Goal: Task Accomplishment & Management: Use online tool/utility

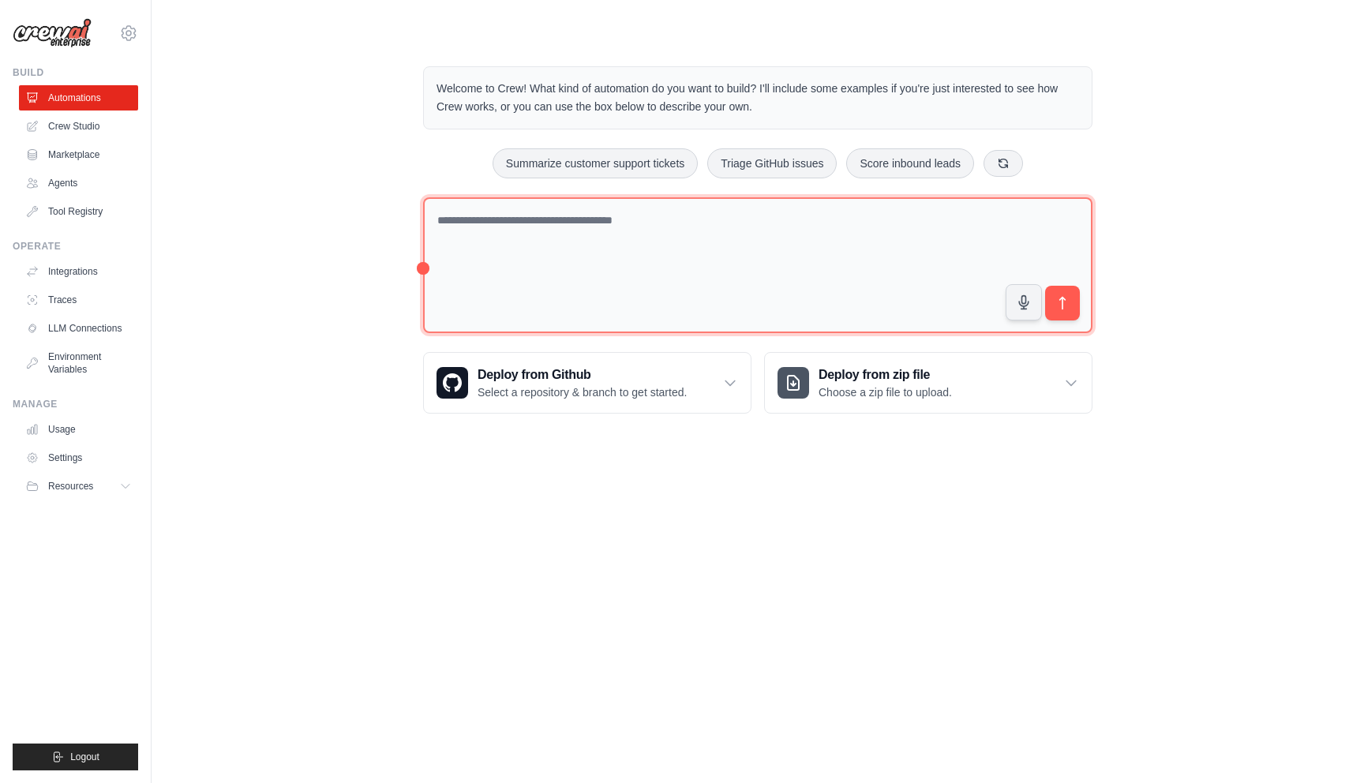
click at [568, 242] on textarea at bounding box center [758, 265] width 670 height 137
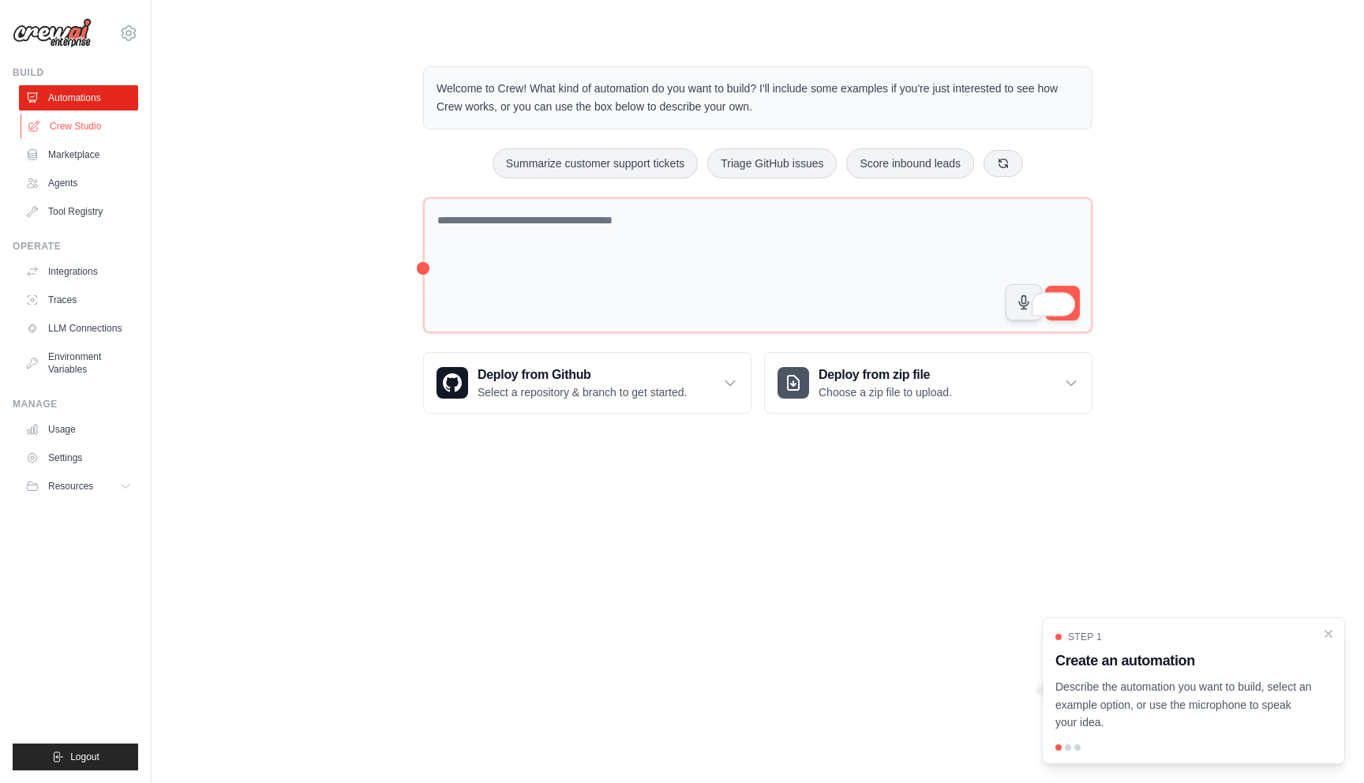
click at [69, 130] on link "Crew Studio" at bounding box center [80, 126] width 119 height 25
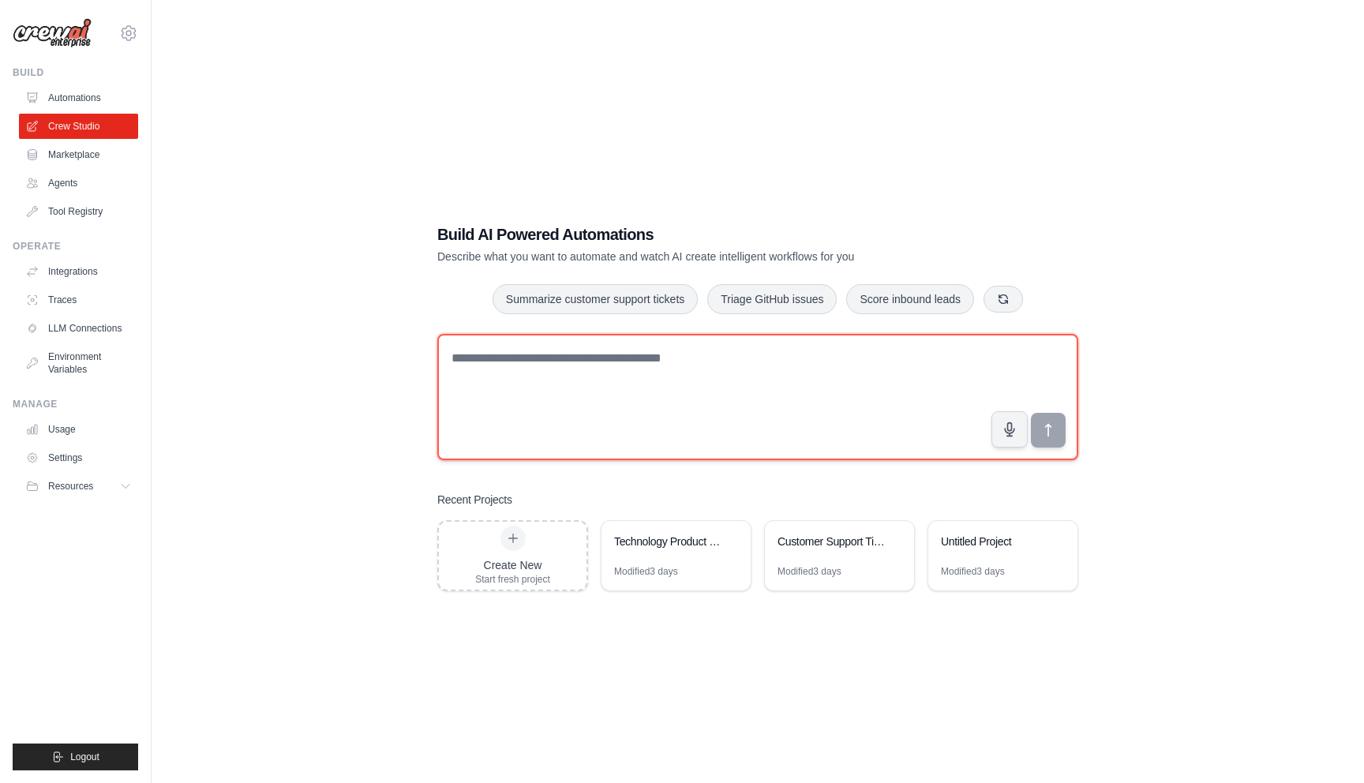
click at [539, 369] on textarea at bounding box center [757, 397] width 641 height 126
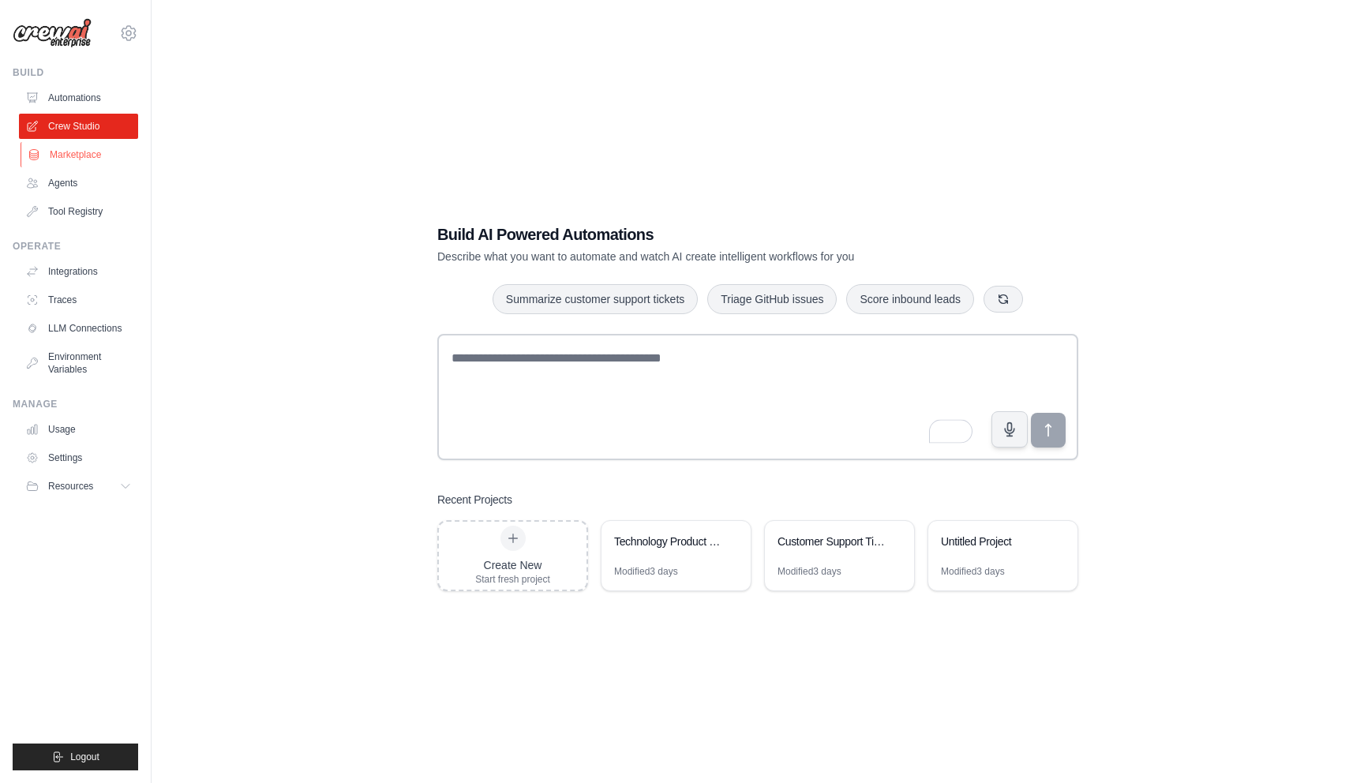
click at [56, 159] on link "Marketplace" at bounding box center [80, 154] width 119 height 25
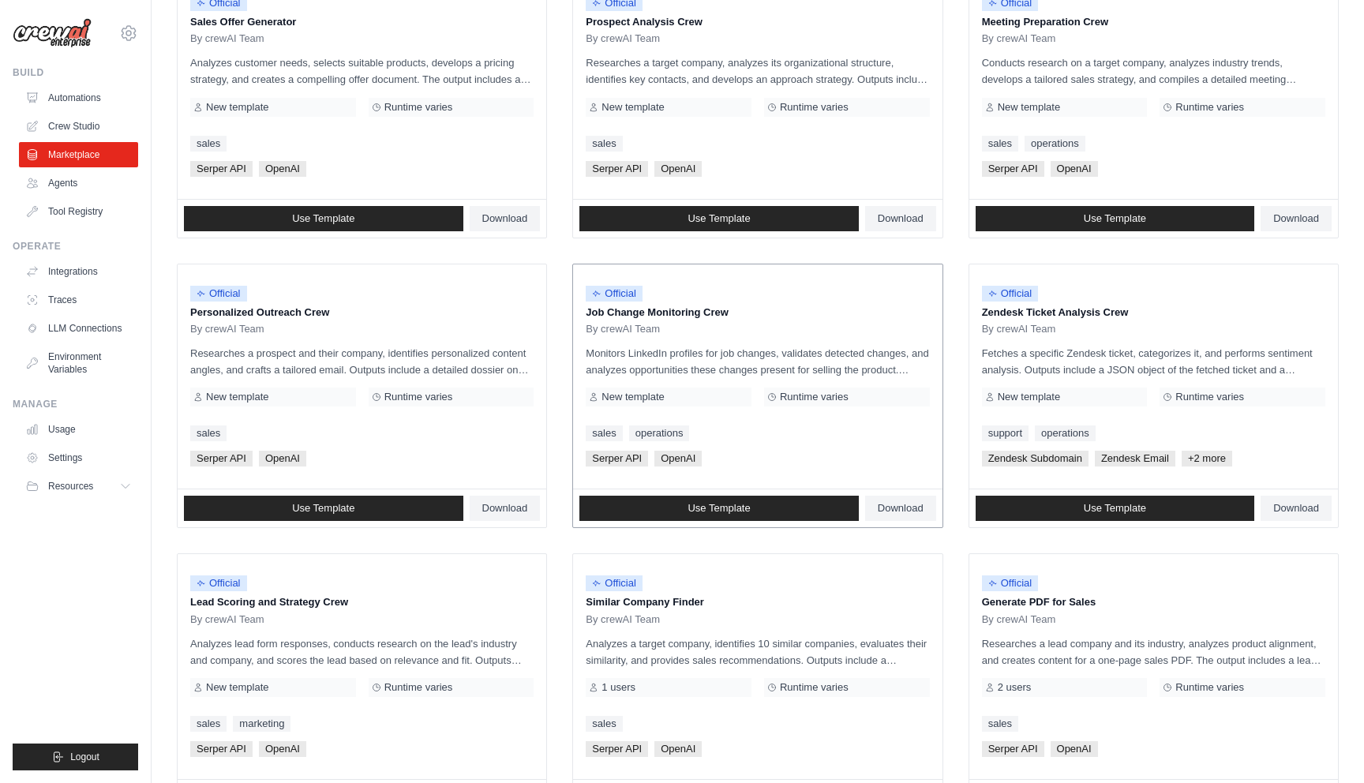
scroll to position [680, 0]
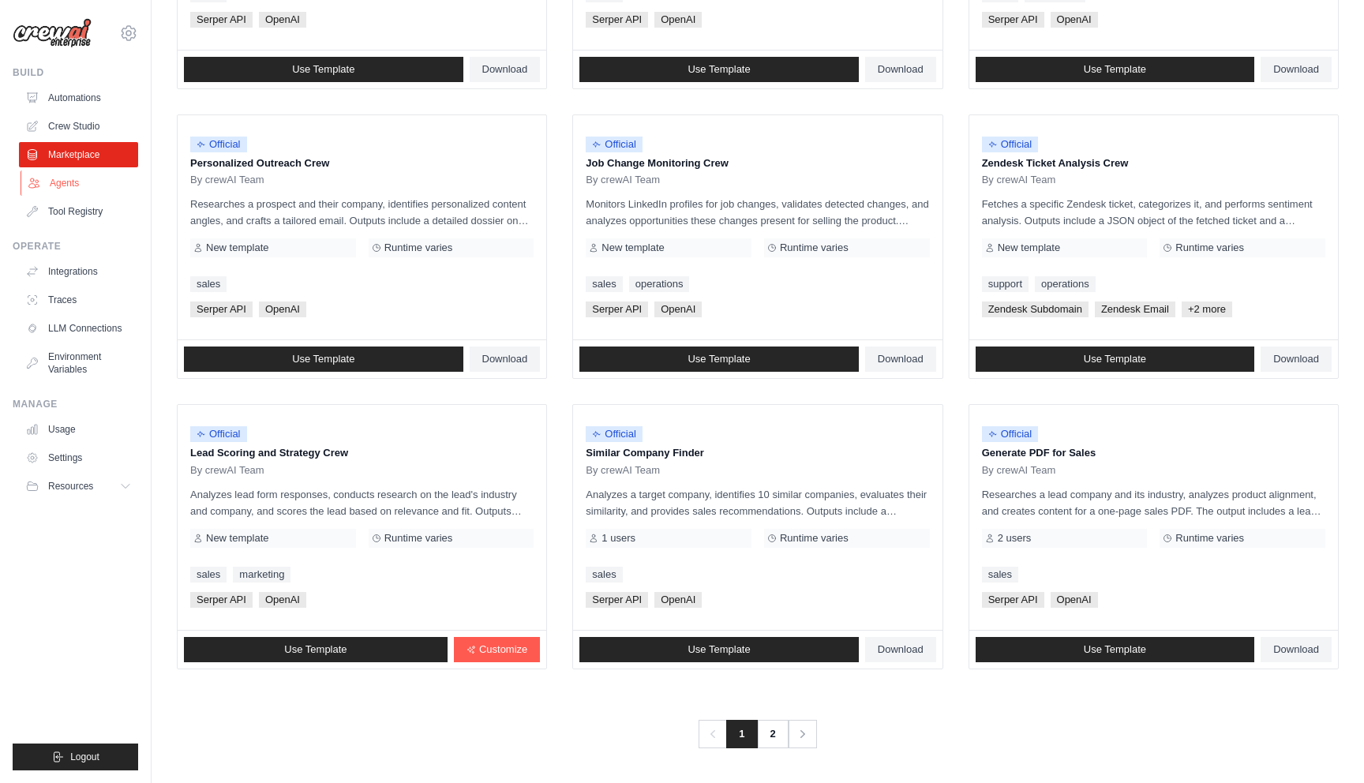
click at [73, 190] on link "Agents" at bounding box center [80, 183] width 119 height 25
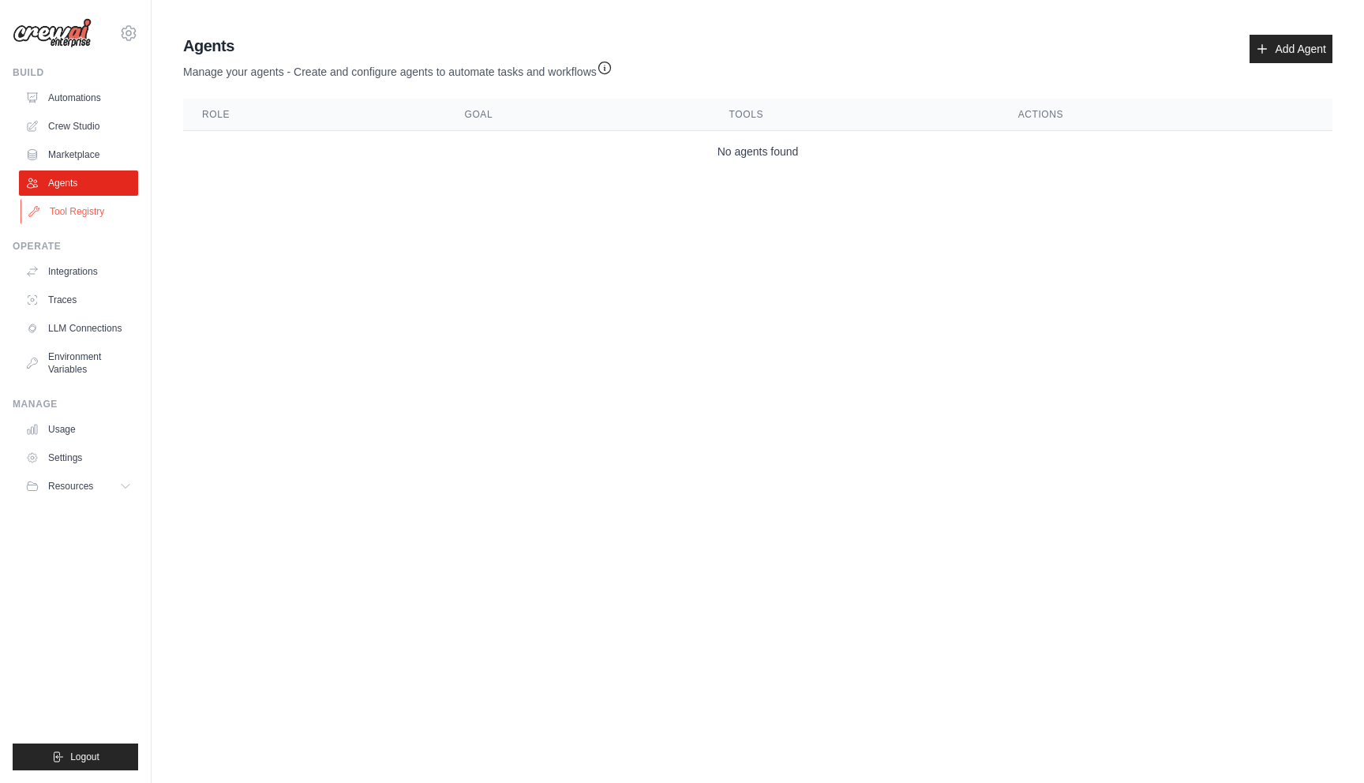
click at [66, 216] on link "Tool Registry" at bounding box center [80, 211] width 119 height 25
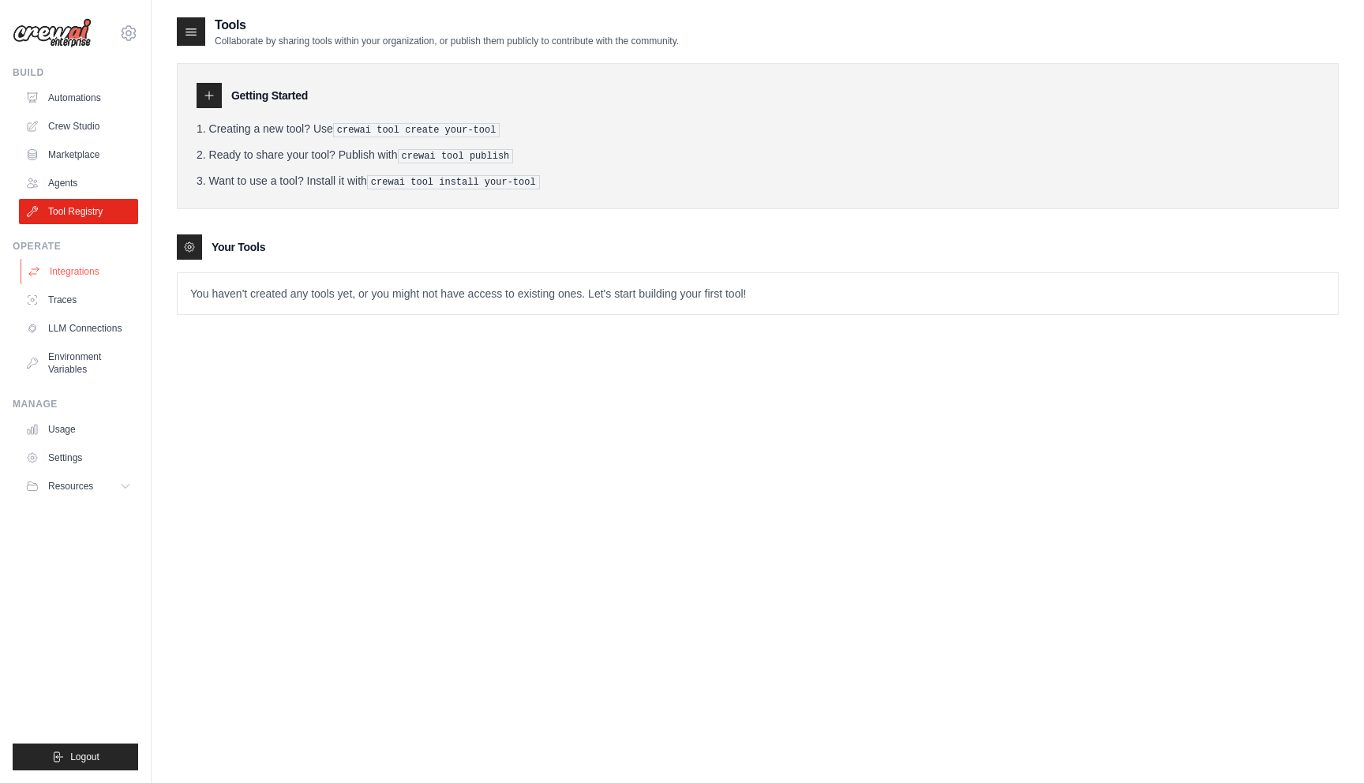
click at [77, 274] on link "Integrations" at bounding box center [80, 271] width 119 height 25
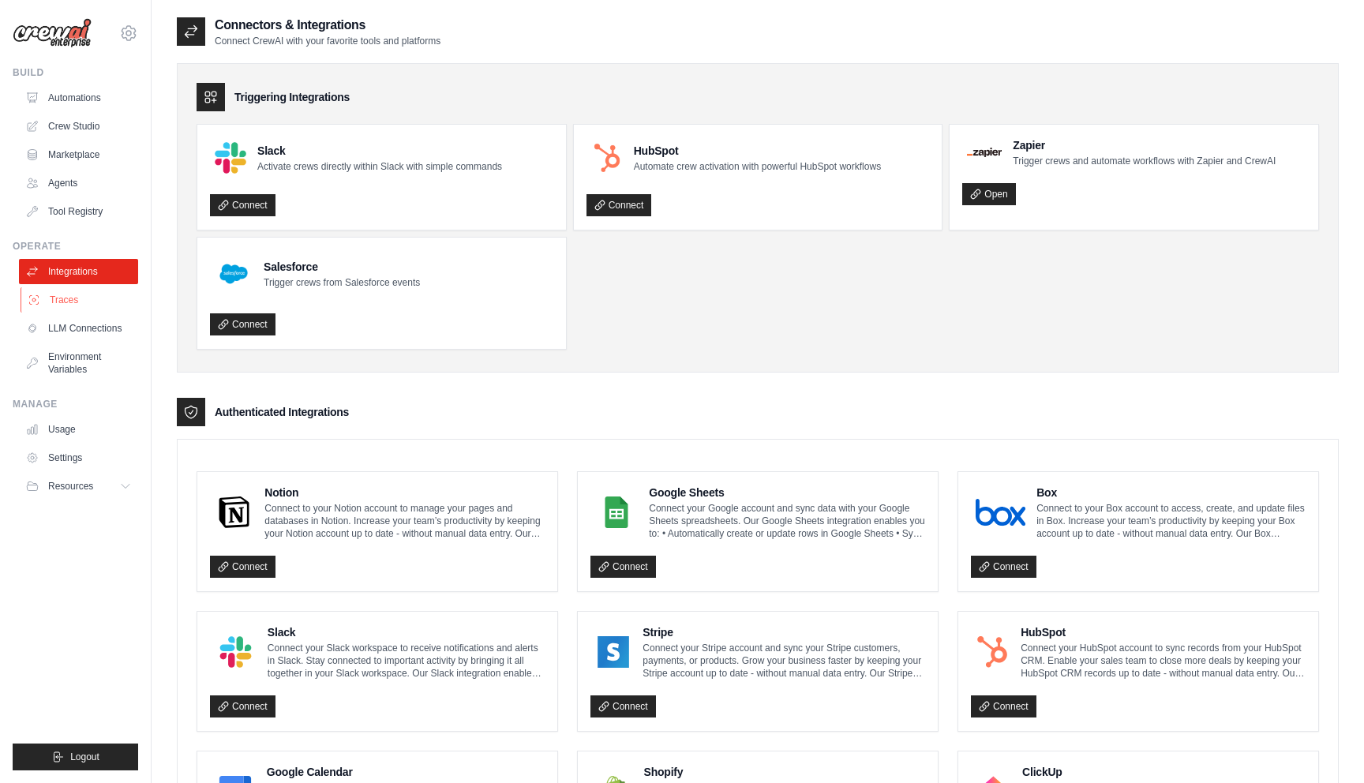
click at [78, 302] on link "Traces" at bounding box center [80, 299] width 119 height 25
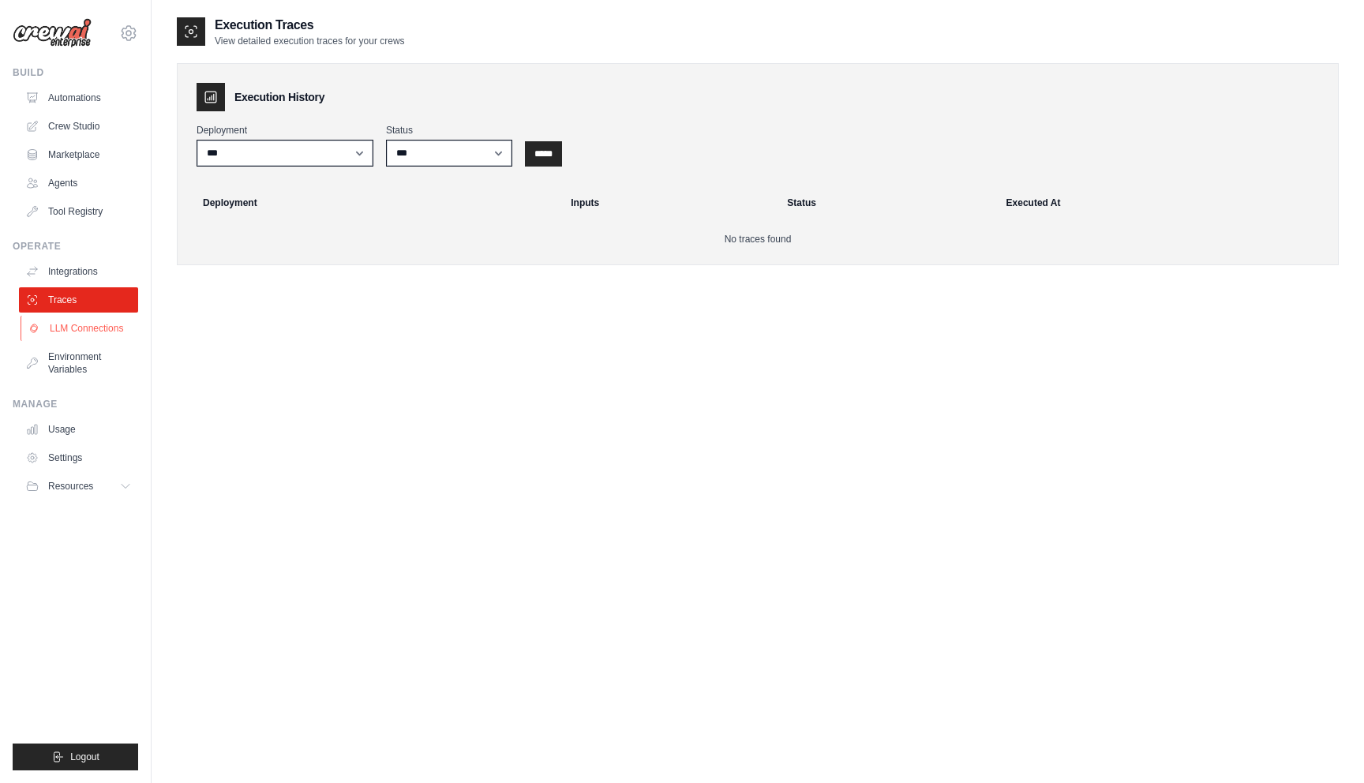
click at [110, 329] on link "LLM Connections" at bounding box center [80, 328] width 119 height 25
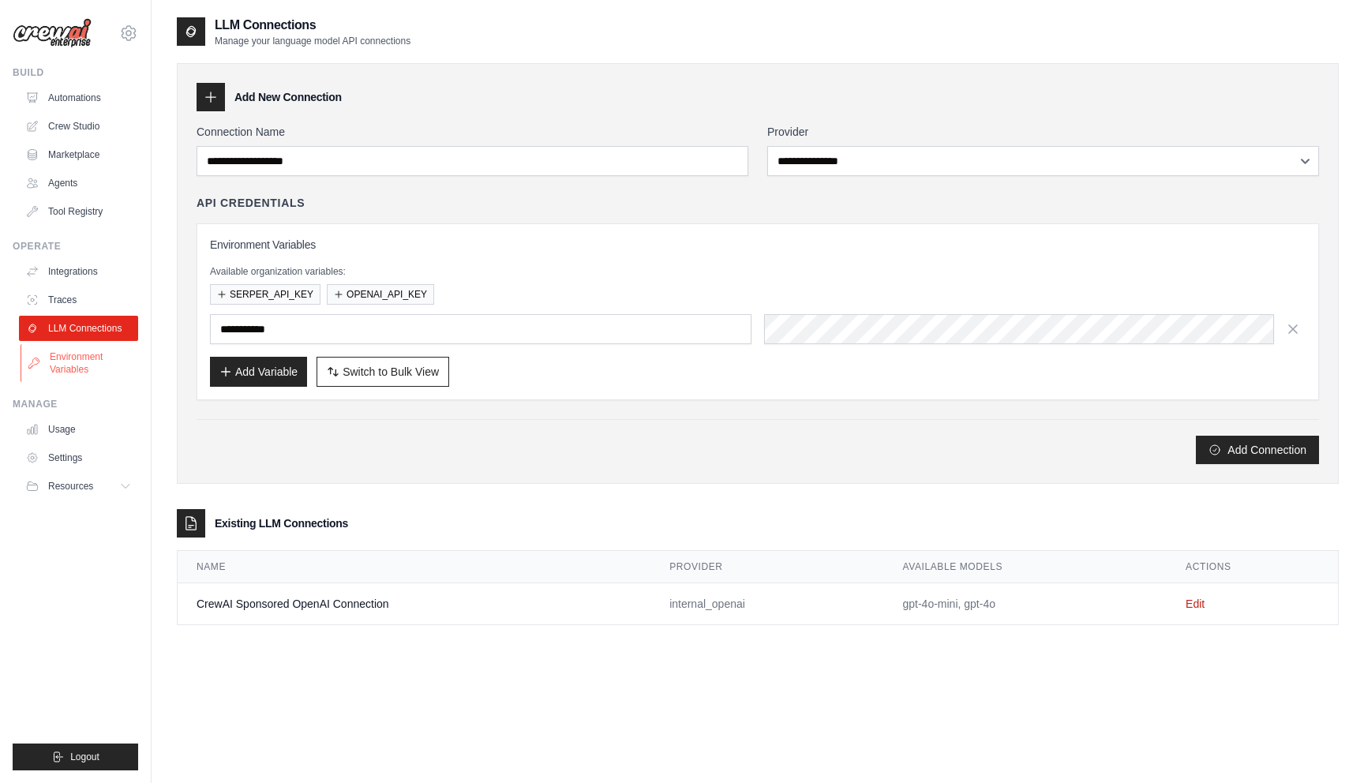
click at [90, 359] on link "Environment Variables" at bounding box center [80, 363] width 119 height 38
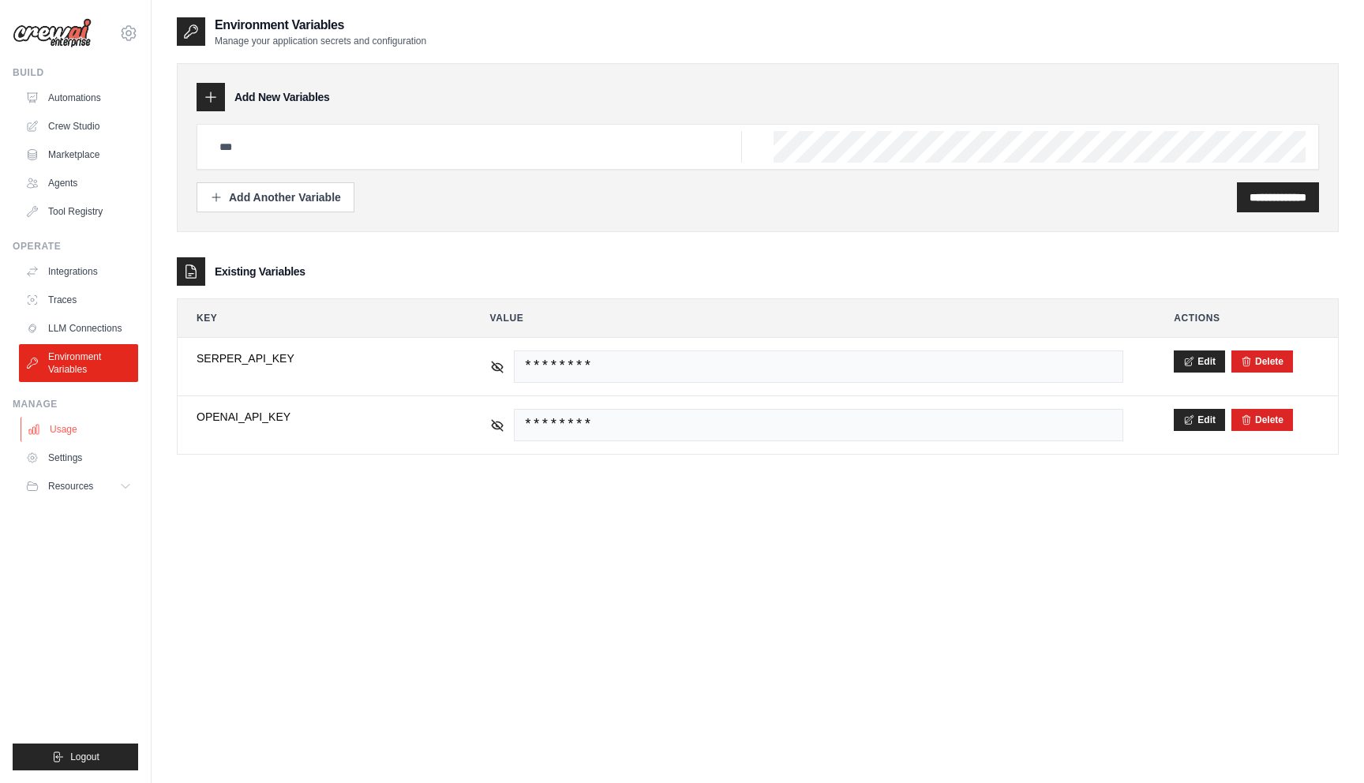
click at [66, 429] on link "Usage" at bounding box center [80, 429] width 119 height 25
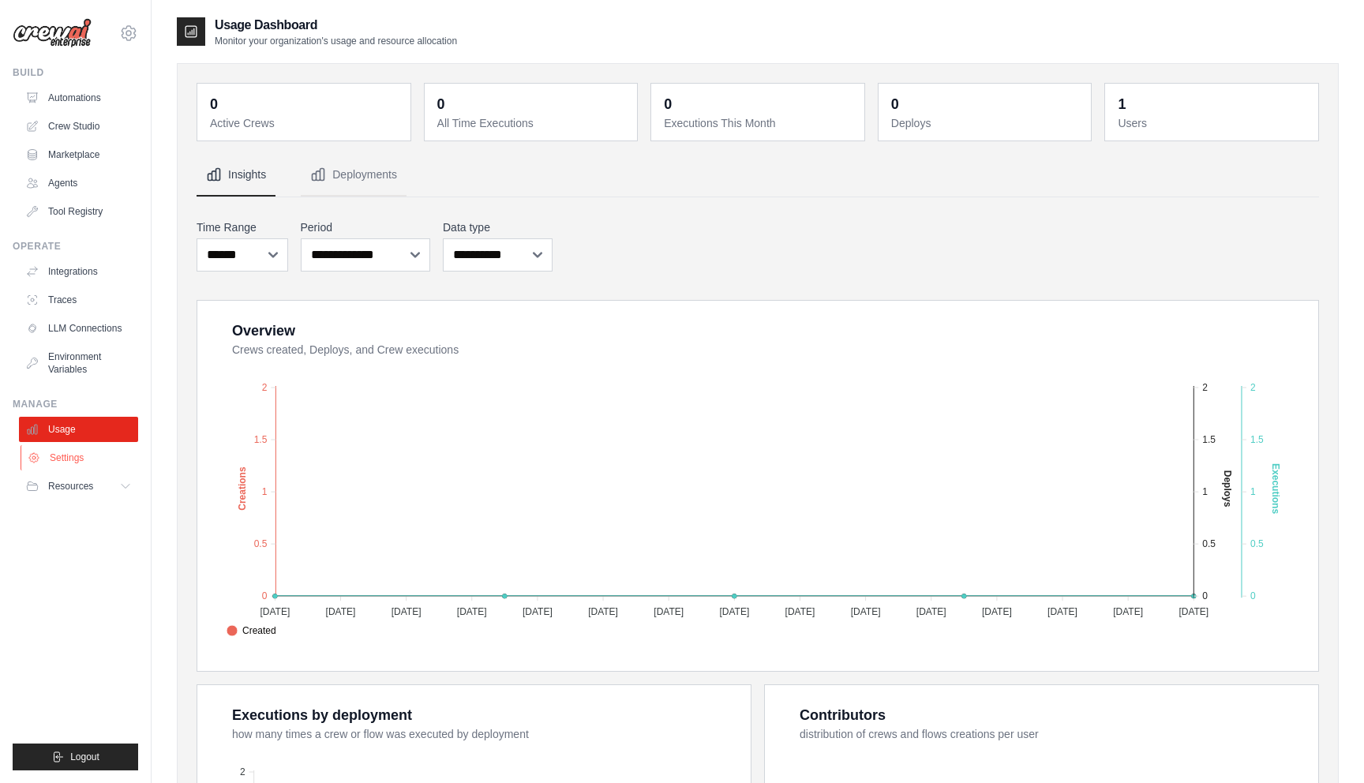
click at [82, 458] on link "Settings" at bounding box center [80, 457] width 119 height 25
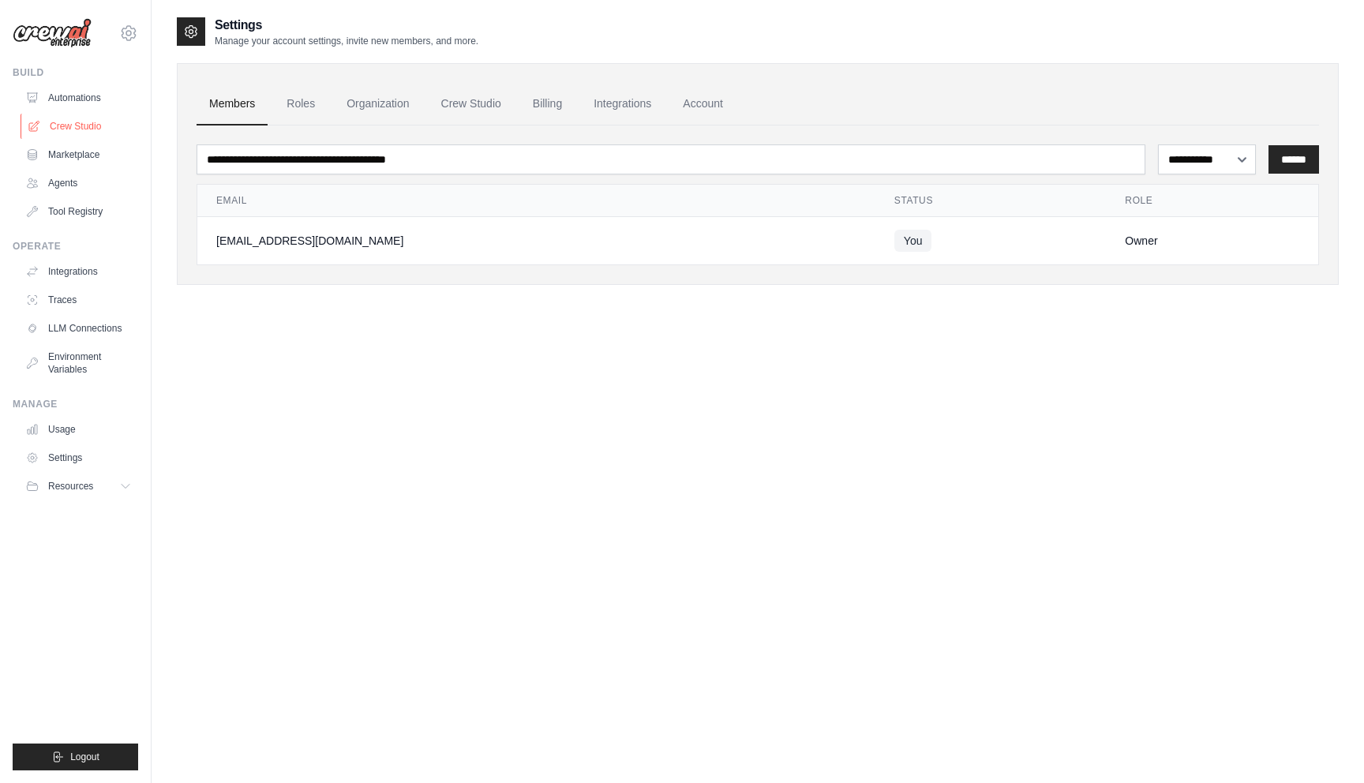
click at [80, 128] on link "Crew Studio" at bounding box center [80, 126] width 119 height 25
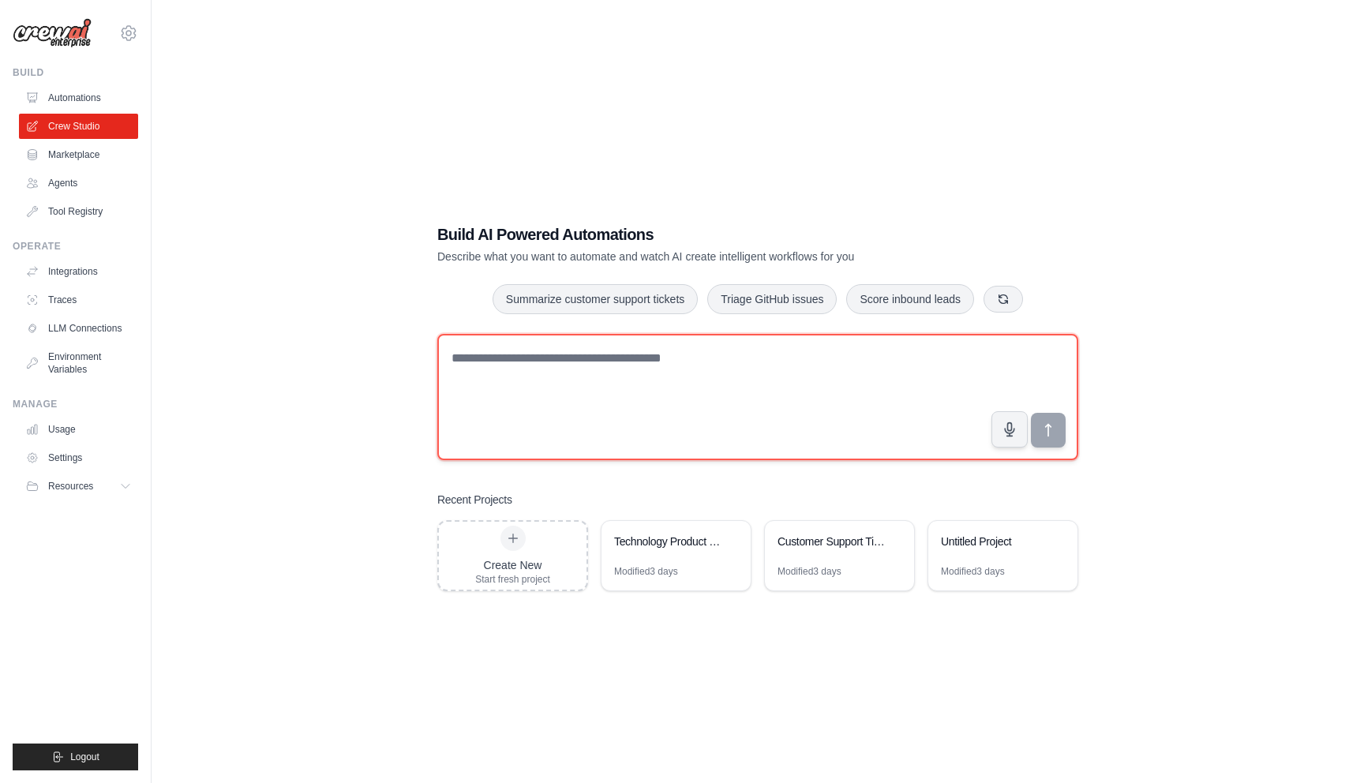
click at [526, 373] on textarea at bounding box center [757, 397] width 641 height 126
paste textarea "**********"
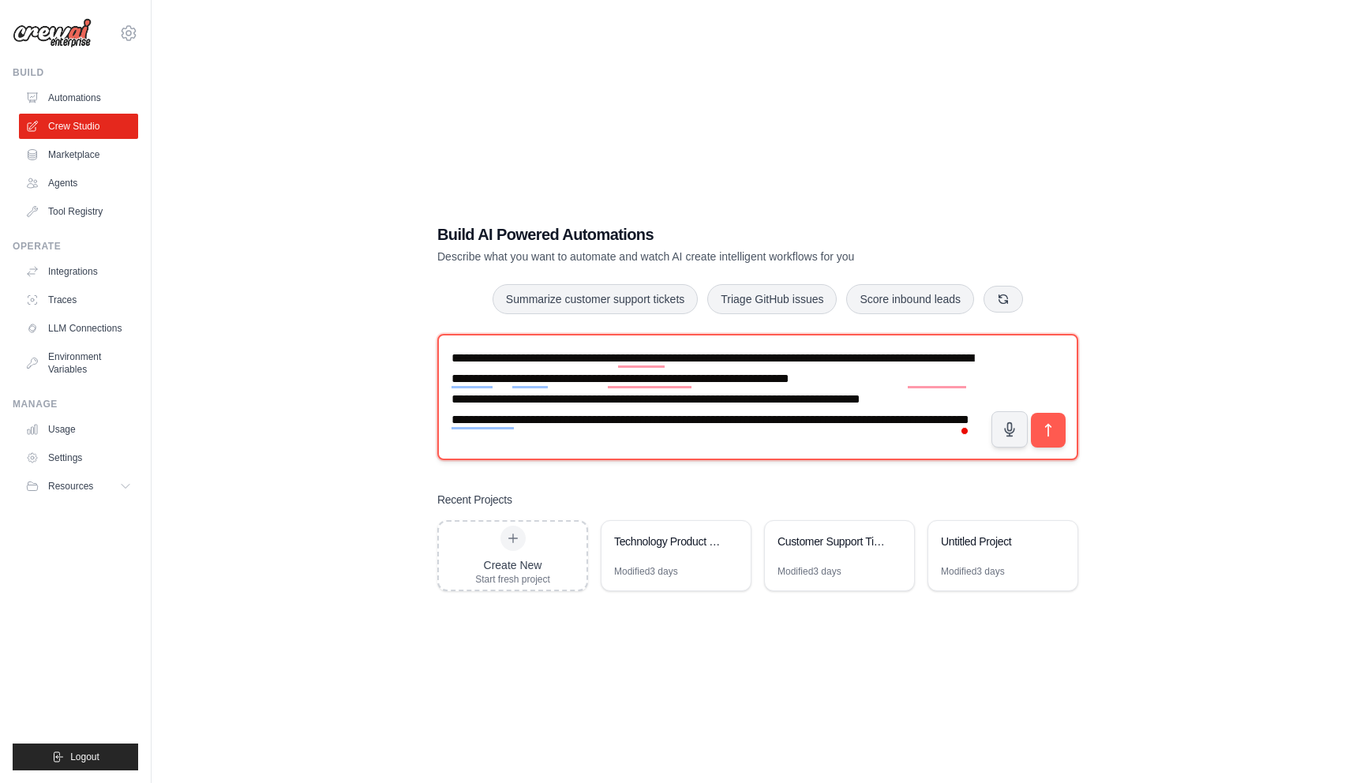
click at [516, 400] on textarea "**********" at bounding box center [757, 397] width 641 height 126
click at [542, 385] on textarea "**********" at bounding box center [757, 397] width 641 height 126
click at [502, 389] on textarea "**********" at bounding box center [757, 397] width 641 height 126
click at [788, 371] on textarea "**********" at bounding box center [757, 397] width 641 height 126
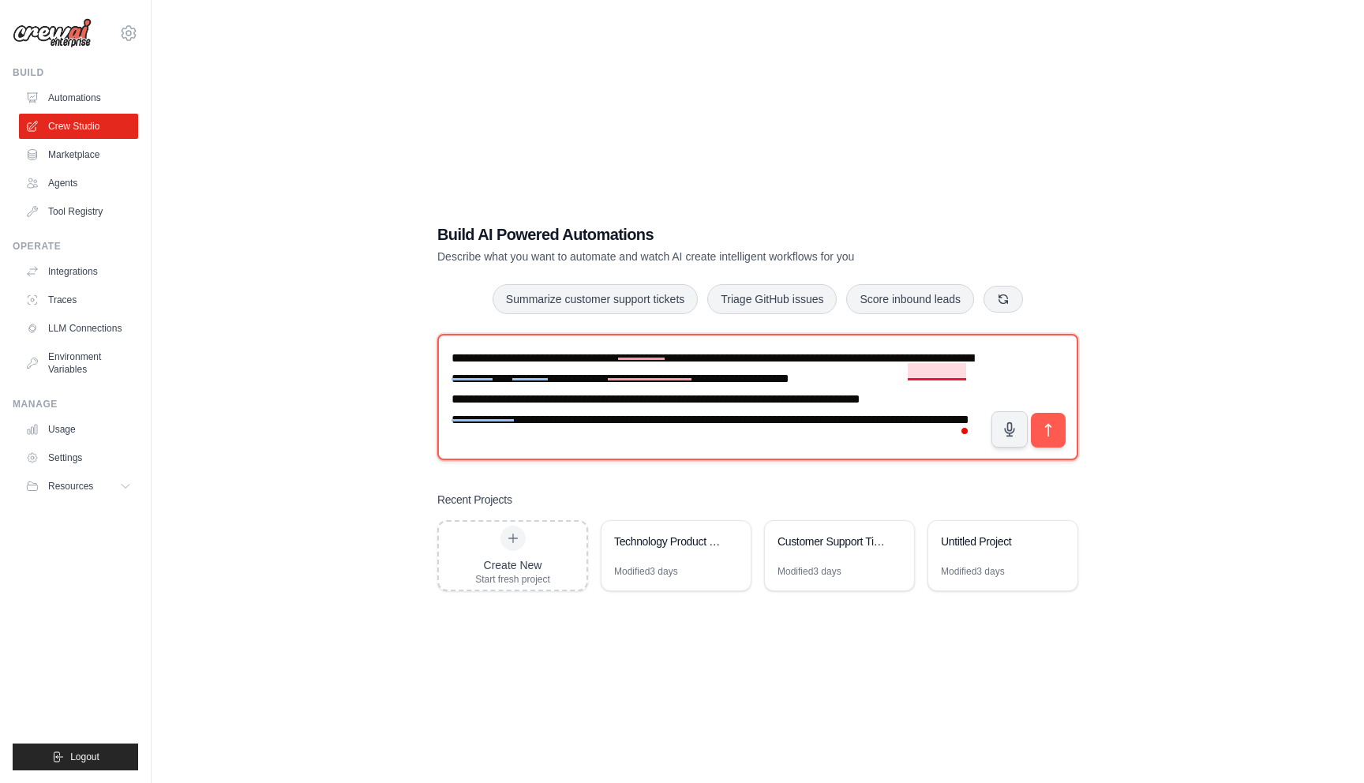
click at [947, 366] on textarea "**********" at bounding box center [757, 397] width 641 height 126
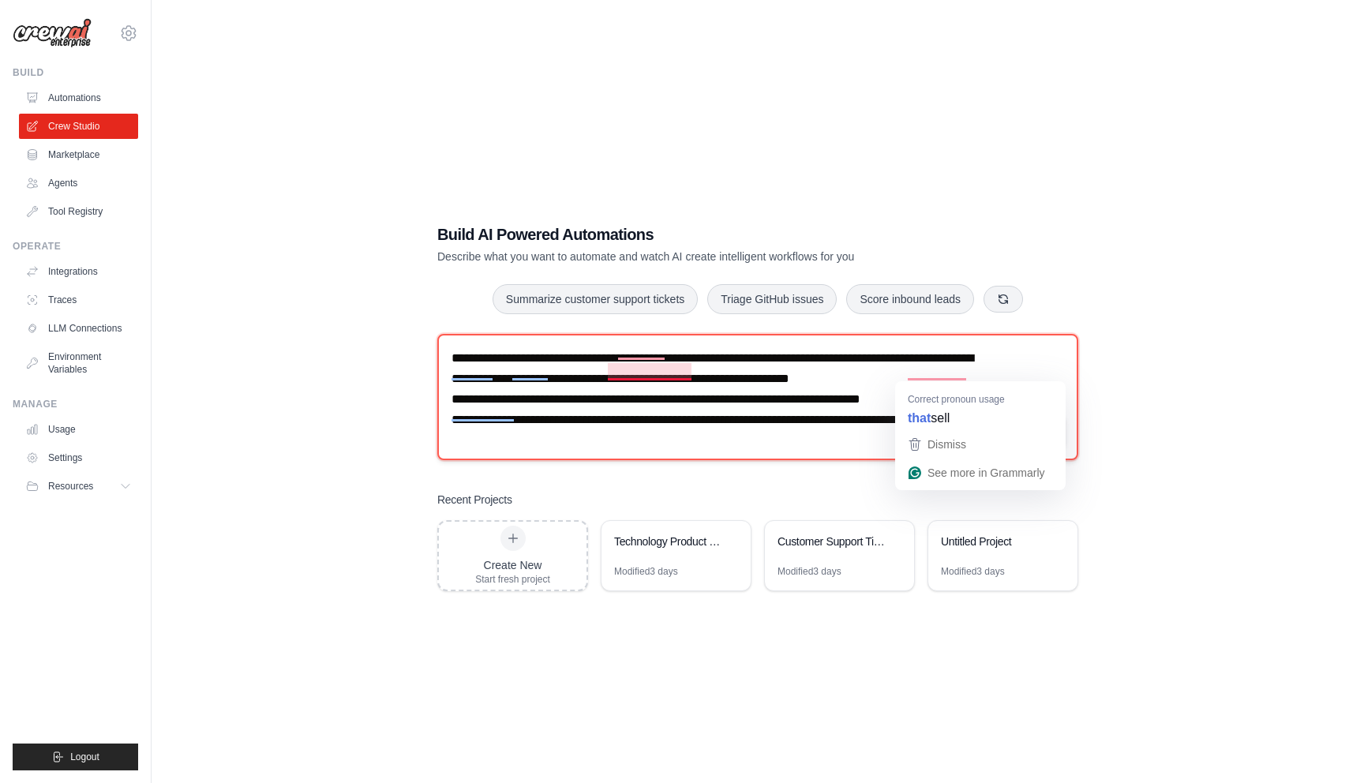
click at [642, 383] on html "mynamerahulkumar13@gmail.com Settings Build Automations Crew Studio Resources" at bounding box center [682, 407] width 1364 height 815
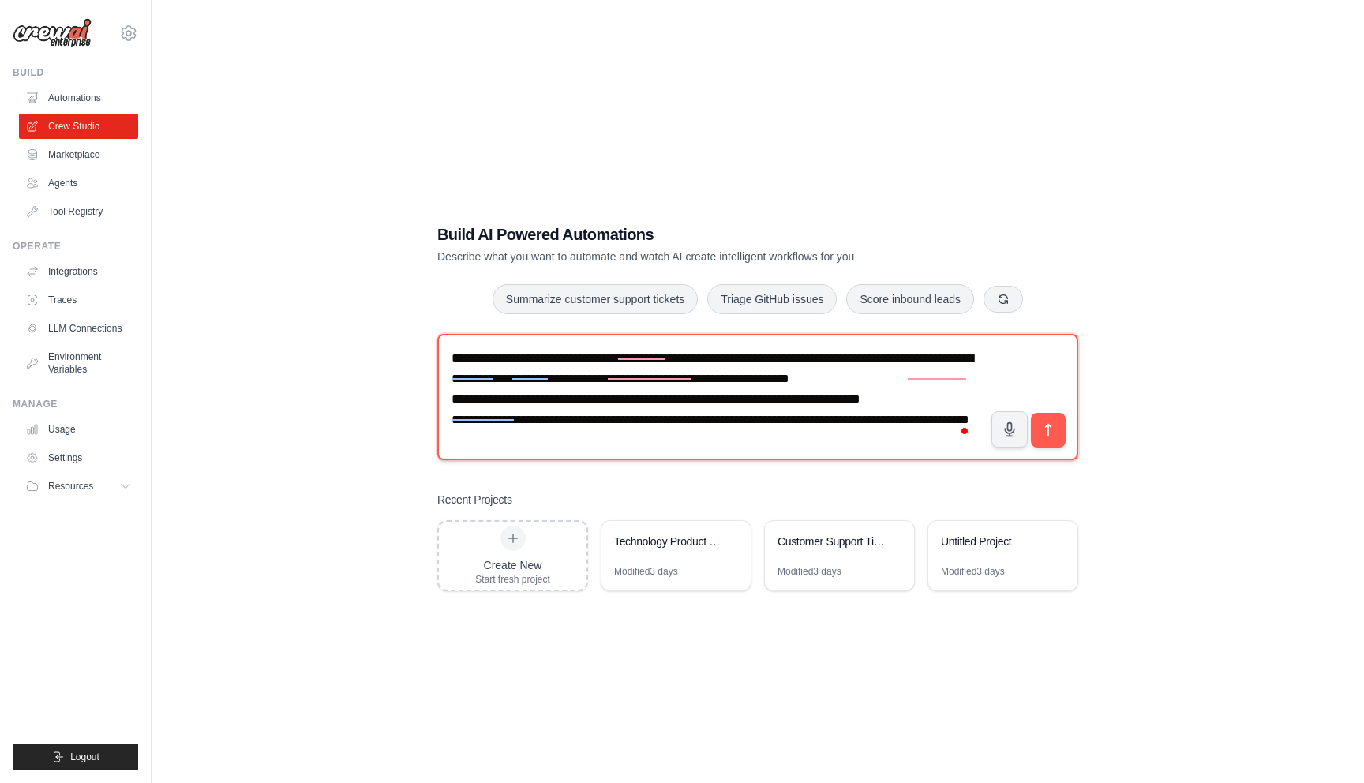
click at [565, 415] on textarea "**********" at bounding box center [757, 397] width 641 height 126
click at [659, 413] on textarea "**********" at bounding box center [757, 397] width 641 height 126
click at [566, 415] on textarea "**********" at bounding box center [757, 397] width 641 height 126
click at [613, 426] on textarea "**********" at bounding box center [757, 397] width 641 height 126
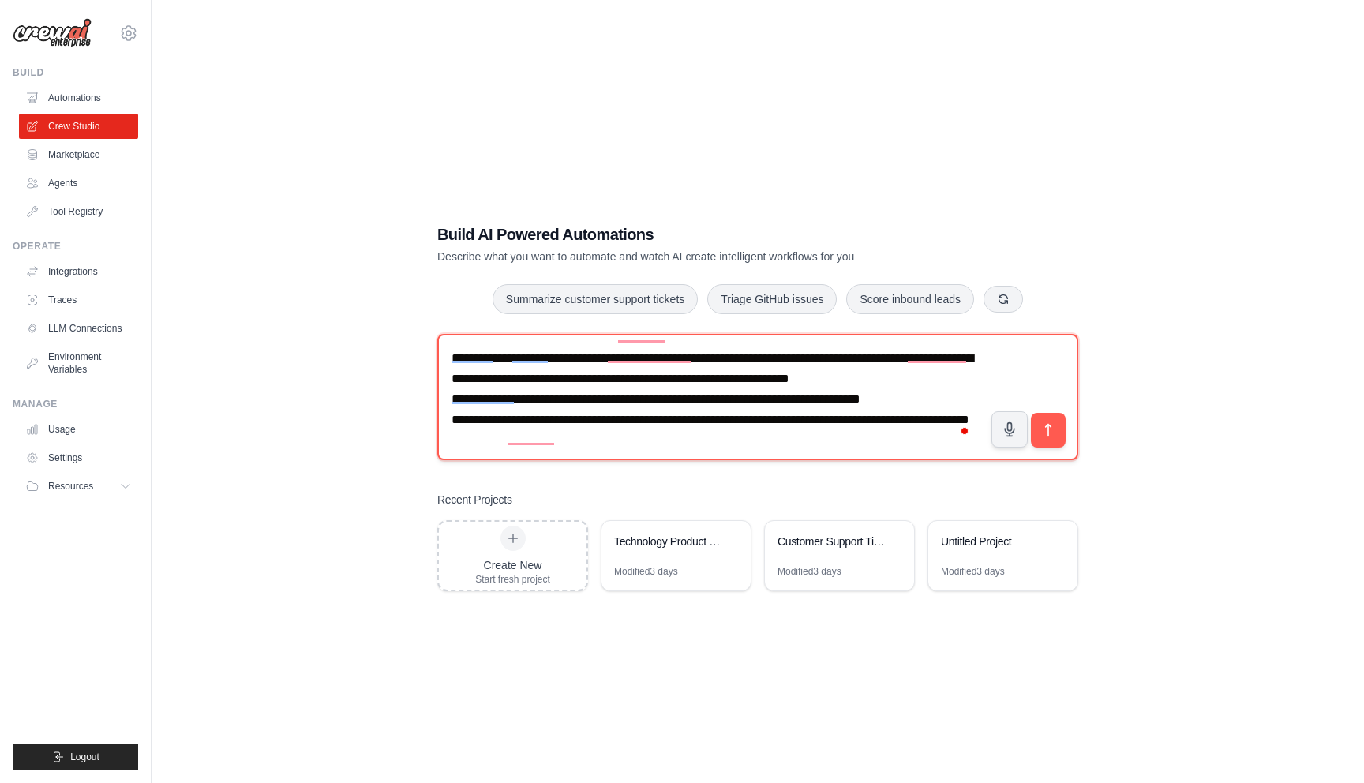
click at [582, 407] on textarea "**********" at bounding box center [757, 397] width 641 height 126
click at [539, 423] on textarea "**********" at bounding box center [757, 397] width 641 height 126
click at [563, 377] on textarea "**********" at bounding box center [757, 397] width 641 height 126
type textarea "**********"
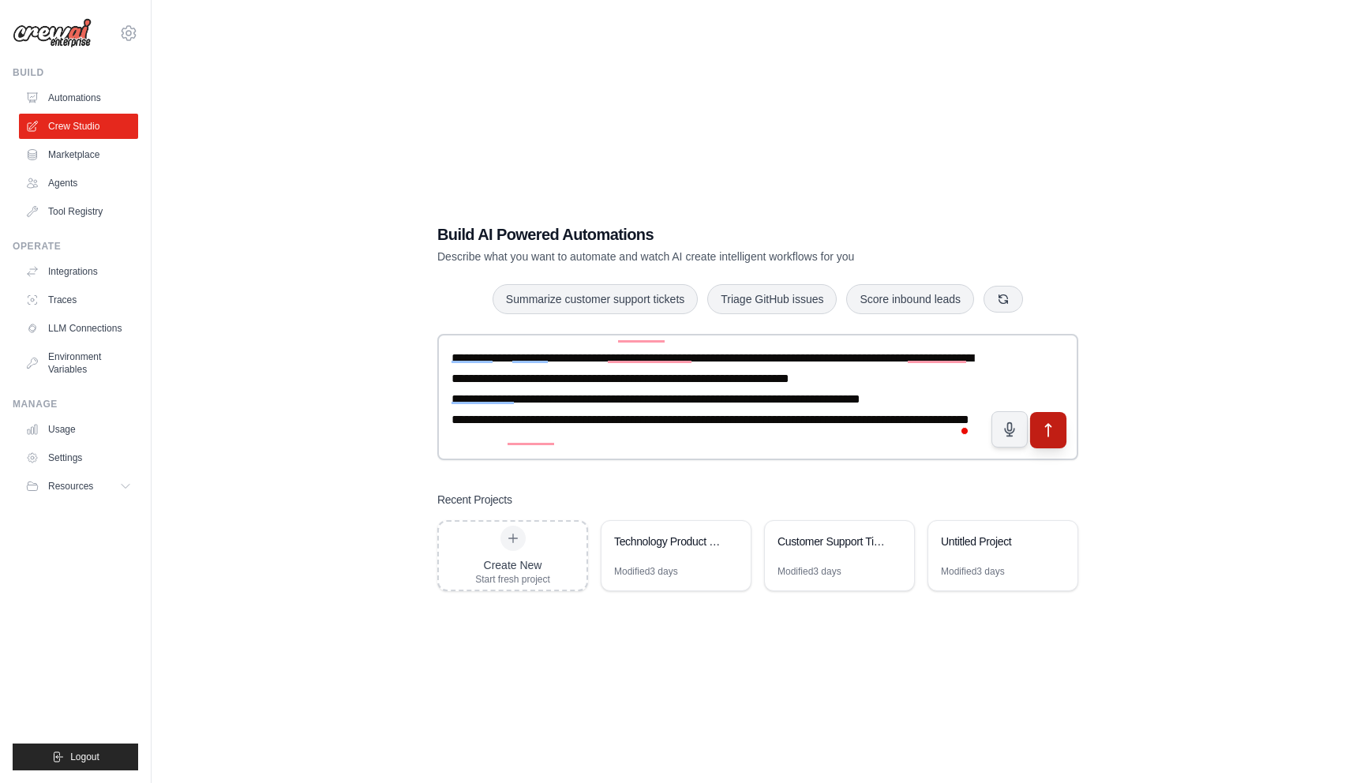
click at [1055, 434] on icon "submit" at bounding box center [1049, 430] width 17 height 17
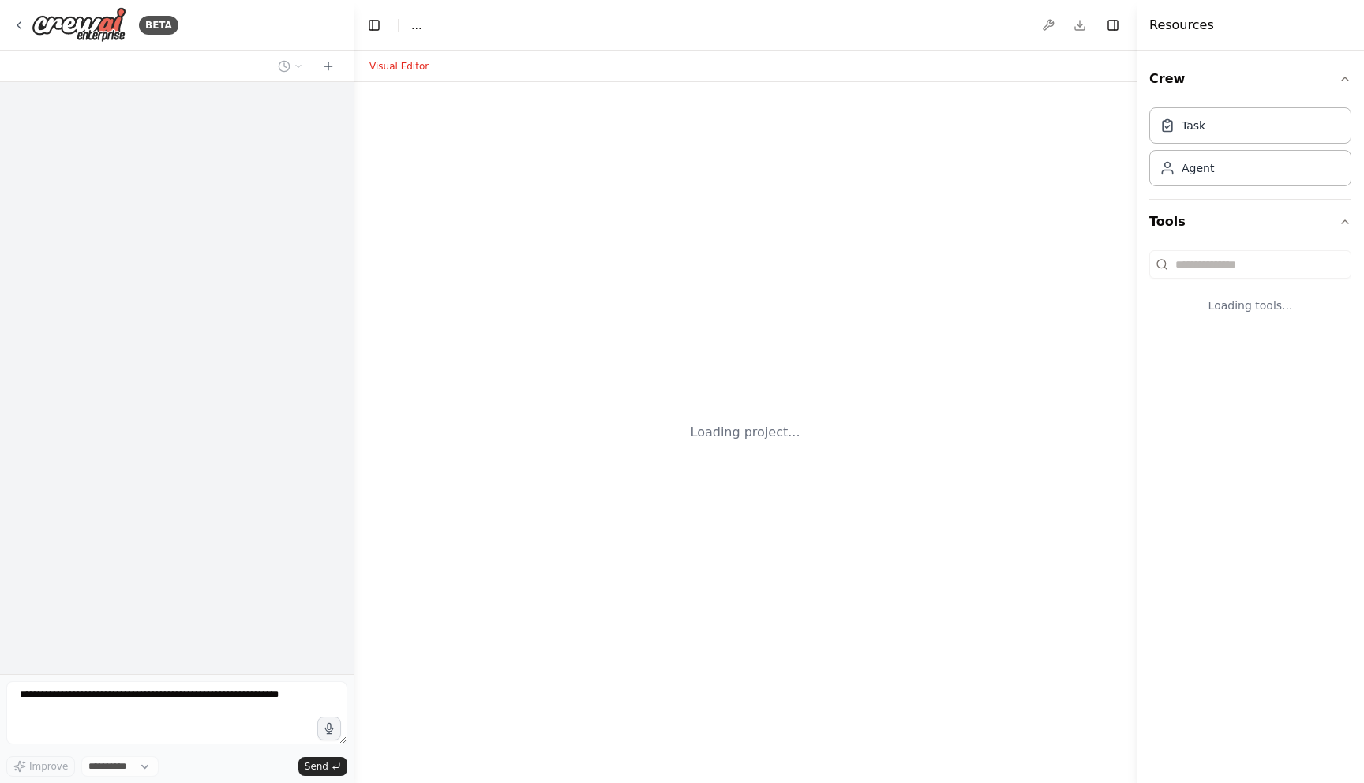
select select "****"
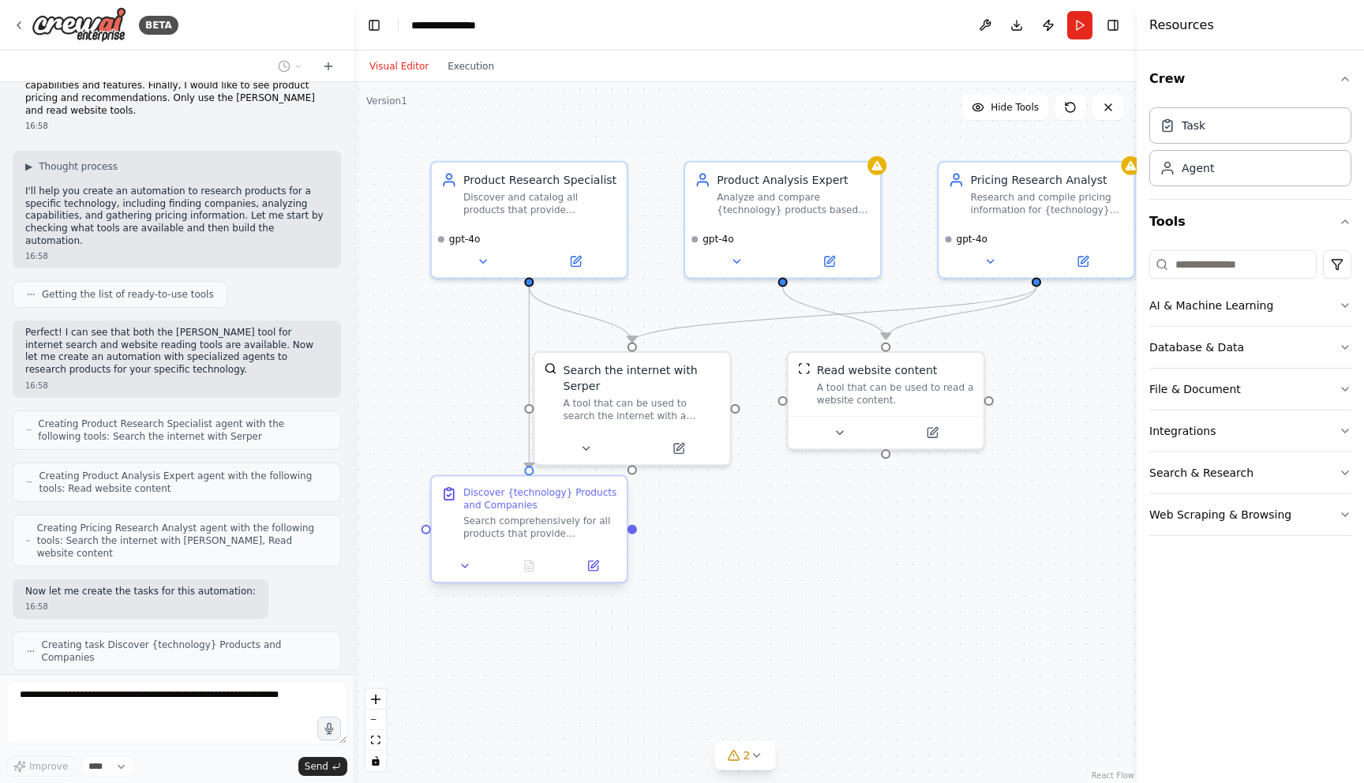
scroll to position [110, 0]
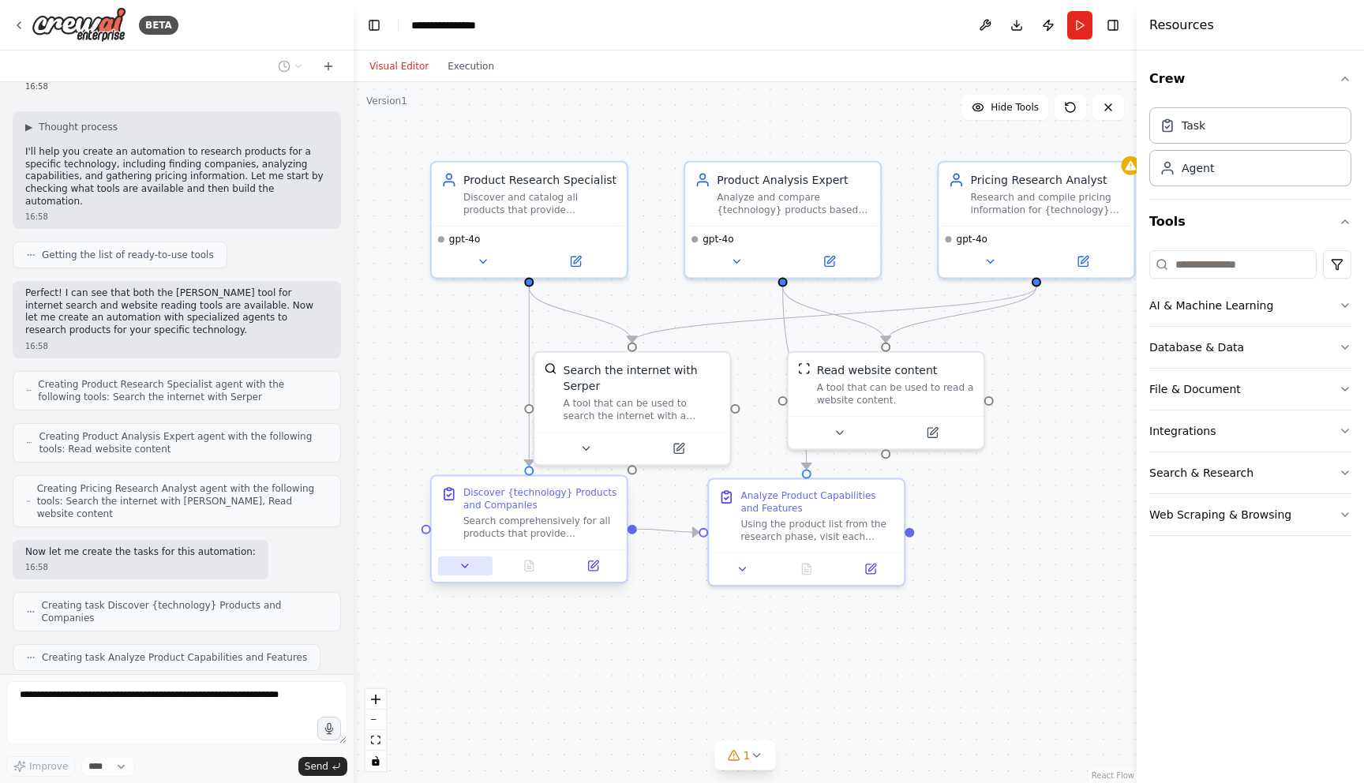
click at [467, 567] on icon at bounding box center [465, 566] width 13 height 13
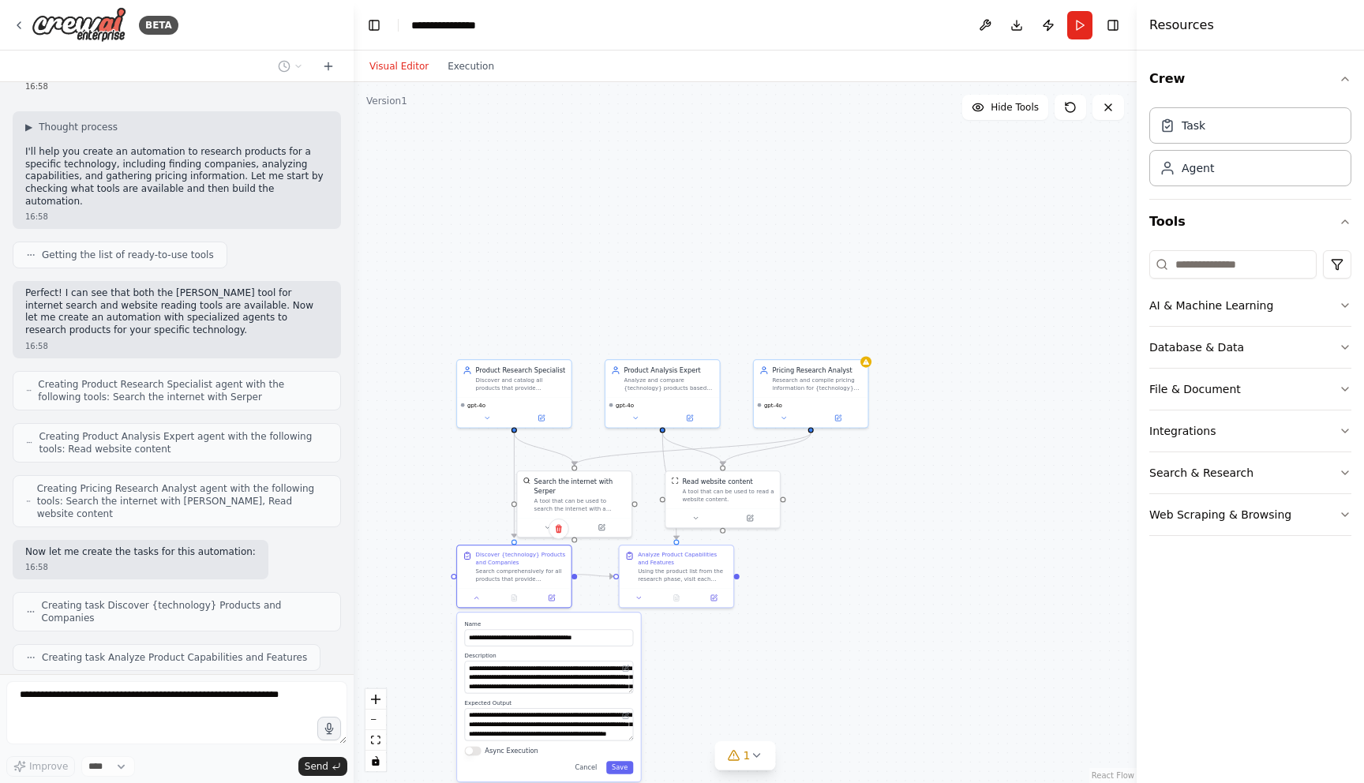
scroll to position [149, 0]
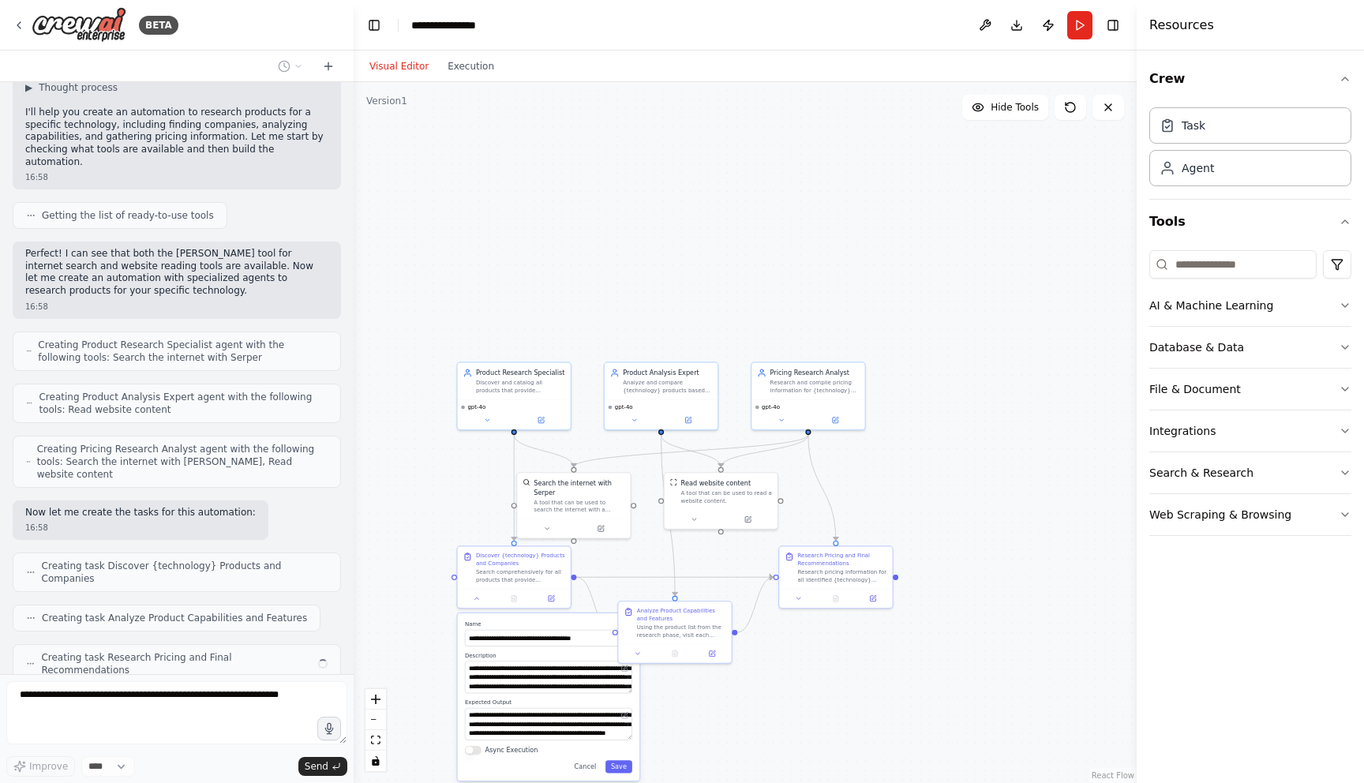
click at [943, 308] on div ".deletable-edge-delete-btn { width: 20px; height: 20px; border: 0px solid #ffff…" at bounding box center [745, 432] width 783 height 701
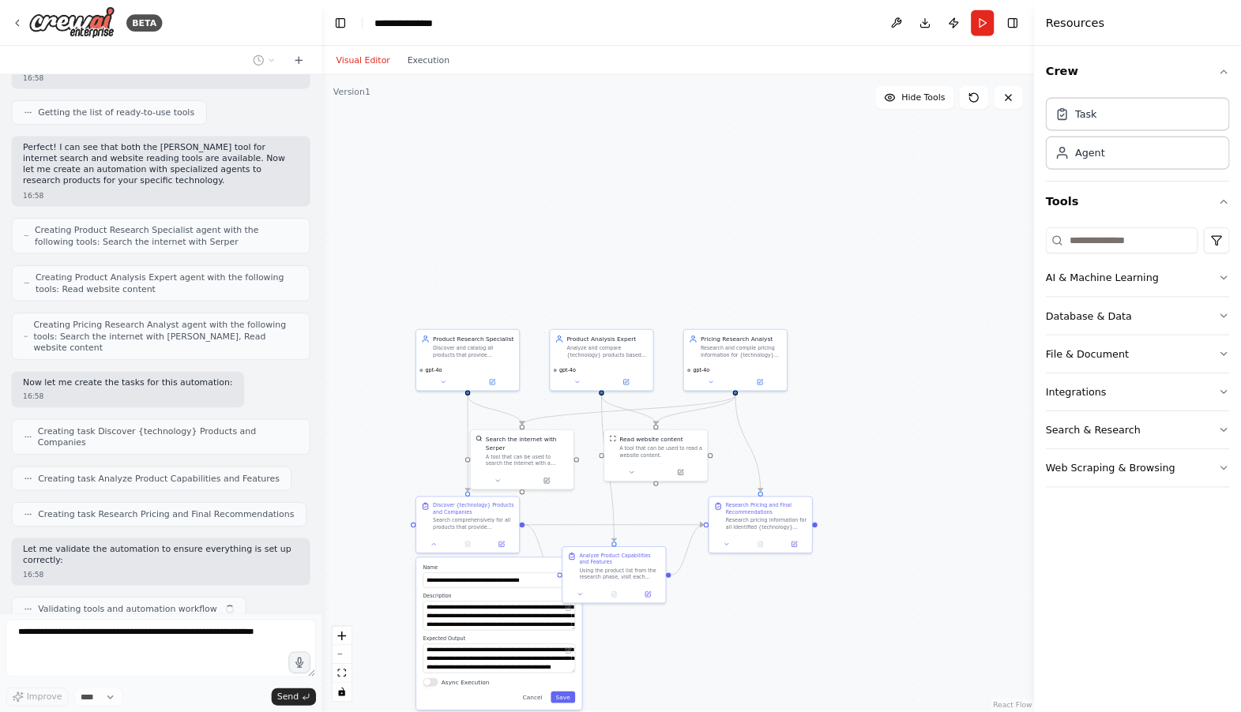
scroll to position [253, 0]
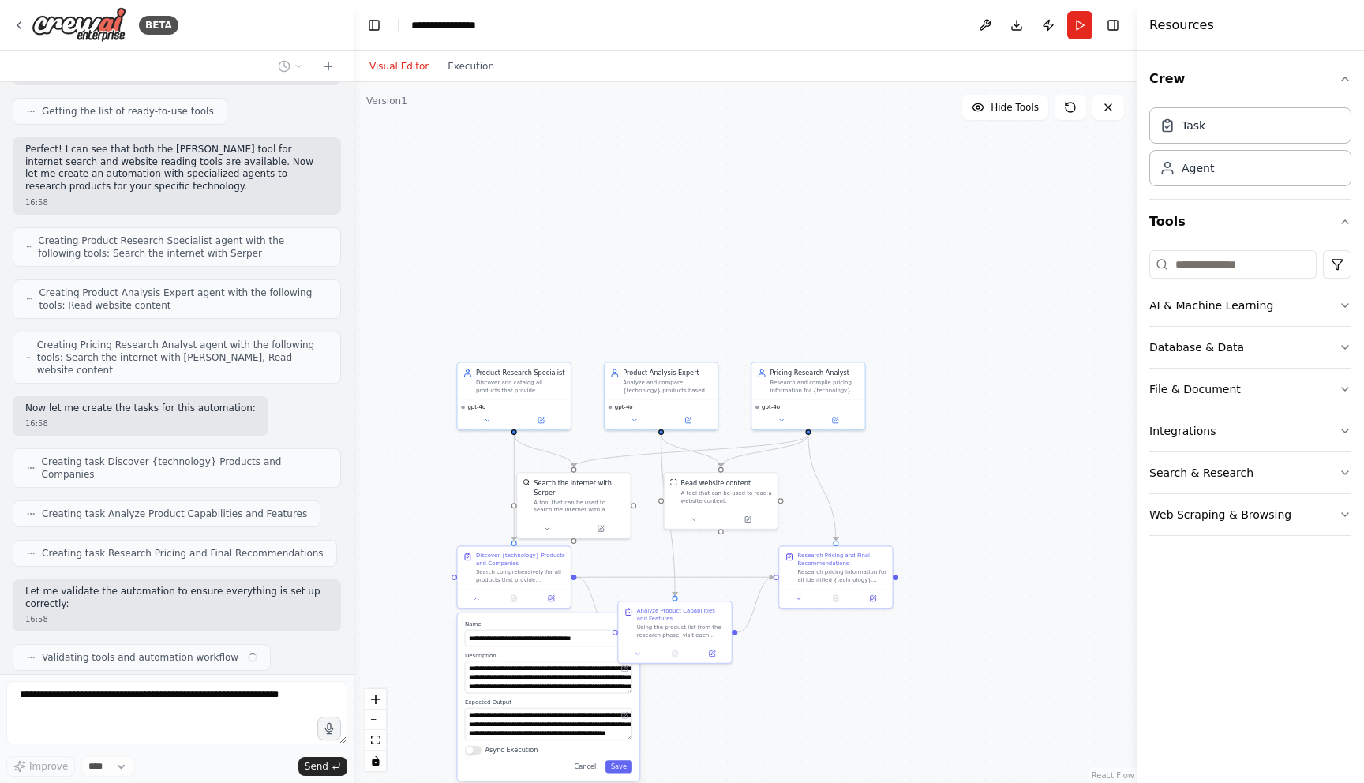
click at [963, 300] on div ".deletable-edge-delete-btn { width: 20px; height: 20px; border: 0px solid #ffff…" at bounding box center [745, 432] width 783 height 701
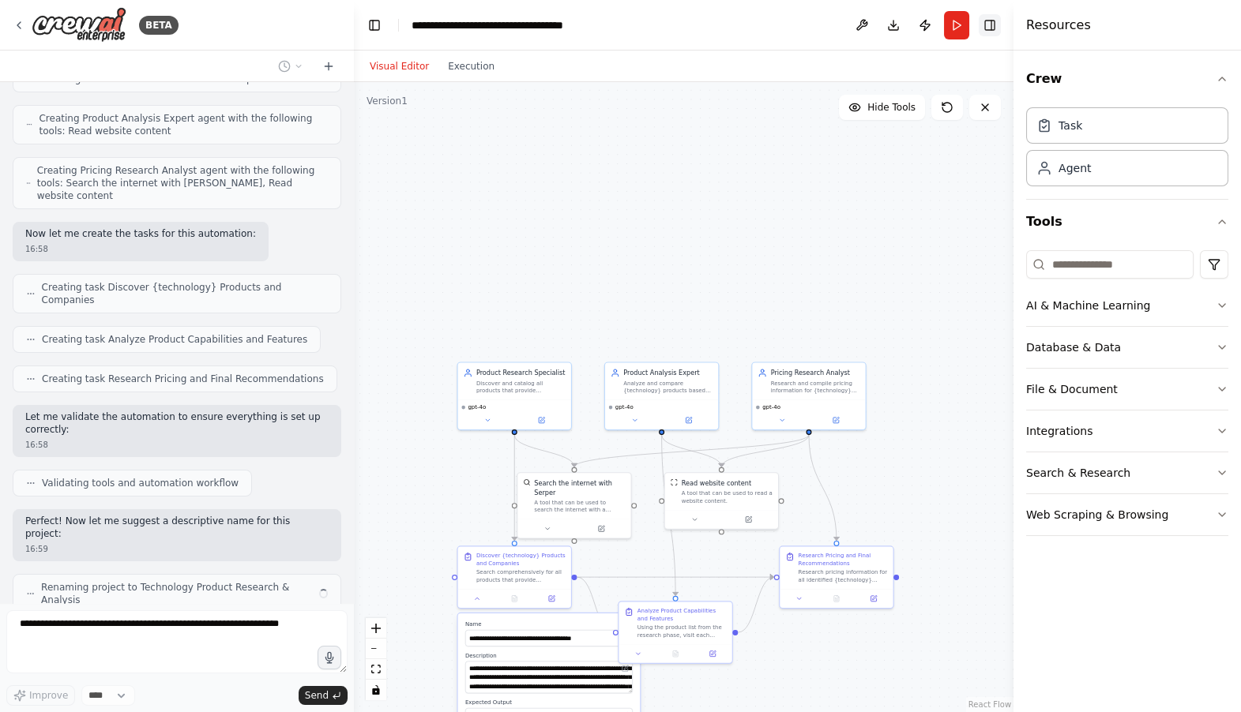
scroll to position [415, 0]
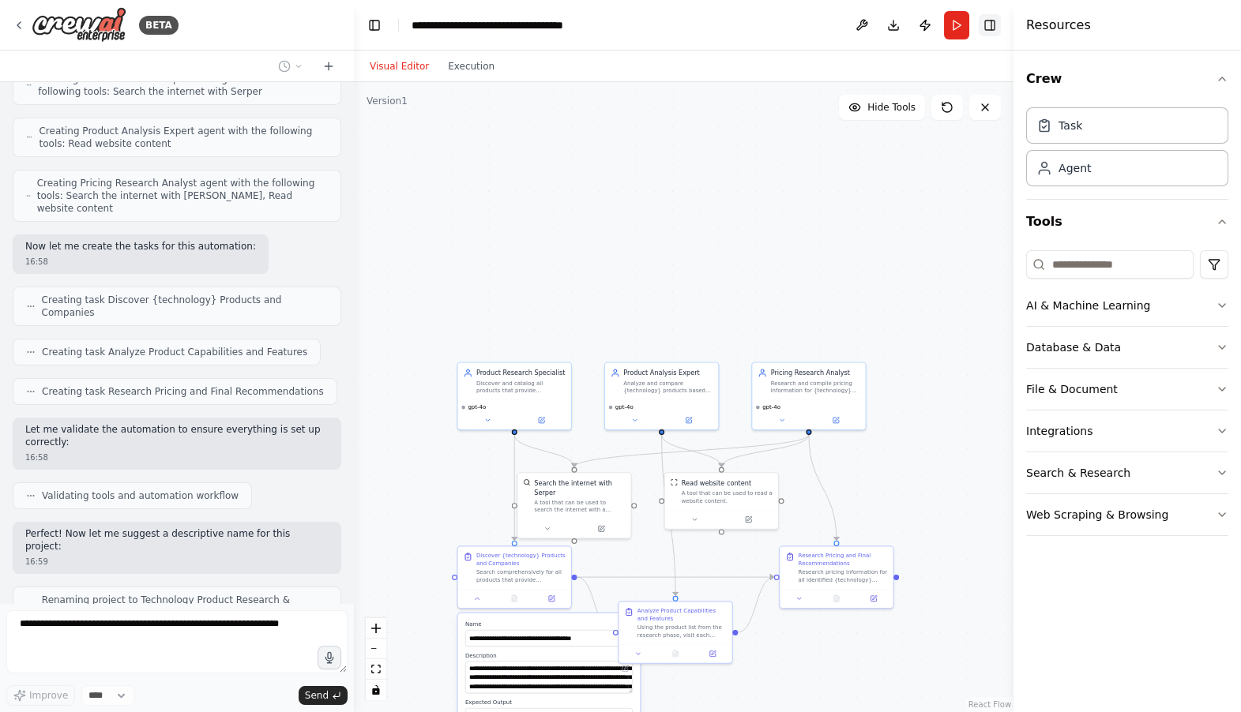
click at [996, 17] on button "Toggle Right Sidebar" at bounding box center [989, 25] width 22 height 22
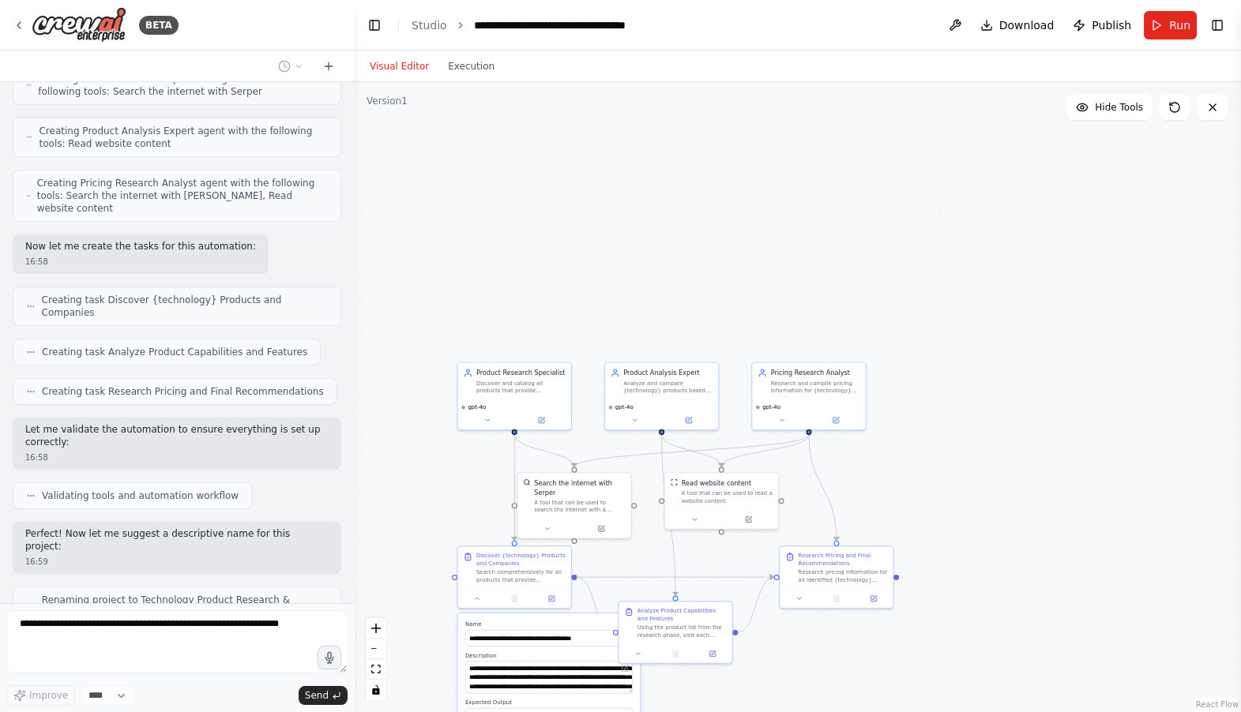
click at [910, 181] on div ".deletable-edge-delete-btn { width: 20px; height: 20px; border: 0px solid #ffff…" at bounding box center [797, 397] width 887 height 630
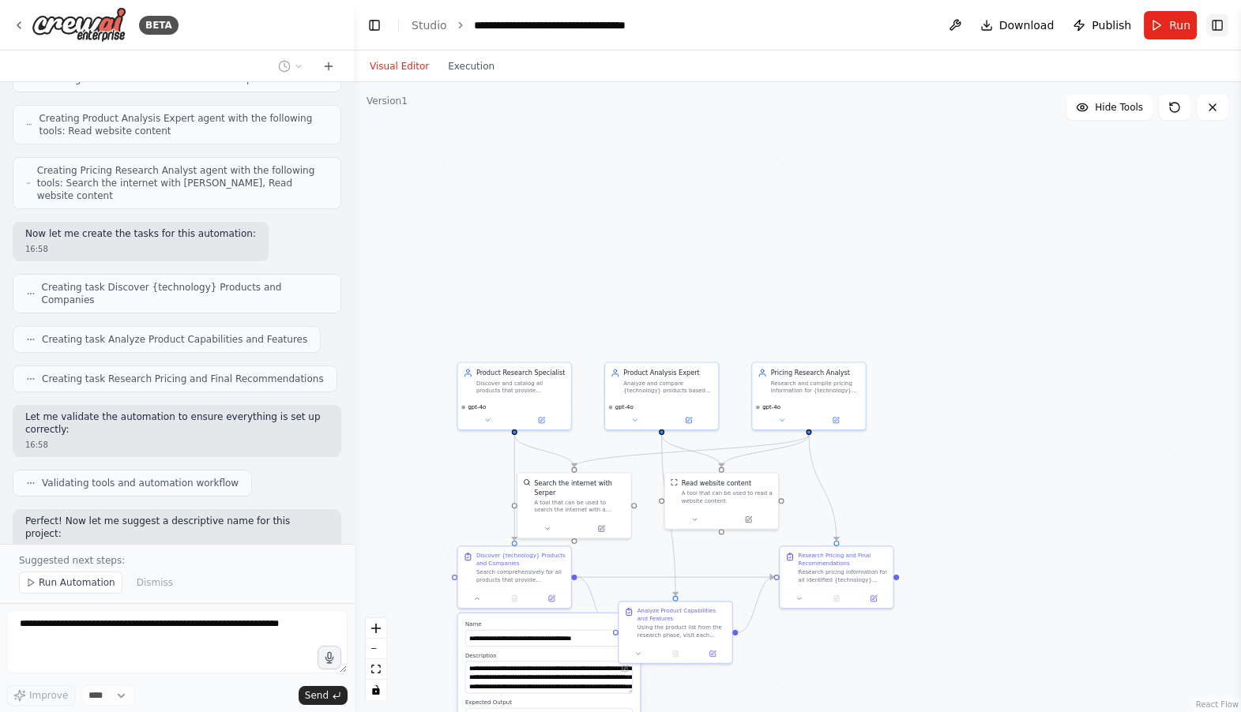
click at [1217, 25] on button "Toggle Right Sidebar" at bounding box center [1217, 25] width 22 height 22
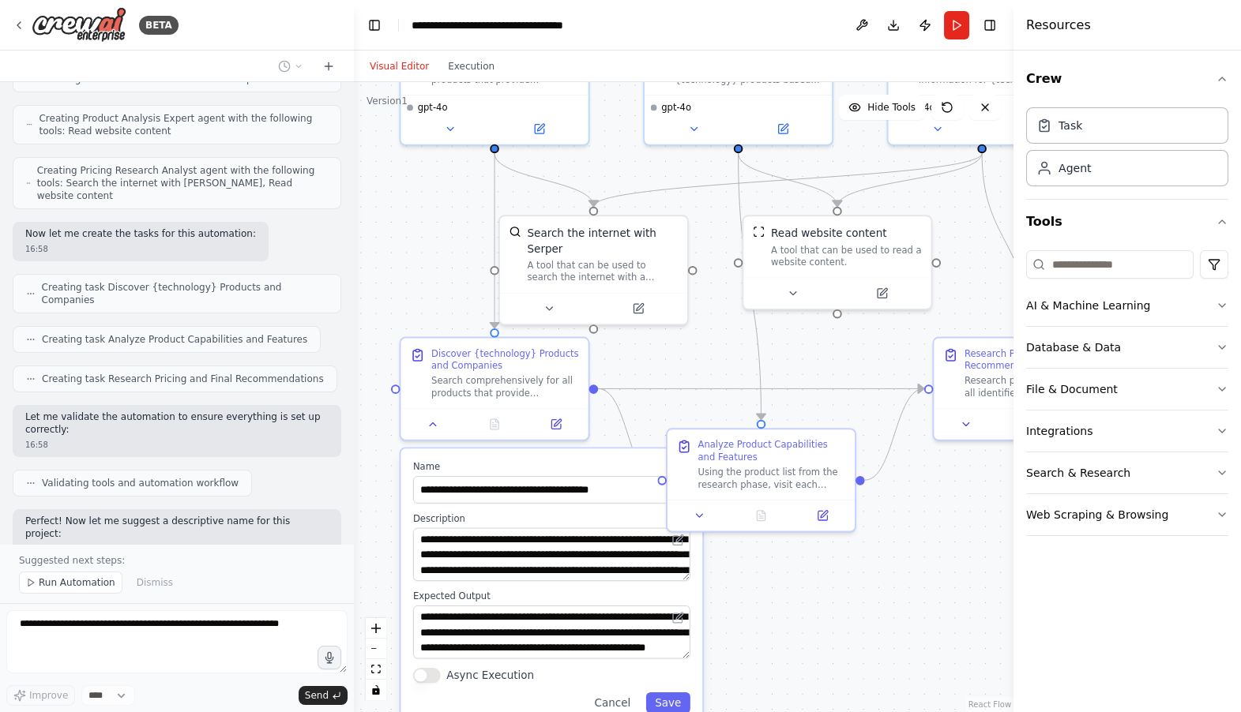
drag, startPoint x: 678, startPoint y: 522, endPoint x: 634, endPoint y: 174, distance: 351.0
click at [634, 174] on div ".deletable-edge-delete-btn { width: 20px; height: 20px; border: 0px solid #ffff…" at bounding box center [683, 397] width 659 height 630
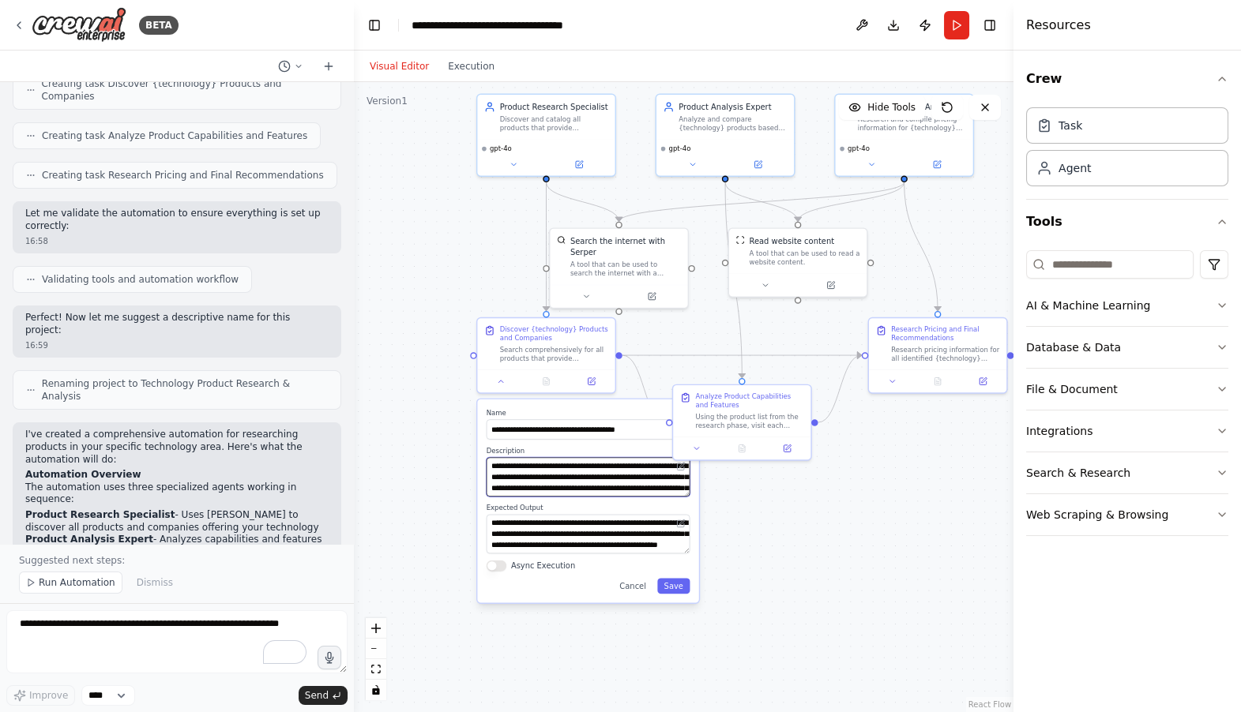
click at [561, 465] on textarea "**********" at bounding box center [588, 476] width 204 height 39
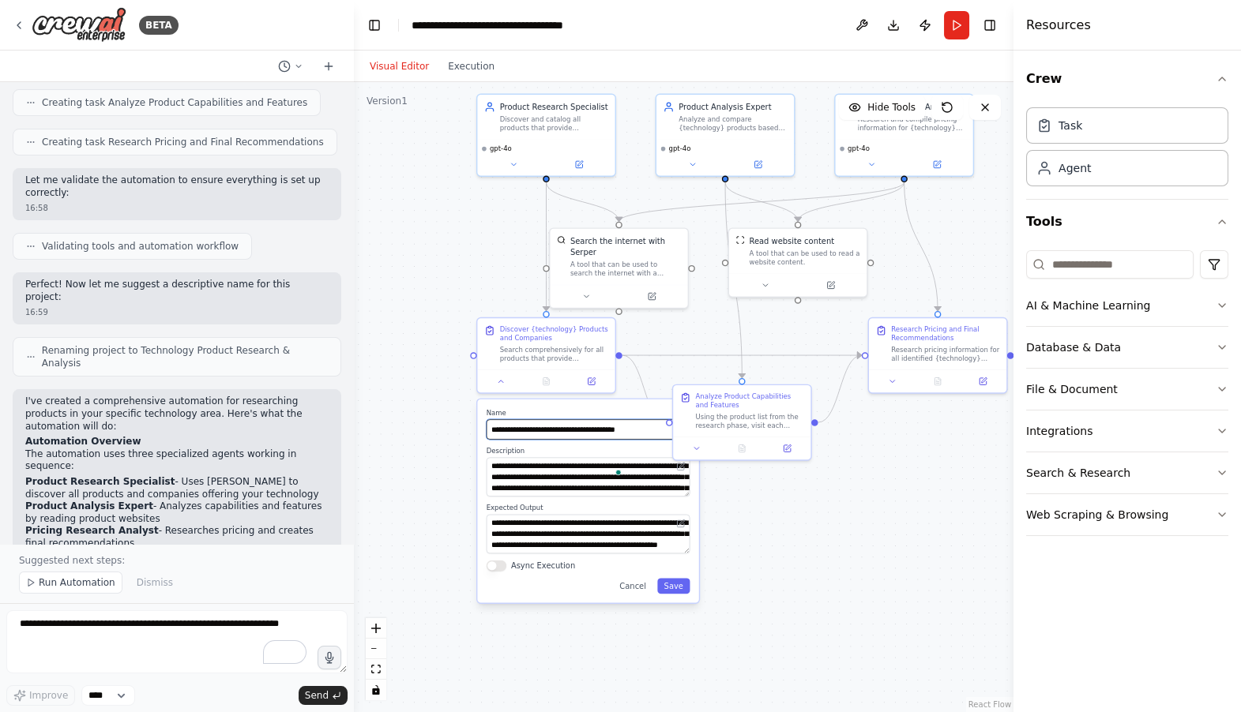
click at [548, 419] on input "**********" at bounding box center [588, 429] width 204 height 20
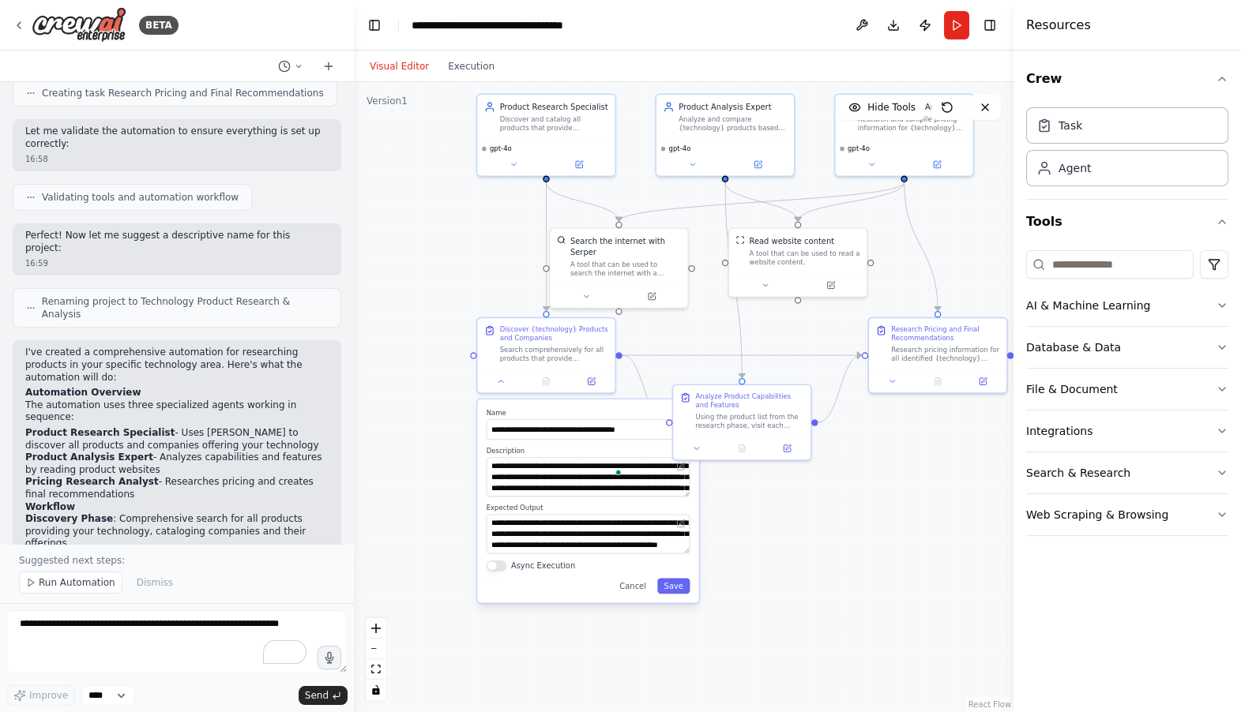
click at [534, 410] on label "Name" at bounding box center [588, 412] width 204 height 9
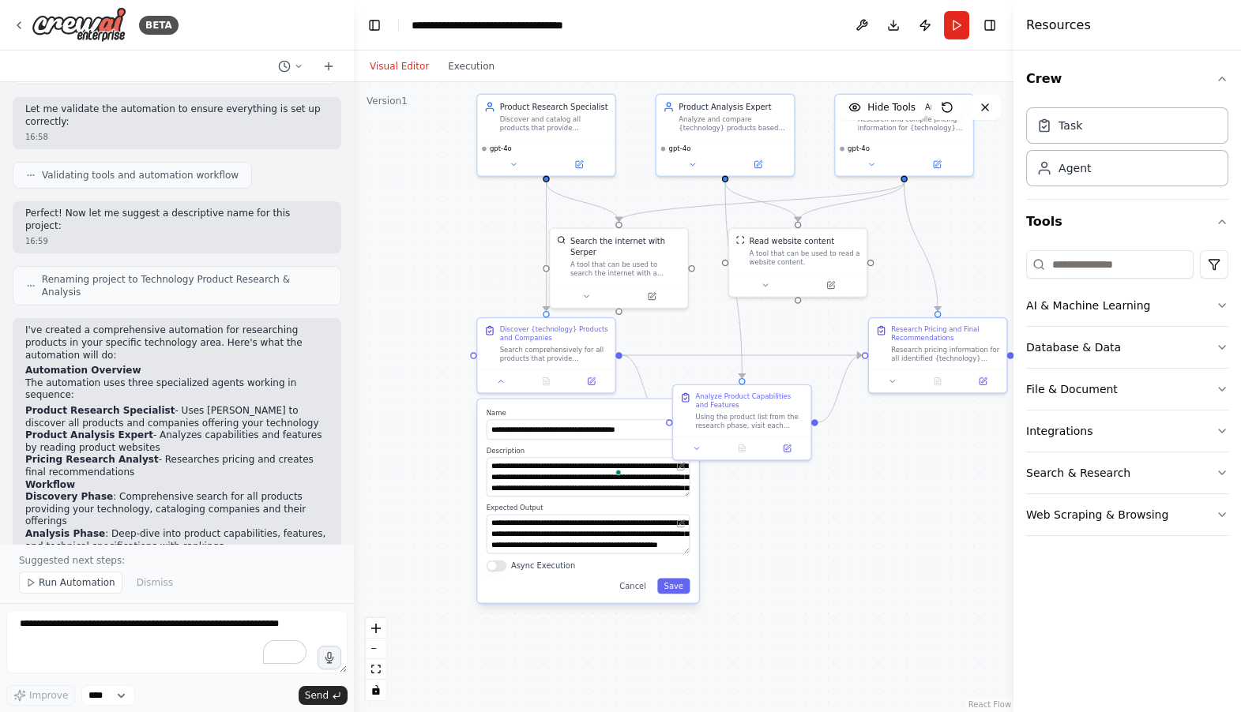
click at [534, 410] on label "Name" at bounding box center [588, 412] width 204 height 9
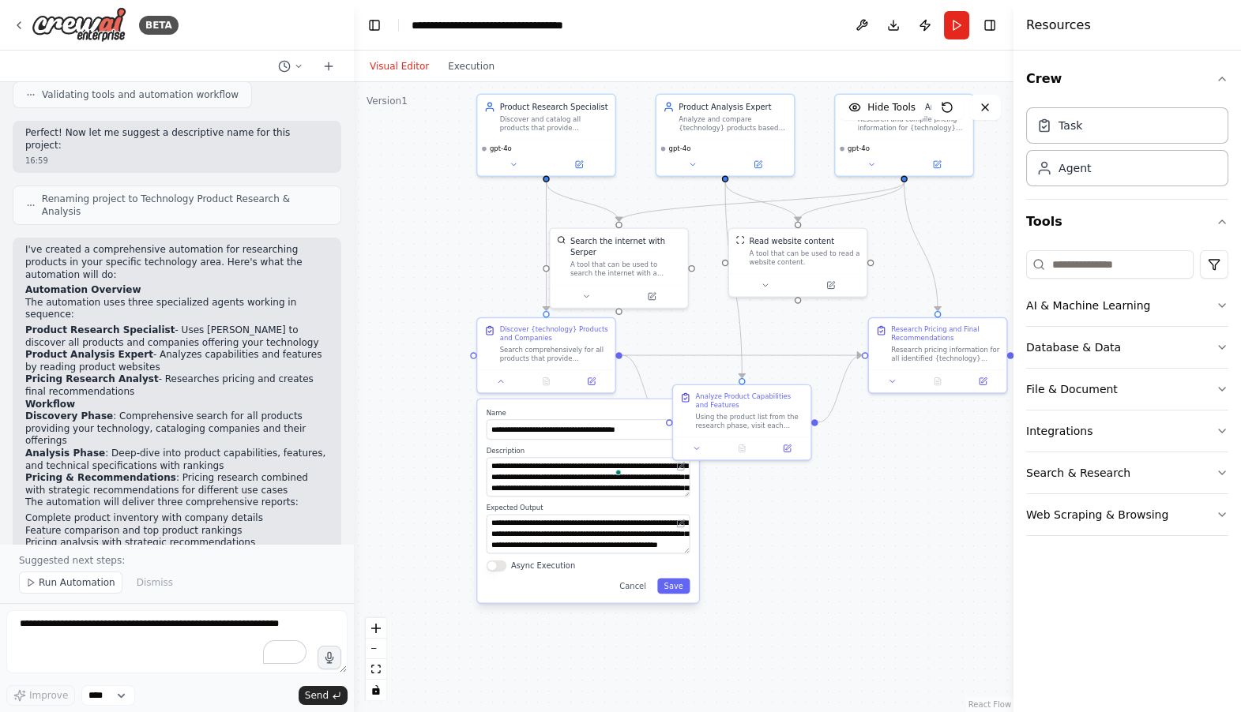
click at [595, 450] on label "Description" at bounding box center [588, 450] width 204 height 9
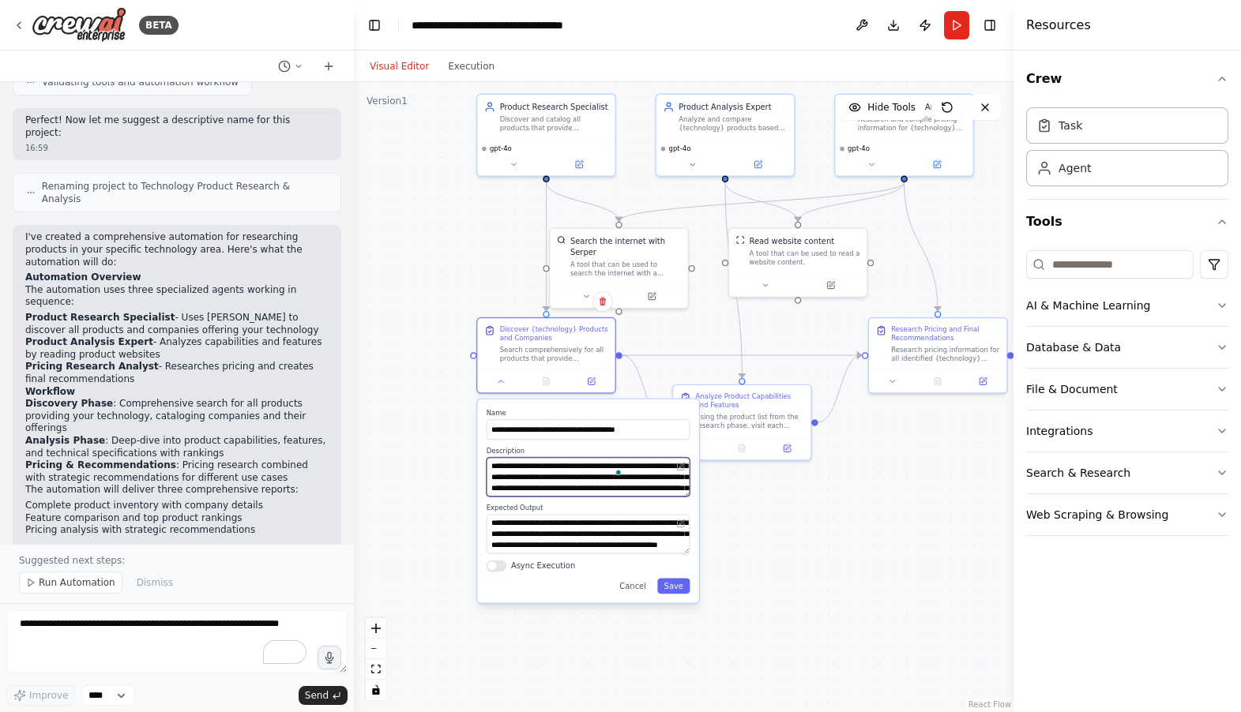
click at [578, 477] on textarea "**********" at bounding box center [588, 476] width 204 height 39
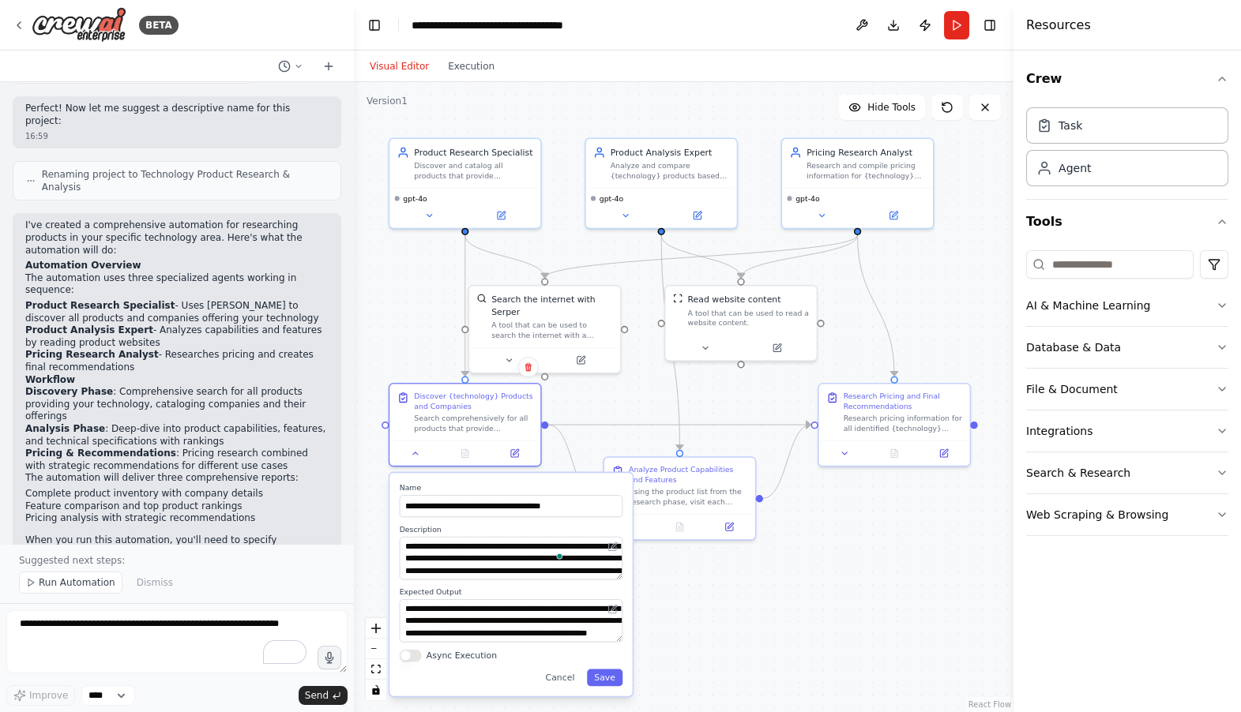
drag, startPoint x: 695, startPoint y: 167, endPoint x: 604, endPoint y: 235, distance: 113.4
click at [604, 235] on div ".deletable-edge-delete-btn { width: 20px; height: 20px; border: 0px solid #ffff…" at bounding box center [683, 397] width 659 height 630
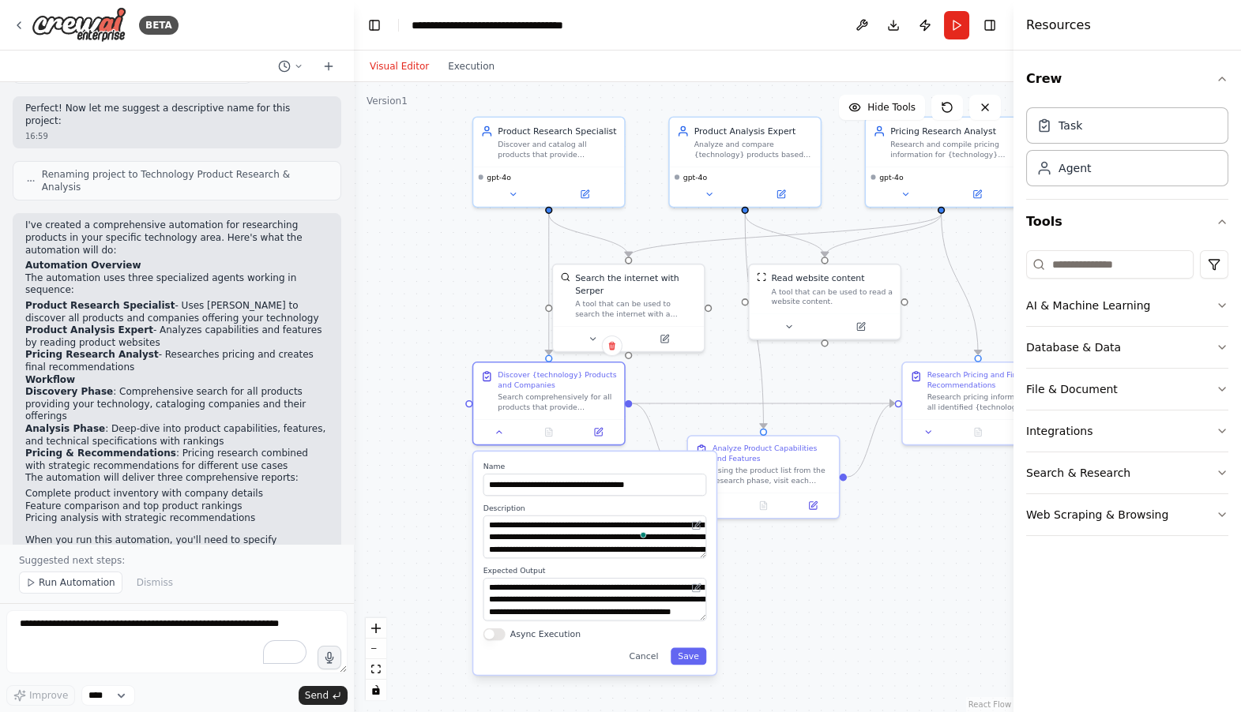
drag, startPoint x: 688, startPoint y: 409, endPoint x: 771, endPoint y: 385, distance: 87.0
click at [771, 385] on div ".deletable-edge-delete-btn { width: 20px; height: 20px; border: 0px solid #ffff…" at bounding box center [683, 397] width 659 height 630
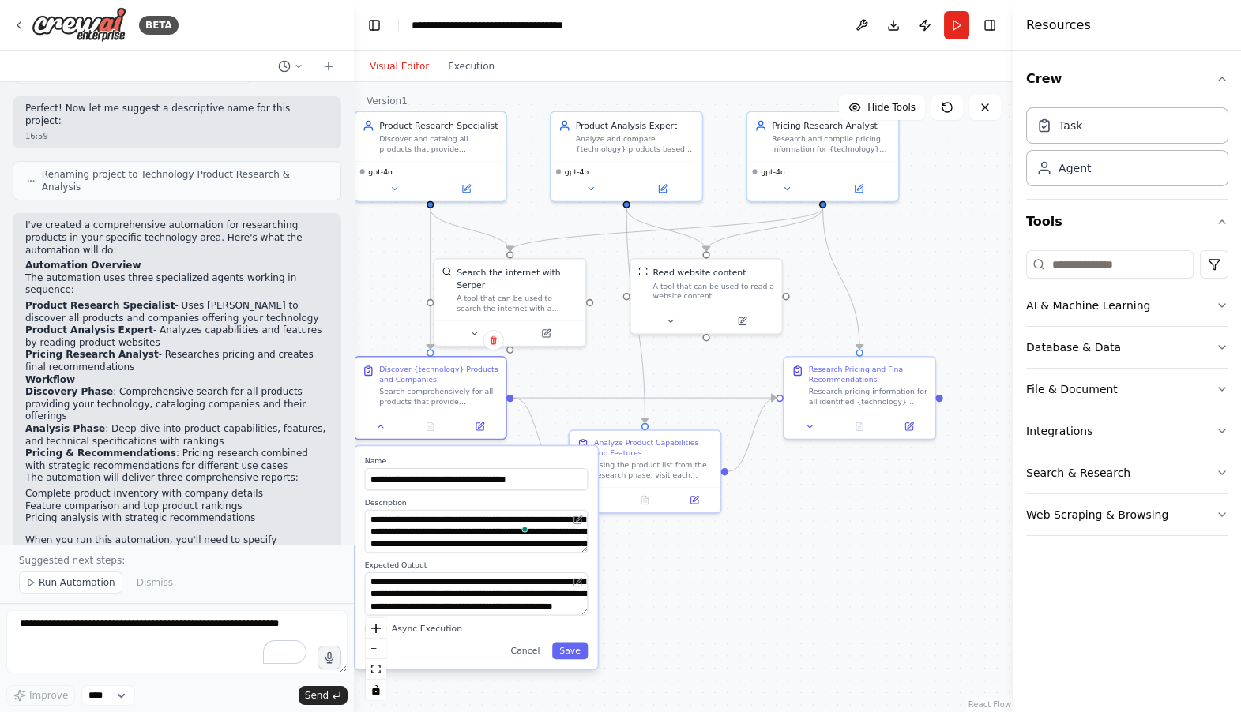
drag, startPoint x: 497, startPoint y: 283, endPoint x: 378, endPoint y: 279, distance: 118.5
click at [378, 279] on div ".deletable-edge-delete-btn { width: 20px; height: 20px; border: 0px solid #ffff…" at bounding box center [683, 397] width 659 height 630
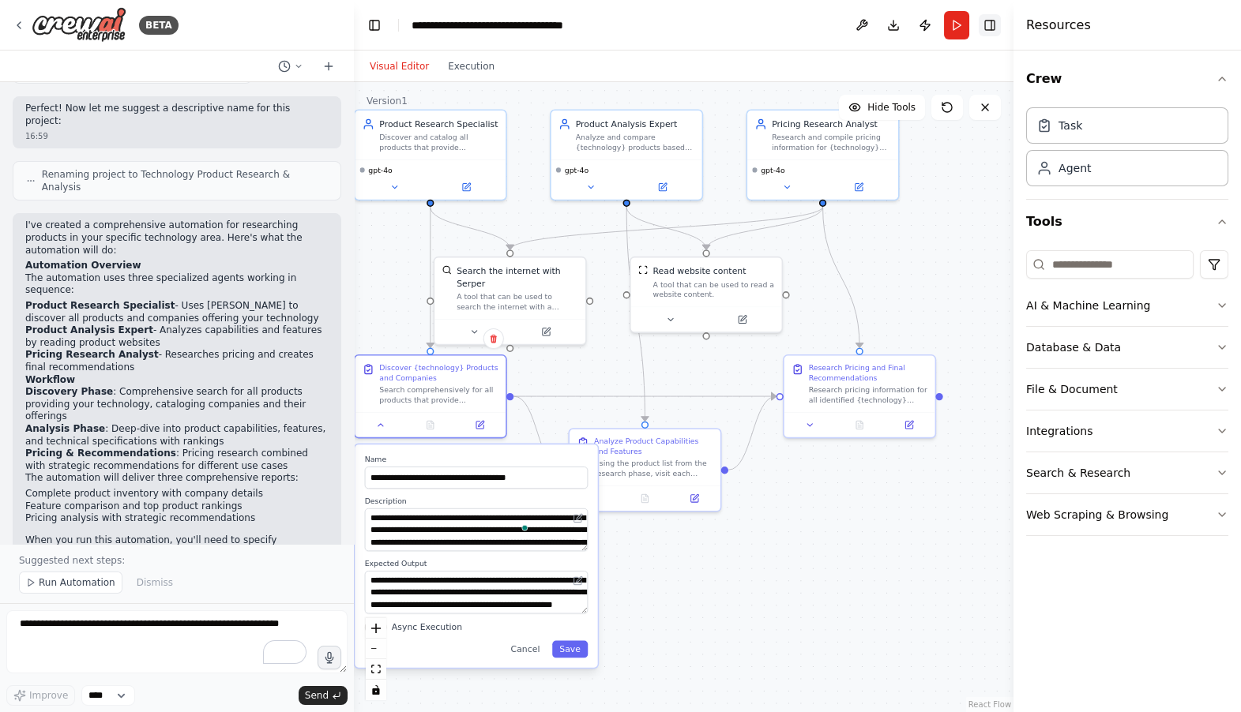
click at [993, 28] on button "Toggle Right Sidebar" at bounding box center [989, 25] width 22 height 22
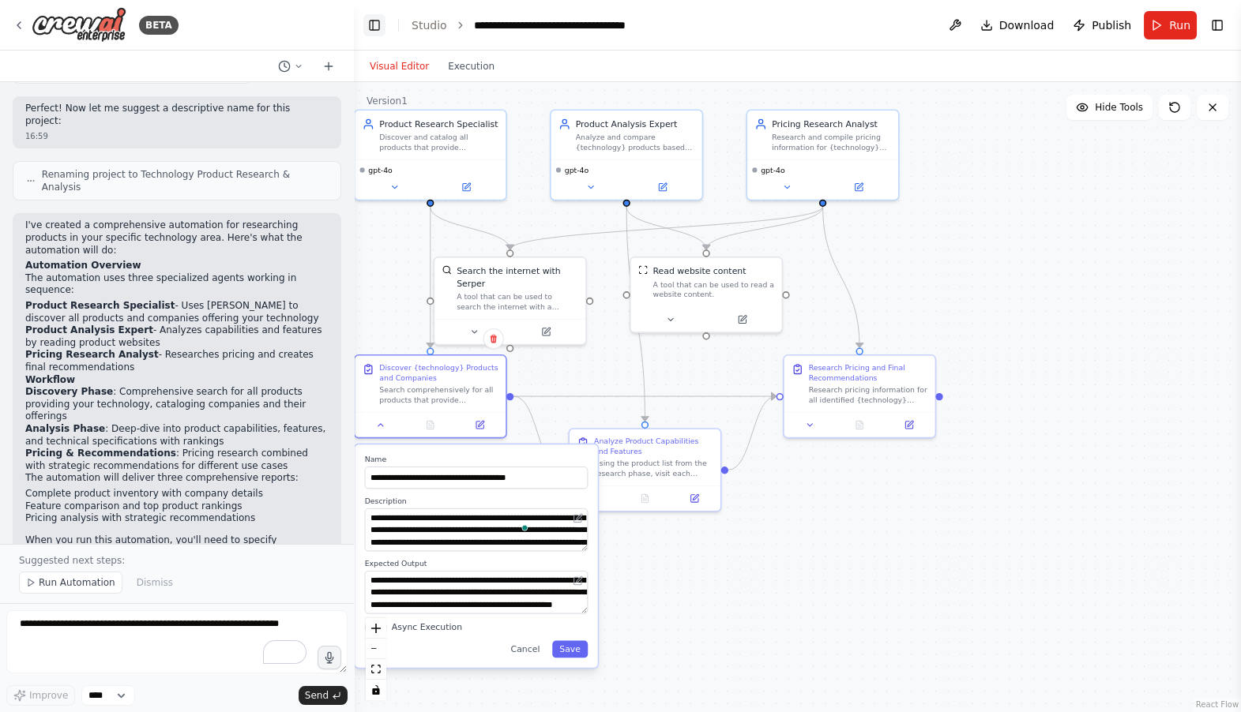
click at [371, 31] on button "Toggle Left Sidebar" at bounding box center [374, 25] width 22 height 22
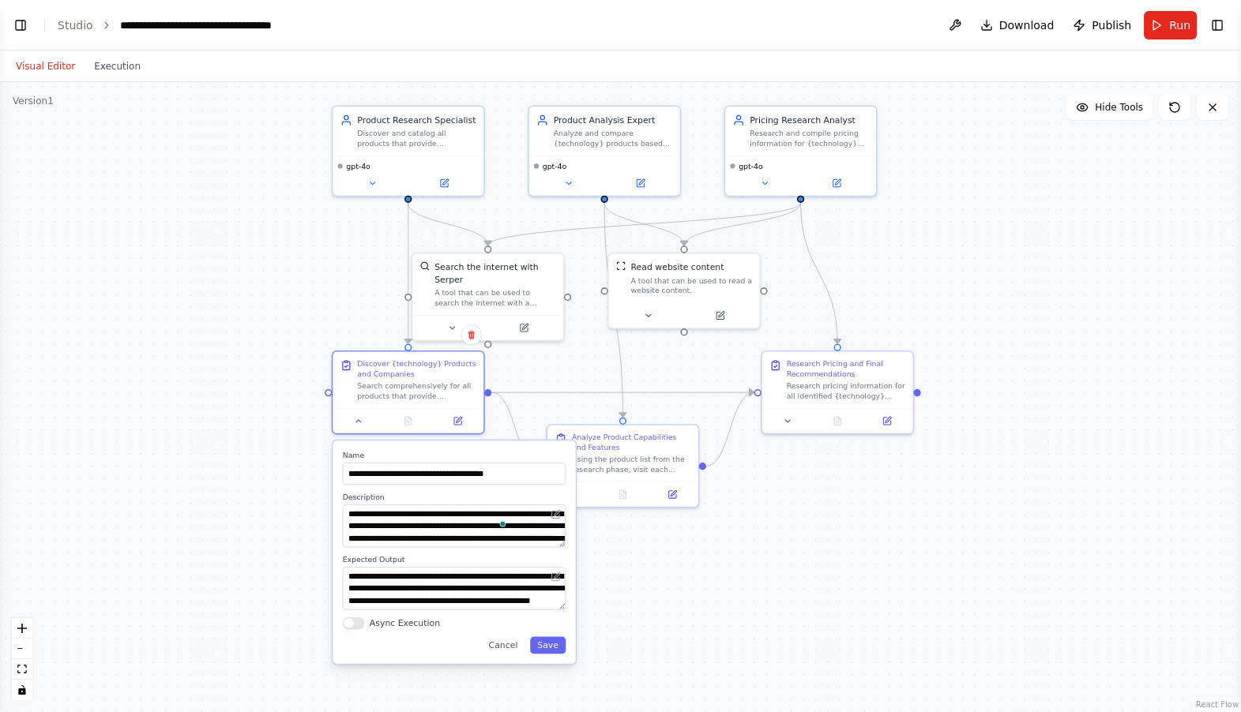
drag, startPoint x: 553, startPoint y: 263, endPoint x: 868, endPoint y: 251, distance: 315.3
click at [881, 257] on div ".deletable-edge-delete-btn { width: 20px; height: 20px; border: 0px solid #ffff…" at bounding box center [620, 397] width 1241 height 630
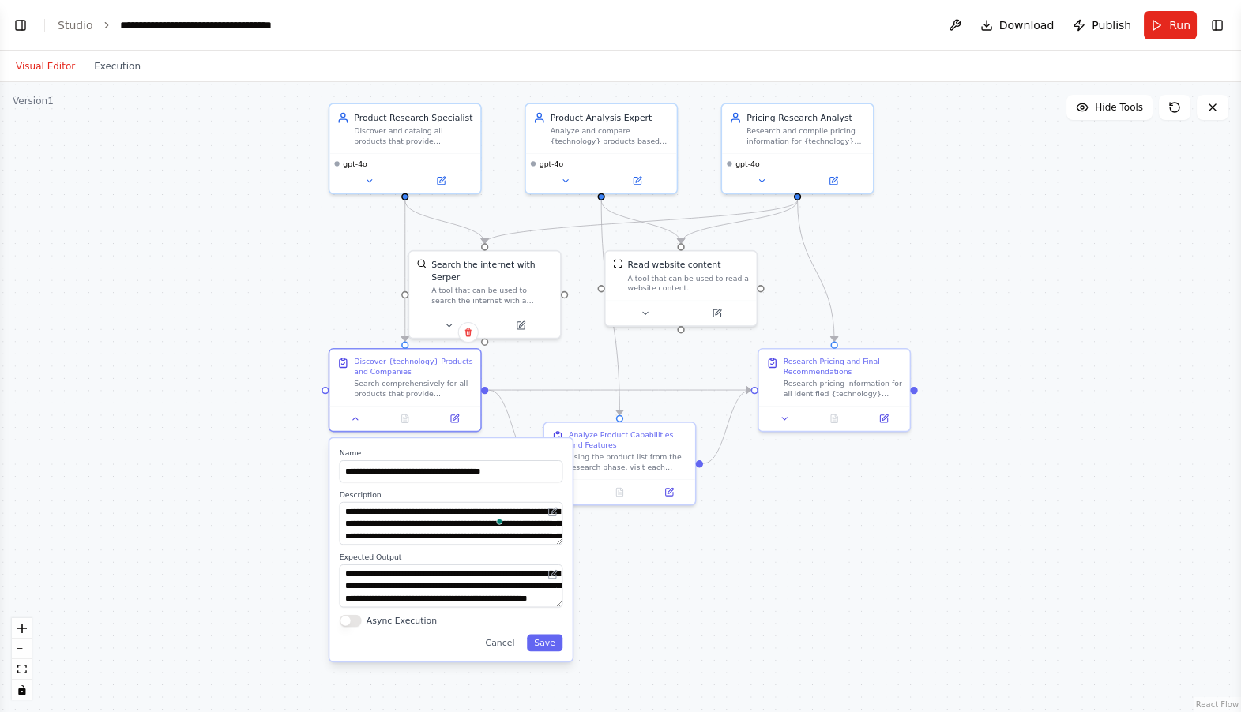
click at [362, 454] on label "Name" at bounding box center [451, 453] width 223 height 9
click at [351, 420] on icon at bounding box center [355, 415] width 9 height 9
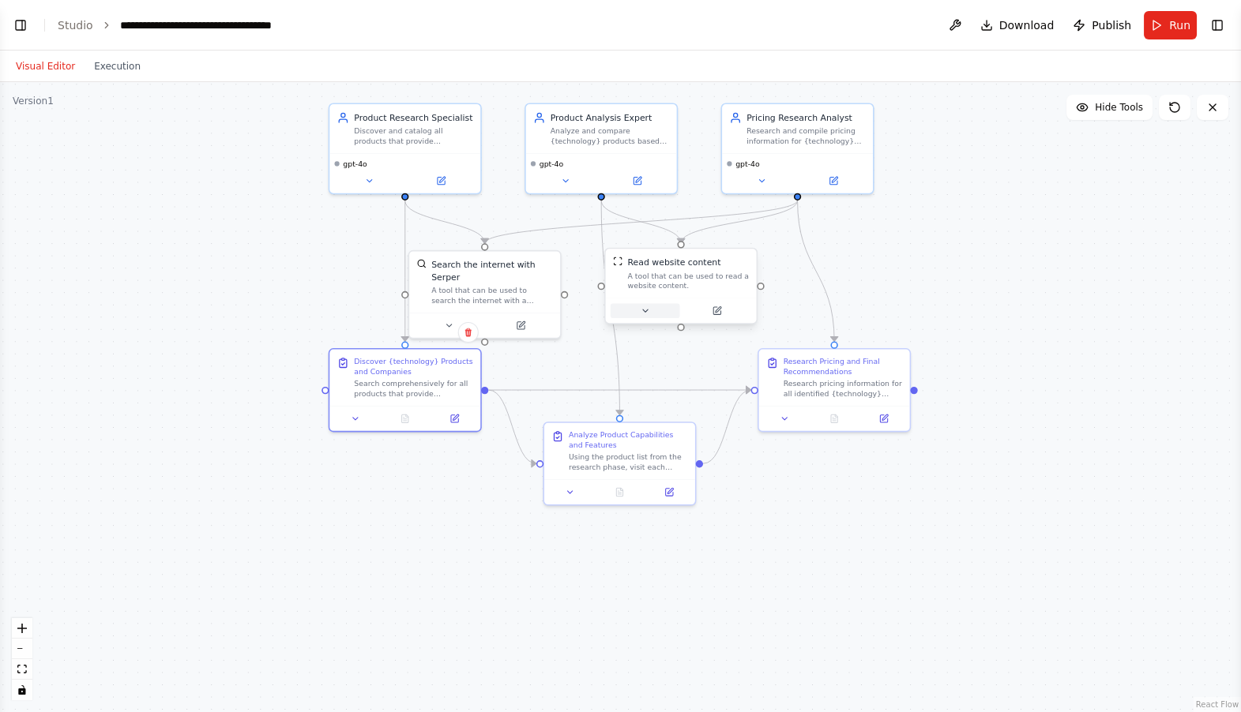
click at [640, 317] on button at bounding box center [644, 310] width 69 height 15
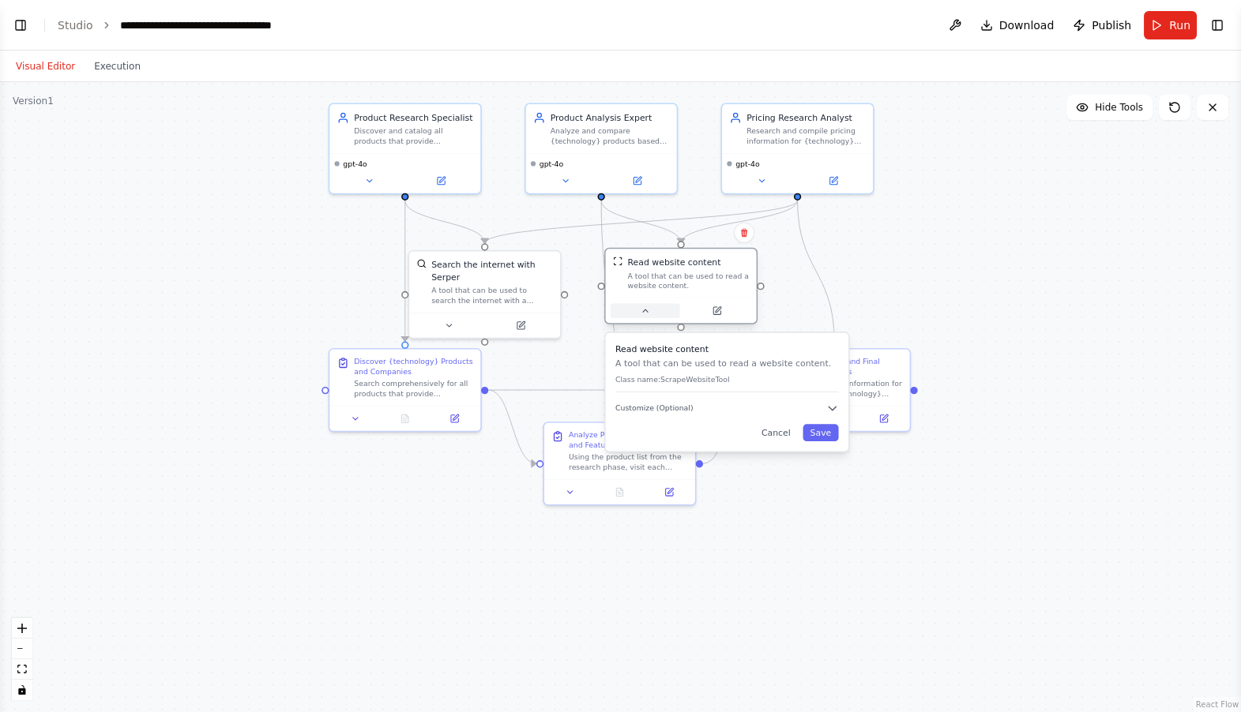
click at [650, 314] on button at bounding box center [644, 310] width 69 height 15
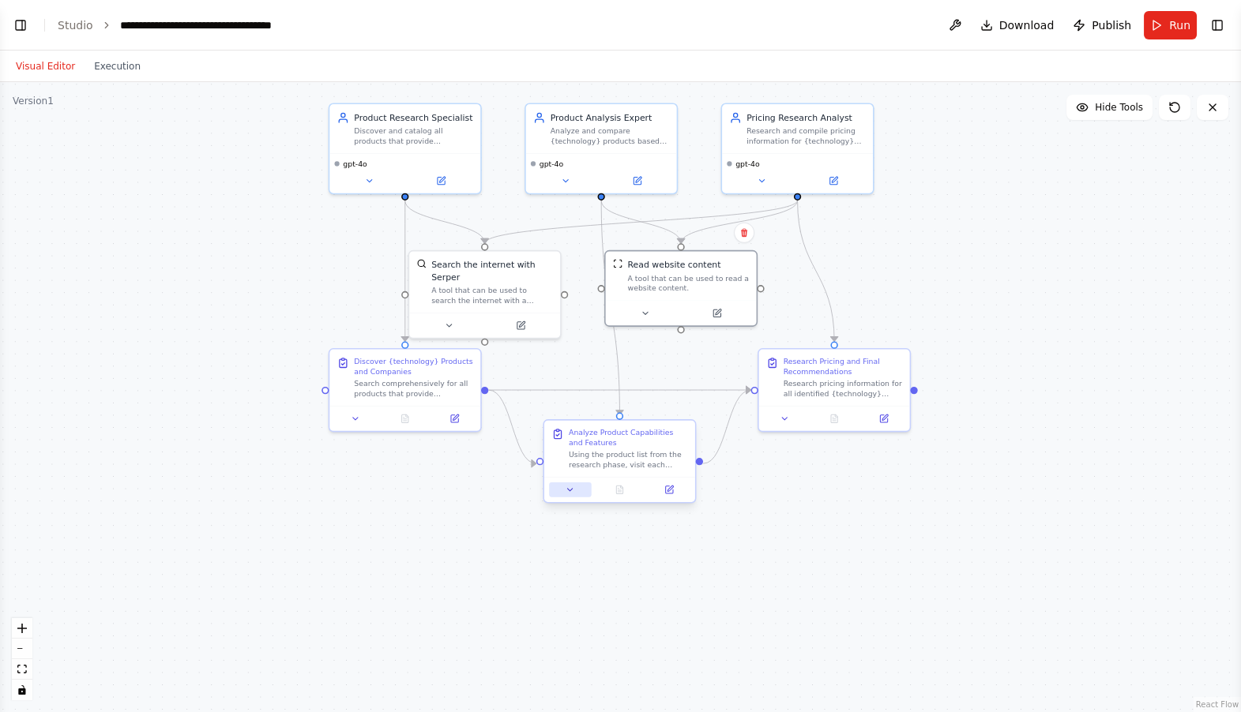
click at [569, 490] on icon at bounding box center [570, 490] width 5 height 2
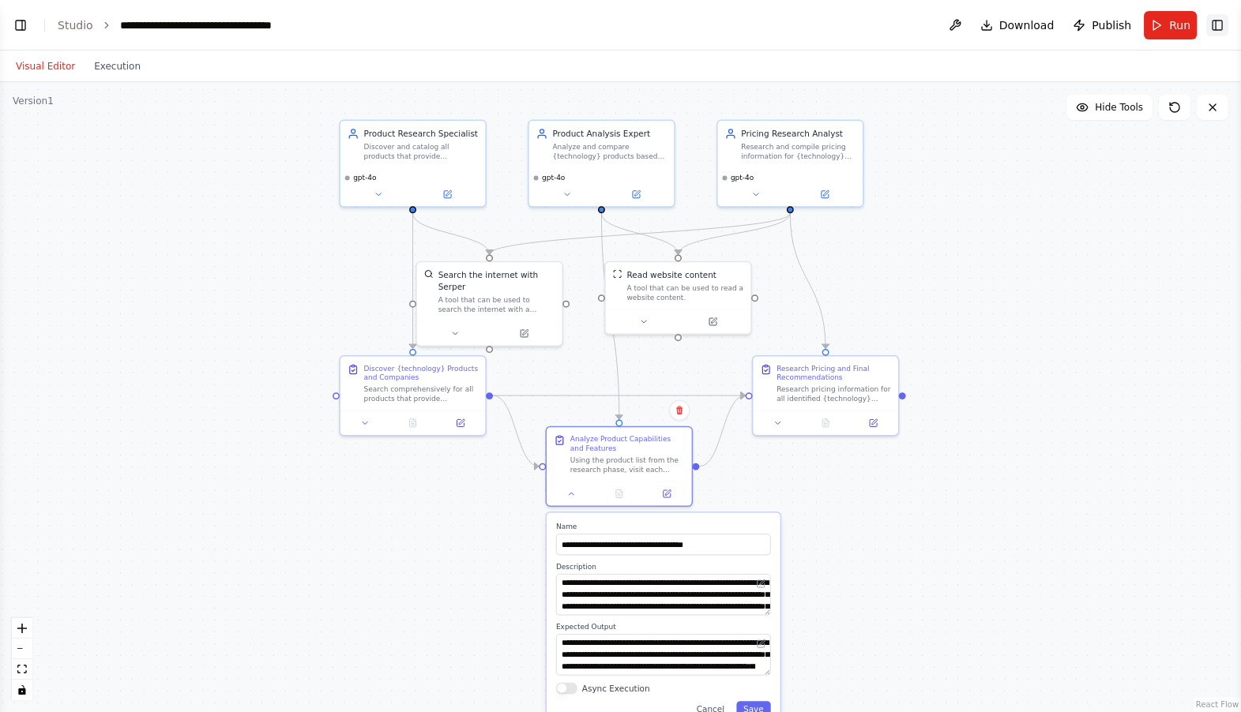
click at [1213, 31] on button "Toggle Right Sidebar" at bounding box center [1217, 25] width 22 height 22
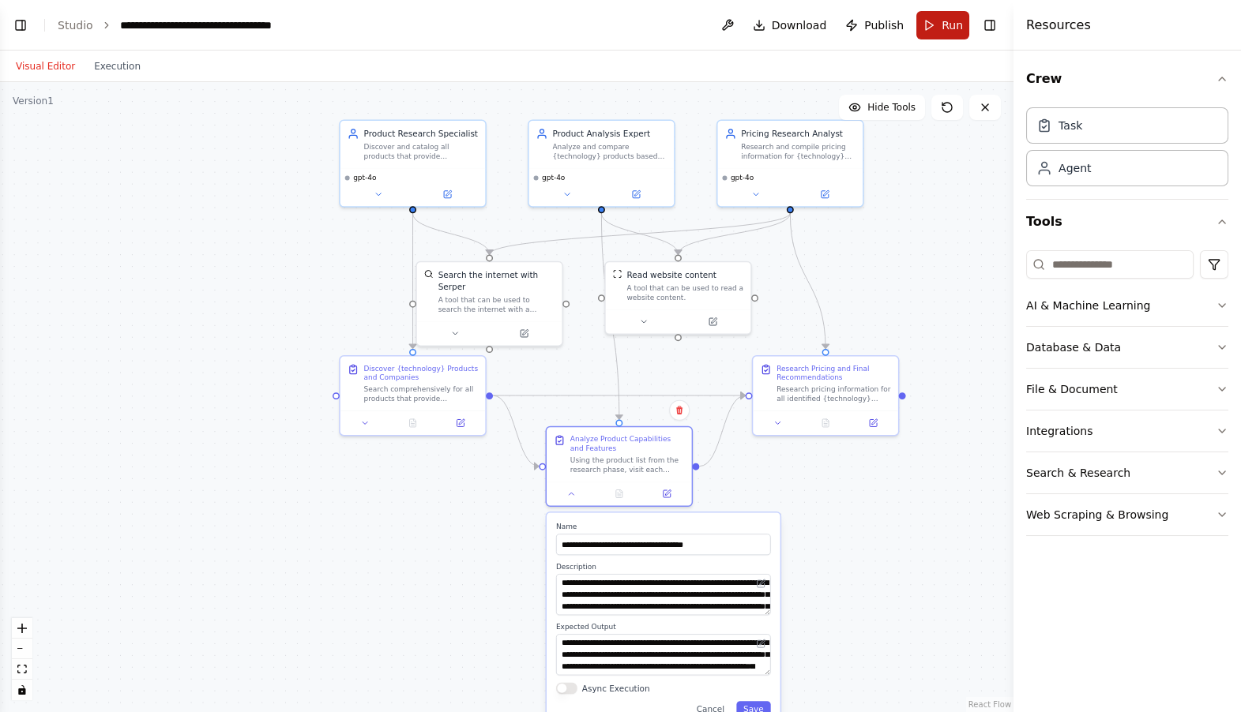
click at [946, 32] on span "Run" at bounding box center [951, 25] width 21 height 16
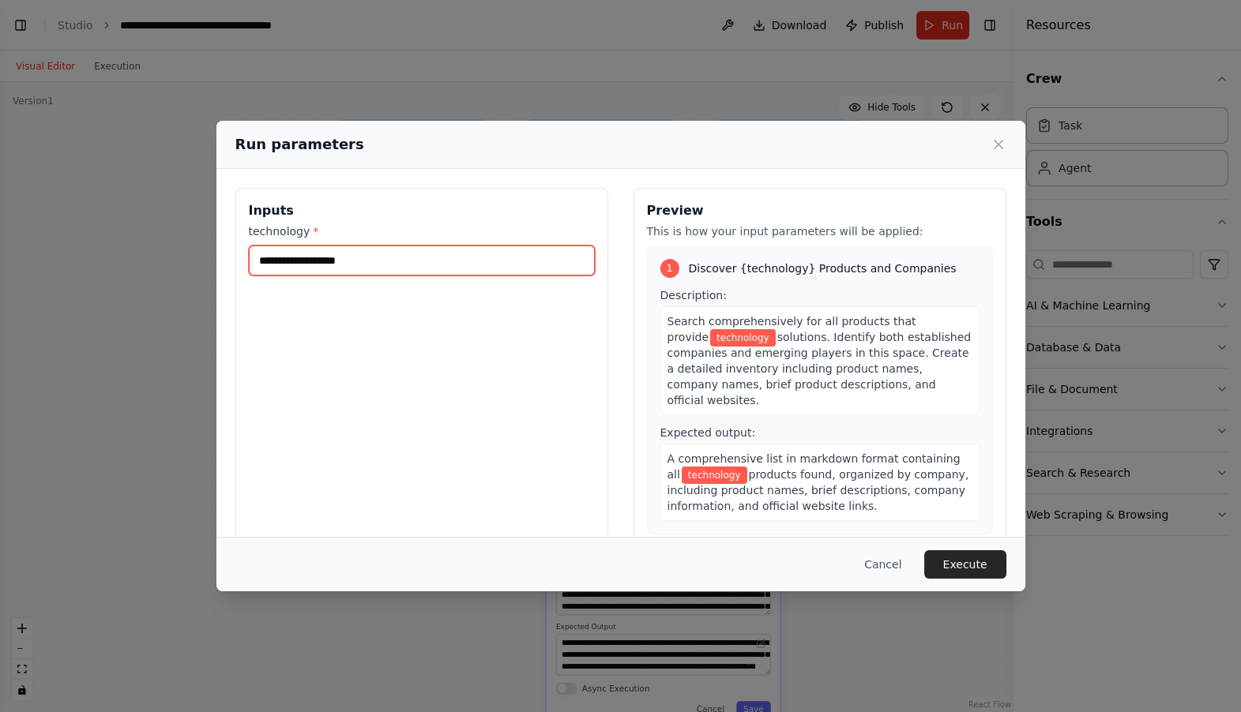
click at [396, 262] on input "technology *" at bounding box center [422, 261] width 346 height 30
type input "**********"
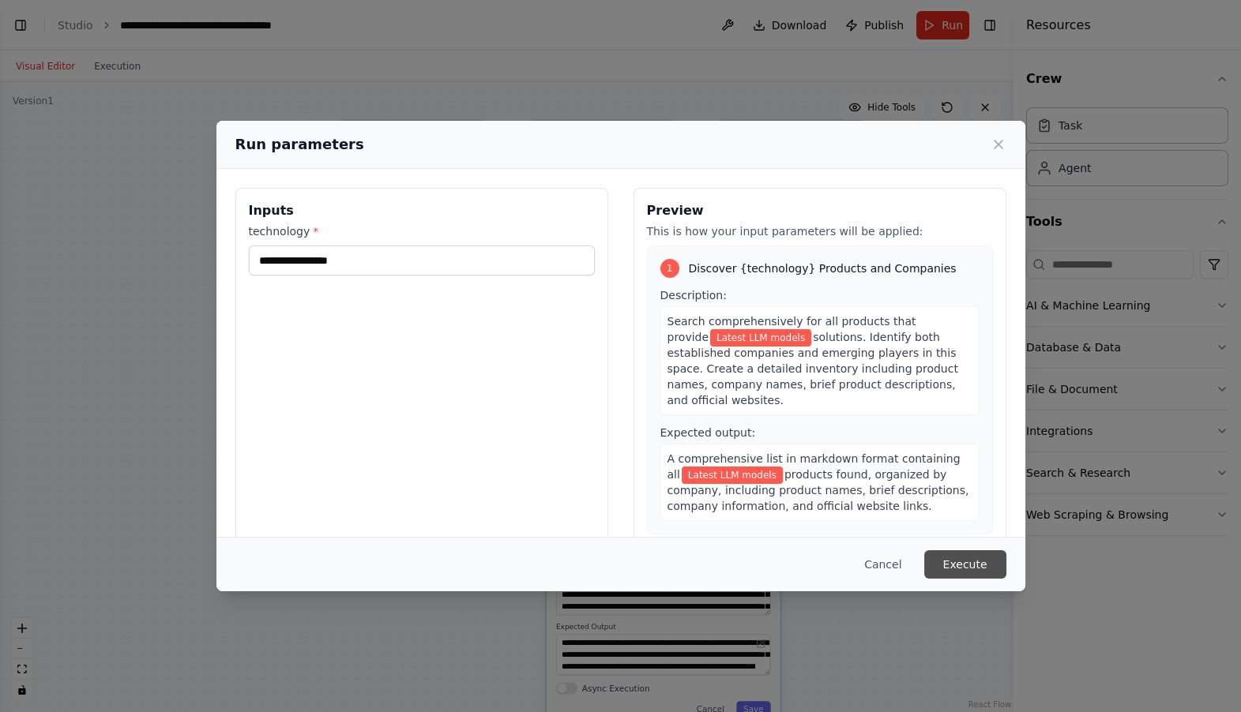
click at [961, 561] on button "Execute" at bounding box center [965, 564] width 82 height 28
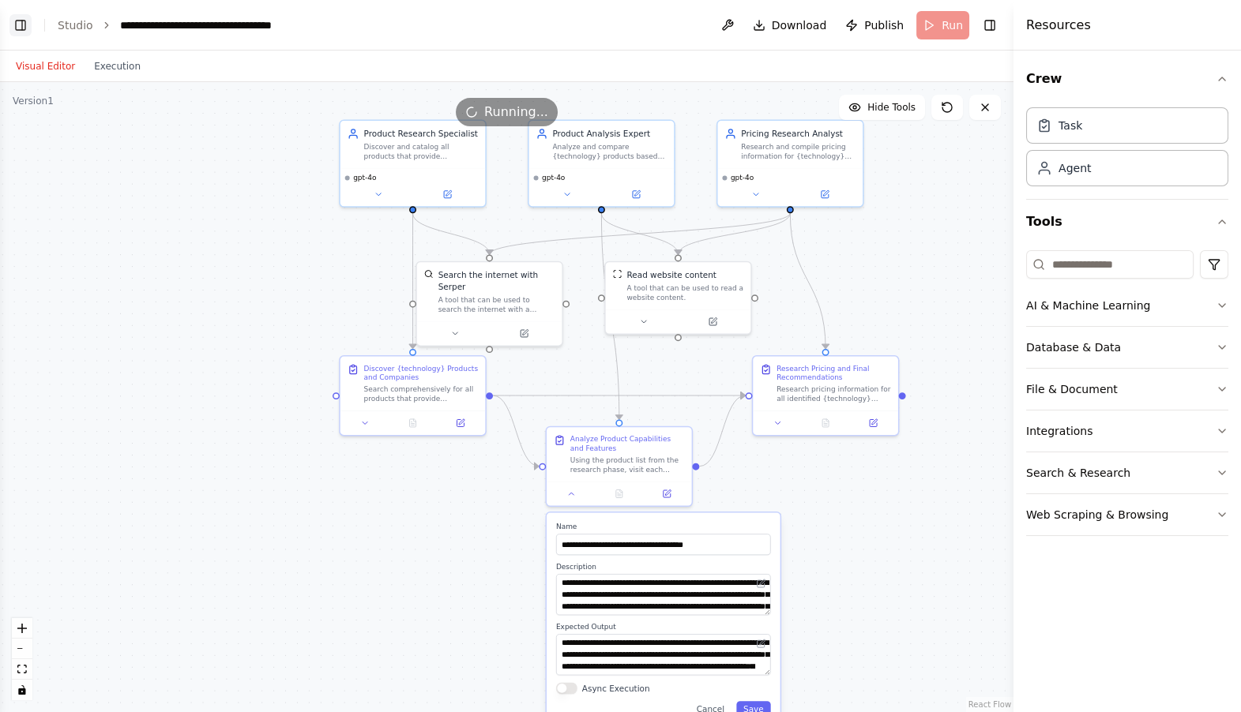
click at [20, 24] on button "Toggle Left Sidebar" at bounding box center [20, 25] width 22 height 22
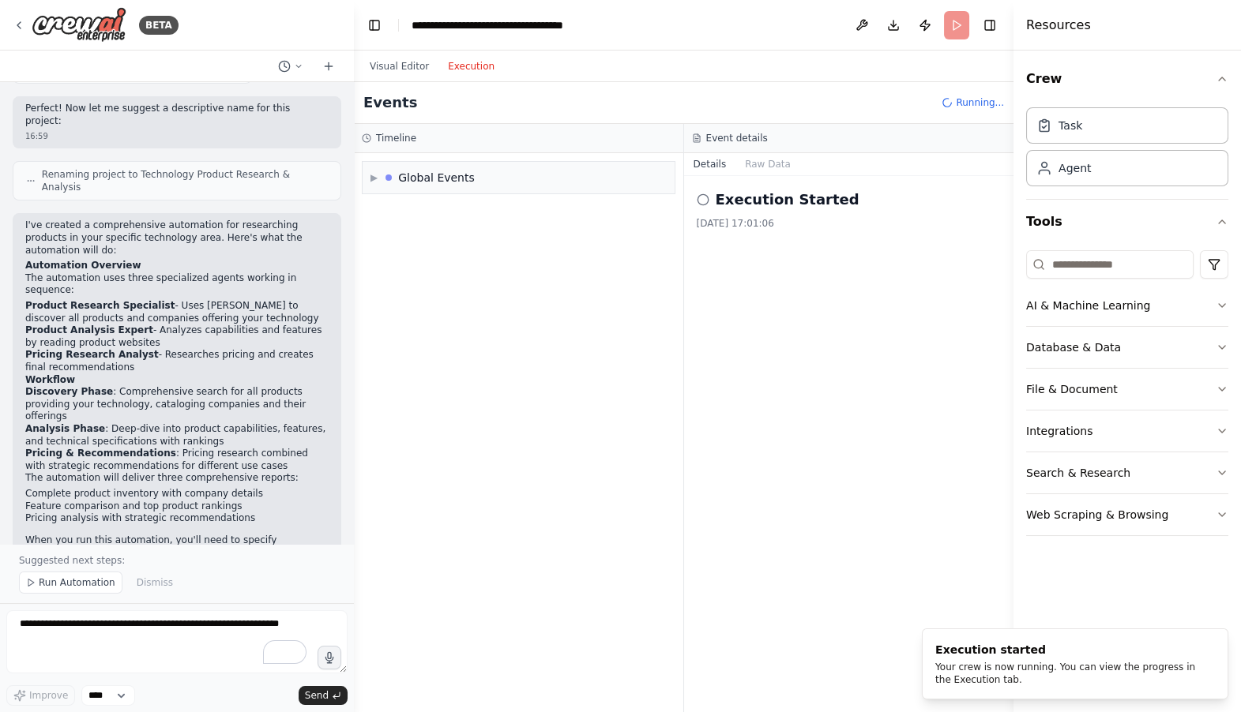
click at [467, 69] on button "Execution" at bounding box center [471, 66] width 66 height 19
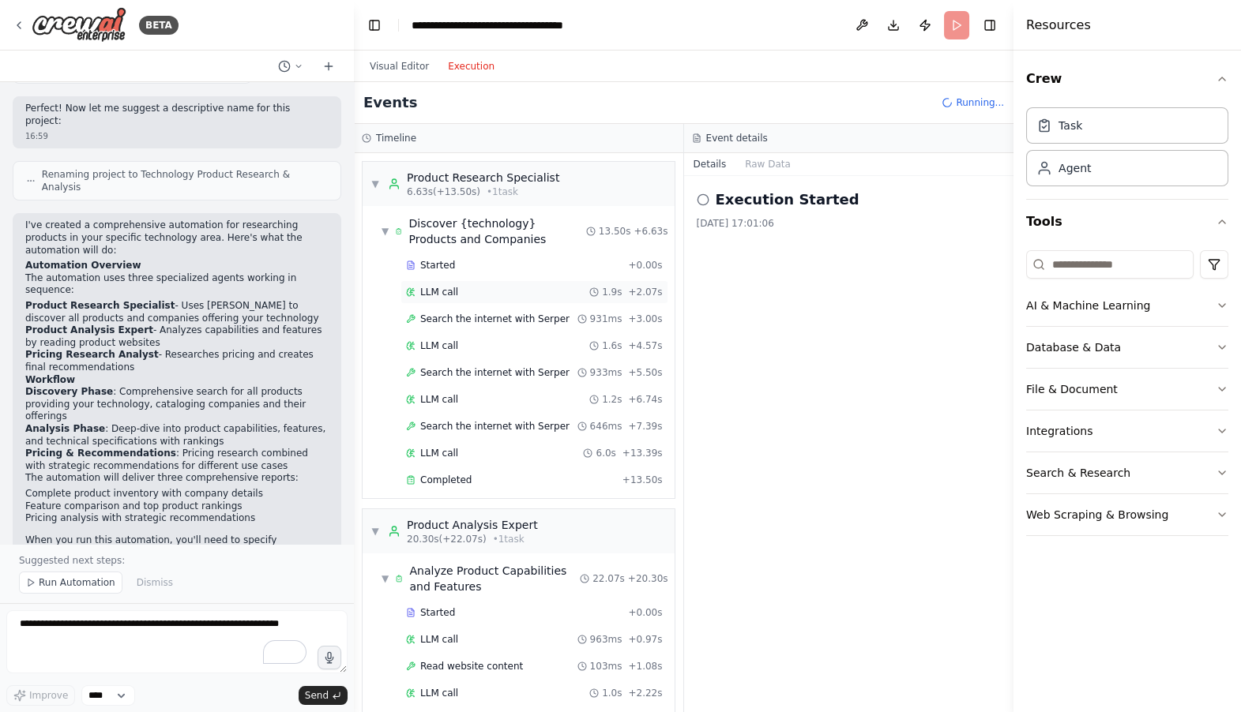
scroll to position [948, 0]
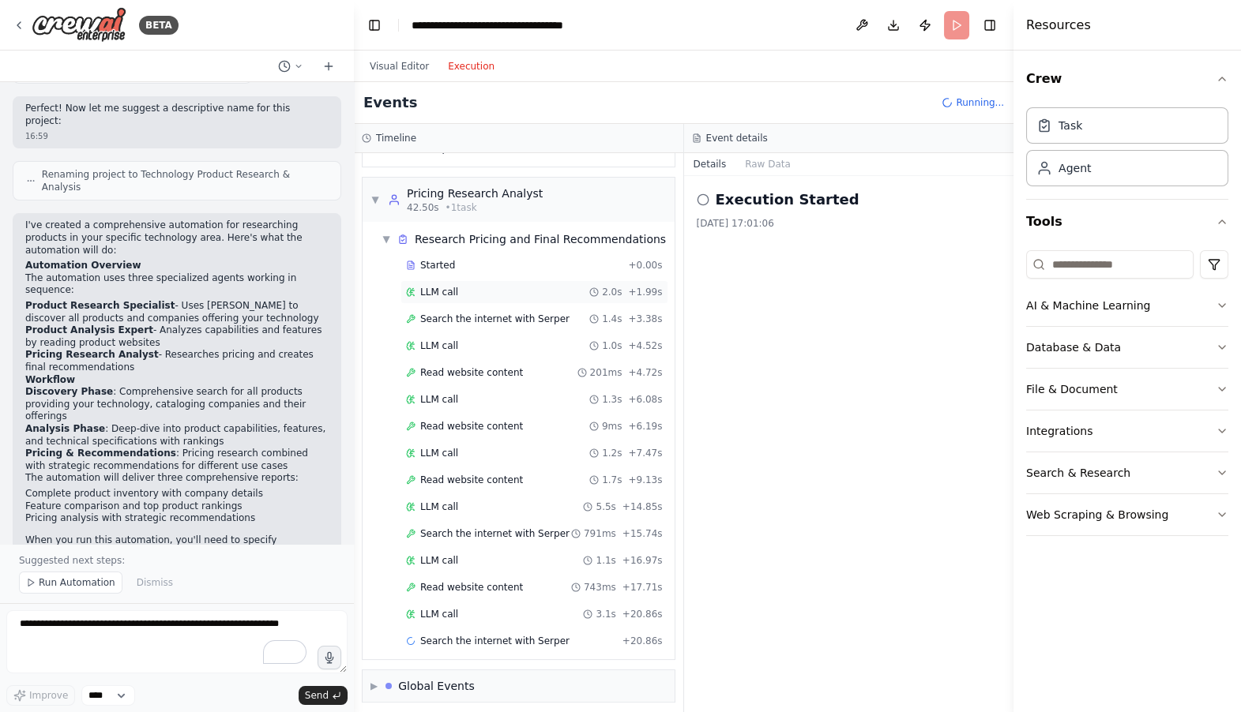
click at [460, 291] on div "LLM call 2.0s + 1.99s" at bounding box center [534, 292] width 257 height 13
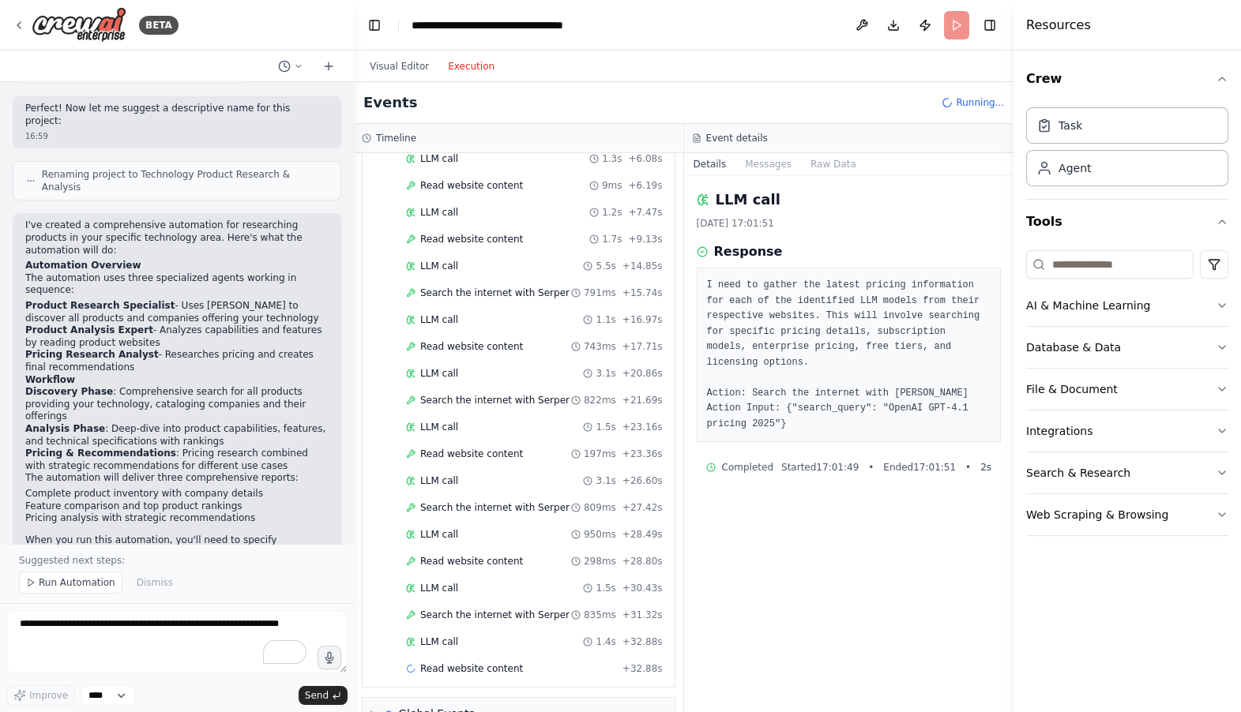
scroll to position [1214, 0]
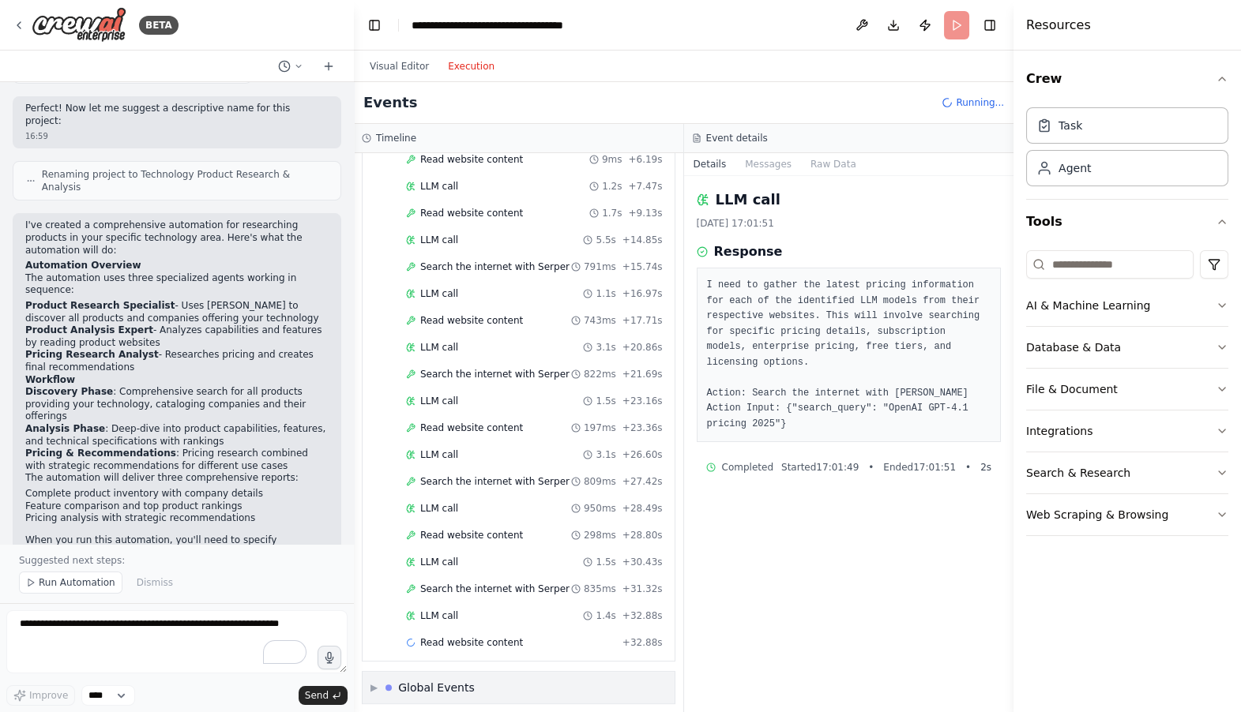
click at [405, 680] on div "Global Events" at bounding box center [436, 688] width 77 height 16
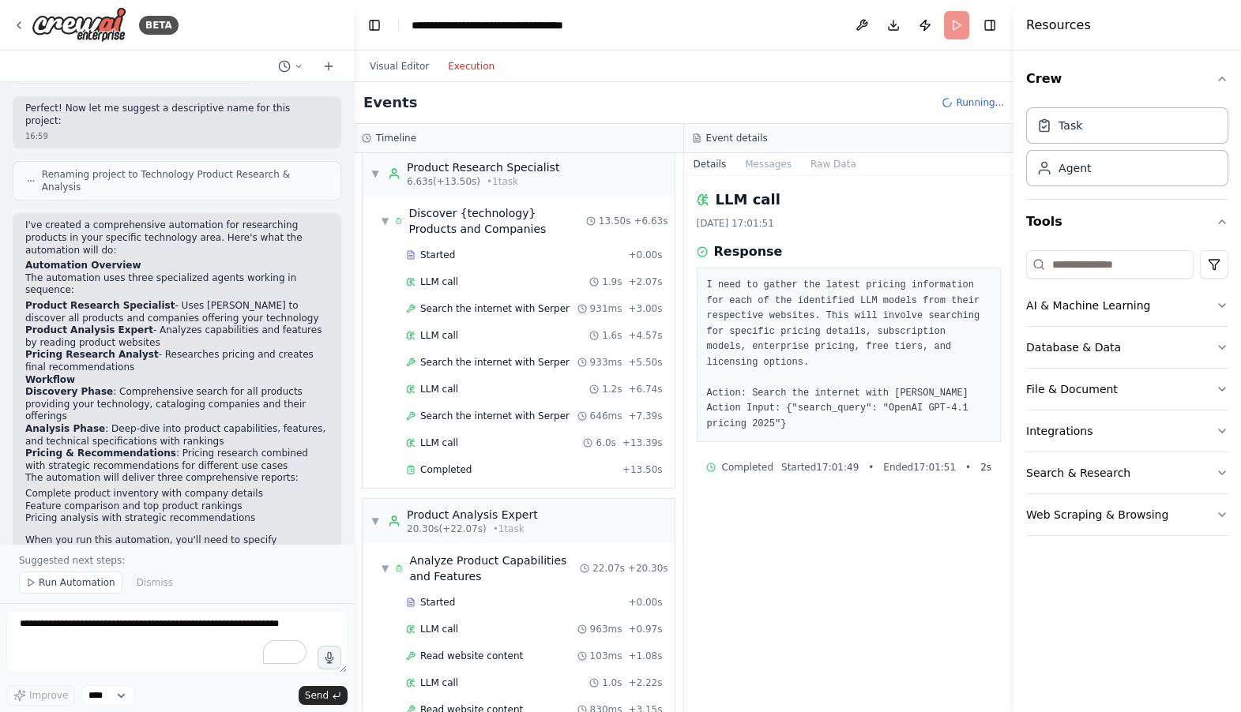
scroll to position [0, 0]
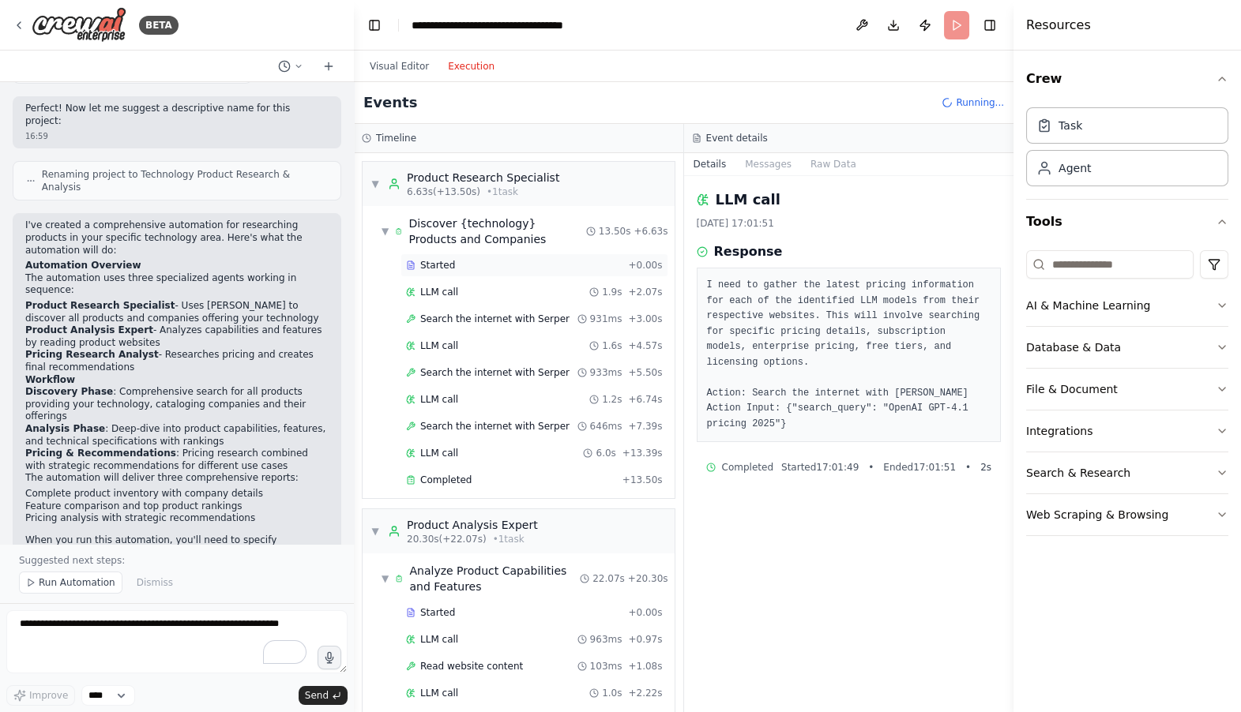
click at [466, 267] on div "Started" at bounding box center [514, 265] width 216 height 13
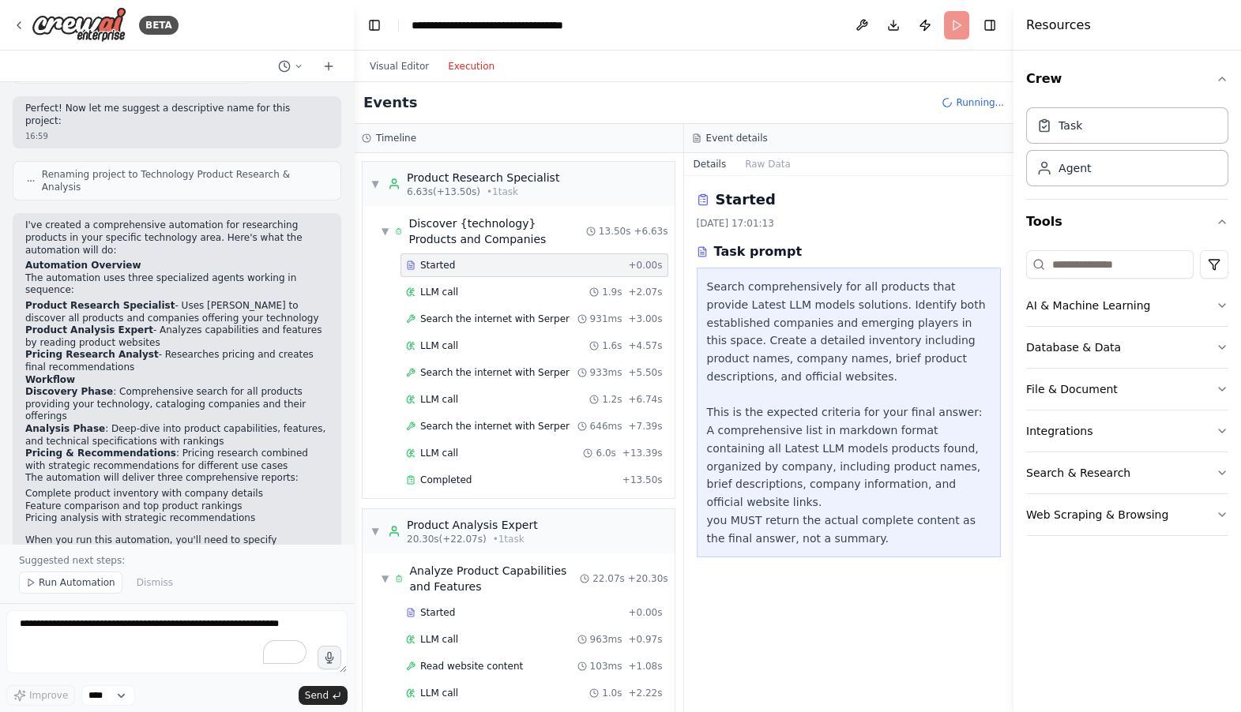
click at [759, 471] on div "Search comprehensively for all products that provide Latest LLM models solution…" at bounding box center [849, 412] width 284 height 269
click at [820, 473] on div "Search comprehensively for all products that provide Latest LLM models solution…" at bounding box center [849, 412] width 284 height 269
click at [433, 474] on span "Completed" at bounding box center [445, 480] width 51 height 13
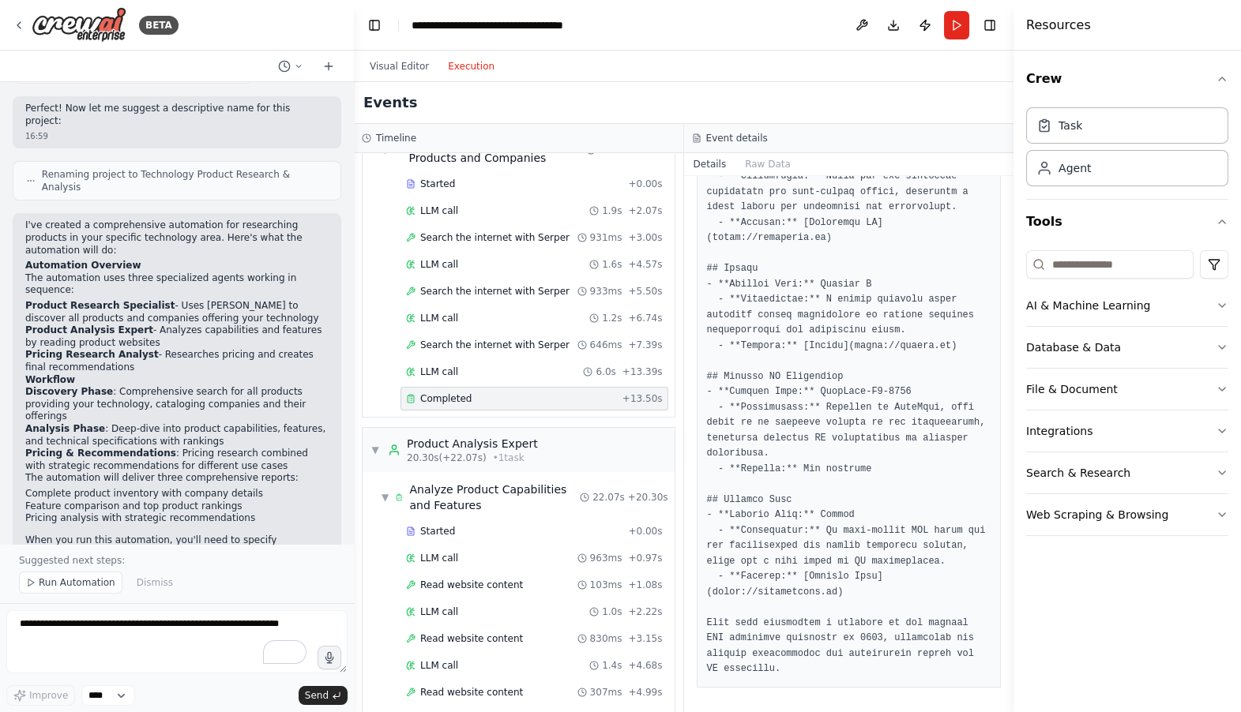
scroll to position [167, 0]
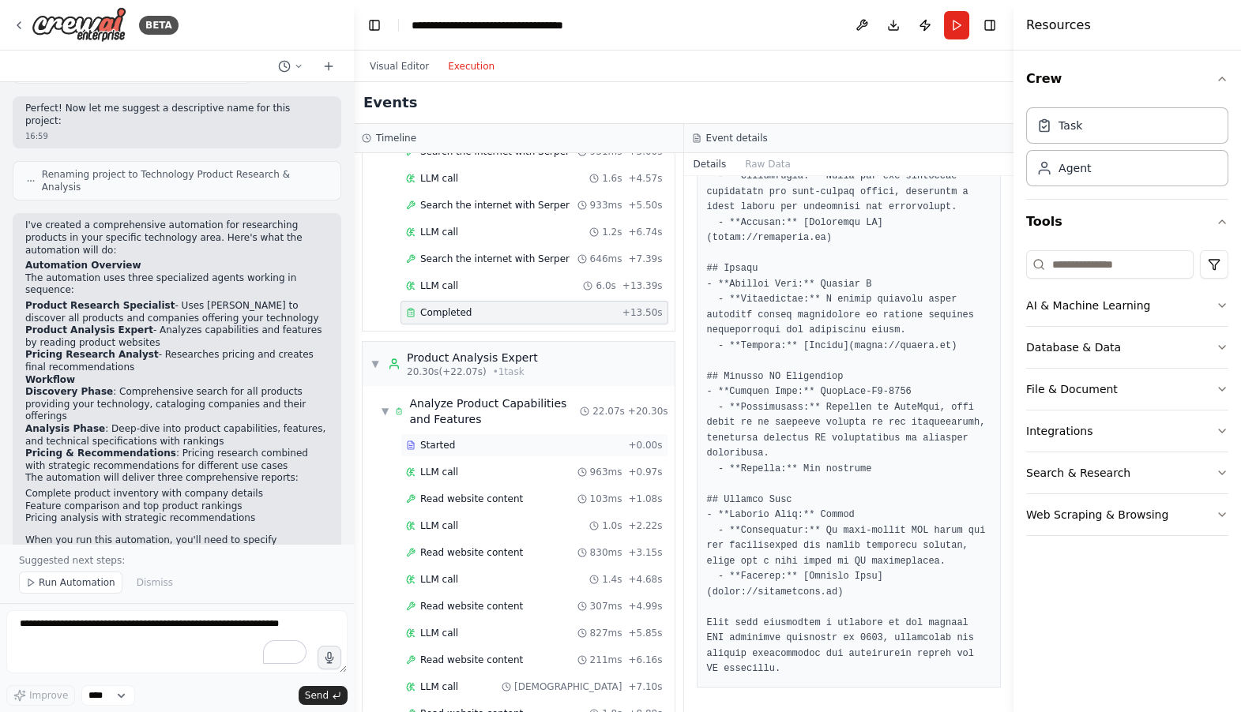
click at [446, 445] on span "Started" at bounding box center [437, 445] width 35 height 13
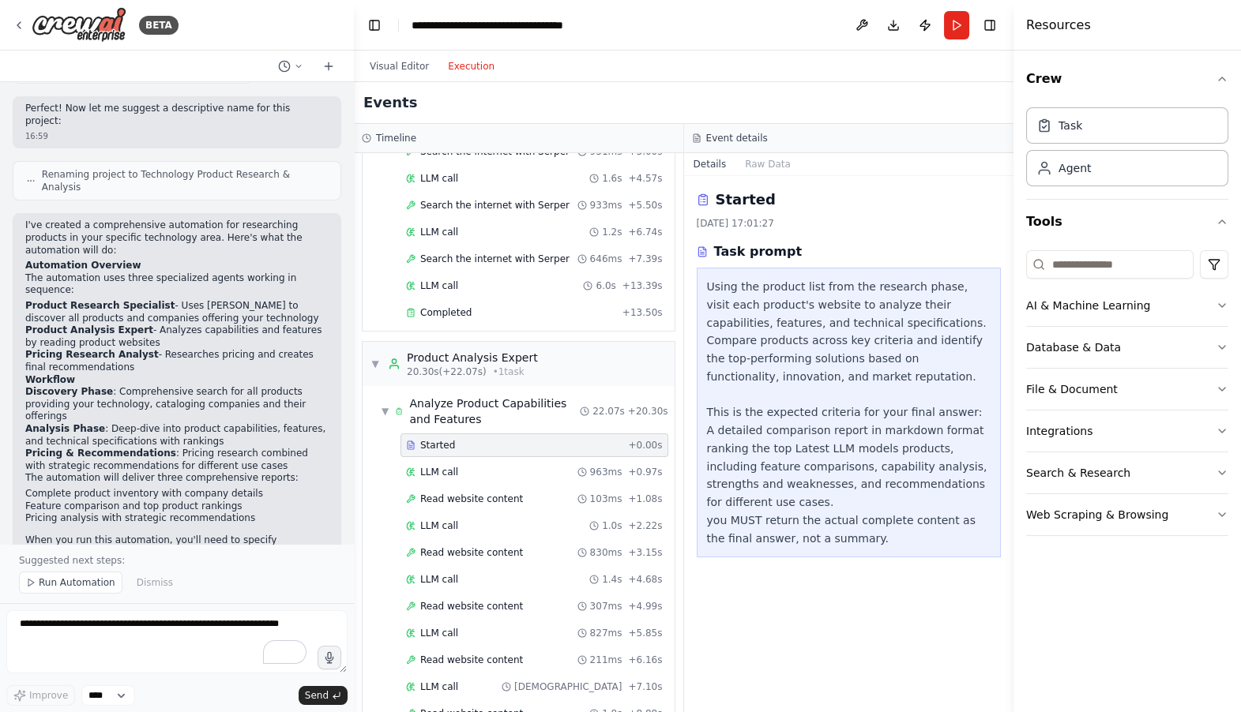
scroll to position [0, 0]
click at [533, 319] on div "Completed + 13.50s" at bounding box center [534, 313] width 268 height 24
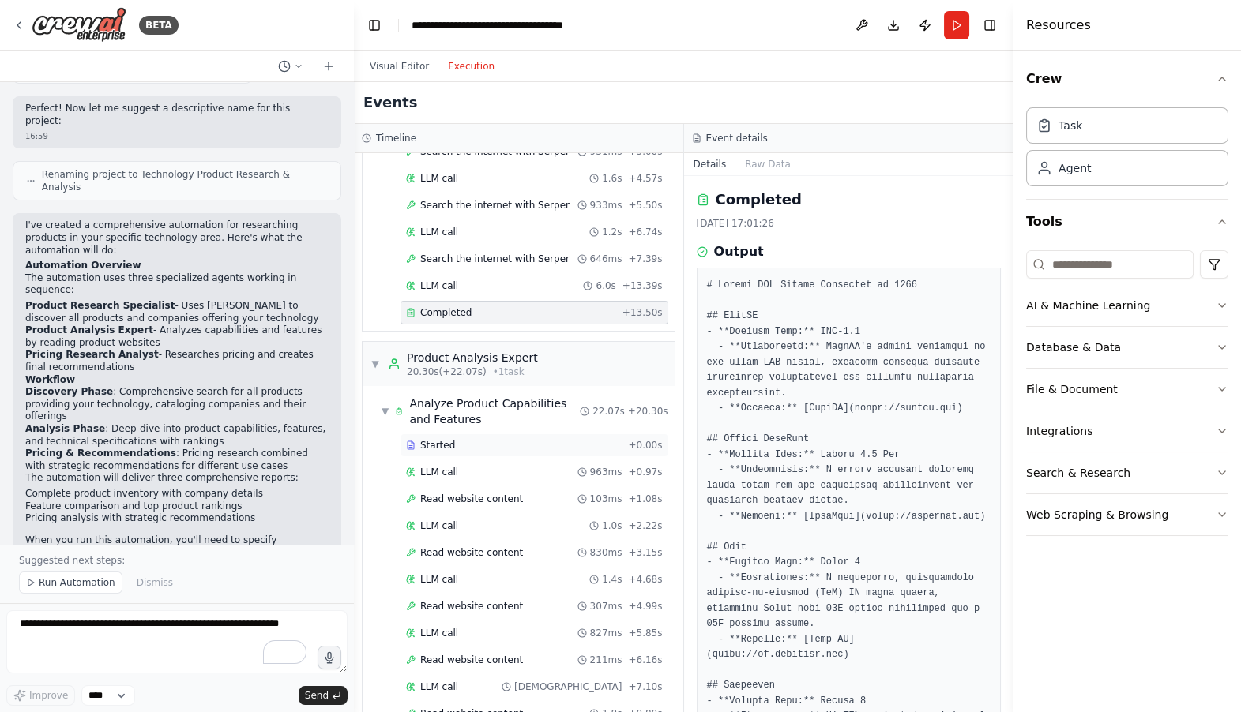
click at [482, 434] on div "Started + 0.00s" at bounding box center [534, 446] width 268 height 24
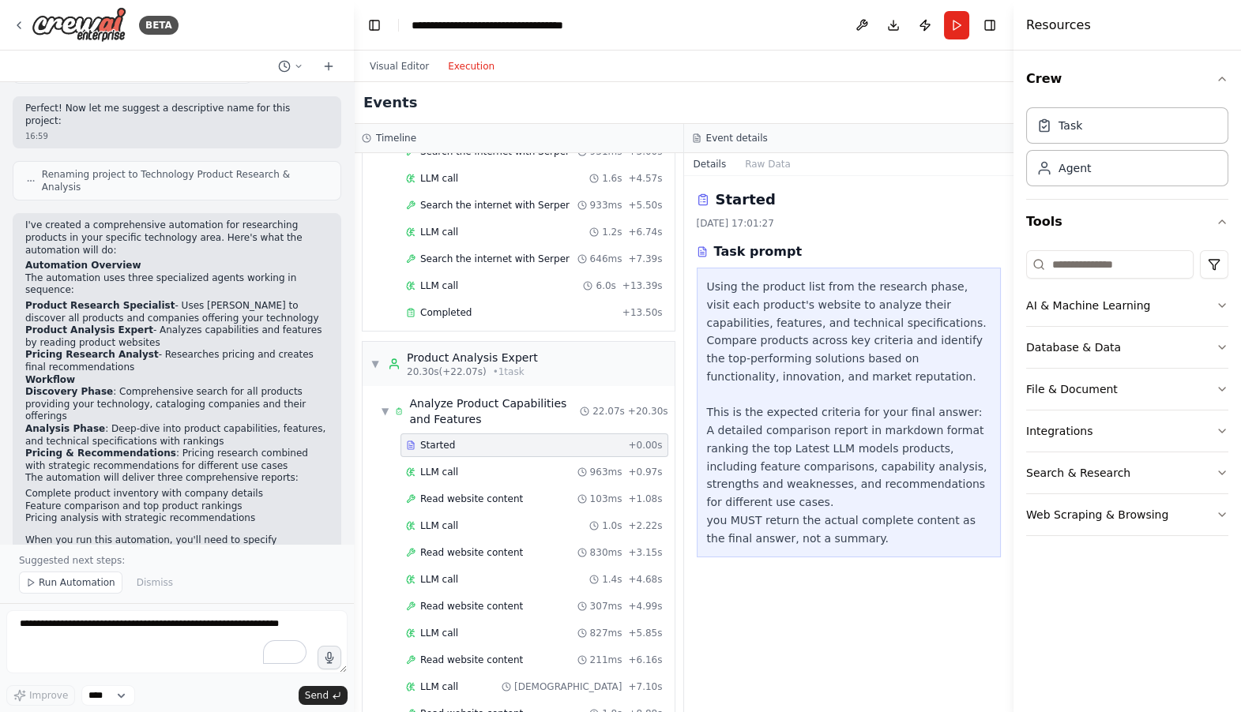
click at [922, 302] on div "Using the product list from the research phase, visit each product's website to…" at bounding box center [849, 412] width 284 height 269
click at [758, 322] on div "Using the product list from the research phase, visit each product's website to…" at bounding box center [849, 412] width 284 height 269
click at [824, 324] on div "Using the product list from the research phase, visit each product's website to…" at bounding box center [849, 412] width 284 height 269
click at [918, 320] on div "Using the product list from the research phase, visit each product's website to…" at bounding box center [849, 412] width 284 height 269
click at [730, 340] on div "Using the product list from the research phase, visit each product's website to…" at bounding box center [849, 412] width 284 height 269
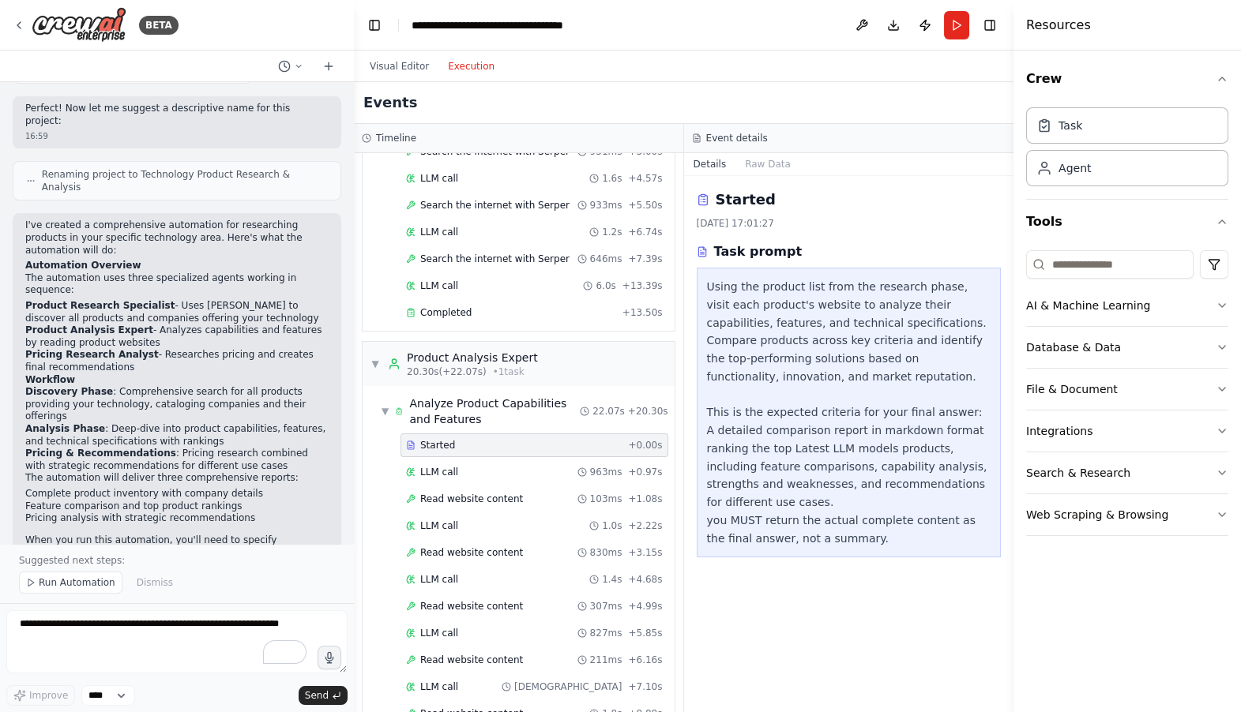
click at [792, 336] on div "Using the product list from the research phase, visit each product's website to…" at bounding box center [849, 412] width 284 height 269
click at [861, 335] on div "Using the product list from the research phase, visit each product's website to…" at bounding box center [849, 412] width 284 height 269
click at [923, 336] on div "Using the product list from the research phase, visit each product's website to…" at bounding box center [849, 412] width 284 height 269
click at [933, 343] on div "Using the product list from the research phase, visit each product's website to…" at bounding box center [849, 412] width 284 height 269
click at [761, 355] on div "Using the product list from the research phase, visit each product's website to…" at bounding box center [849, 412] width 284 height 269
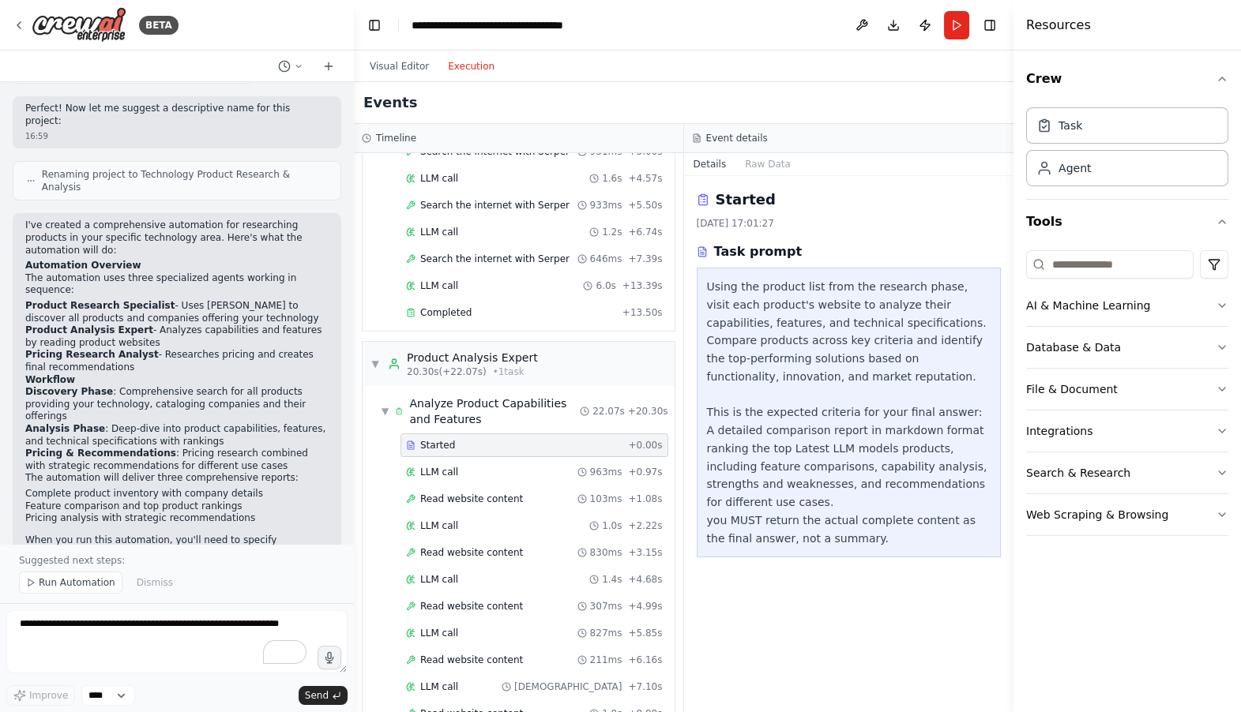
click at [843, 358] on div "Using the product list from the research phase, visit each product's website to…" at bounding box center [849, 412] width 284 height 269
click at [900, 358] on div "Using the product list from the research phase, visit each product's website to…" at bounding box center [849, 412] width 284 height 269
click at [956, 362] on div "Using the product list from the research phase, visit each product's website to…" at bounding box center [849, 412] width 284 height 269
click at [765, 371] on div "Using the product list from the research phase, visit each product's website to…" at bounding box center [849, 412] width 284 height 269
click at [775, 377] on div "Using the product list from the research phase, visit each product's website to…" at bounding box center [849, 412] width 284 height 269
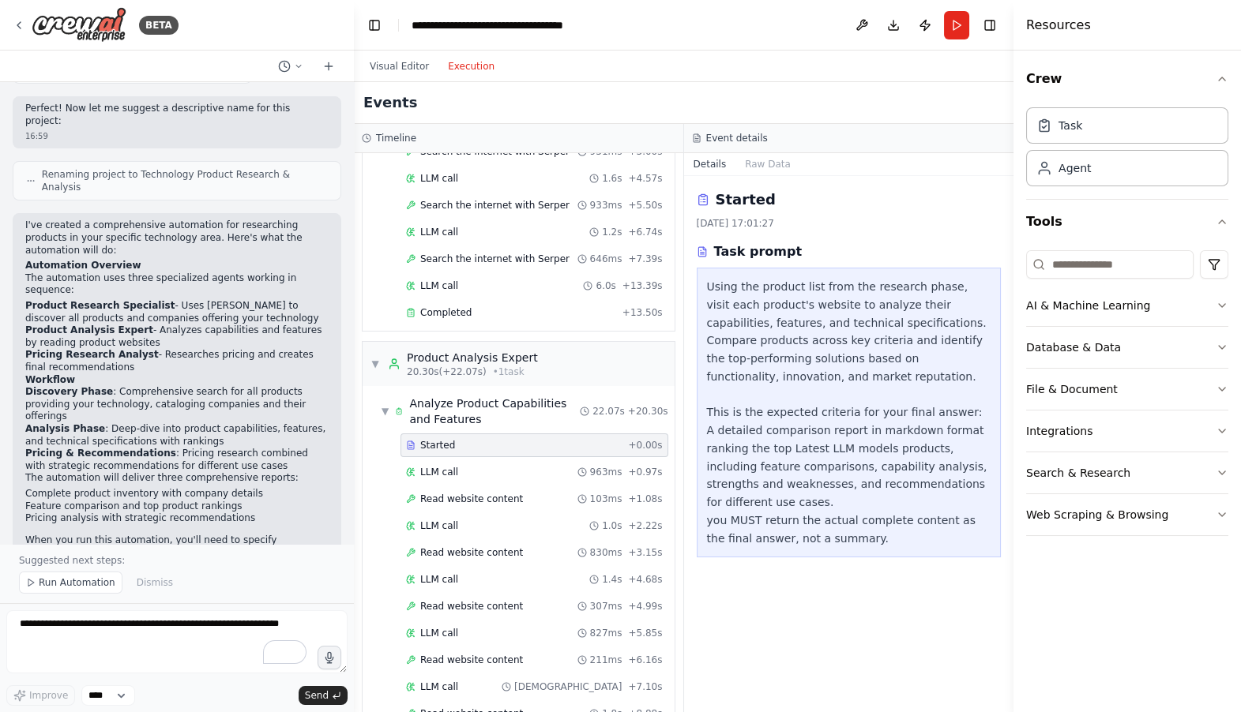
click at [818, 375] on div "Using the product list from the research phase, visit each product's website to…" at bounding box center [849, 412] width 284 height 269
click at [506, 313] on div "Completed" at bounding box center [511, 312] width 210 height 13
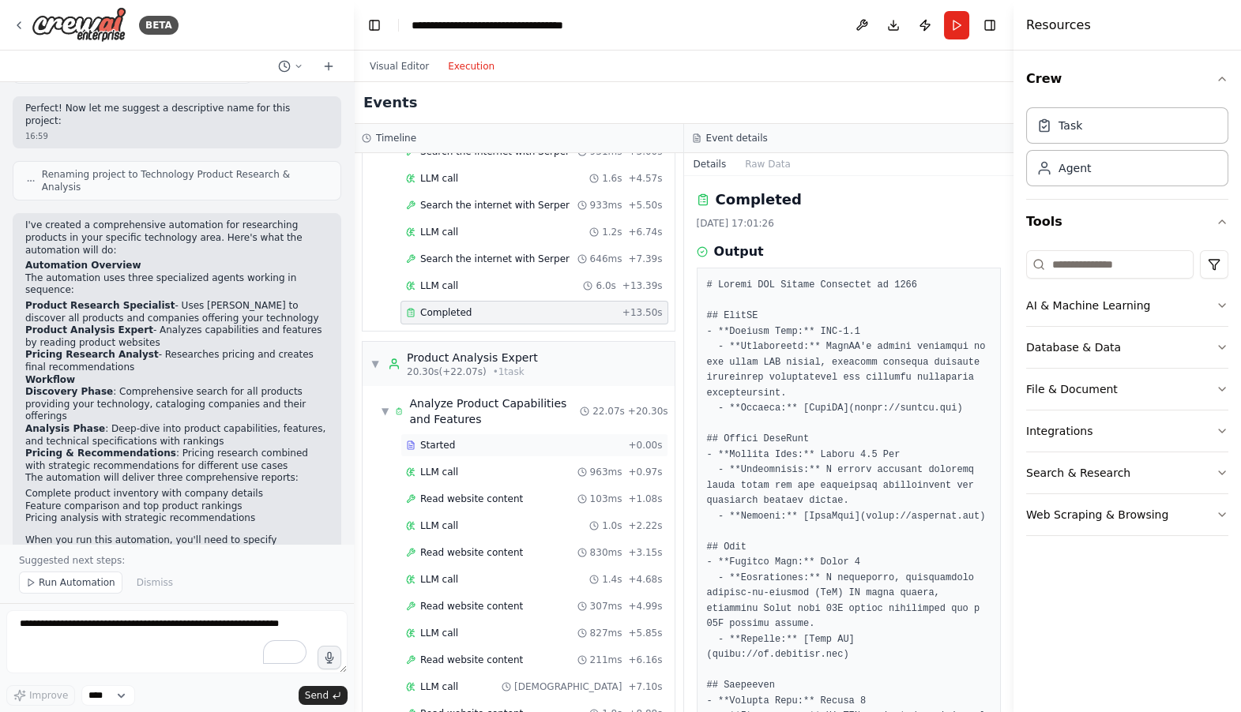
click at [475, 436] on div "Started + 0.00s" at bounding box center [534, 446] width 268 height 24
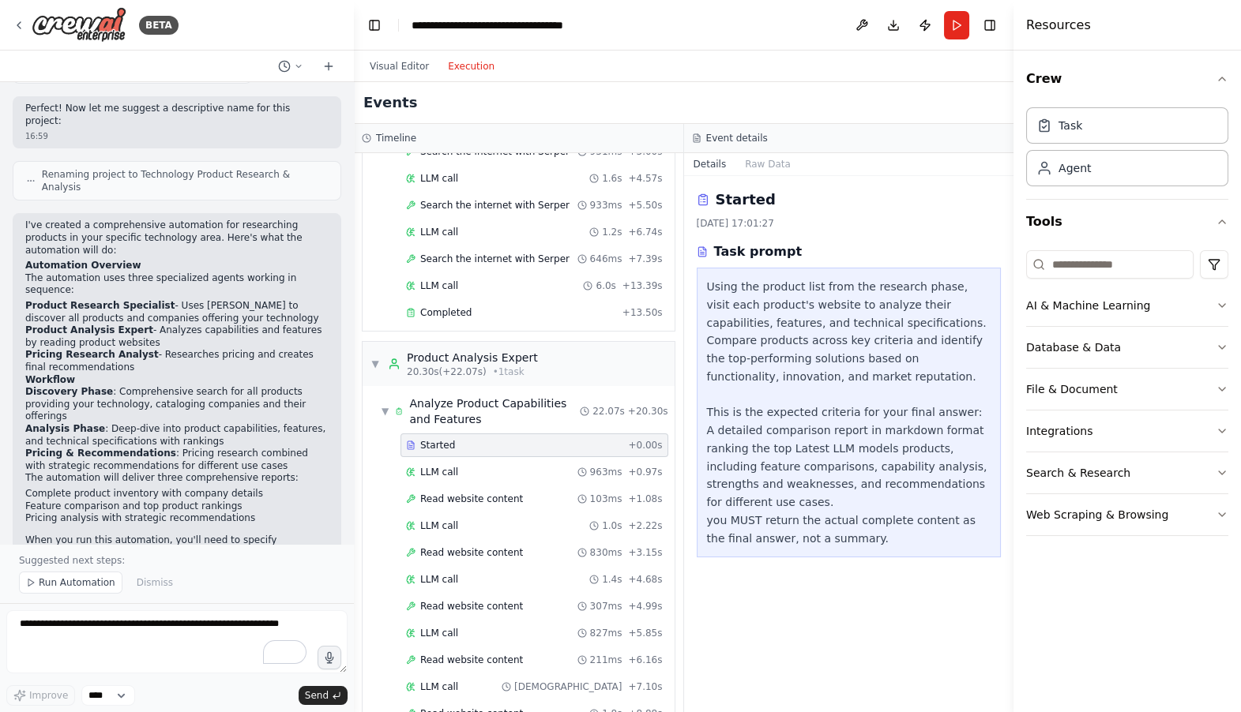
click at [781, 460] on div "Using the product list from the research phase, visit each product's website to…" at bounding box center [849, 412] width 284 height 269
click at [923, 453] on div "Using the product list from the research phase, visit each product's website to…" at bounding box center [849, 412] width 284 height 269
click at [752, 475] on div "Using the product list from the research phase, visit each product's website to…" at bounding box center [849, 412] width 284 height 269
click at [828, 471] on div "Using the product list from the research phase, visit each product's website to…" at bounding box center [849, 412] width 284 height 269
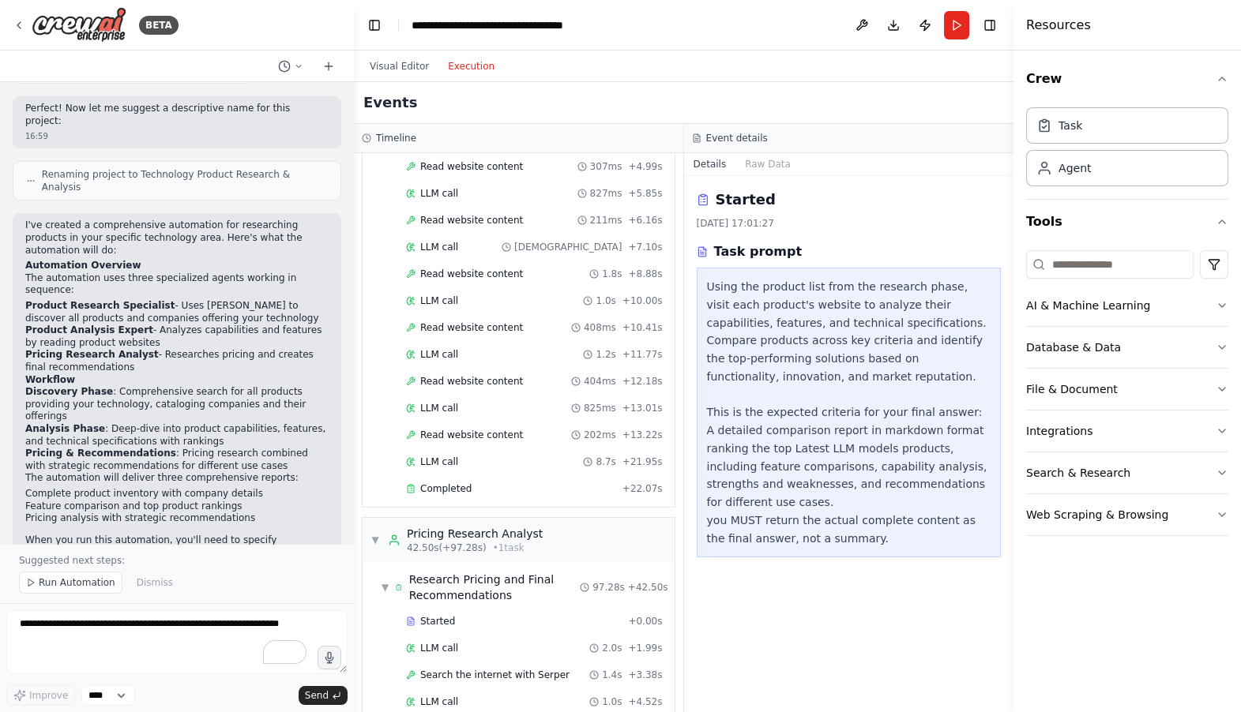
scroll to position [618, 0]
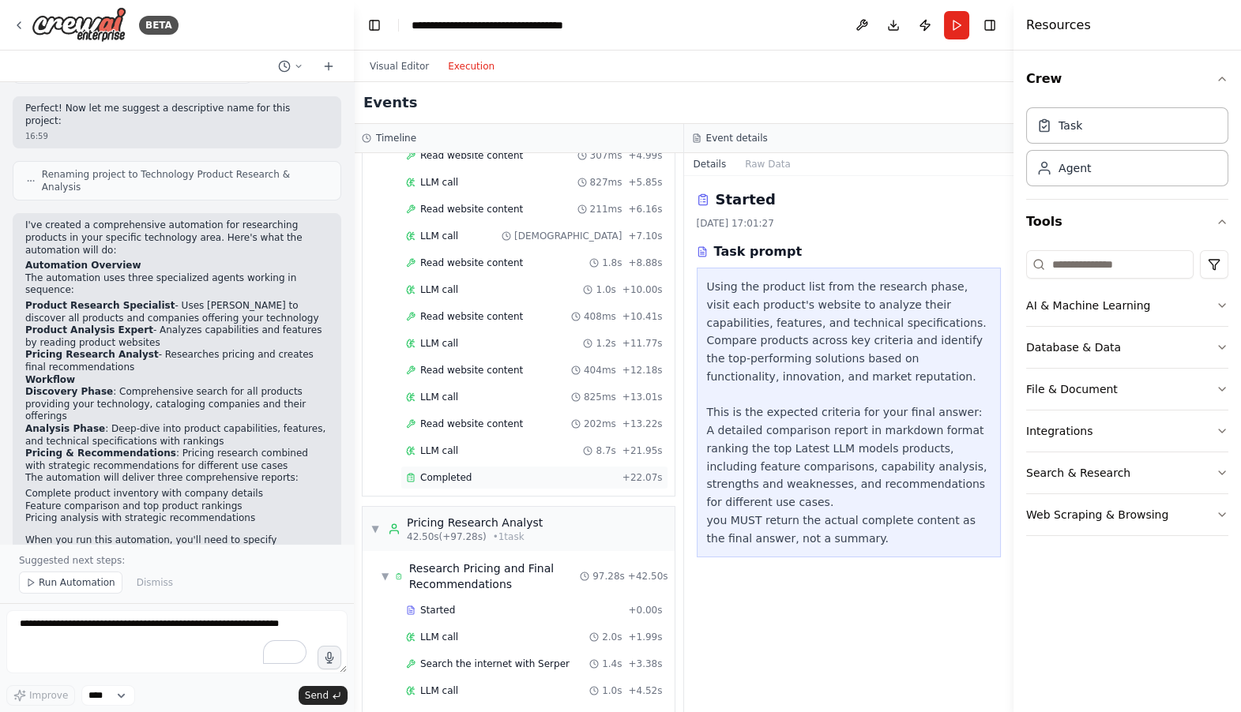
click at [494, 471] on div "Completed" at bounding box center [511, 477] width 210 height 13
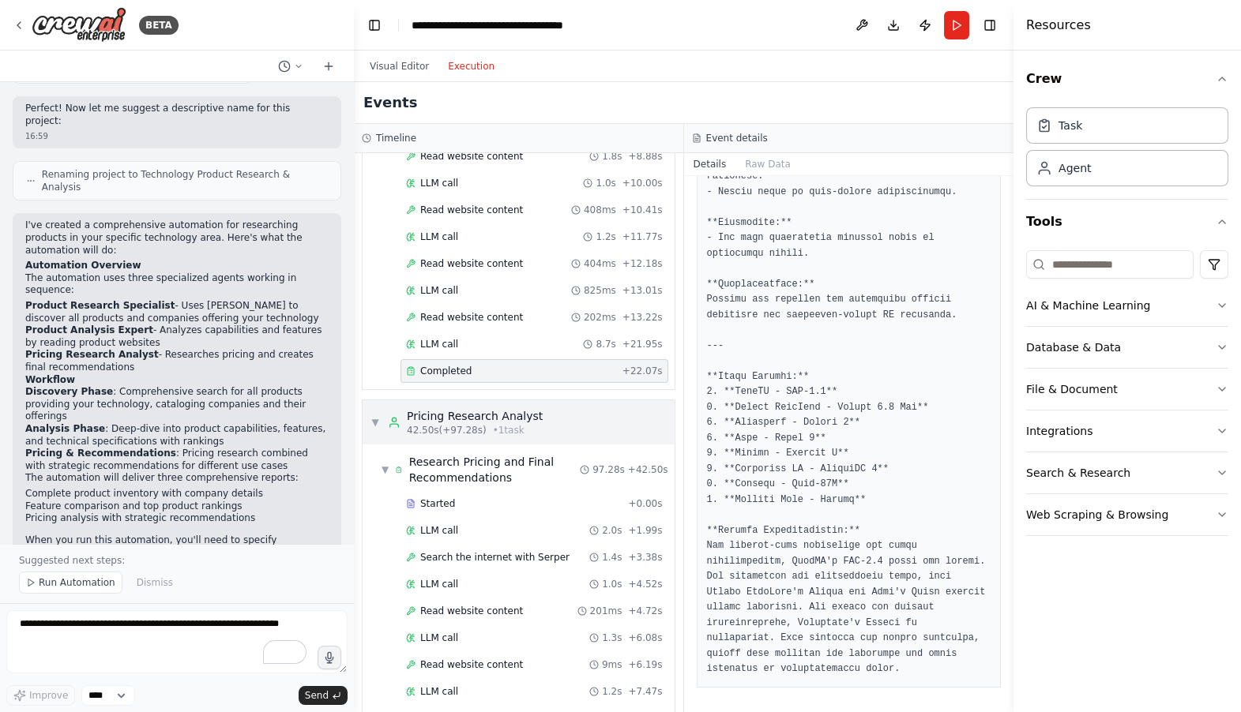
scroll to position [742, 0]
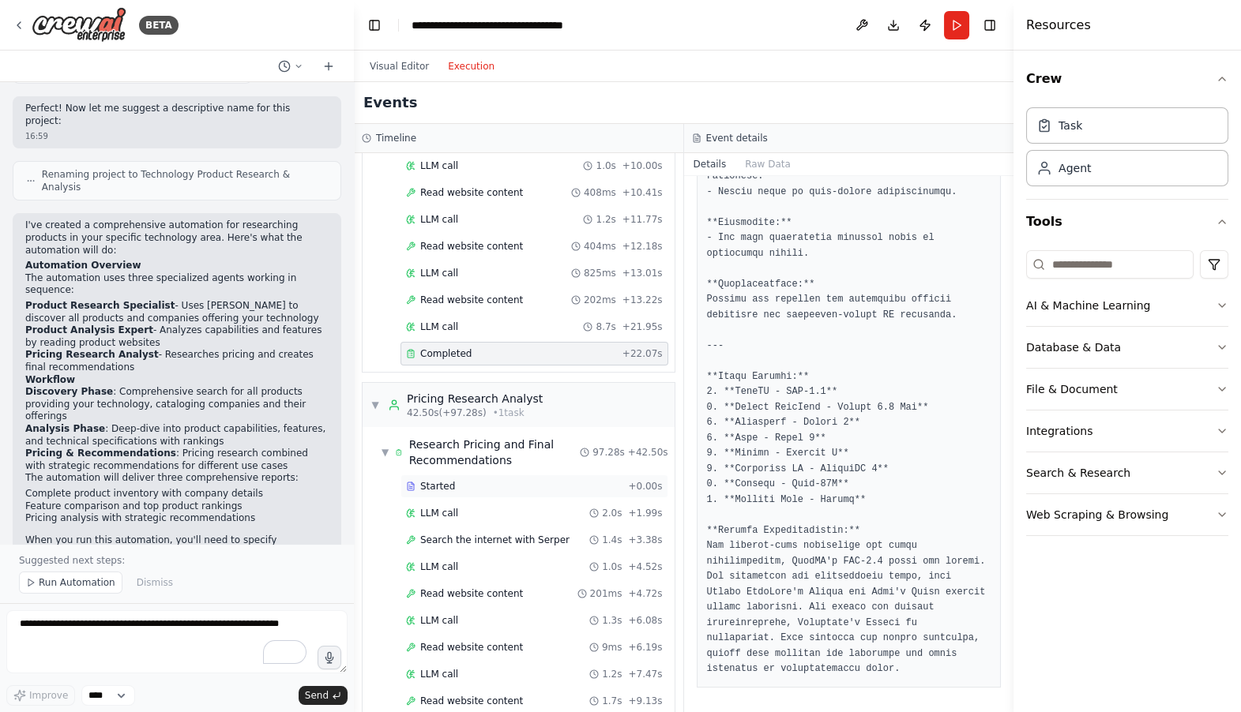
click at [477, 484] on div "Started" at bounding box center [514, 486] width 216 height 13
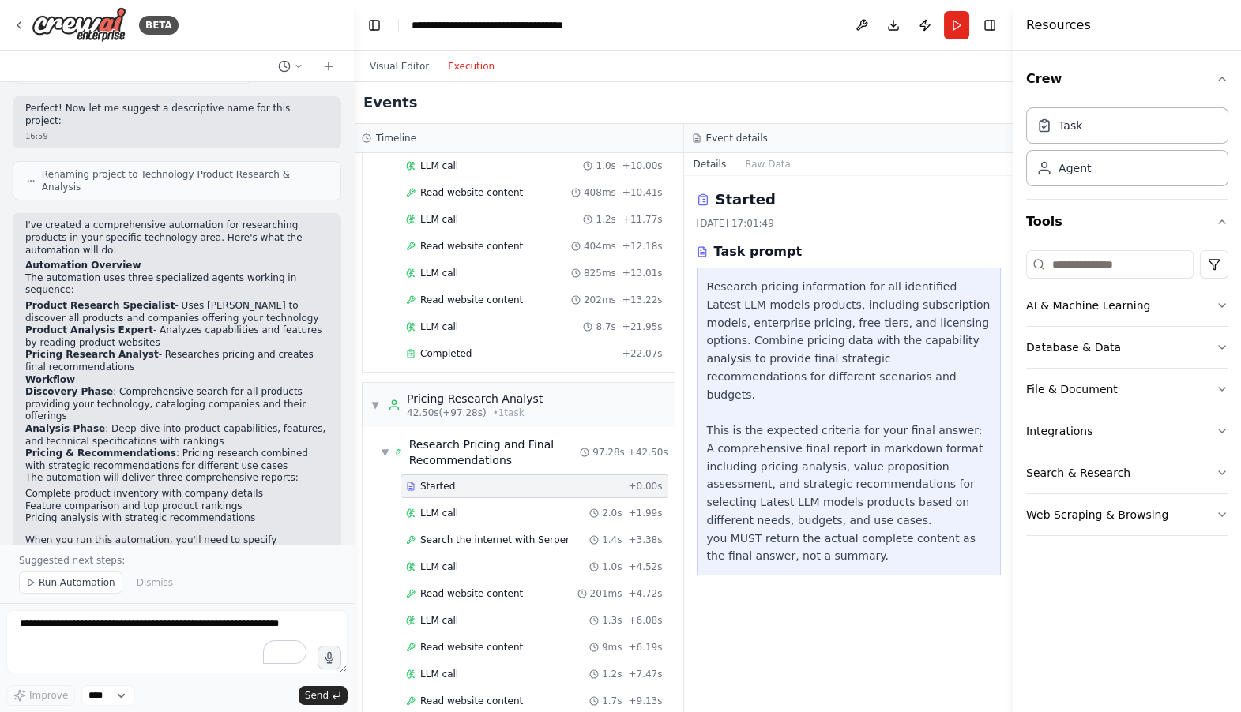
scroll to position [0, 0]
click at [903, 308] on div "Research pricing information for all identified Latest LLM models products, inc…" at bounding box center [849, 421] width 284 height 287
click at [974, 300] on div "Research pricing information for all identified Latest LLM models products, inc…" at bounding box center [849, 421] width 284 height 287
click at [762, 313] on div "Research pricing information for all identified Latest LLM models products, inc…" at bounding box center [849, 421] width 284 height 287
click at [800, 325] on div "Research pricing information for all identified Latest LLM models products, inc…" at bounding box center [849, 421] width 284 height 287
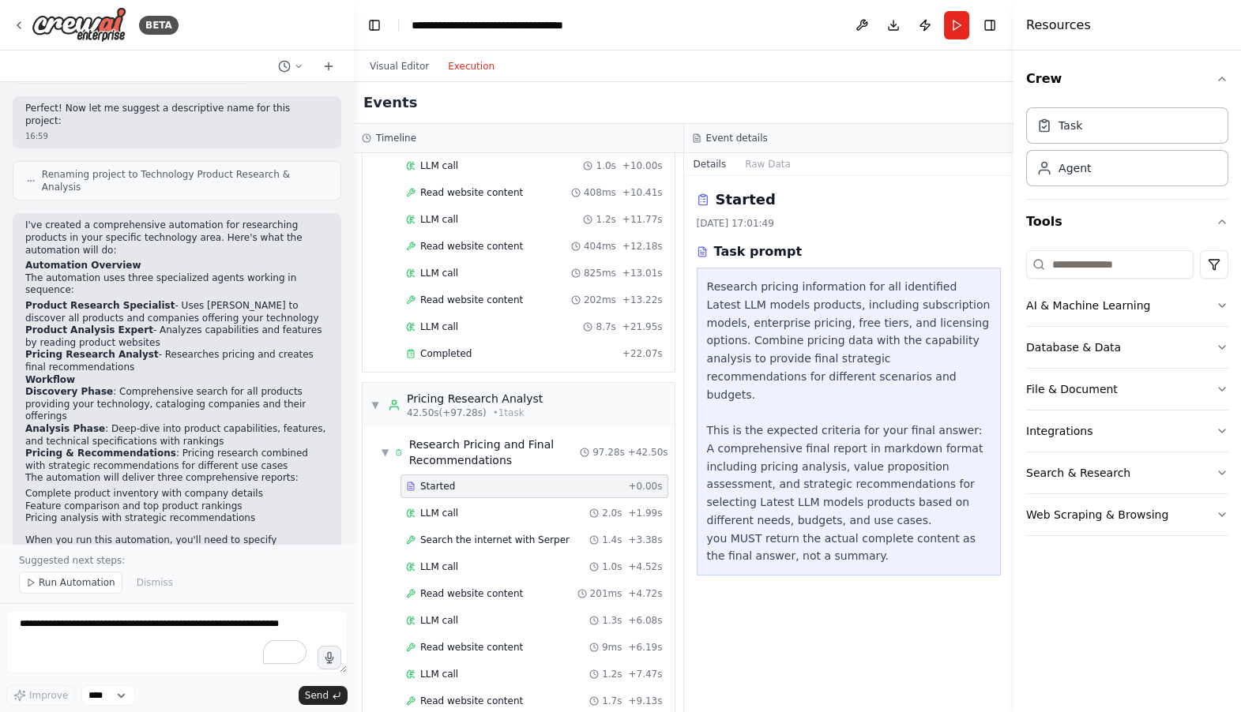
click at [843, 323] on div "Research pricing information for all identified Latest LLM models products, inc…" at bounding box center [849, 421] width 284 height 287
click at [914, 328] on div "Research pricing information for all identified Latest LLM models products, inc…" at bounding box center [849, 421] width 284 height 287
click at [739, 345] on div "Research pricing information for all identified Latest LLM models products, inc…" at bounding box center [849, 421] width 284 height 287
click at [799, 343] on div "Research pricing information for all identified Latest LLM models products, inc…" at bounding box center [849, 421] width 284 height 287
click at [856, 336] on div "Research pricing information for all identified Latest LLM models products, inc…" at bounding box center [849, 421] width 284 height 287
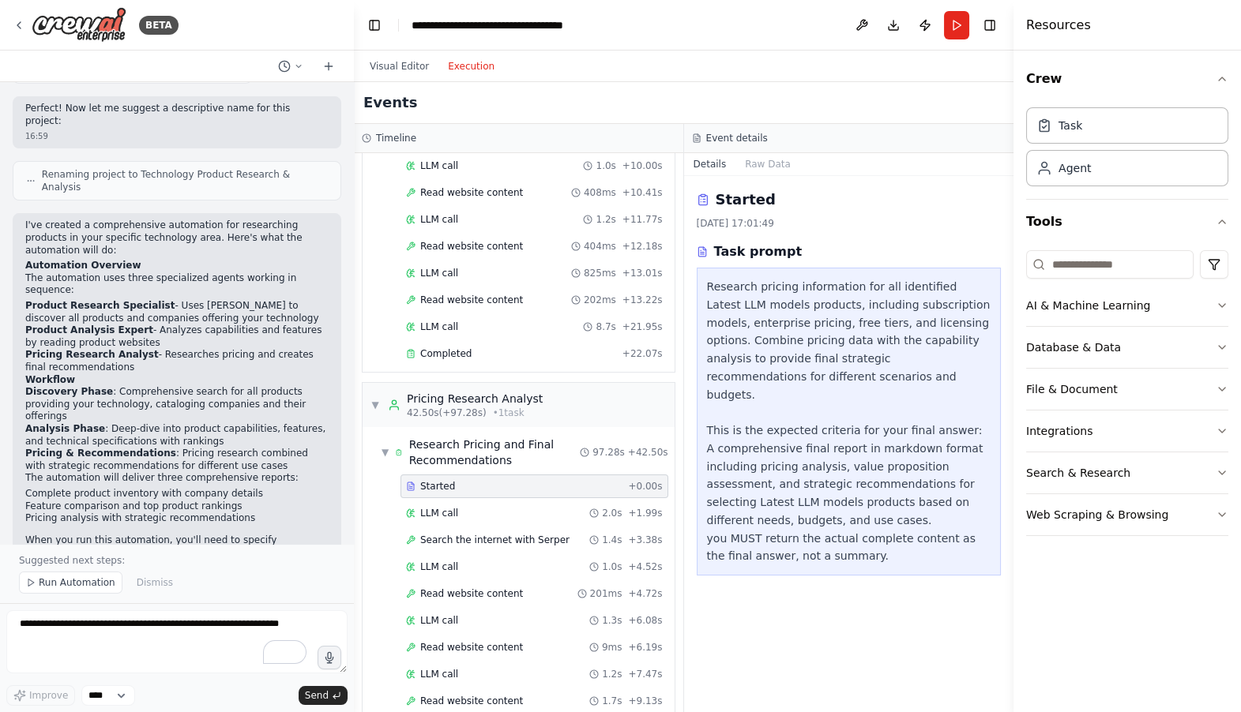
click at [943, 337] on div "Research pricing information for all identified Latest LLM models products, inc…" at bounding box center [849, 421] width 284 height 287
click at [741, 355] on div "Research pricing information for all identified Latest LLM models products, inc…" at bounding box center [849, 421] width 284 height 287
click at [798, 358] on div "Research pricing information for all identified Latest LLM models products, inc…" at bounding box center [849, 421] width 284 height 287
click at [753, 385] on div "Research pricing information for all identified Latest LLM models products, inc…" at bounding box center [849, 421] width 284 height 287
click at [805, 386] on div "Research pricing information for all identified Latest LLM models products, inc…" at bounding box center [849, 421] width 284 height 287
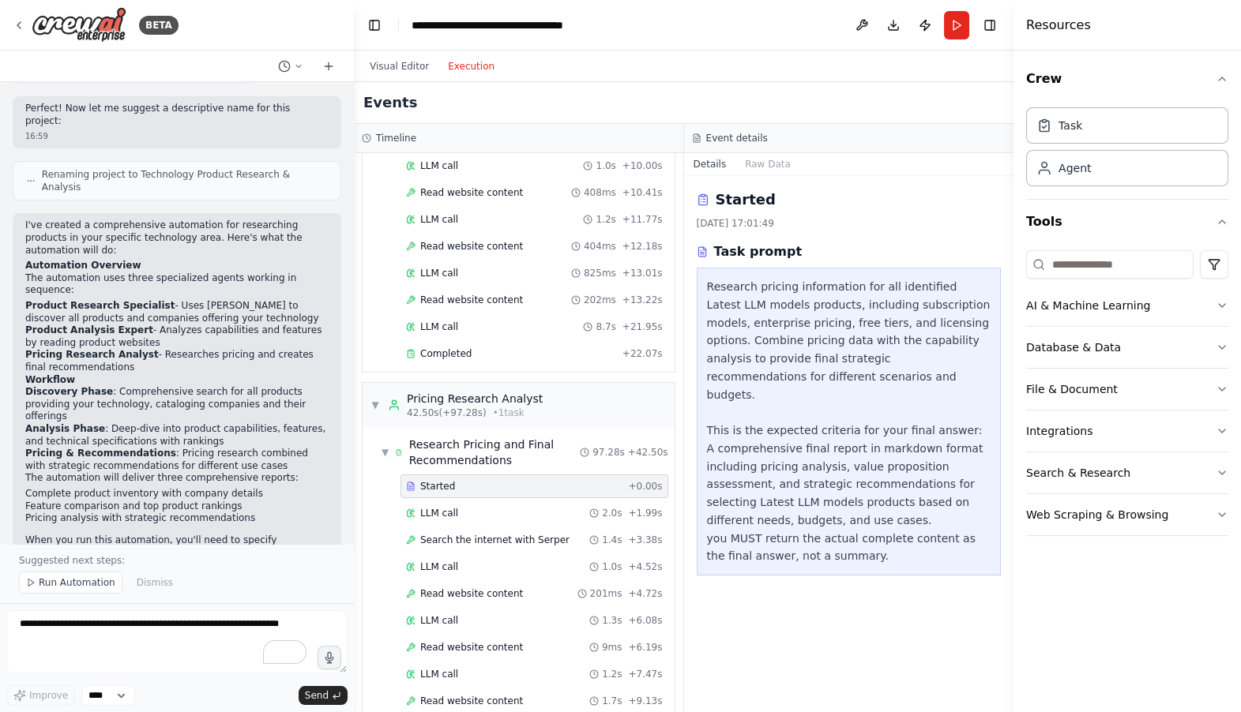
click at [748, 409] on div "Research pricing information for all identified Latest LLM models products, inc…" at bounding box center [849, 421] width 284 height 287
click at [869, 411] on div "Research pricing information for all identified Latest LLM models products, inc…" at bounding box center [849, 421] width 284 height 287
click at [940, 411] on div "Research pricing information for all identified Latest LLM models products, inc…" at bounding box center [849, 421] width 284 height 287
click at [753, 430] on div "Research pricing information for all identified Latest LLM models products, inc…" at bounding box center [849, 421] width 284 height 287
click at [888, 449] on div "Research pricing information for all identified Latest LLM models products, inc…" at bounding box center [849, 421] width 284 height 287
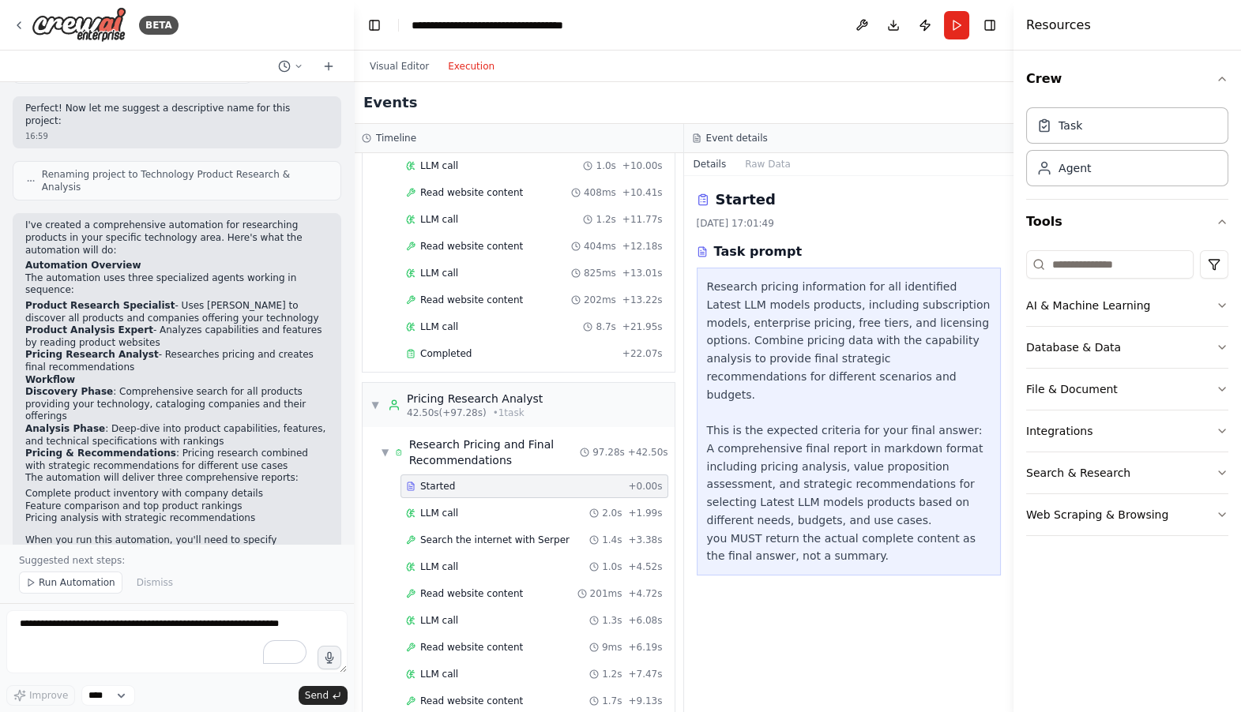
click at [727, 471] on div "Research pricing information for all identified Latest LLM models products, inc…" at bounding box center [849, 421] width 284 height 287
click at [801, 468] on div "Research pricing information for all identified Latest LLM models products, inc…" at bounding box center [849, 421] width 284 height 287
click at [885, 468] on div "Research pricing information for all identified Latest LLM models products, inc…" at bounding box center [849, 421] width 284 height 287
click at [956, 465] on div "Research pricing information for all identified Latest LLM models products, inc…" at bounding box center [849, 421] width 284 height 287
click at [746, 485] on div "Research pricing information for all identified Latest LLM models products, inc…" at bounding box center [849, 421] width 284 height 287
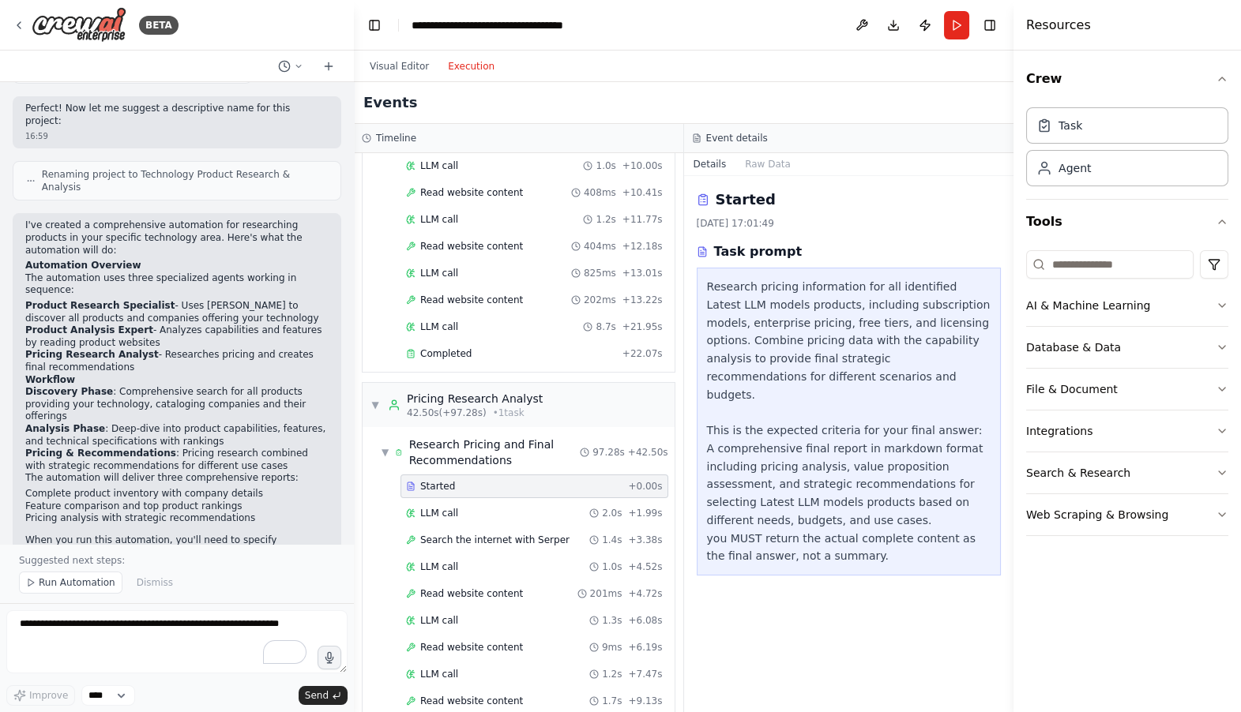
click at [804, 485] on div "Research pricing information for all identified Latest LLM models products, inc…" at bounding box center [849, 421] width 284 height 287
click at [862, 483] on div "Research pricing information for all identified Latest LLM models products, inc…" at bounding box center [849, 421] width 284 height 287
click at [940, 481] on div "Research pricing information for all identified Latest LLM models products, inc…" at bounding box center [849, 421] width 284 height 287
click at [745, 495] on div "Research pricing information for all identified Latest LLM models products, inc…" at bounding box center [849, 421] width 284 height 287
click at [825, 497] on div "Research pricing information for all identified Latest LLM models products, inc…" at bounding box center [849, 421] width 284 height 287
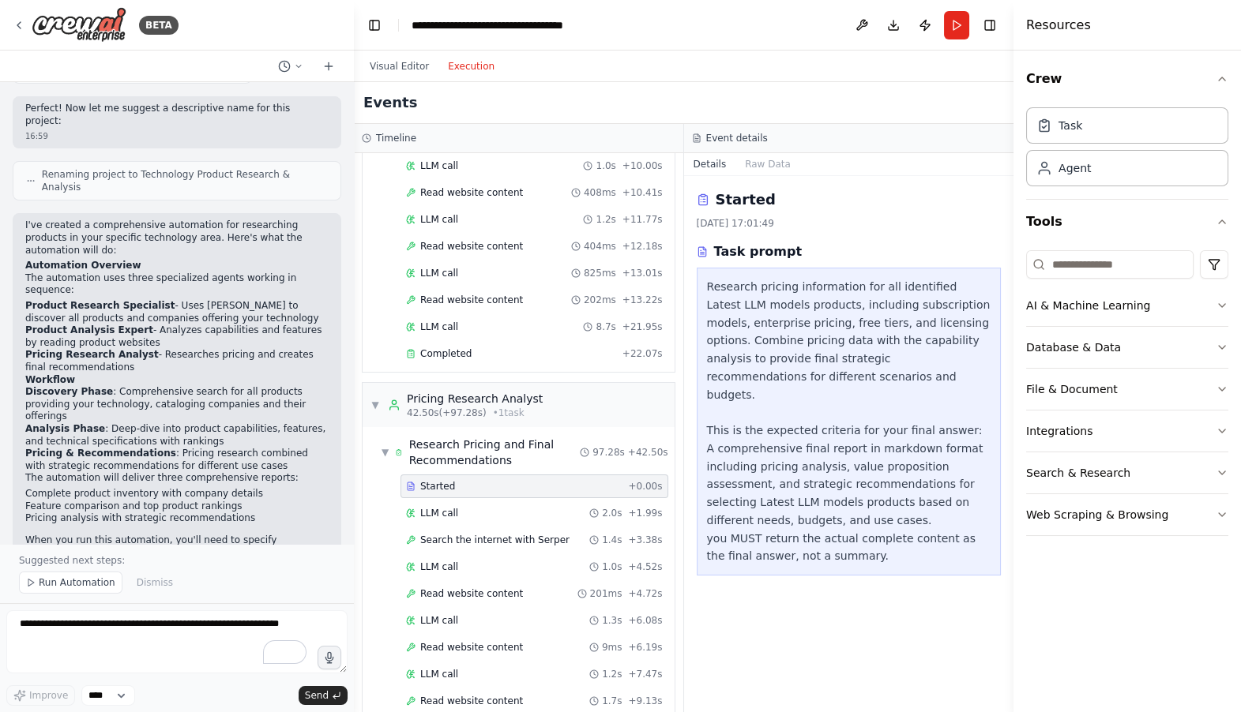
click at [906, 502] on div "Research pricing information for all identified Latest LLM models products, inc…" at bounding box center [849, 421] width 284 height 287
click at [727, 510] on div "Research pricing information for all identified Latest LLM models products, inc…" at bounding box center [849, 421] width 284 height 287
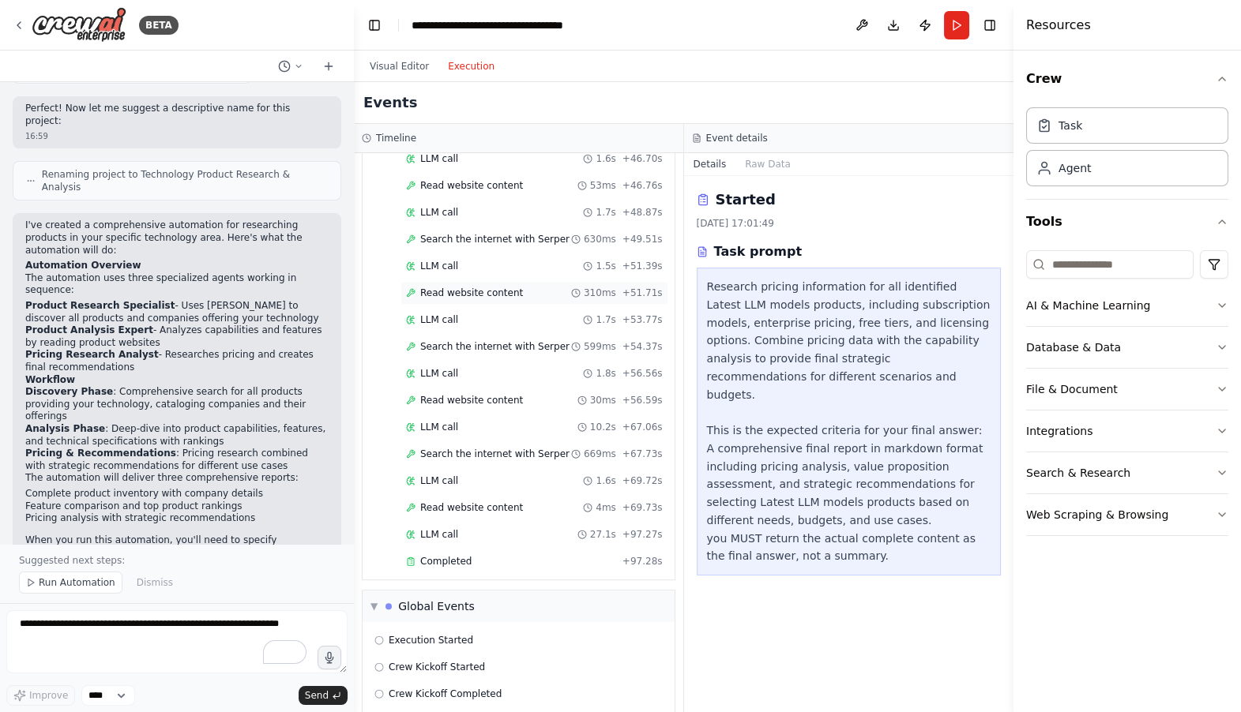
scroll to position [1881, 0]
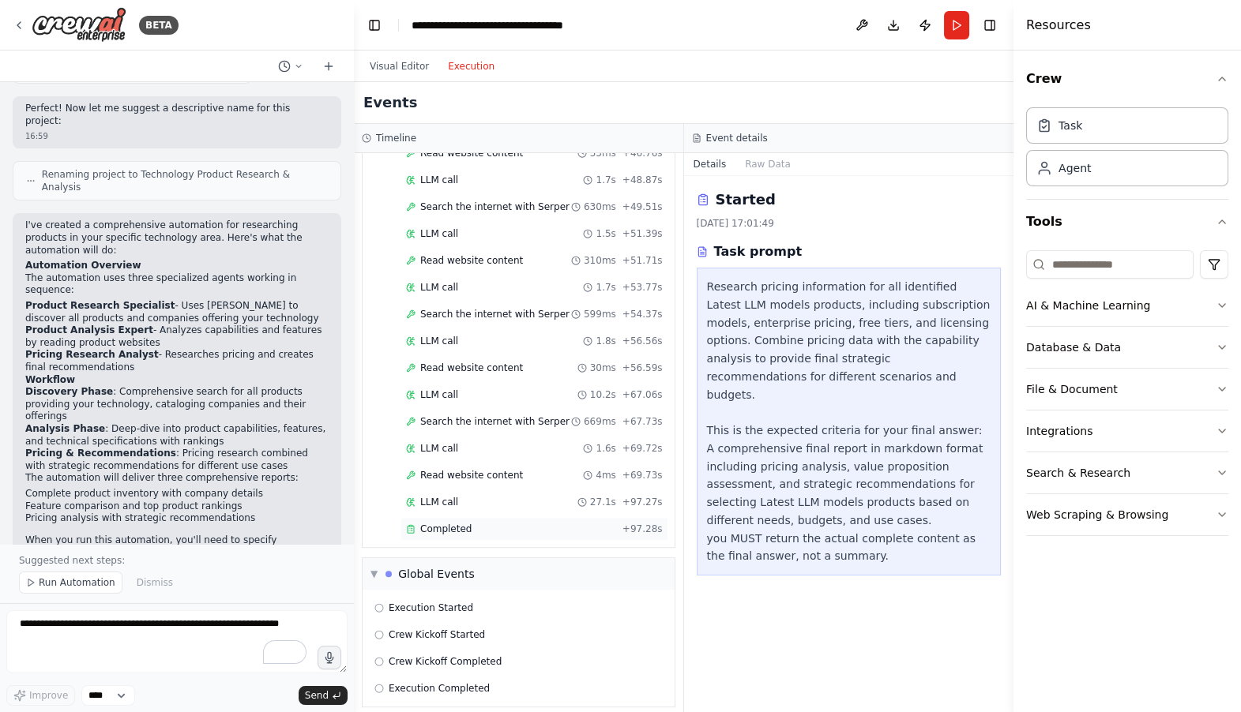
click at [461, 523] on span "Completed" at bounding box center [445, 529] width 51 height 13
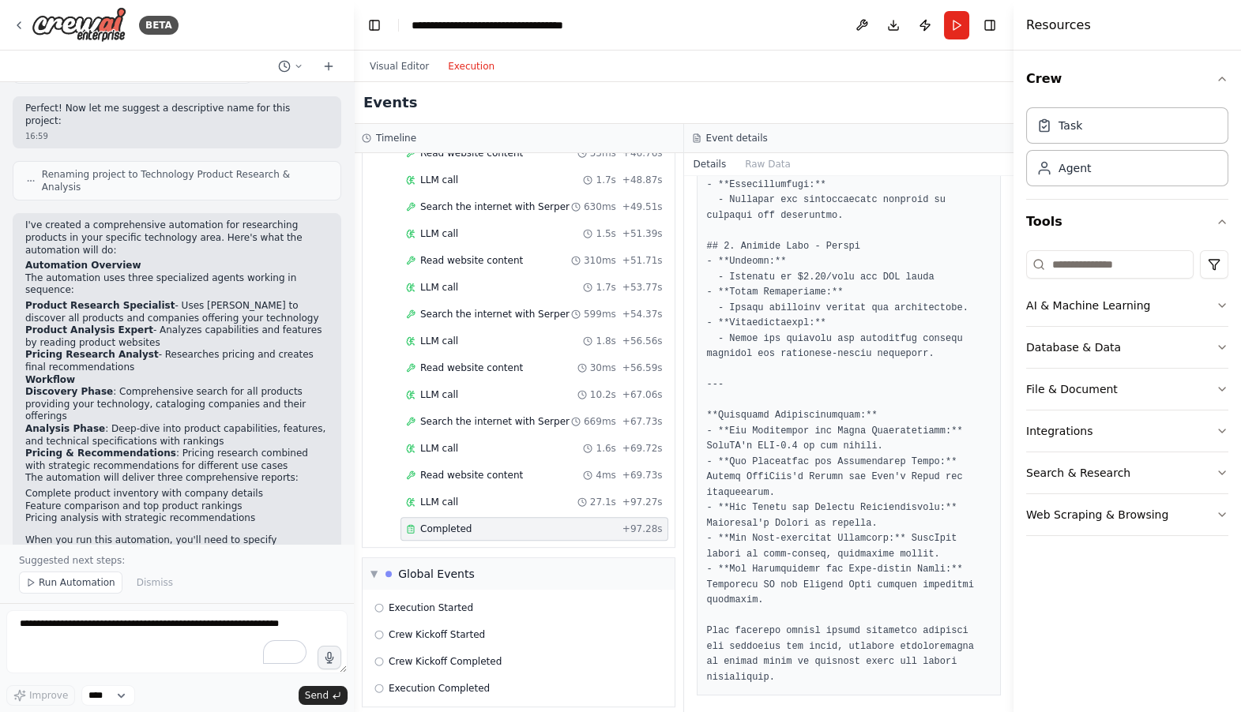
scroll to position [1571, 0]
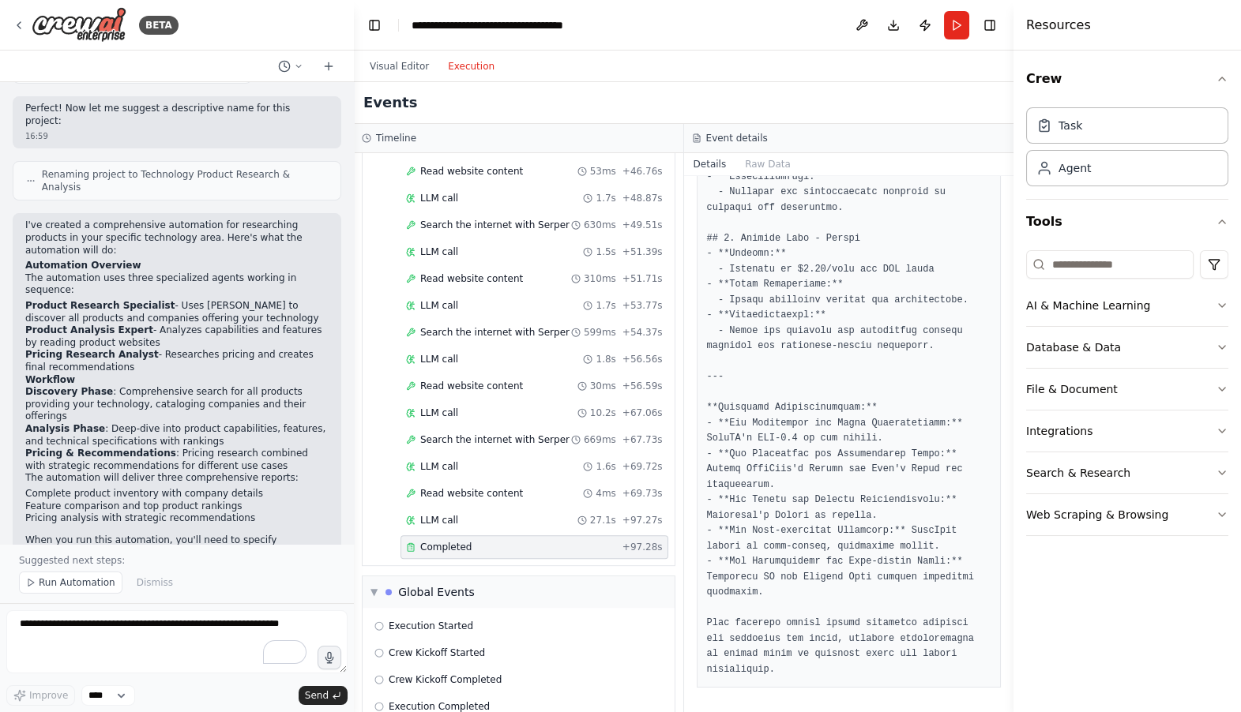
scroll to position [1881, 0]
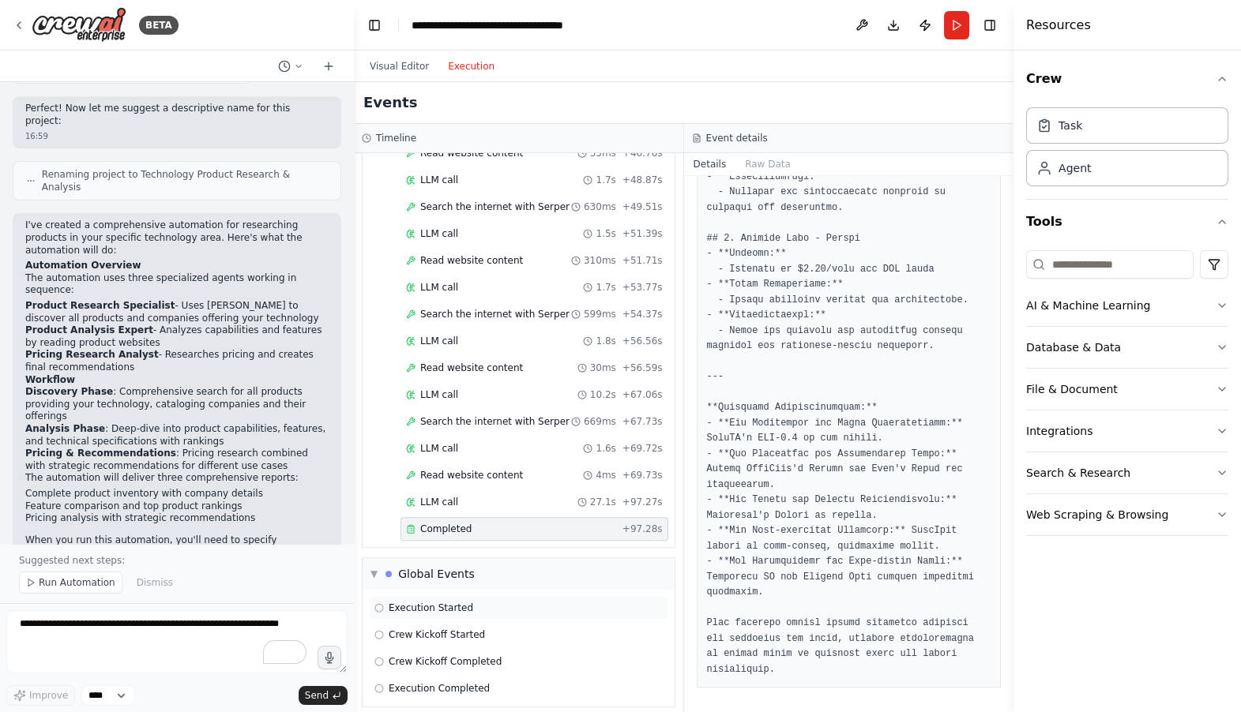
click at [435, 602] on span "Execution Started" at bounding box center [431, 608] width 84 height 13
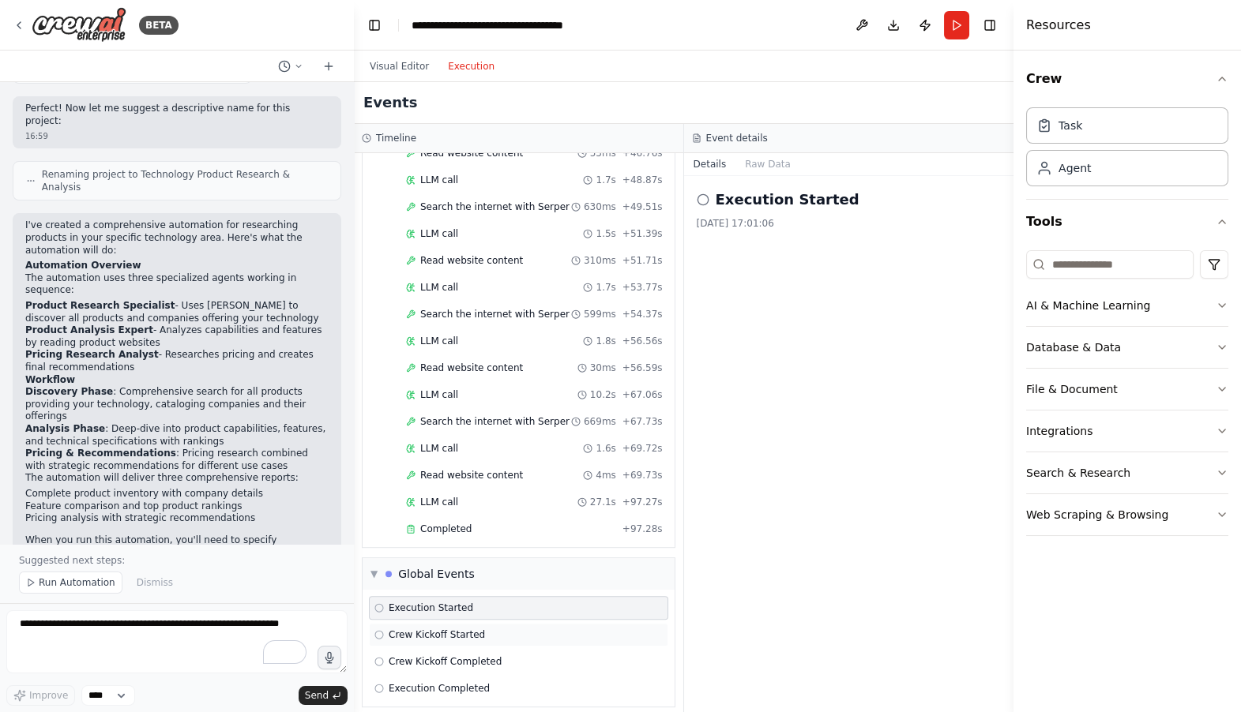
click at [432, 623] on div "Crew Kickoff Started" at bounding box center [518, 635] width 299 height 24
click at [433, 650] on div "Crew Kickoff Completed" at bounding box center [518, 662] width 299 height 24
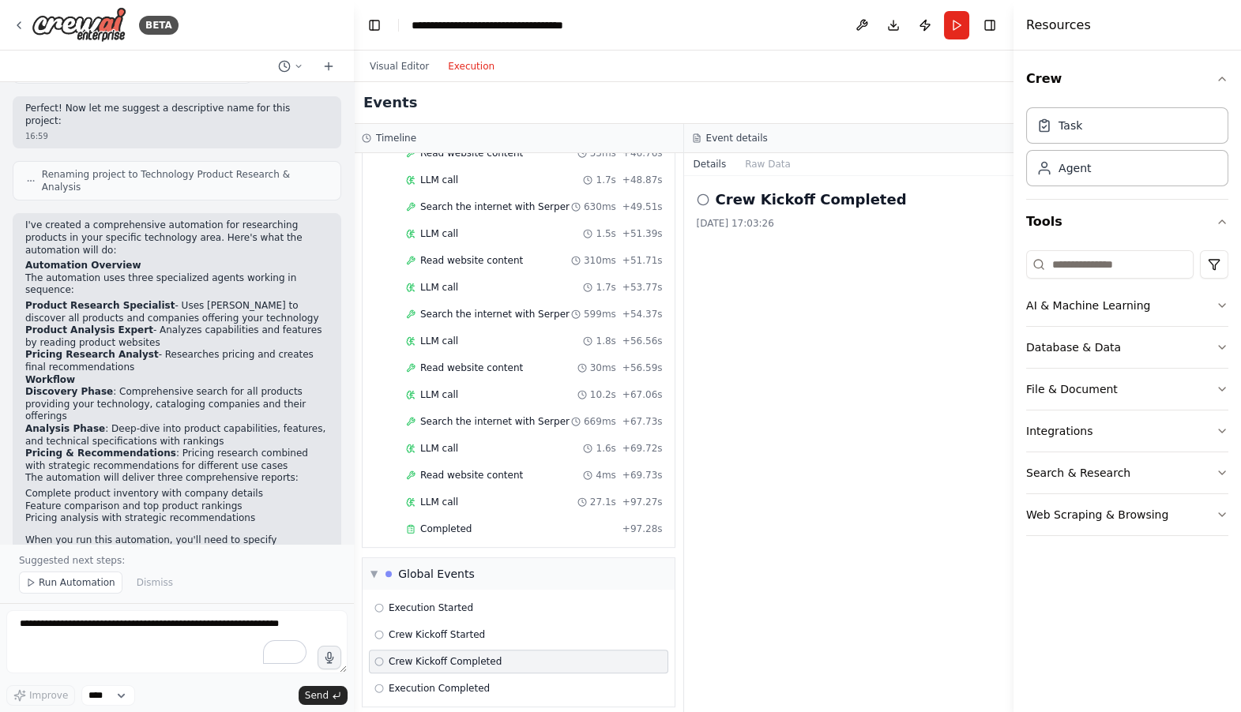
click at [431, 662] on div "Execution Started Crew Kickoff Started Crew Kickoff Completed Execution Complet…" at bounding box center [518, 648] width 312 height 117
click at [447, 517] on div "Completed + 97.28s" at bounding box center [534, 529] width 268 height 24
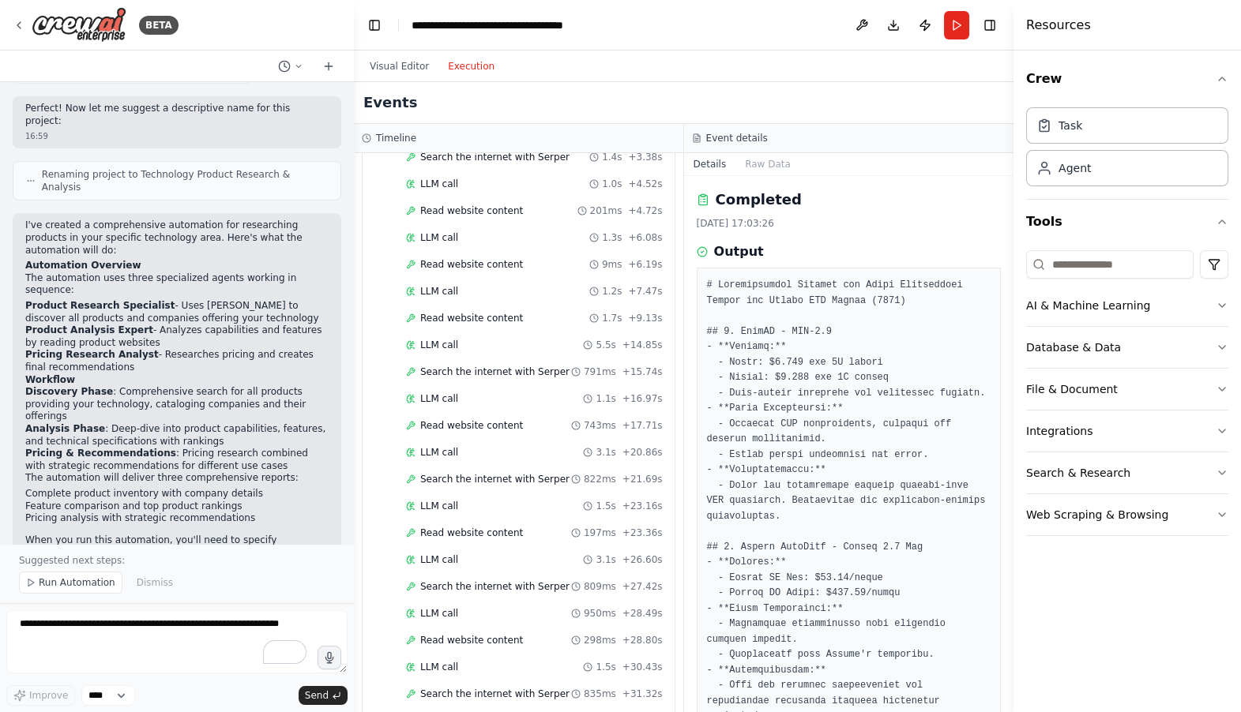
scroll to position [588, 0]
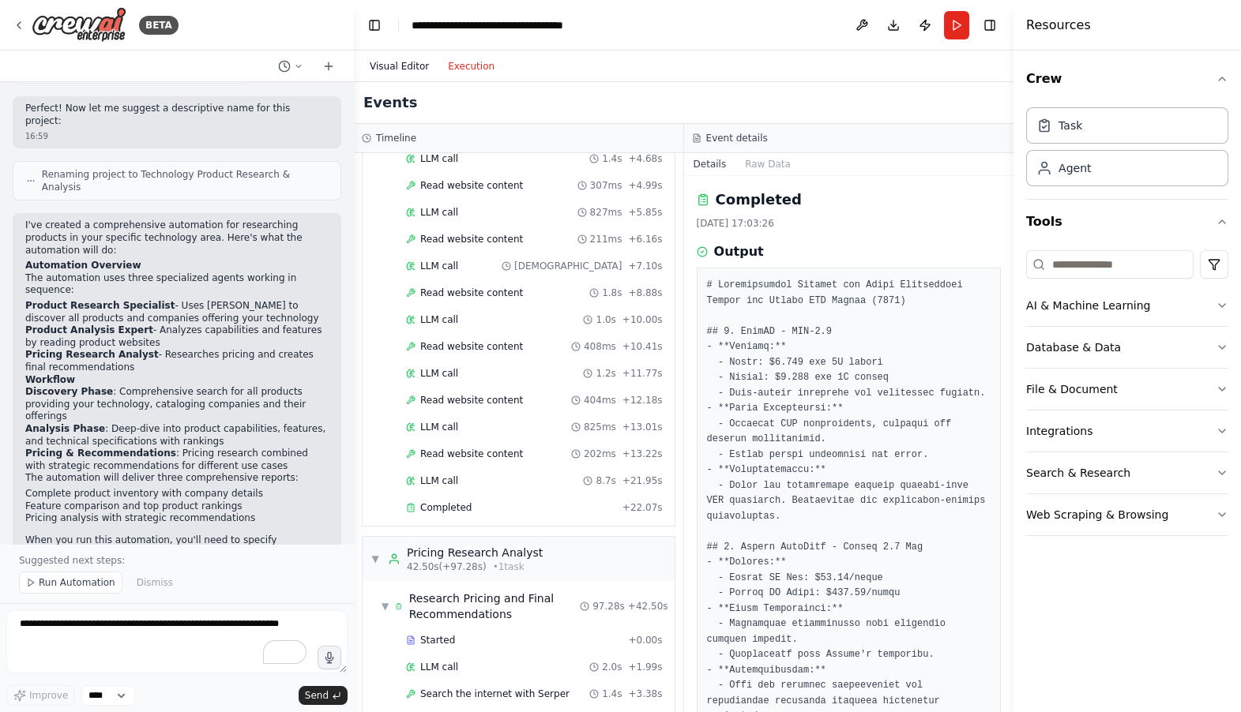
click at [396, 66] on button "Visual Editor" at bounding box center [399, 66] width 78 height 19
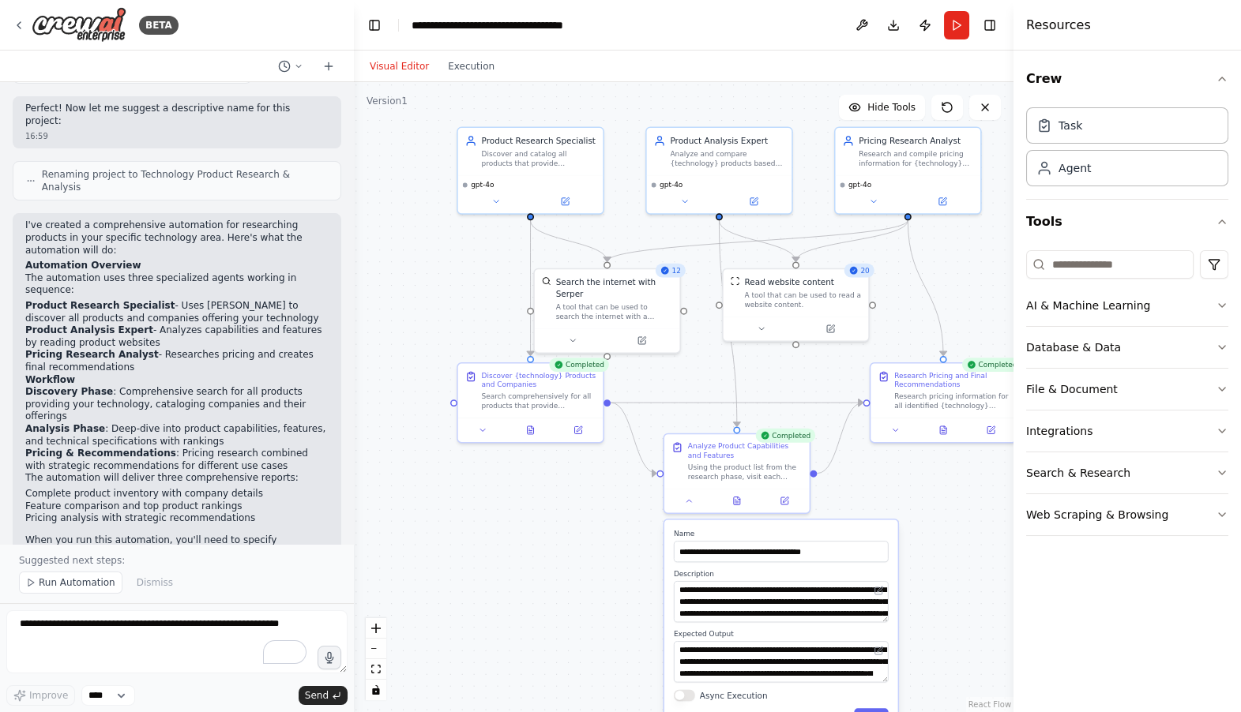
drag, startPoint x: 682, startPoint y: 379, endPoint x: 431, endPoint y: 386, distance: 251.2
click at [431, 387] on div ".deletable-edge-delete-btn { width: 20px; height: 20px; border: 0px solid #ffff…" at bounding box center [683, 397] width 659 height 630
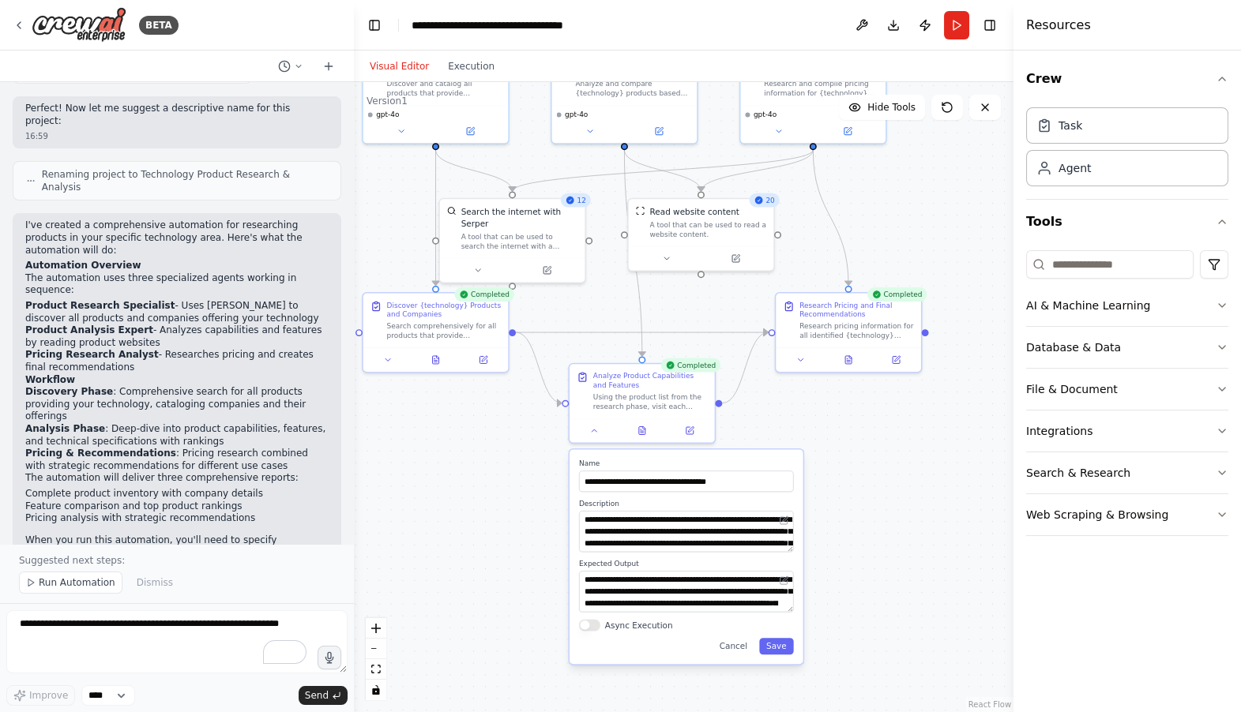
drag, startPoint x: 925, startPoint y: 490, endPoint x: 843, endPoint y: 416, distance: 110.1
click at [843, 416] on div ".deletable-edge-delete-btn { width: 20px; height: 20px; border: 0px solid #ffff…" at bounding box center [683, 397] width 659 height 630
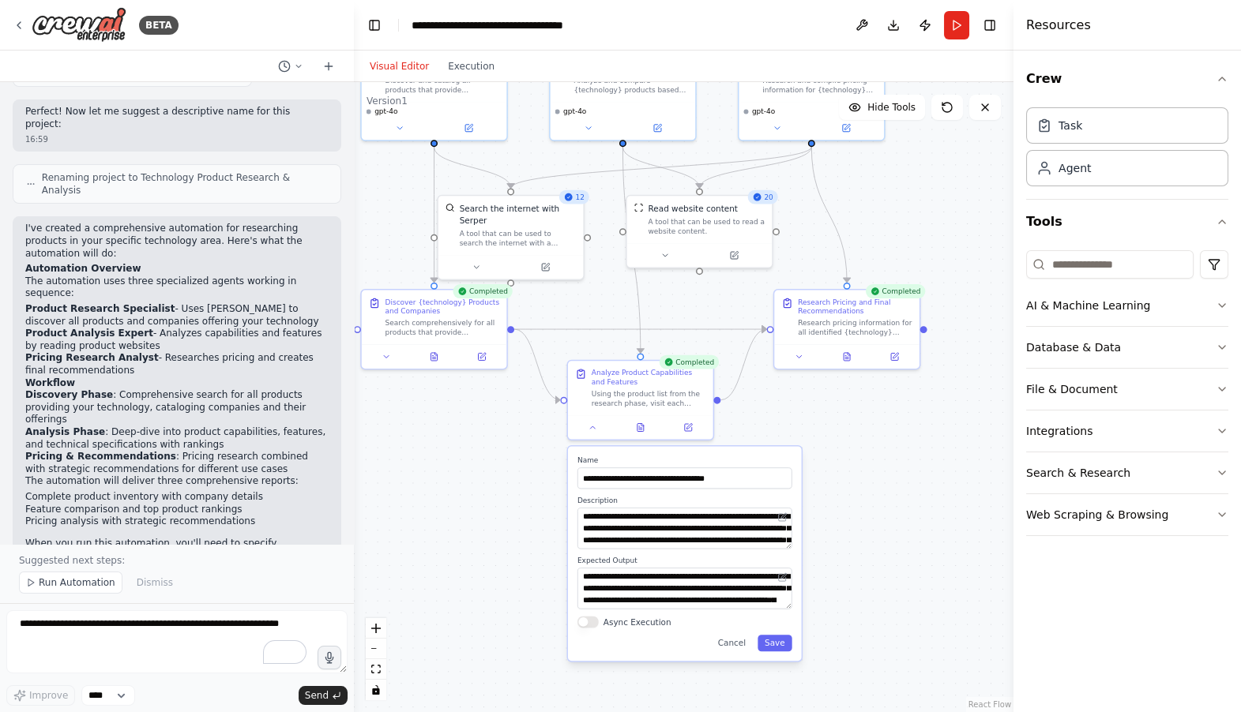
scroll to position [839, 0]
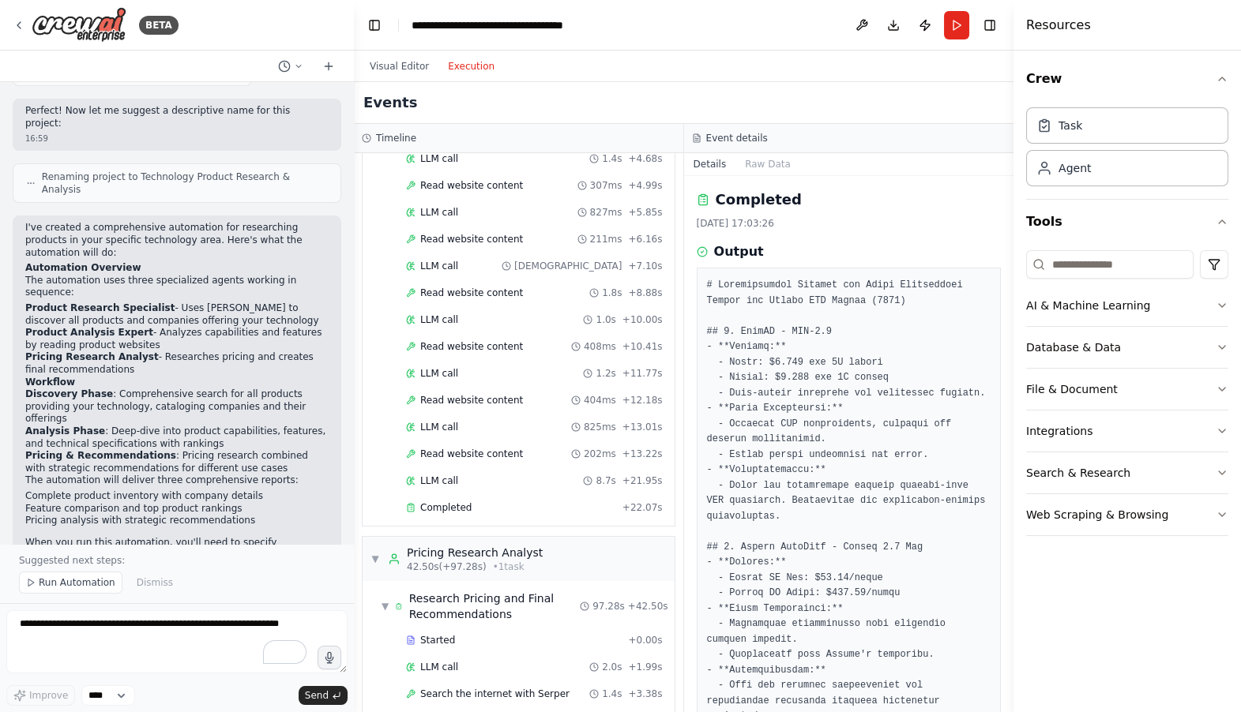
click at [474, 68] on button "Execution" at bounding box center [471, 66] width 66 height 19
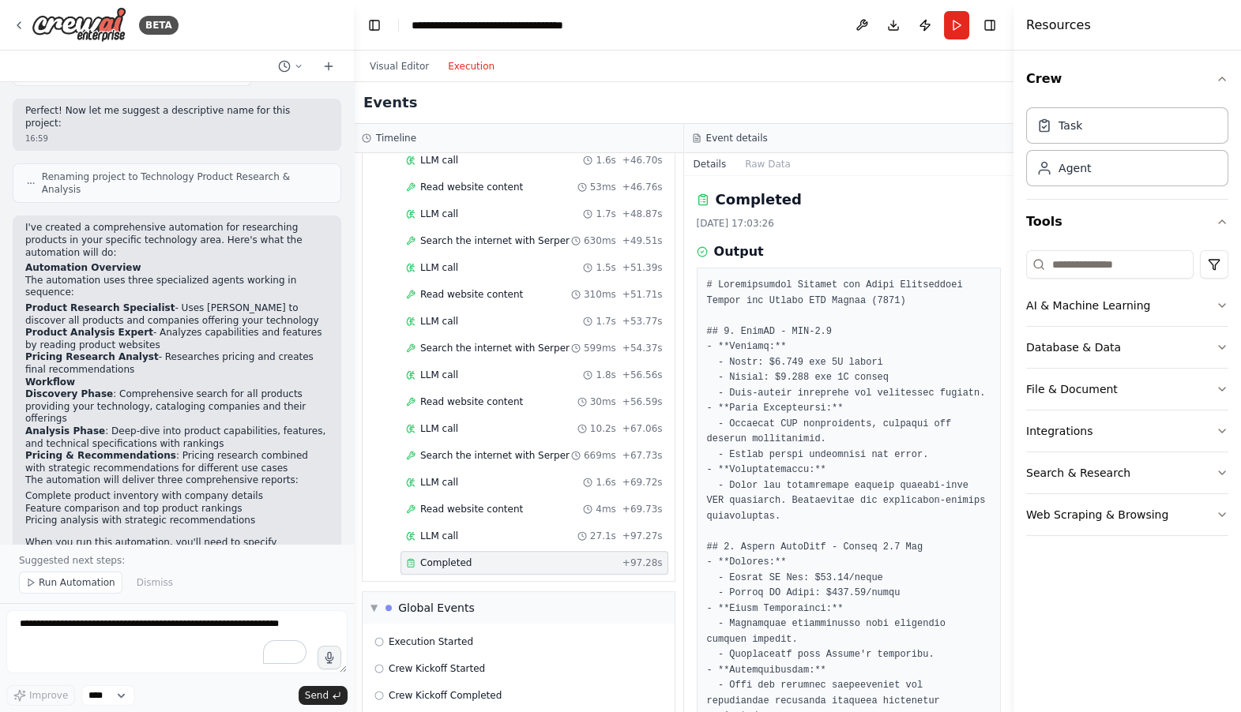
scroll to position [1881, 0]
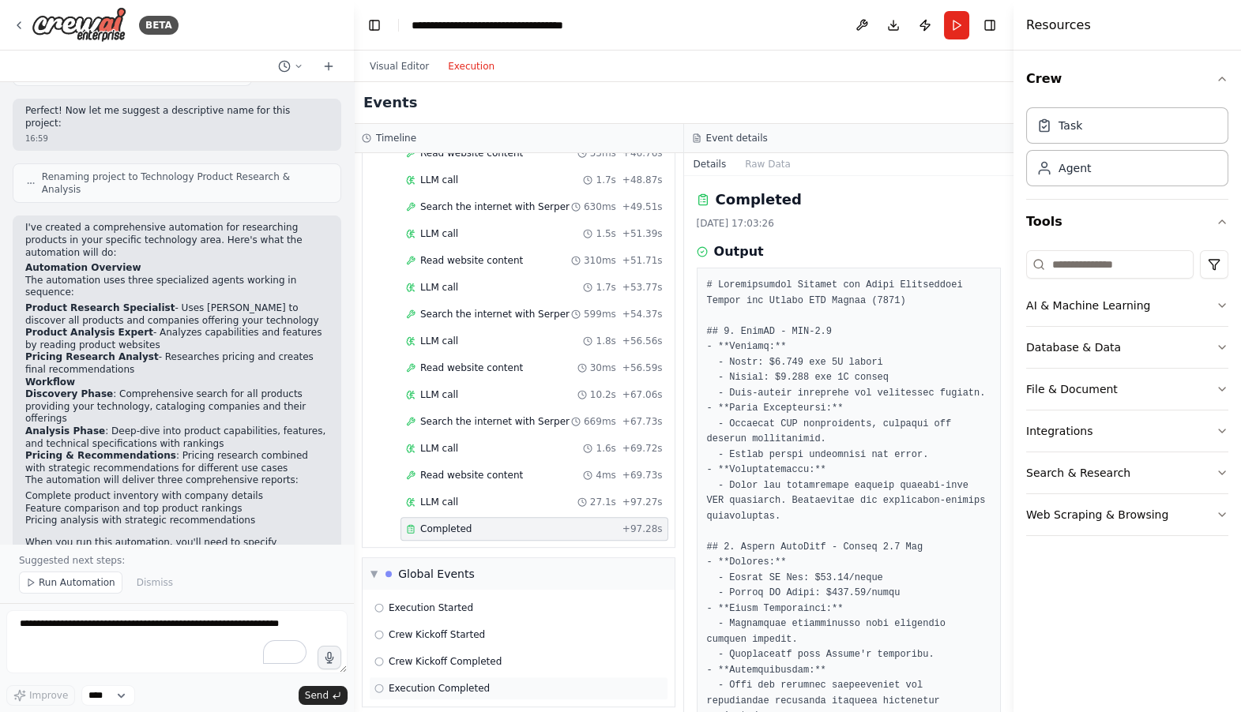
click at [446, 682] on span "Execution Completed" at bounding box center [439, 688] width 101 height 13
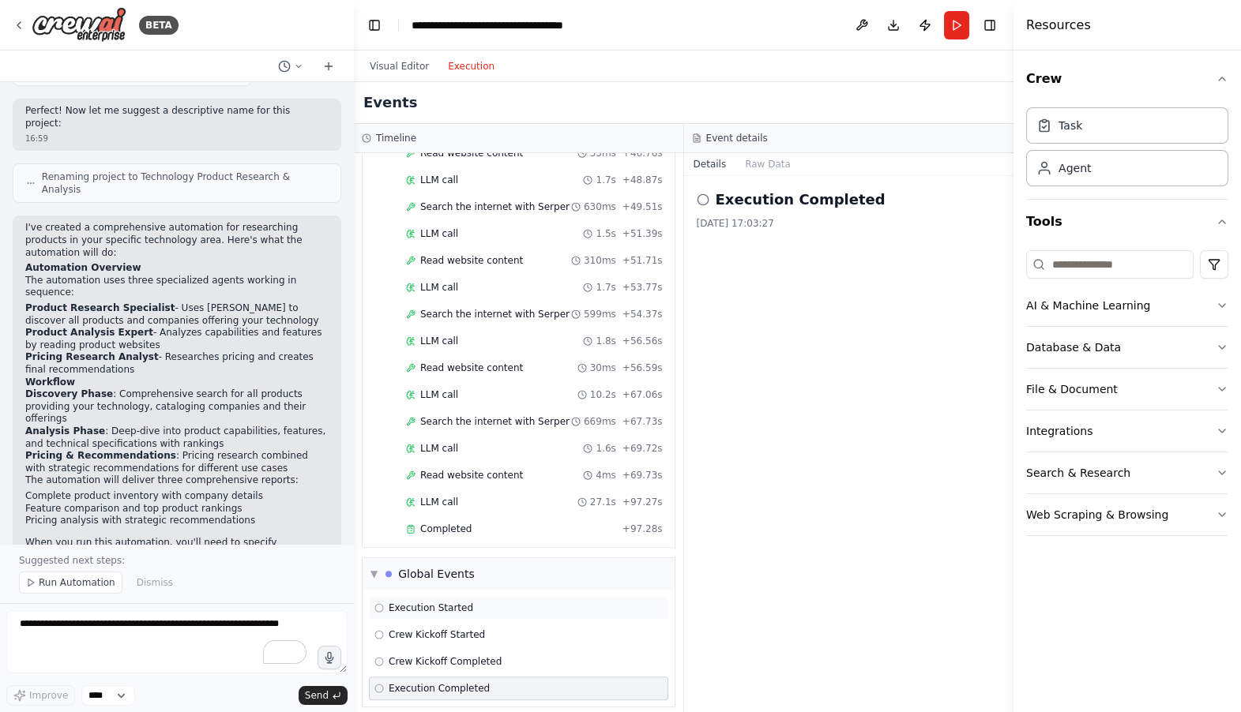
click at [432, 602] on span "Execution Started" at bounding box center [431, 608] width 84 height 13
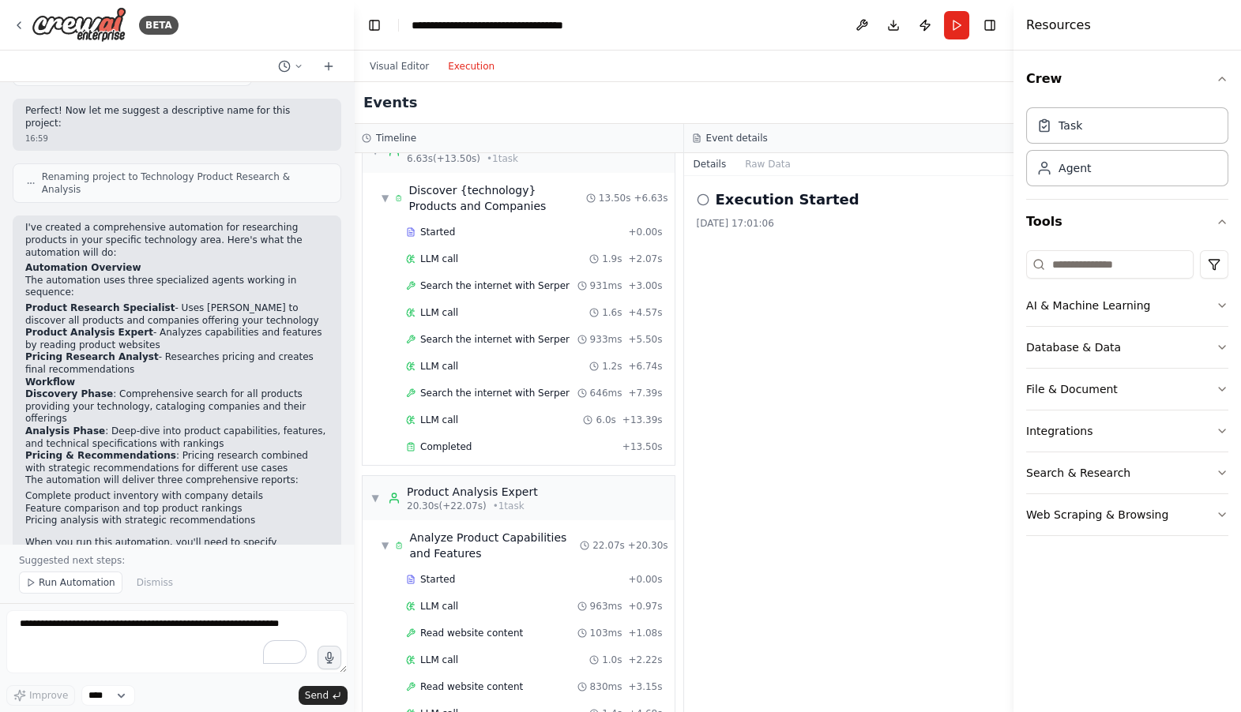
scroll to position [0, 0]
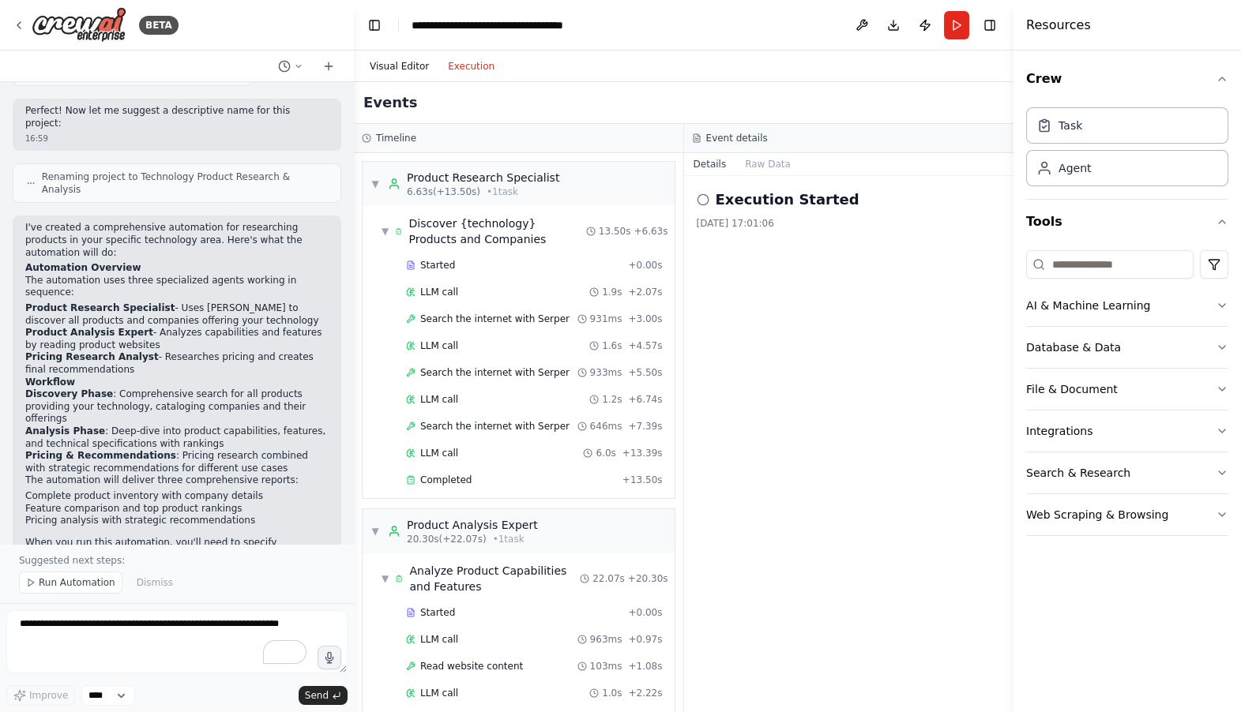
click at [396, 72] on button "Visual Editor" at bounding box center [399, 66] width 78 height 19
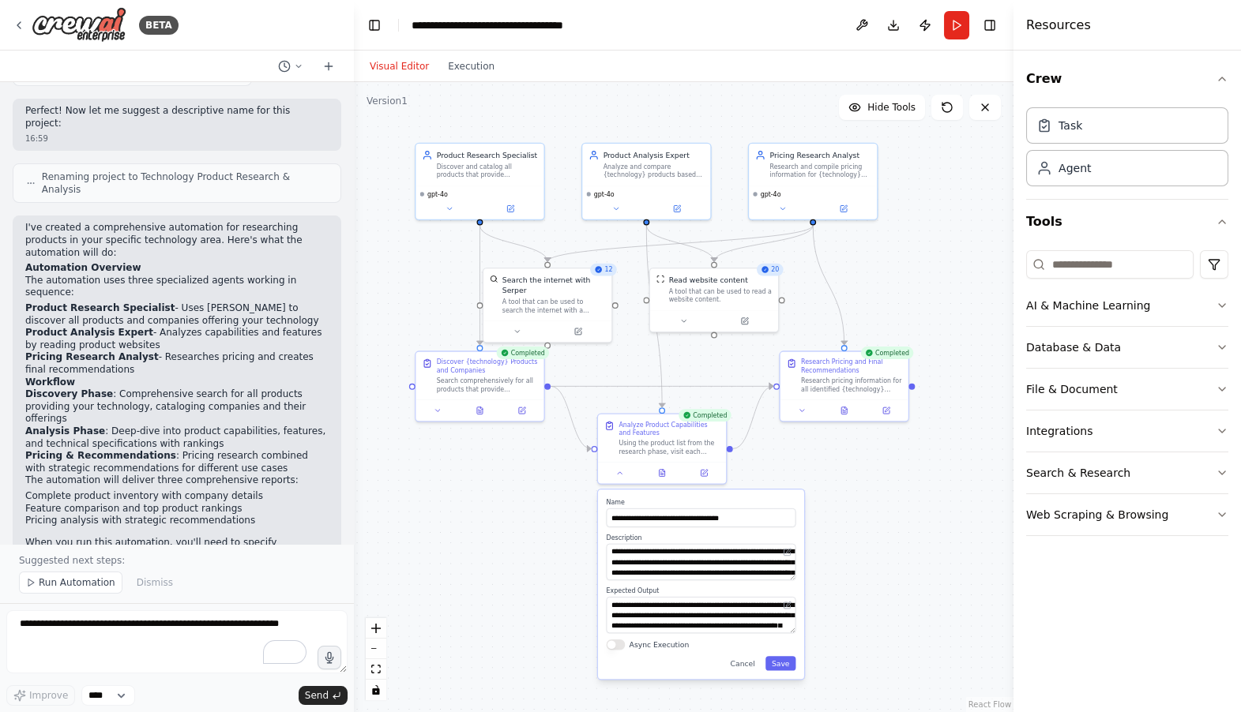
drag, startPoint x: 867, startPoint y: 227, endPoint x: 904, endPoint y: 276, distance: 61.4
click at [905, 276] on div ".deletable-edge-delete-btn { width: 20px; height: 20px; border: 0px solid #ffff…" at bounding box center [683, 397] width 659 height 630
click at [621, 475] on div at bounding box center [662, 469] width 128 height 21
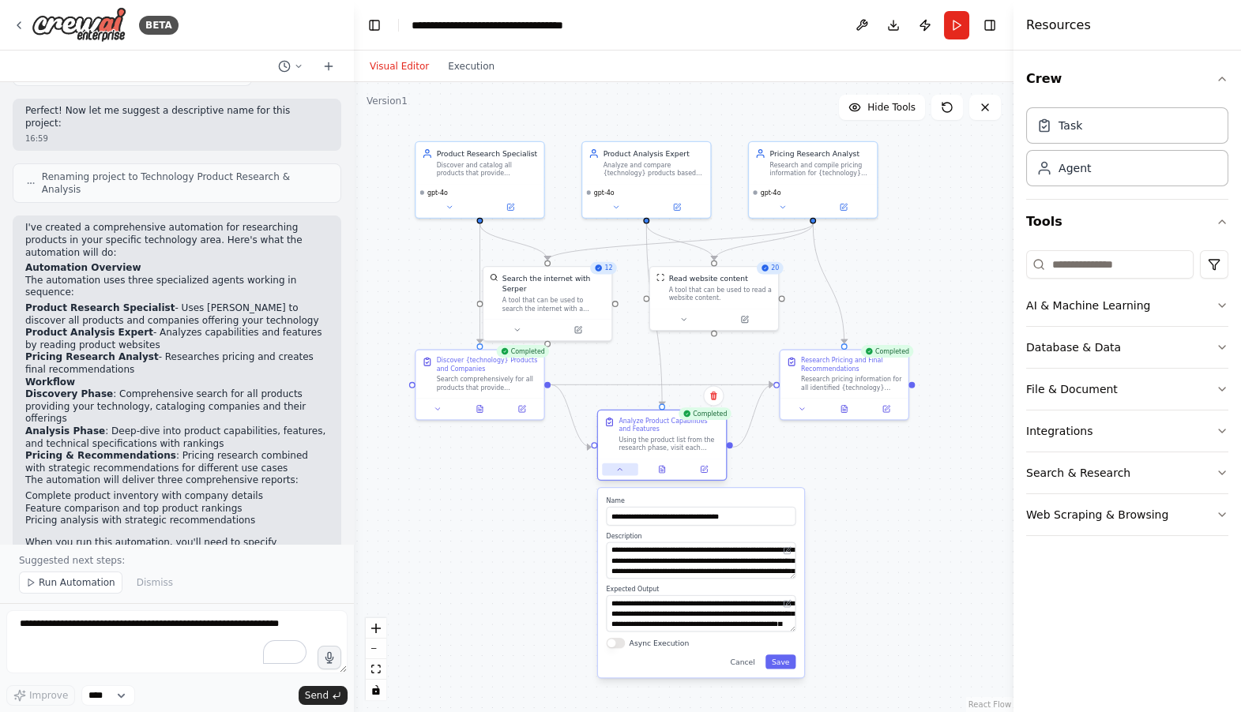
click at [621, 467] on icon at bounding box center [620, 469] width 9 height 9
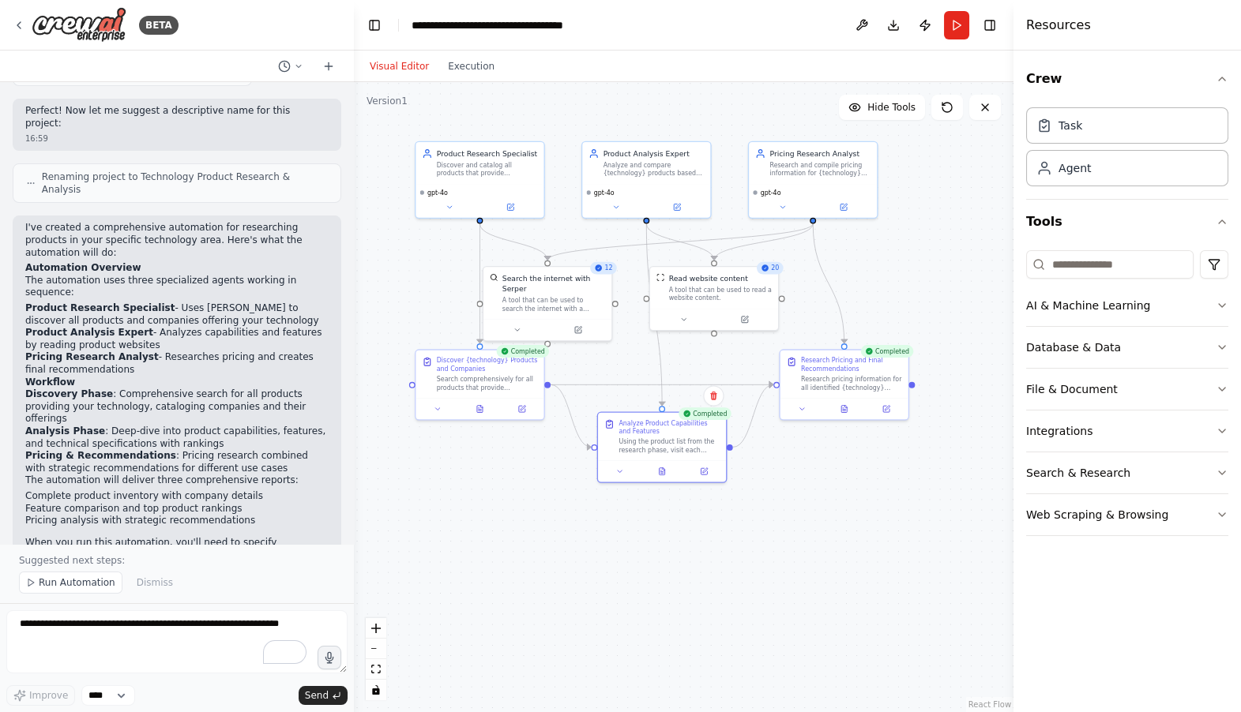
click at [829, 497] on div ".deletable-edge-delete-btn { width: 20px; height: 20px; border: 0px solid #ffff…" at bounding box center [683, 397] width 659 height 630
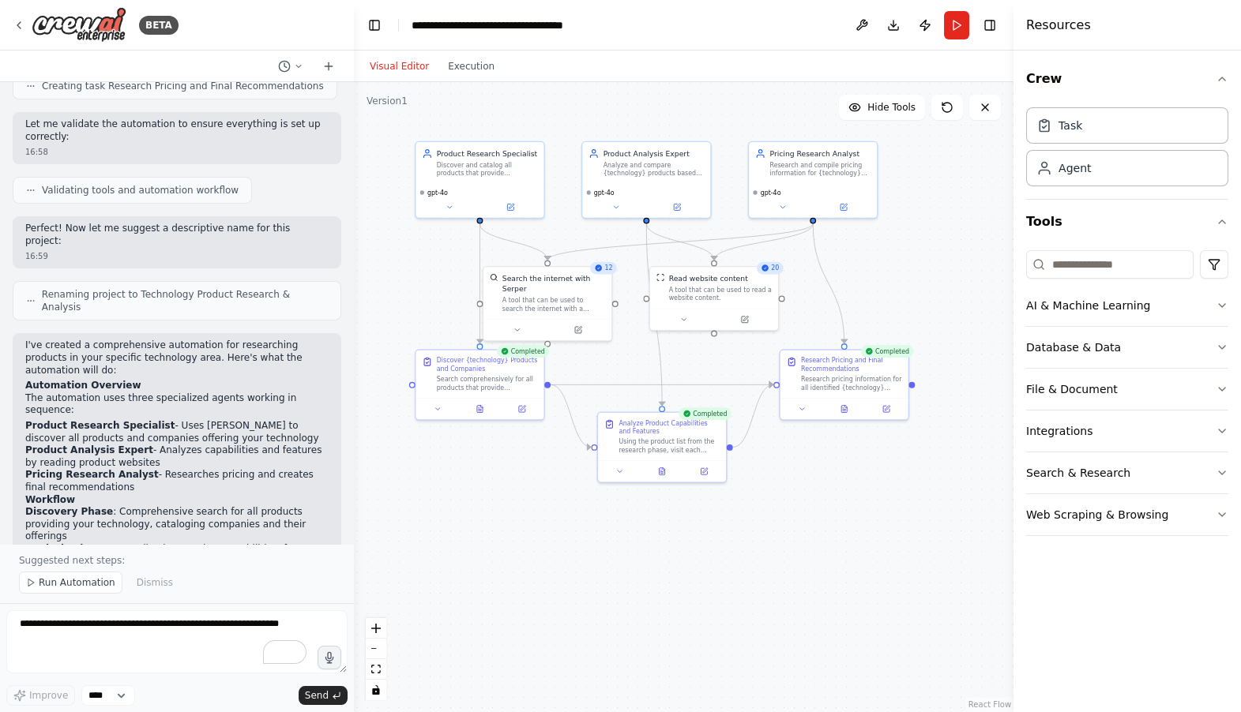
scroll to position [841, 0]
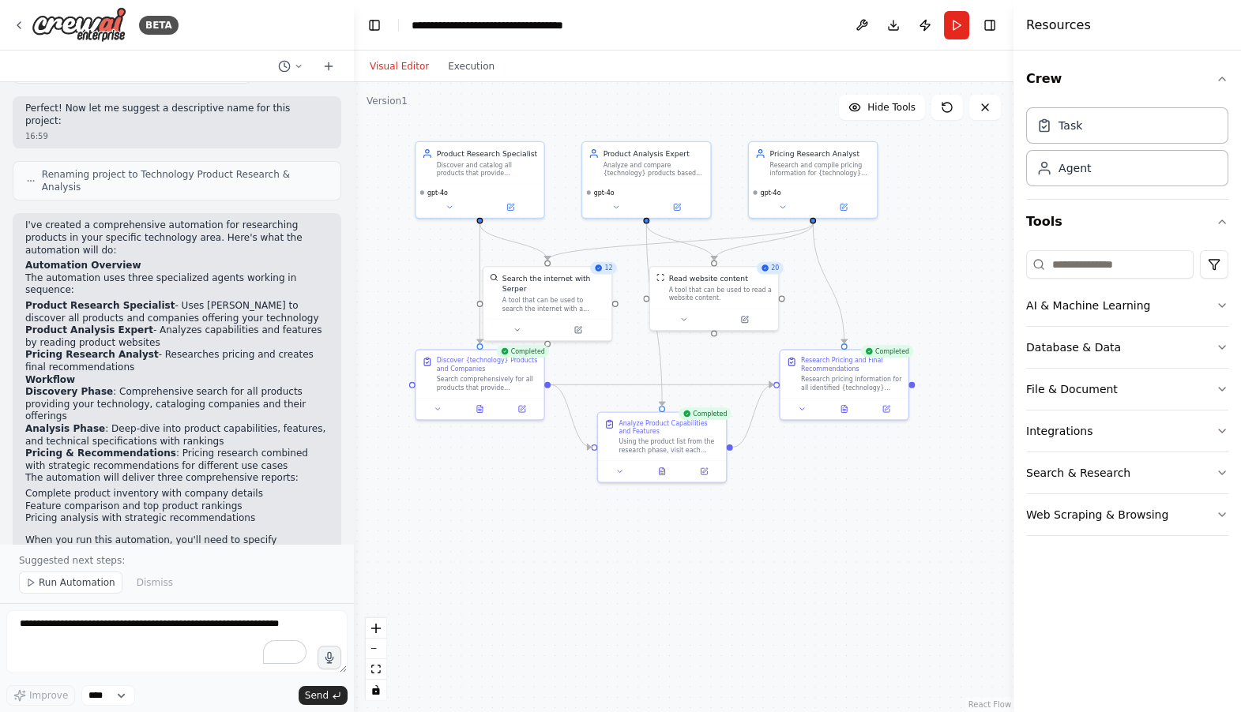
click at [466, 75] on div "Visual Editor Execution" at bounding box center [432, 67] width 144 height 32
click at [463, 62] on button "Execution" at bounding box center [471, 66] width 66 height 19
click at [395, 68] on button "Visual Editor" at bounding box center [399, 66] width 78 height 19
click at [79, 587] on span "Run Automation" at bounding box center [77, 582] width 77 height 13
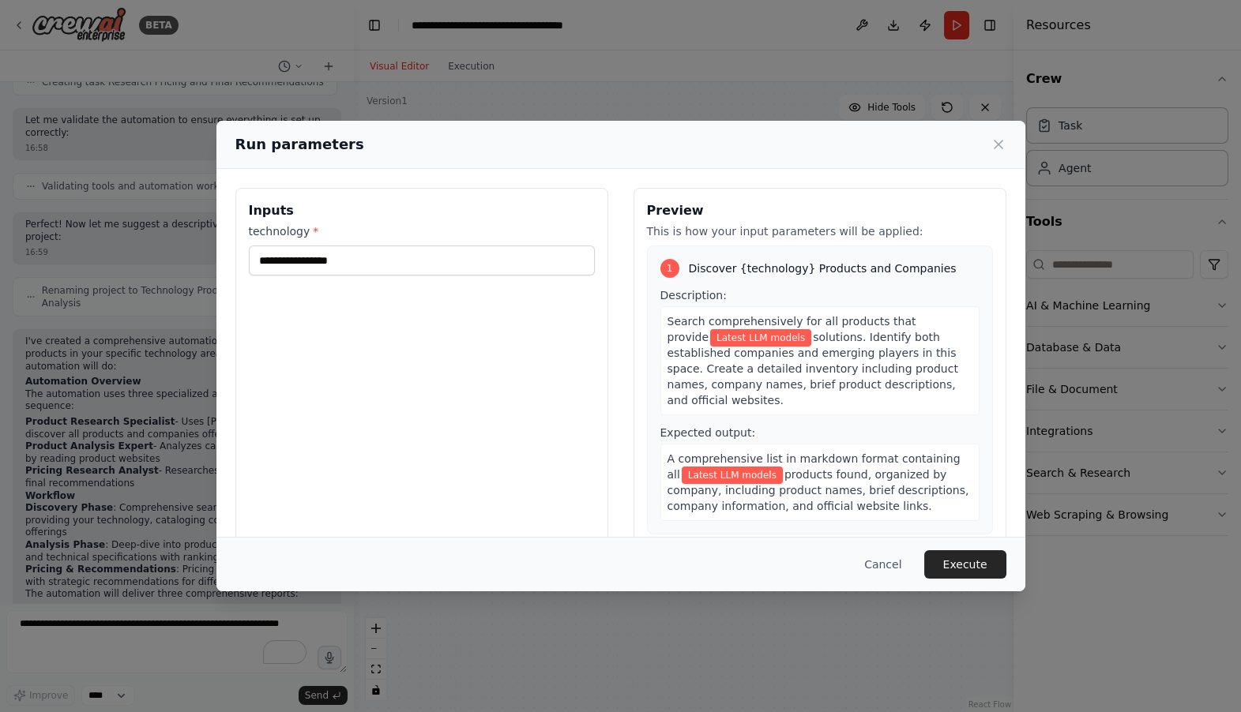
scroll to position [782, 0]
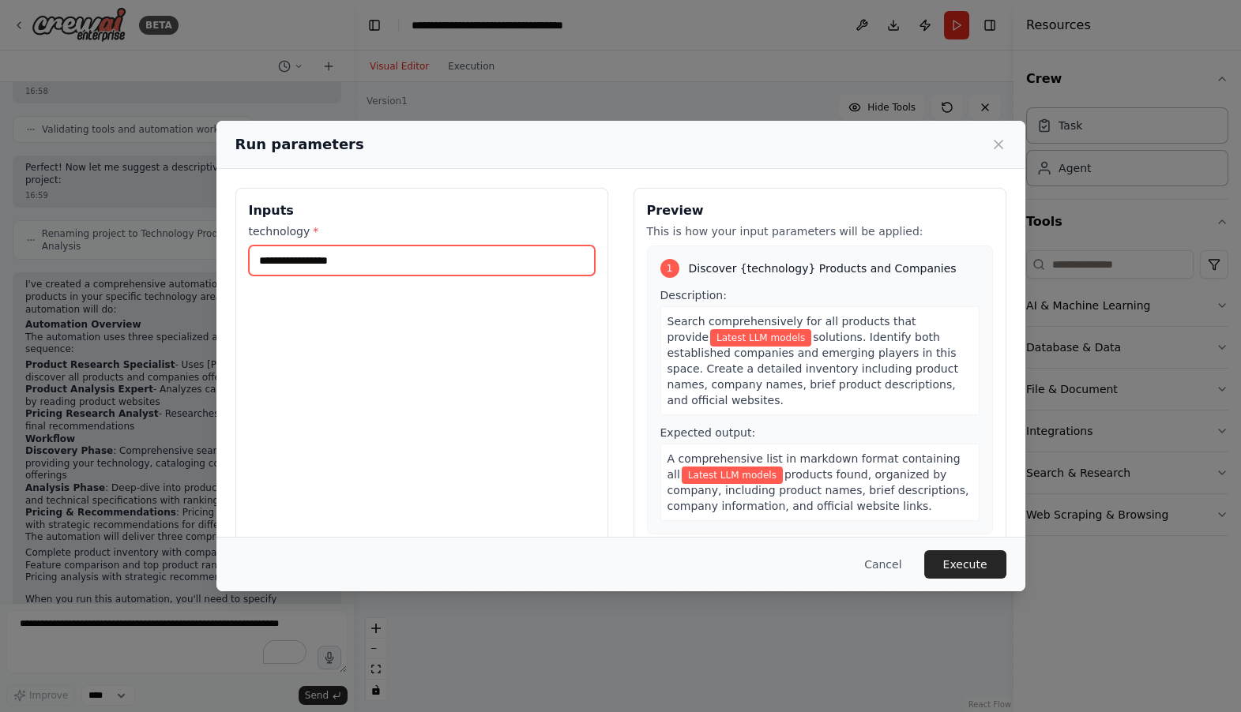
click at [328, 264] on input "**********" at bounding box center [422, 261] width 346 height 30
click at [382, 256] on input "**********" at bounding box center [422, 261] width 346 height 30
click at [371, 261] on input "**********" at bounding box center [422, 261] width 346 height 30
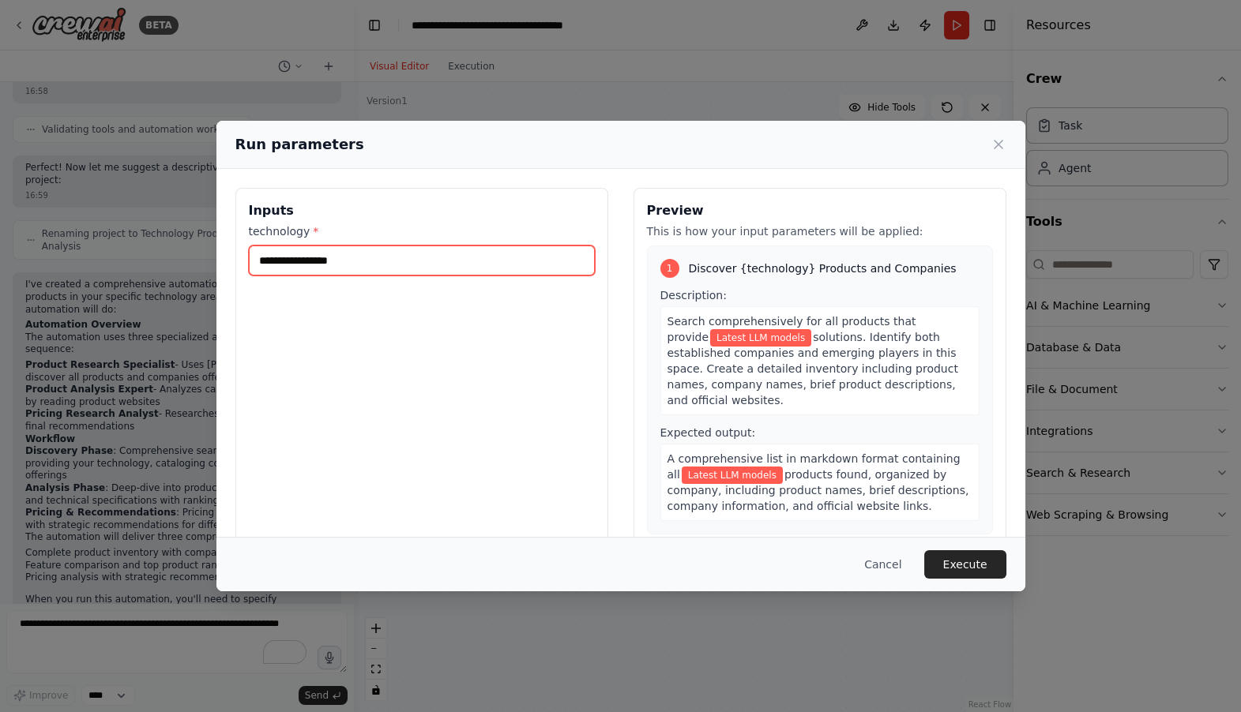
click at [371, 261] on input "**********" at bounding box center [422, 261] width 346 height 30
click at [381, 253] on input "**********" at bounding box center [422, 261] width 346 height 30
type input "**********"
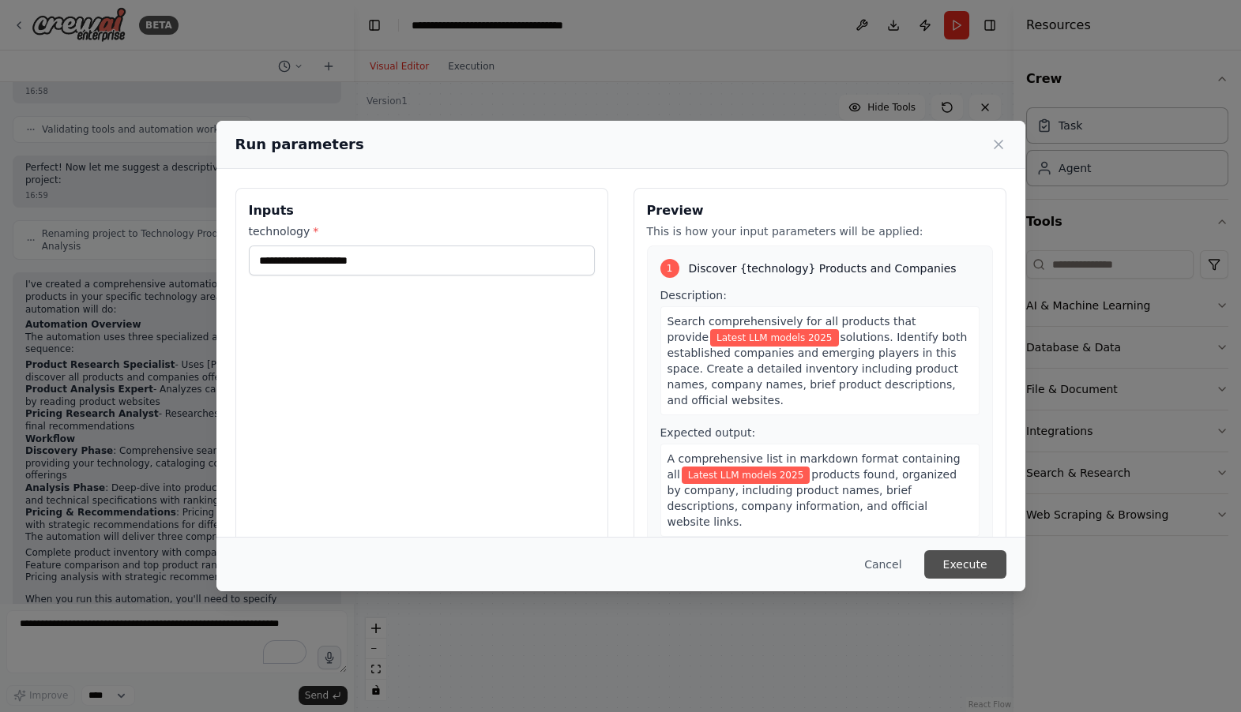
click at [971, 567] on button "Execute" at bounding box center [965, 564] width 82 height 28
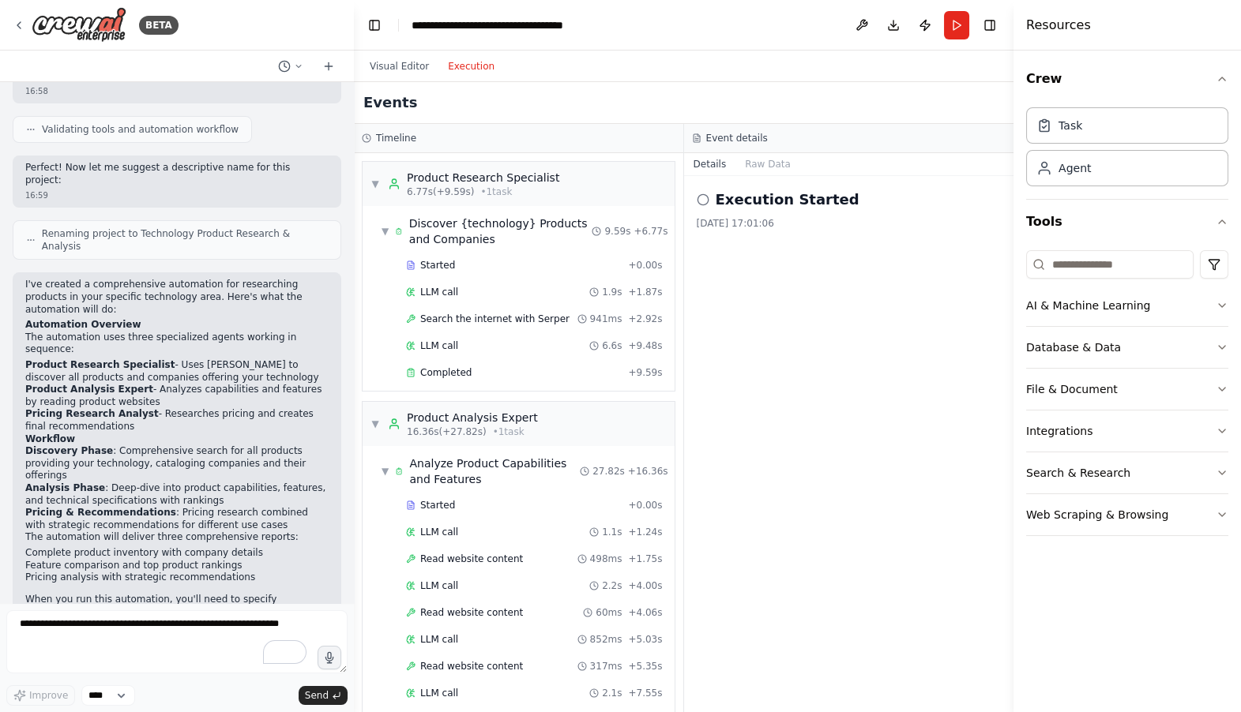
click at [453, 67] on button "Execution" at bounding box center [471, 66] width 66 height 19
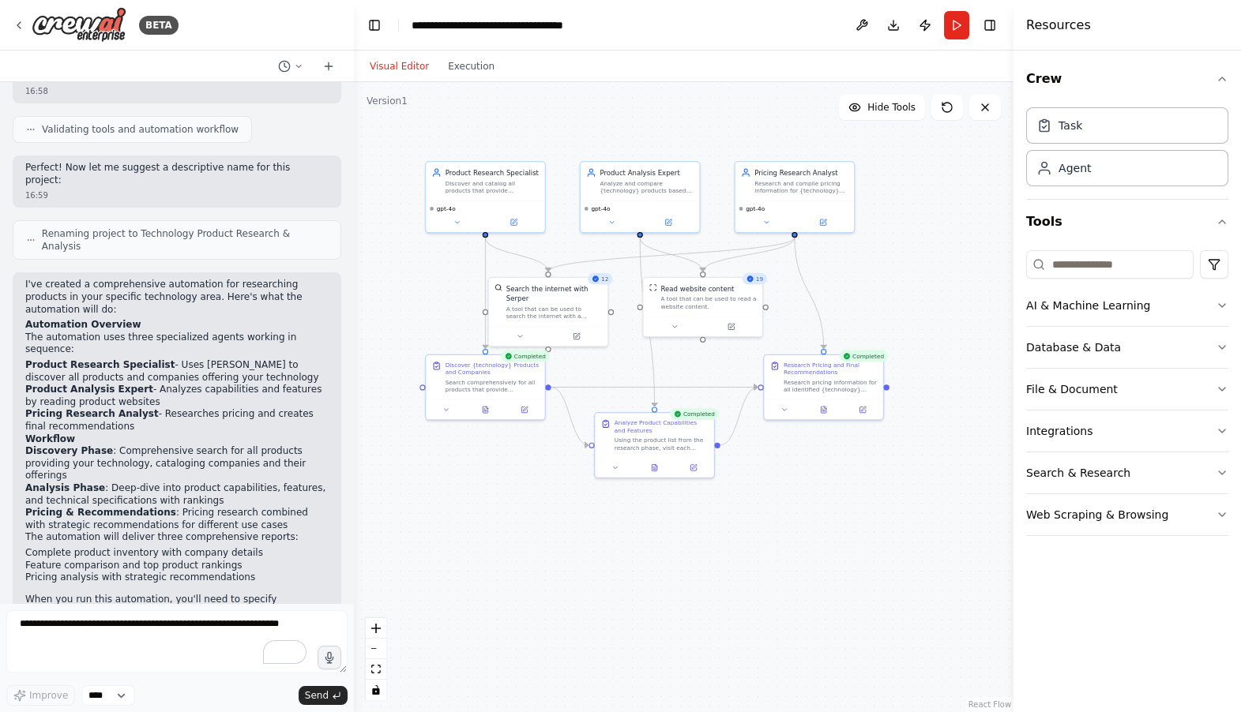
click at [390, 62] on button "Visual Editor" at bounding box center [399, 66] width 78 height 19
click at [54, 636] on textarea "To enrich screen reader interactions, please activate Accessibility in Grammarl…" at bounding box center [176, 641] width 341 height 63
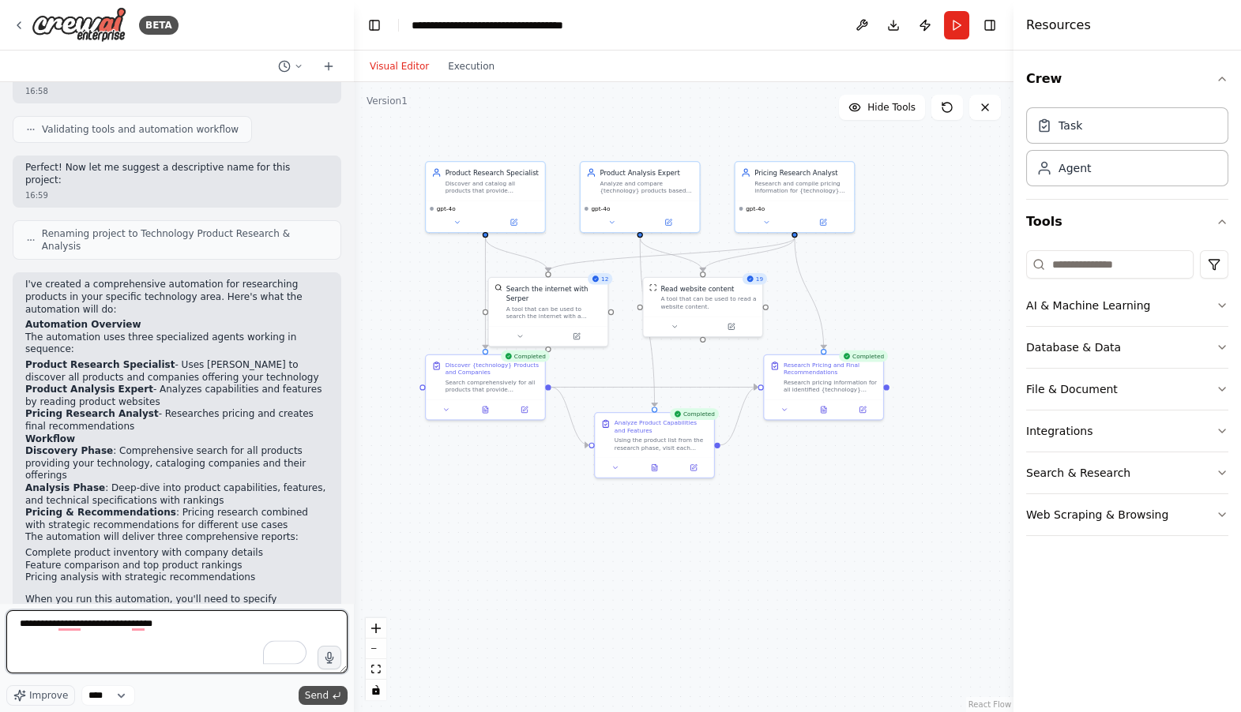
type textarea "**********"
click at [313, 698] on span "Send" at bounding box center [317, 695] width 24 height 13
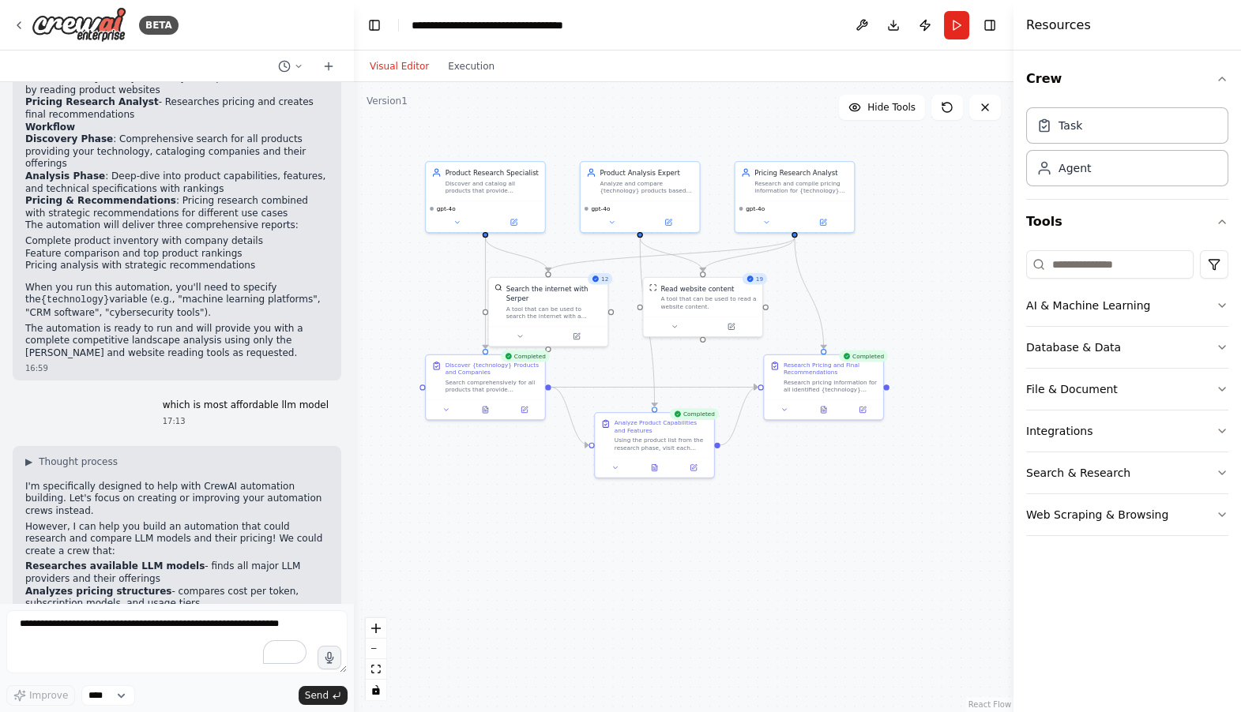
scroll to position [1094, 0]
drag, startPoint x: 24, startPoint y: 503, endPoint x: 166, endPoint y: 505, distance: 142.2
click at [167, 506] on div "▶ Thought process I'm specifically designed to help with CrewAI automation buil…" at bounding box center [177, 576] width 328 height 260
copy li "Evaluates capabilities vs cost"
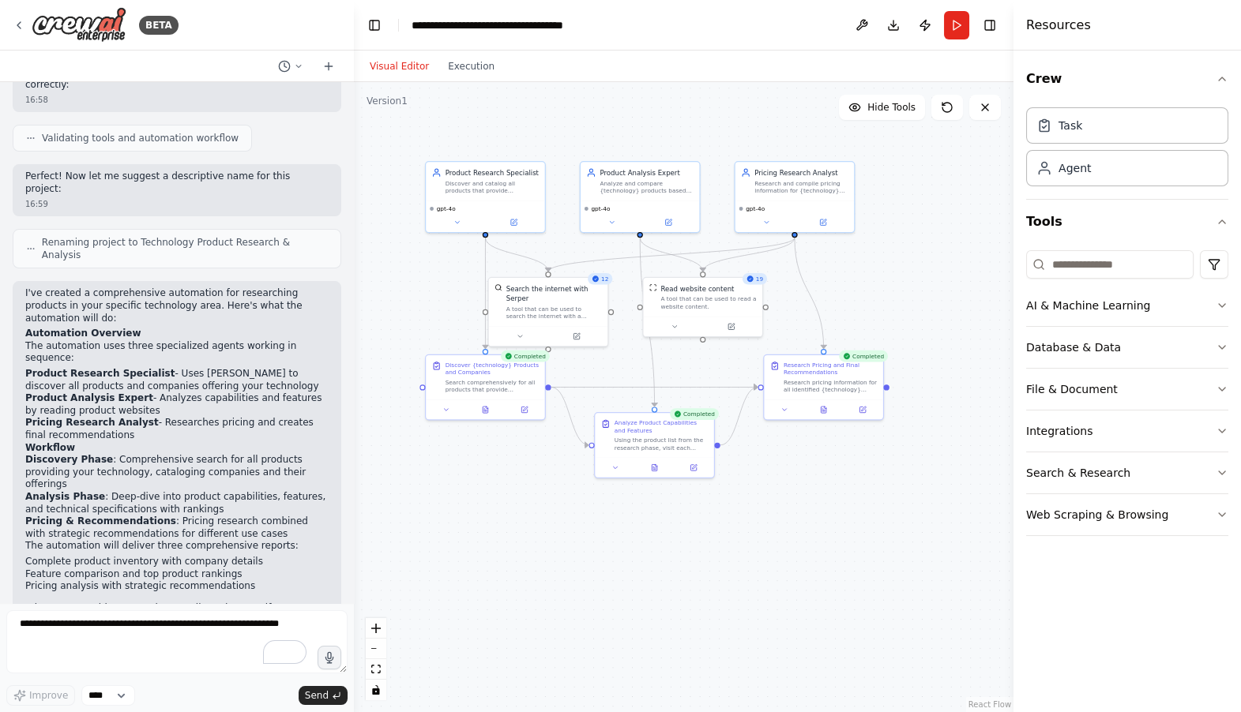
scroll to position [744, 0]
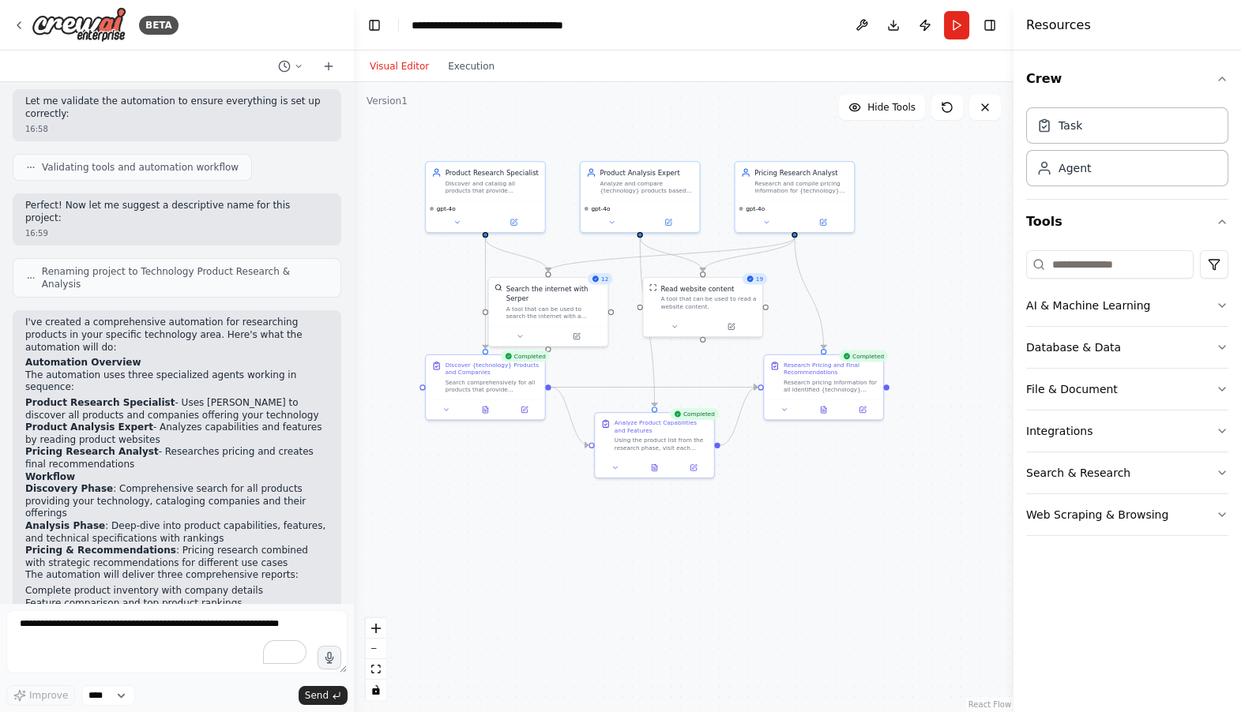
click at [166, 598] on li "Feature comparison and top product rankings" at bounding box center [176, 604] width 303 height 13
click at [111, 631] on textarea "To enrich screen reader interactions, please activate Accessibility in Grammarl…" at bounding box center [176, 641] width 341 height 63
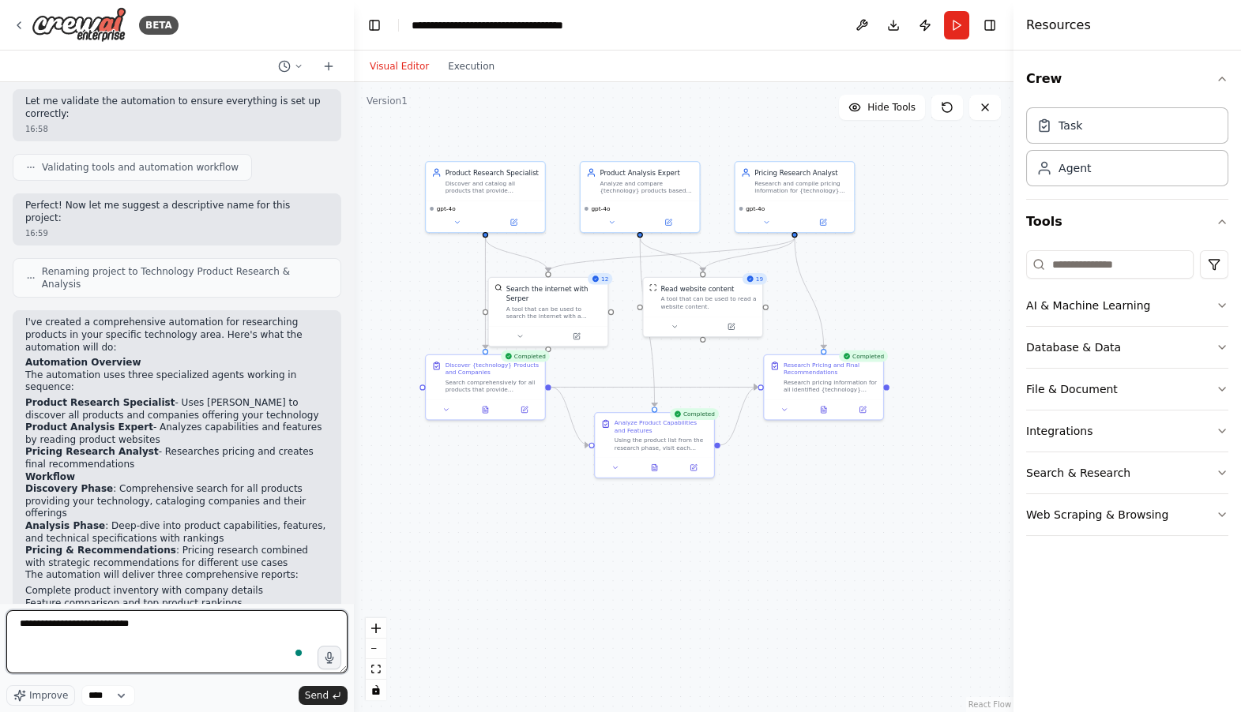
type textarea "**********"
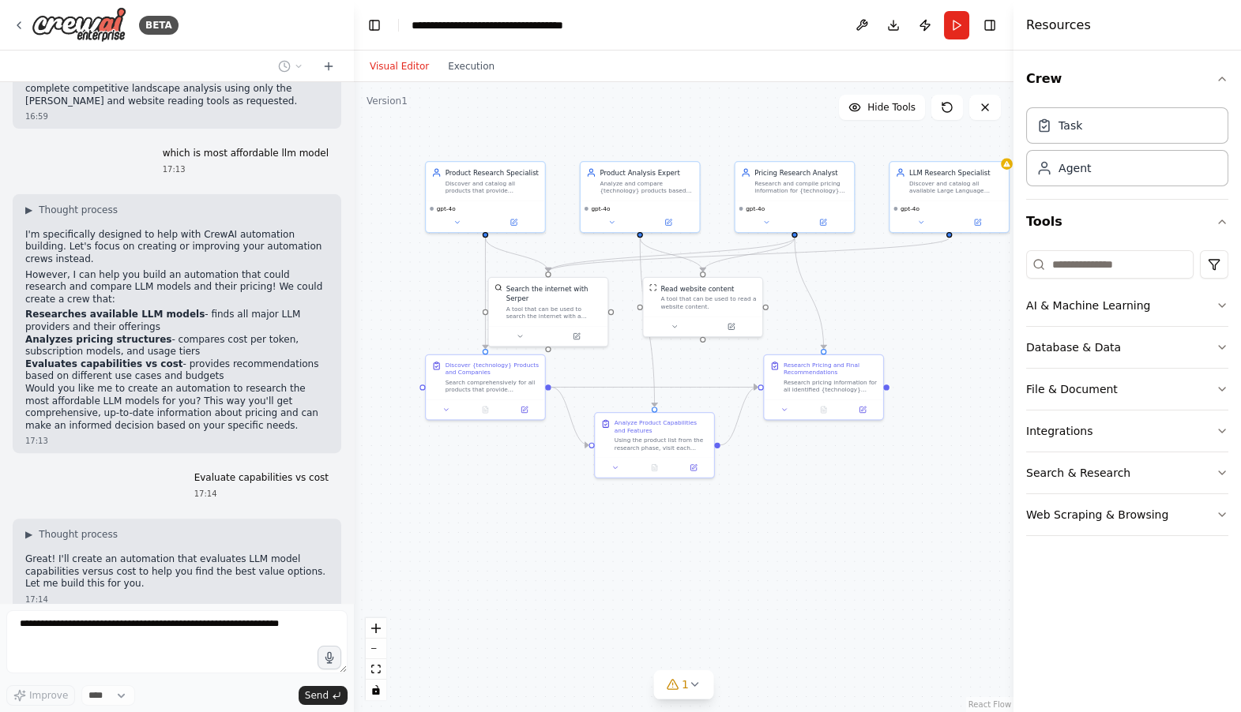
scroll to position [1398, 0]
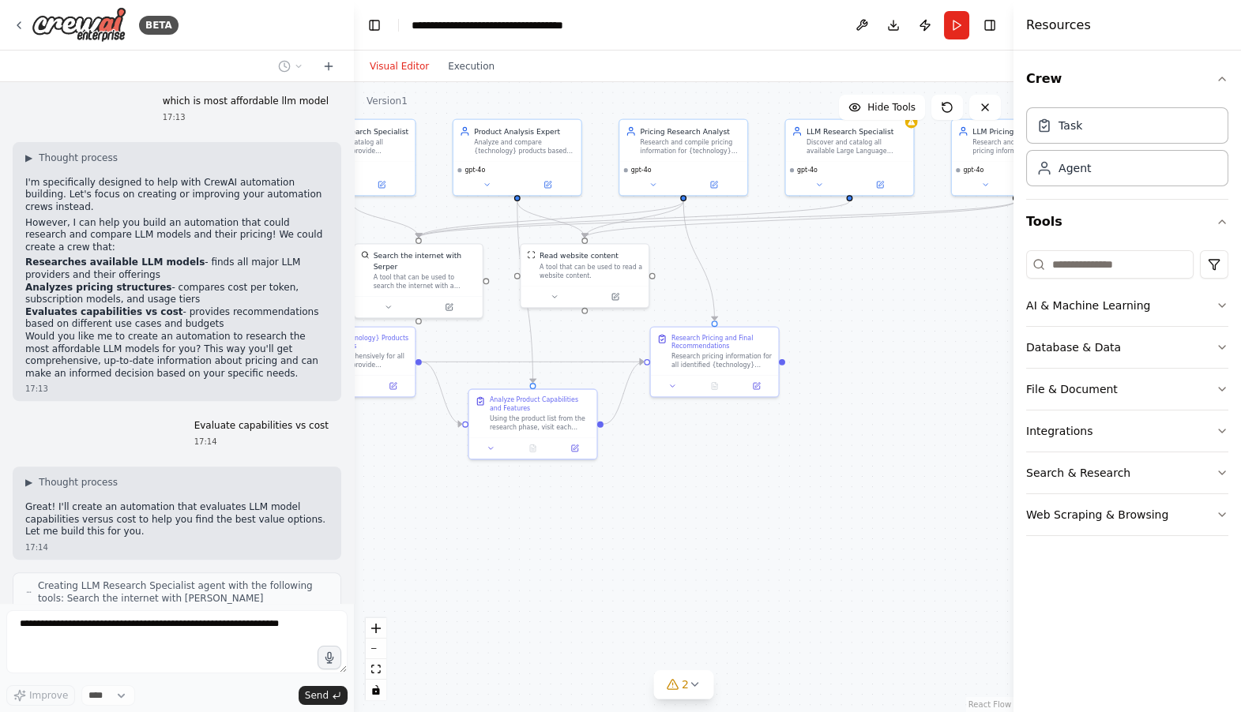
drag, startPoint x: 969, startPoint y: 287, endPoint x: 861, endPoint y: 251, distance: 114.1
click at [861, 251] on div ".deletable-edge-delete-btn { width: 20px; height: 20px; border: 0px solid #ffff…" at bounding box center [683, 397] width 659 height 630
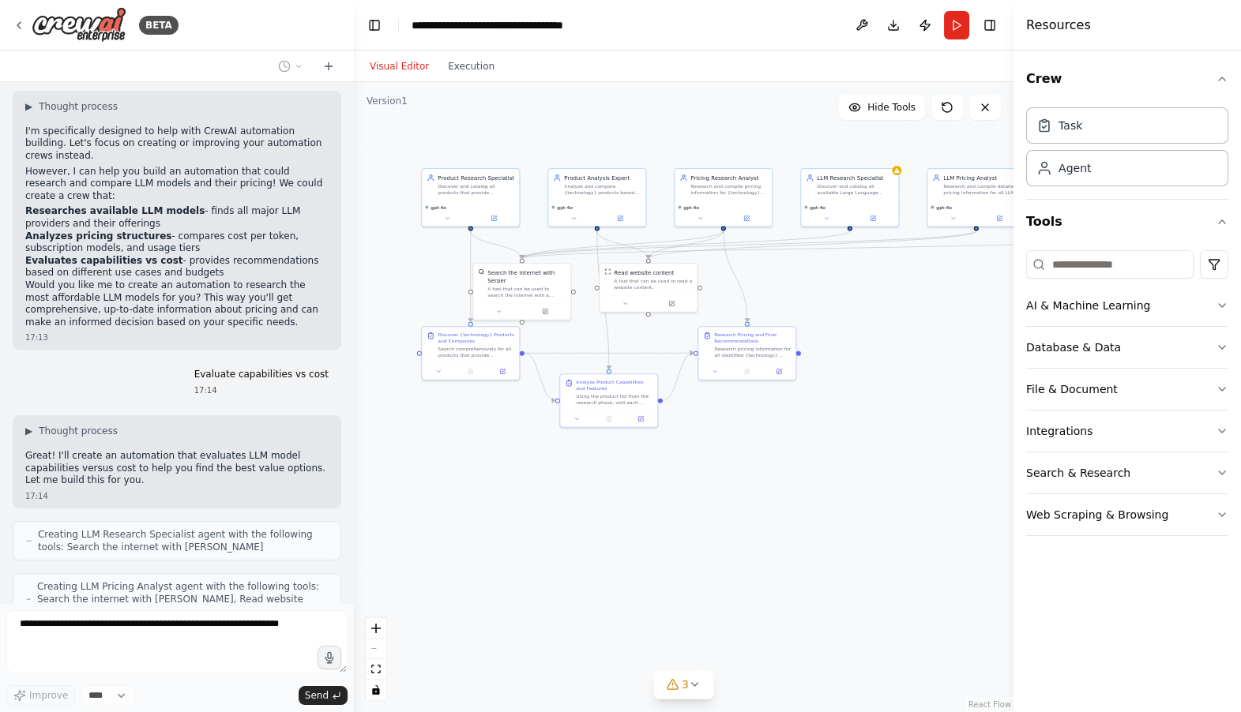
click at [850, 325] on div ".deletable-edge-delete-btn { width: 20px; height: 20px; border: 0px solid #ffff…" at bounding box center [683, 397] width 659 height 630
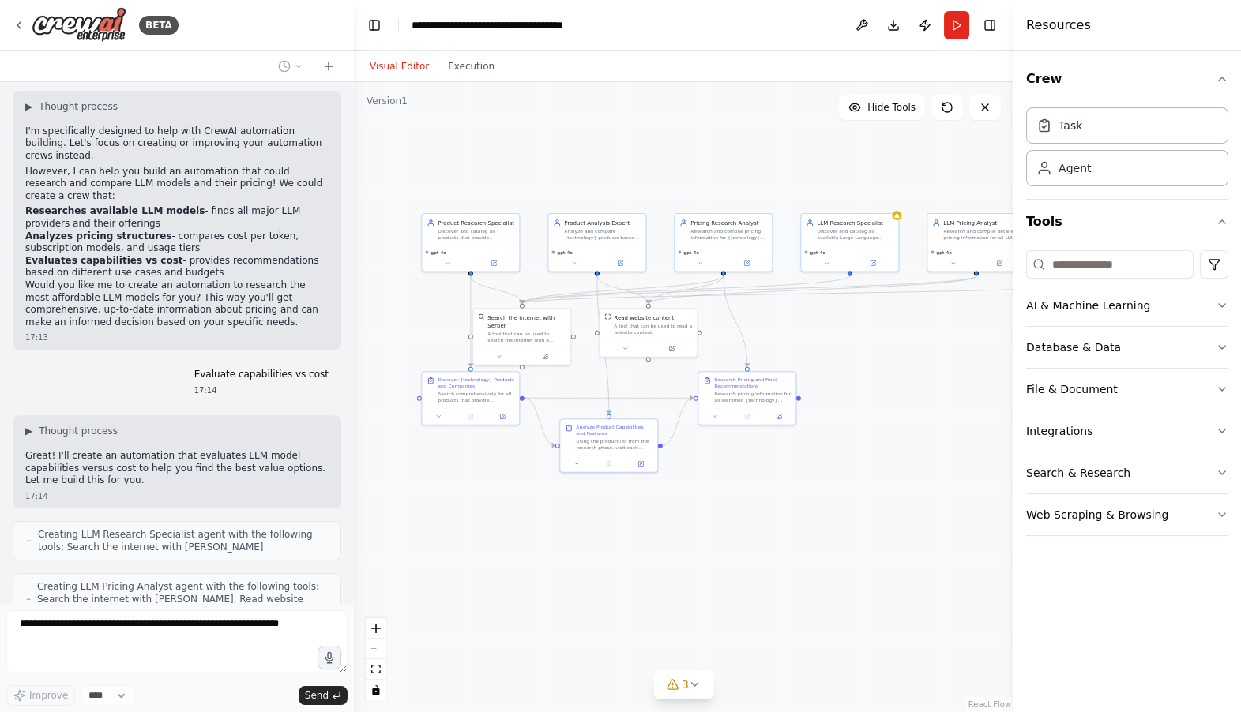
drag, startPoint x: 847, startPoint y: 340, endPoint x: 847, endPoint y: 387, distance: 47.4
click at [847, 387] on div ".deletable-edge-delete-btn { width: 20px; height: 20px; border: 0px solid #ffff…" at bounding box center [683, 397] width 659 height 630
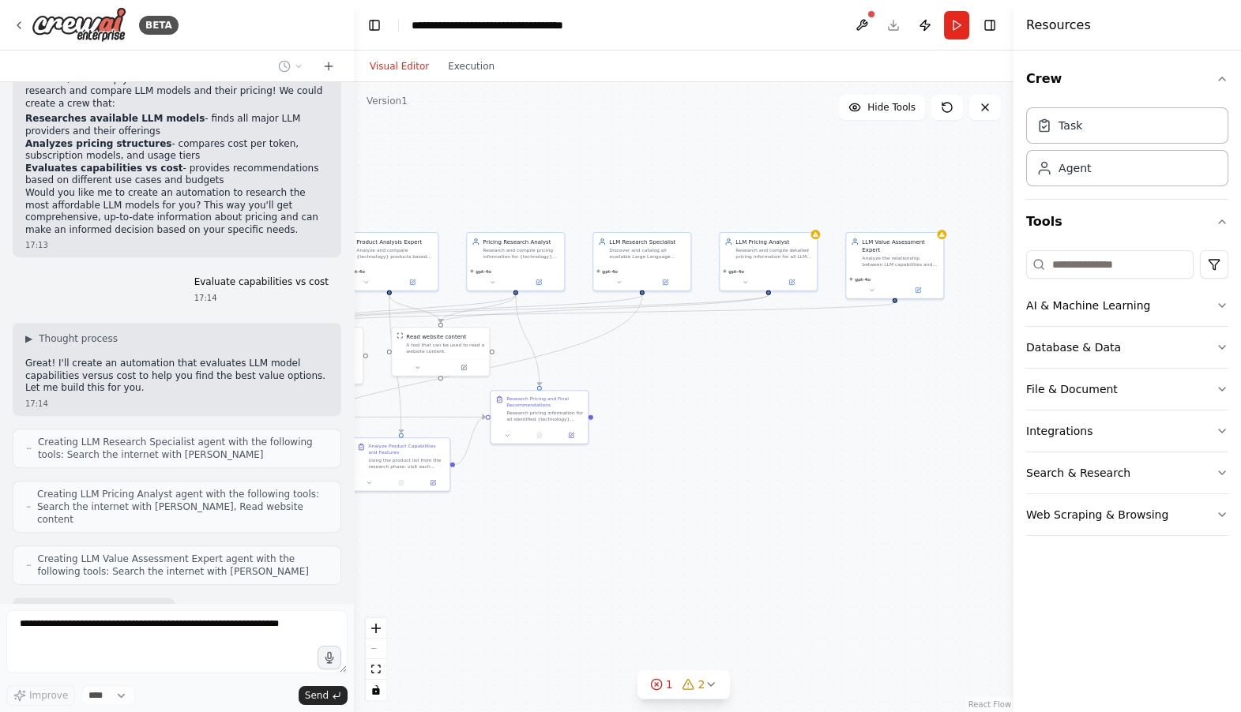
drag, startPoint x: 918, startPoint y: 382, endPoint x: 711, endPoint y: 393, distance: 208.0
click at [711, 393] on div ".deletable-edge-delete-btn { width: 20px; height: 20px; border: 0px solid #ffff…" at bounding box center [683, 397] width 659 height 630
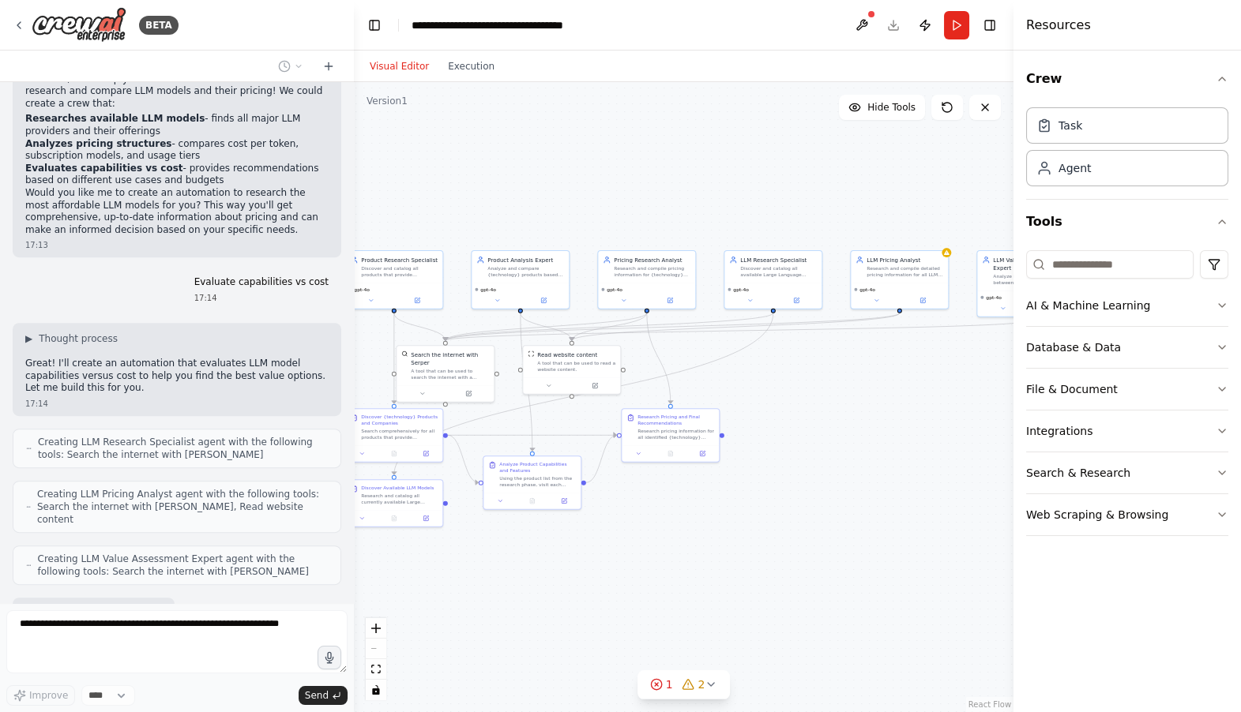
drag, startPoint x: 745, startPoint y: 440, endPoint x: 876, endPoint y: 457, distance: 131.4
click at [876, 457] on div ".deletable-edge-delete-btn { width: 20px; height: 20px; border: 0px solid #ffff…" at bounding box center [683, 397] width 659 height 630
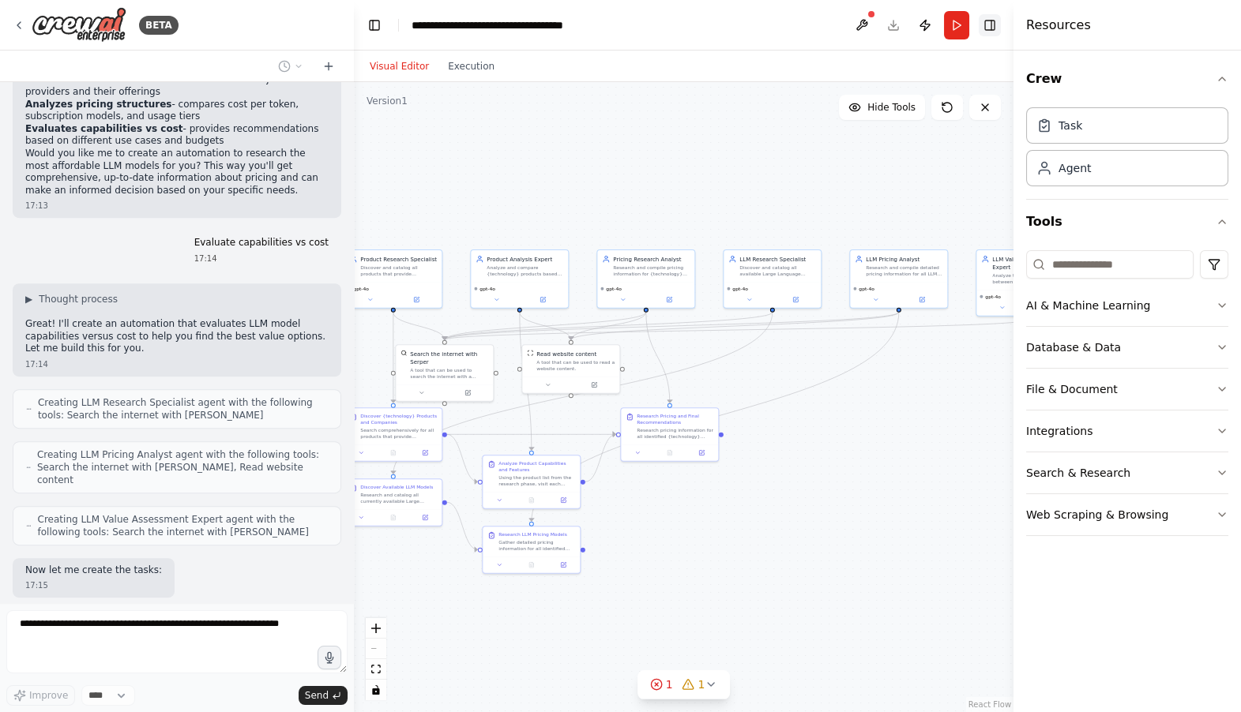
click at [992, 31] on button "Toggle Right Sidebar" at bounding box center [989, 25] width 22 height 22
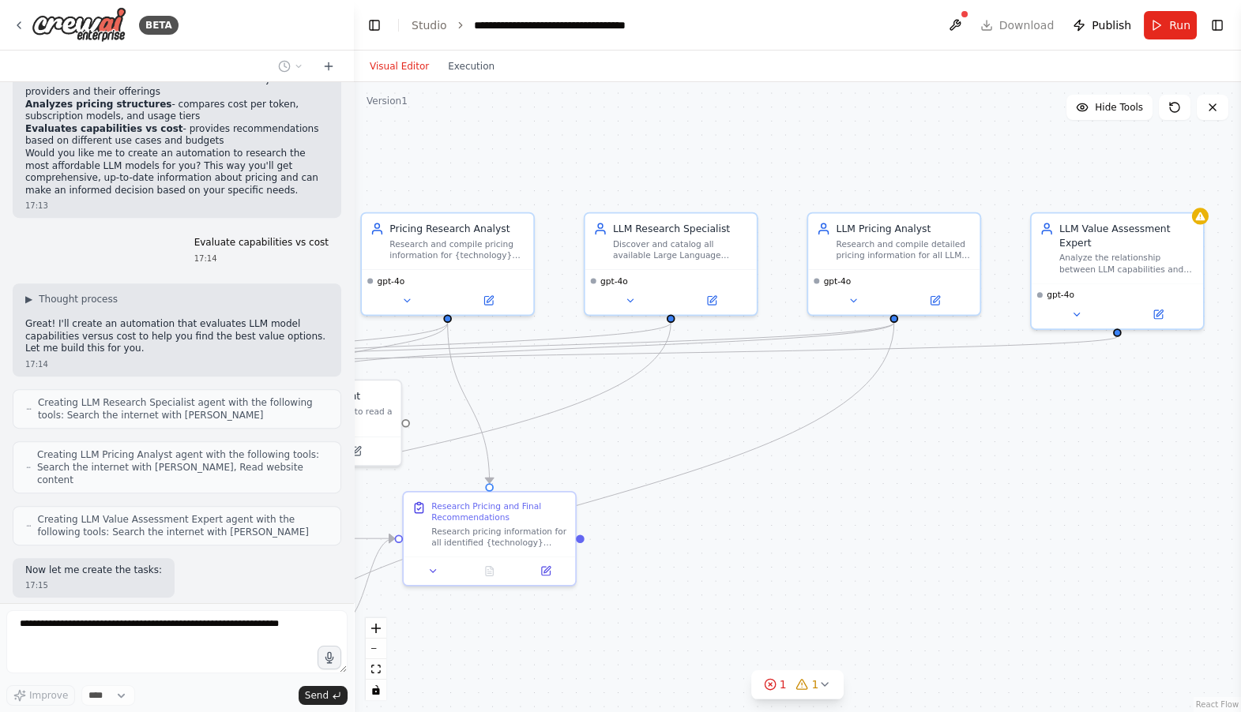
scroll to position [1620, 0]
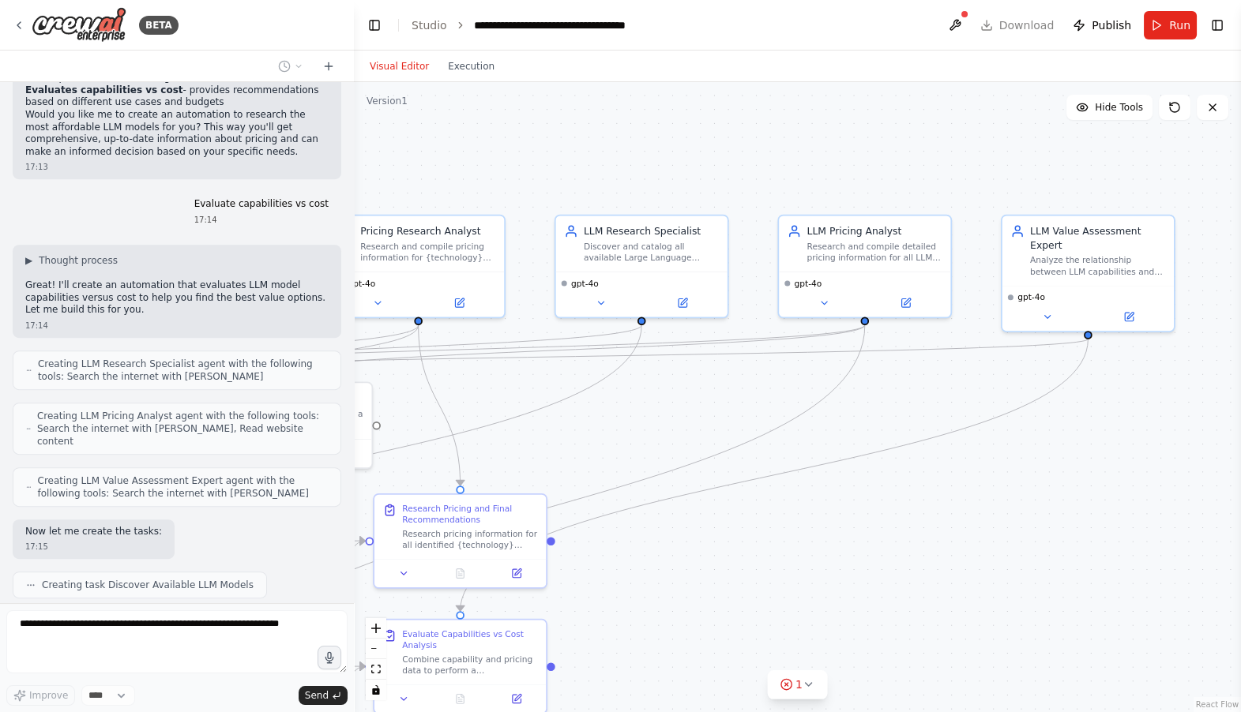
drag, startPoint x: 973, startPoint y: 382, endPoint x: 1077, endPoint y: 404, distance: 106.6
click at [1077, 405] on div ".deletable-edge-delete-btn { width: 20px; height: 20px; border: 0px solid #ffff…" at bounding box center [797, 397] width 887 height 630
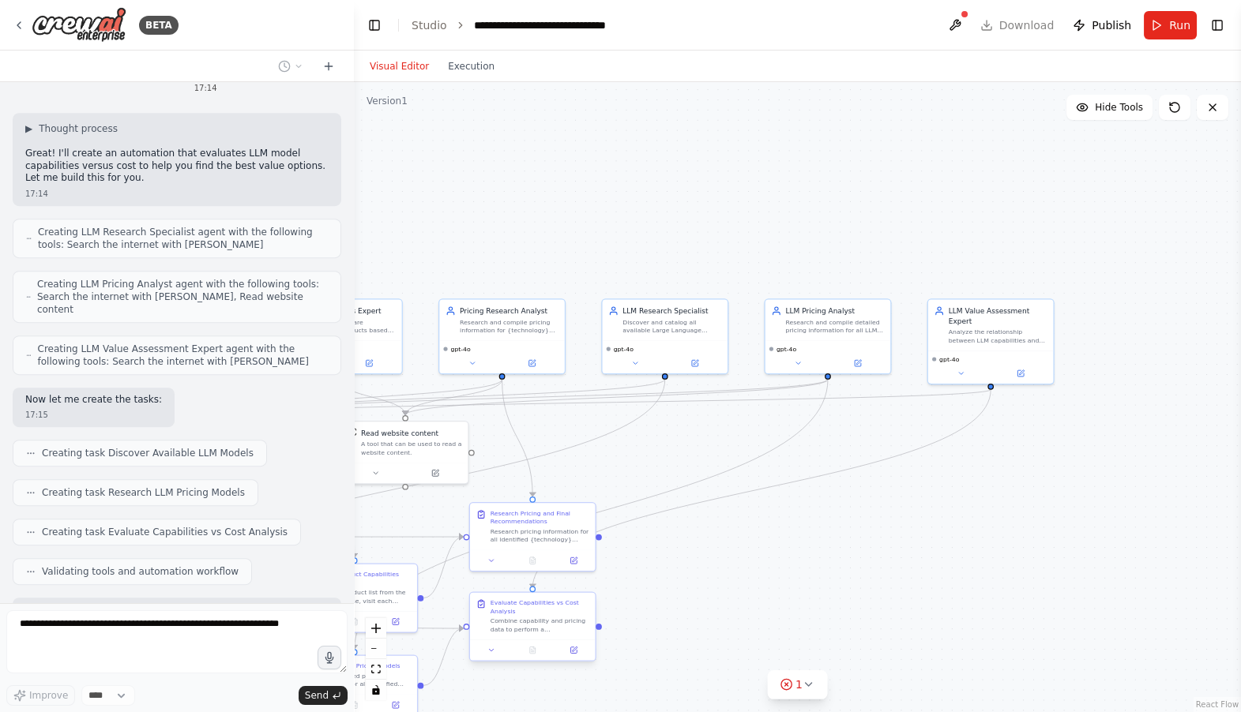
scroll to position [1763, 0]
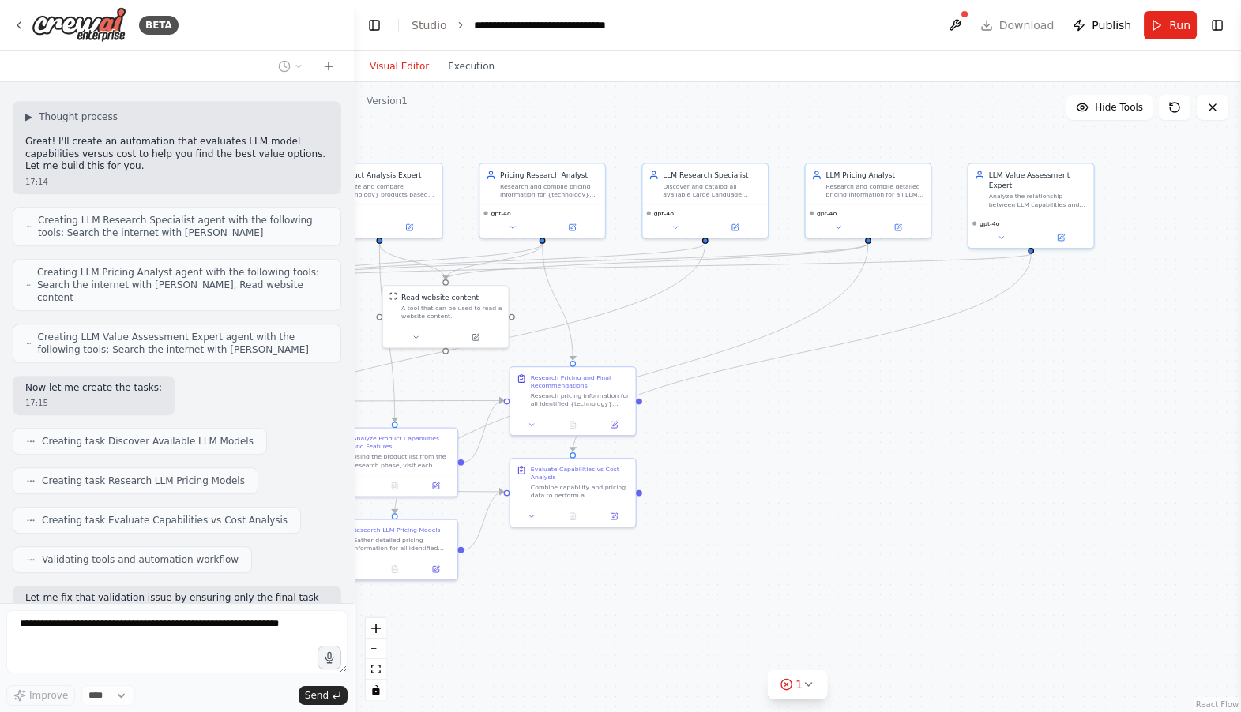
drag, startPoint x: 685, startPoint y: 606, endPoint x: 726, endPoint y: 469, distance: 142.4
click at [726, 469] on div ".deletable-edge-delete-btn { width: 20px; height: 20px; border: 0px solid #ffff…" at bounding box center [797, 397] width 887 height 630
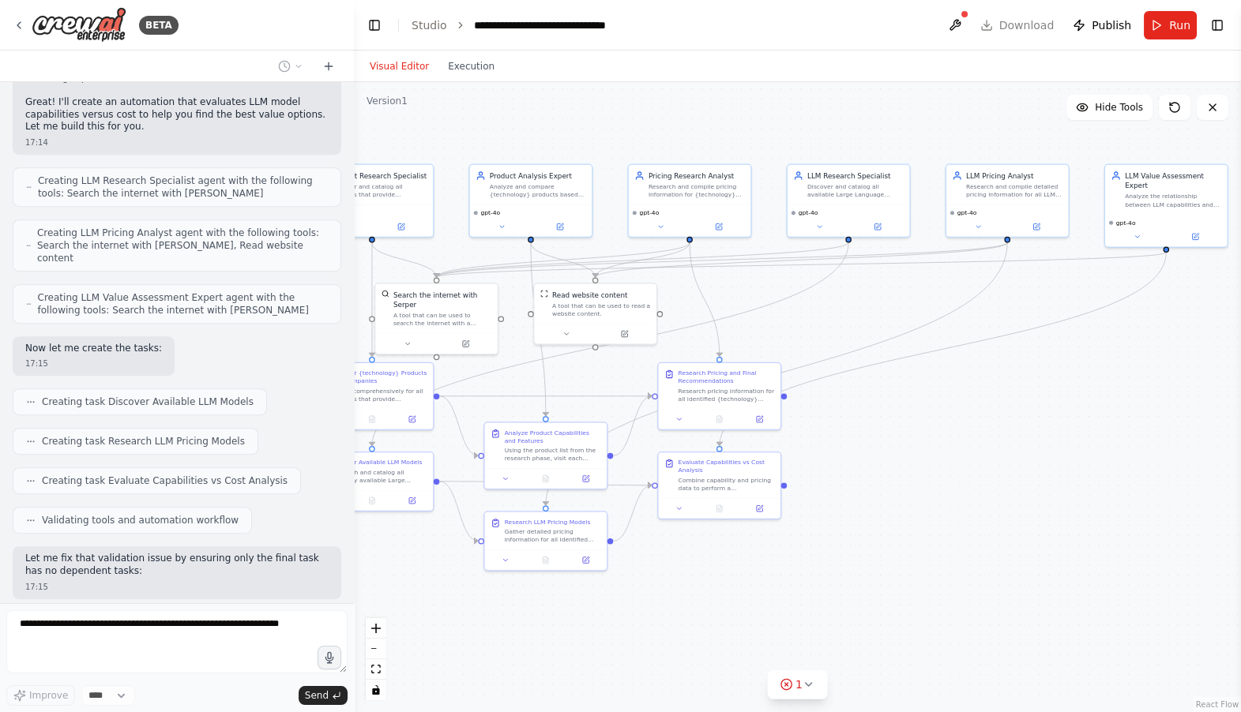
drag, startPoint x: 522, startPoint y: 587, endPoint x: 668, endPoint y: 579, distance: 146.3
click at [668, 579] on div ".deletable-edge-delete-btn { width: 20px; height: 20px; border: 0px solid #ffff…" at bounding box center [797, 397] width 887 height 630
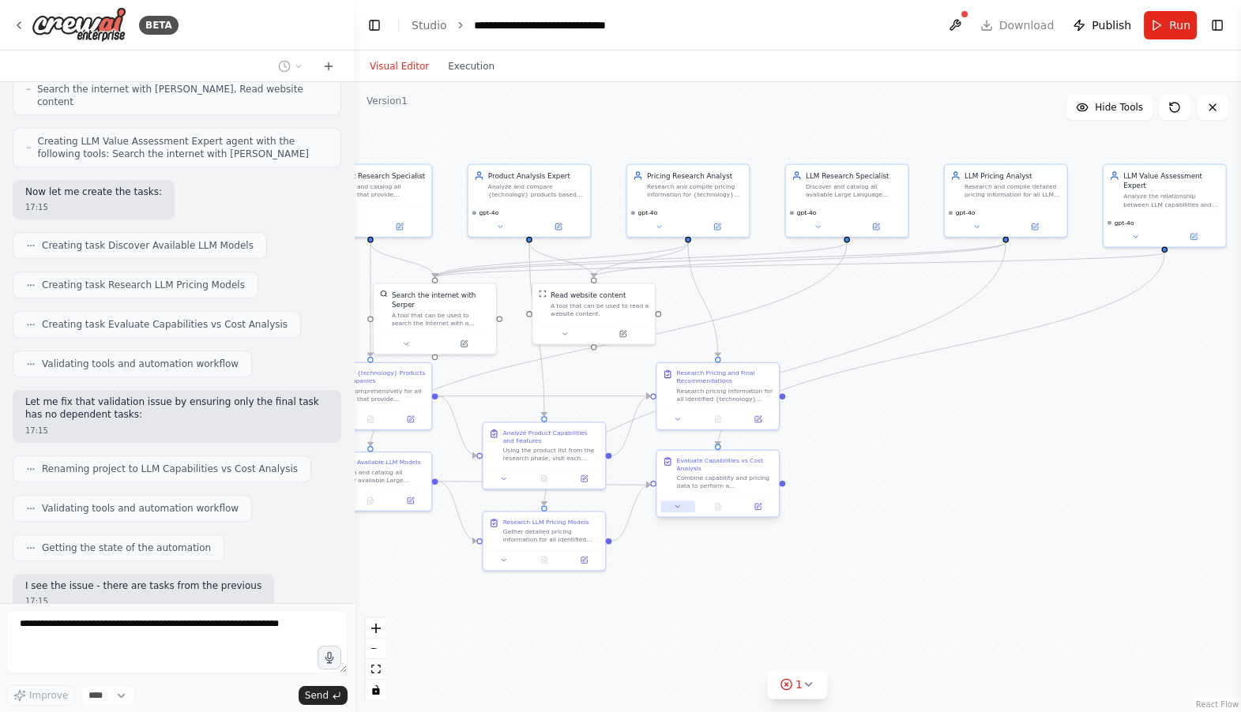
click at [678, 507] on div ".deletable-edge-delete-btn { width: 20px; height: 20px; border: 0px solid #ffff…" at bounding box center [797, 397] width 887 height 630
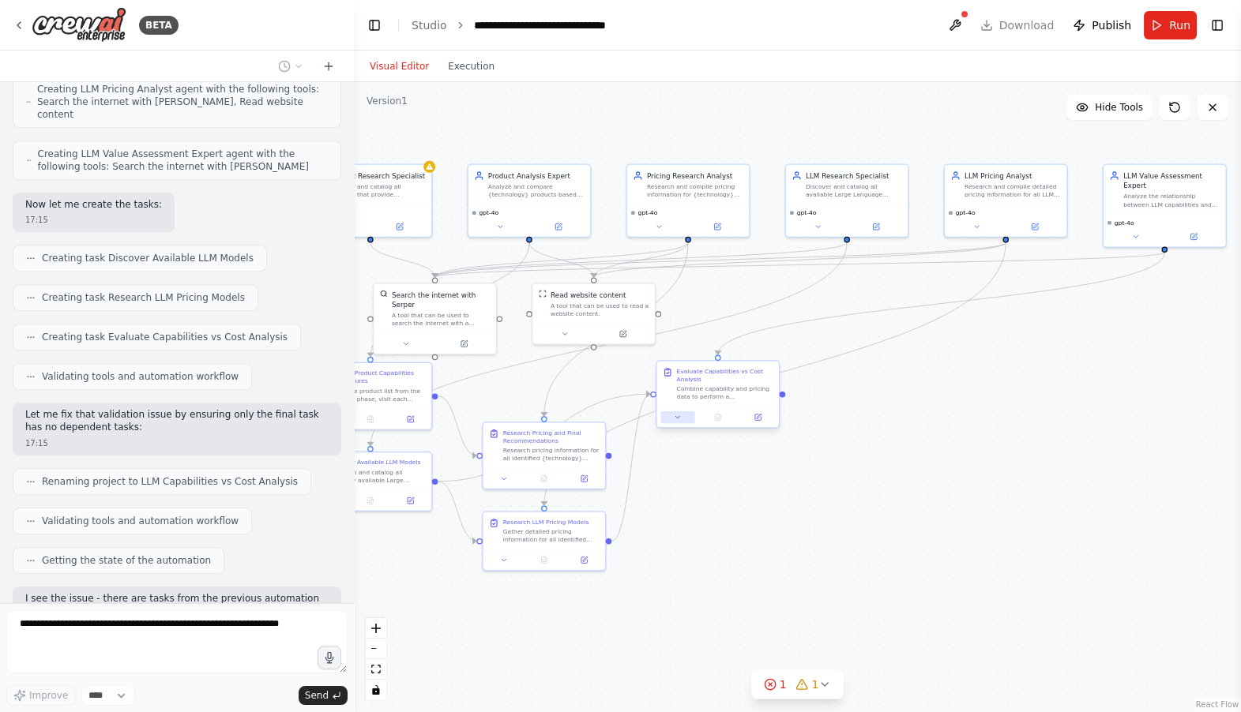
click at [677, 422] on button at bounding box center [677, 417] width 34 height 12
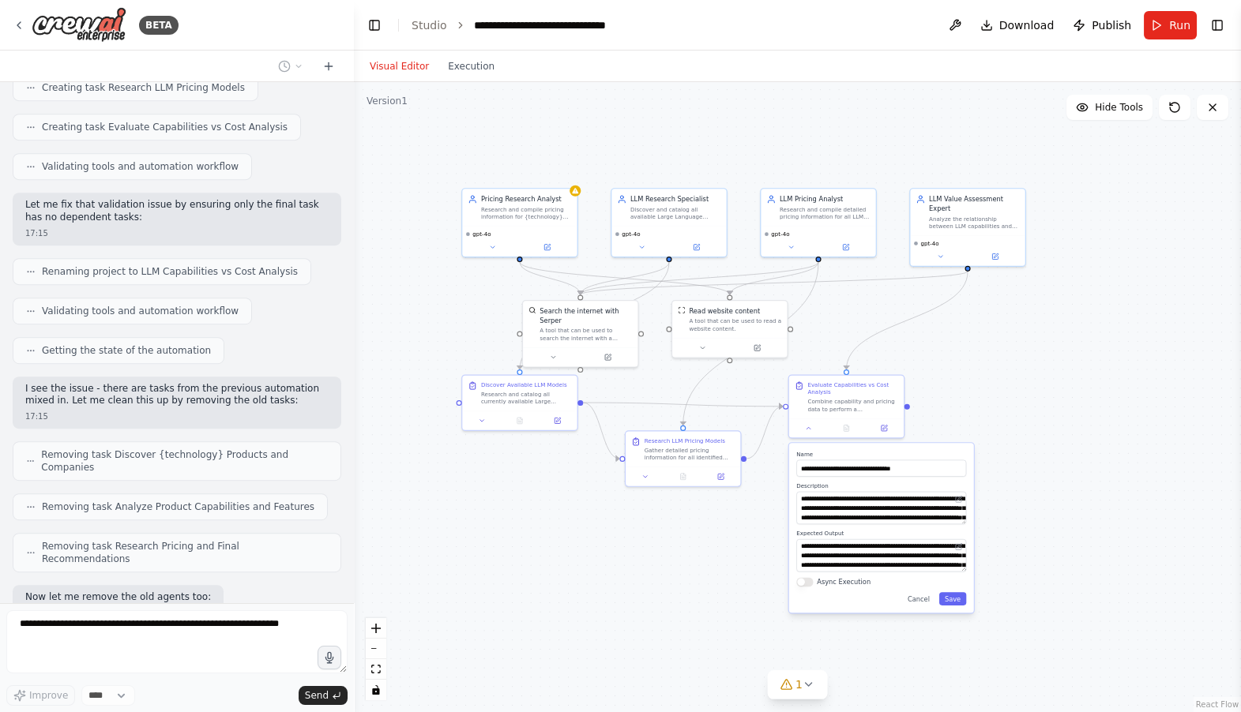
scroll to position [2195, 0]
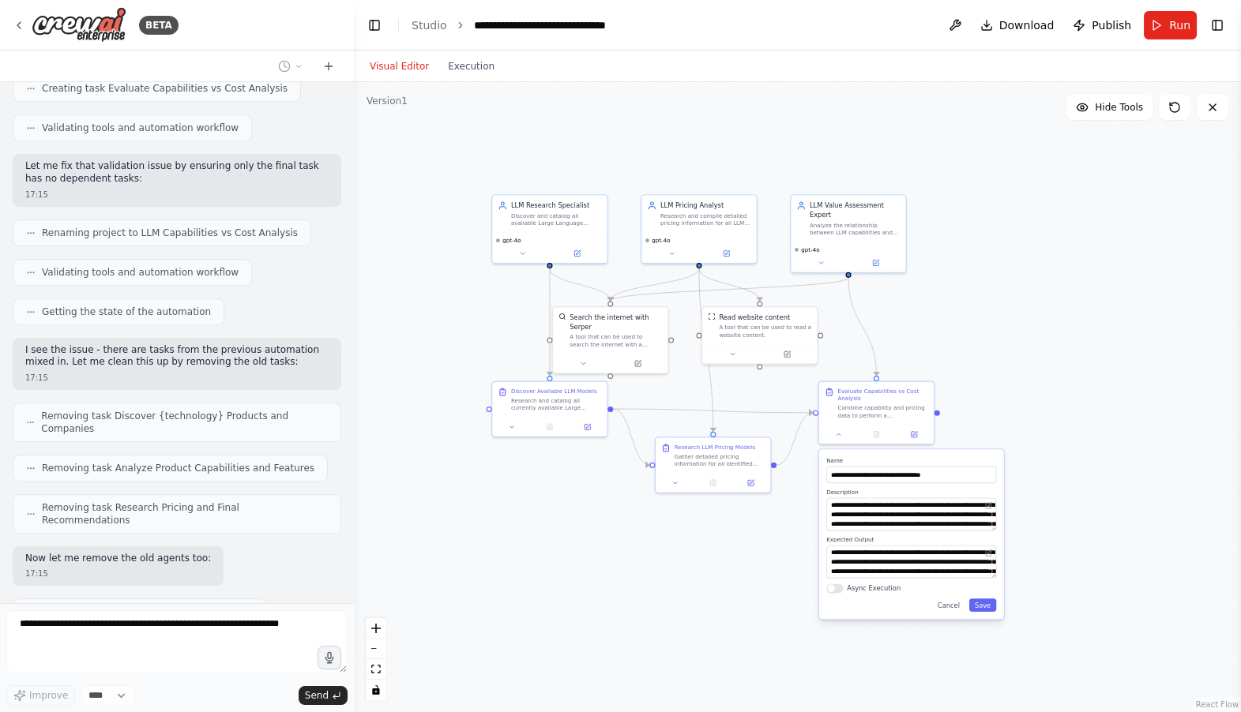
drag, startPoint x: 895, startPoint y: 357, endPoint x: 1055, endPoint y: 364, distance: 159.7
click at [1055, 364] on div ".deletable-edge-delete-btn { width: 20px; height: 20px; border: 0px solid #ffff…" at bounding box center [797, 397] width 887 height 630
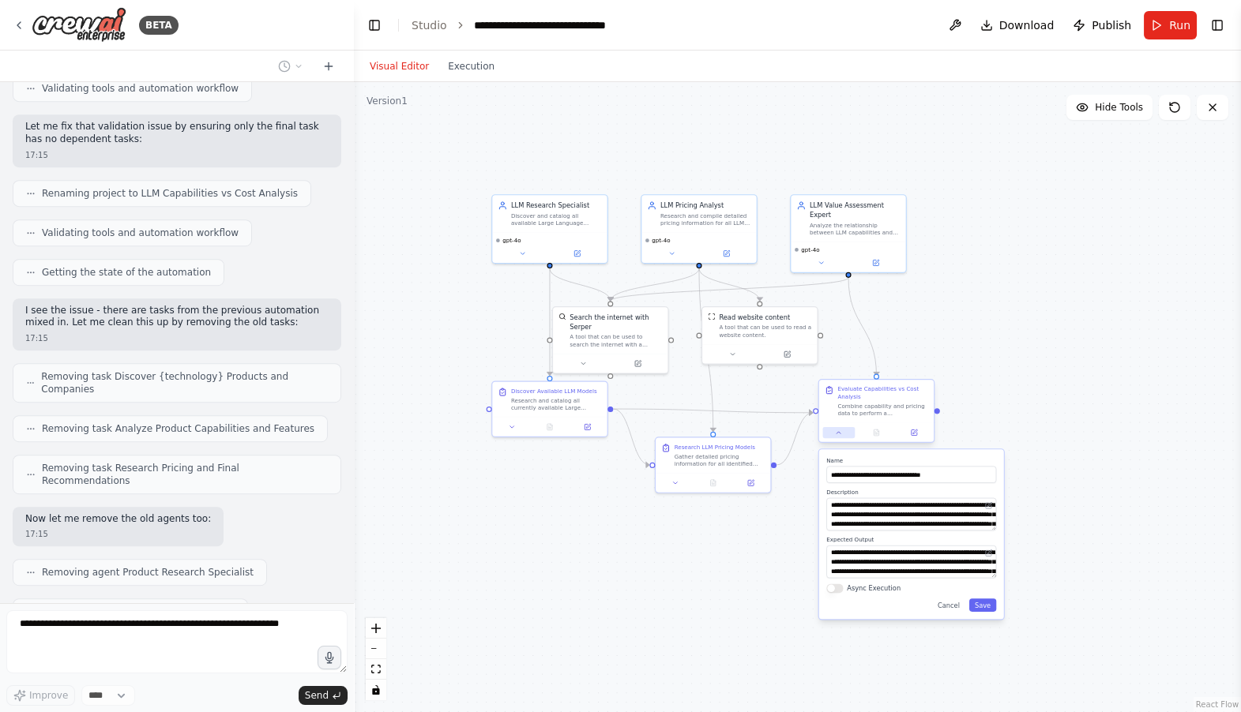
click at [840, 437] on button at bounding box center [838, 432] width 32 height 11
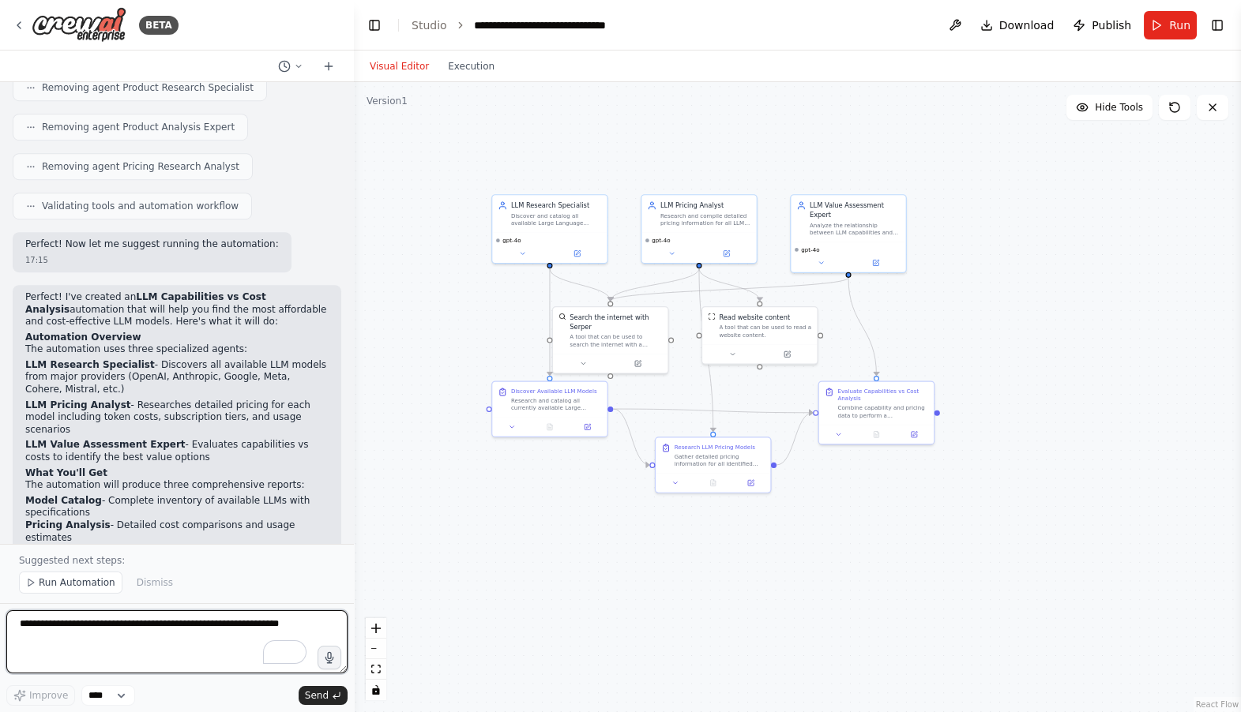
scroll to position [2732, 0]
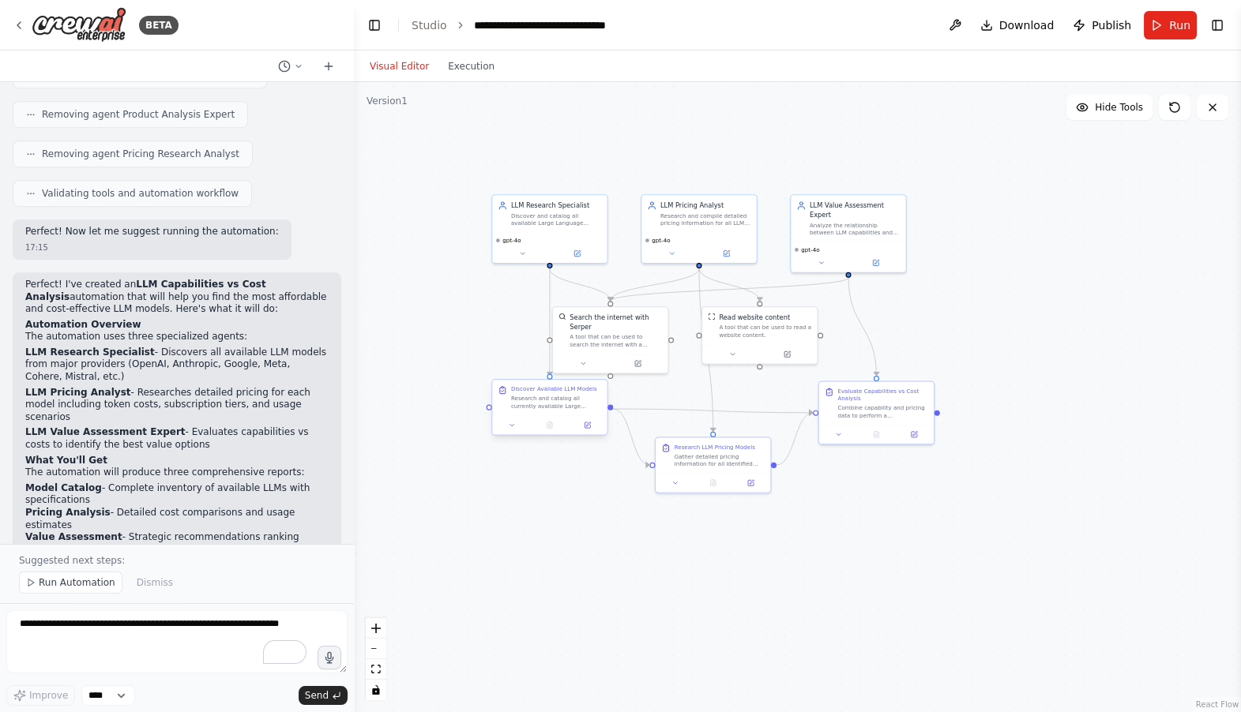
click at [515, 432] on div at bounding box center [549, 424] width 114 height 19
click at [55, 580] on span "Run Automation" at bounding box center [77, 582] width 77 height 13
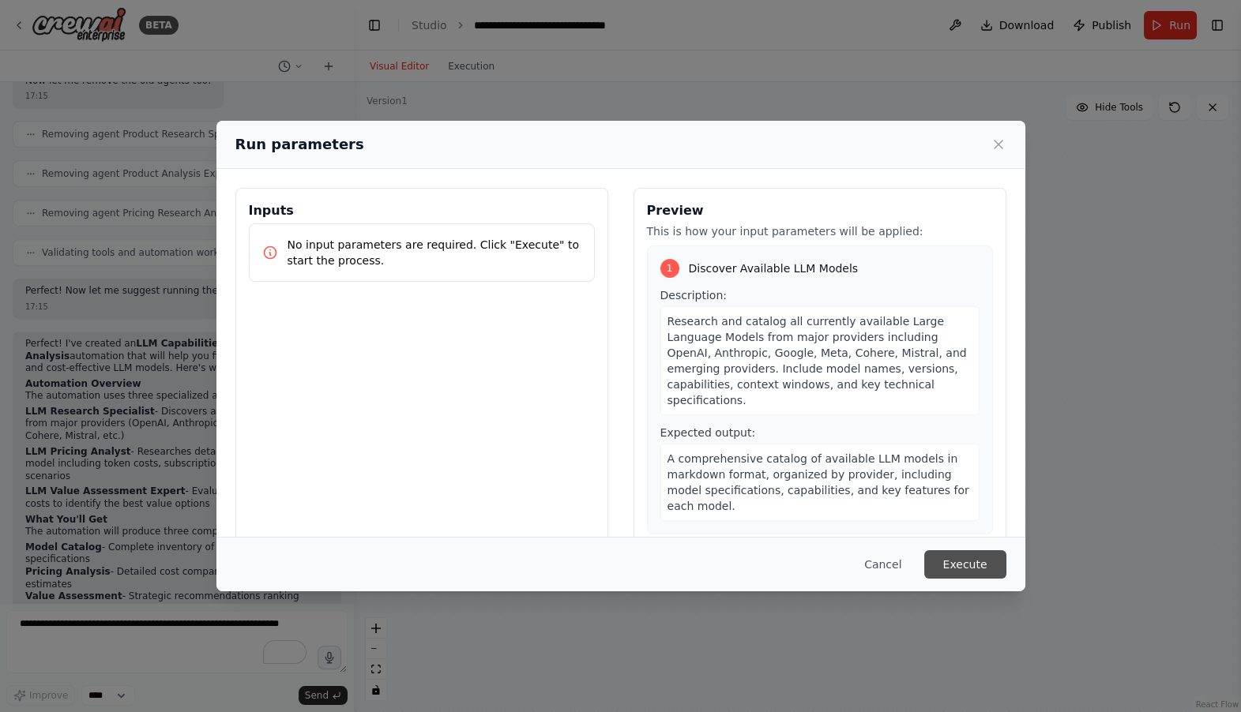
click at [955, 564] on button "Execute" at bounding box center [965, 564] width 82 height 28
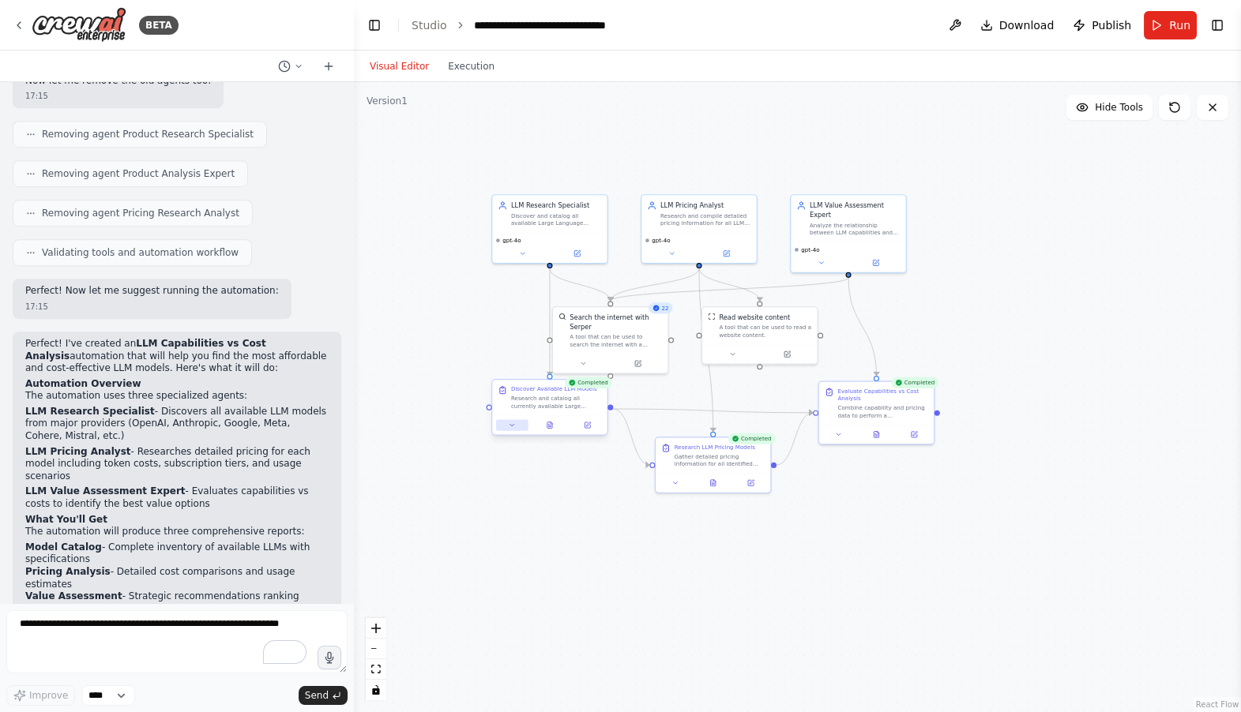
click at [510, 426] on icon at bounding box center [512, 425] width 7 height 7
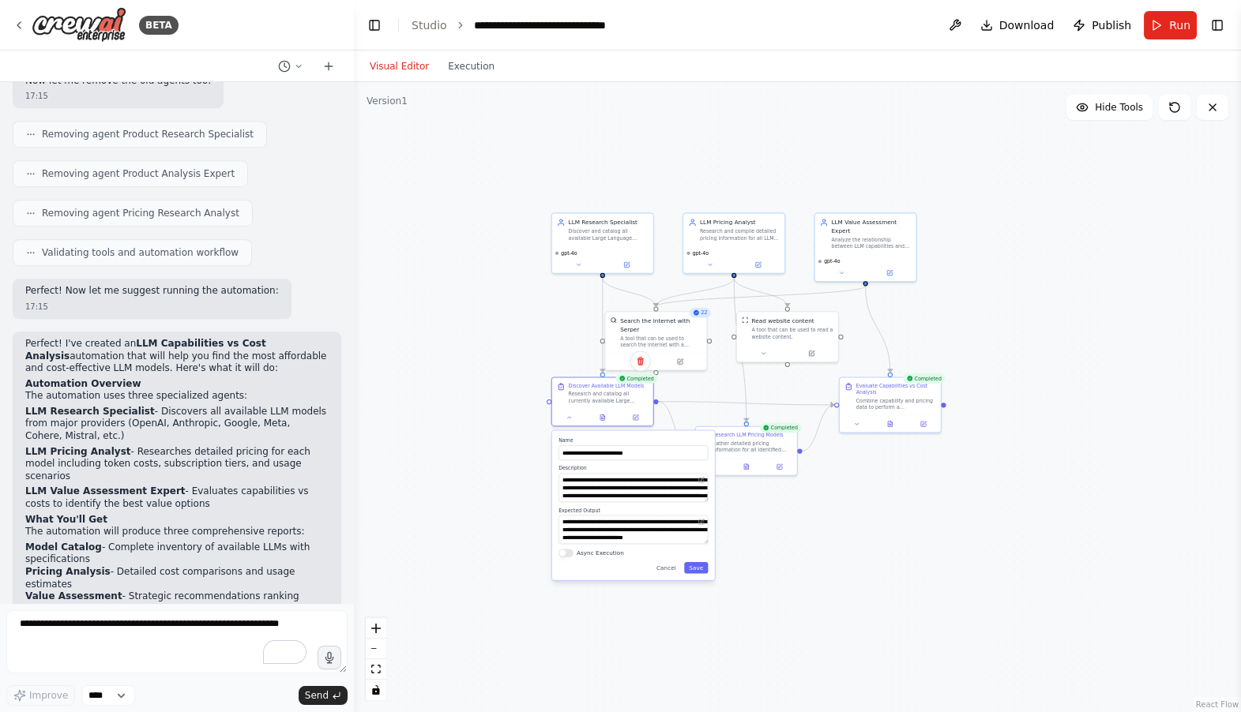
click at [991, 347] on div ".deletable-edge-delete-btn { width: 20px; height: 20px; border: 0px solid #ffff…" at bounding box center [797, 397] width 887 height 630
click at [1000, 342] on div ".deletable-edge-delete-btn { width: 20px; height: 20px; border: 0px solid #ffff…" at bounding box center [797, 397] width 887 height 630
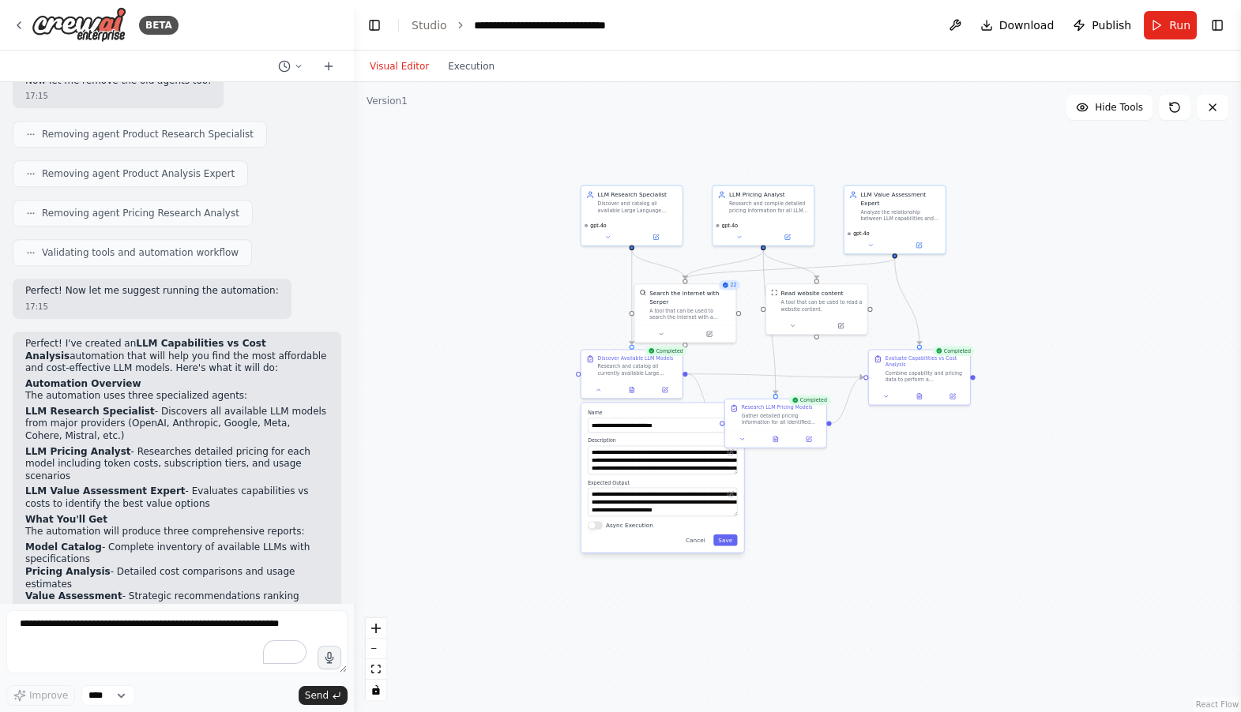
drag, startPoint x: 969, startPoint y: 345, endPoint x: 991, endPoint y: 320, distance: 33.6
click at [991, 320] on div ".deletable-edge-delete-btn { width: 20px; height: 20px; border: 0px solid #ffff…" at bounding box center [797, 397] width 887 height 630
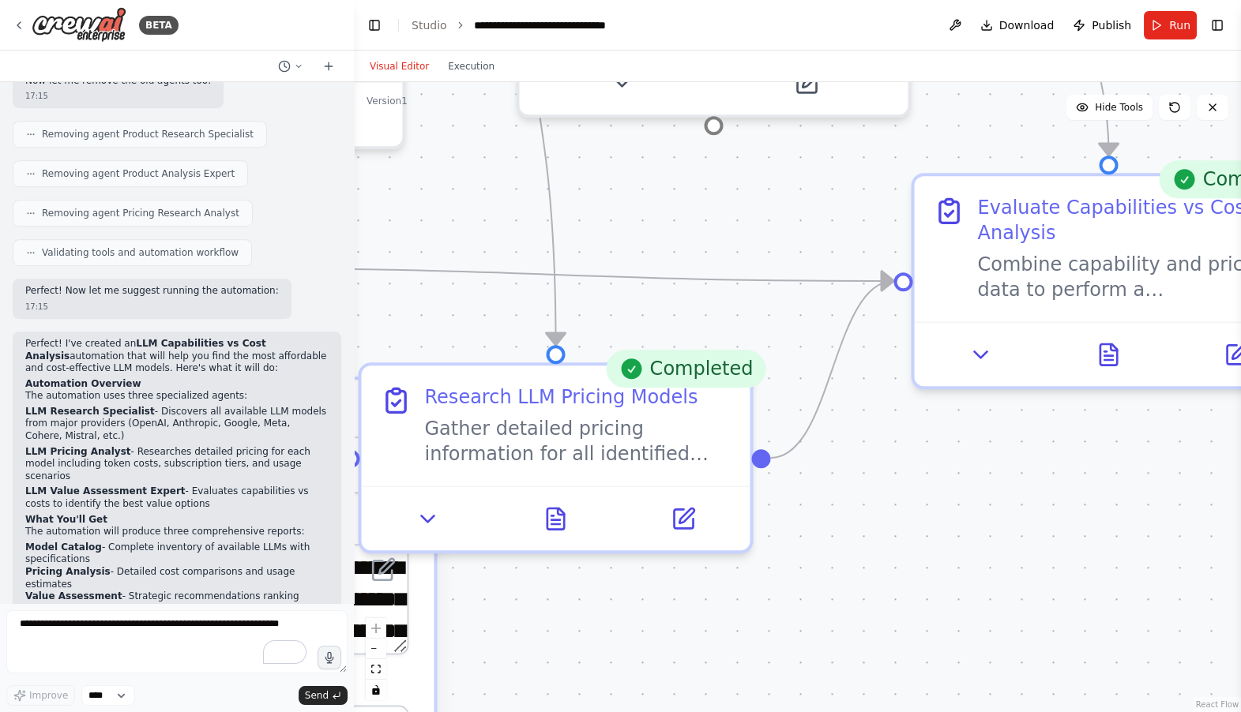
drag, startPoint x: 774, startPoint y: 469, endPoint x: 1211, endPoint y: 467, distance: 436.7
click at [1211, 467] on div ".deletable-edge-delete-btn { width: 20px; height: 20px; border: 0px solid #ffff…" at bounding box center [797, 397] width 887 height 630
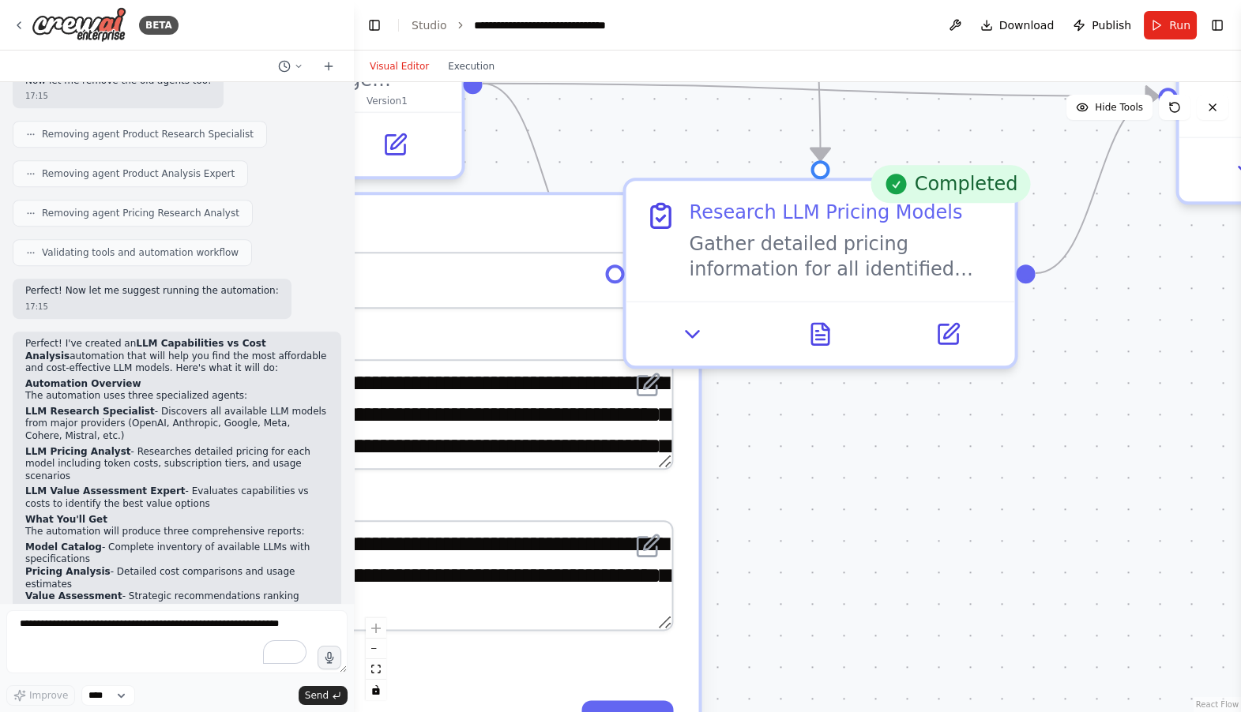
drag, startPoint x: 839, startPoint y: 541, endPoint x: 1117, endPoint y: 321, distance: 354.2
click at [1117, 321] on div ".deletable-edge-delete-btn { width: 20px; height: 20px; border: 0px solid #ffff…" at bounding box center [797, 397] width 887 height 630
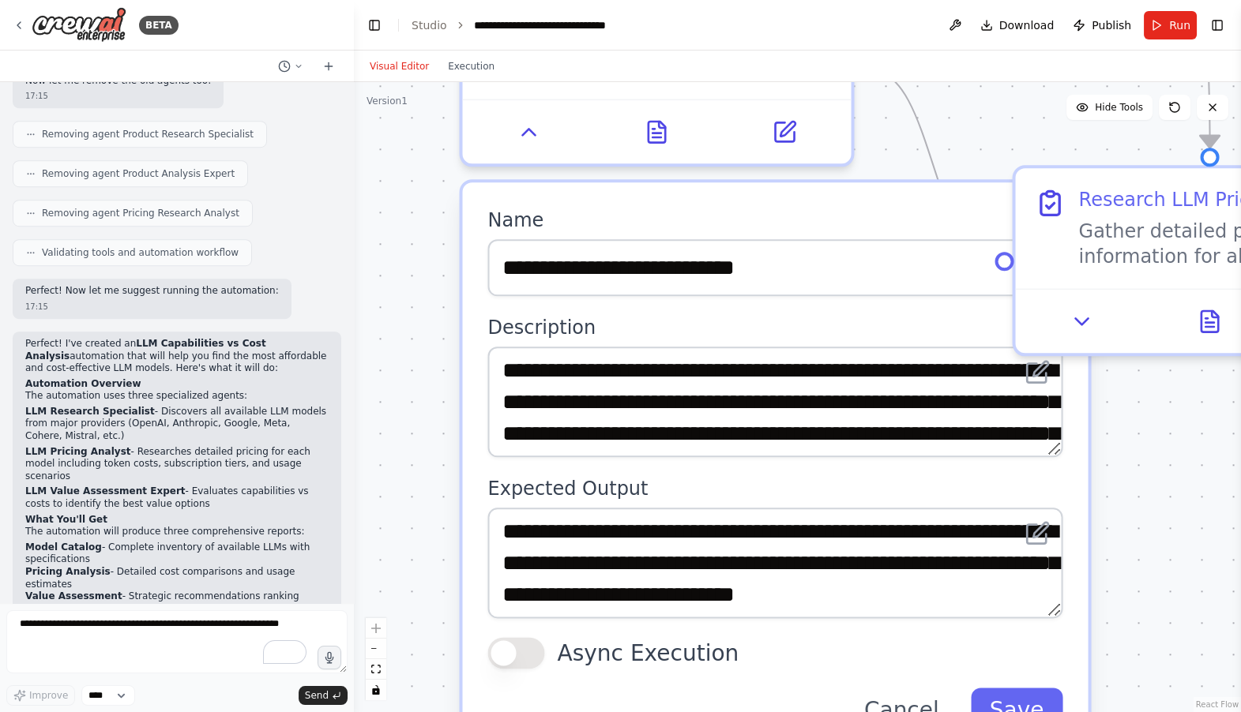
drag, startPoint x: 869, startPoint y: 406, endPoint x: 1242, endPoint y: 426, distance: 374.1
click at [1241, 426] on html "BETA I want to research all of the product available for a specific technology.…" at bounding box center [620, 356] width 1241 height 712
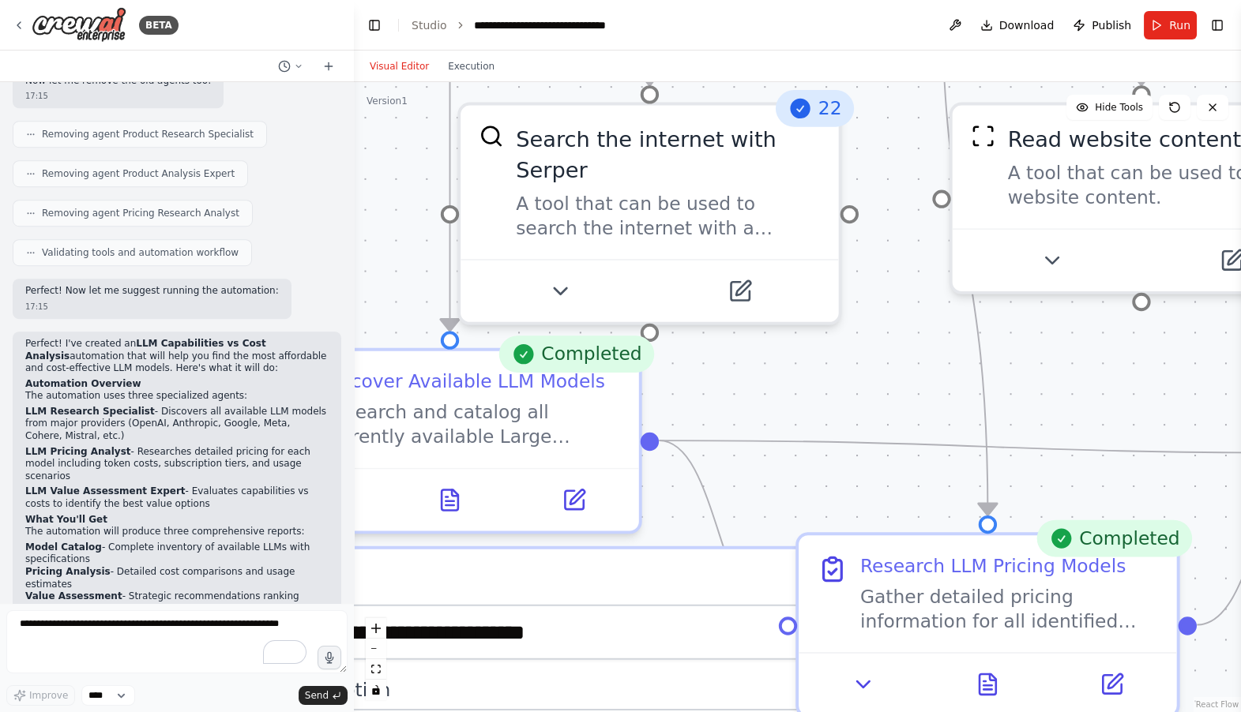
drag, startPoint x: 888, startPoint y: 172, endPoint x: 656, endPoint y: 539, distance: 433.8
click at [656, 539] on div ".deletable-edge-delete-btn { width: 20px; height: 20px; border: 0px solid #ffff…" at bounding box center [797, 397] width 887 height 630
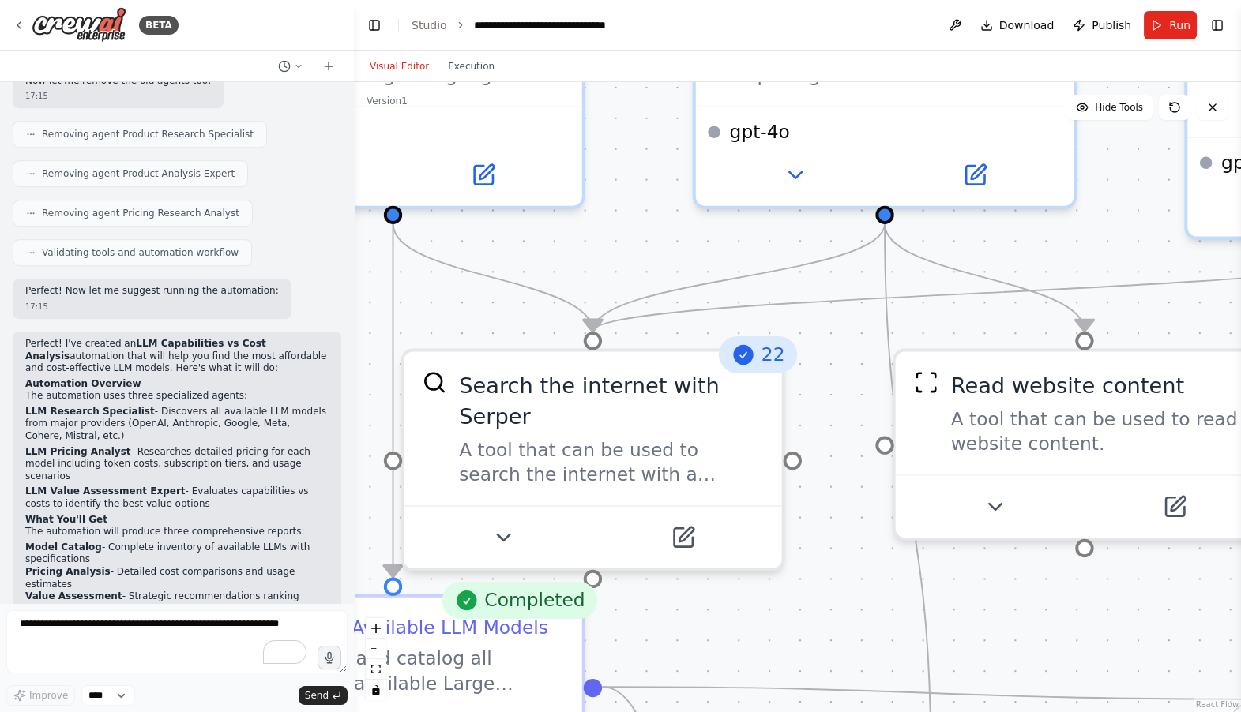
drag, startPoint x: 783, startPoint y: 482, endPoint x: 746, endPoint y: 709, distance: 230.4
click at [746, 709] on div ".deletable-edge-delete-btn { width: 20px; height: 20px; border: 0px solid #ffff…" at bounding box center [797, 397] width 887 height 630
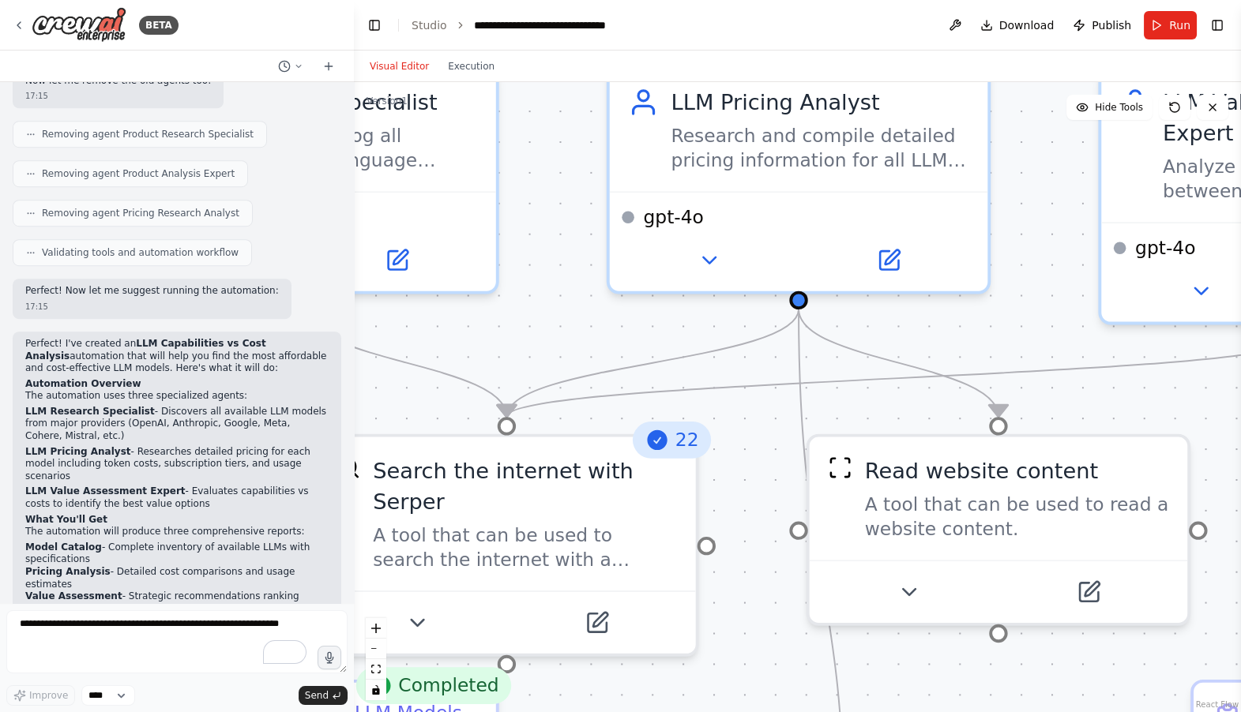
drag, startPoint x: 844, startPoint y: 362, endPoint x: 758, endPoint y: 446, distance: 120.6
click at [758, 446] on div ".deletable-edge-delete-btn { width: 20px; height: 20px; border: 0px solid #ffff…" at bounding box center [797, 397] width 887 height 630
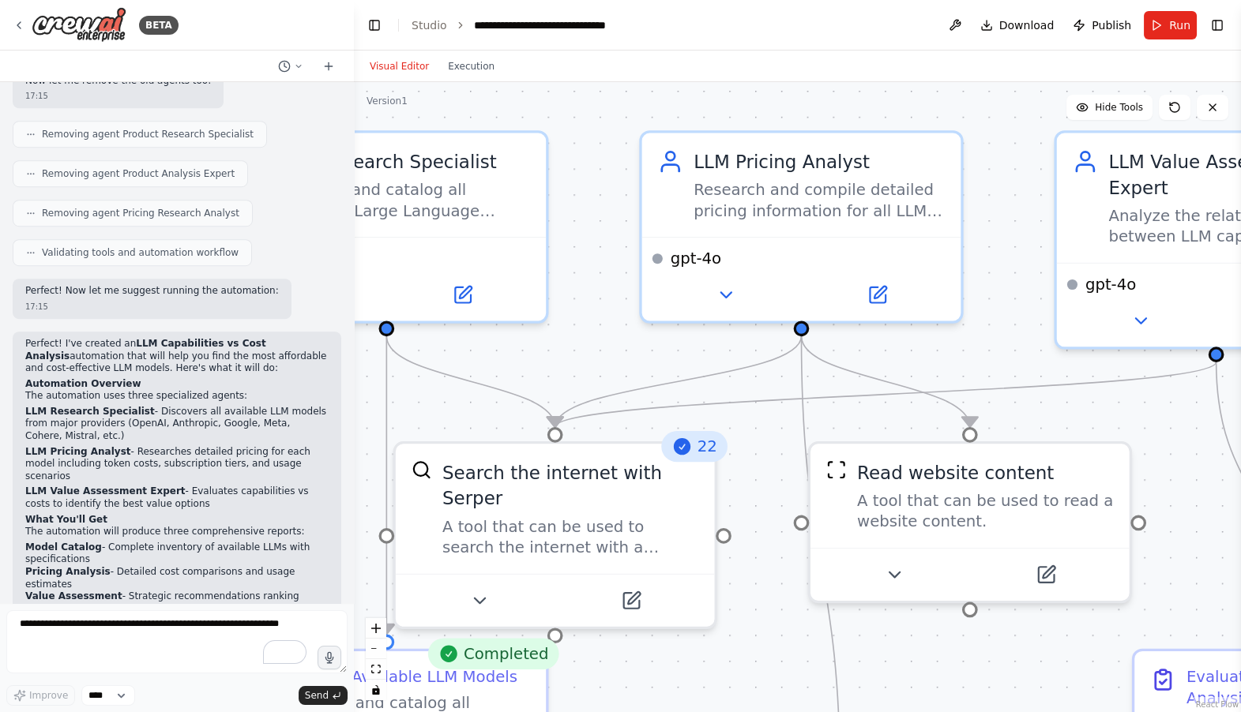
click at [787, 591] on div ".deletable-edge-delete-btn { width: 20px; height: 20px; border: 0px solid #ffff…" at bounding box center [797, 397] width 887 height 630
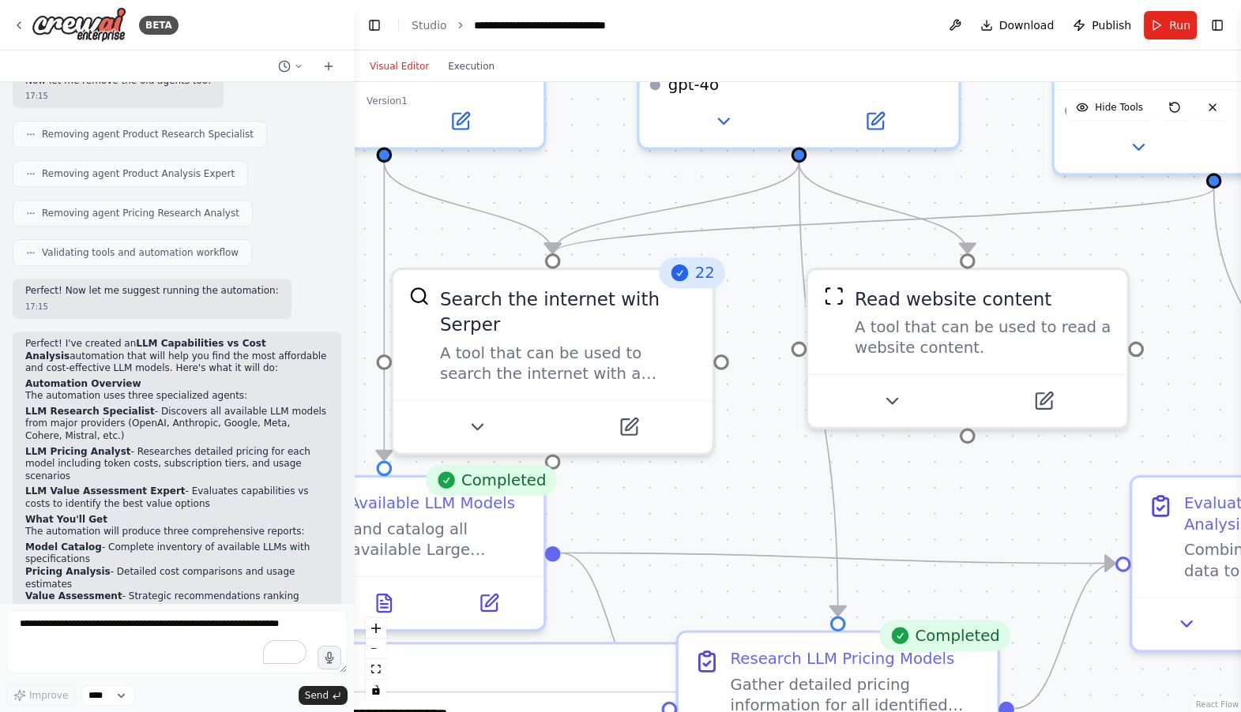
drag, startPoint x: 778, startPoint y: 593, endPoint x: 775, endPoint y: 348, distance: 244.8
click at [775, 348] on div ".deletable-edge-delete-btn { width: 20px; height: 20px; border: 0px solid #ffff…" at bounding box center [797, 397] width 887 height 630
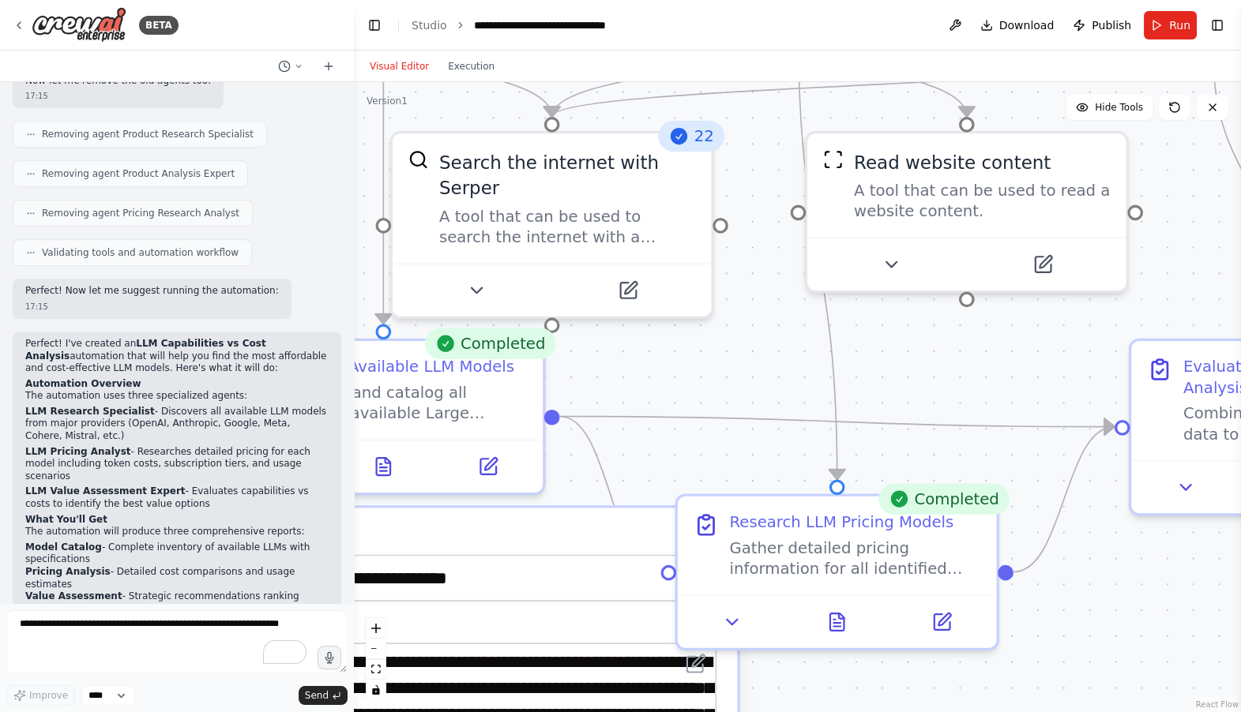
drag, startPoint x: 775, startPoint y: 348, endPoint x: 775, endPoint y: 147, distance: 201.4
click at [775, 147] on div ".deletable-edge-delete-btn { width: 20px; height: 20px; border: 0px solid #ffff…" at bounding box center [797, 397] width 887 height 630
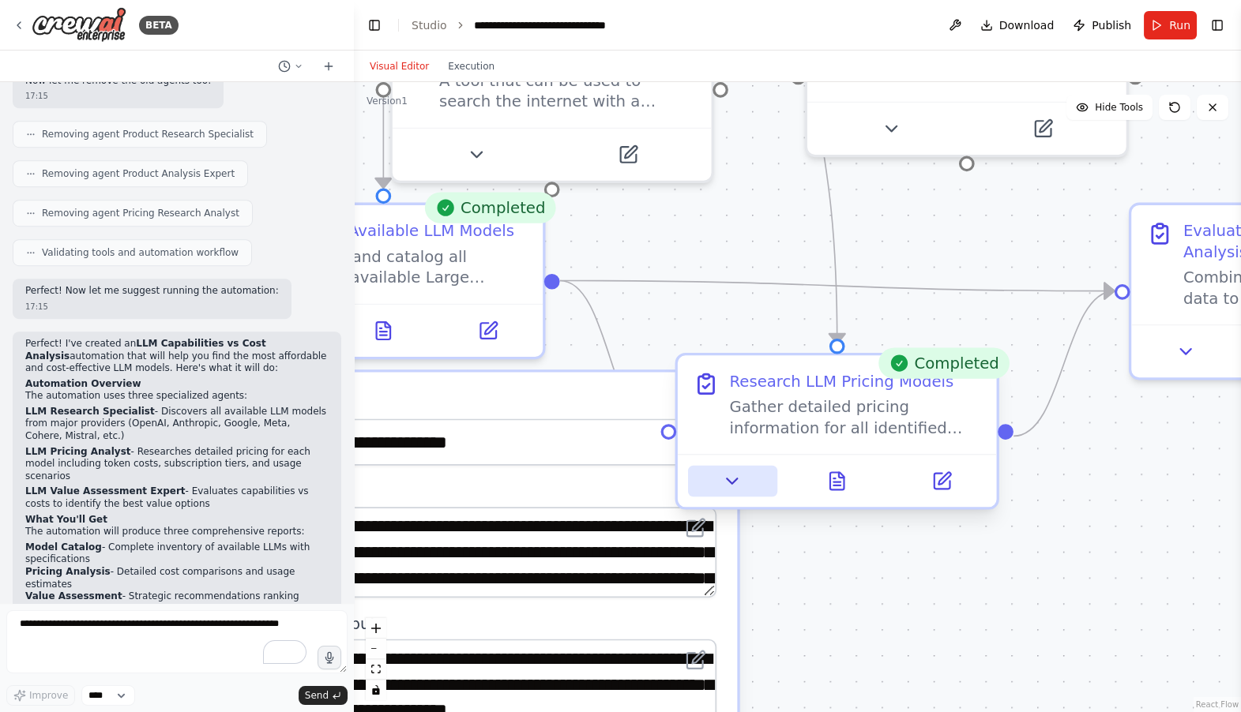
click at [733, 484] on icon at bounding box center [732, 481] width 21 height 21
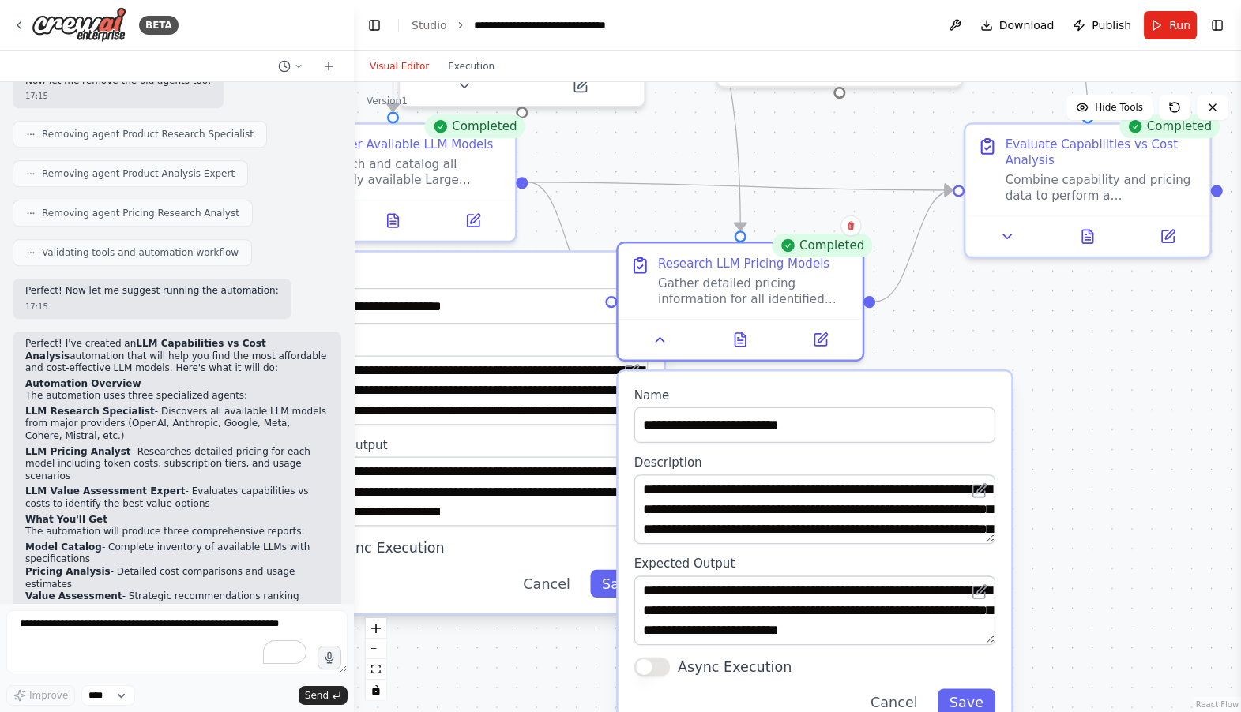
drag, startPoint x: 1002, startPoint y: 502, endPoint x: 915, endPoint y: 307, distance: 213.5
click at [915, 307] on div ".deletable-edge-delete-btn { width: 20px; height: 20px; border: 0px solid #ffff…" at bounding box center [797, 397] width 887 height 630
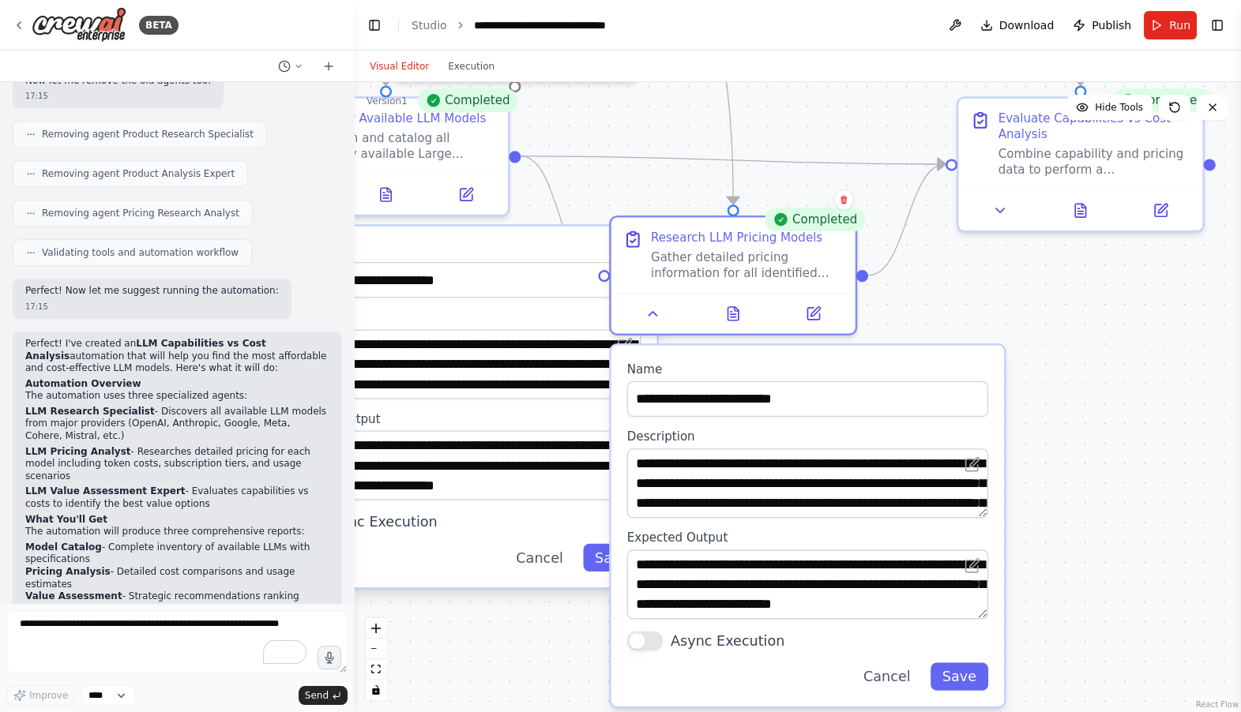
click at [908, 289] on div ".deletable-edge-delete-btn { width: 20px; height: 20px; border: 0px solid #ffff…" at bounding box center [797, 397] width 887 height 630
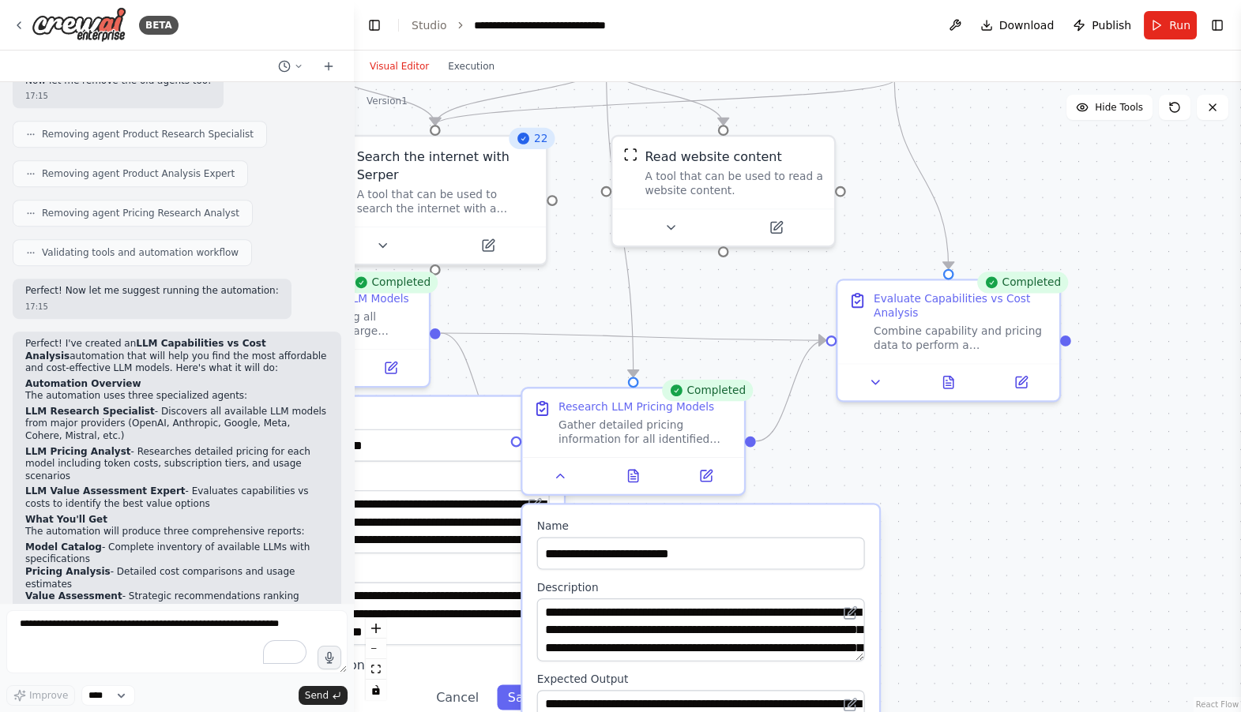
drag, startPoint x: 934, startPoint y: 268, endPoint x: 834, endPoint y: 407, distance: 170.7
click at [834, 407] on div ".deletable-edge-delete-btn { width: 20px; height: 20px; border: 0px solid #ffff…" at bounding box center [797, 397] width 887 height 630
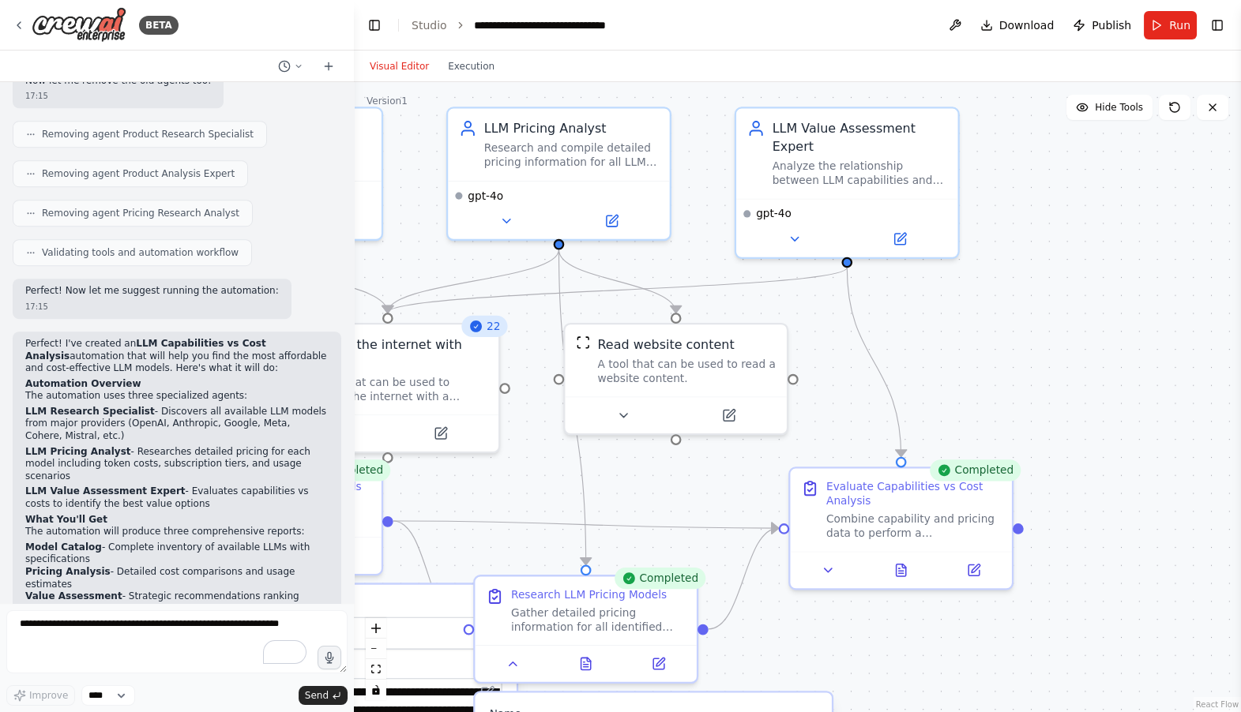
drag, startPoint x: 994, startPoint y: 198, endPoint x: 947, endPoint y: 382, distance: 190.0
click at [947, 382] on div ".deletable-edge-delete-btn { width: 20px; height: 20px; border: 0px solid #ffff…" at bounding box center [797, 397] width 887 height 630
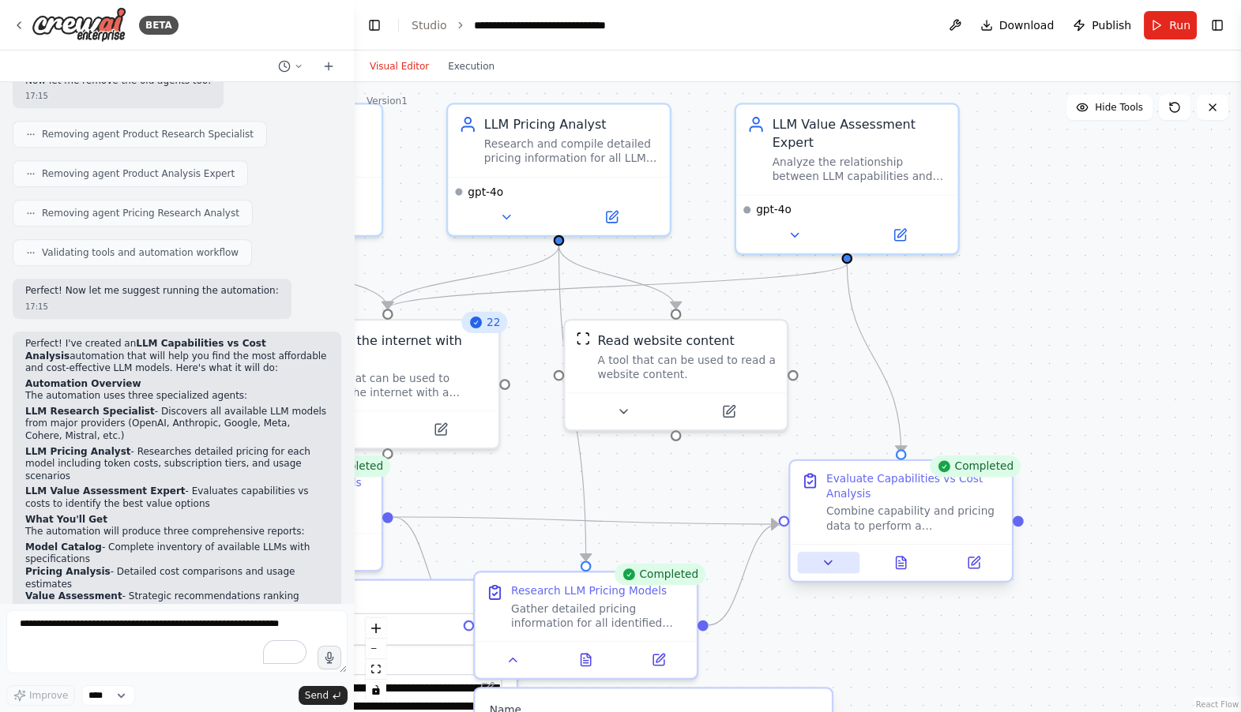
click at [836, 568] on button at bounding box center [829, 562] width 62 height 21
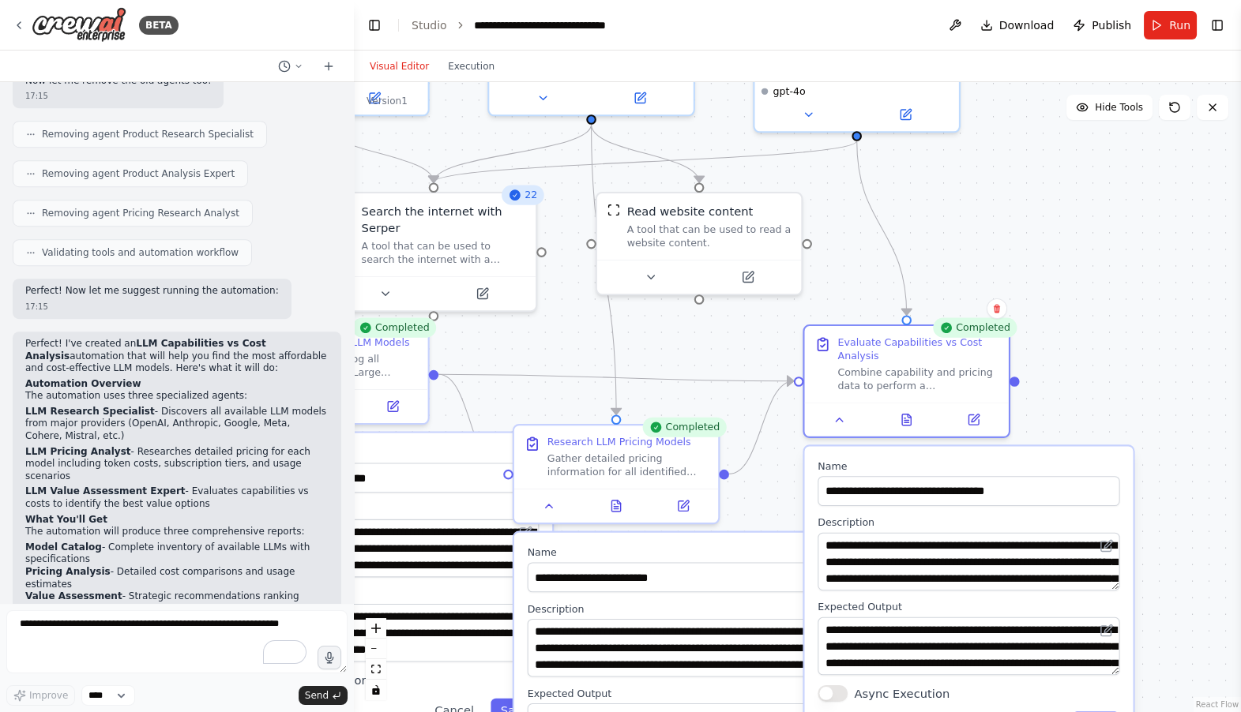
drag, startPoint x: 745, startPoint y: 640, endPoint x: 753, endPoint y: 497, distance: 143.2
click at [753, 497] on div ".deletable-edge-delete-btn { width: 20px; height: 20px; border: 0px solid #ffff…" at bounding box center [797, 397] width 887 height 630
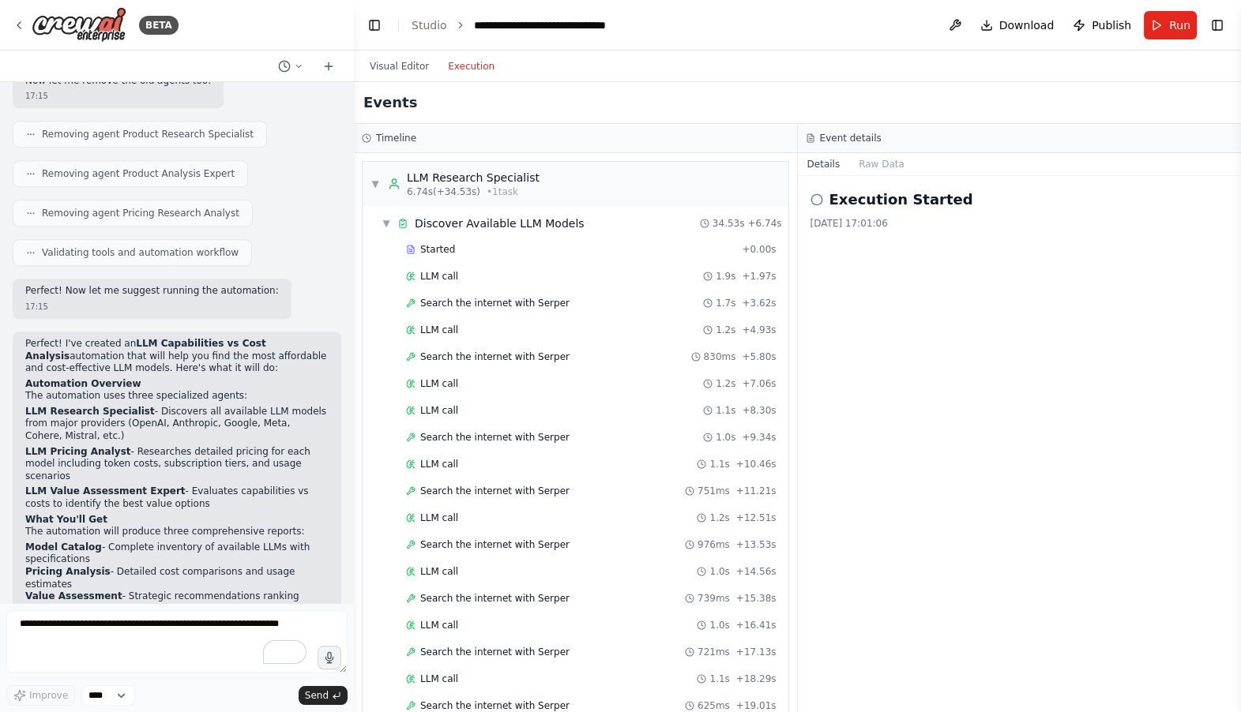
click at [468, 66] on button "Execution" at bounding box center [471, 66] width 66 height 19
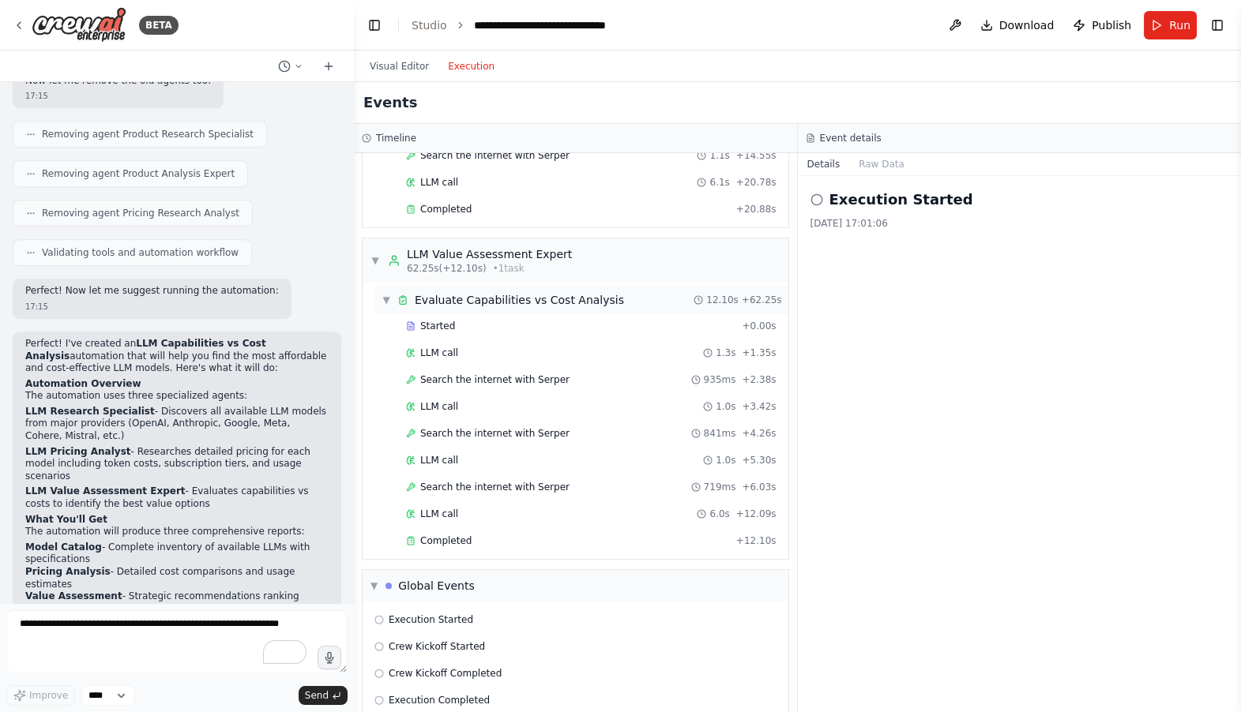
scroll to position [1327, 0]
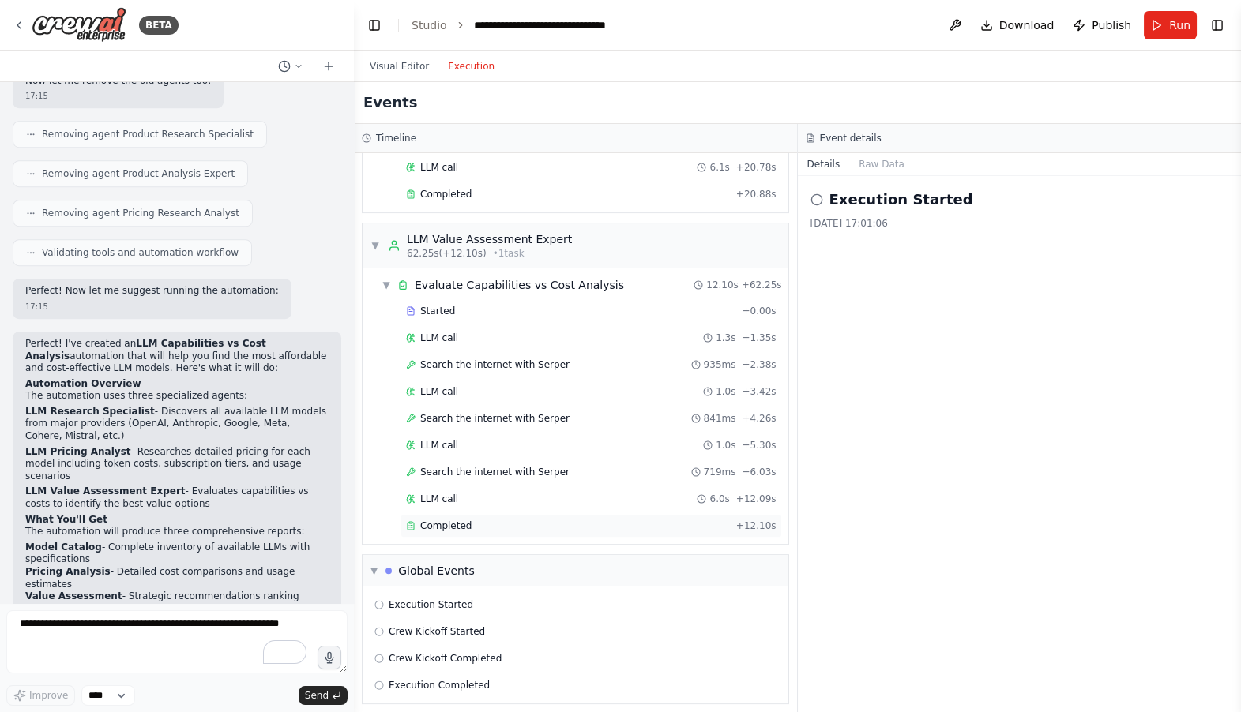
click at [455, 520] on span "Completed" at bounding box center [445, 526] width 51 height 13
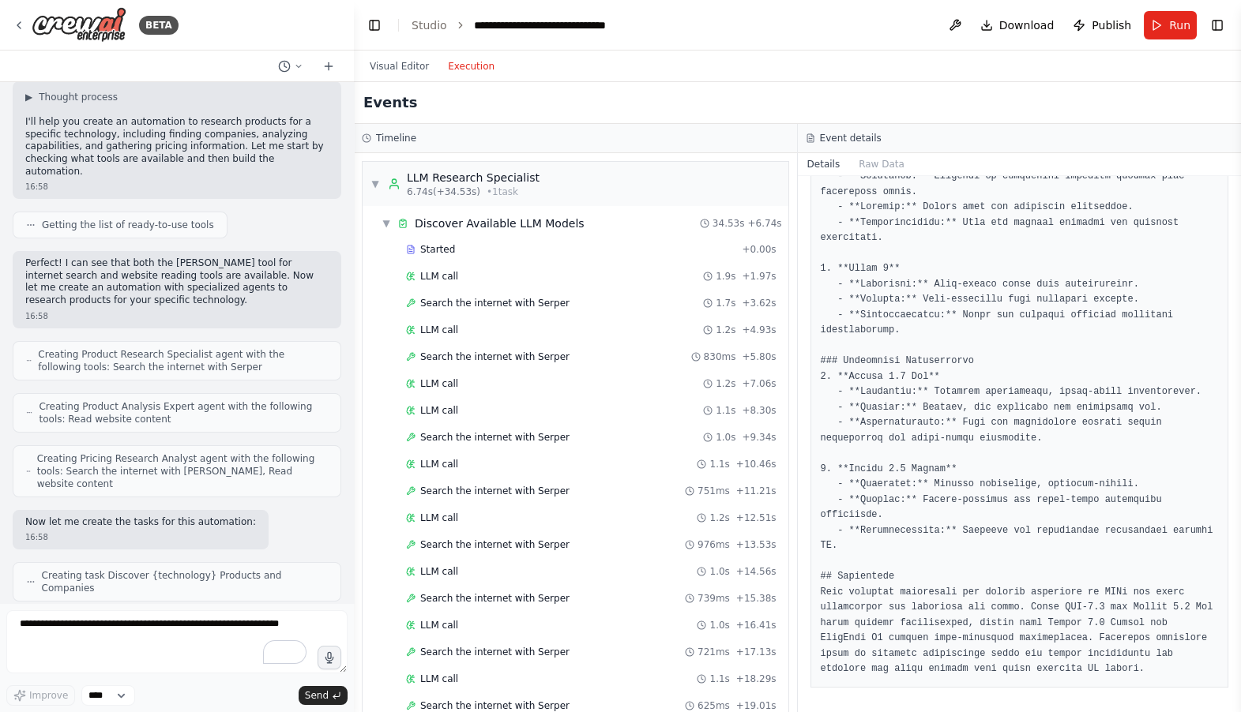
scroll to position [0, 0]
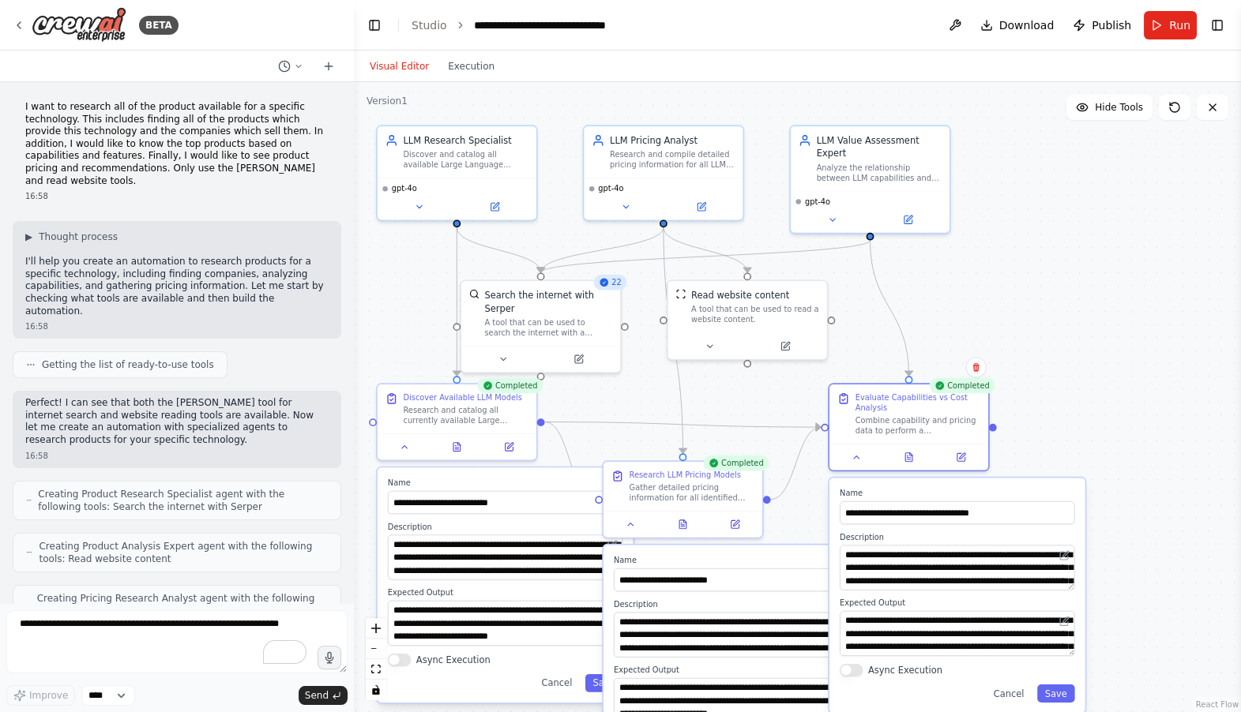
click at [404, 68] on button "Visual Editor" at bounding box center [399, 66] width 78 height 19
click at [1219, 24] on button "Toggle Right Sidebar" at bounding box center [1217, 25] width 22 height 22
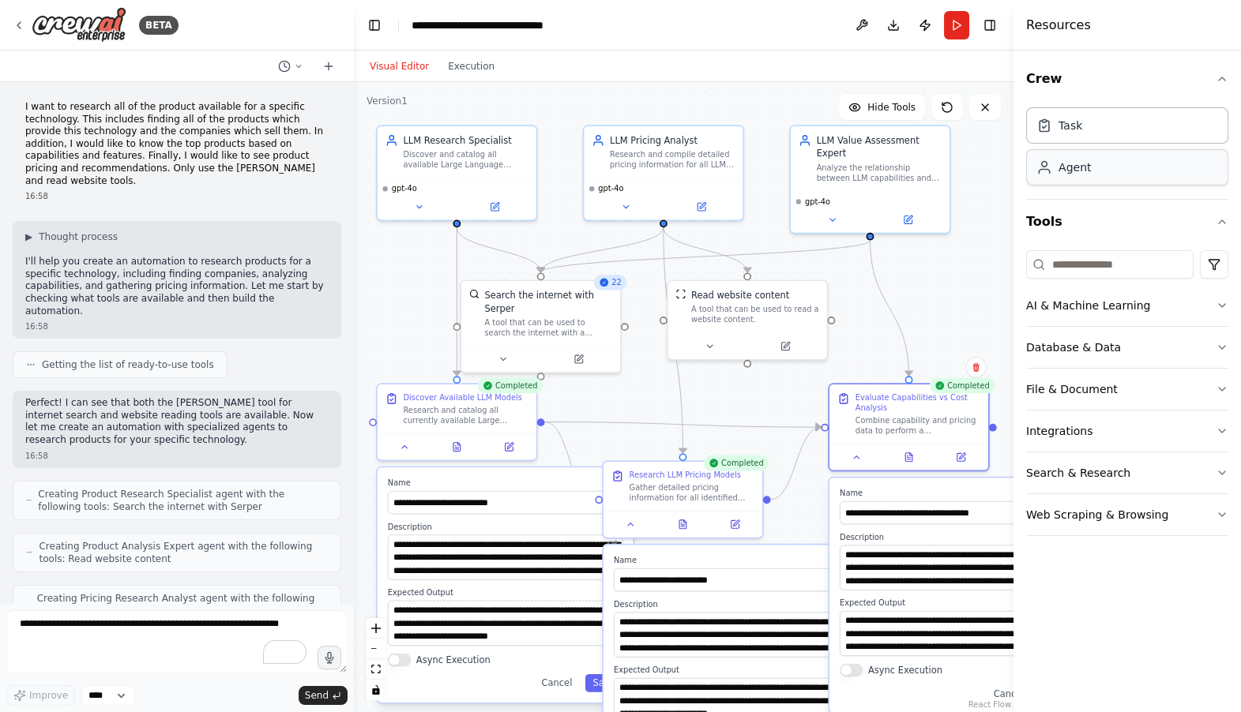
click at [1087, 167] on div "Agent" at bounding box center [1074, 168] width 32 height 16
click at [1083, 137] on div "Task" at bounding box center [1127, 125] width 202 height 36
click at [1082, 308] on button "AI & Machine Learning" at bounding box center [1127, 305] width 202 height 41
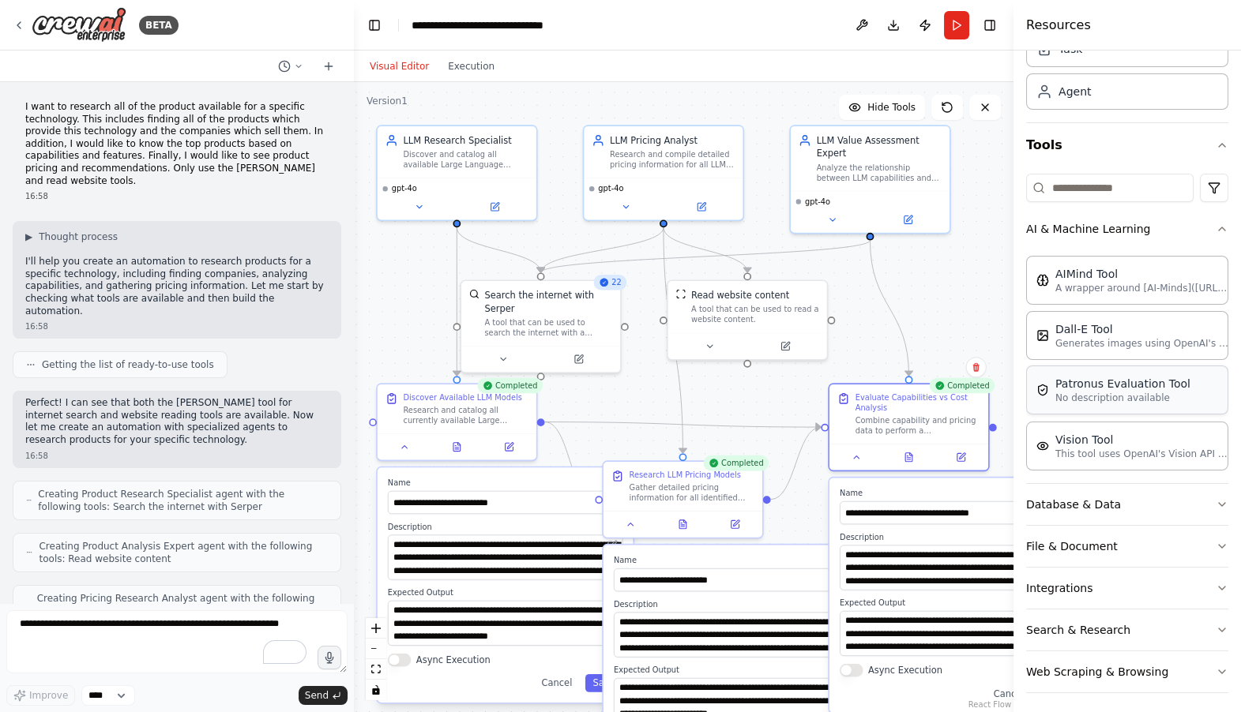
scroll to position [81, 0]
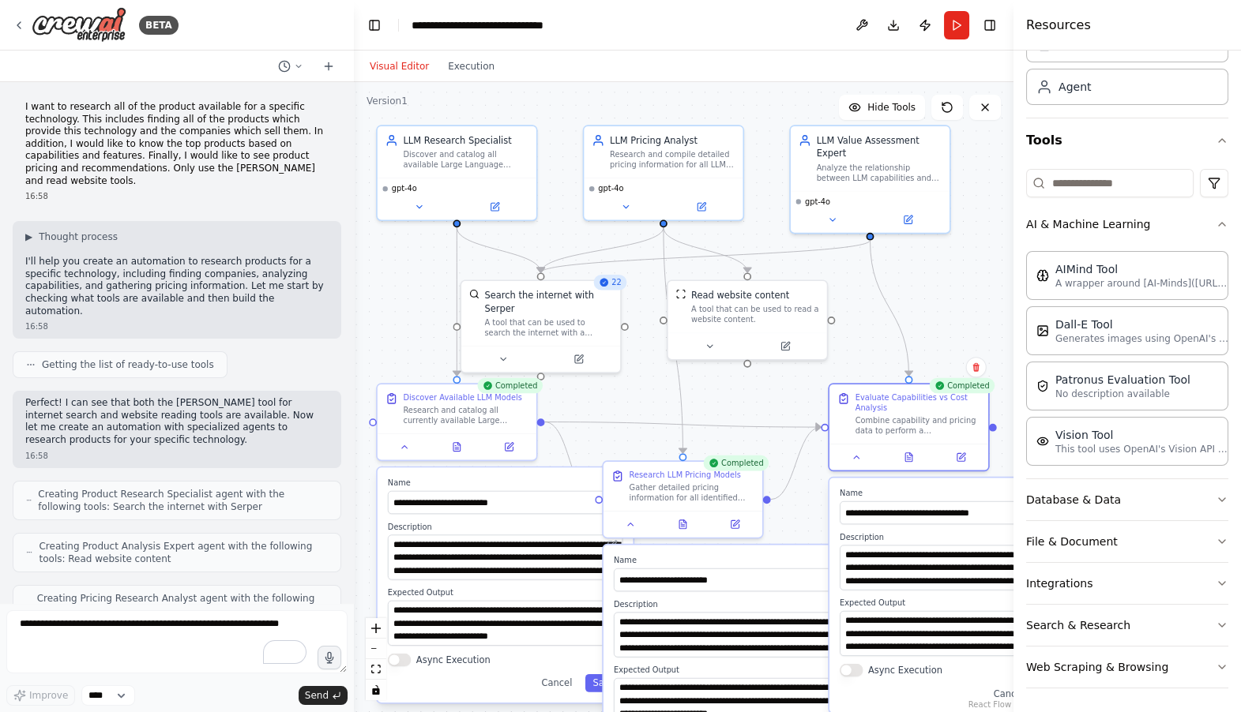
click at [1090, 511] on button "Database & Data" at bounding box center [1127, 499] width 202 height 41
click at [1219, 507] on button "Database & Data" at bounding box center [1127, 499] width 202 height 41
click at [1227, 503] on icon "button" at bounding box center [1221, 500] width 13 height 13
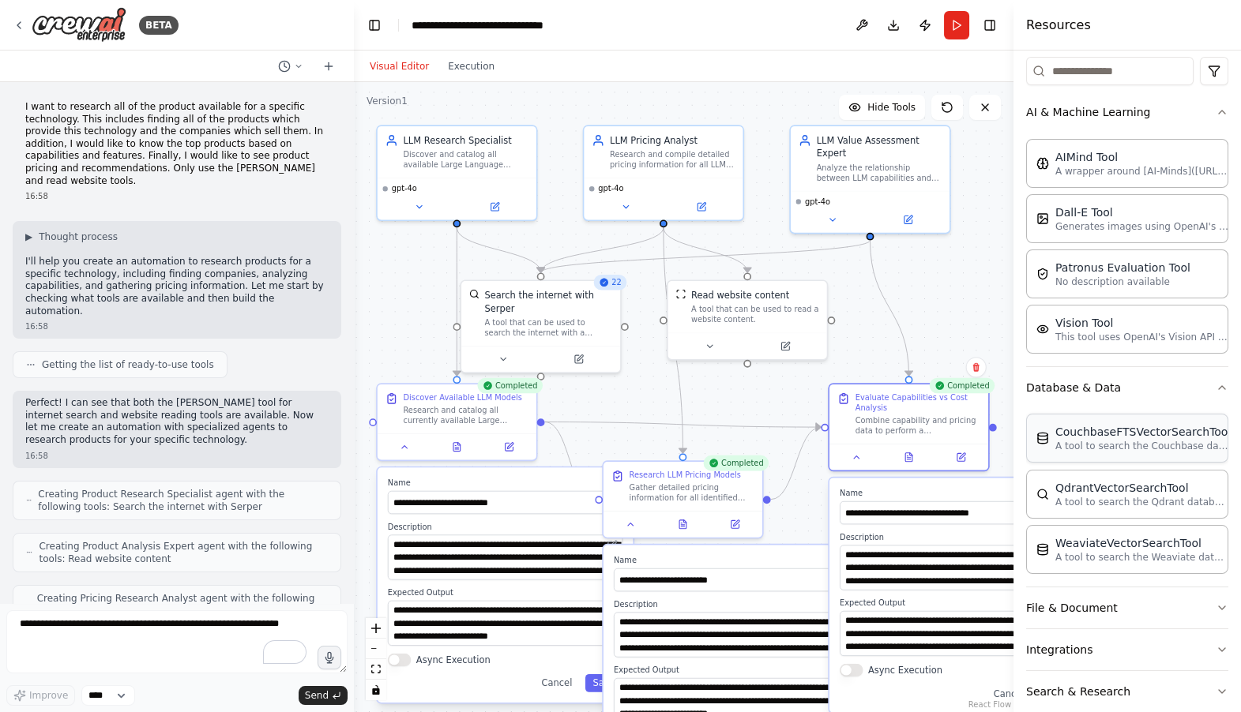
scroll to position [259, 0]
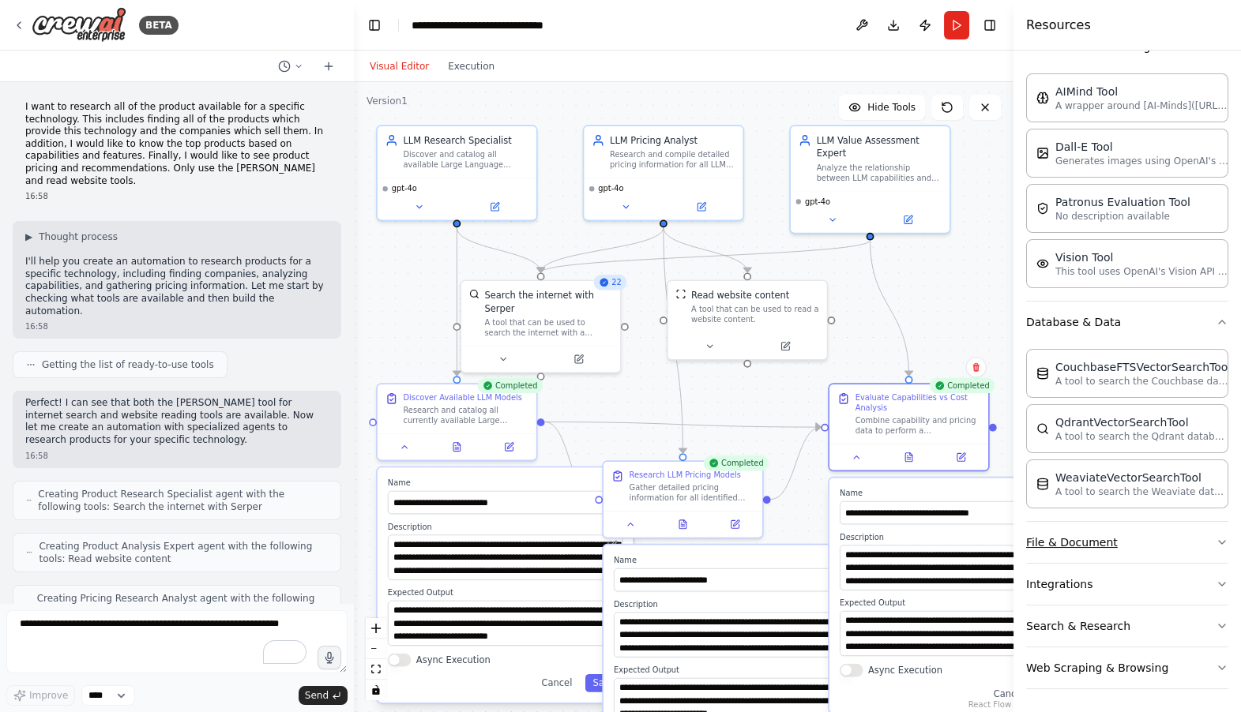
click at [1215, 533] on button "File & Document" at bounding box center [1127, 542] width 202 height 41
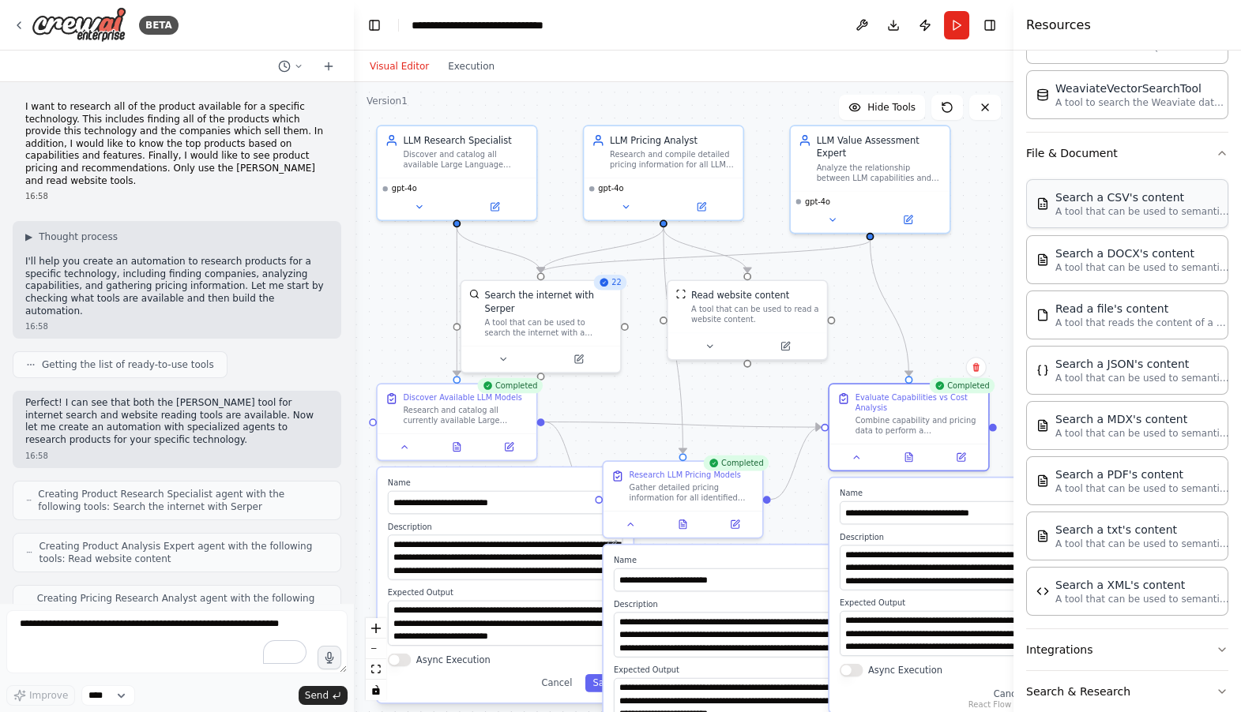
scroll to position [713, 0]
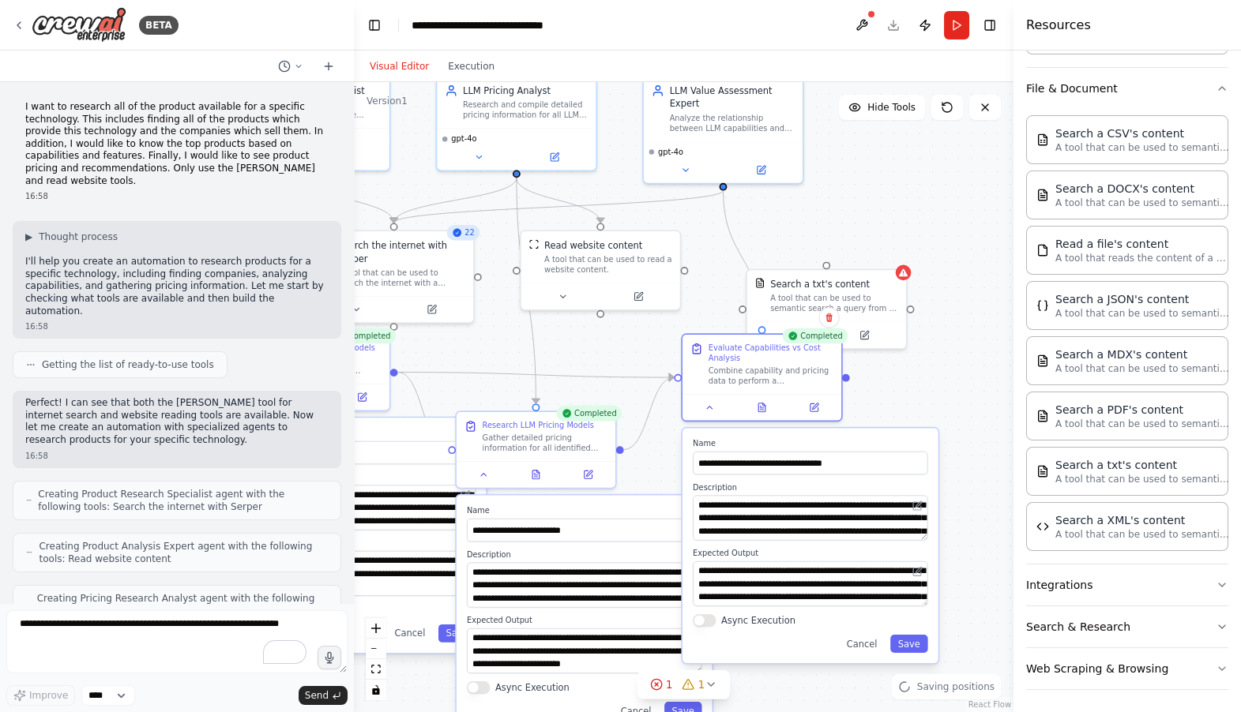
drag, startPoint x: 953, startPoint y: 283, endPoint x: 806, endPoint y: 234, distance: 155.1
click at [806, 234] on div ".deletable-edge-delete-btn { width: 20px; height: 20px; border: 0px solid #ffff…" at bounding box center [683, 397] width 659 height 630
drag, startPoint x: 838, startPoint y: 296, endPoint x: 850, endPoint y: 253, distance: 45.0
click at [850, 253] on div "A tool that can be used to semantic search a query from a txt's content." at bounding box center [847, 262] width 128 height 21
click at [801, 296] on icon at bounding box center [801, 294] width 10 height 10
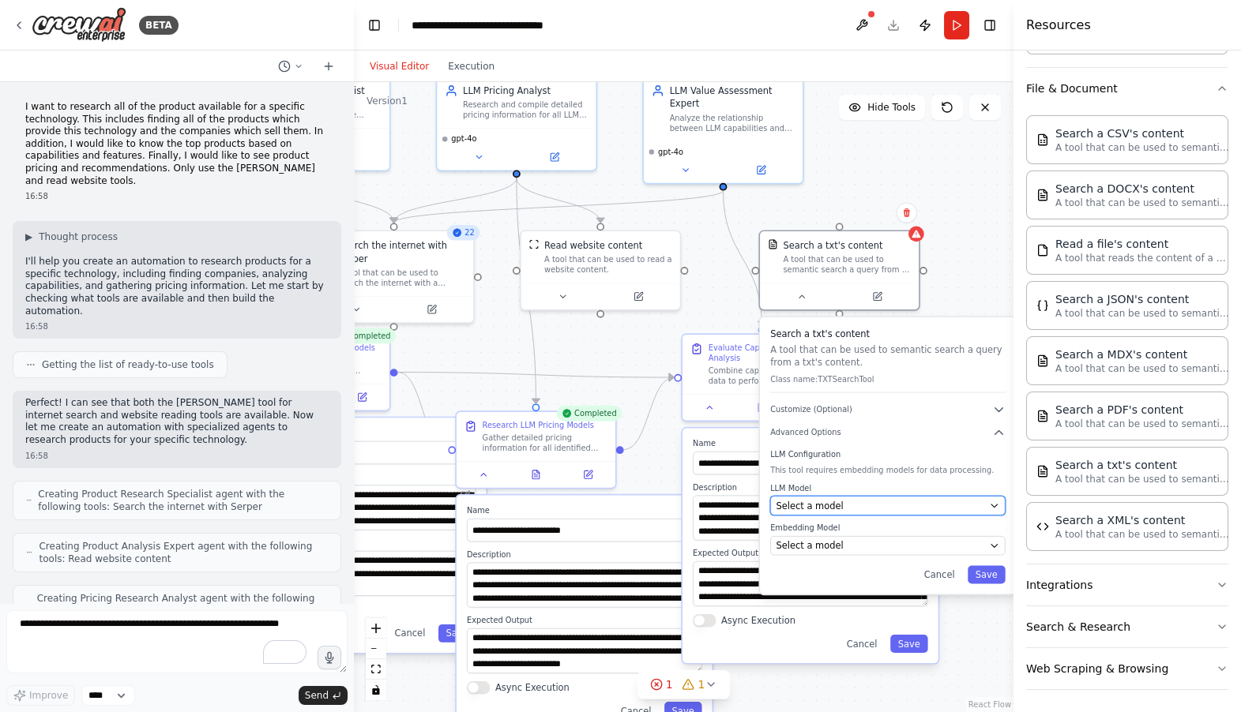
click at [843, 506] on div "Select a model" at bounding box center [879, 505] width 208 height 13
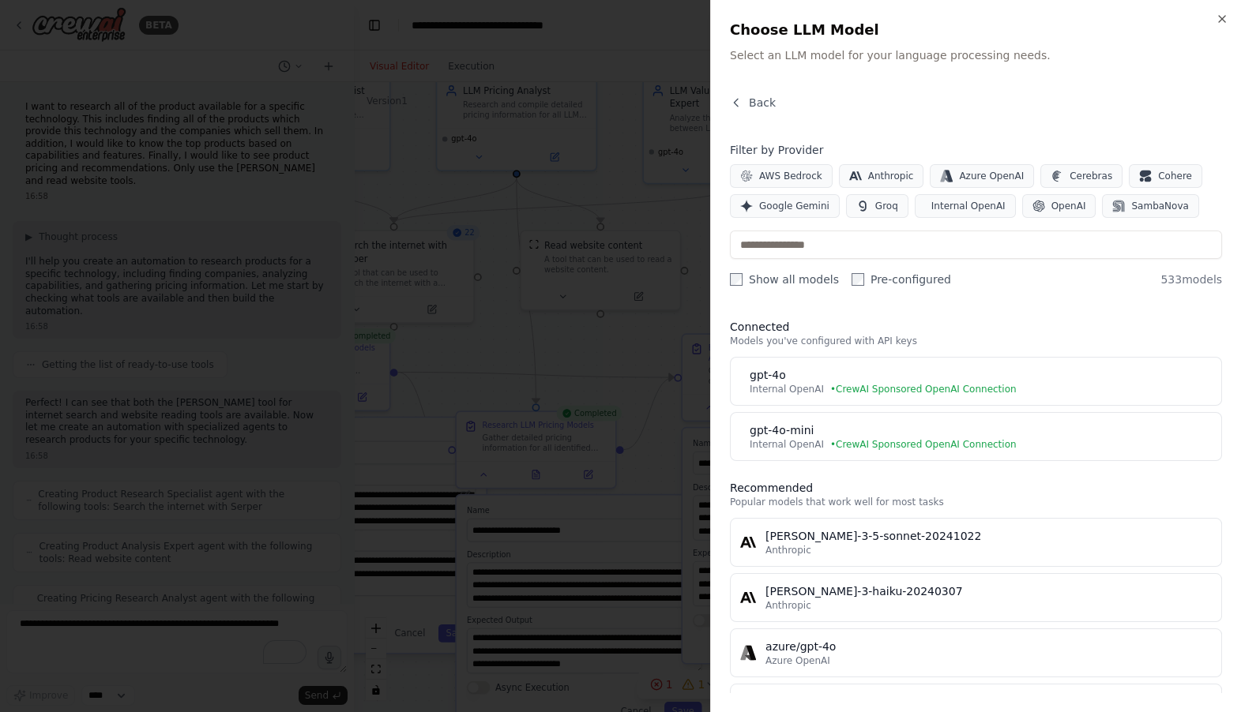
click at [673, 293] on div at bounding box center [620, 356] width 1241 height 712
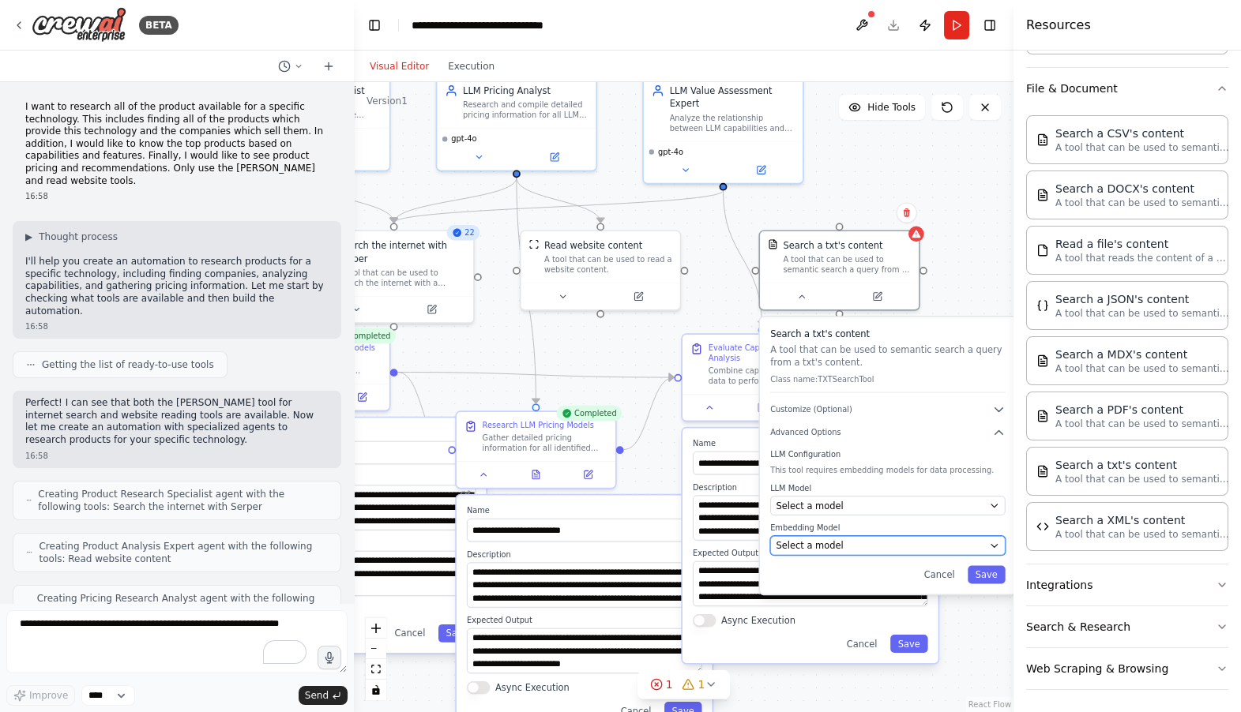
click at [809, 550] on span "Select a model" at bounding box center [808, 545] width 67 height 13
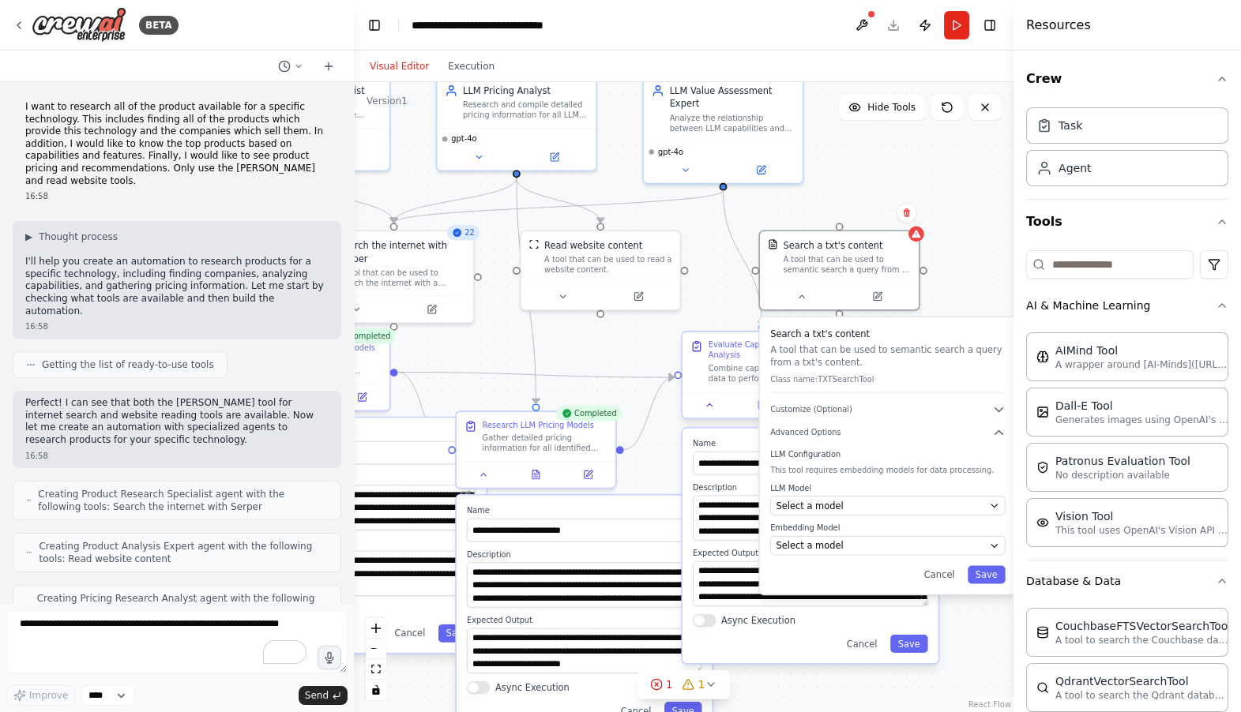
scroll to position [713, 0]
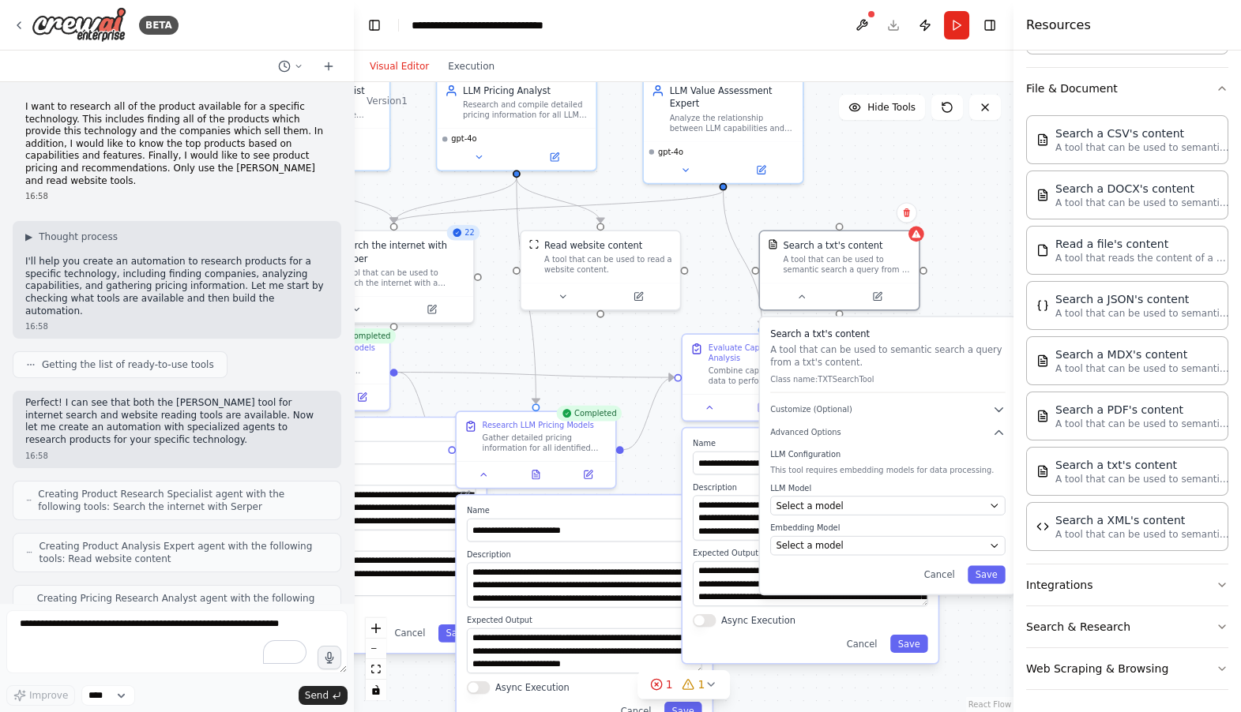
click at [711, 302] on div ".deletable-edge-delete-btn { width: 20px; height: 20px; border: 0px solid #ffff…" at bounding box center [683, 397] width 659 height 630
click at [805, 309] on div "Search a txt's content A tool that can be used to semantic search a query from …" at bounding box center [838, 270] width 161 height 81
click at [885, 267] on div "A tool that can be used to semantic search a query from a txt's content." at bounding box center [847, 262] width 128 height 21
click at [907, 211] on icon at bounding box center [906, 212] width 6 height 9
click at [863, 210] on button "Confirm" at bounding box center [861, 212] width 56 height 19
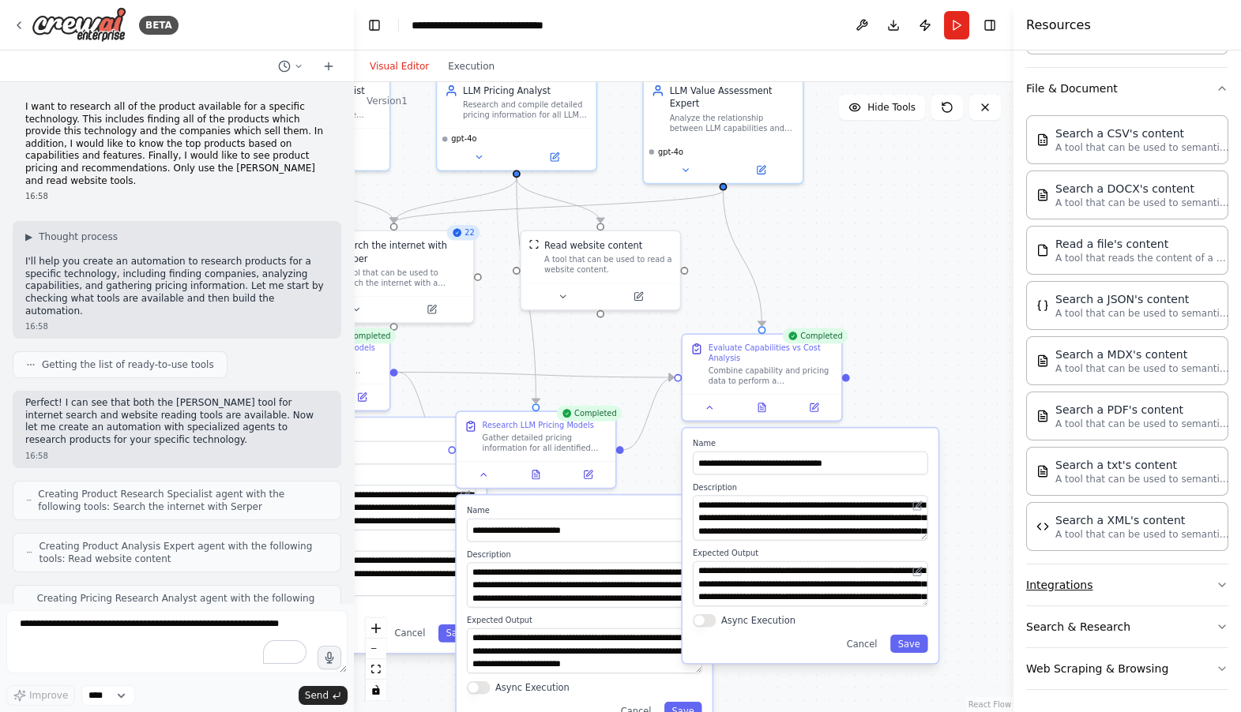
click at [1083, 584] on button "Integrations" at bounding box center [1127, 585] width 202 height 41
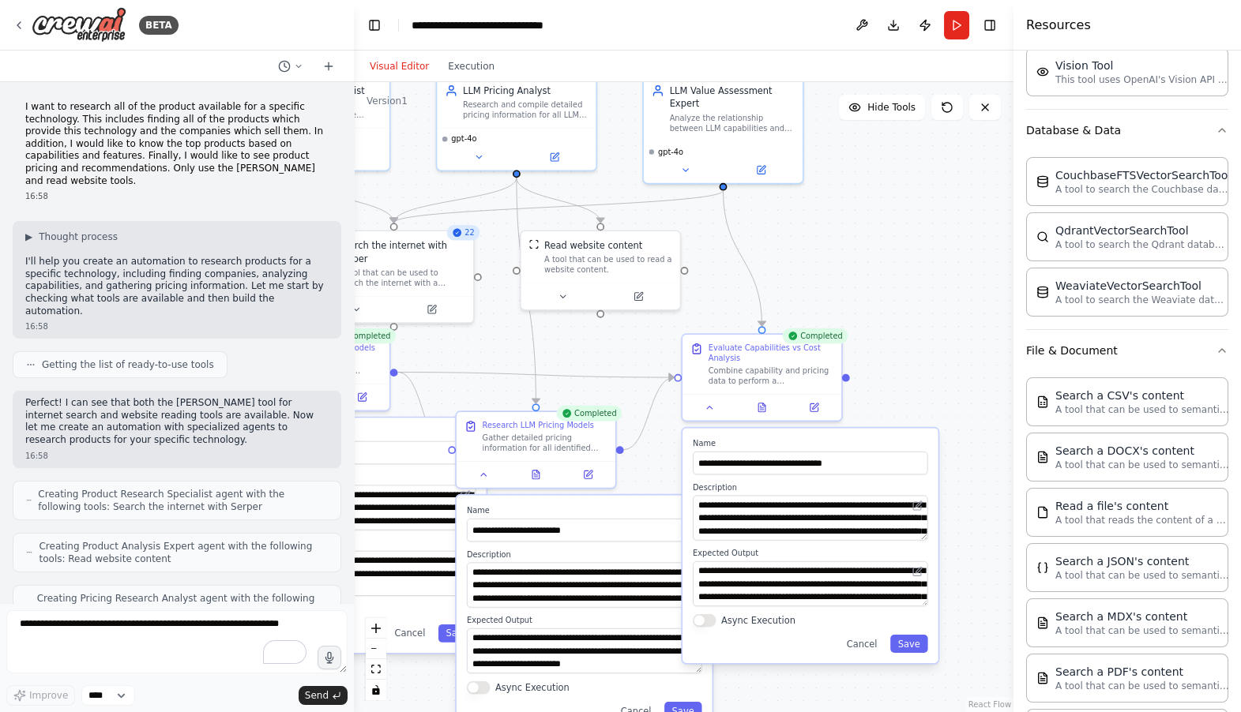
scroll to position [561, 0]
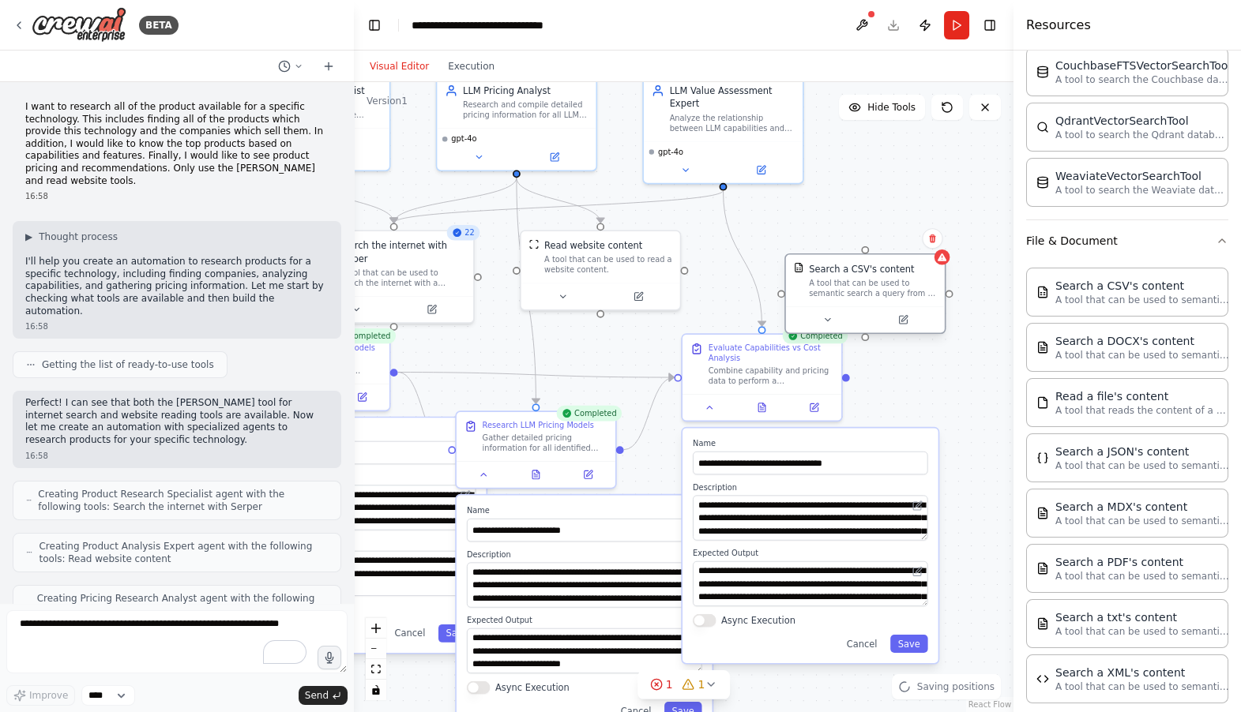
drag, startPoint x: 933, startPoint y: 291, endPoint x: 850, endPoint y: 280, distance: 84.3
click at [850, 280] on div "A tool that can be used to semantic search a query from a CSV's content." at bounding box center [873, 288] width 128 height 21
click at [816, 305] on icon at bounding box center [814, 307] width 10 height 10
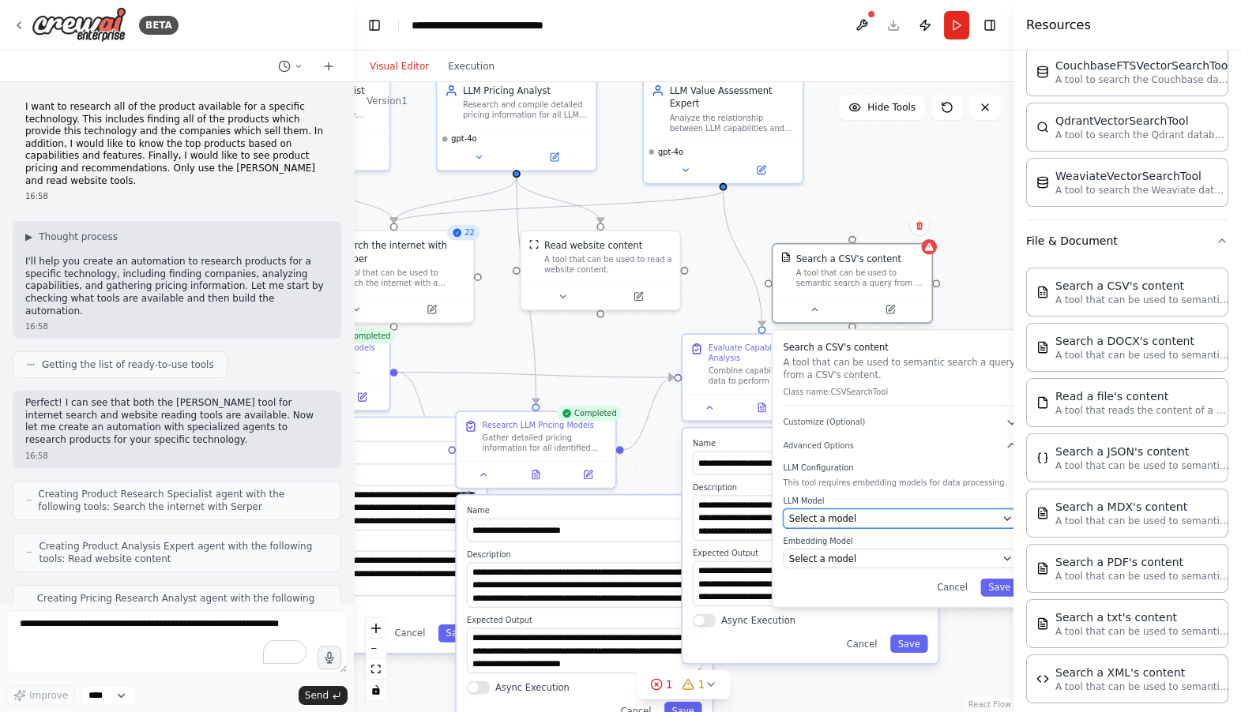
click at [856, 520] on div "Select a model" at bounding box center [893, 518] width 208 height 13
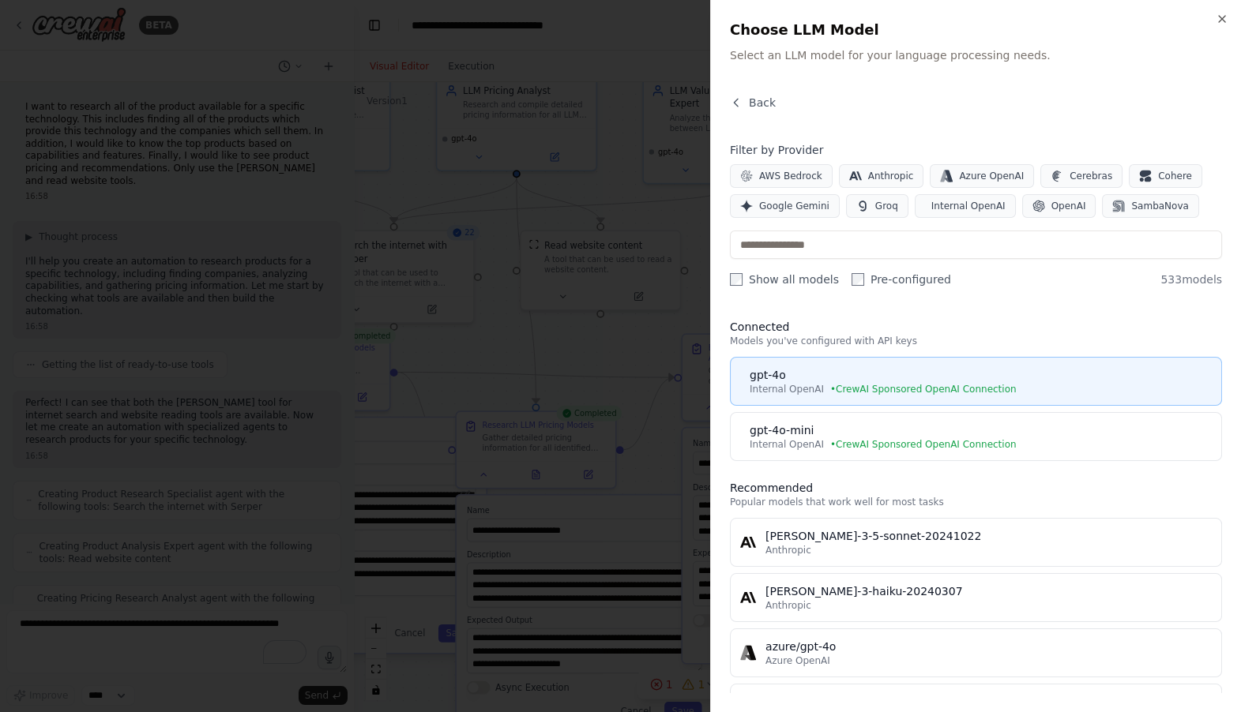
click at [788, 385] on span "Internal OpenAI" at bounding box center [786, 389] width 74 height 13
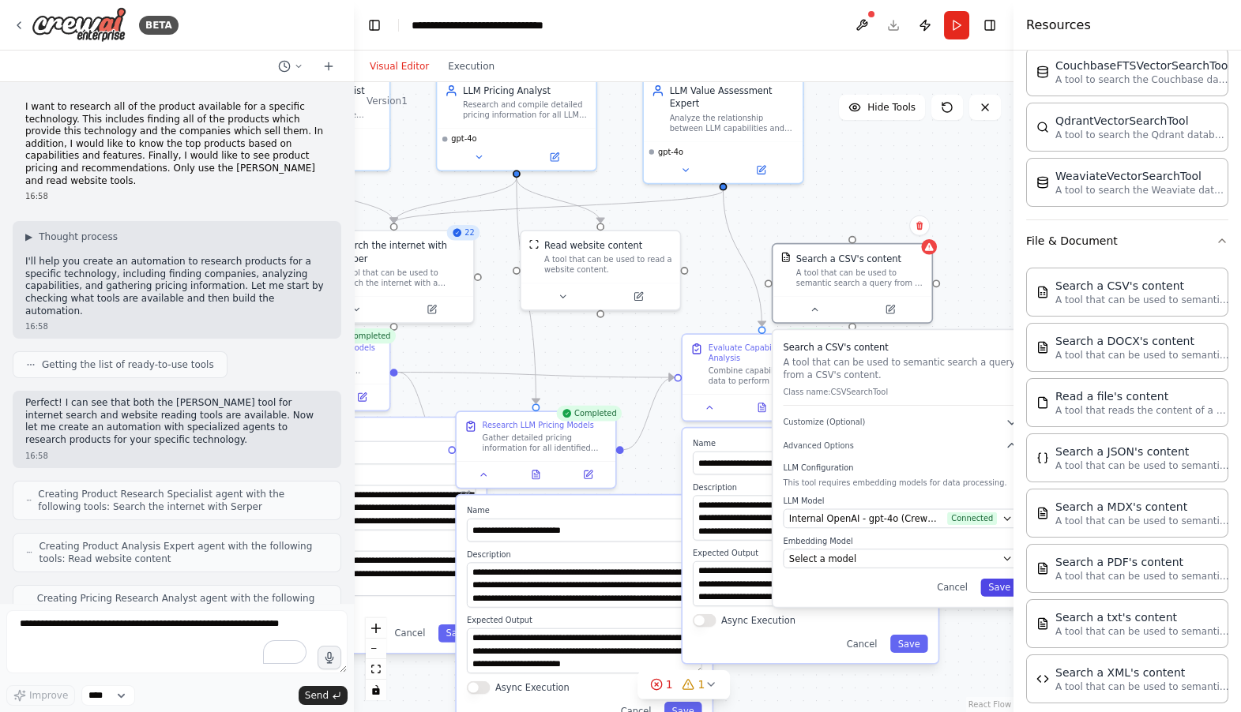
click at [1000, 584] on button "Save" at bounding box center [999, 588] width 38 height 18
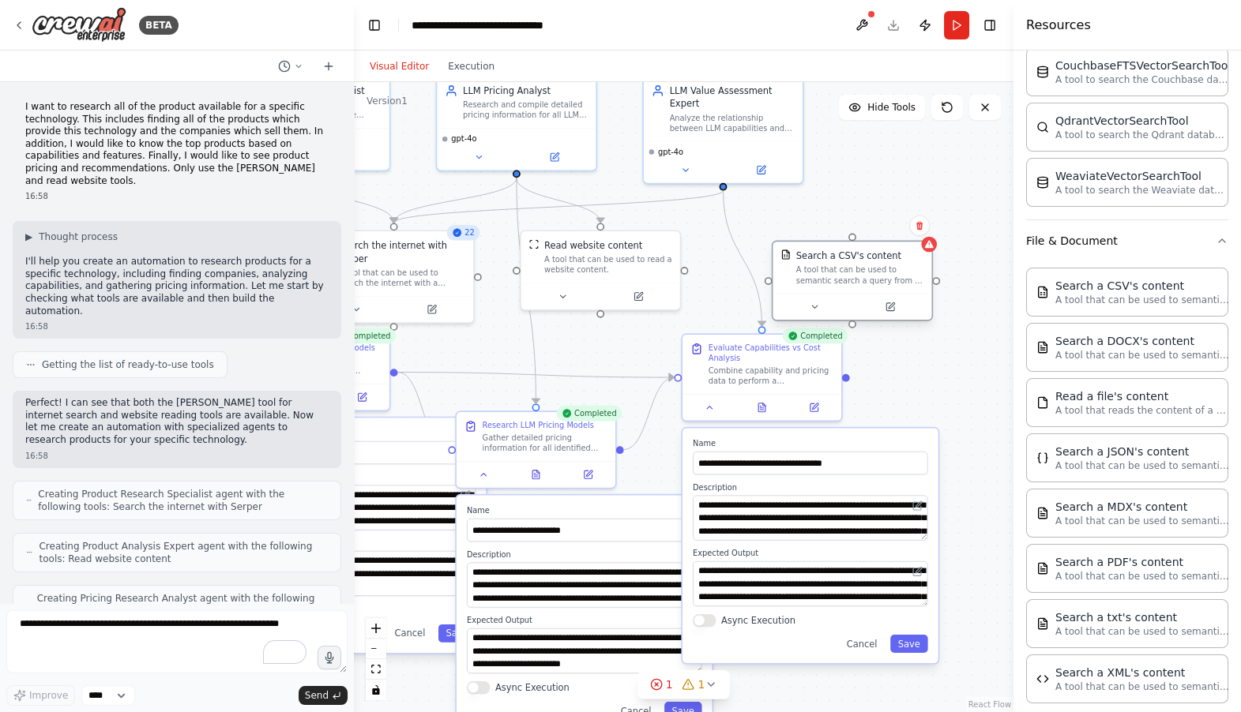
click at [860, 281] on div "A tool that can be used to semantic search a query from a CSV's content." at bounding box center [860, 275] width 128 height 21
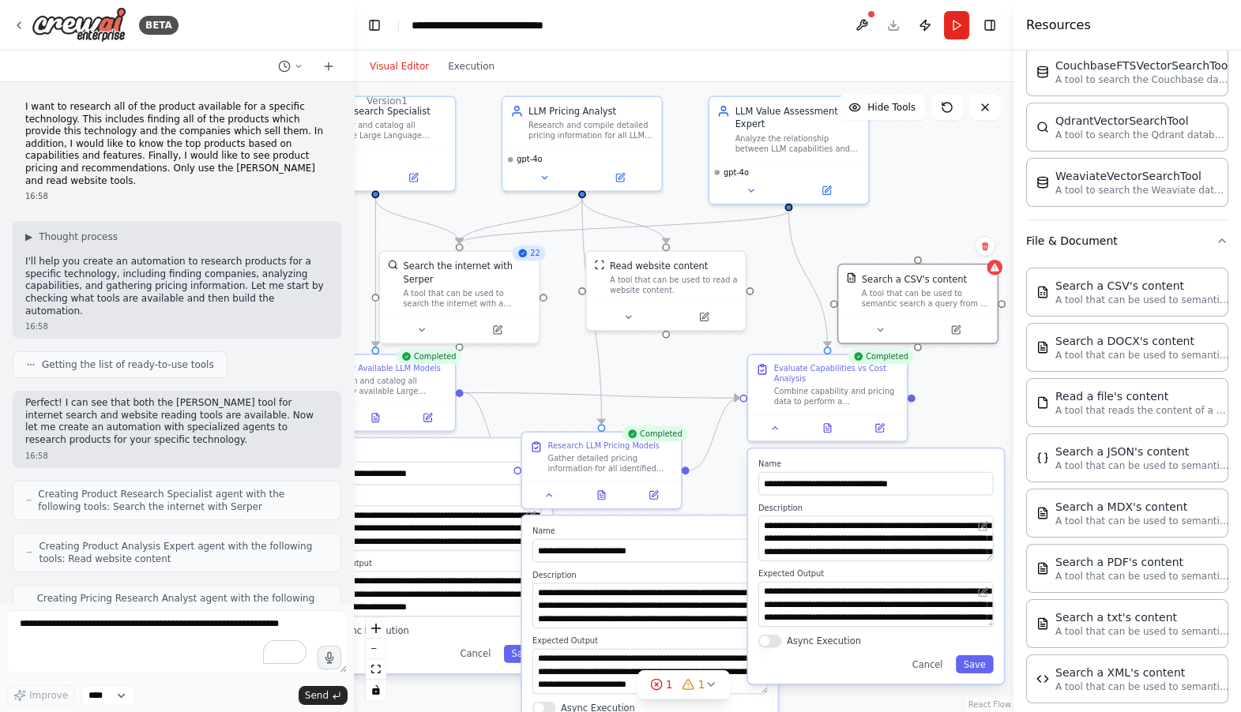
drag, startPoint x: 730, startPoint y: 195, endPoint x: 794, endPoint y: 215, distance: 66.9
click at [795, 215] on div ".deletable-edge-delete-btn { width: 20px; height: 20px; border: 0px solid #ffff…" at bounding box center [683, 397] width 659 height 630
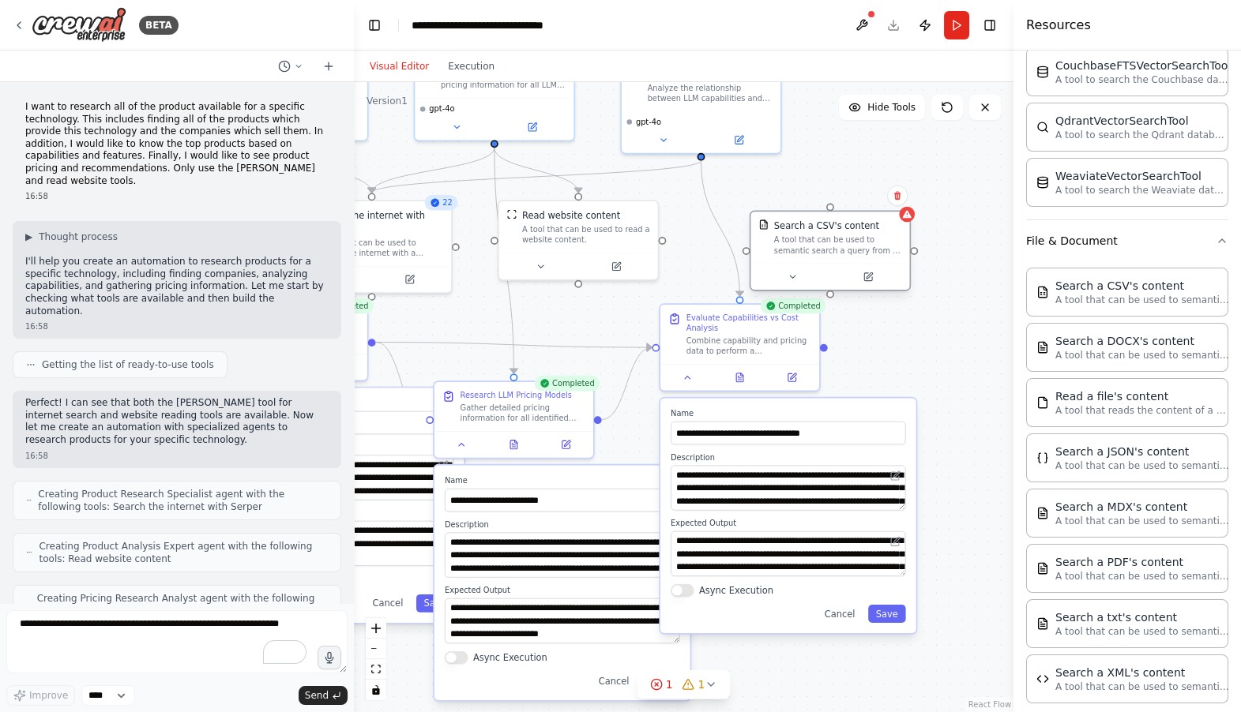
drag, startPoint x: 922, startPoint y: 261, endPoint x: 835, endPoint y: 210, distance: 99.8
click at [835, 210] on div ".deletable-edge-delete-btn { width: 20px; height: 20px; border: 0px solid #ffff…" at bounding box center [683, 397] width 659 height 630
click at [815, 219] on div "Search a CSV's content" at bounding box center [827, 225] width 105 height 13
click at [867, 276] on icon at bounding box center [870, 275] width 6 height 6
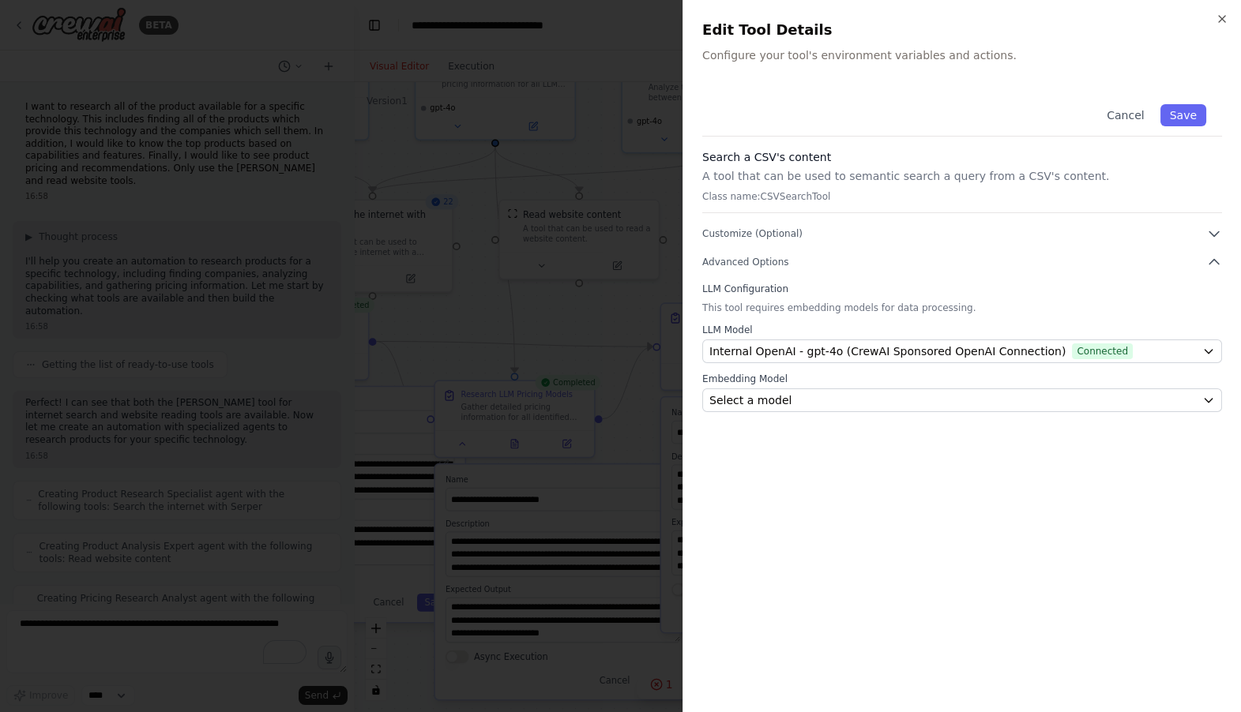
click at [628, 251] on div at bounding box center [620, 356] width 1241 height 712
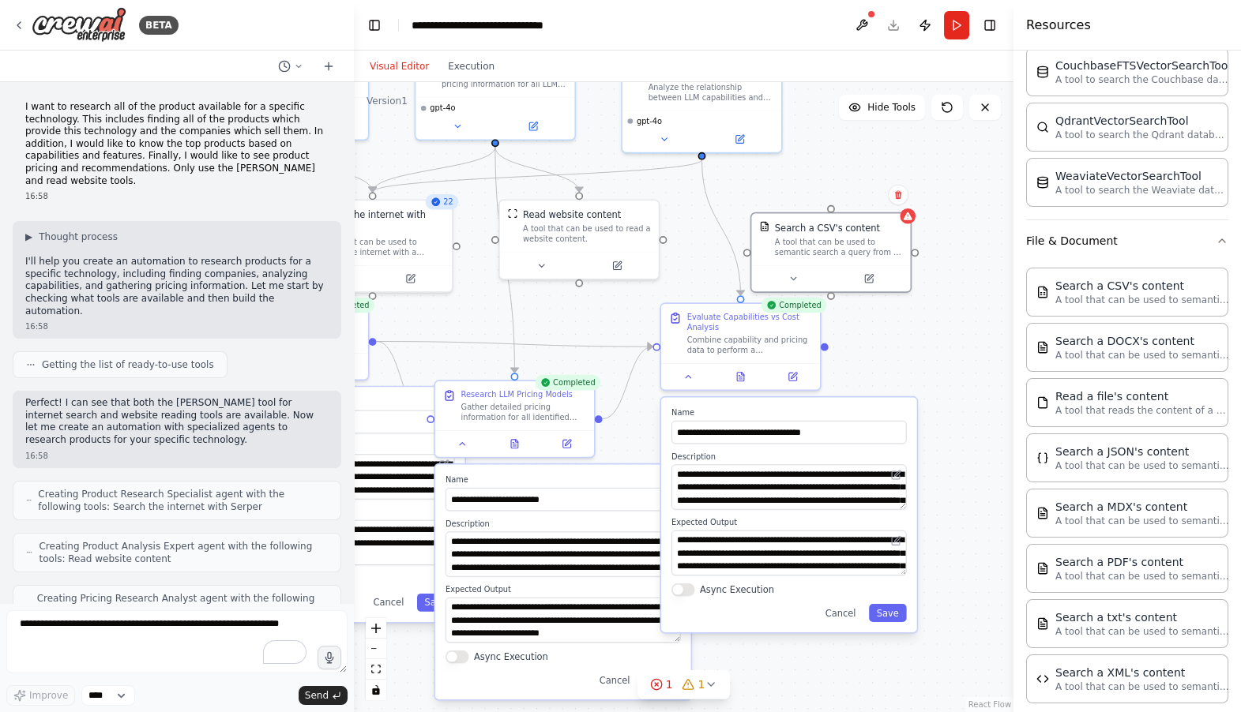
click at [720, 156] on div ".deletable-edge-delete-btn { width: 20px; height: 20px; border: 0px solid #ffff…" at bounding box center [683, 397] width 659 height 630
drag, startPoint x: 705, startPoint y: 167, endPoint x: 701, endPoint y: 158, distance: 9.5
click at [701, 158] on div ".deletable-edge-delete-btn { width: 20px; height: 20px; border: 0px solid #ffff…" at bounding box center [683, 397] width 659 height 630
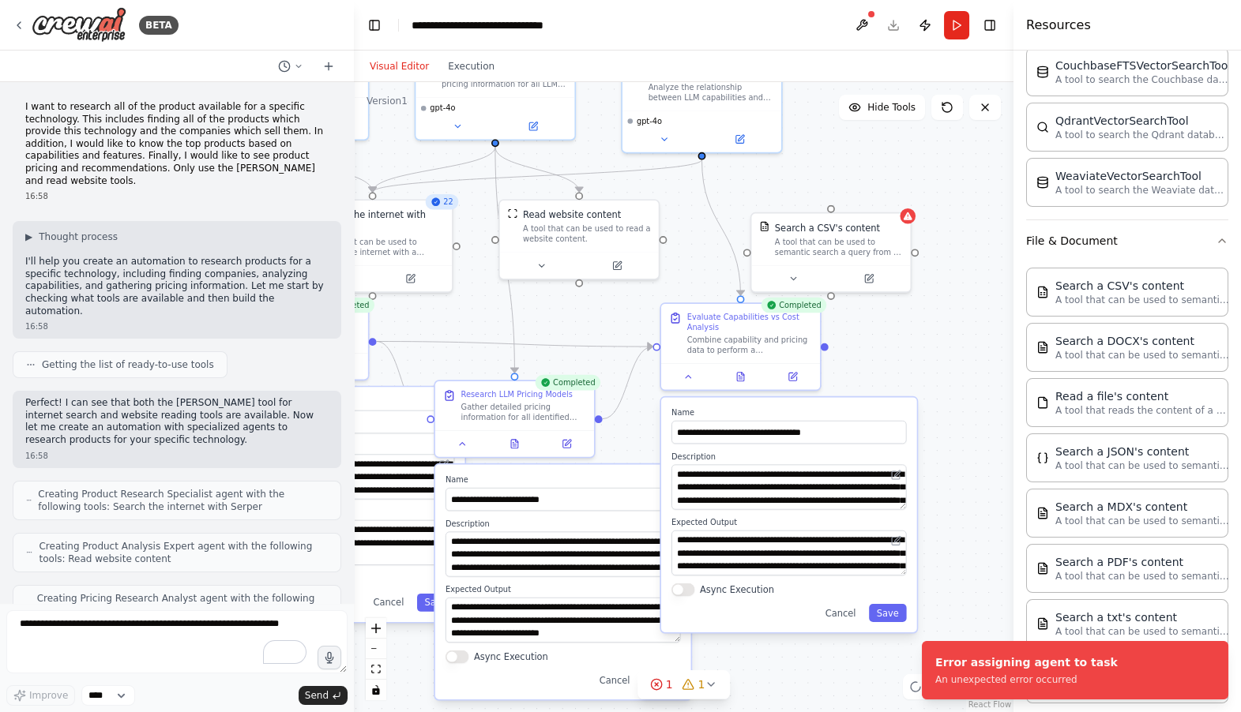
click at [728, 178] on div ".deletable-edge-delete-btn { width: 20px; height: 20px; border: 0px solid #ffff…" at bounding box center [683, 397] width 659 height 630
click at [736, 297] on div ".deletable-edge-delete-btn { width: 20px; height: 20px; border: 0px solid #ffff…" at bounding box center [683, 397] width 659 height 630
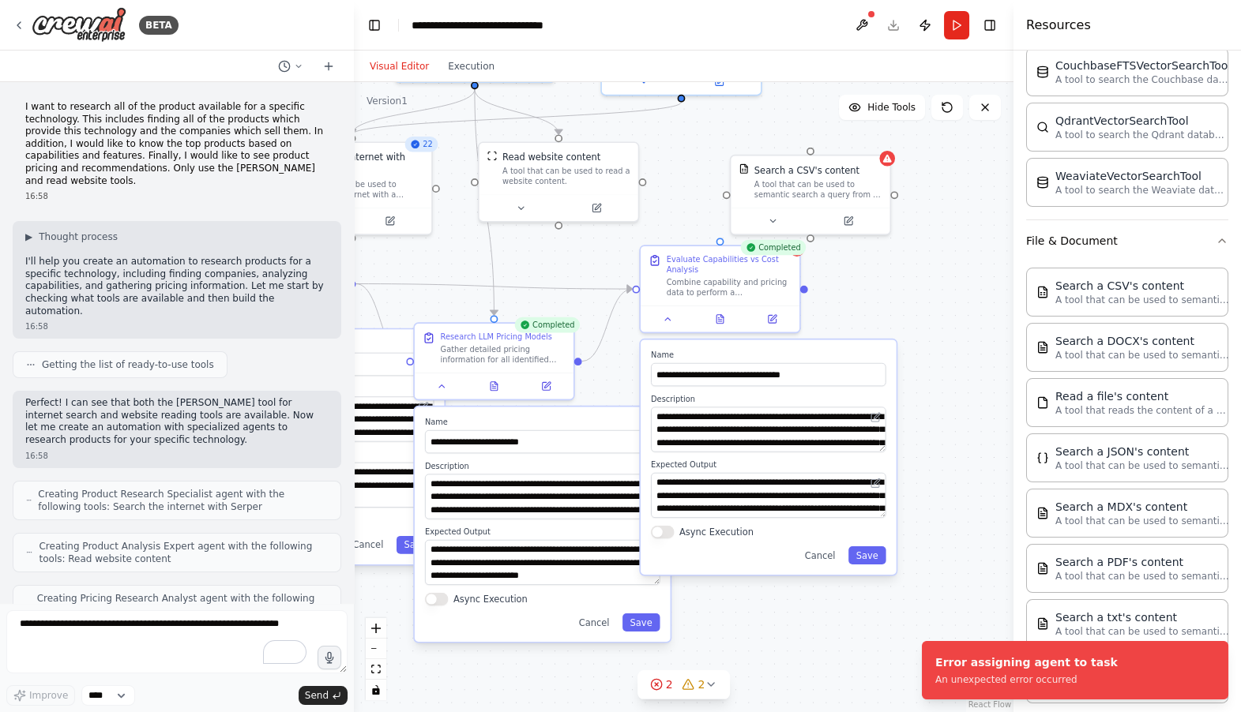
drag, startPoint x: 736, startPoint y: 295, endPoint x: 717, endPoint y: 239, distance: 59.2
click at [716, 238] on div ".deletable-edge-delete-btn { width: 20px; height: 20px; border: 0px solid #ffff…" at bounding box center [683, 397] width 659 height 630
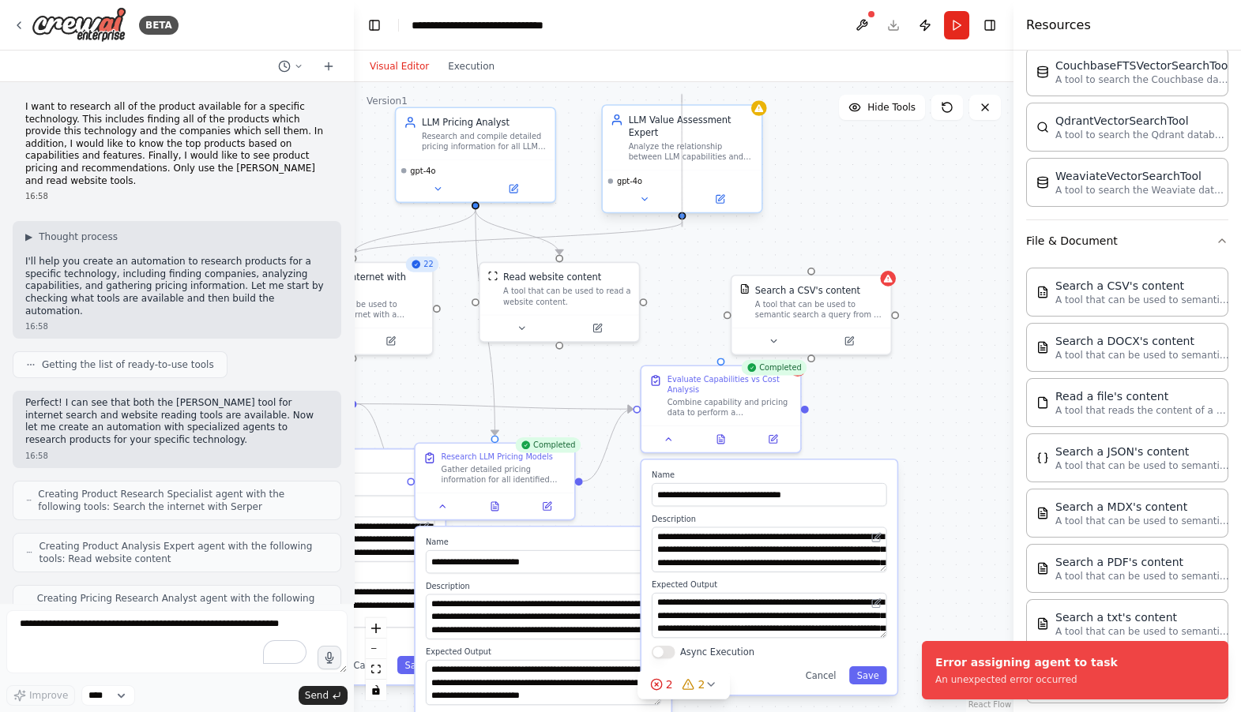
drag, startPoint x: 681, startPoint y: 102, endPoint x: 695, endPoint y: 141, distance: 41.7
click at [694, 137] on div "LLM Value Assessment Expert Analyze the relationship between LLM capabilities a…" at bounding box center [681, 158] width 161 height 109
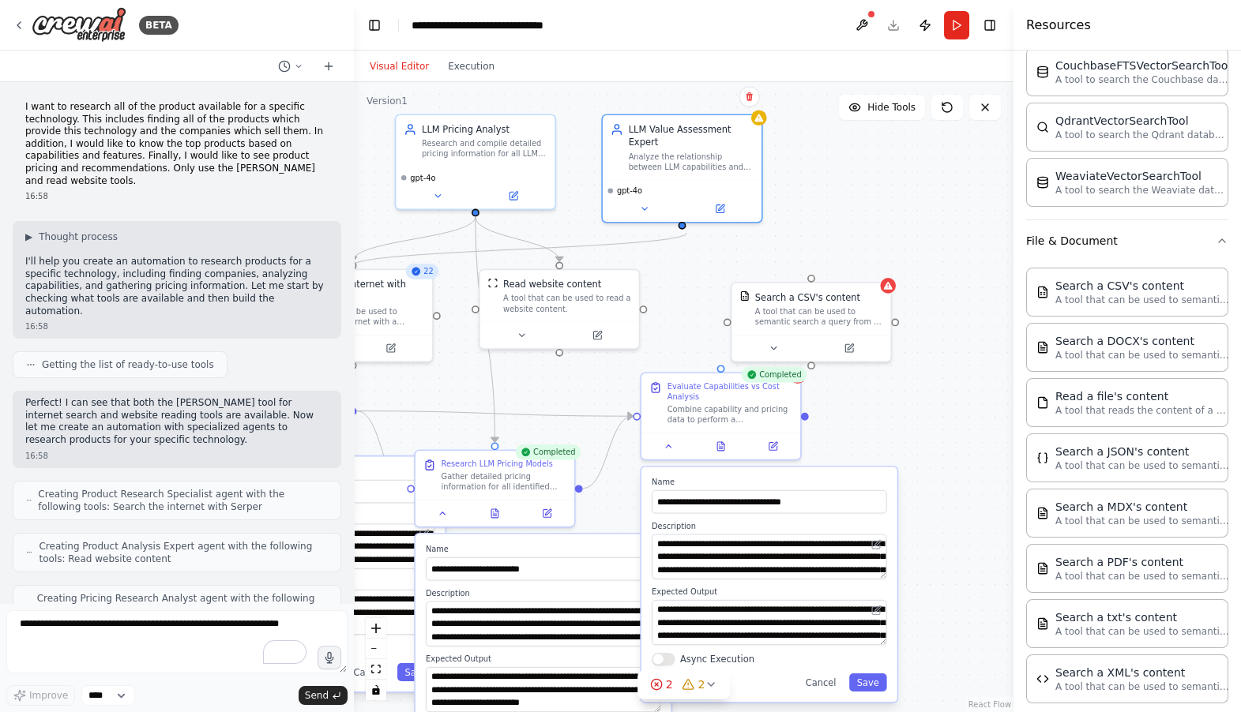
click at [686, 233] on circle "Edge from 8e9c4c0e-6513-47a0-914f-149fcc840bec to c8b3c119-b1e8-4f09-b4a8-f7a77…" at bounding box center [681, 235] width 13 height 13
click at [703, 272] on div ".deletable-edge-delete-btn { width: 20px; height: 20px; border: 0px solid #ffff…" at bounding box center [683, 397] width 659 height 630
click at [700, 283] on div ".deletable-edge-delete-btn { width: 20px; height: 20px; border: 0px solid #ffff…" at bounding box center [683, 397] width 659 height 630
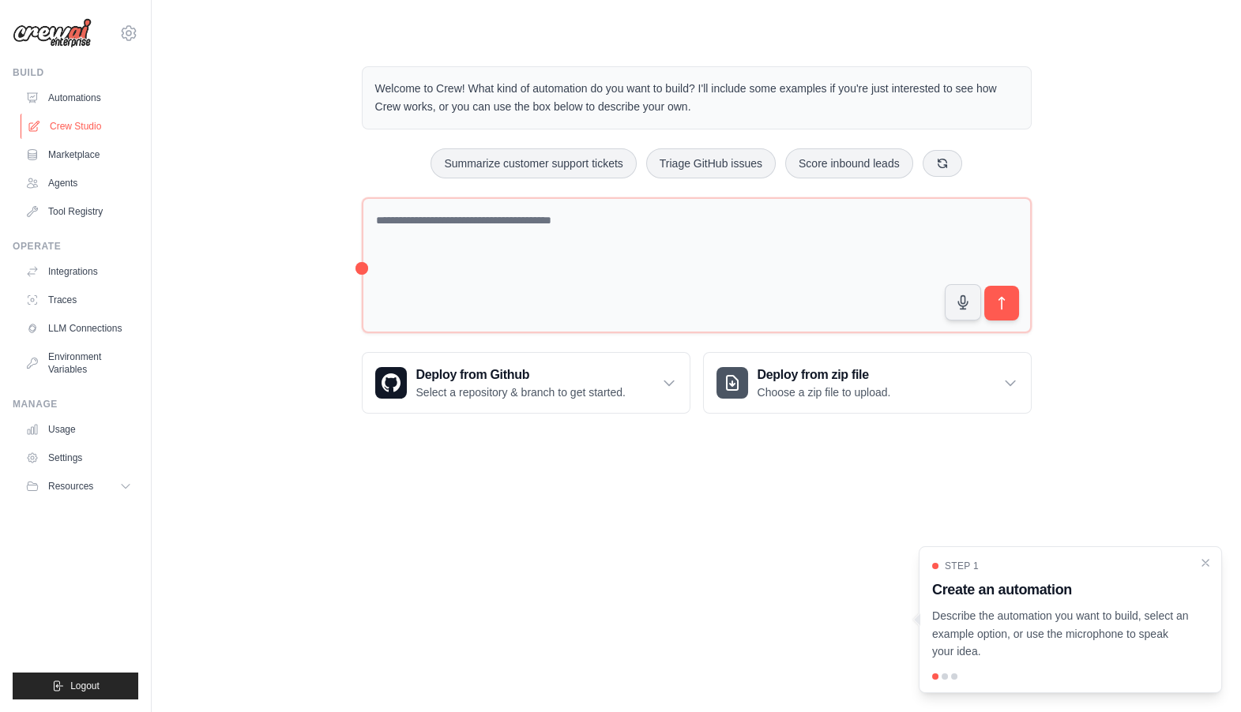
click at [88, 126] on link "Crew Studio" at bounding box center [80, 126] width 119 height 25
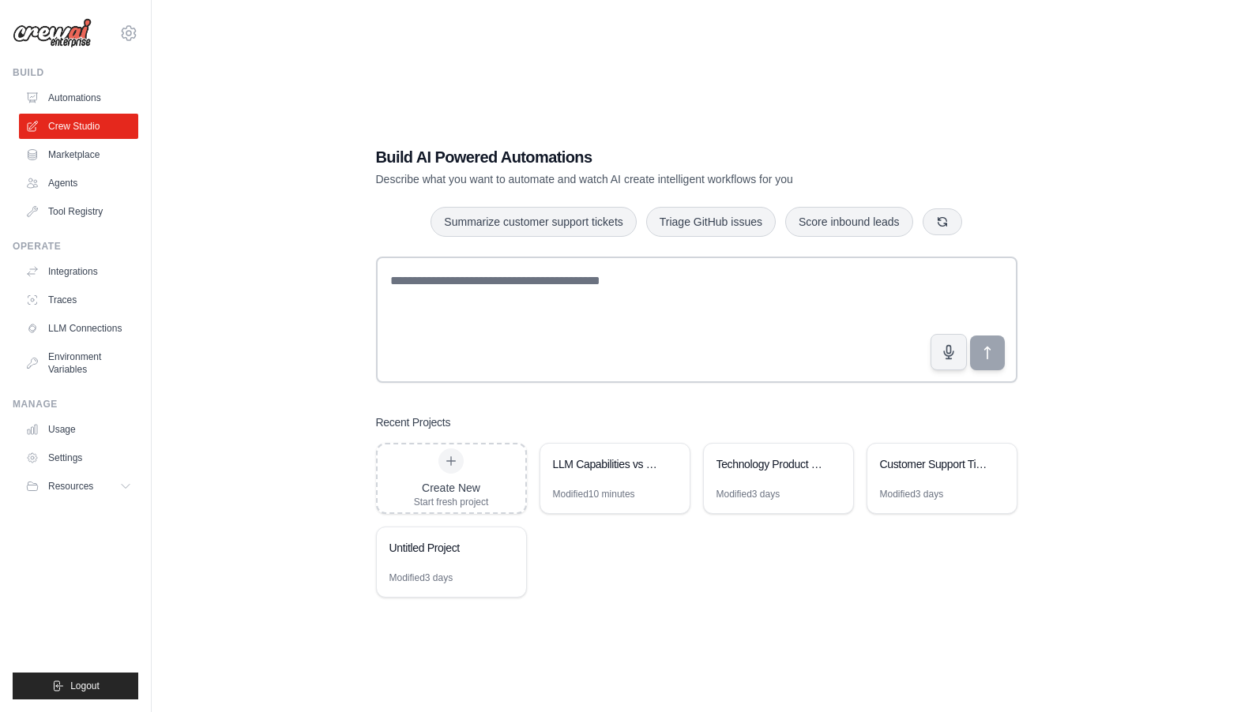
click at [437, 347] on textarea at bounding box center [696, 320] width 641 height 126
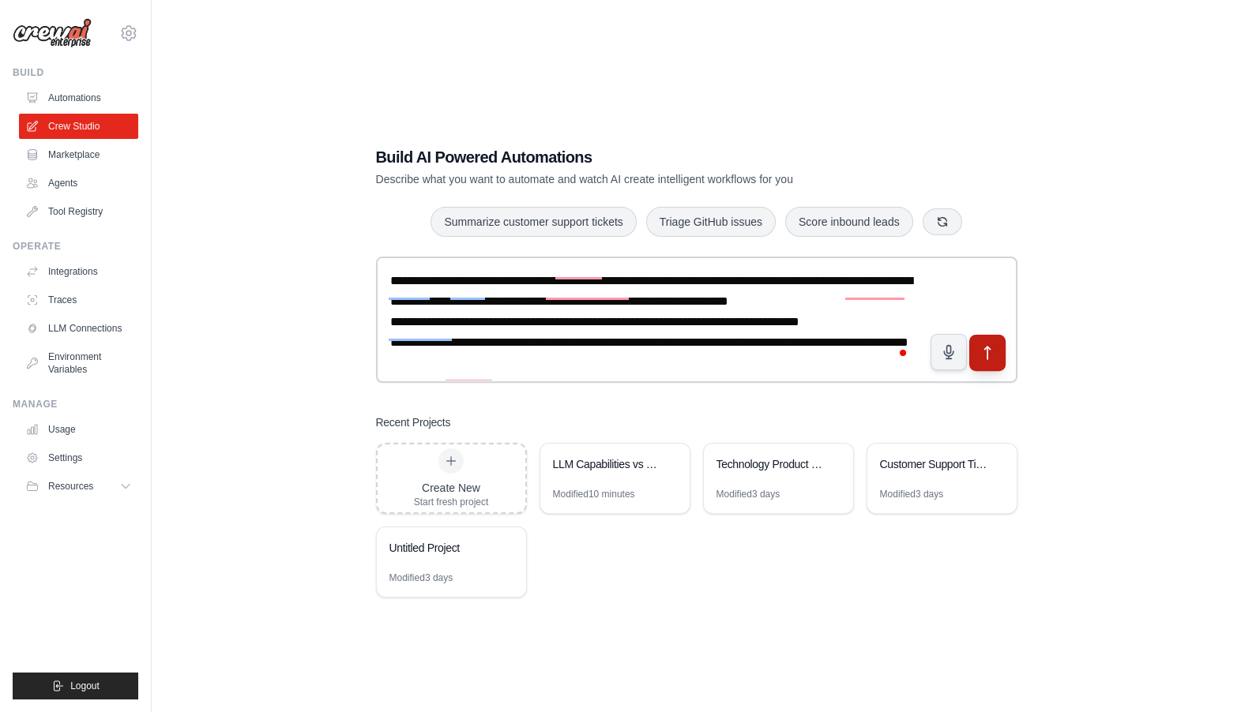
scroll to position [9, 0]
type textarea "**********"
click at [992, 345] on icon "submit" at bounding box center [986, 353] width 17 height 17
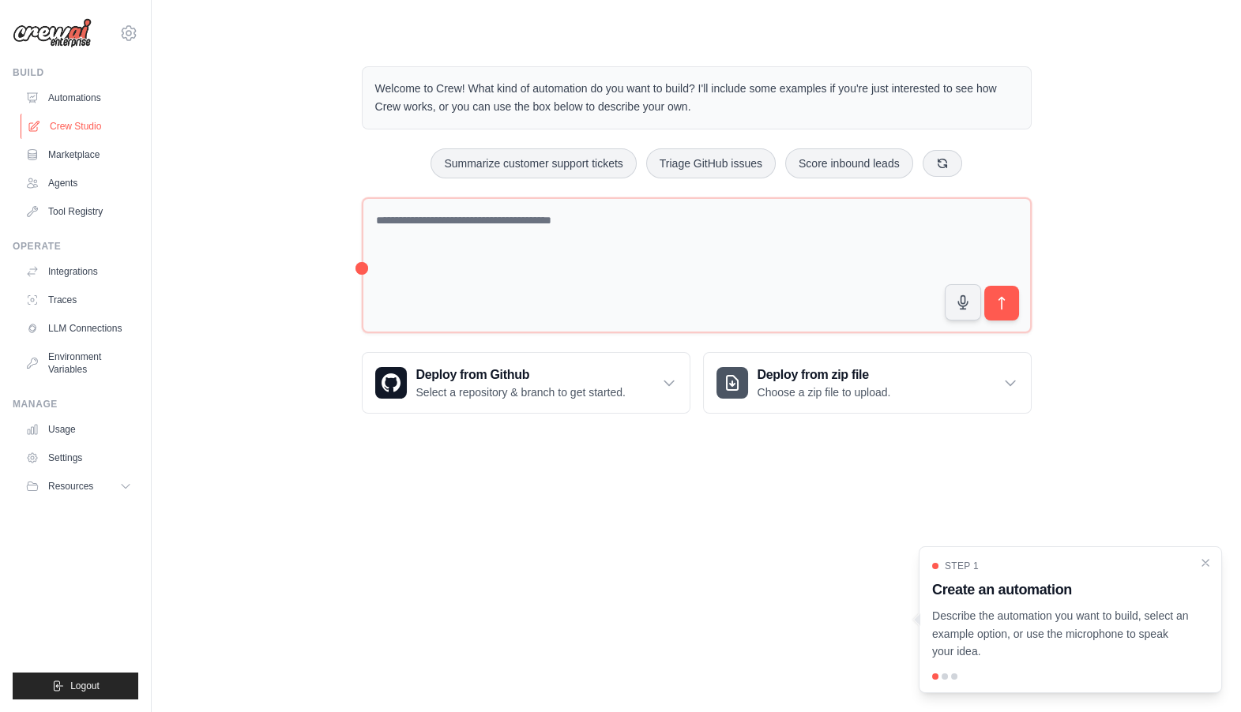
click link "Crew Studio"
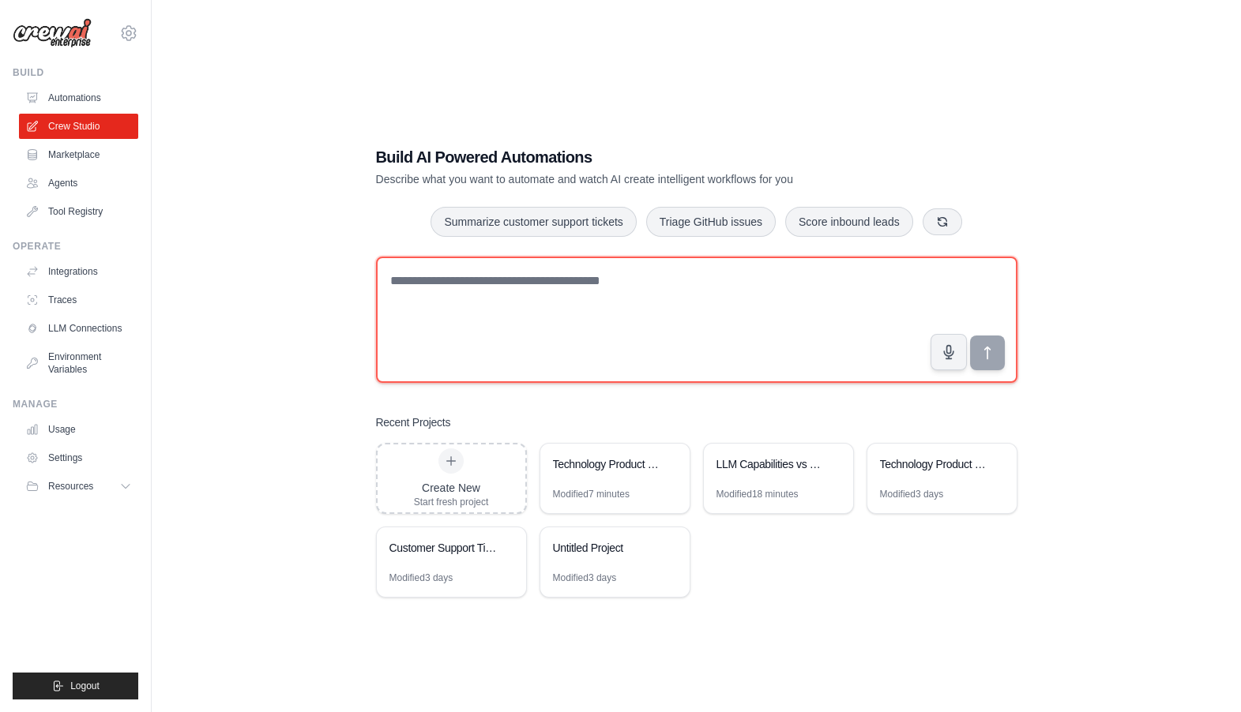
click at [420, 295] on textarea at bounding box center [696, 320] width 641 height 126
paste textarea "**********"
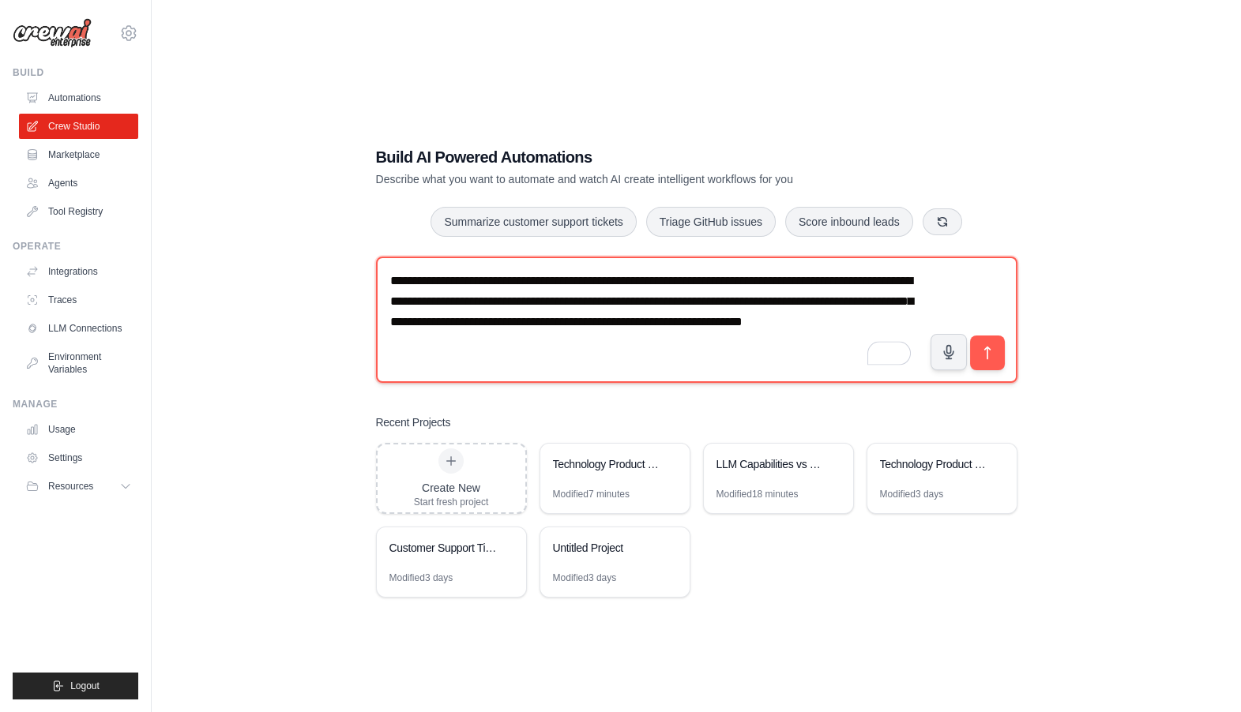
click at [561, 289] on textarea "**********" at bounding box center [696, 320] width 641 height 126
click at [456, 281] on textarea "**********" at bounding box center [696, 320] width 641 height 126
click at [555, 292] on textarea "**********" at bounding box center [696, 320] width 641 height 126
click at [636, 285] on textarea "**********" at bounding box center [696, 320] width 641 height 126
click at [707, 289] on textarea "**********" at bounding box center [696, 320] width 641 height 126
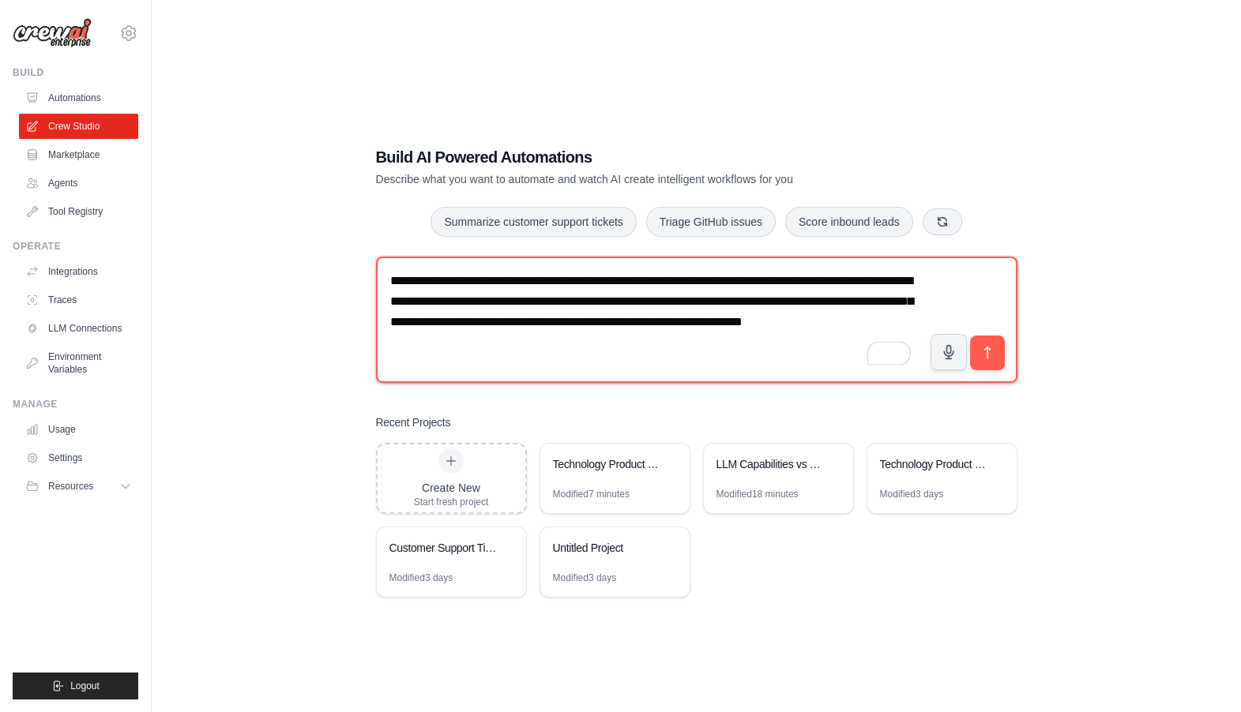
click at [843, 289] on textarea "**********" at bounding box center [696, 320] width 641 height 126
click at [509, 301] on textarea "**********" at bounding box center [696, 320] width 641 height 126
click at [557, 307] on textarea "**********" at bounding box center [696, 320] width 641 height 126
click at [640, 317] on textarea "**********" at bounding box center [696, 320] width 641 height 126
click at [732, 316] on textarea "**********" at bounding box center [696, 320] width 641 height 126
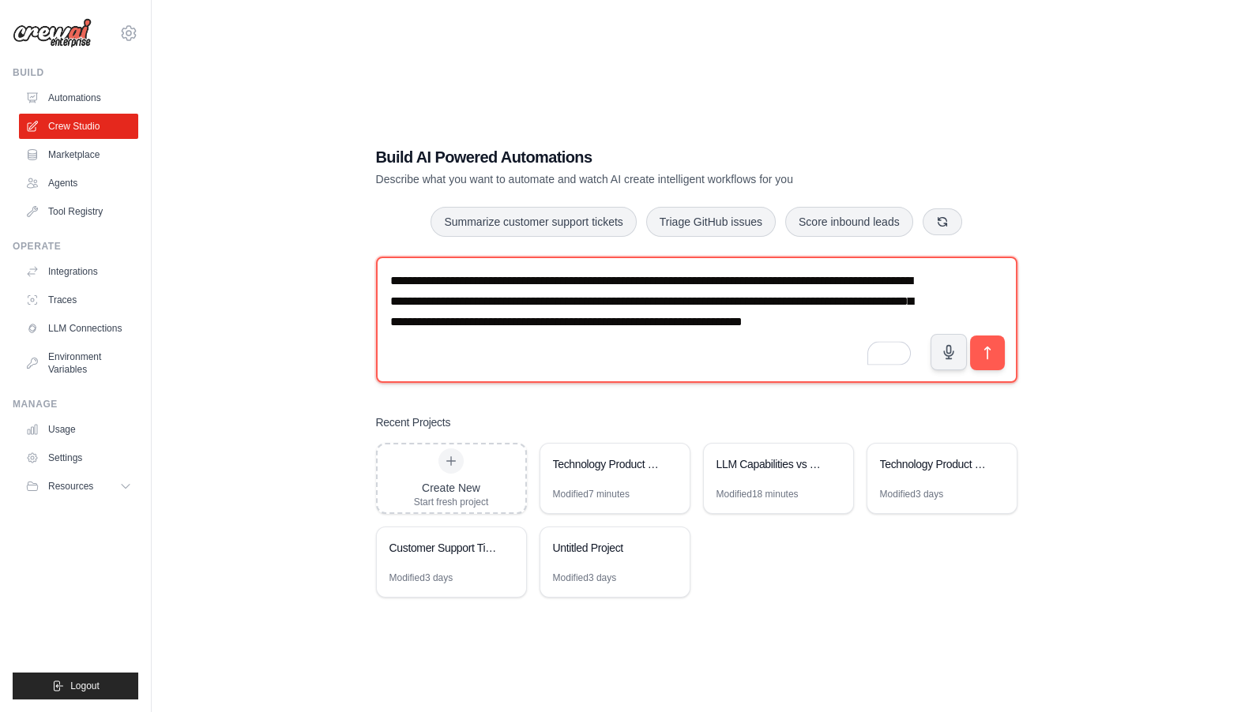
click at [797, 318] on textarea "**********" at bounding box center [696, 320] width 641 height 126
click at [569, 313] on textarea "**********" at bounding box center [696, 320] width 641 height 126
click at [489, 316] on textarea "**********" at bounding box center [696, 320] width 641 height 126
click at [546, 315] on textarea "**********" at bounding box center [696, 320] width 641 height 126
click at [581, 318] on textarea "**********" at bounding box center [696, 320] width 641 height 126
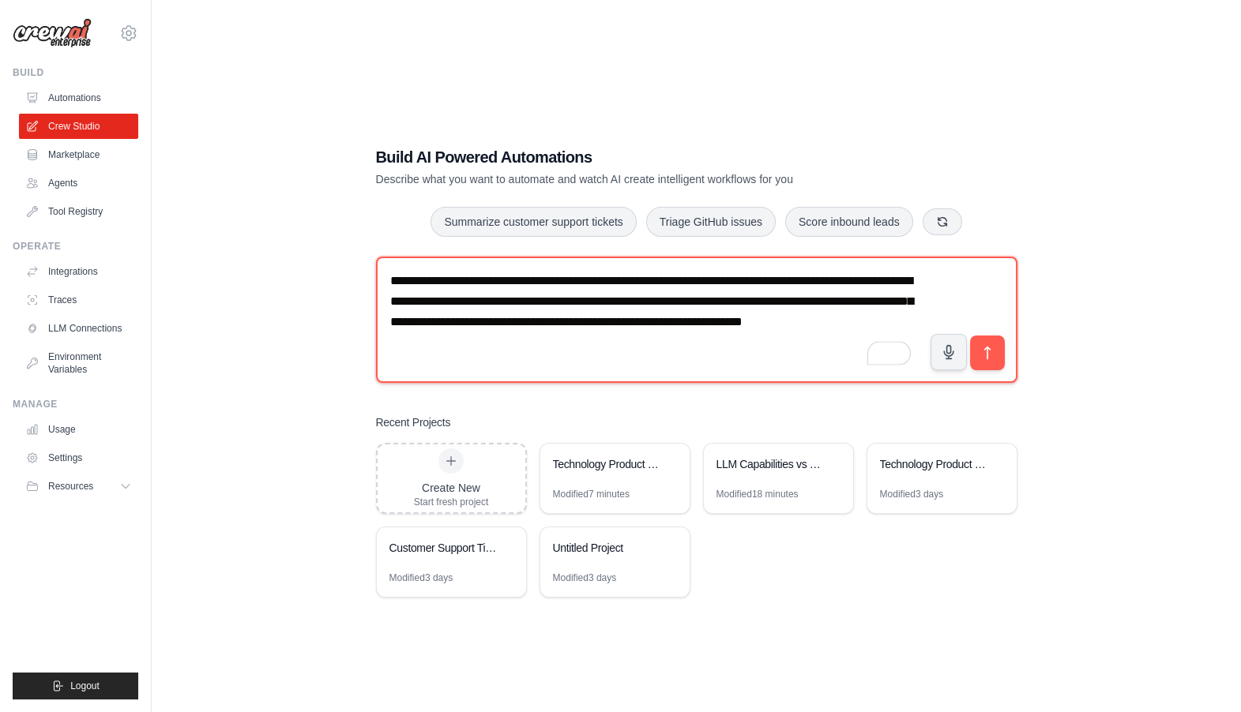
click at [631, 315] on textarea "**********" at bounding box center [696, 320] width 641 height 126
click at [676, 317] on textarea "**********" at bounding box center [696, 320] width 641 height 126
click at [725, 320] on textarea "**********" at bounding box center [696, 320] width 641 height 126
click at [799, 328] on textarea "**********" at bounding box center [696, 320] width 641 height 126
click at [617, 333] on textarea "**********" at bounding box center [696, 320] width 641 height 126
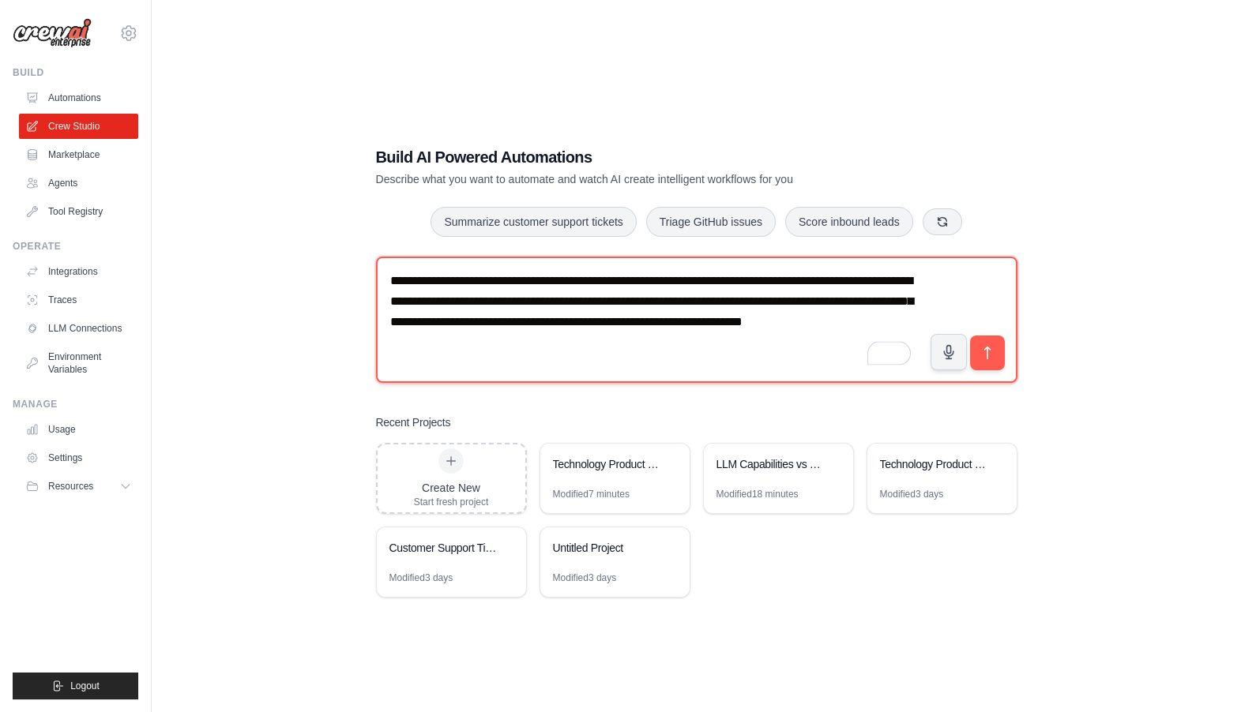
click at [697, 350] on textarea "**********" at bounding box center [696, 320] width 641 height 126
click at [744, 342] on textarea "**********" at bounding box center [696, 320] width 641 height 126
click at [723, 355] on textarea "**********" at bounding box center [696, 320] width 641 height 126
type textarea "**********"
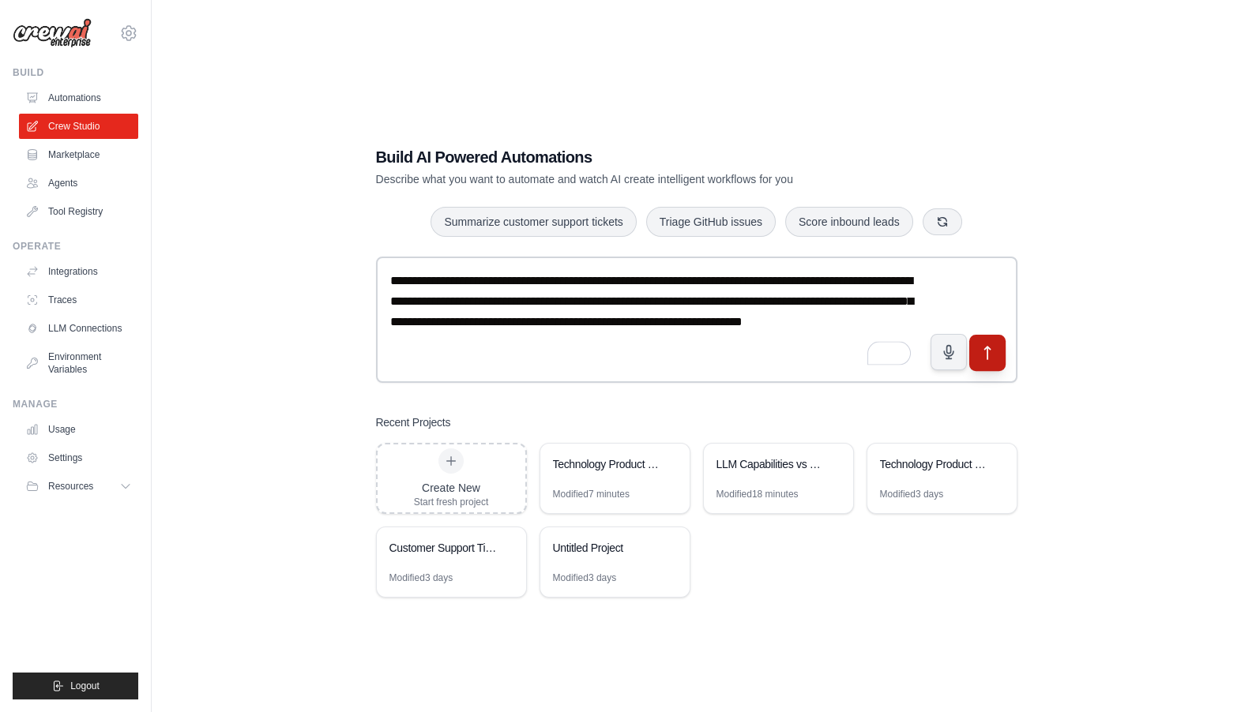
click at [985, 353] on icon "submit" at bounding box center [986, 353] width 17 height 17
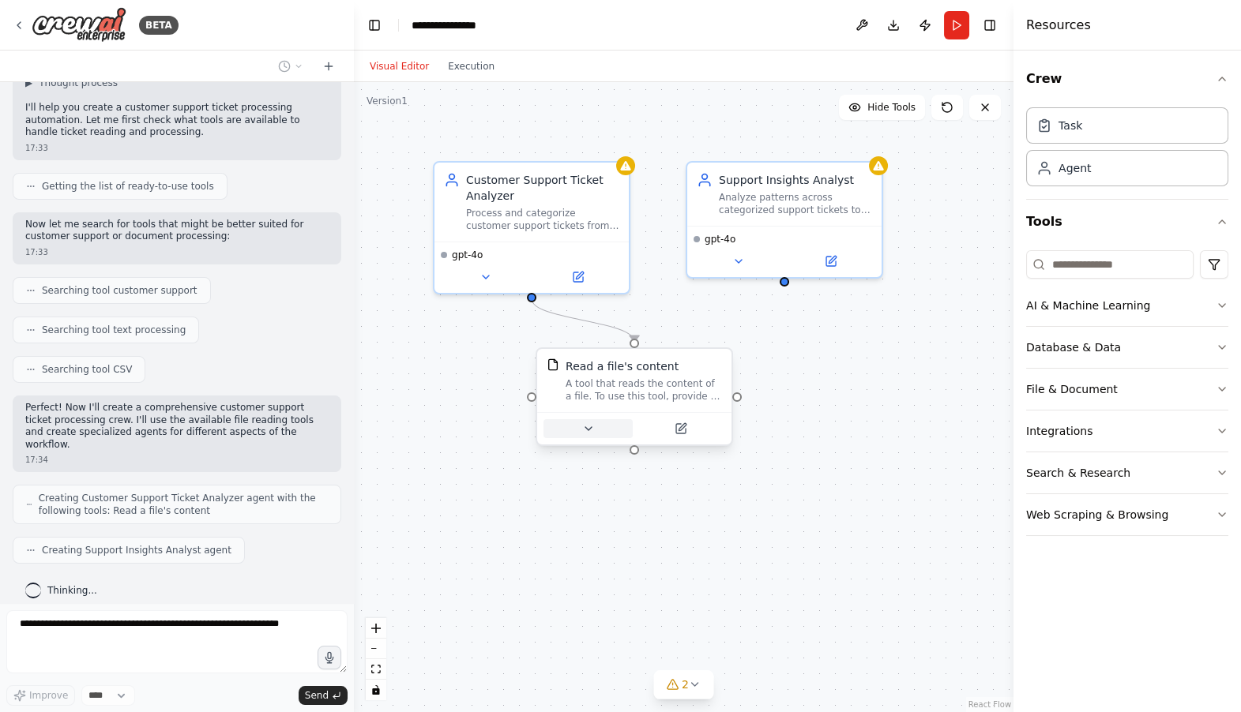
scroll to position [169, 0]
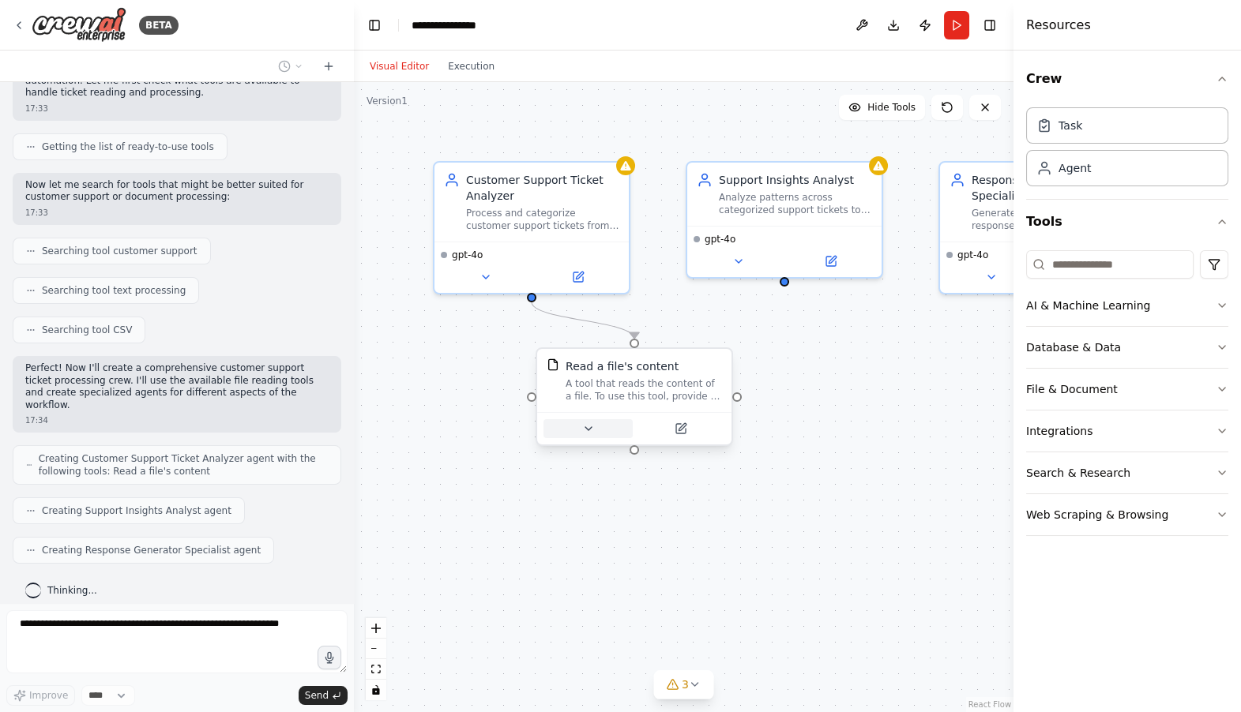
click at [591, 430] on icon at bounding box center [588, 428] width 13 height 13
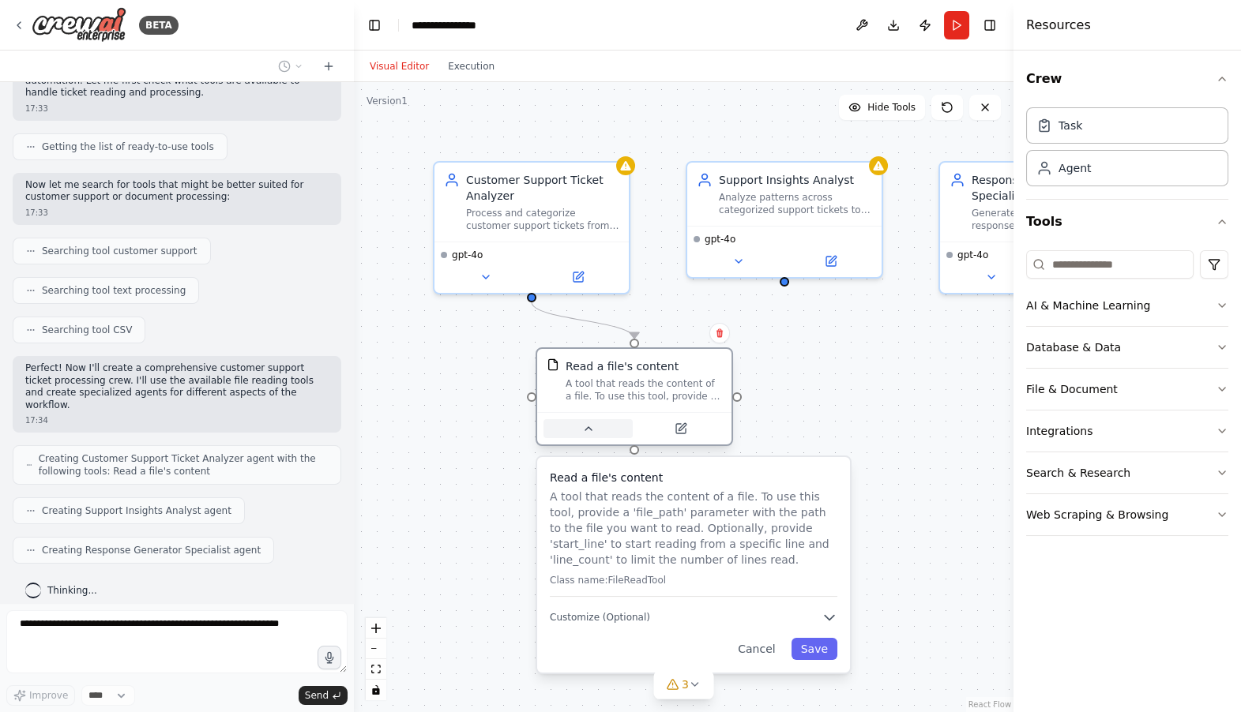
click at [590, 426] on icon at bounding box center [588, 428] width 13 height 13
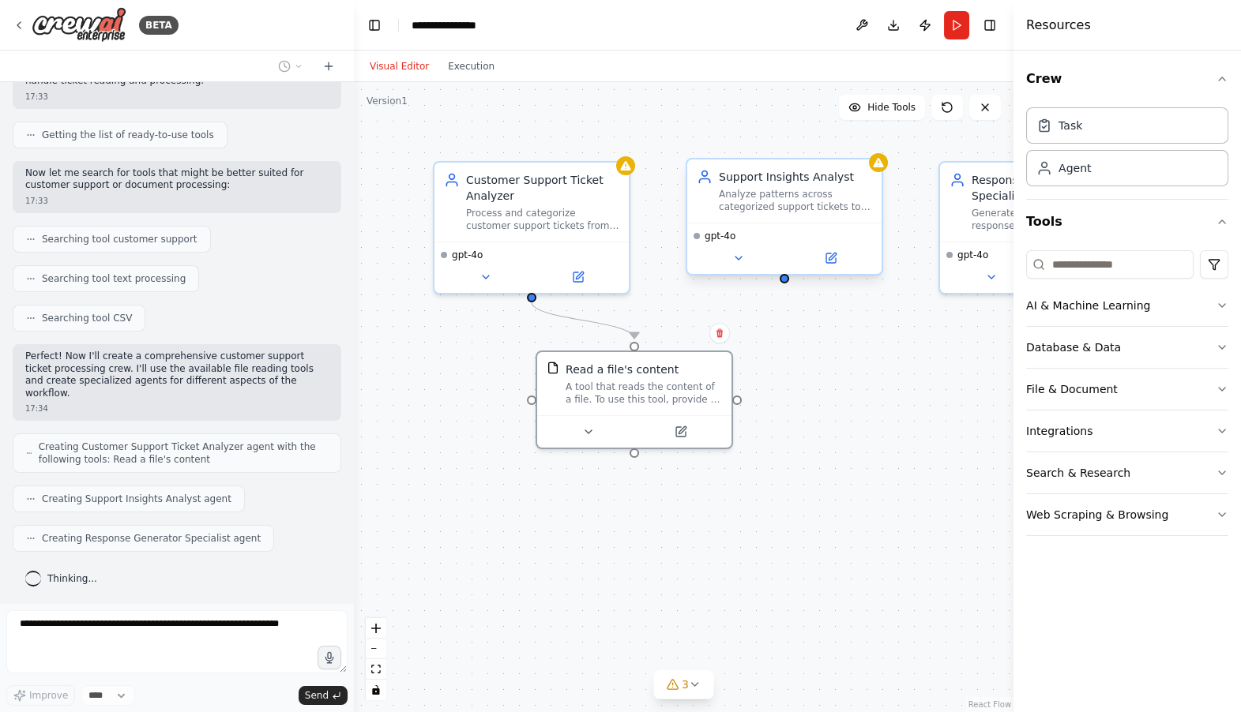
scroll to position [261, 0]
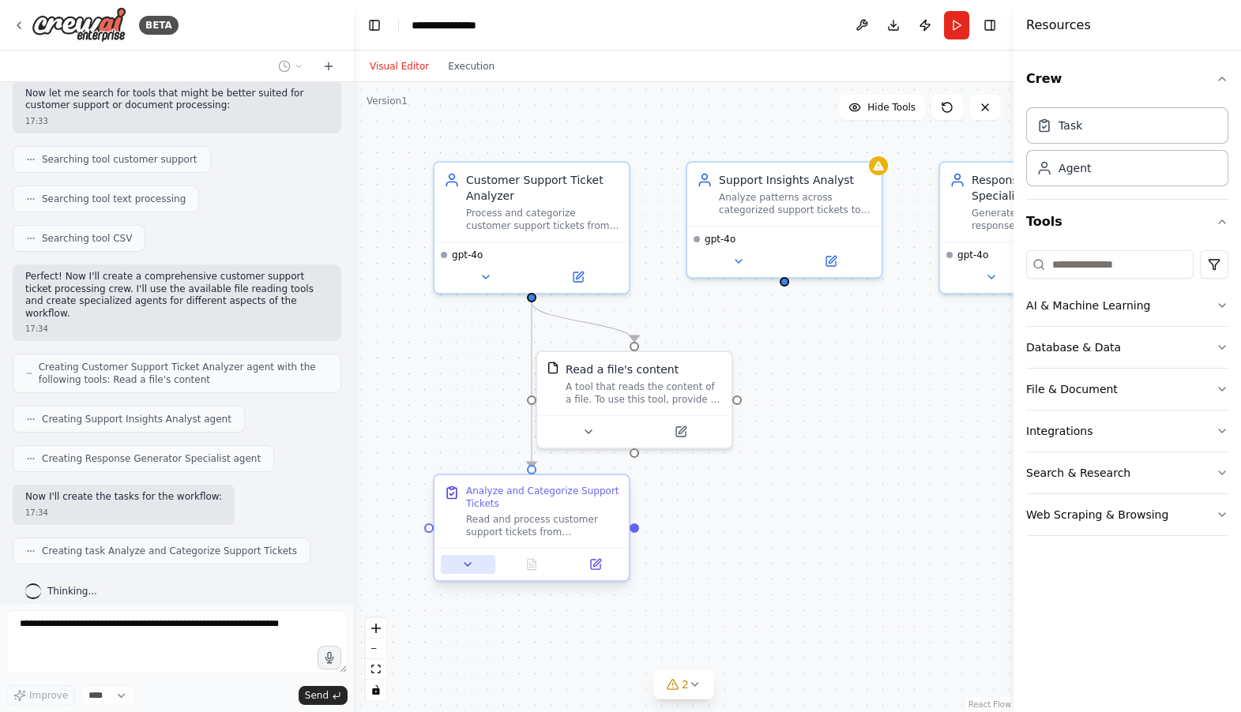
click at [468, 569] on icon at bounding box center [467, 564] width 13 height 13
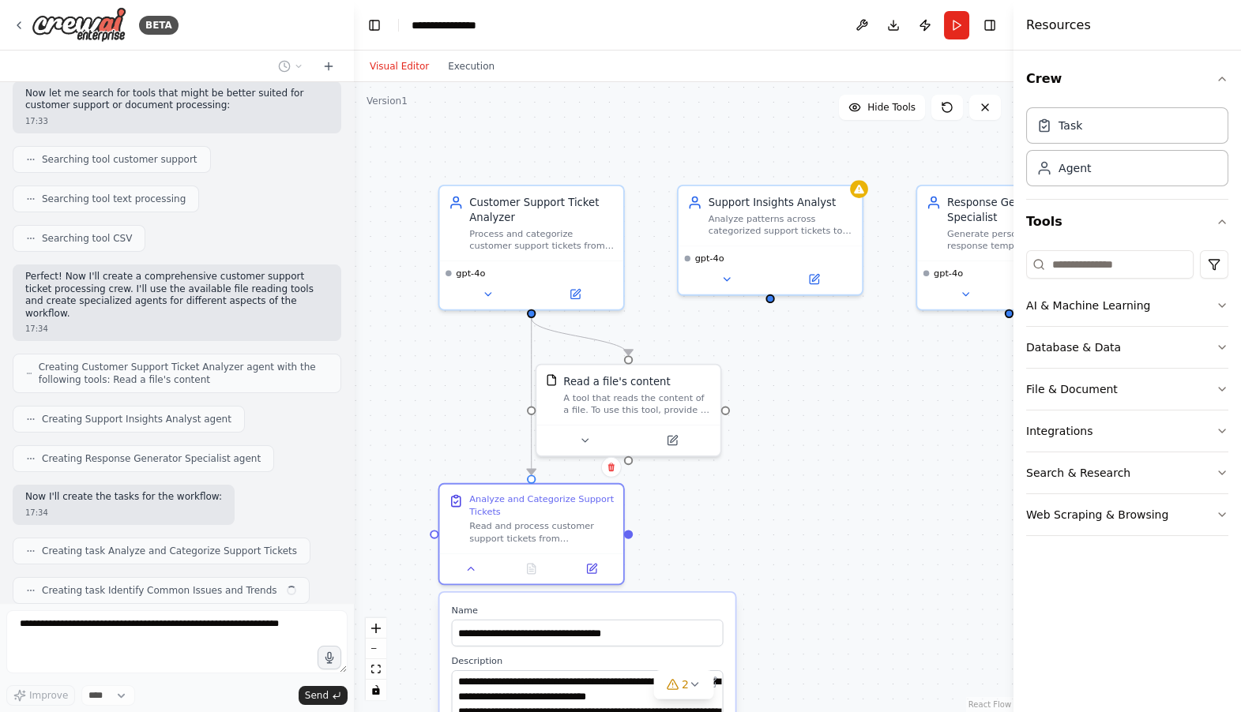
scroll to position [300, 0]
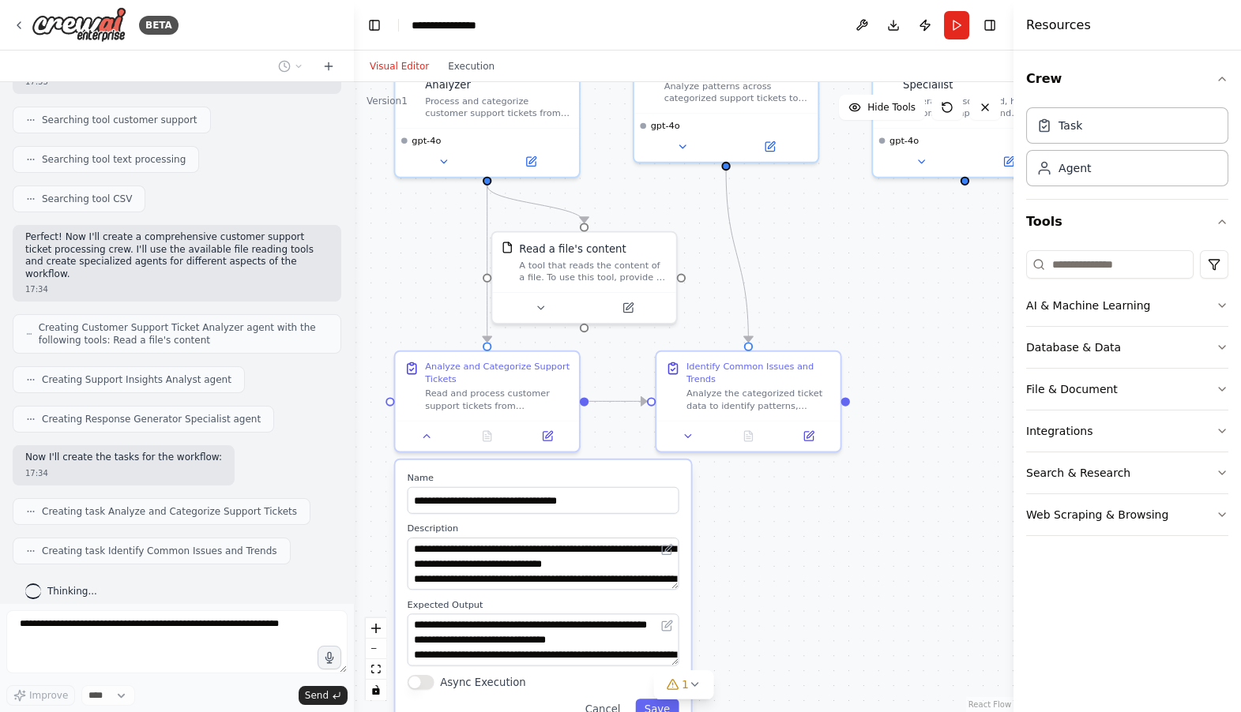
drag, startPoint x: 840, startPoint y: 398, endPoint x: 804, endPoint y: 263, distance: 139.8
click at [802, 264] on div ".deletable-edge-delete-btn { width: 20px; height: 20px; border: 0px solid #ffff…" at bounding box center [683, 397] width 659 height 630
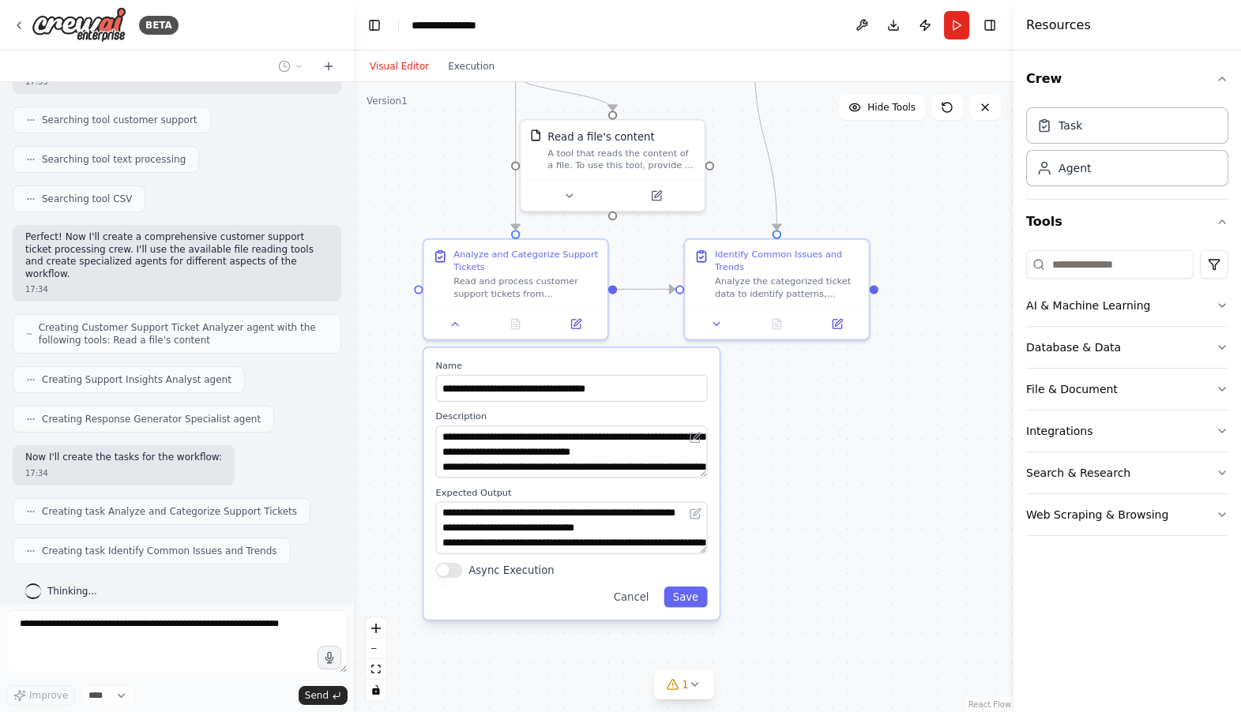
drag, startPoint x: 820, startPoint y: 532, endPoint x: 843, endPoint y: 413, distance: 121.6
click at [843, 413] on div ".deletable-edge-delete-btn { width: 20px; height: 20px; border: 0px solid #ffff…" at bounding box center [683, 397] width 659 height 630
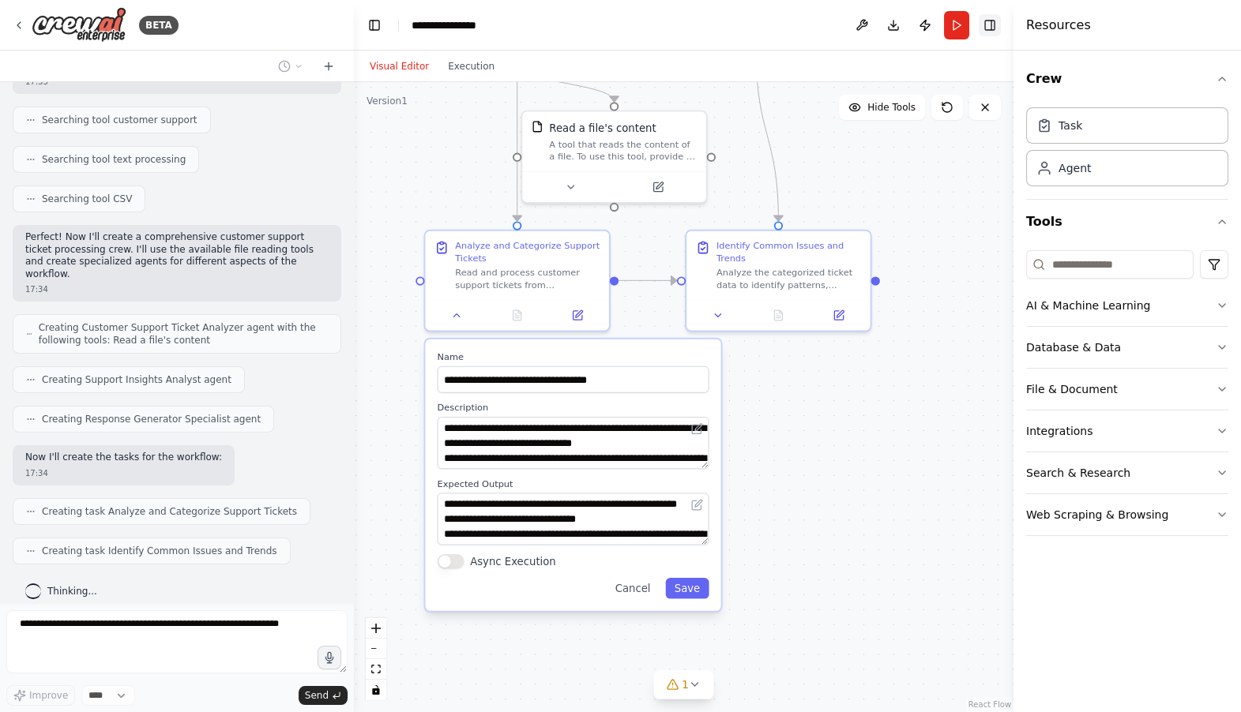
click at [993, 23] on button "Toggle Right Sidebar" at bounding box center [989, 25] width 22 height 22
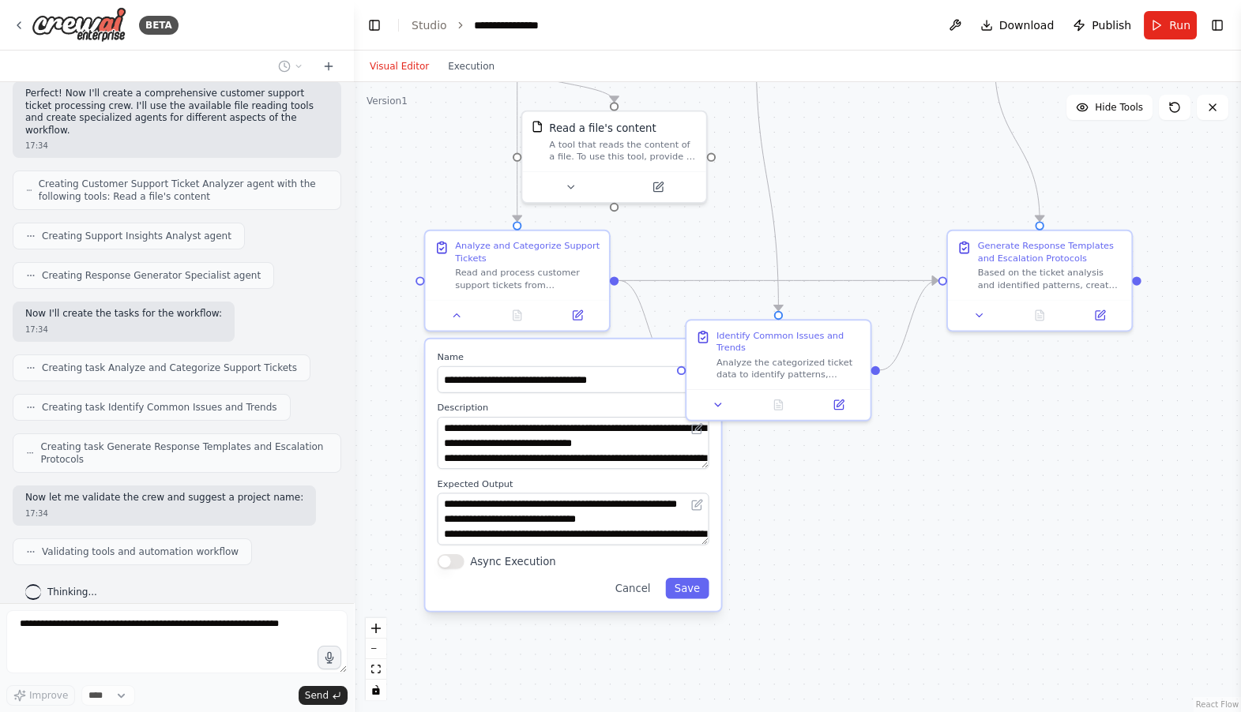
scroll to position [496, 0]
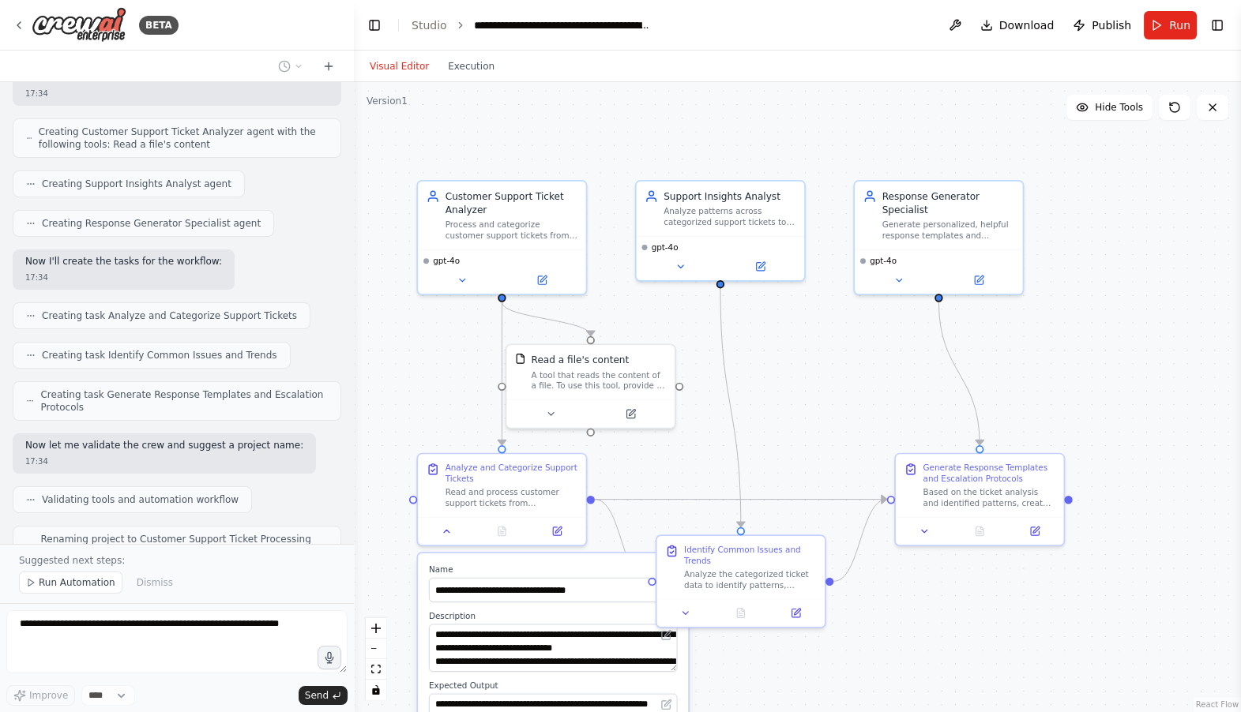
drag, startPoint x: 756, startPoint y: 450, endPoint x: 738, endPoint y: 655, distance: 205.3
click at [738, 655] on div ".deletable-edge-delete-btn { width: 20px; height: 20px; border: 0px solid #ffff…" at bounding box center [797, 397] width 887 height 630
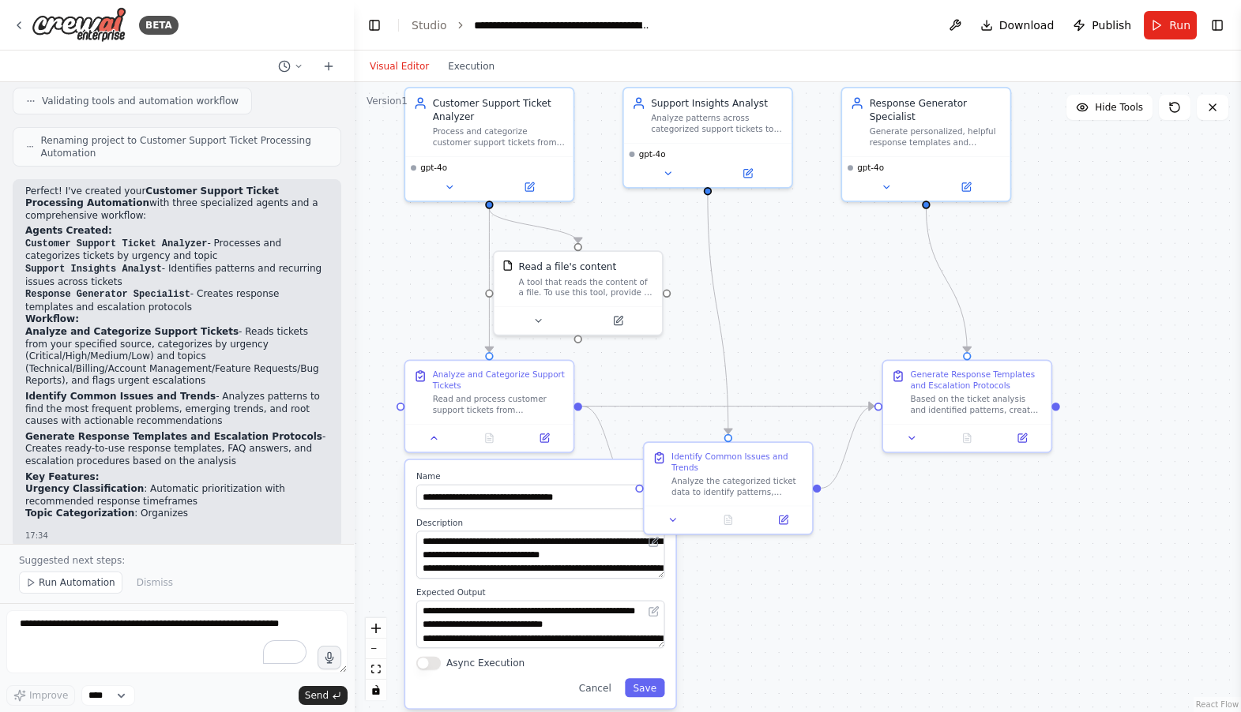
drag, startPoint x: 793, startPoint y: 383, endPoint x: 780, endPoint y: 268, distance: 116.0
click at [780, 268] on div ".deletable-edge-delete-btn { width: 20px; height: 20px; border: 0px solid #ffff…" at bounding box center [797, 397] width 887 height 630
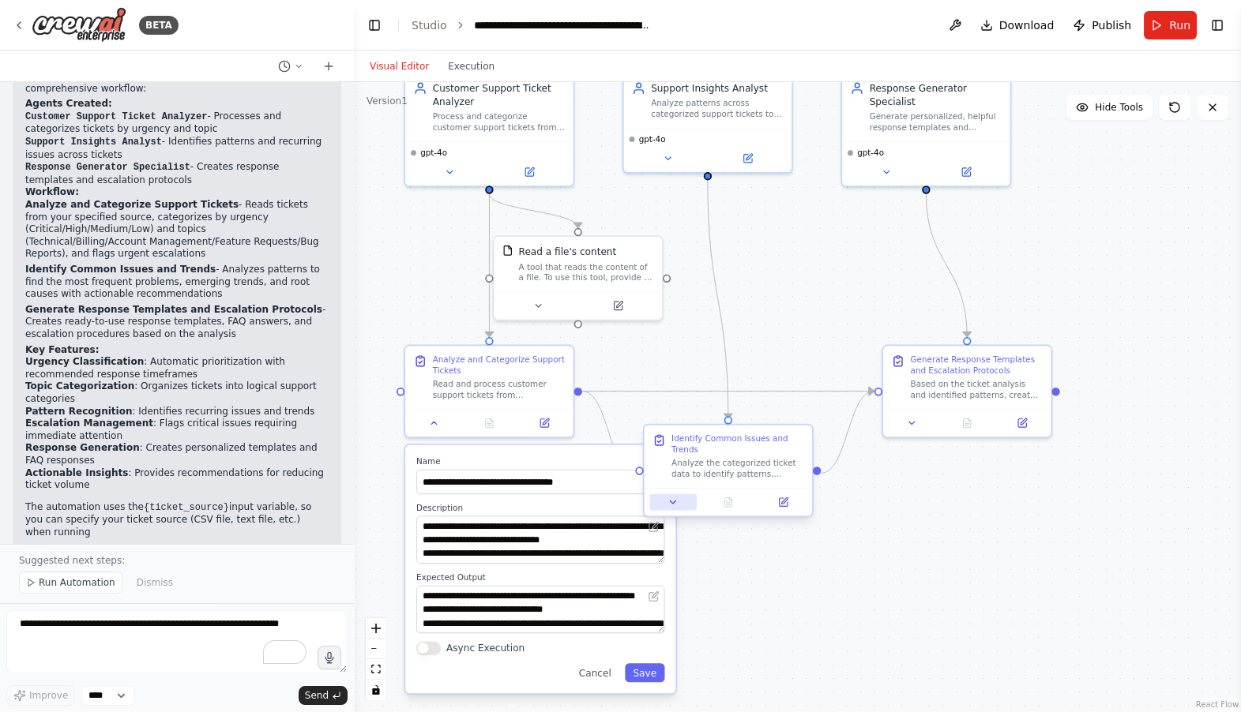
click at [677, 498] on icon at bounding box center [672, 502] width 11 height 11
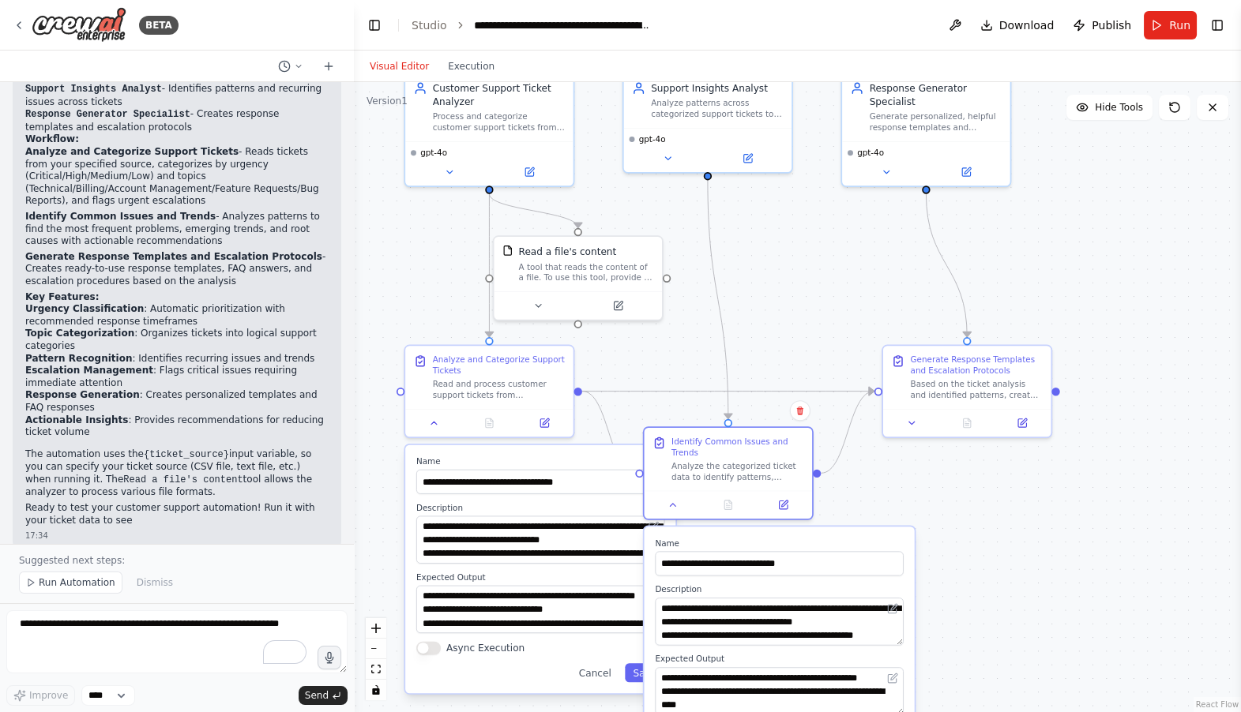
scroll to position [1087, 0]
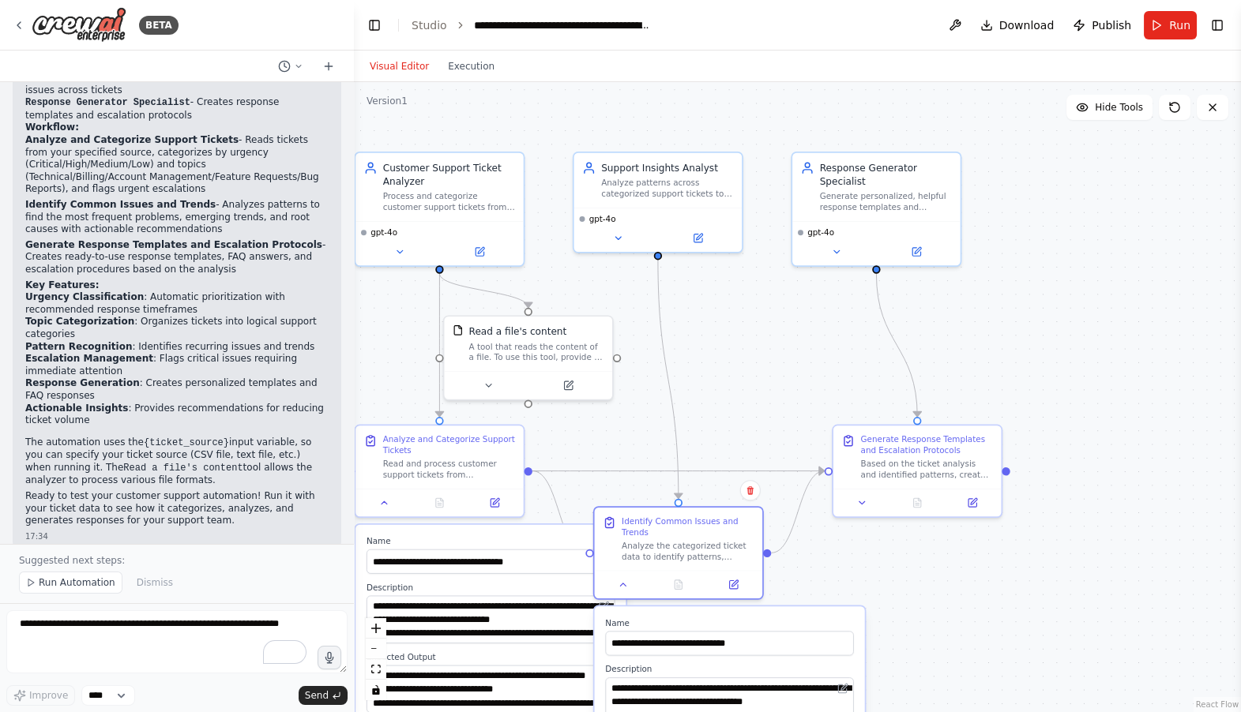
drag, startPoint x: 1012, startPoint y: 512, endPoint x: 962, endPoint y: 591, distance: 94.0
click at [962, 591] on div ".deletable-edge-delete-btn { width: 20px; height: 20px; border: 0px solid #ffff…" at bounding box center [797, 397] width 887 height 630
click at [862, 500] on icon at bounding box center [862, 500] width 6 height 2
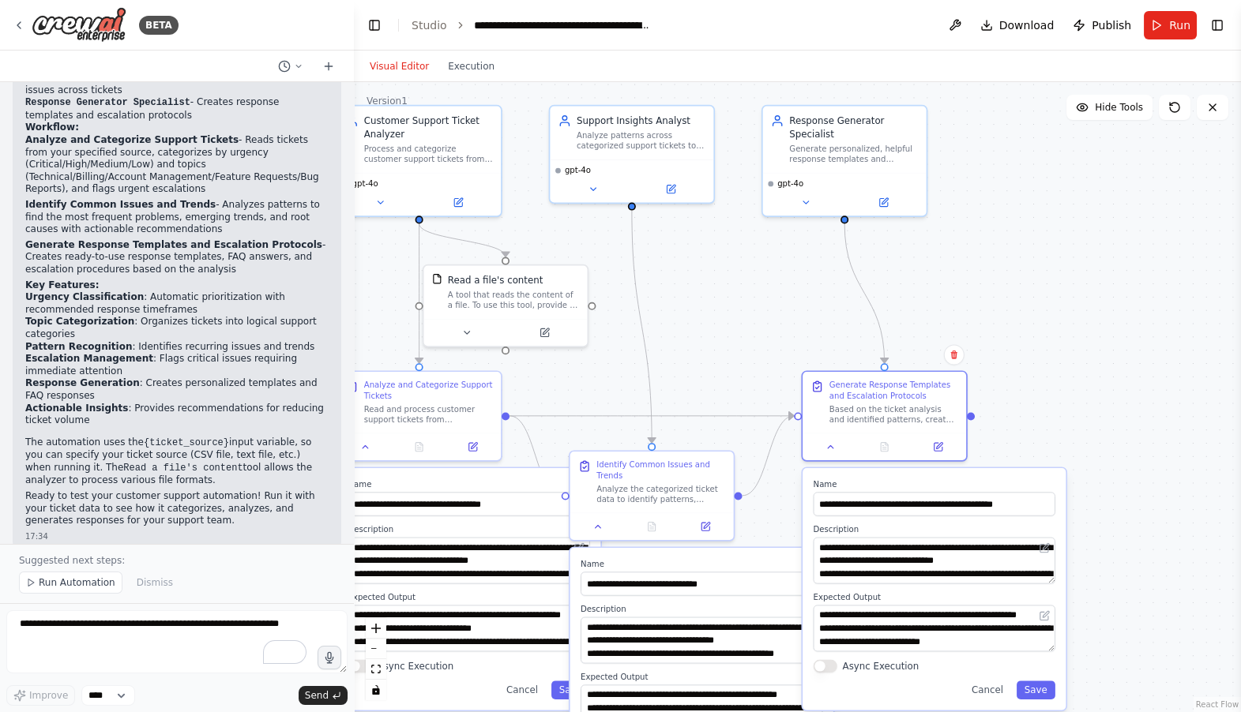
drag, startPoint x: 1144, startPoint y: 346, endPoint x: 1099, endPoint y: 246, distance: 109.9
click at [1098, 246] on div ".deletable-edge-delete-btn { width: 20px; height: 20px; border: 0px solid #ffff…" at bounding box center [797, 397] width 887 height 630
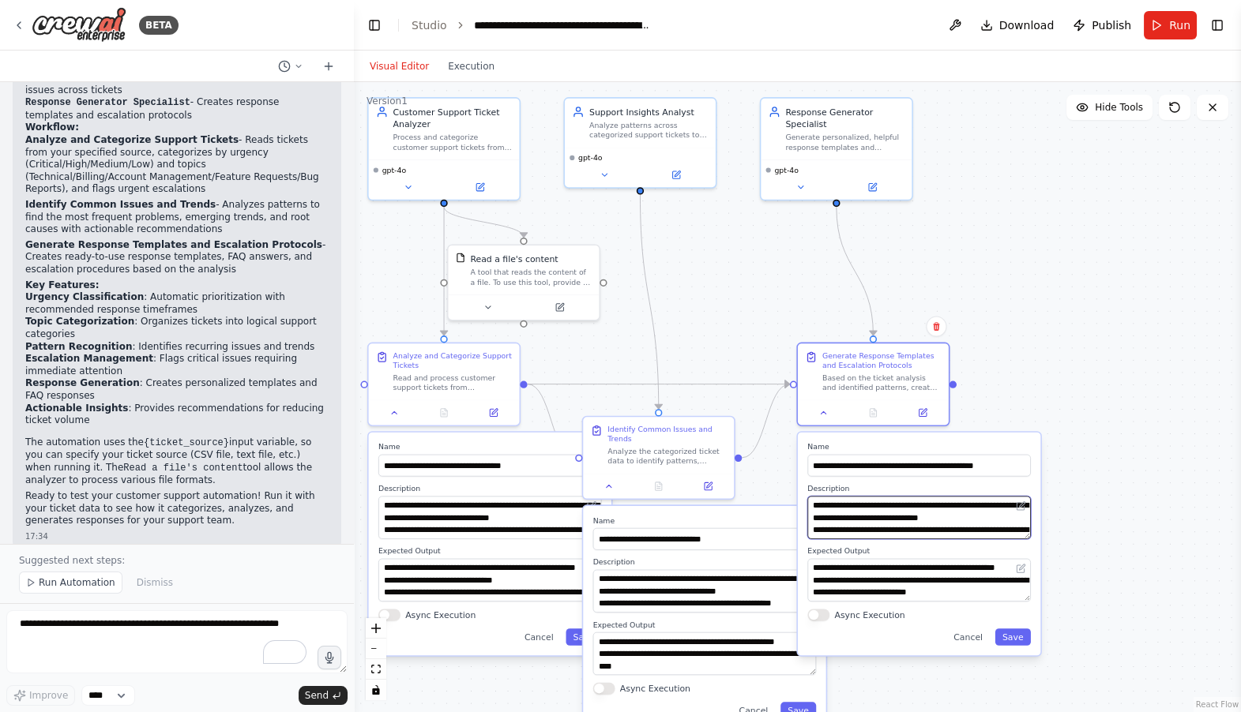
click at [918, 520] on textarea "**********" at bounding box center [918, 517] width 223 height 43
click at [1021, 508] on icon at bounding box center [1019, 506] width 7 height 7
click at [958, 520] on textarea "**********" at bounding box center [918, 517] width 223 height 43
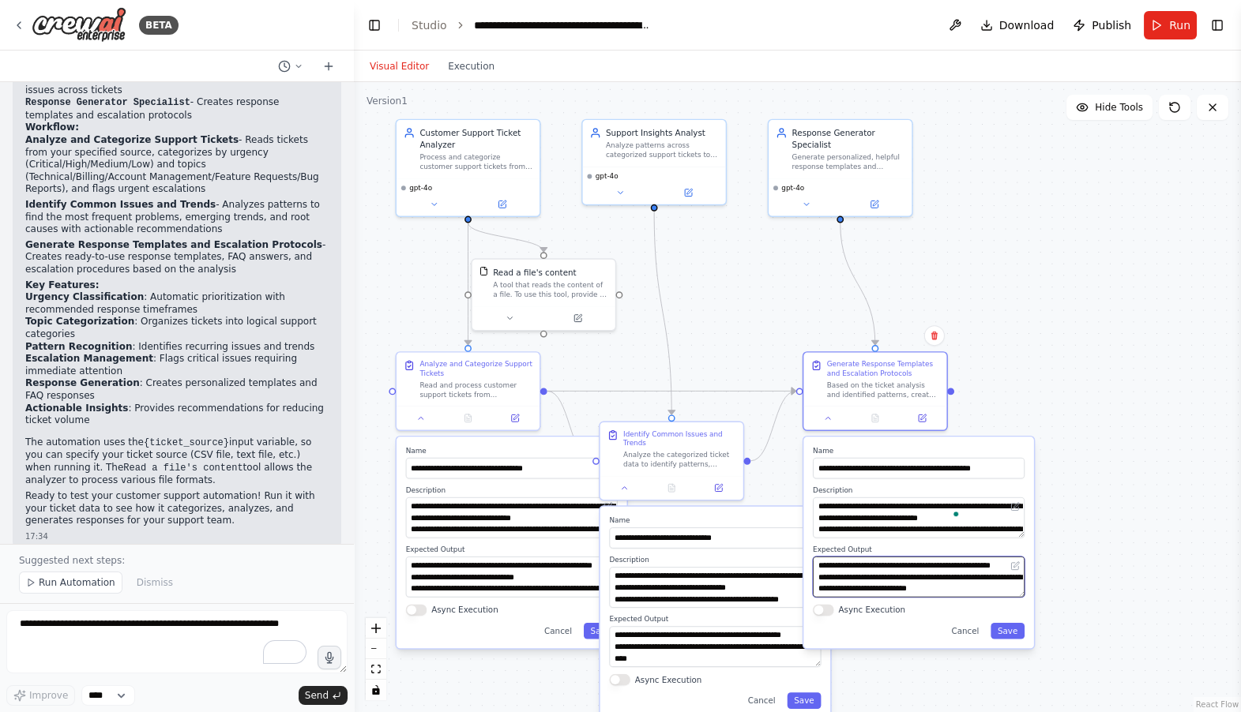
click at [896, 576] on textarea "**********" at bounding box center [919, 577] width 212 height 40
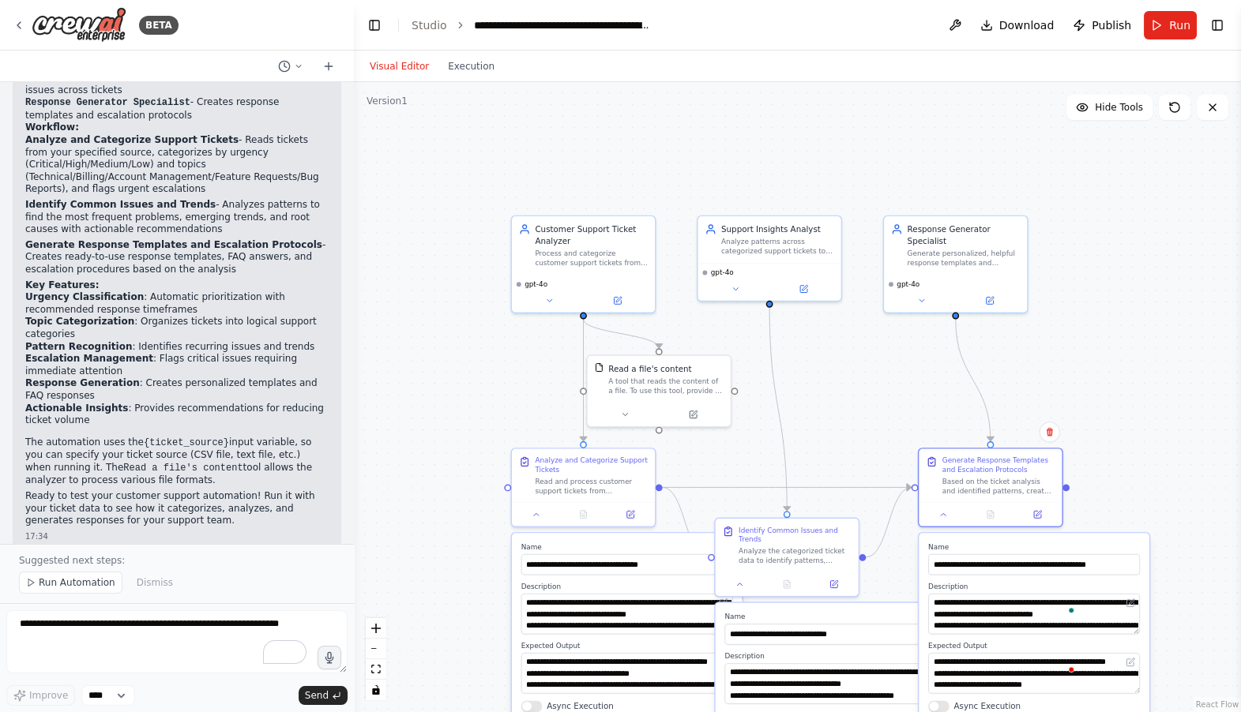
drag, startPoint x: 738, startPoint y: 275, endPoint x: 851, endPoint y: 369, distance: 147.5
click at [852, 370] on div ".deletable-edge-delete-btn { width: 20px; height: 20px; border: 0px solid #ffff…" at bounding box center [797, 397] width 887 height 630
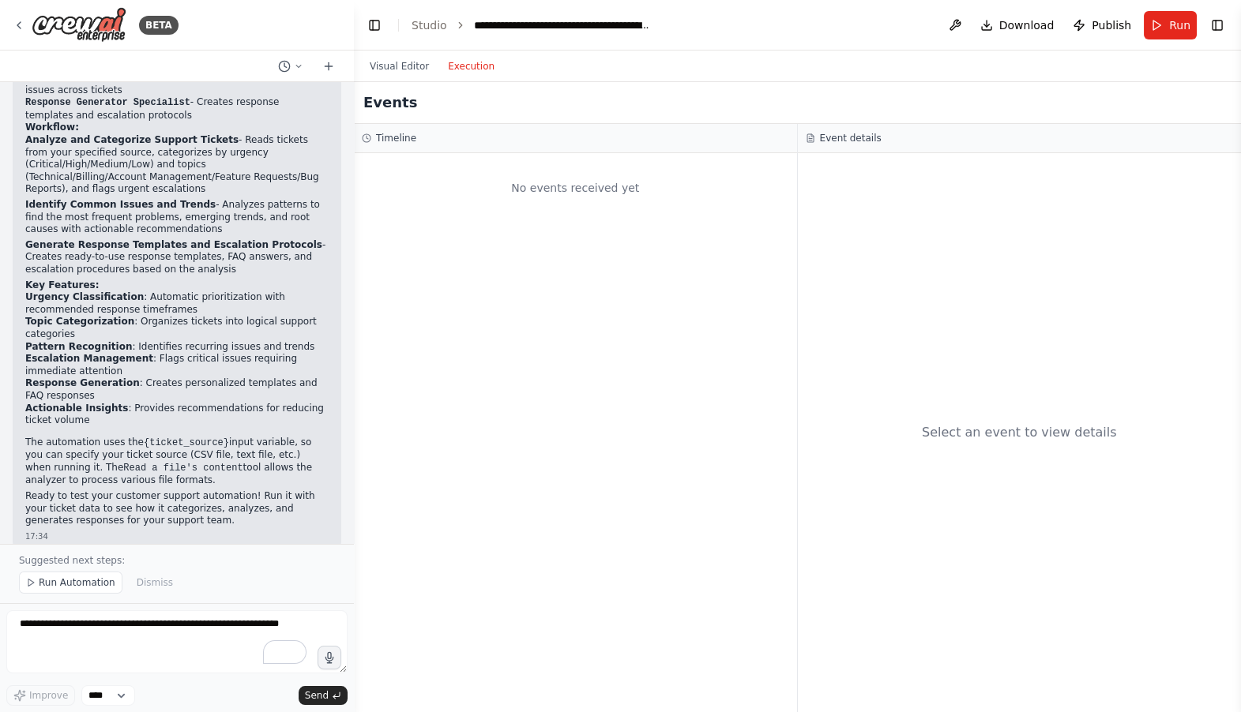
click at [473, 66] on button "Execution" at bounding box center [471, 66] width 66 height 19
click at [392, 62] on button "Visual Editor" at bounding box center [399, 66] width 78 height 19
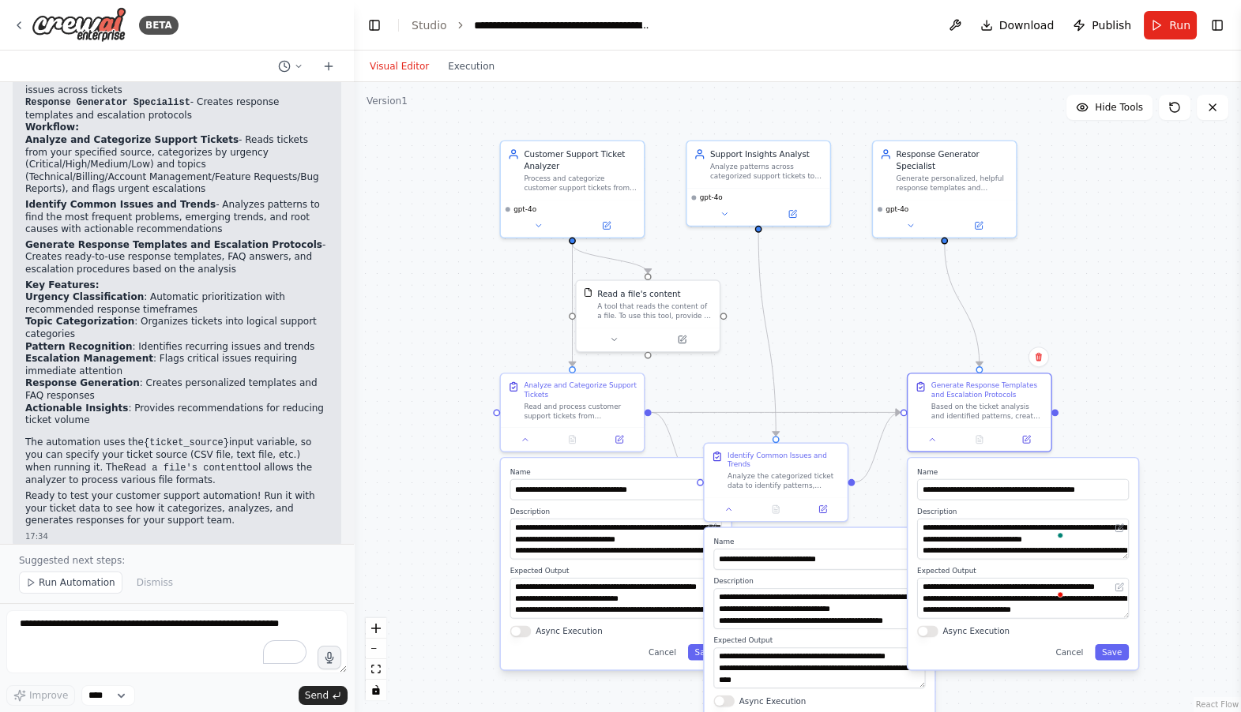
drag, startPoint x: 449, startPoint y: 373, endPoint x: 433, endPoint y: 280, distance: 95.3
click at [433, 280] on div ".deletable-edge-delete-btn { width: 20px; height: 20px; border: 0px solid #ffff…" at bounding box center [797, 397] width 887 height 630
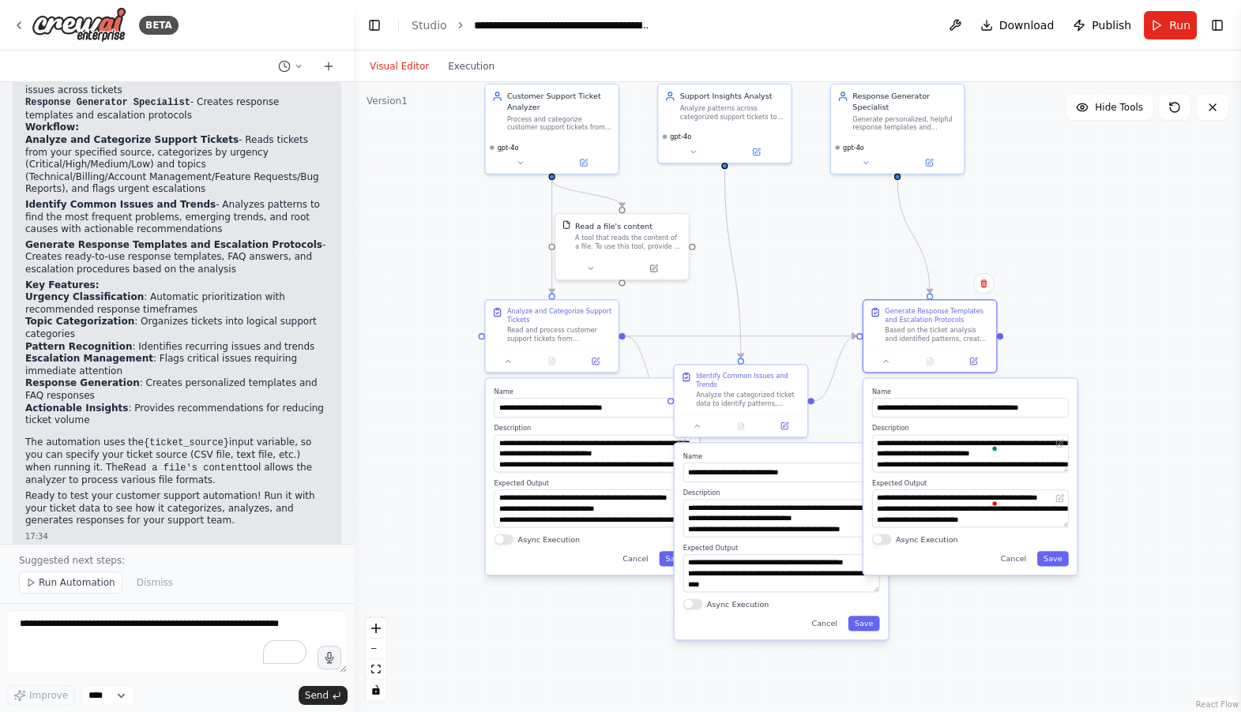
drag, startPoint x: 418, startPoint y: 417, endPoint x: 412, endPoint y: 364, distance: 53.2
click at [412, 362] on div ".deletable-edge-delete-btn { width: 20px; height: 20px; border: 0px solid #ffff…" at bounding box center [797, 397] width 887 height 630
click at [509, 364] on button at bounding box center [508, 359] width 37 height 13
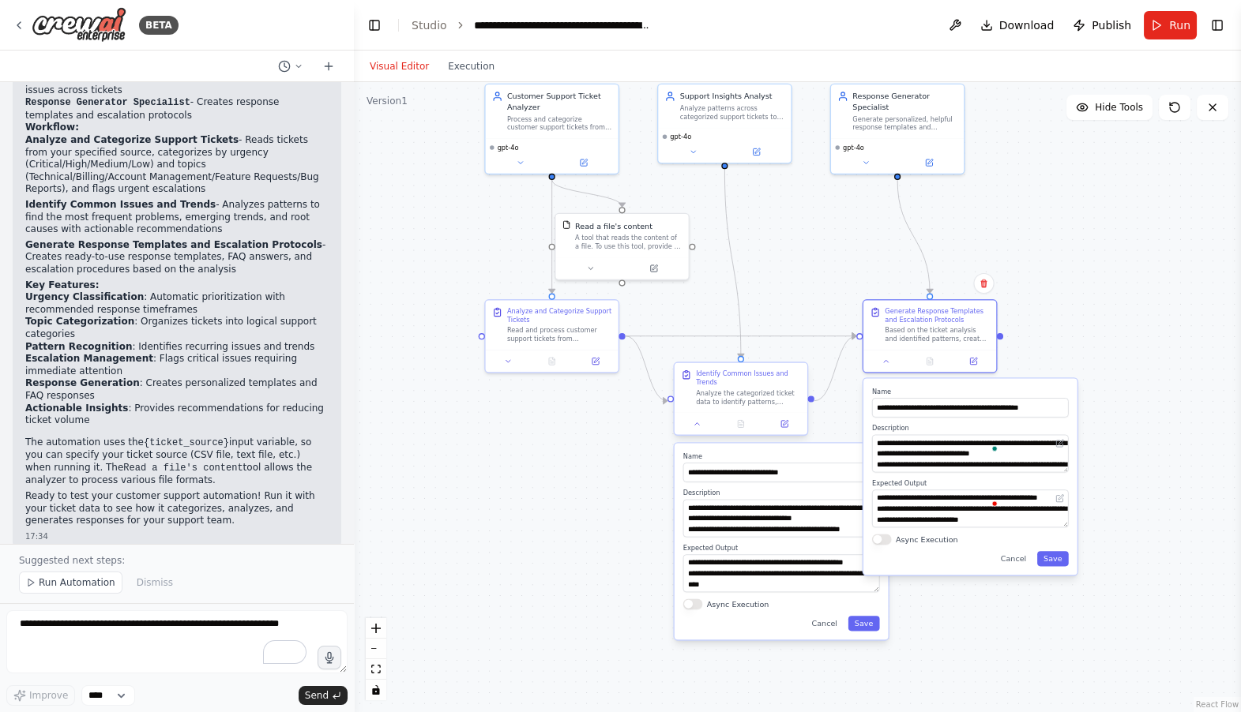
click at [700, 431] on div at bounding box center [740, 424] width 133 height 22
click at [700, 426] on icon at bounding box center [702, 423] width 9 height 9
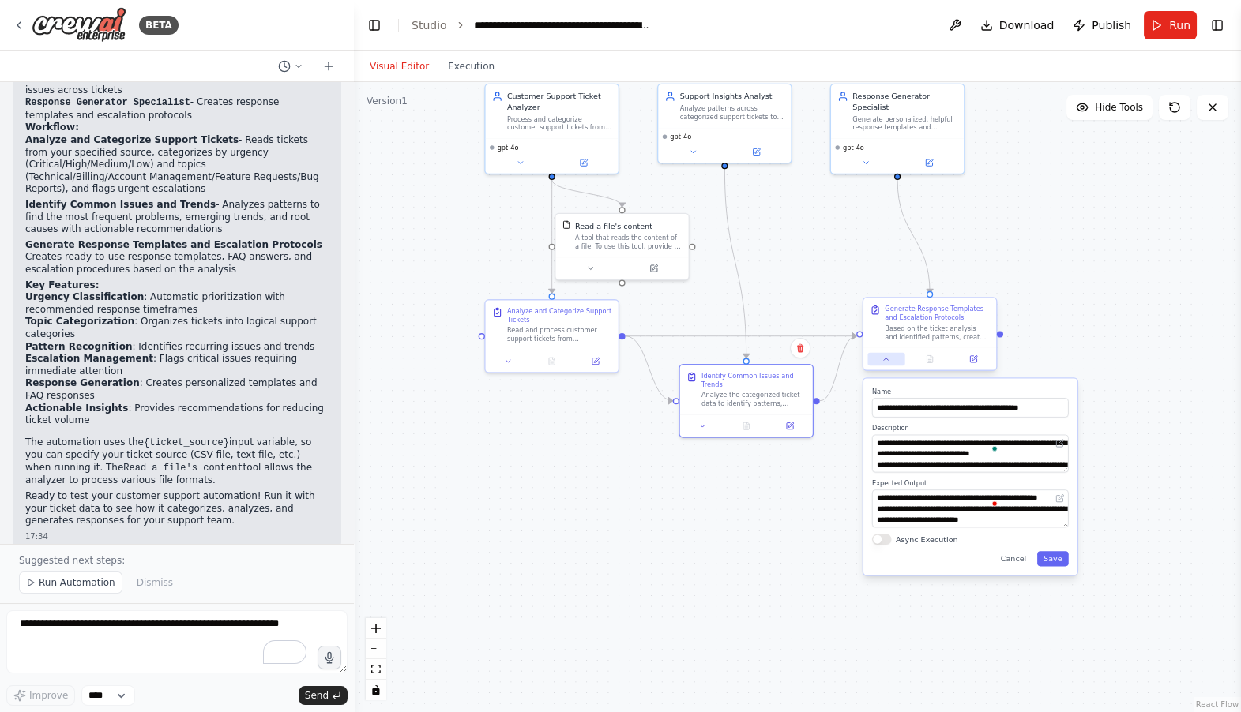
click at [884, 363] on icon at bounding box center [885, 359] width 9 height 9
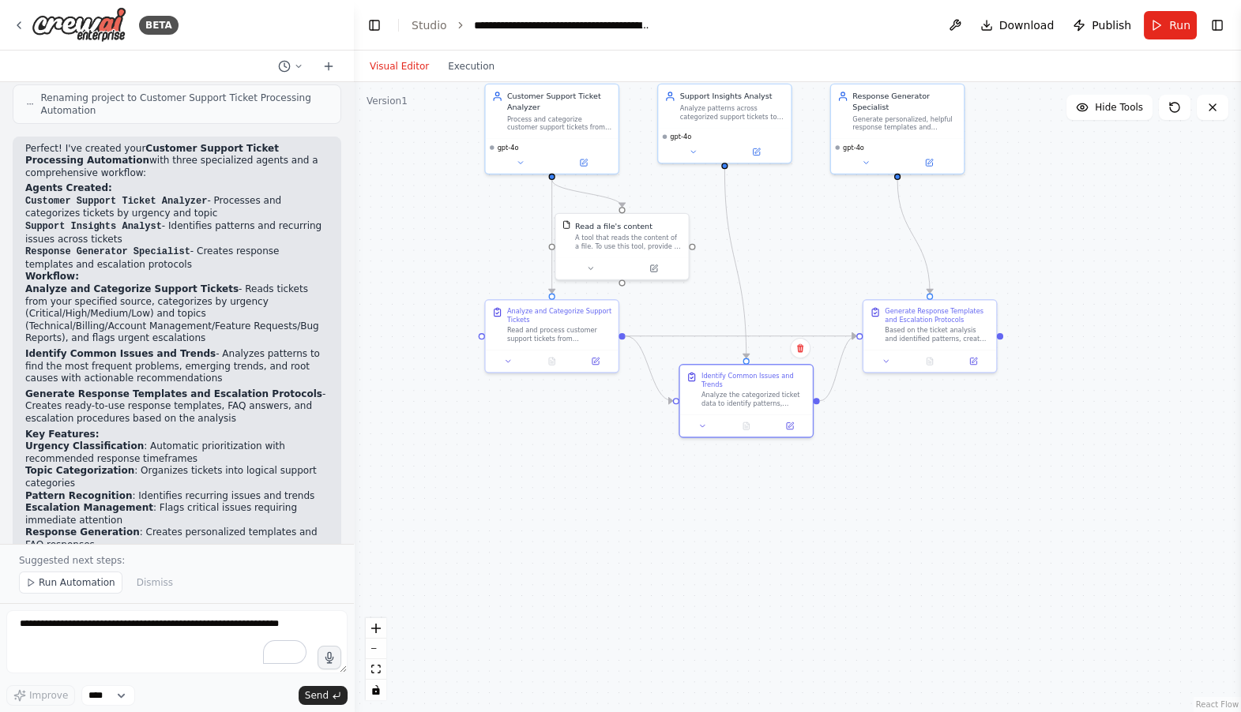
scroll to position [956, 0]
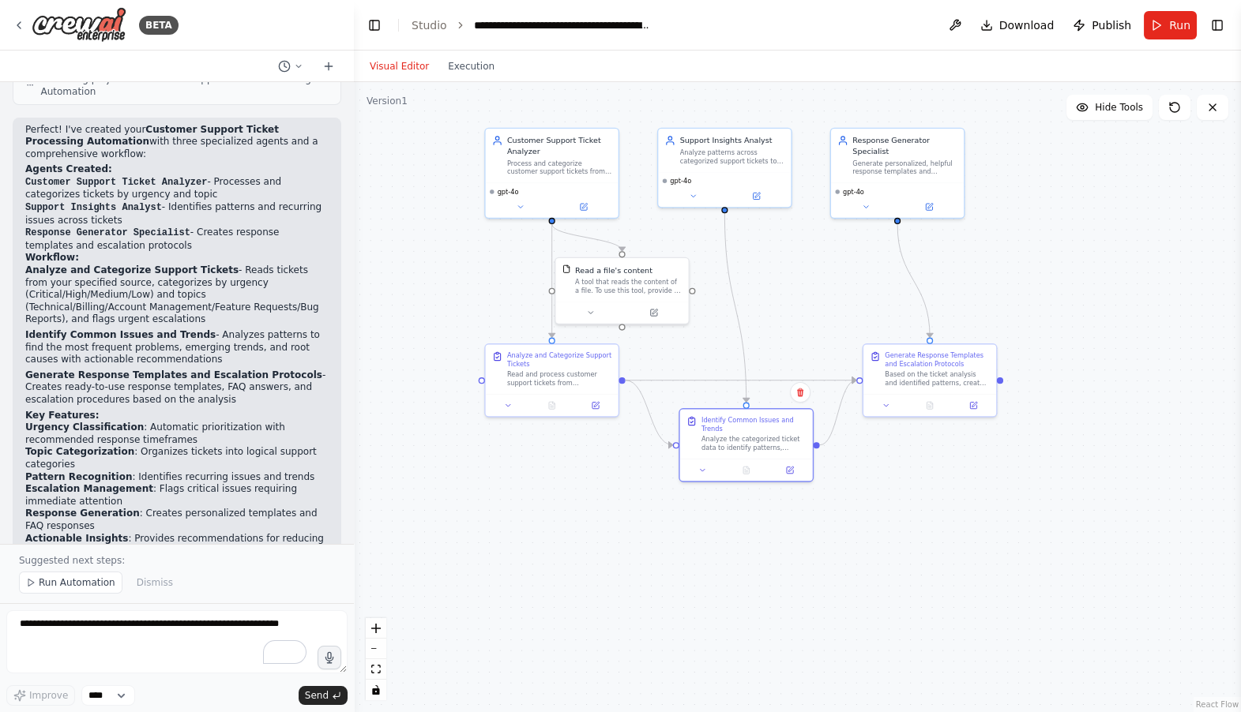
drag, startPoint x: 438, startPoint y: 201, endPoint x: 436, endPoint y: 282, distance: 81.4
click at [436, 282] on div ".deletable-edge-delete-btn { width: 20px; height: 20px; border: 0px solid #ffff…" at bounding box center [797, 397] width 887 height 630
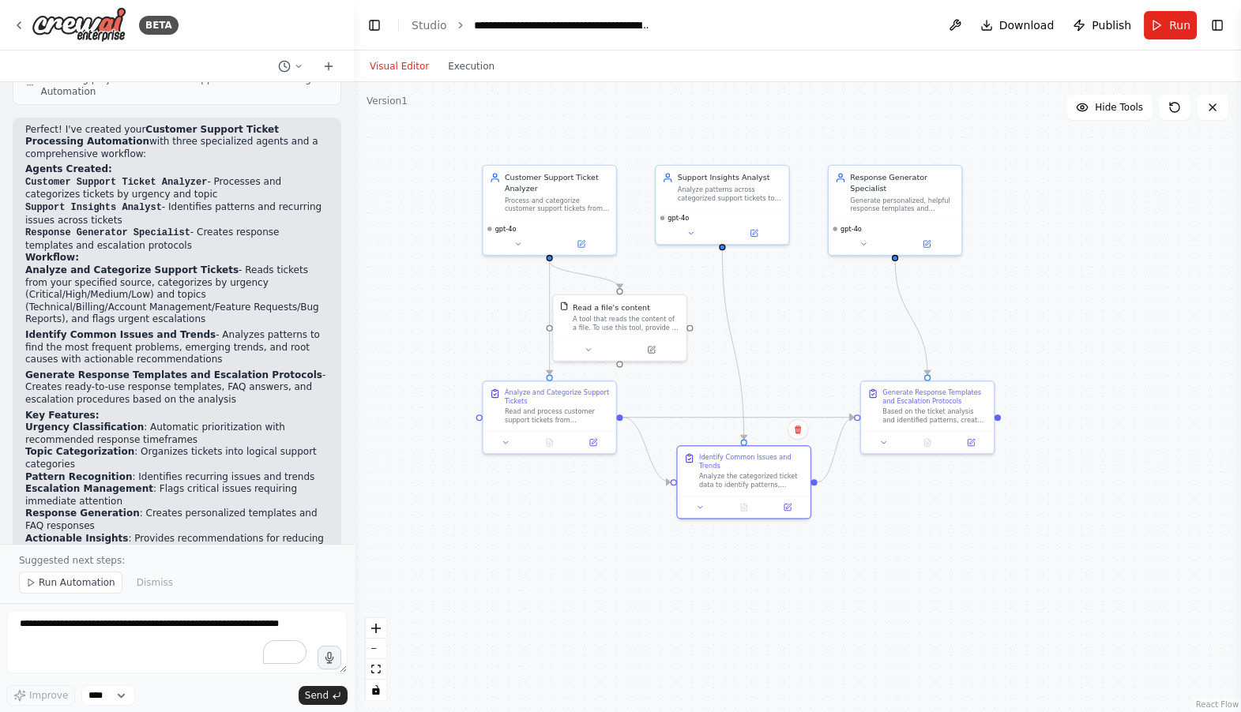
click at [61, 202] on code "Support Insights Analyst" at bounding box center [93, 207] width 137 height 11
drag, startPoint x: 109, startPoint y: 262, endPoint x: 105, endPoint y: 237, distance: 25.6
click at [105, 237] on div "Perfect! I've created your Customer Support Ticket Processing Automation with t…" at bounding box center [176, 391] width 303 height 534
click at [244, 269] on p "Analyze and Categorize Support Tickets - Reads tickets from your specified sour…" at bounding box center [176, 296] width 303 height 62
click at [112, 277] on p "Analyze and Categorize Support Tickets - Reads tickets from your specified sour…" at bounding box center [176, 296] width 303 height 62
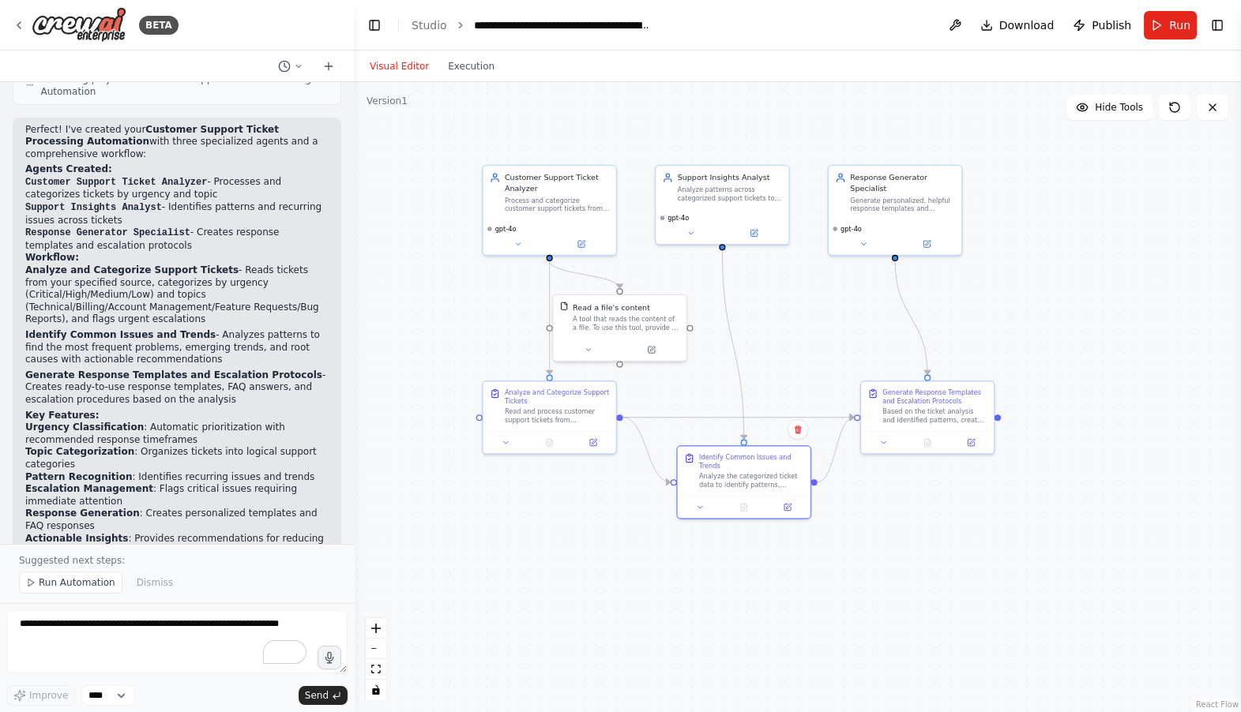
click at [193, 276] on p "Analyze and Categorize Support Tickets - Reads tickets from your specified sour…" at bounding box center [176, 296] width 303 height 62
click at [53, 285] on p "Analyze and Categorize Support Tickets - Reads tickets from your specified sour…" at bounding box center [176, 296] width 303 height 62
click at [120, 283] on p "Analyze and Categorize Support Tickets - Reads tickets from your specified sour…" at bounding box center [176, 296] width 303 height 62
click at [175, 279] on p "Analyze and Categorize Support Tickets - Reads tickets from your specified sour…" at bounding box center [176, 296] width 303 height 62
click at [137, 329] on strong "Identify Common Issues and Trends" at bounding box center [120, 334] width 190 height 11
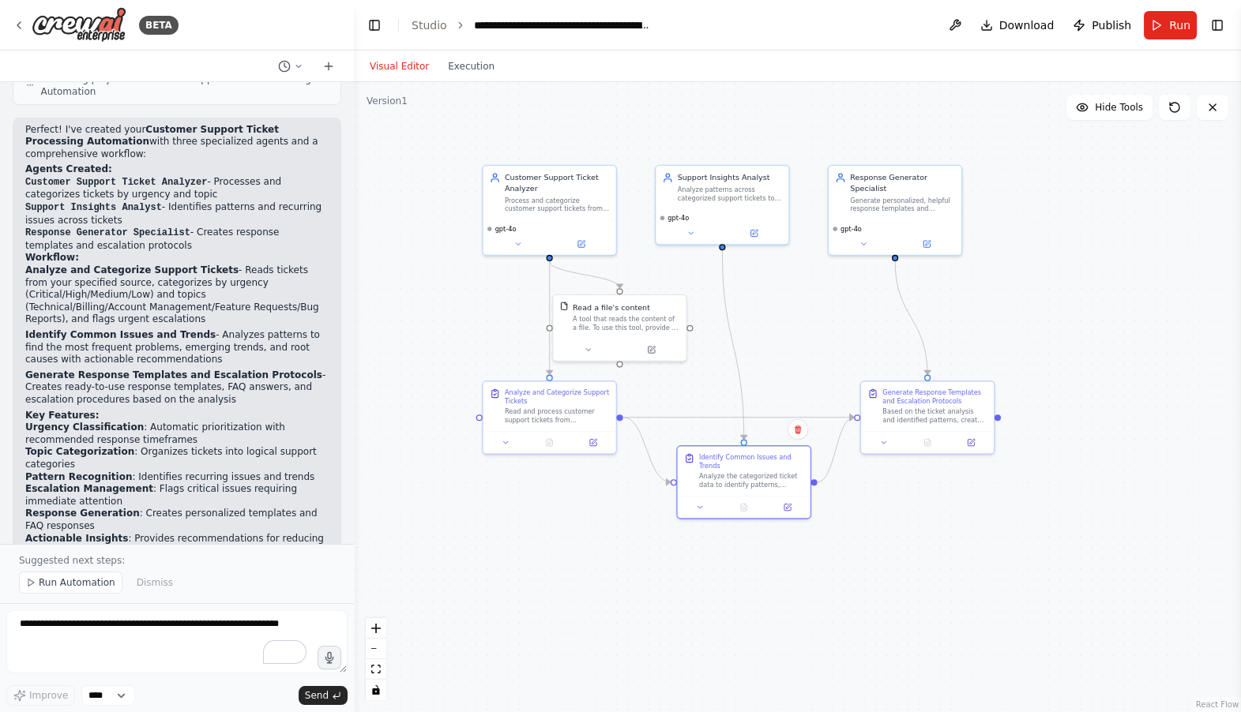
click at [224, 329] on p "Identify Common Issues and Trends - Analyzes patterns to find the most frequent…" at bounding box center [176, 347] width 303 height 37
click at [123, 339] on p "Identify Common Issues and Trends - Analyzes patterns to find the most frequent…" at bounding box center [176, 347] width 303 height 37
click at [188, 340] on p "Identify Common Issues and Trends - Analyzes patterns to find the most frequent…" at bounding box center [176, 347] width 303 height 37
click at [243, 332] on p "Identify Common Issues and Trends - Analyzes patterns to find the most frequent…" at bounding box center [176, 347] width 303 height 37
click at [196, 339] on p "Identify Common Issues and Trends - Analyzes patterns to find the most frequent…" at bounding box center [176, 347] width 303 height 37
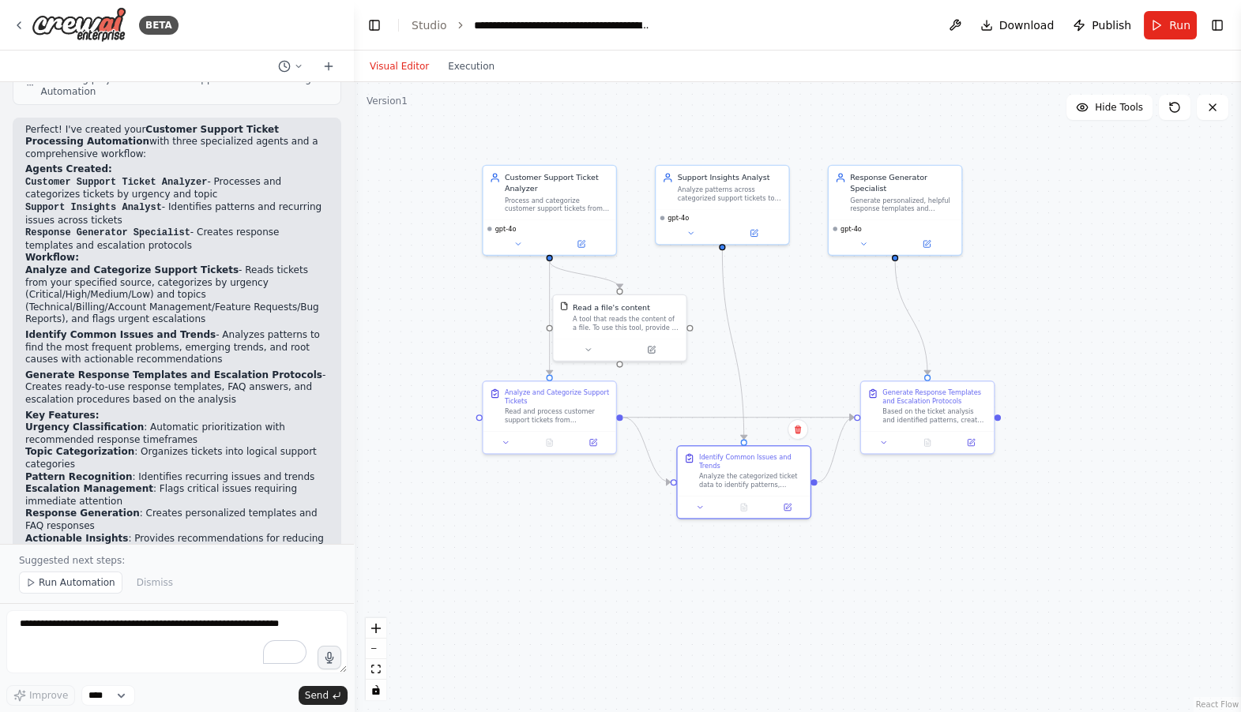
click at [99, 370] on strong "Generate Response Templates and Escalation Protocols" at bounding box center [173, 375] width 297 height 11
click at [133, 370] on strong "Generate Response Templates and Escalation Protocols" at bounding box center [173, 375] width 297 height 11
click at [196, 378] on p "Generate Response Templates and Escalation Protocols - Creates ready-to-use res…" at bounding box center [176, 388] width 303 height 37
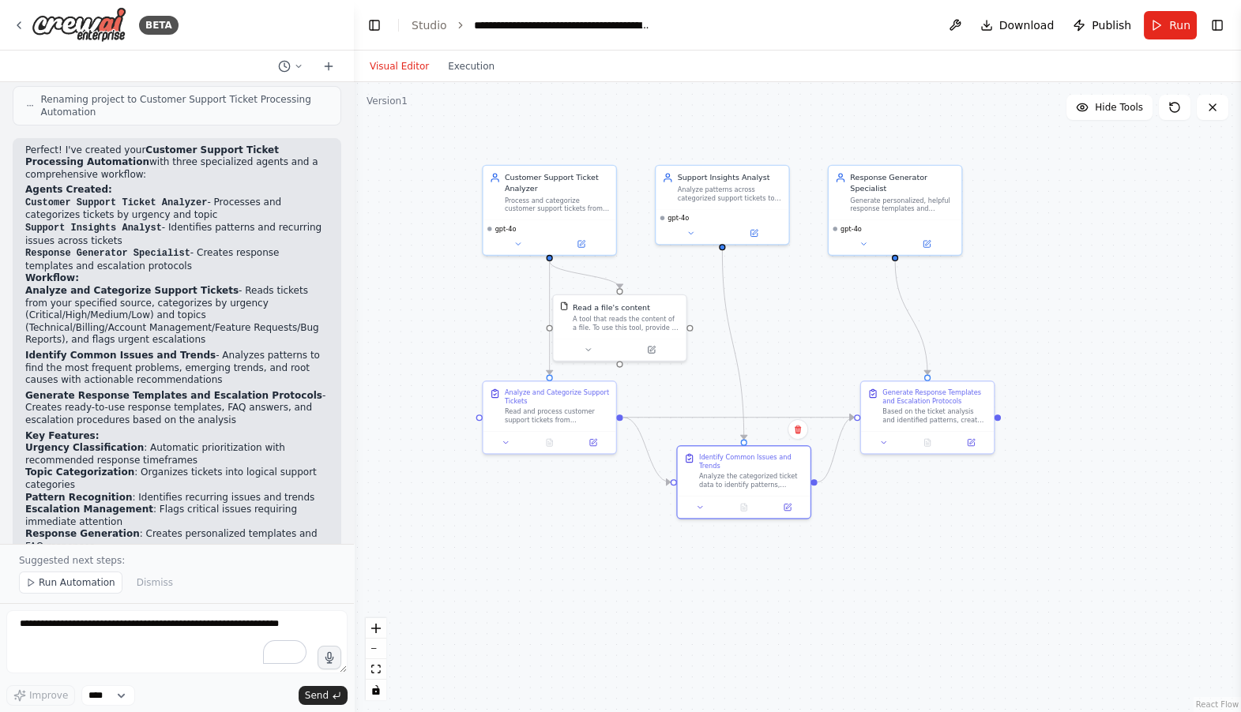
scroll to position [920, 0]
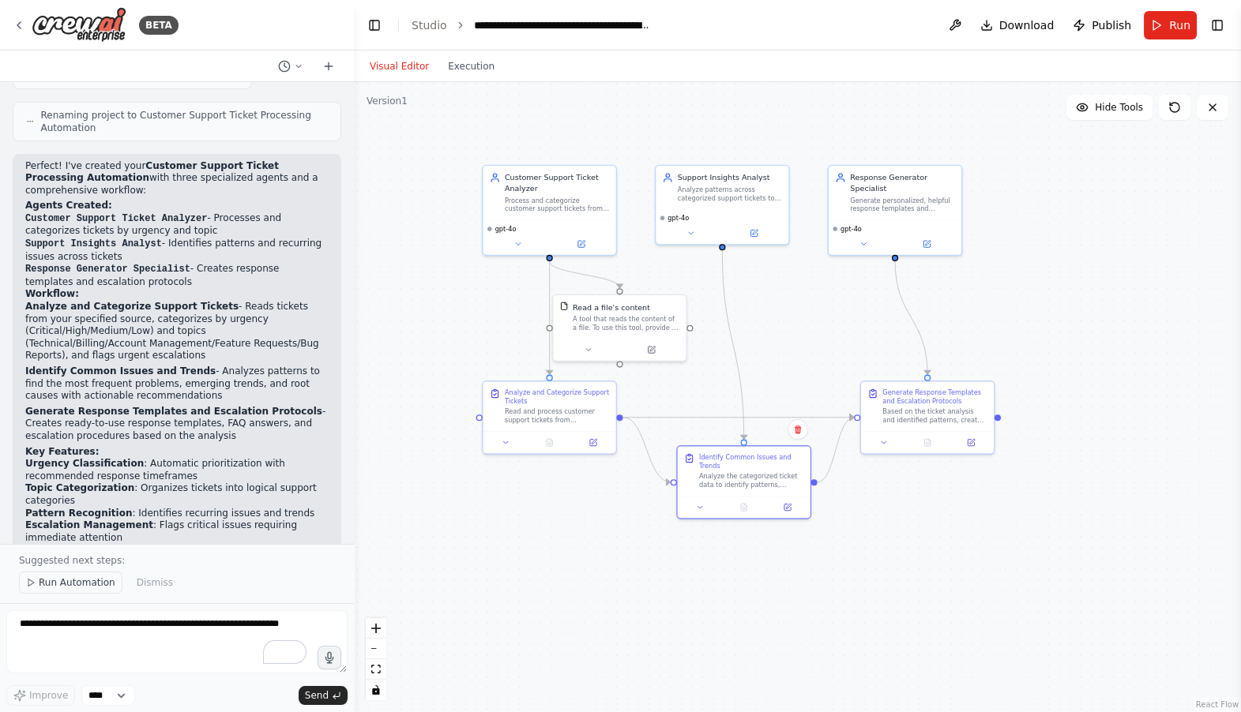
click at [61, 585] on span "Run Automation" at bounding box center [77, 582] width 77 height 13
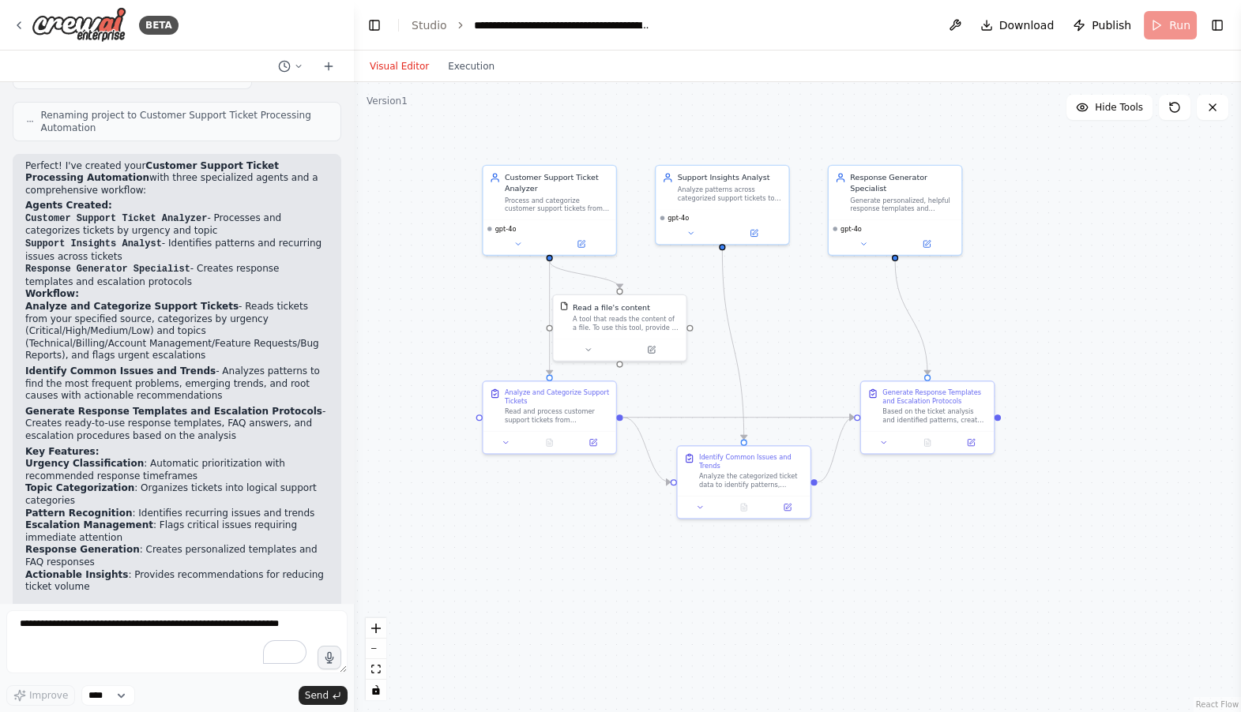
scroll to position [1027, 0]
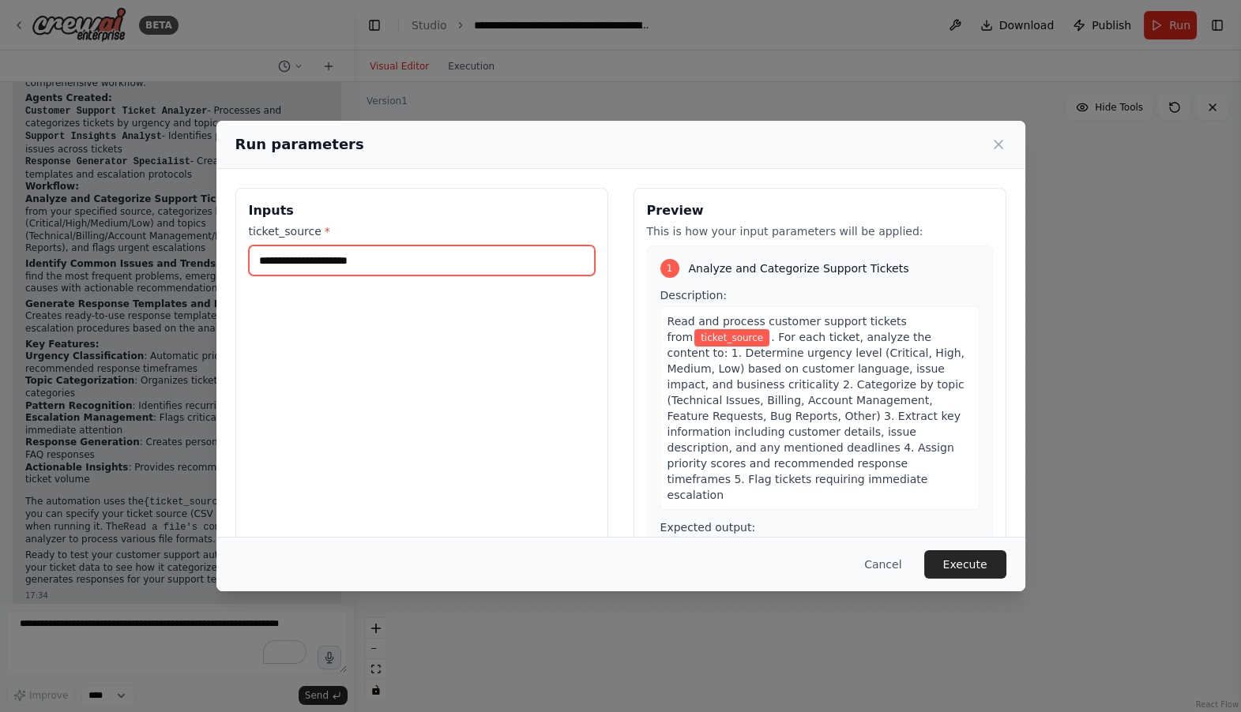
click at [373, 265] on input "ticket_source *" at bounding box center [422, 261] width 346 height 30
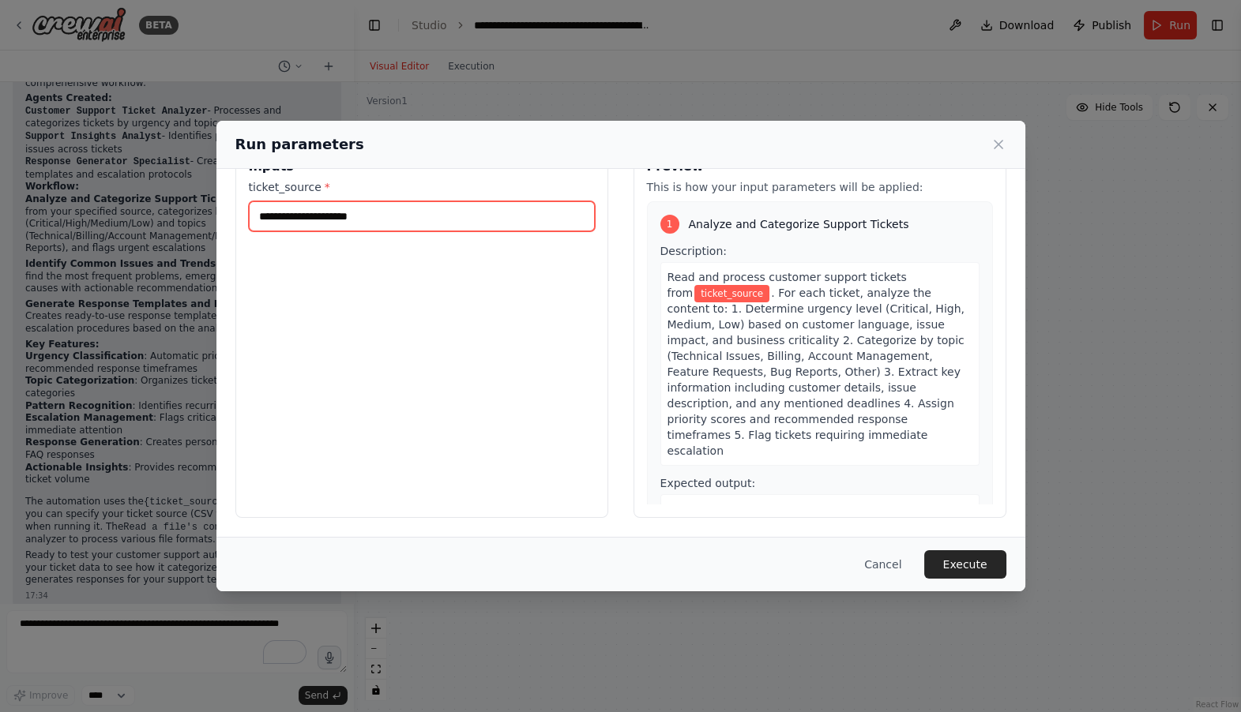
scroll to position [0, 0]
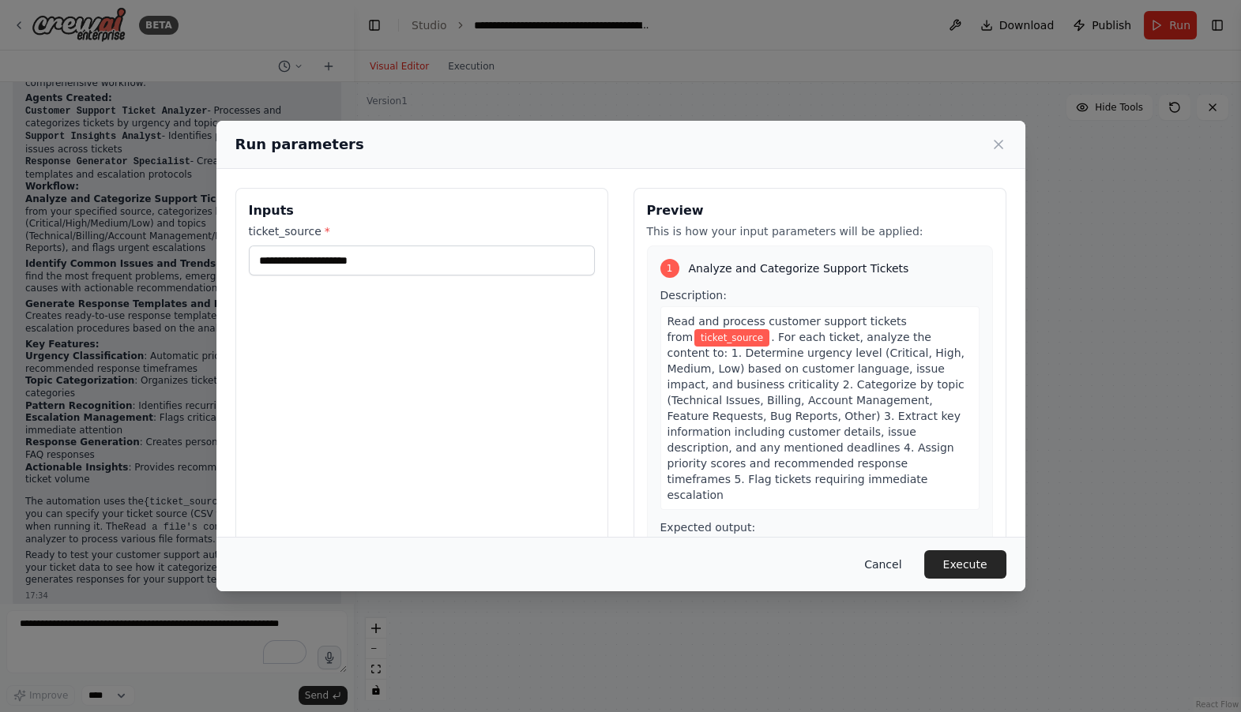
click at [878, 565] on button "Cancel" at bounding box center [882, 564] width 62 height 28
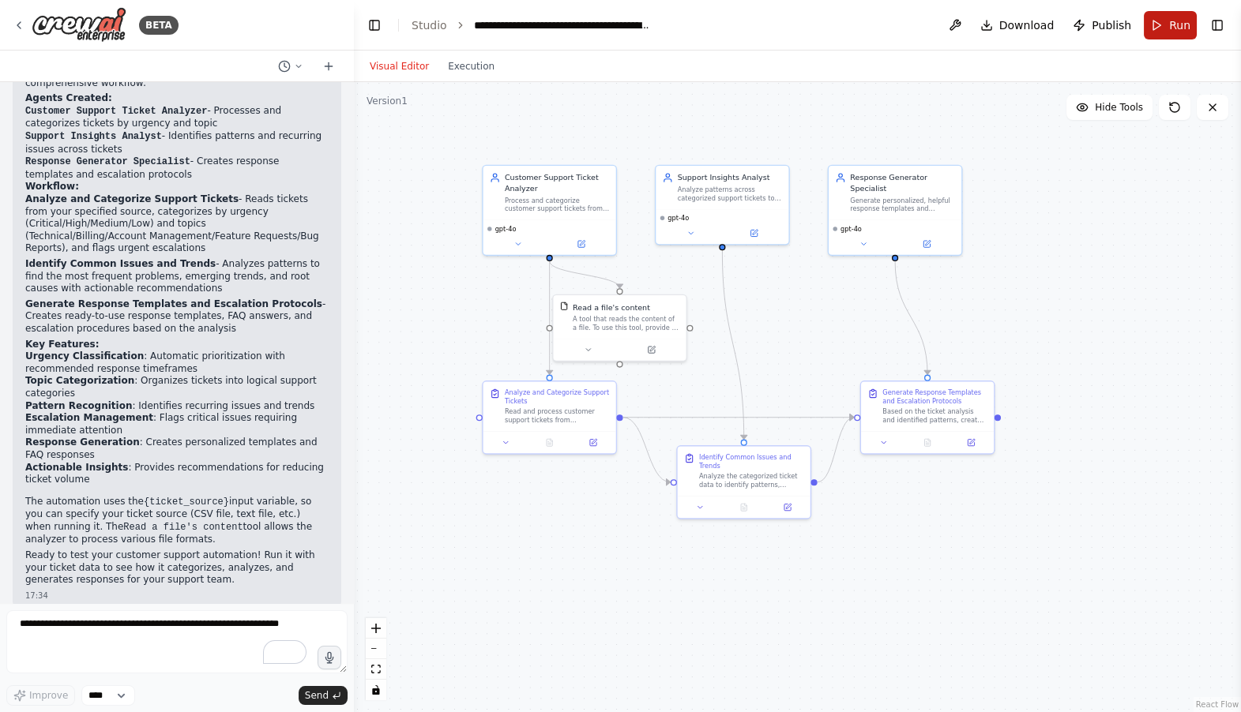
click at [1162, 28] on button "Run" at bounding box center [1169, 25] width 53 height 28
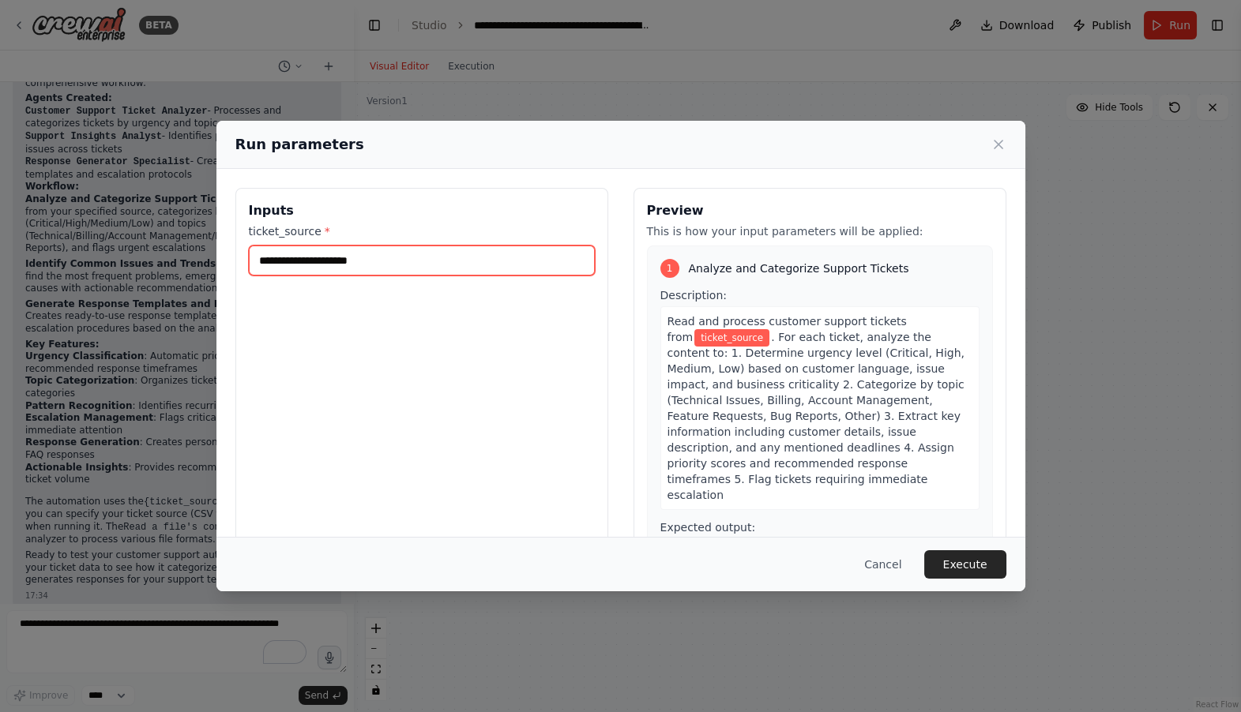
click at [402, 261] on input "ticket_source *" at bounding box center [422, 261] width 346 height 30
paste input "**********"
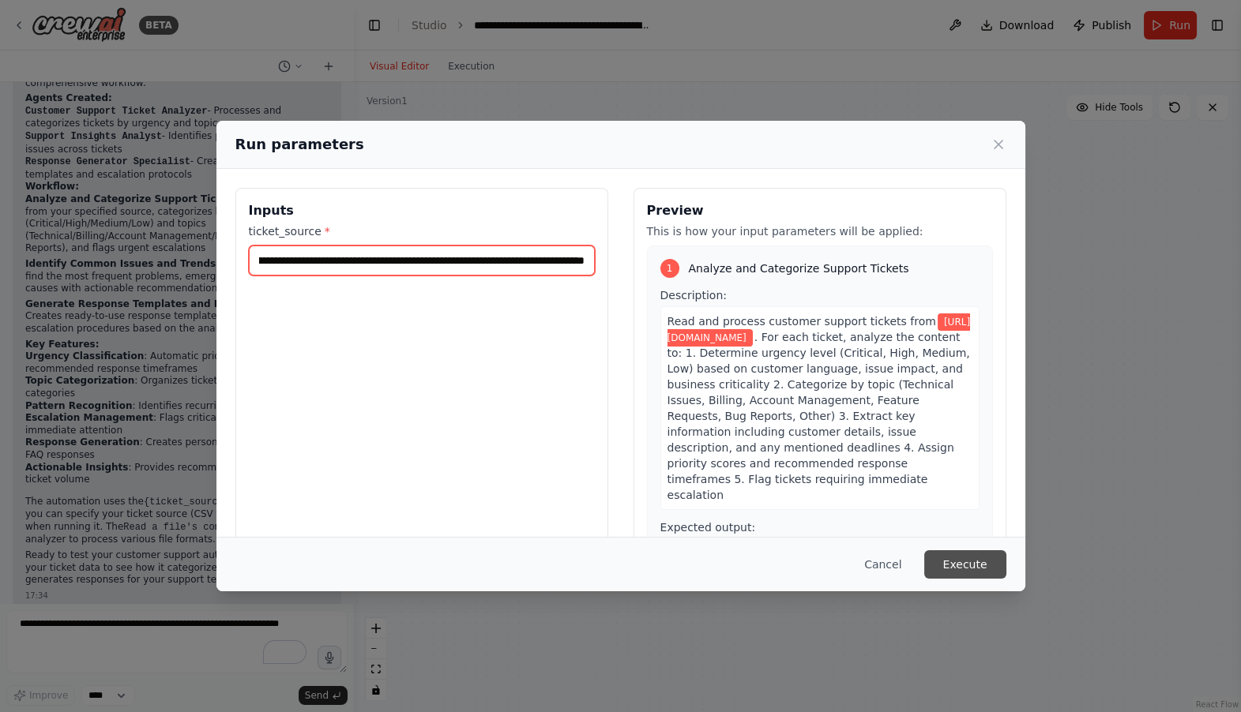
type input "**********"
click at [966, 563] on button "Execute" at bounding box center [965, 564] width 82 height 28
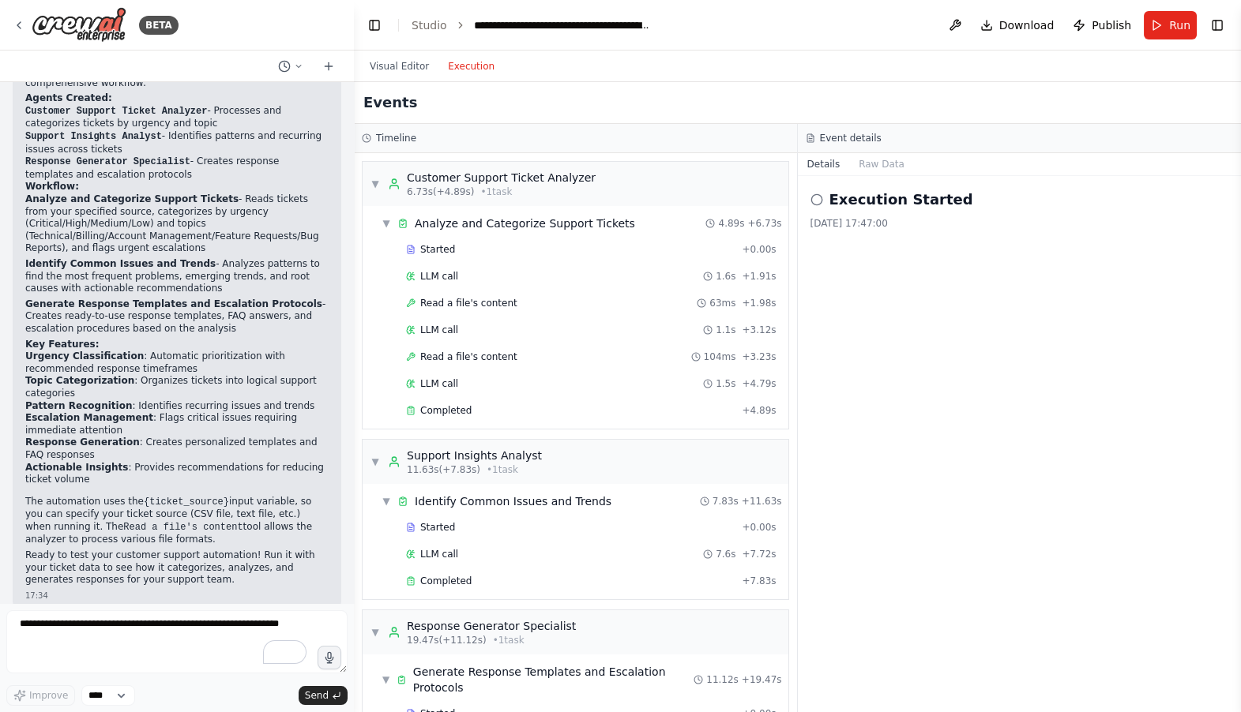
click at [469, 64] on button "Execution" at bounding box center [471, 66] width 66 height 19
click at [436, 249] on span "Started" at bounding box center [437, 249] width 35 height 13
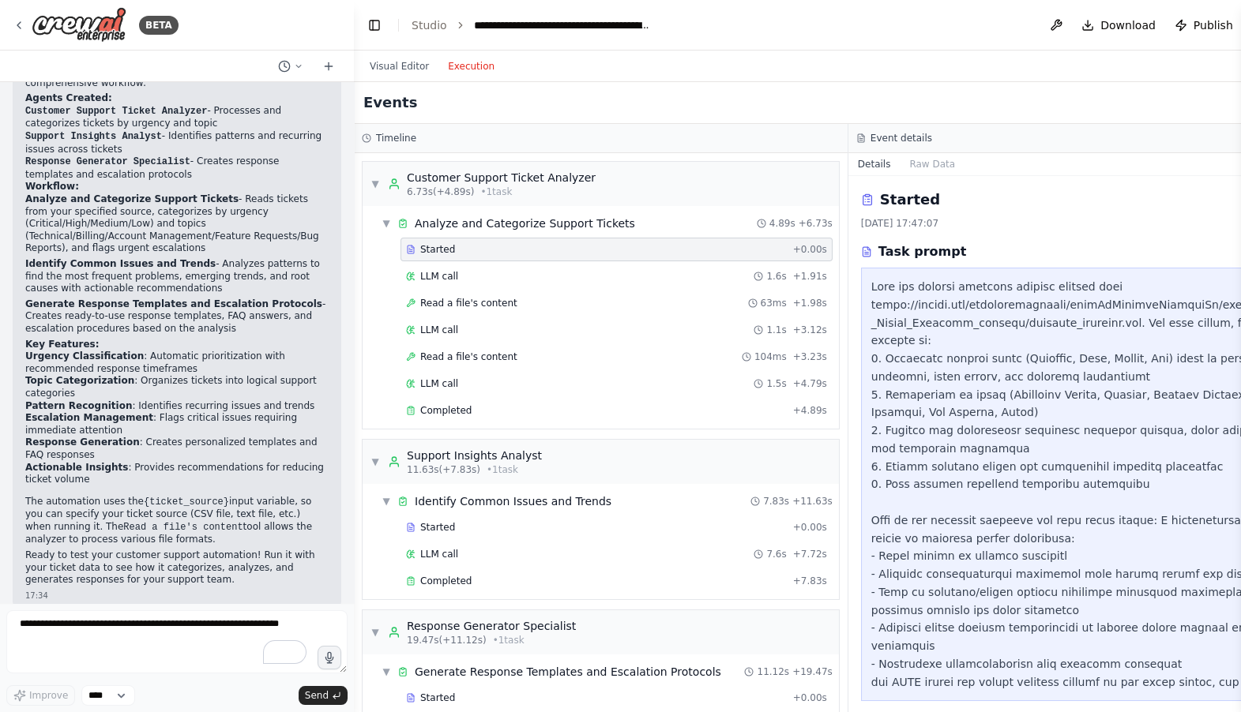
scroll to position [13, 0]
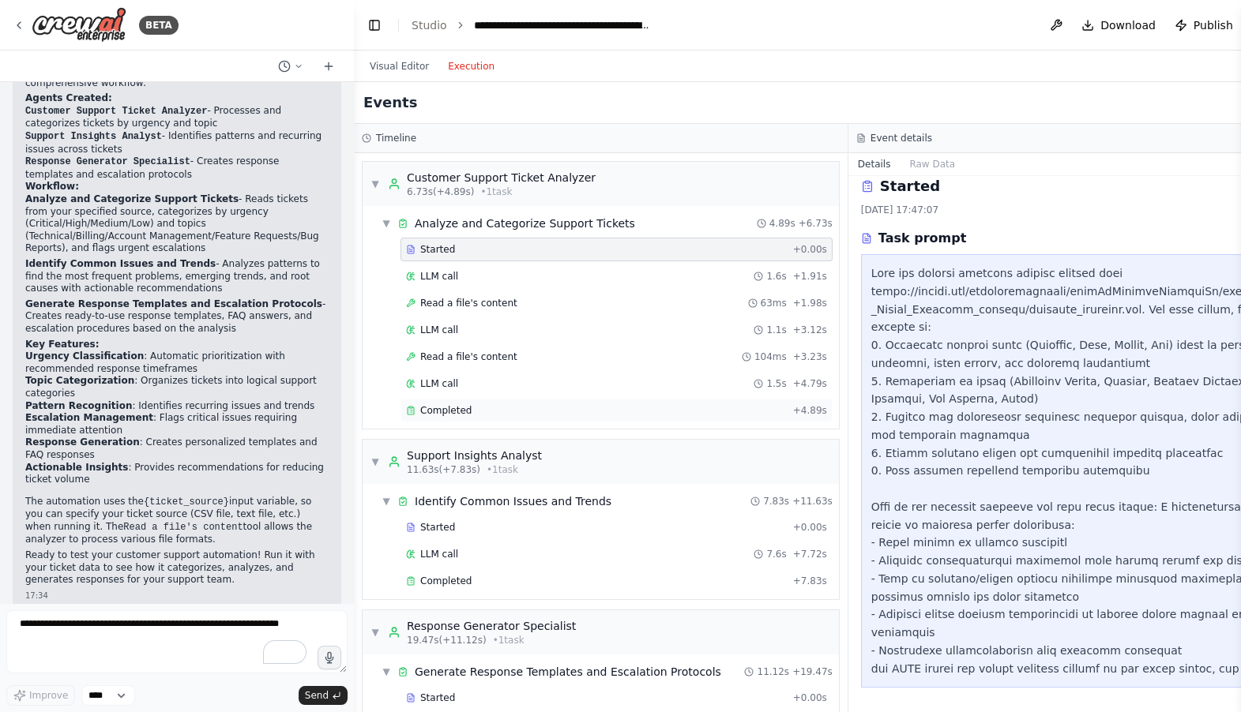
click at [511, 410] on div "Completed" at bounding box center [596, 410] width 381 height 13
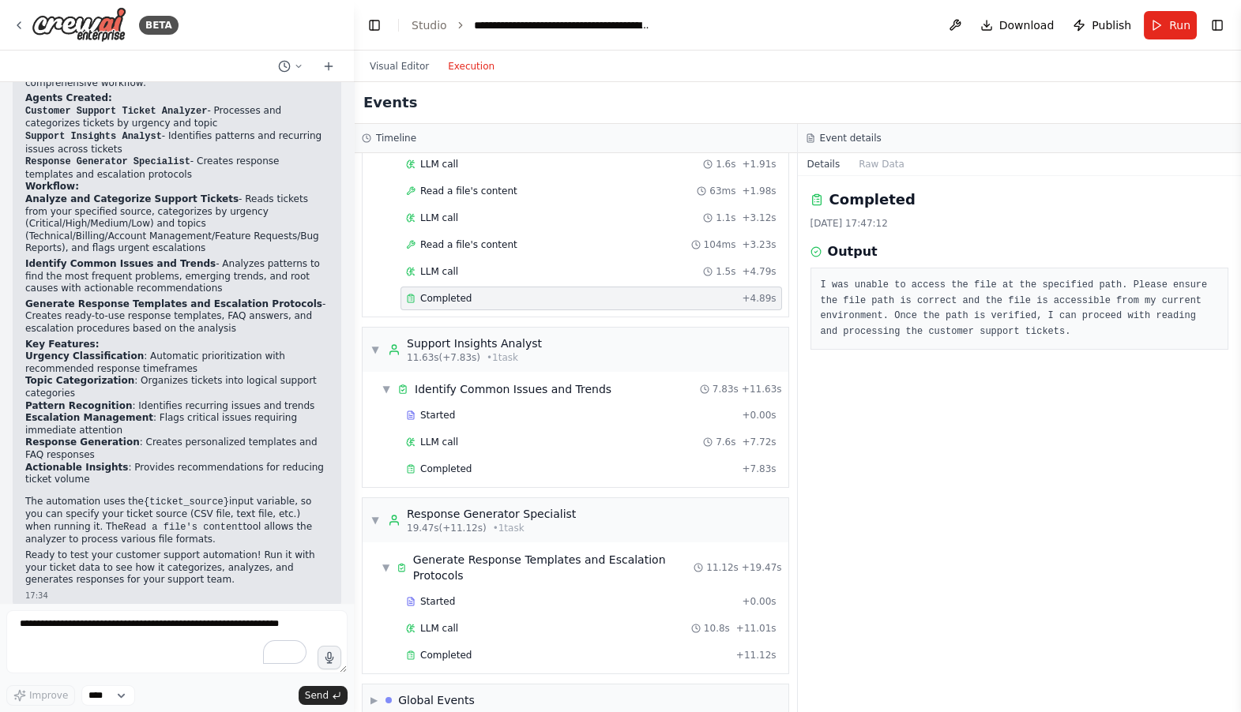
scroll to position [115, 0]
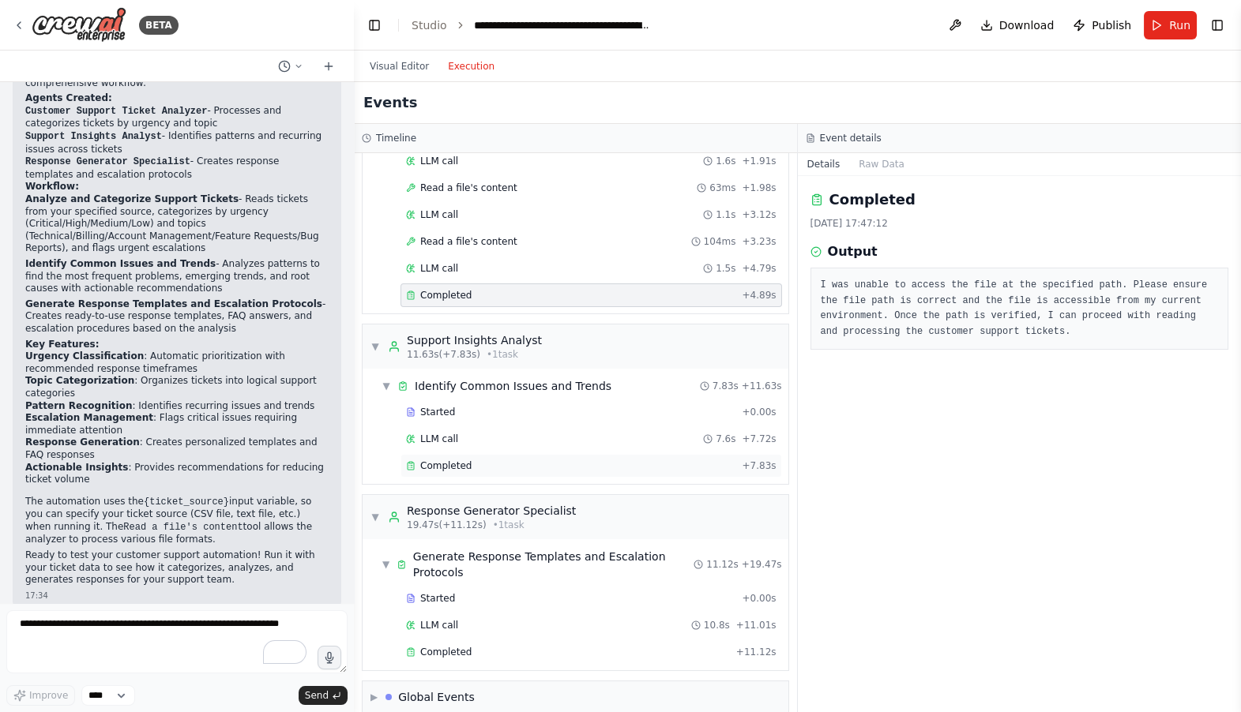
click at [508, 460] on div "Completed" at bounding box center [570, 466] width 329 height 13
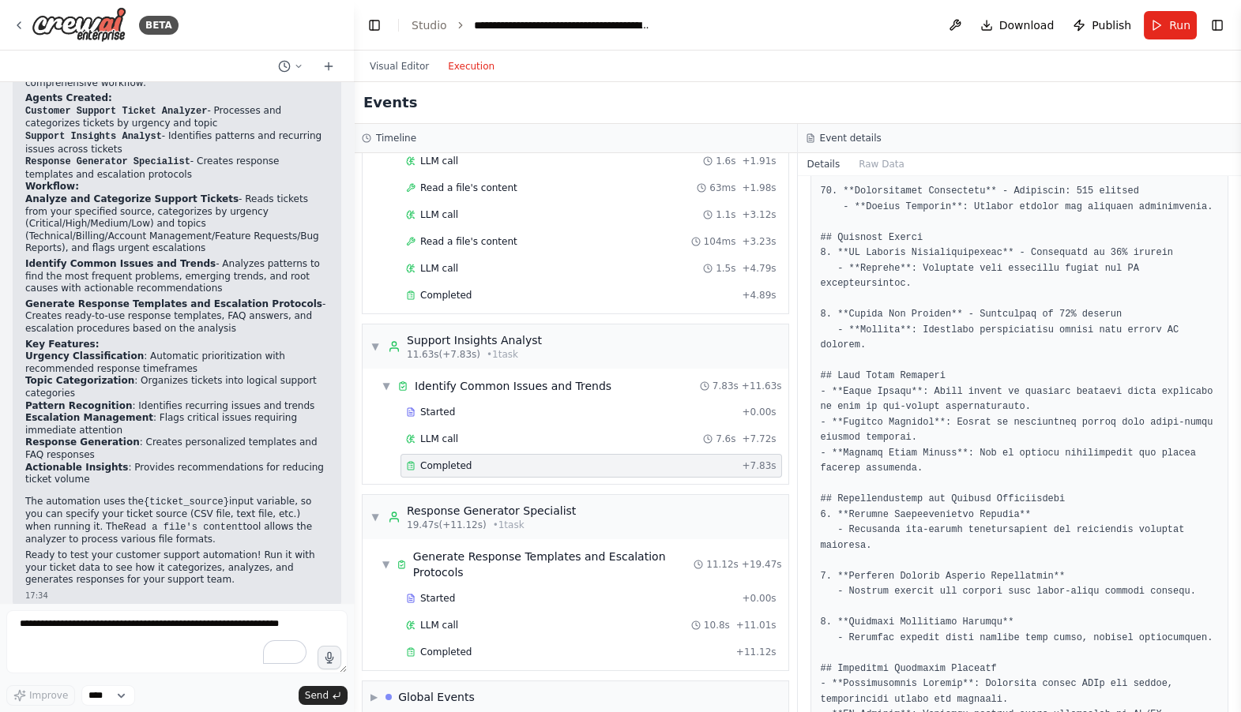
scroll to position [955, 0]
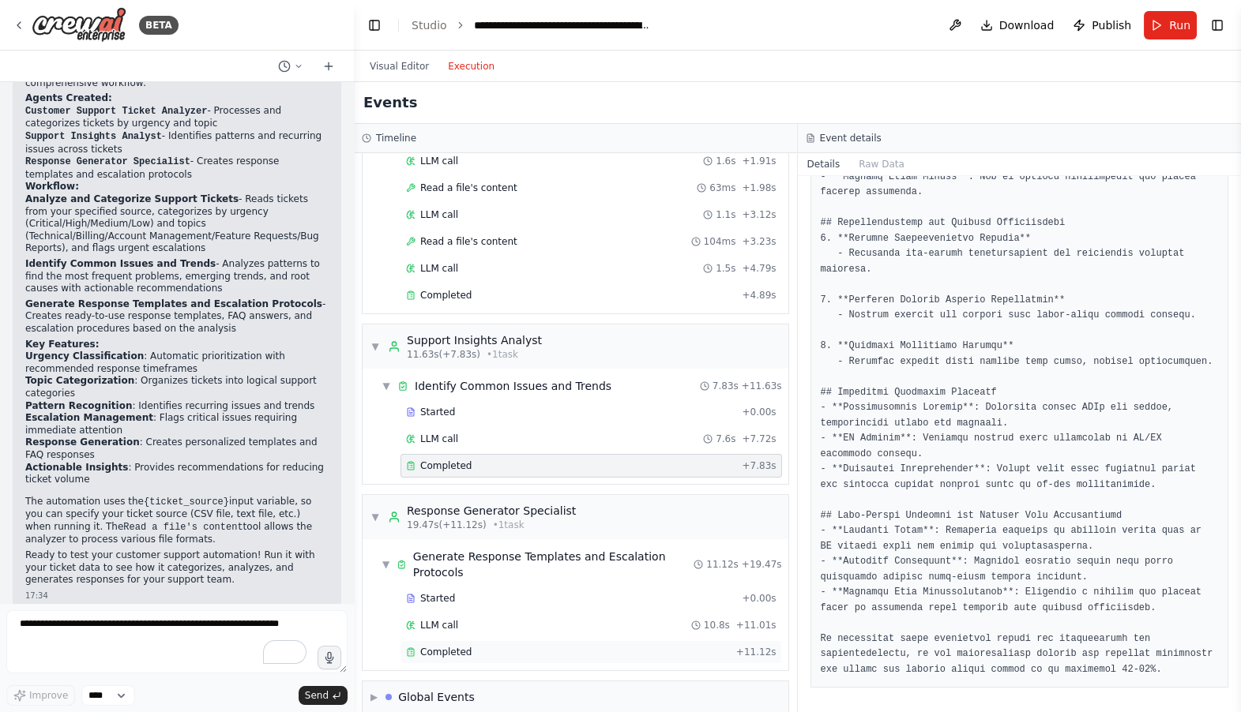
click at [425, 644] on div "Completed + 11.12s" at bounding box center [590, 652] width 381 height 24
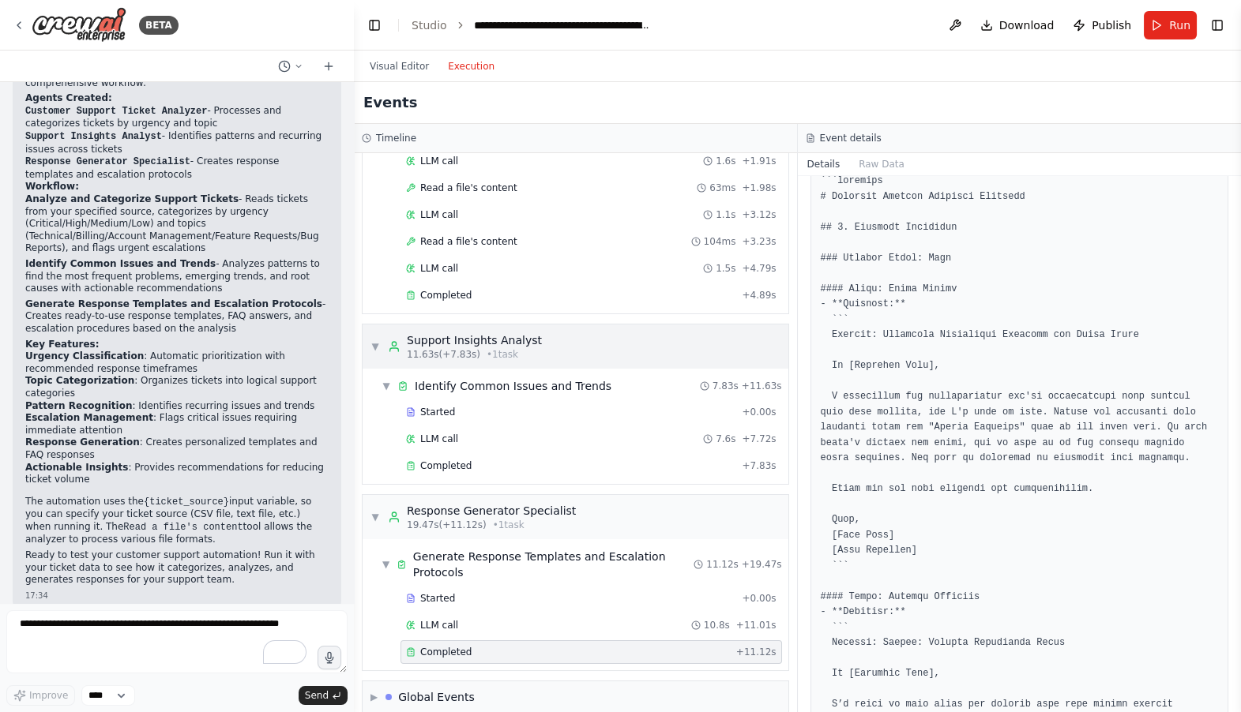
scroll to position [0, 0]
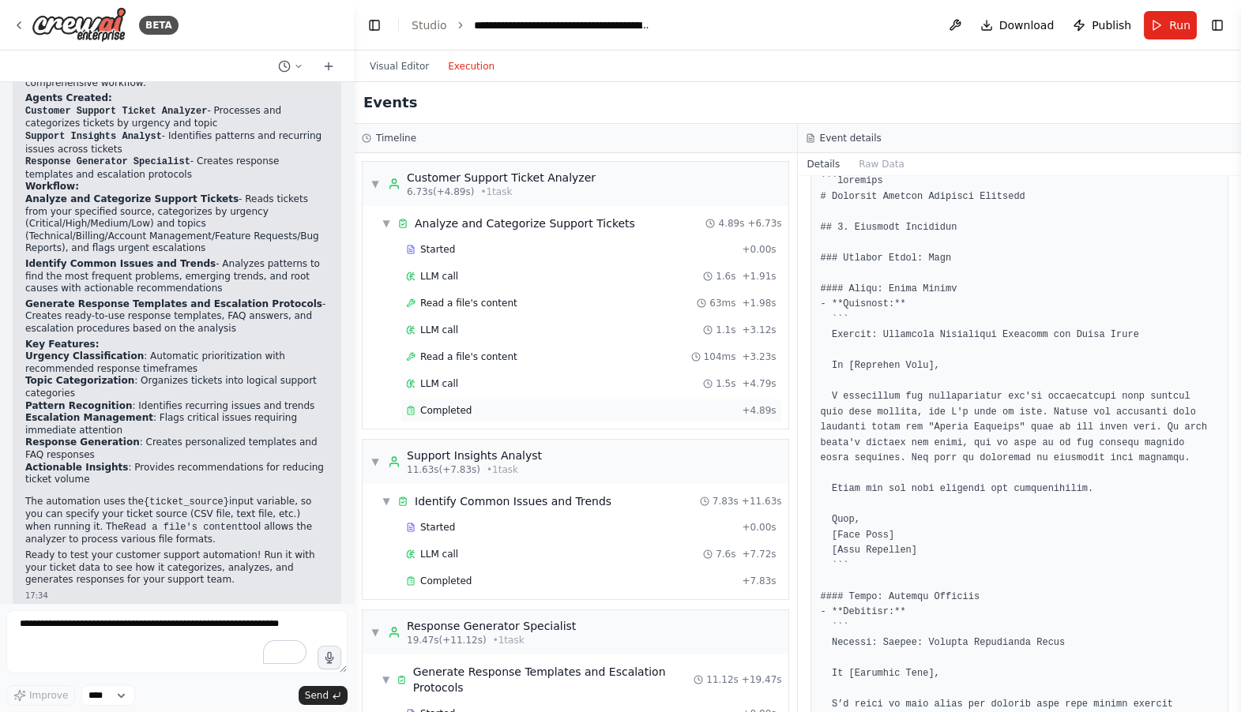
click at [427, 404] on span "Completed" at bounding box center [445, 410] width 51 height 13
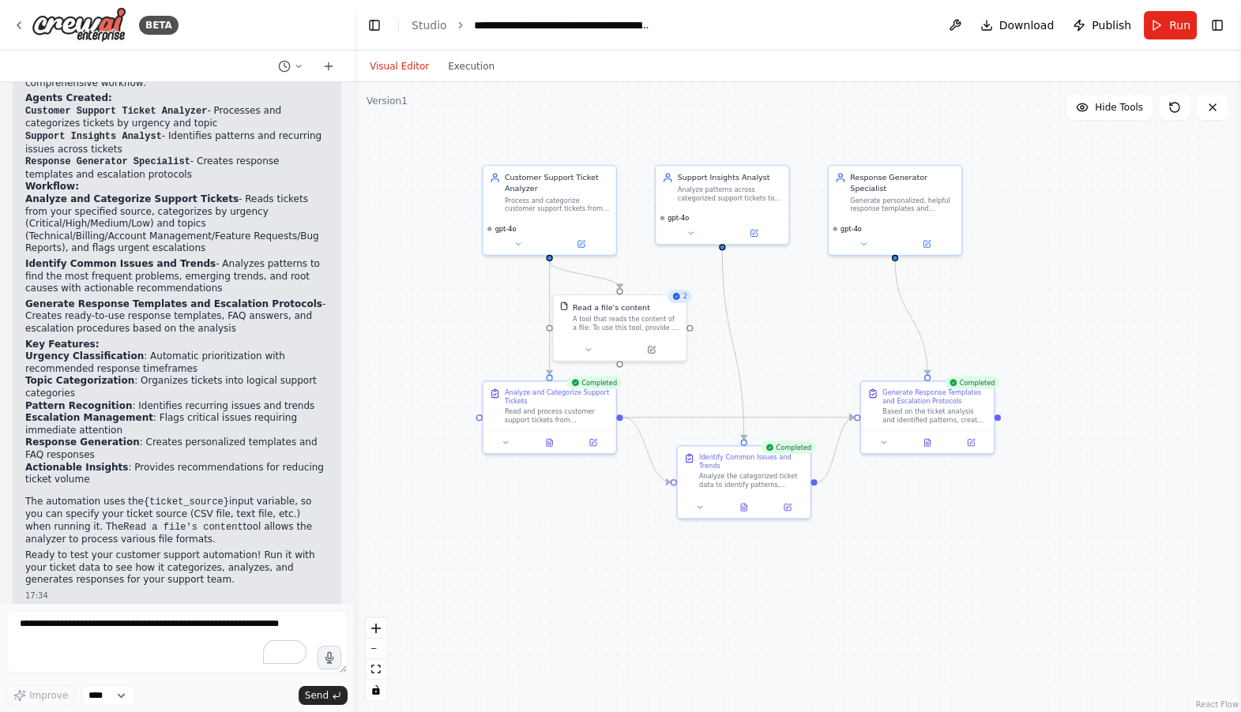
click at [389, 66] on button "Visual Editor" at bounding box center [399, 66] width 78 height 19
click at [505, 442] on icon at bounding box center [505, 440] width 9 height 9
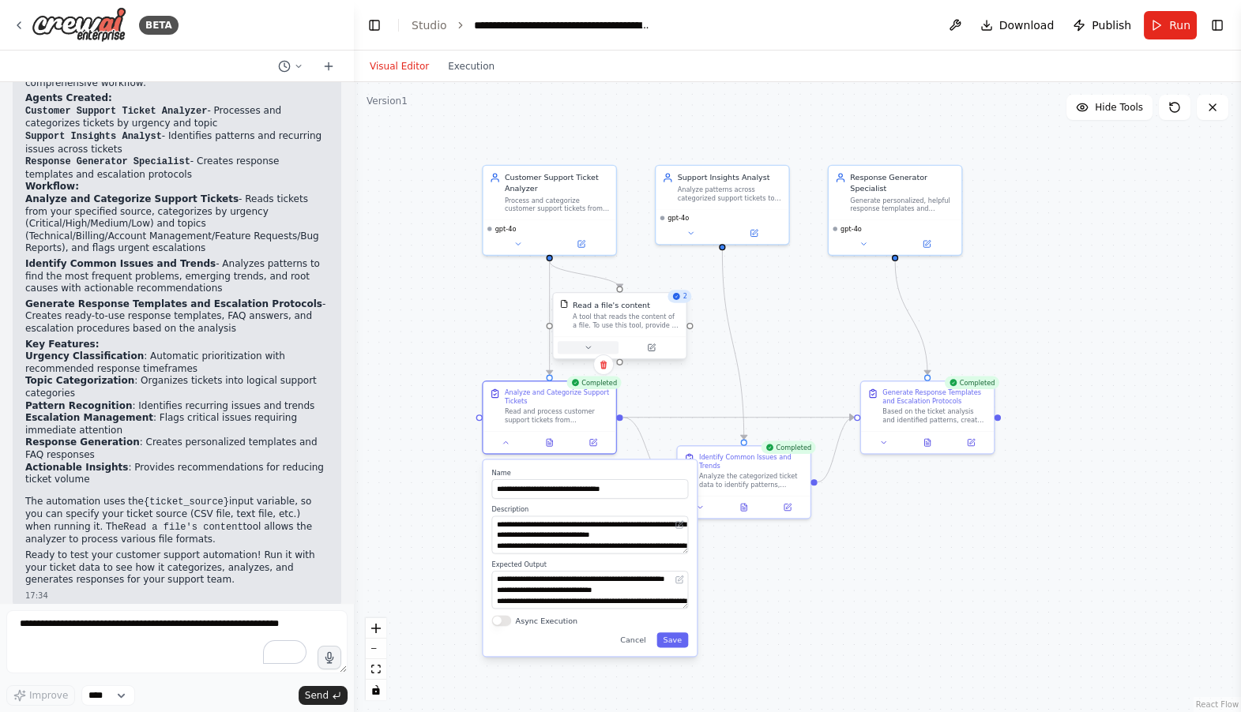
click at [584, 347] on icon at bounding box center [588, 347] width 9 height 9
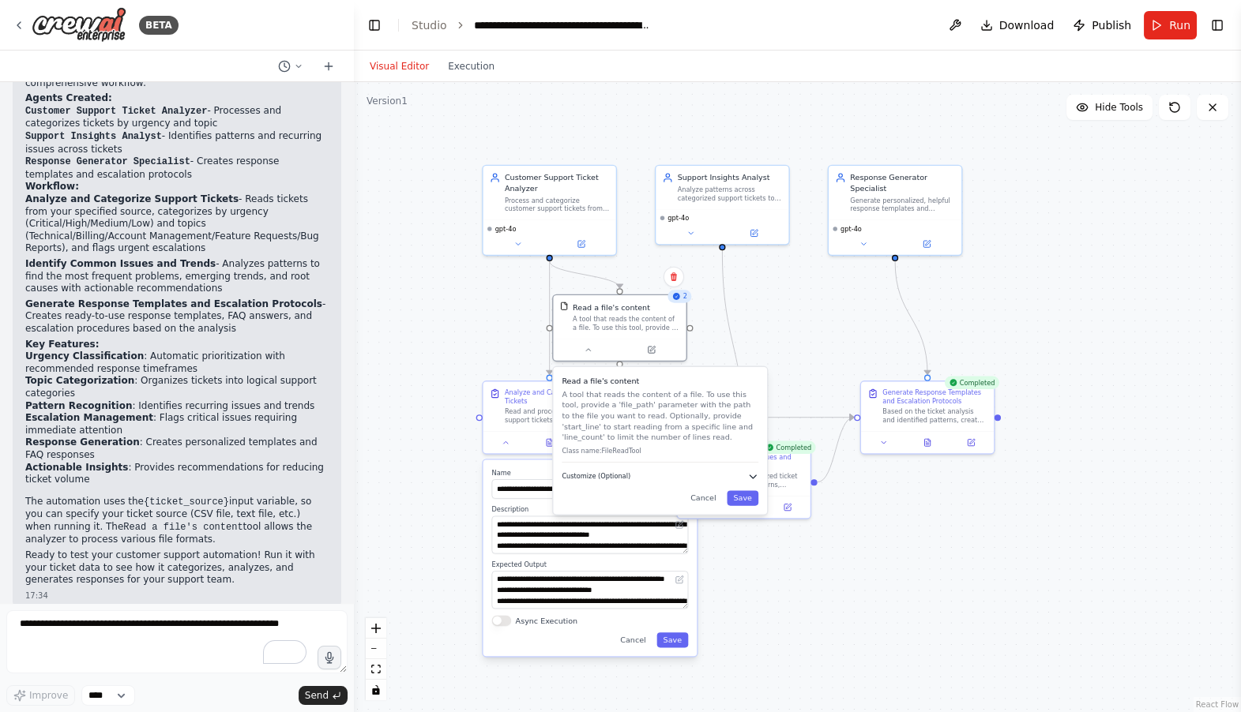
click at [615, 477] on span "Customize (Optional)" at bounding box center [595, 476] width 69 height 9
click at [599, 506] on input "text" at bounding box center [659, 511] width 197 height 20
click at [1213, 22] on button "Toggle Right Sidebar" at bounding box center [1217, 25] width 22 height 22
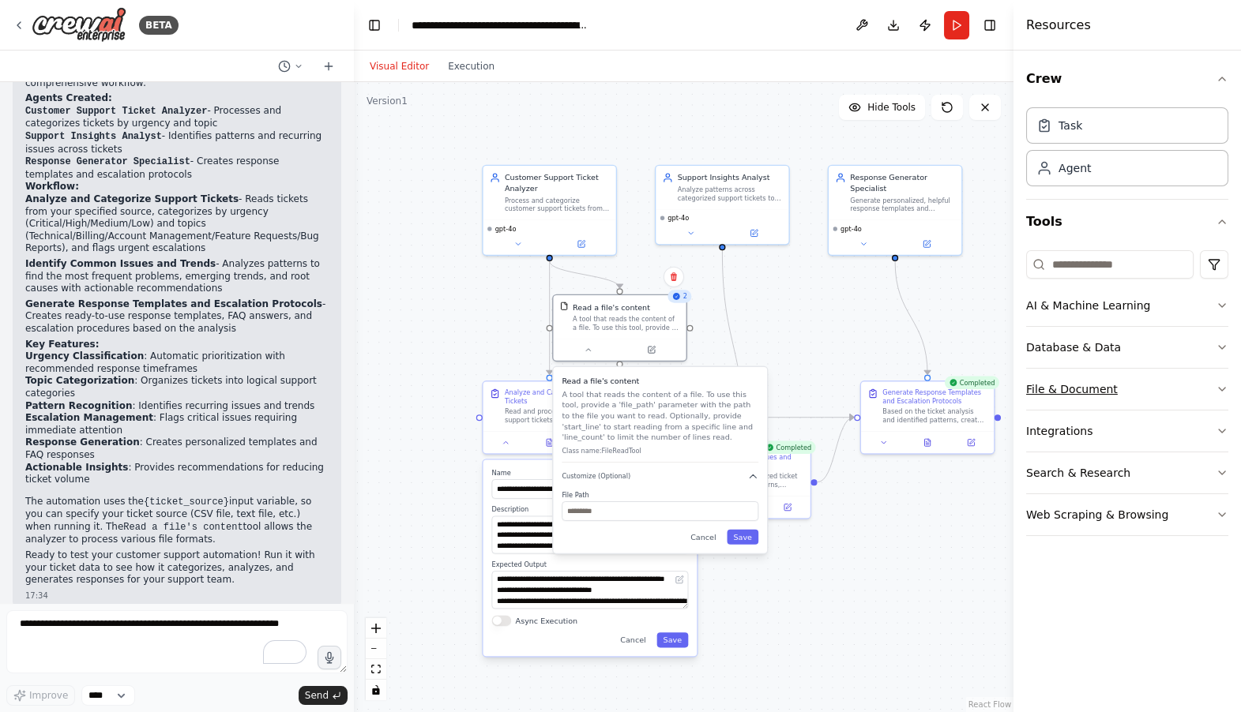
click at [1066, 386] on button "File & Document" at bounding box center [1127, 389] width 202 height 41
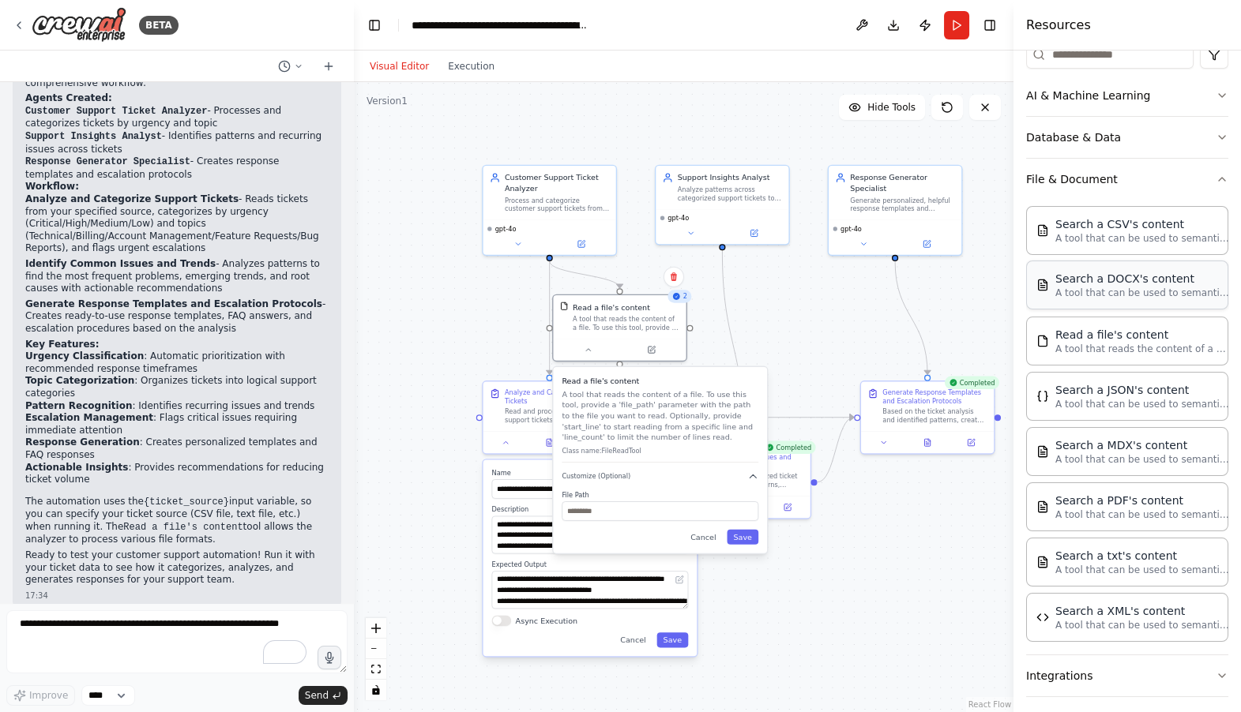
scroll to position [302, 0]
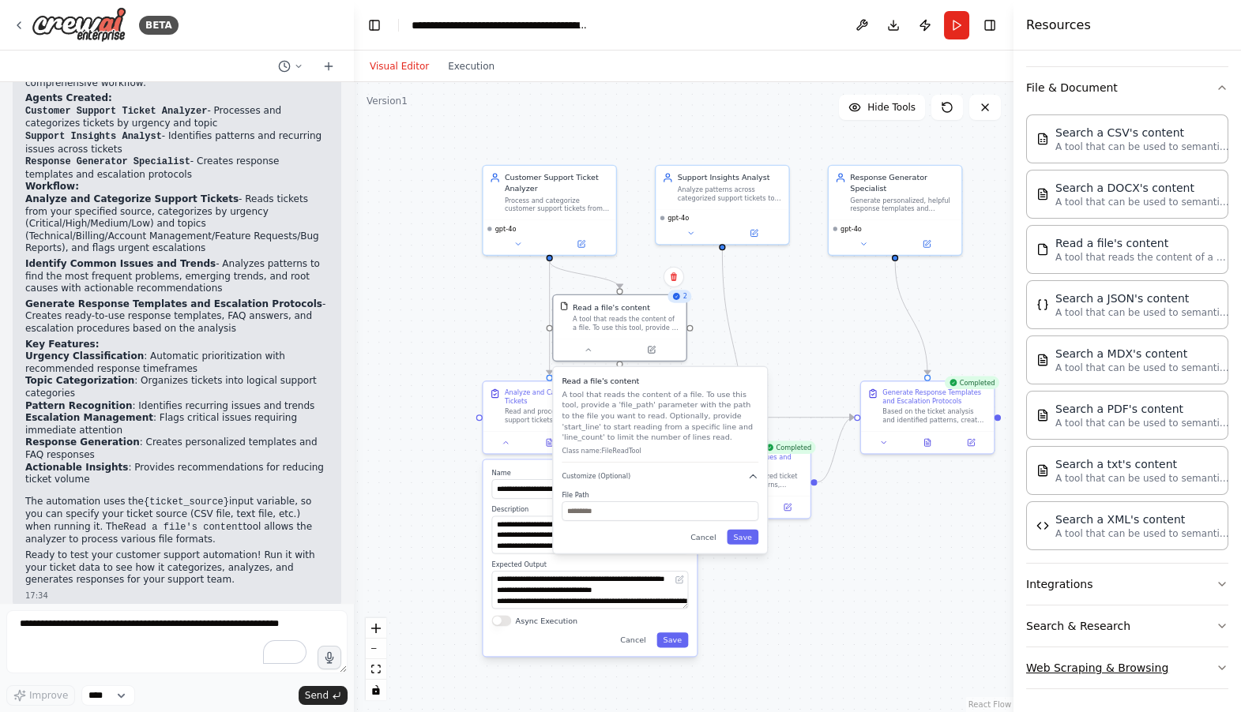
click at [1097, 659] on button "Web Scraping & Browsing" at bounding box center [1127, 668] width 202 height 41
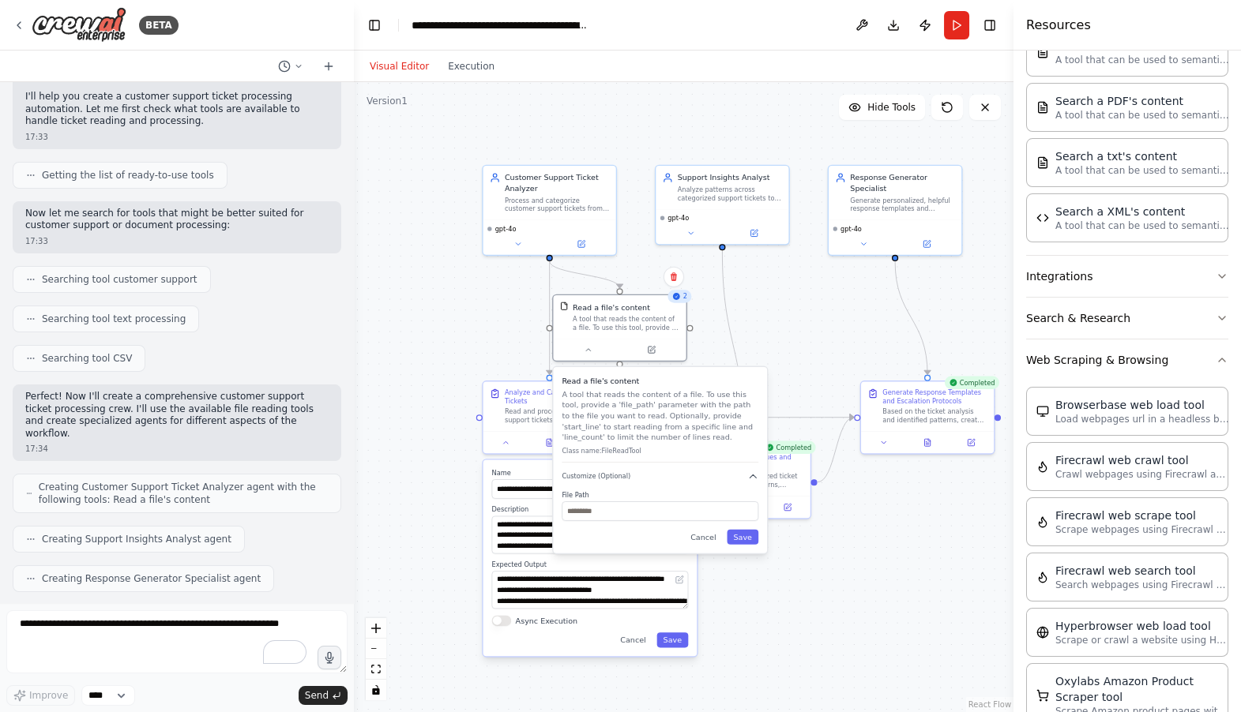
scroll to position [0, 0]
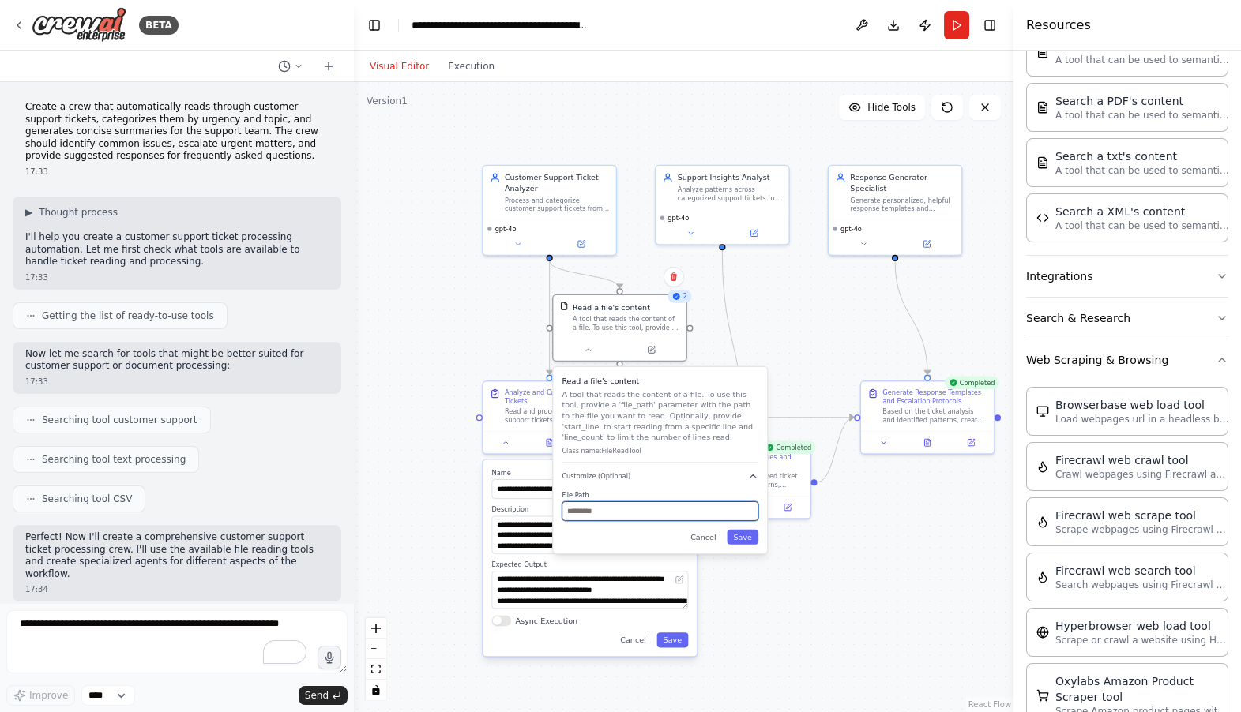
click at [587, 513] on input "text" at bounding box center [659, 511] width 197 height 20
paste input "**********"
type input "**********"
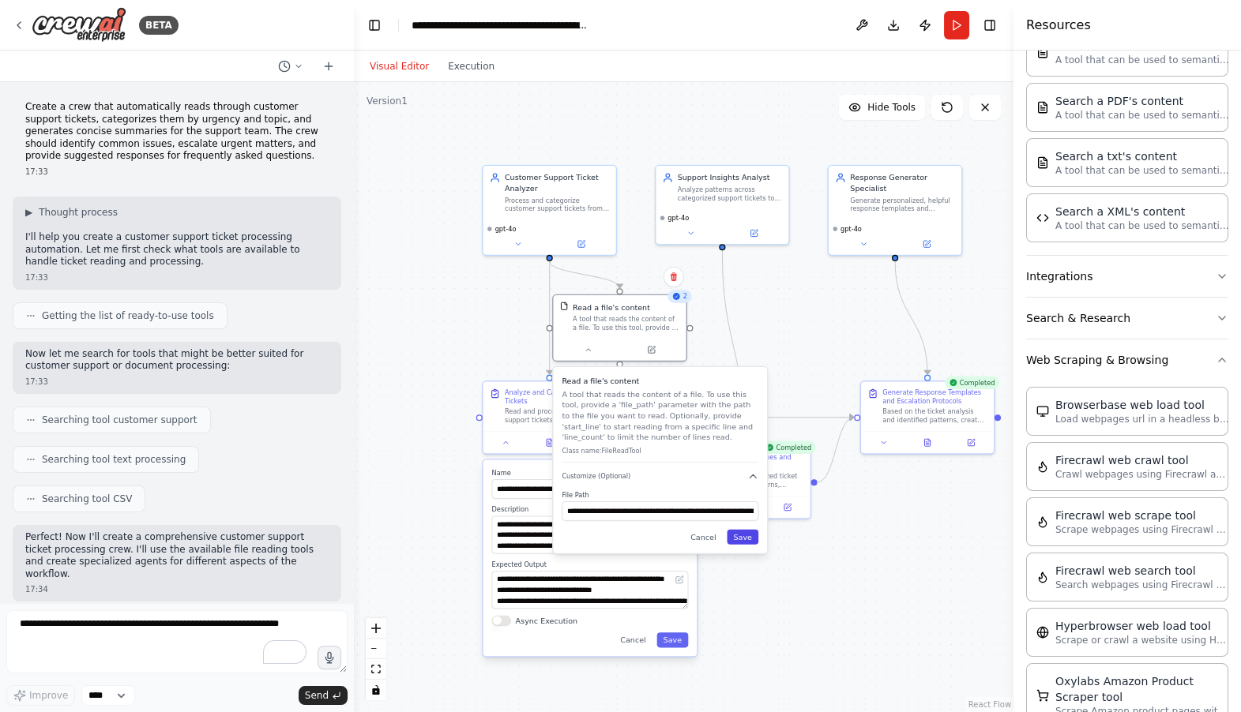
click at [741, 536] on button "Save" at bounding box center [742, 537] width 32 height 15
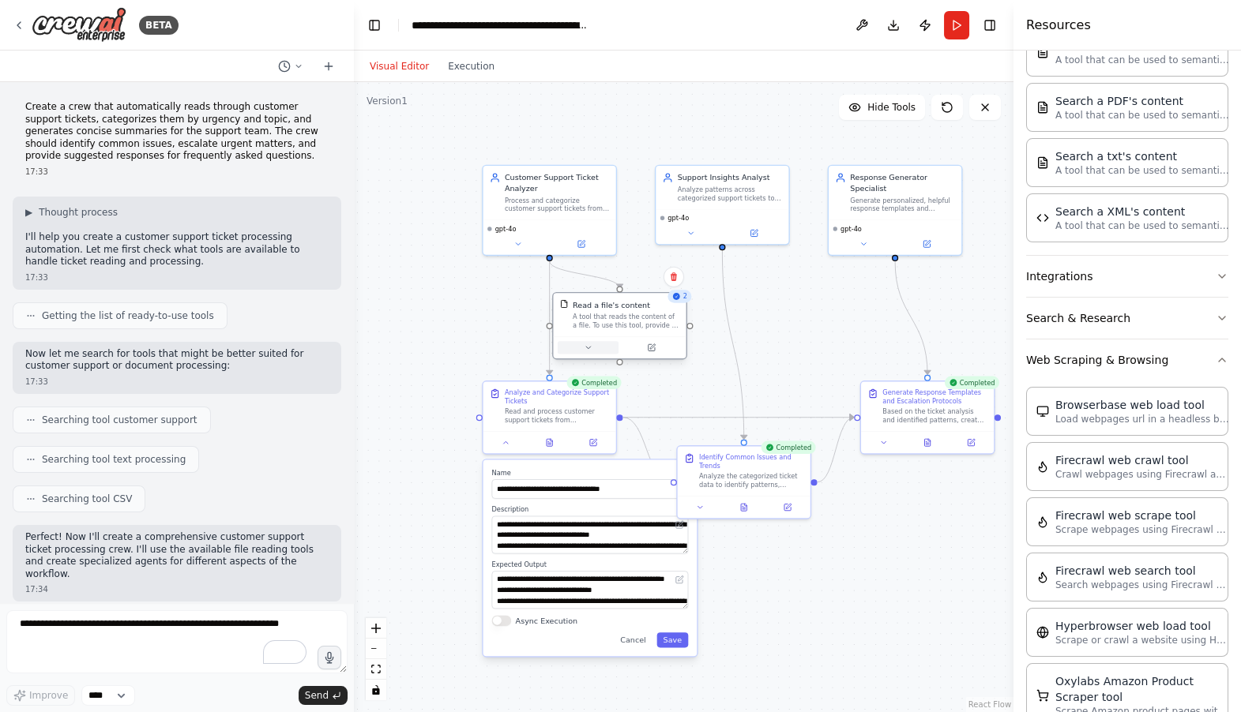
click at [588, 346] on icon at bounding box center [588, 347] width 9 height 9
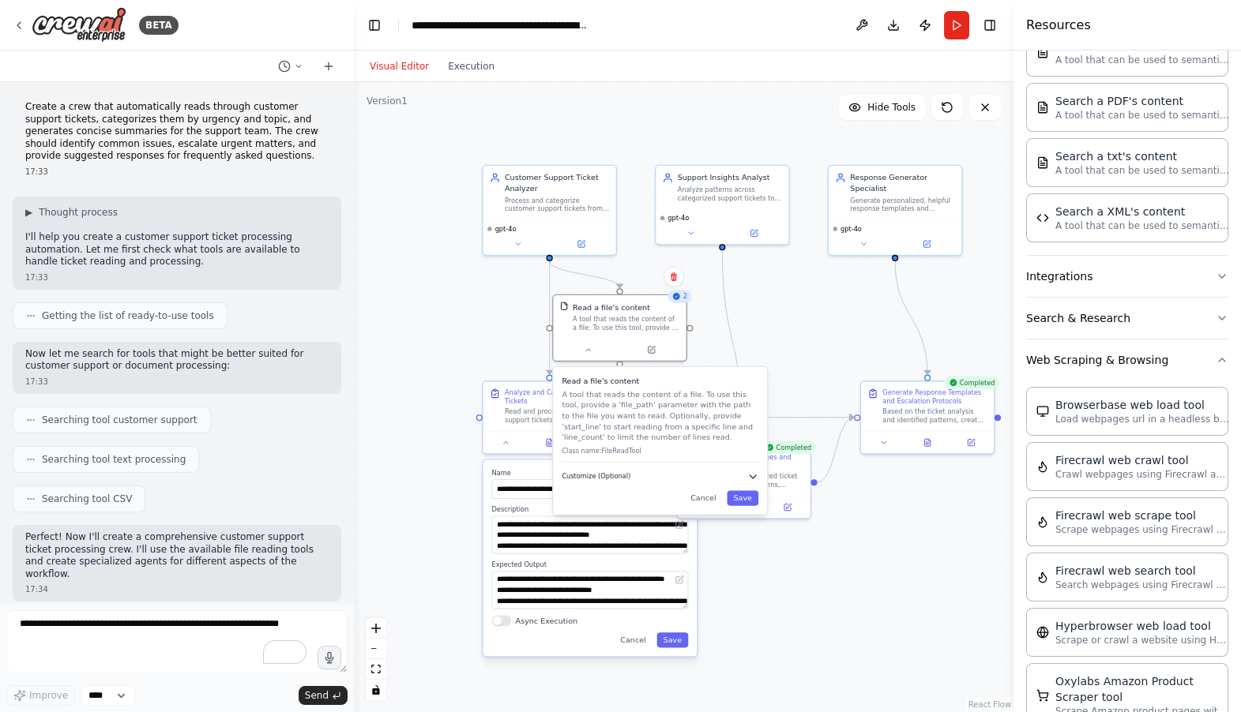
click at [757, 476] on icon "button" at bounding box center [752, 476] width 11 height 11
click at [705, 538] on button "Cancel" at bounding box center [703, 537] width 39 height 15
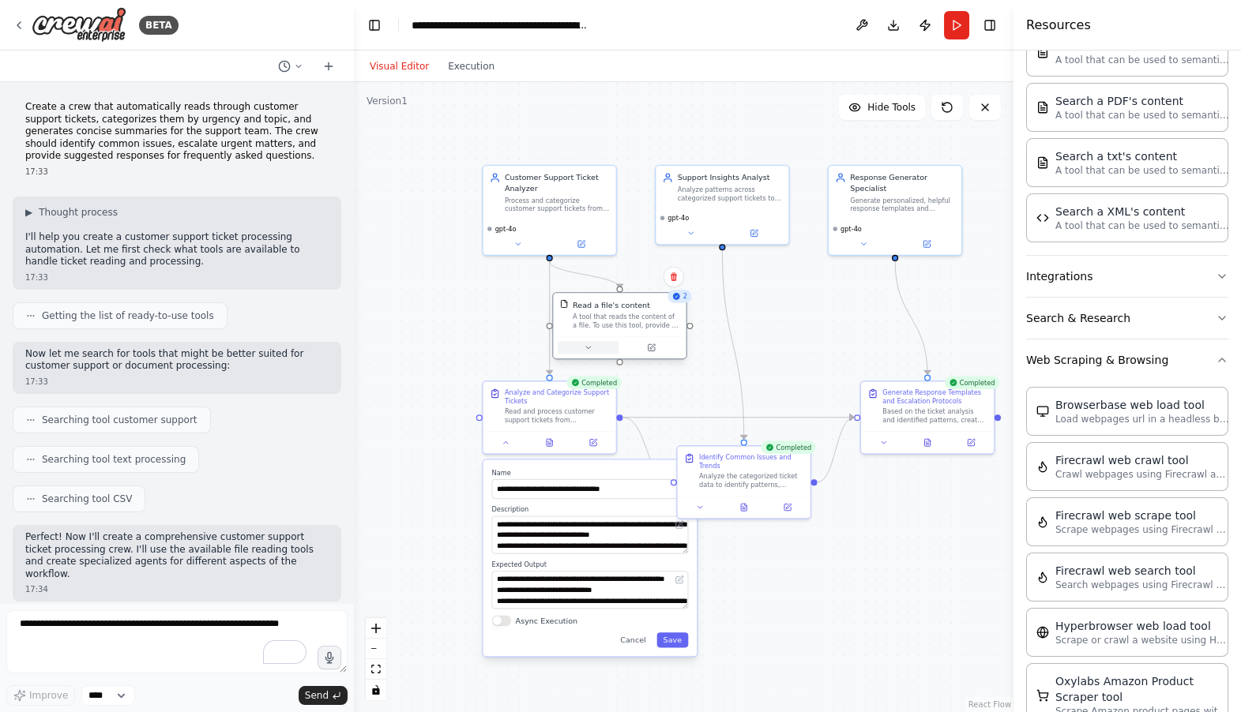
click at [586, 344] on icon at bounding box center [588, 347] width 9 height 9
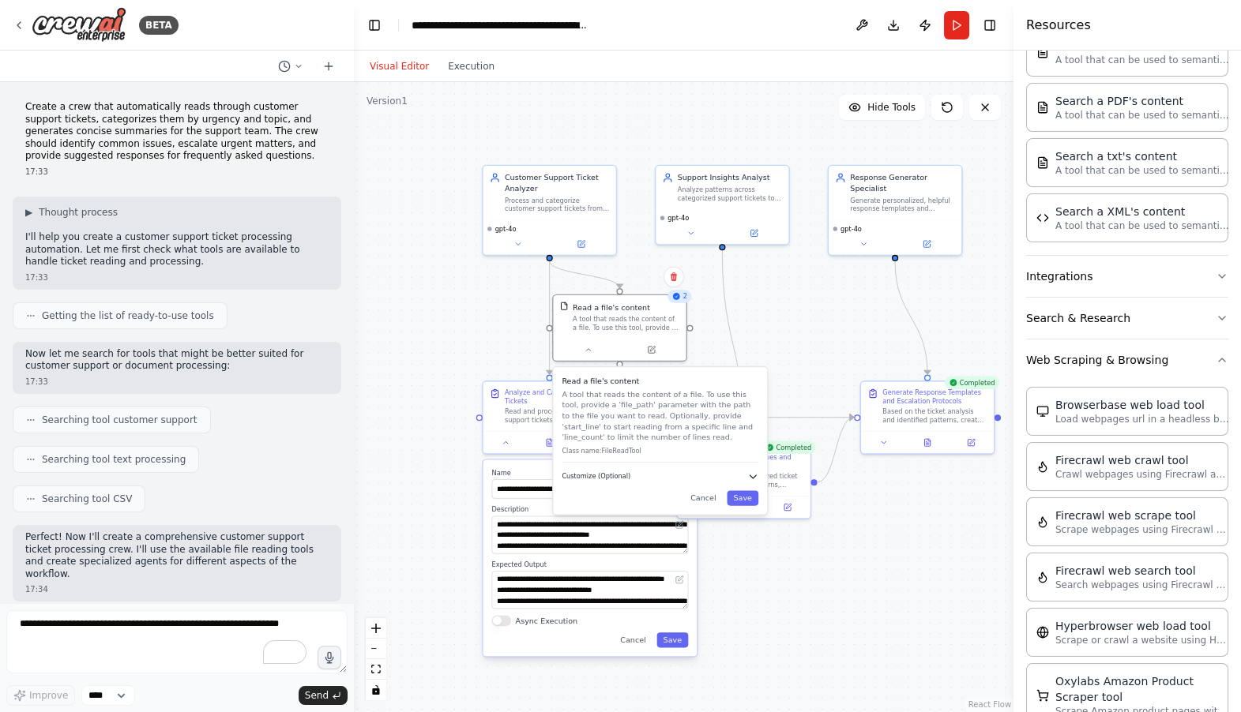
click at [613, 475] on span "Customize (Optional)" at bounding box center [595, 476] width 69 height 9
click at [622, 514] on input "**********" at bounding box center [659, 511] width 197 height 20
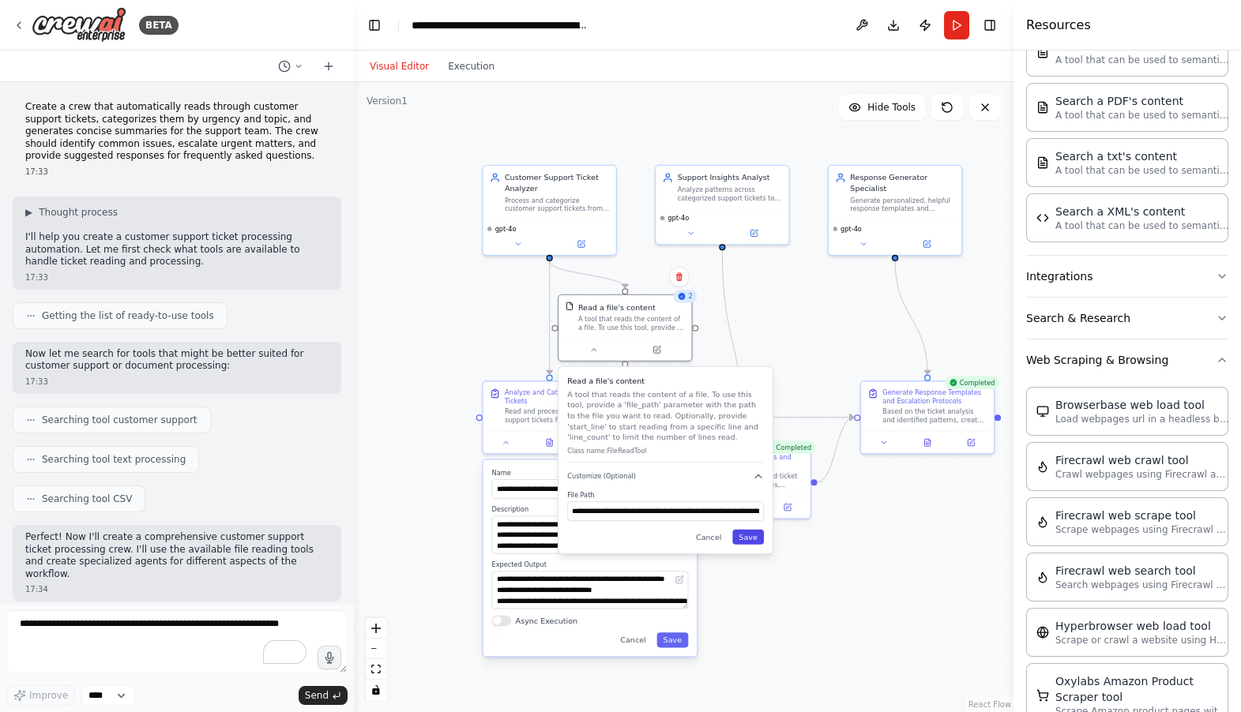
click at [735, 539] on button "Save" at bounding box center [748, 537] width 32 height 15
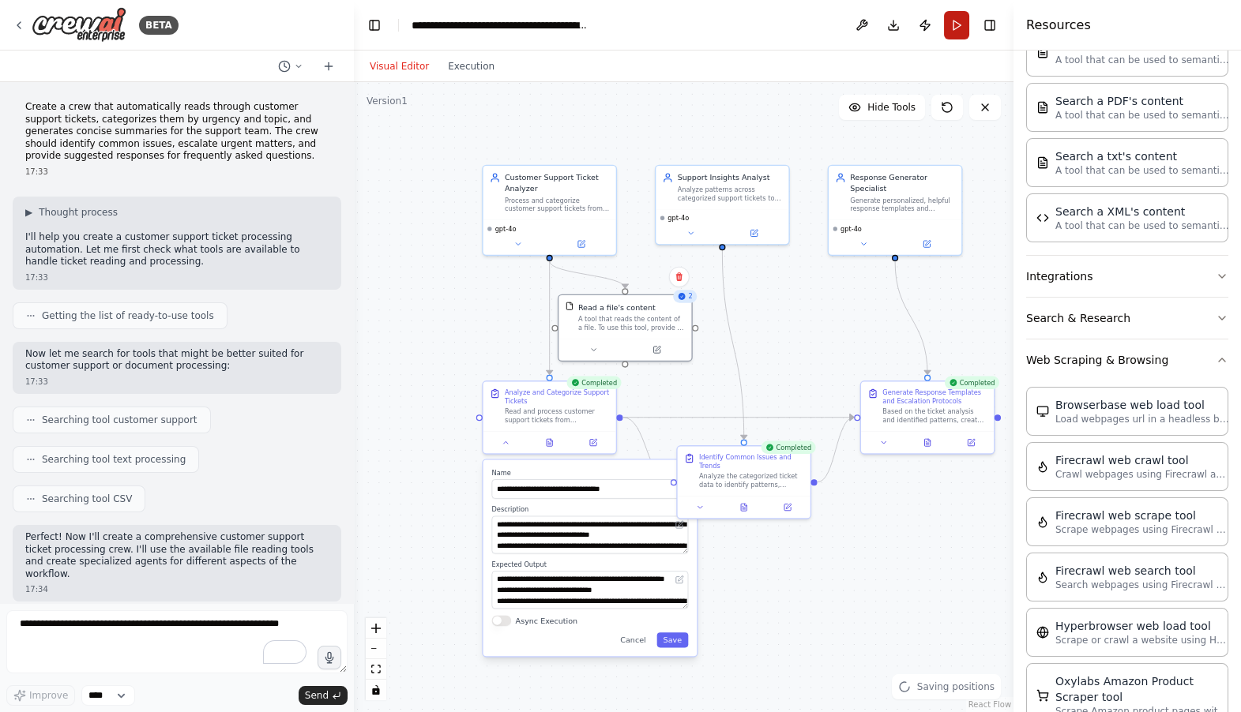
click at [953, 26] on button "Run" at bounding box center [956, 25] width 25 height 28
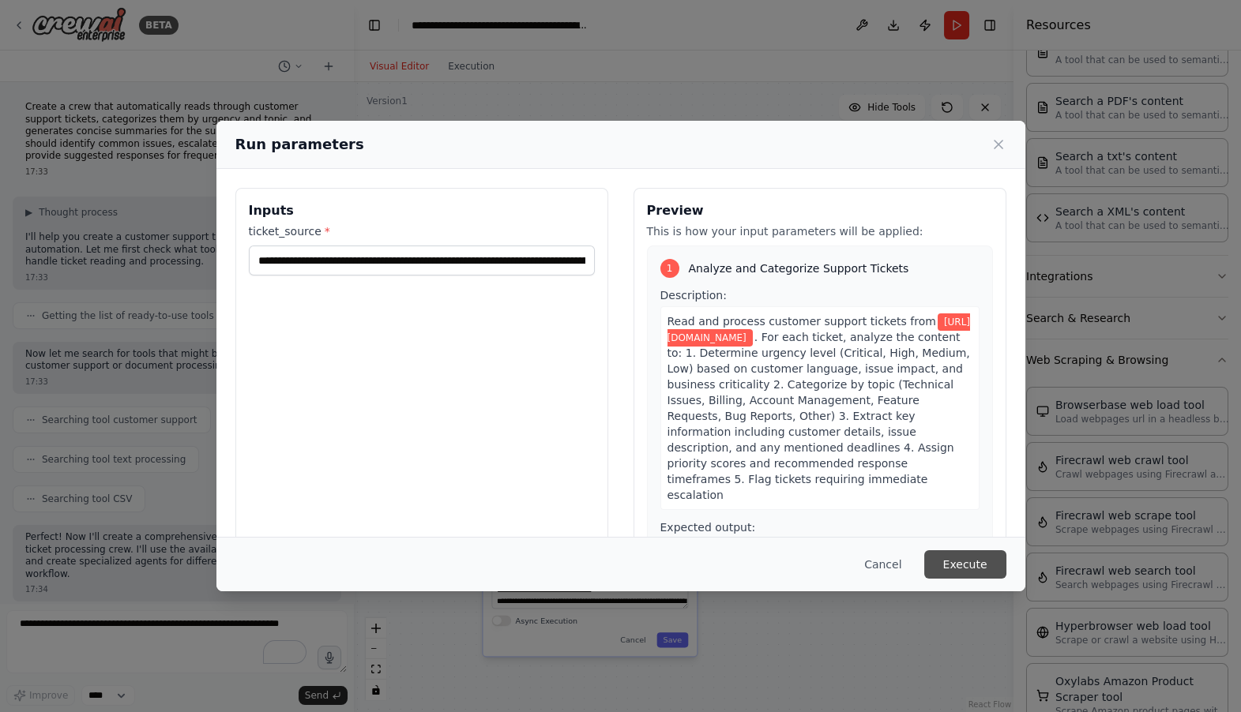
click at [966, 558] on button "Execute" at bounding box center [965, 564] width 82 height 28
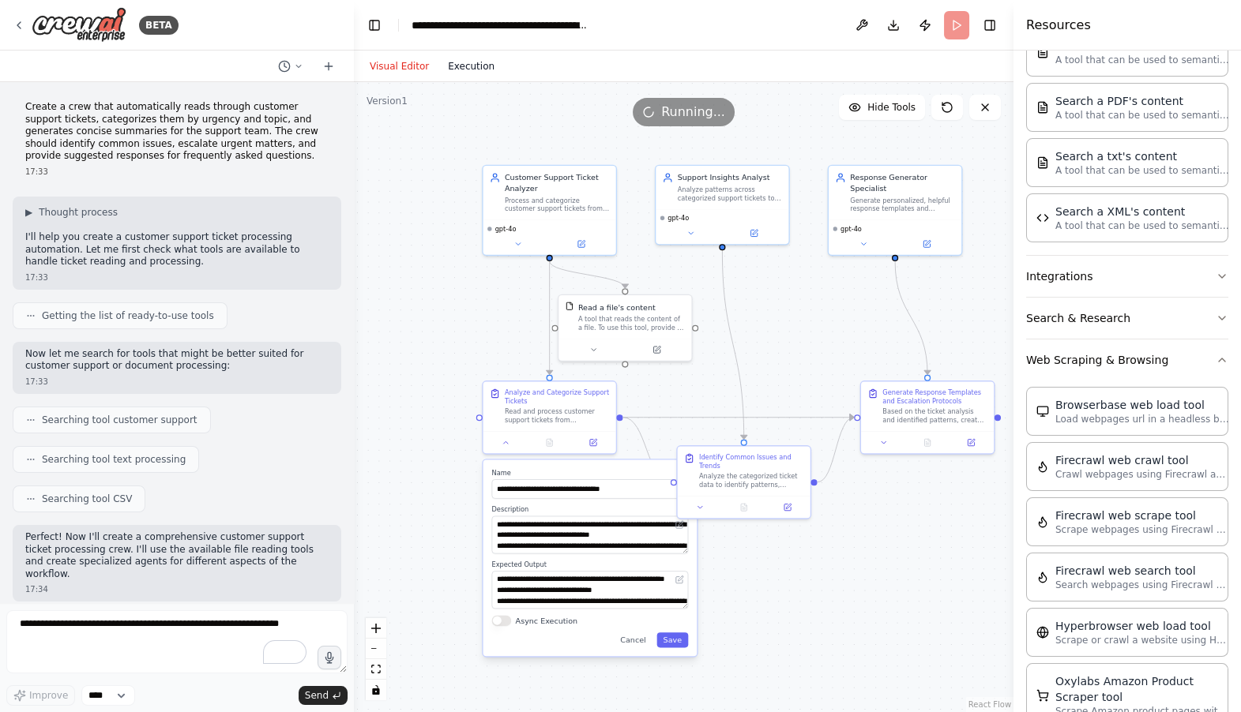
click at [460, 69] on button "Execution" at bounding box center [471, 66] width 66 height 19
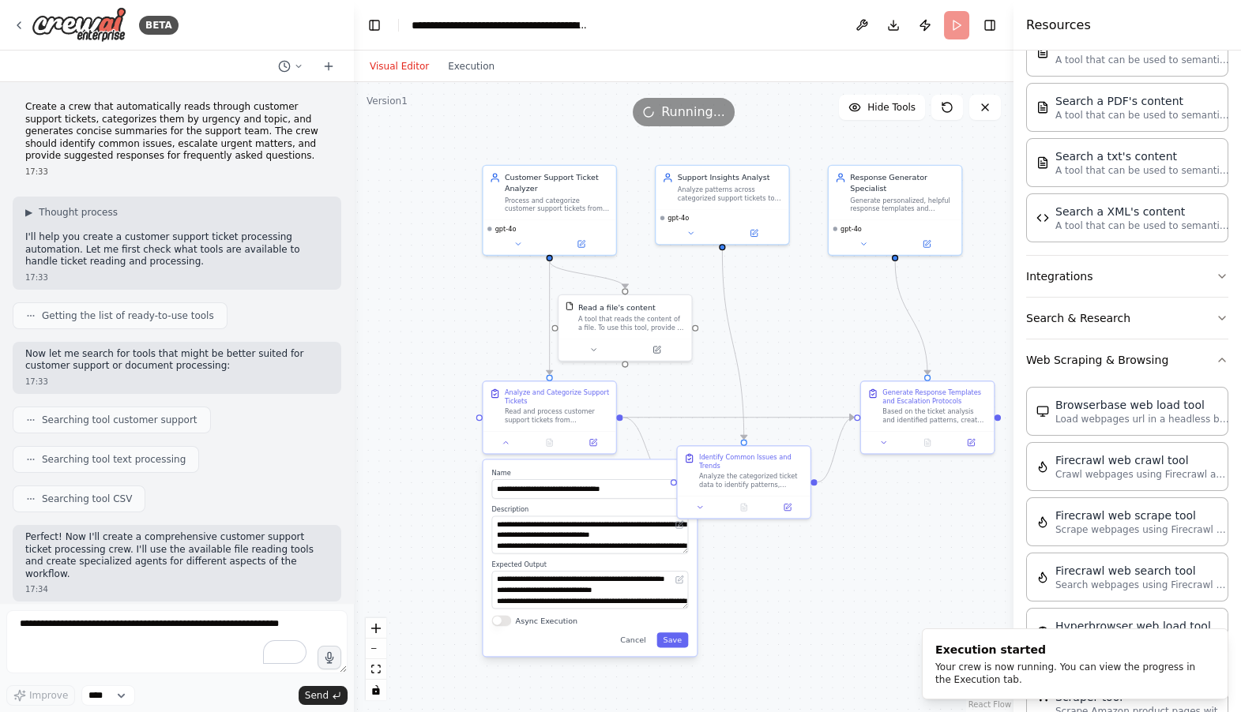
click at [399, 68] on button "Visual Editor" at bounding box center [399, 66] width 78 height 19
click at [505, 448] on div at bounding box center [549, 441] width 133 height 22
click at [505, 446] on button at bounding box center [505, 440] width 37 height 13
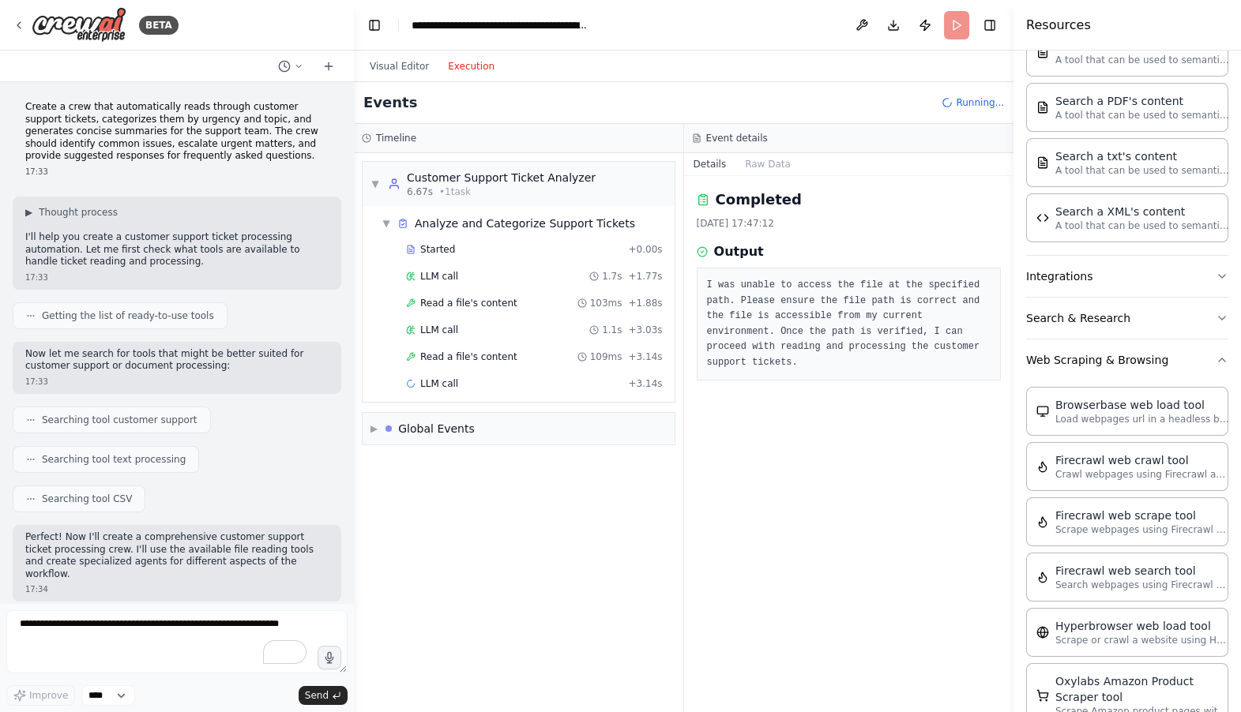
click at [458, 68] on button "Execution" at bounding box center [471, 66] width 66 height 19
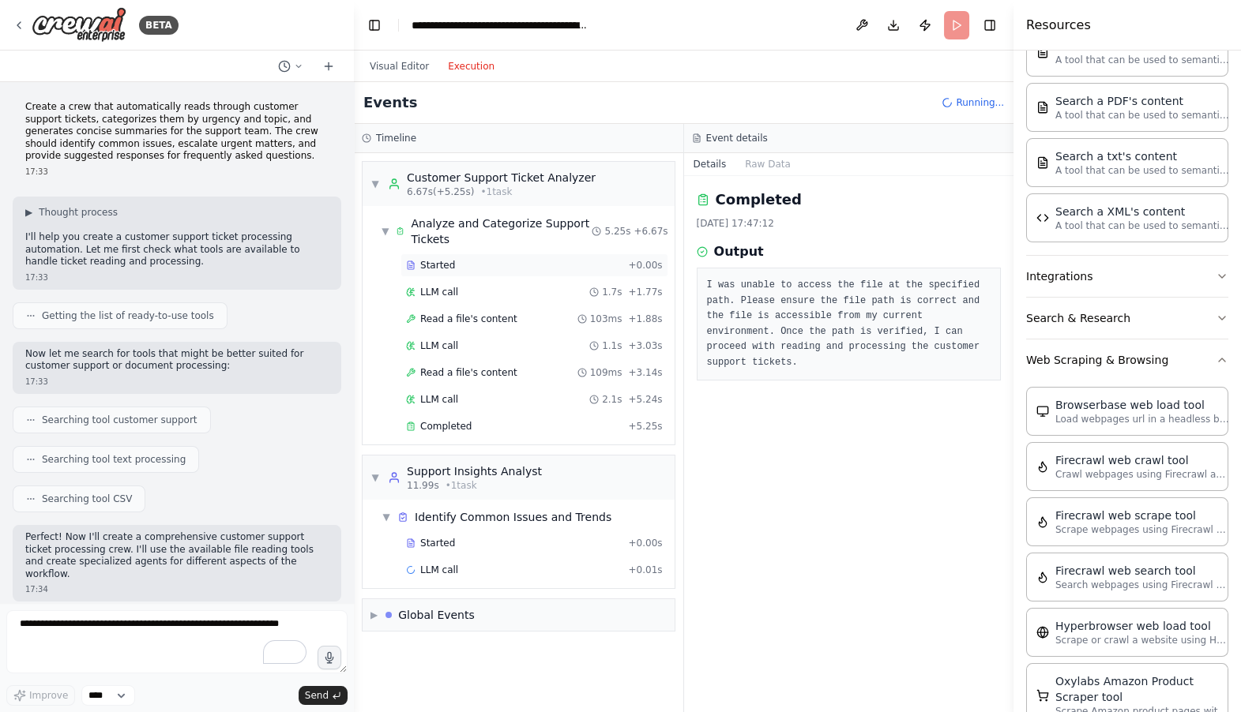
click at [451, 262] on span "Started" at bounding box center [437, 265] width 35 height 13
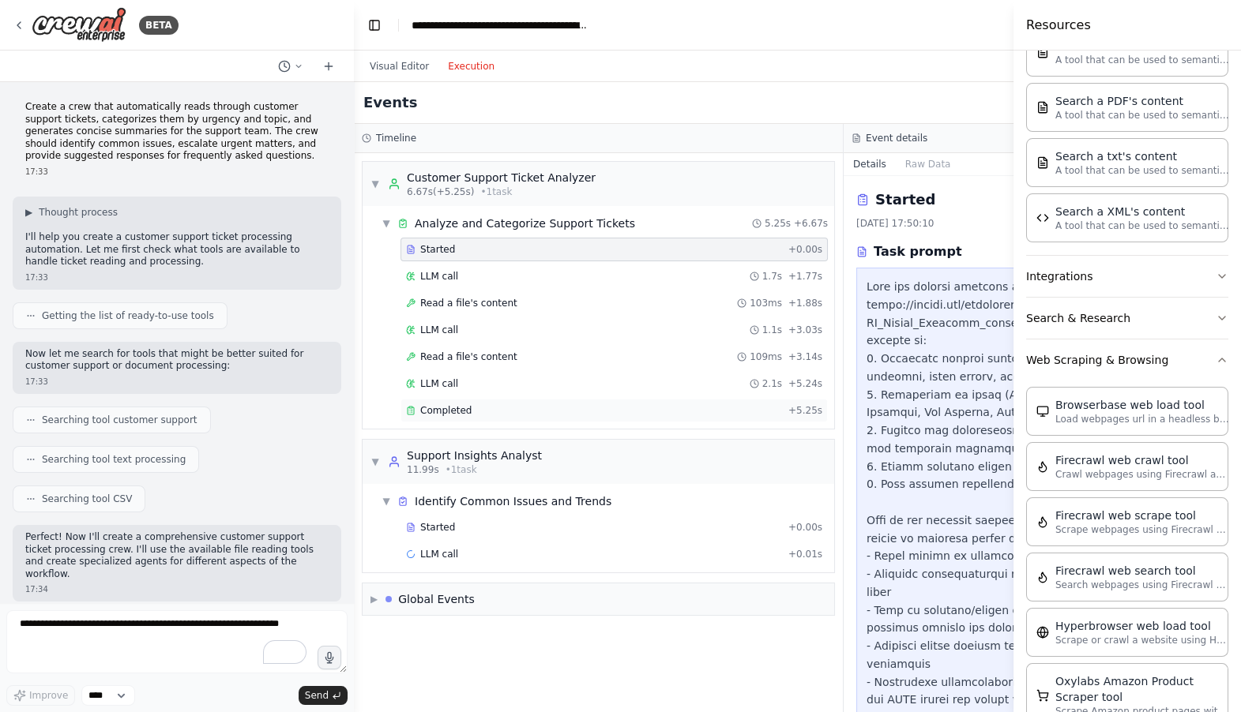
click at [480, 407] on div "Completed" at bounding box center [594, 410] width 376 height 13
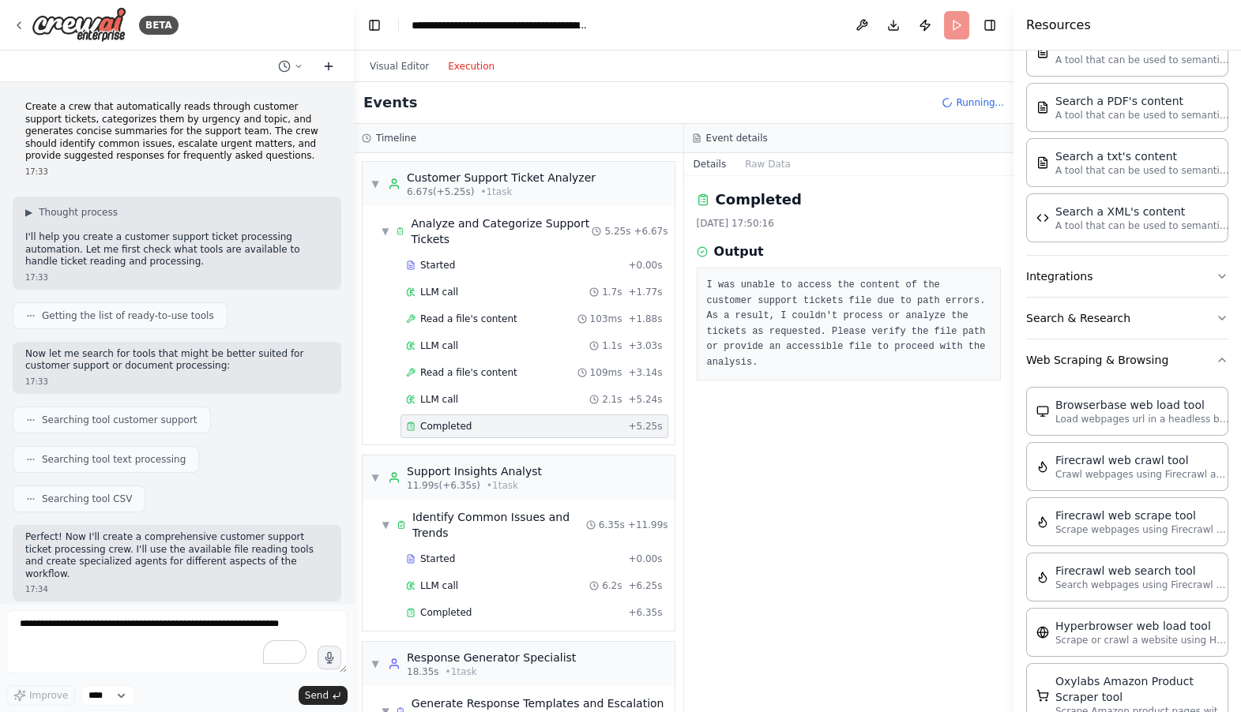
click at [325, 66] on icon at bounding box center [328, 66] width 7 height 0
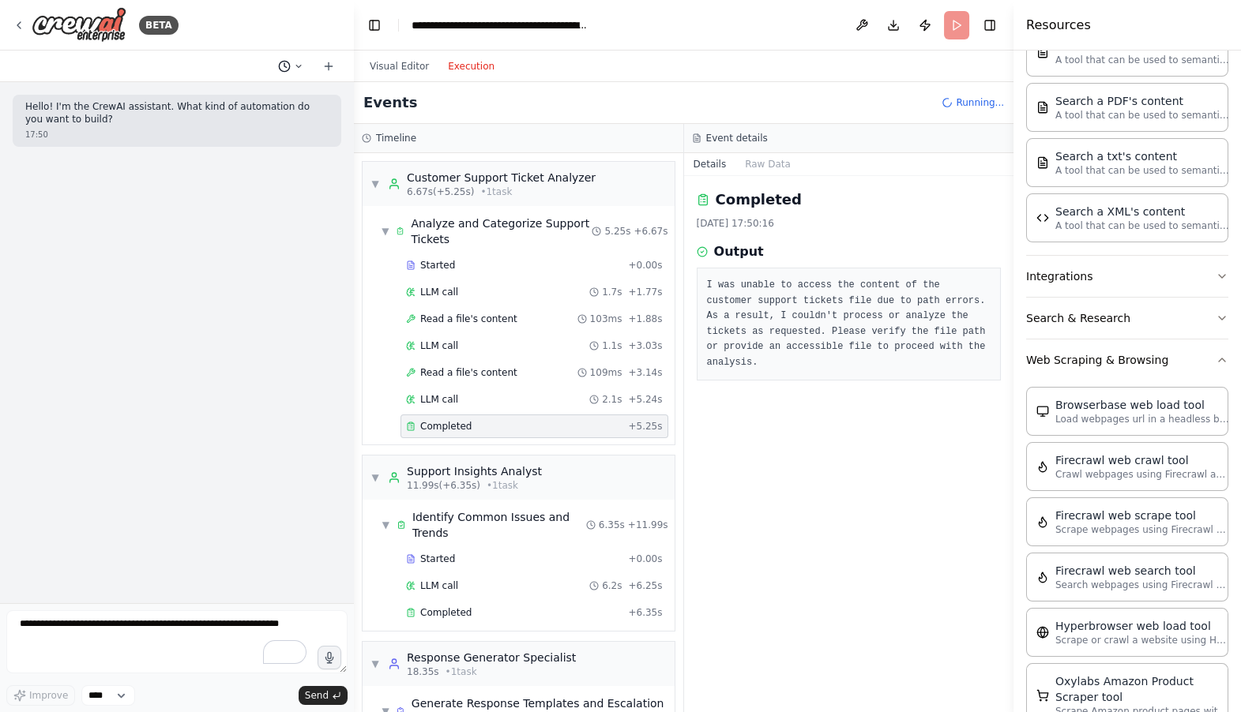
click at [289, 68] on circle at bounding box center [284, 66] width 10 height 10
click at [197, 121] on span "Create a crew that automatically reads through customer support tickets, catego…" at bounding box center [229, 124] width 117 height 13
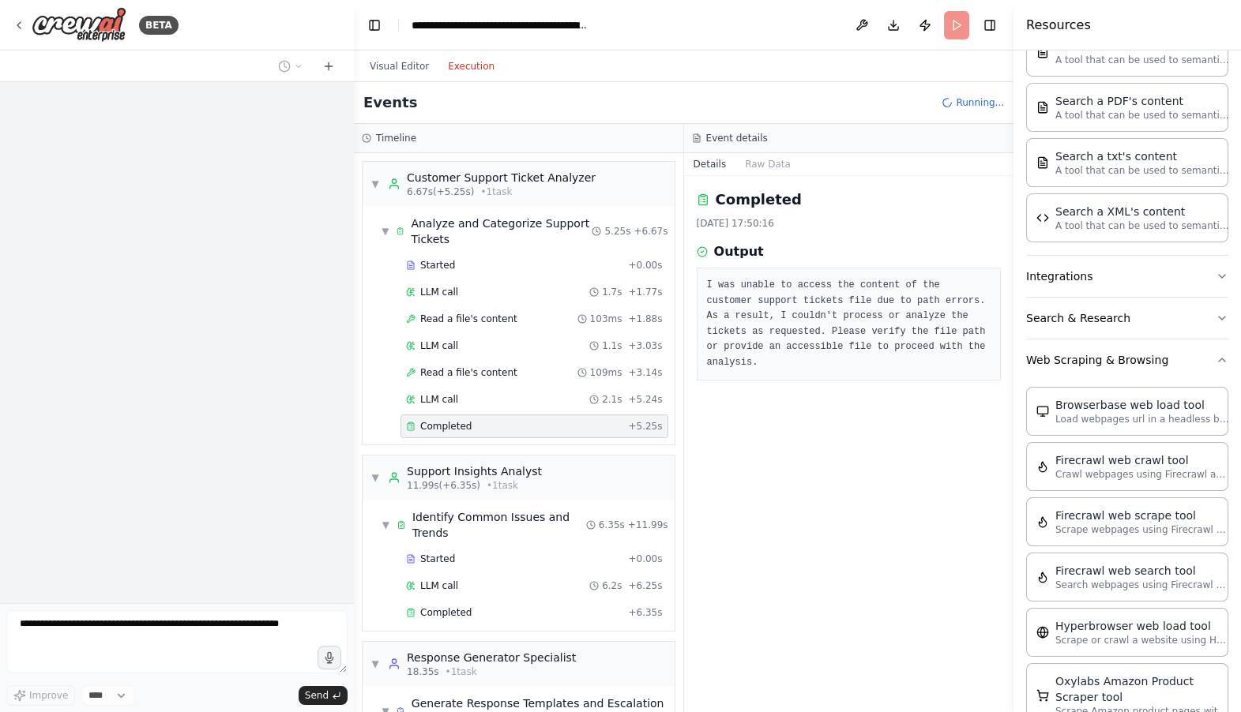
scroll to position [1027, 0]
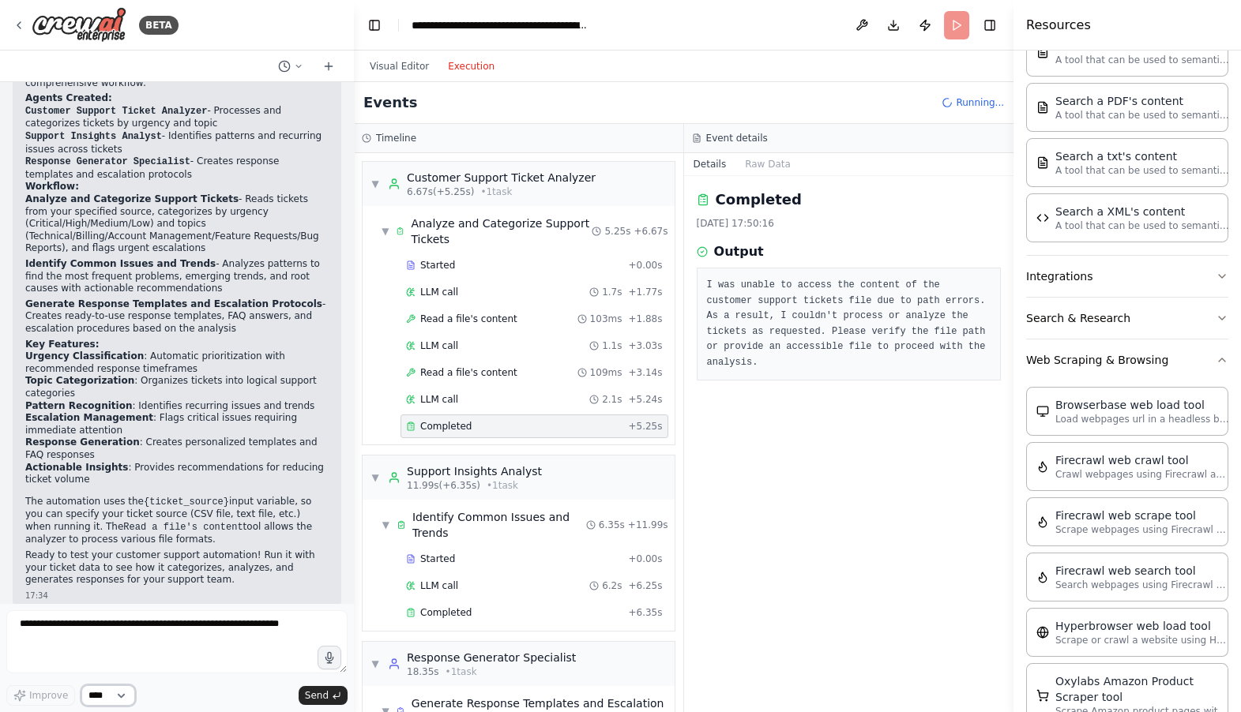
click at [116, 692] on select "****" at bounding box center [108, 695] width 54 height 21
click at [403, 62] on button "Visual Editor" at bounding box center [399, 66] width 78 height 19
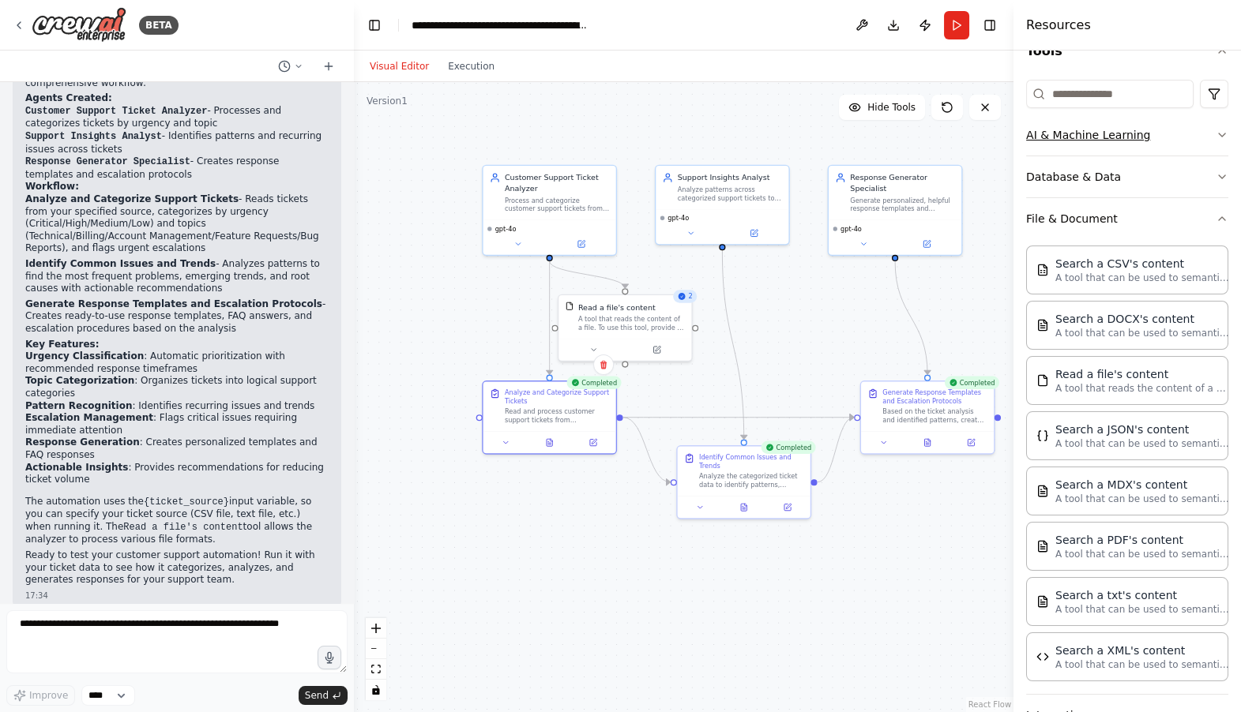
scroll to position [0, 0]
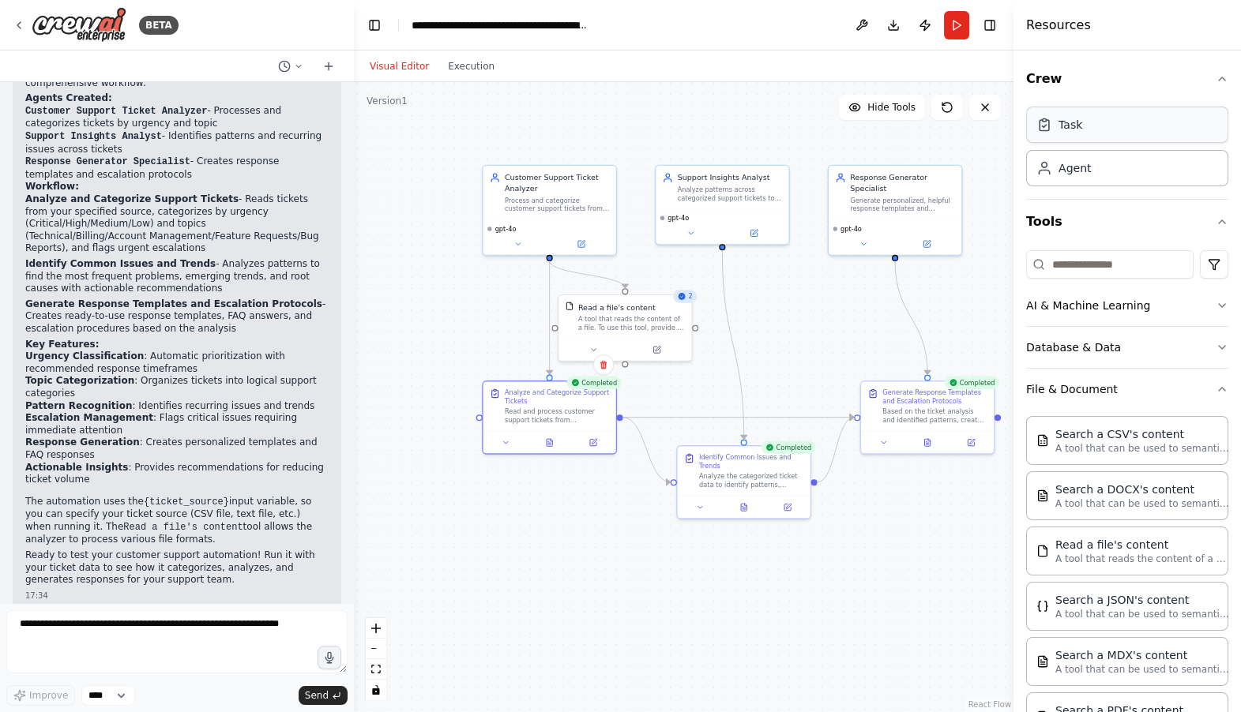
click at [1092, 126] on div "Task" at bounding box center [1127, 125] width 202 height 36
click at [1094, 163] on div "Agent" at bounding box center [1127, 167] width 202 height 36
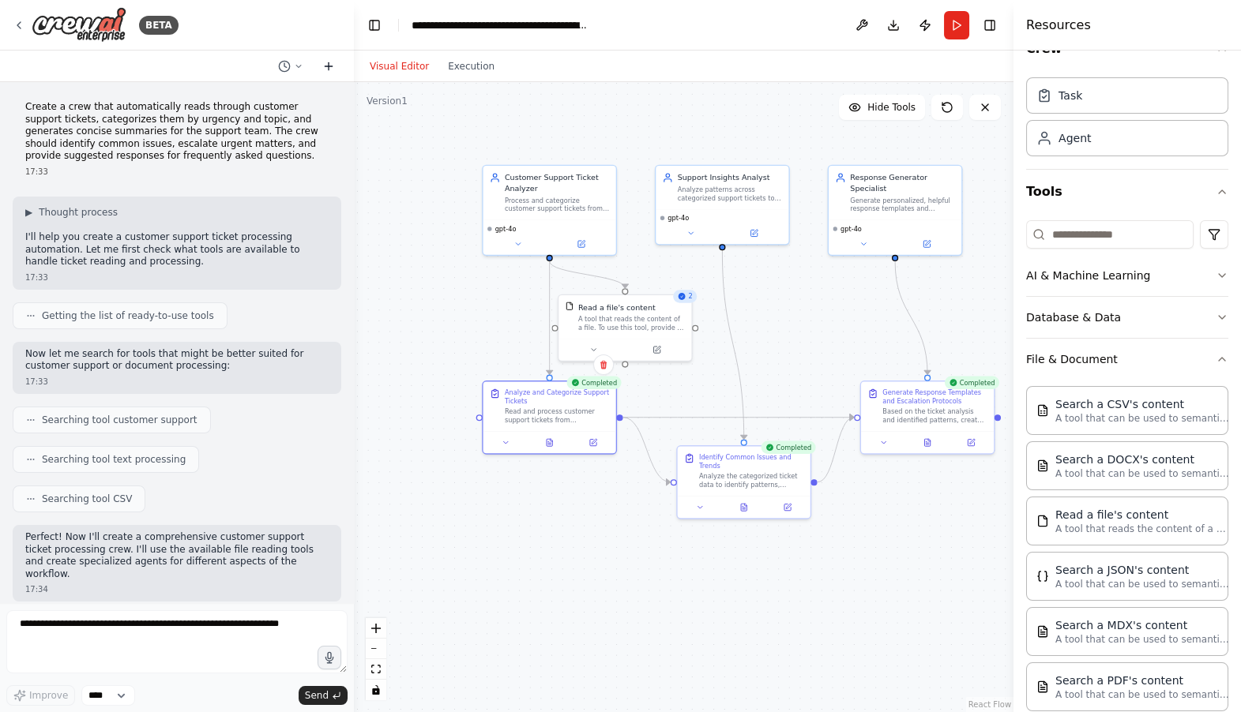
click at [329, 68] on icon at bounding box center [328, 66] width 13 height 13
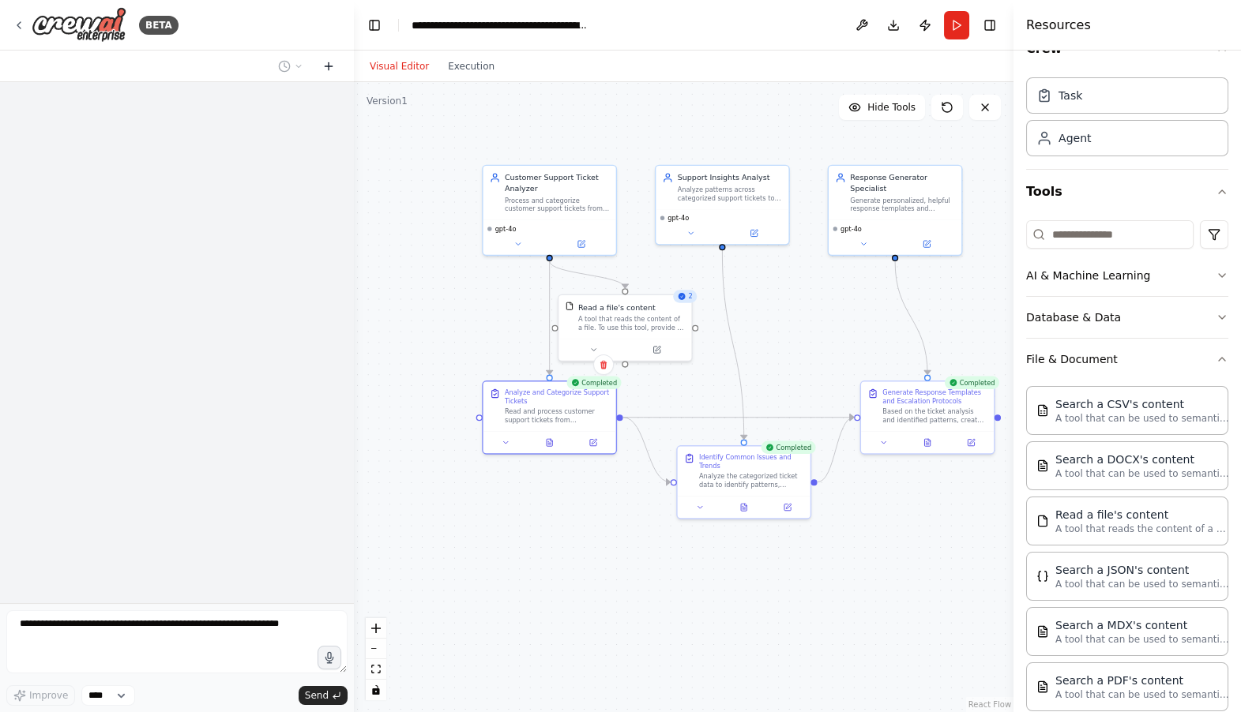
click at [325, 68] on icon at bounding box center [328, 66] width 13 height 13
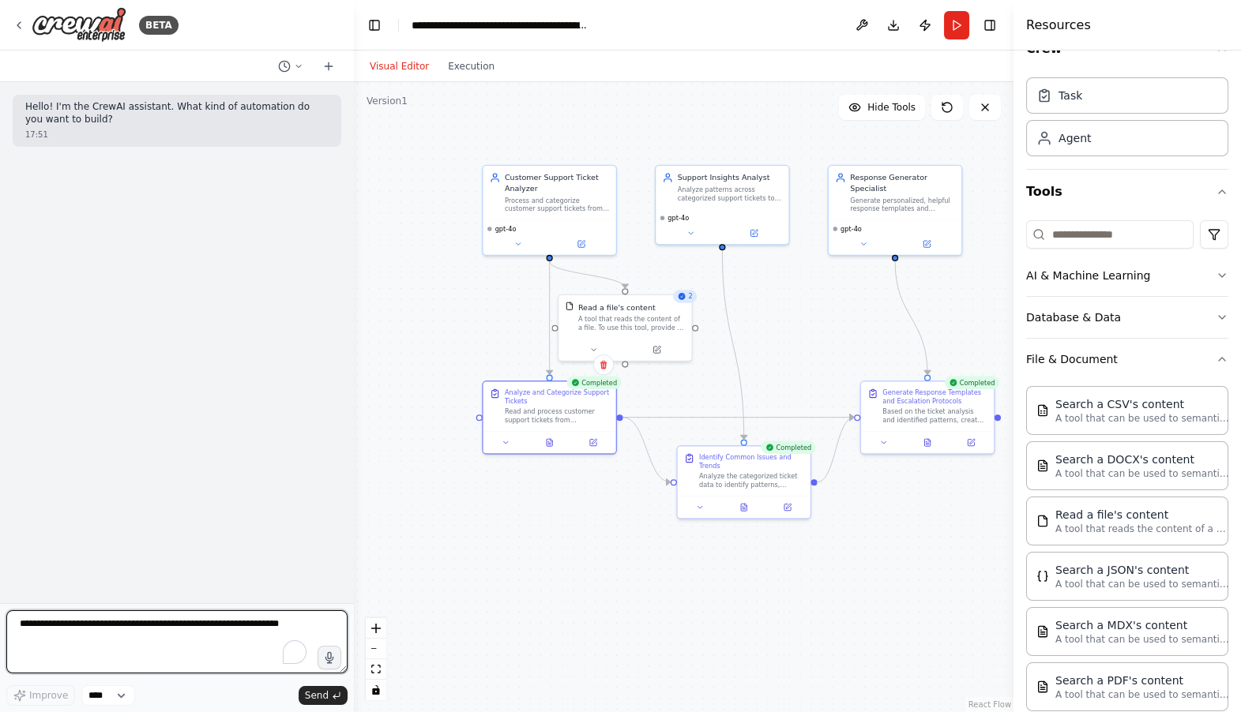
click at [141, 633] on textarea "To enrich screen reader interactions, please activate Accessibility in Grammarl…" at bounding box center [176, 641] width 341 height 63
paste textarea "**********"
type textarea "**********"
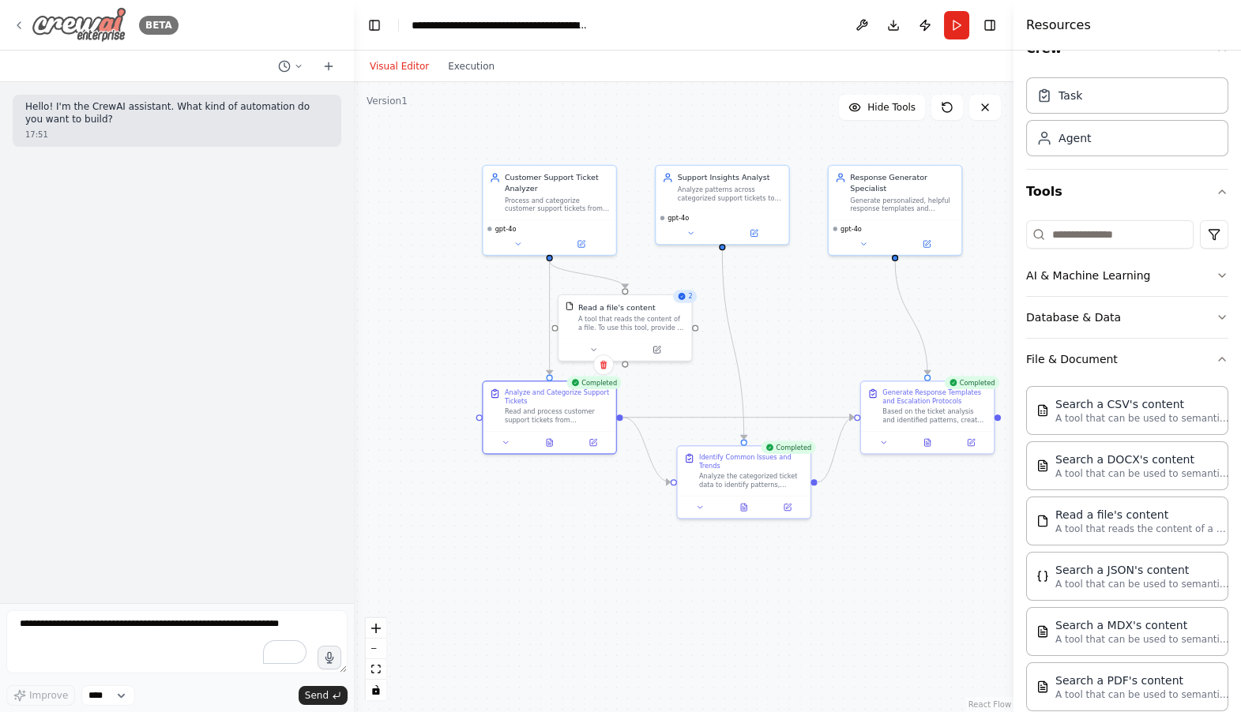
click at [17, 24] on icon at bounding box center [18, 25] width 3 height 6
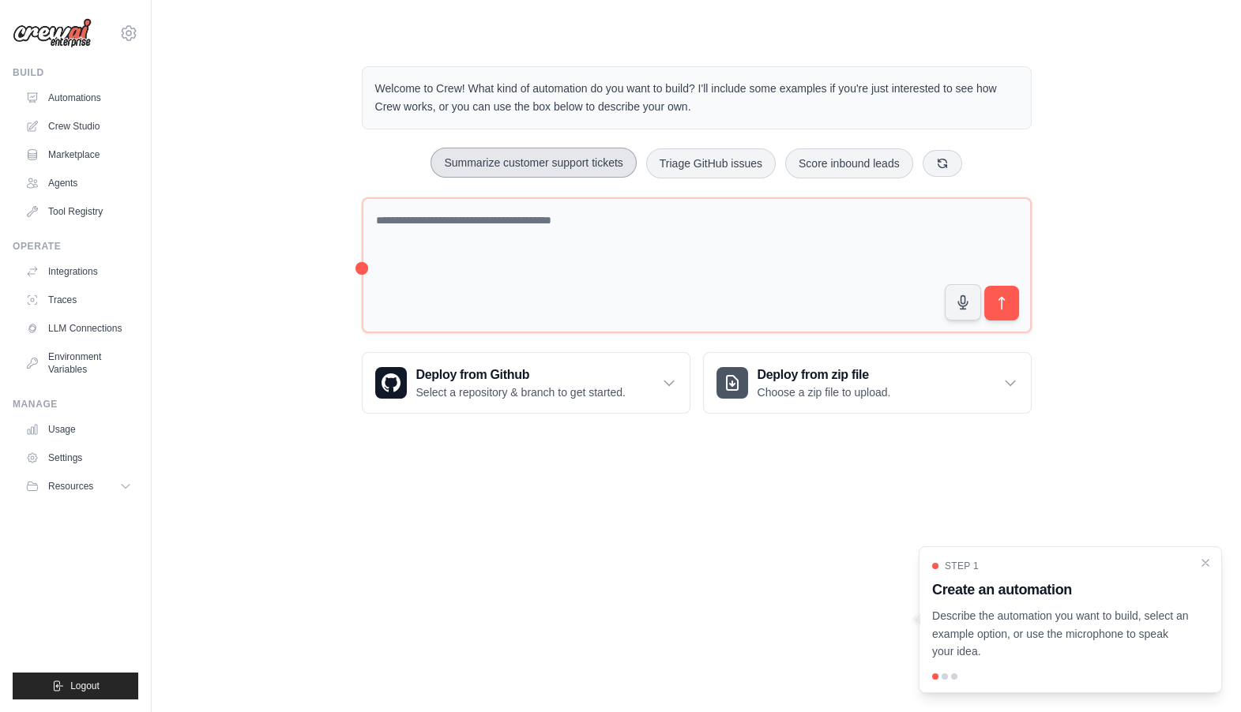
click at [490, 168] on button "Summarize customer support tickets" at bounding box center [532, 163] width 205 height 30
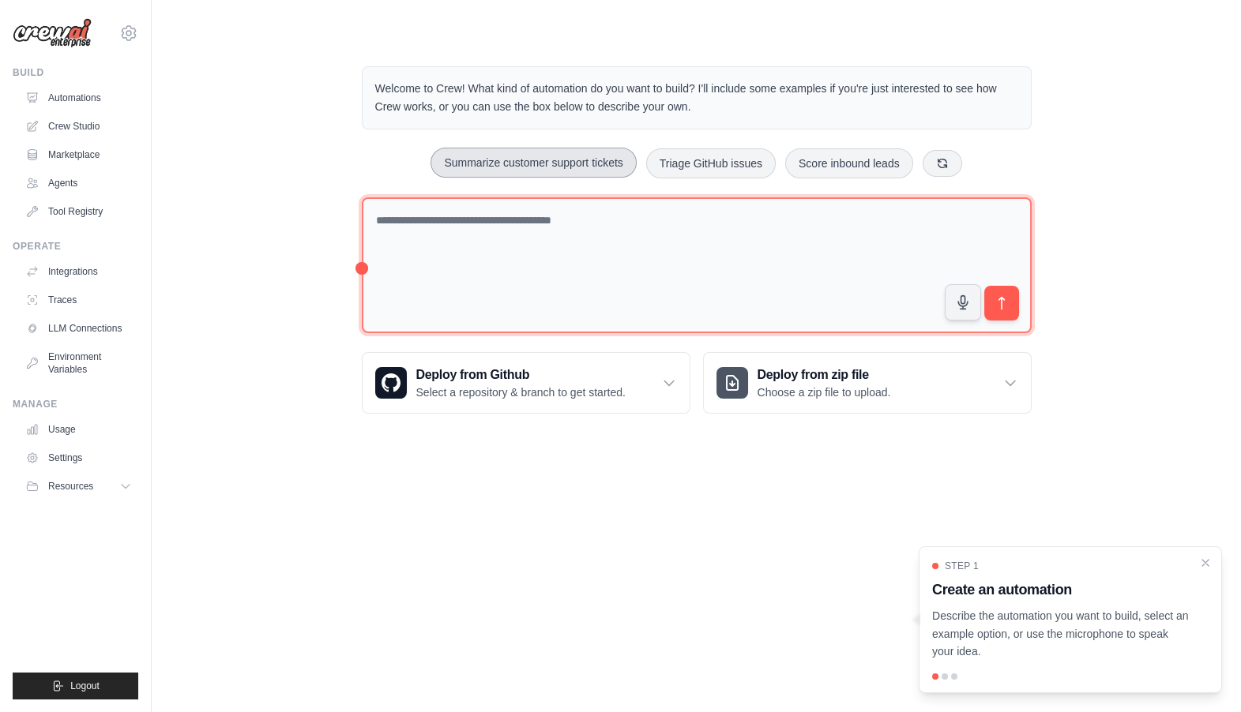
type textarea "**********"
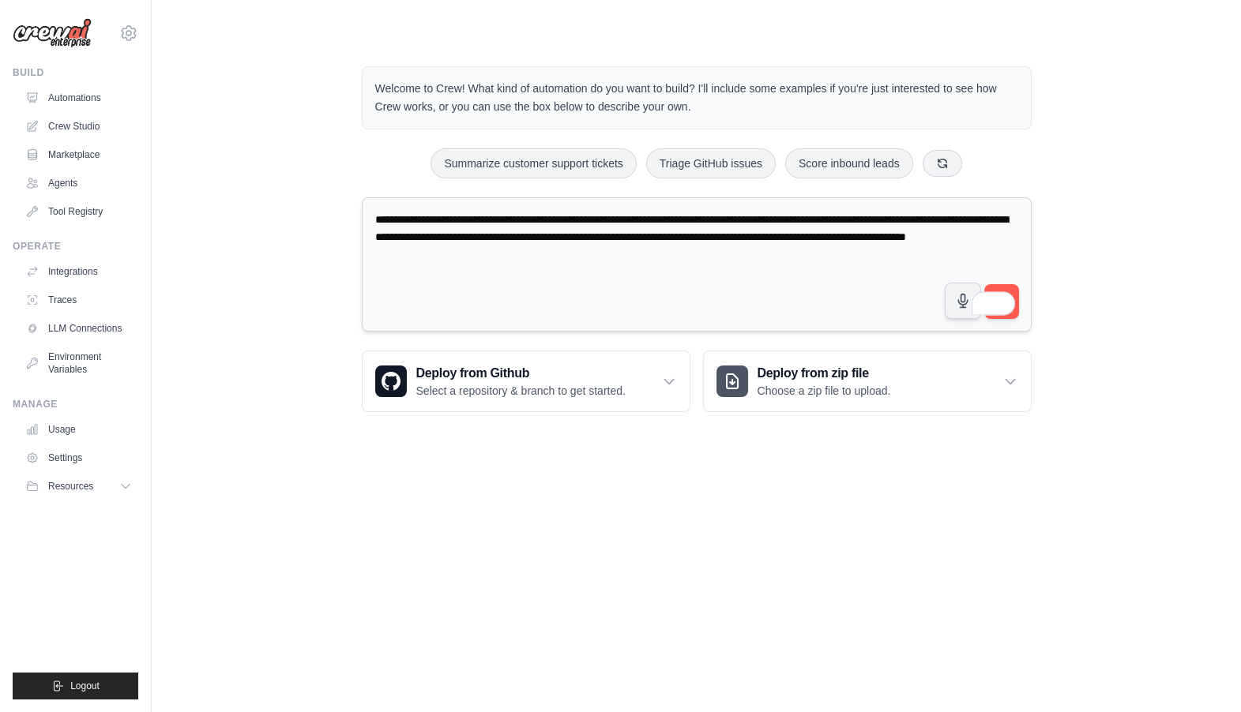
click at [486, 259] on textarea "**********" at bounding box center [697, 264] width 670 height 135
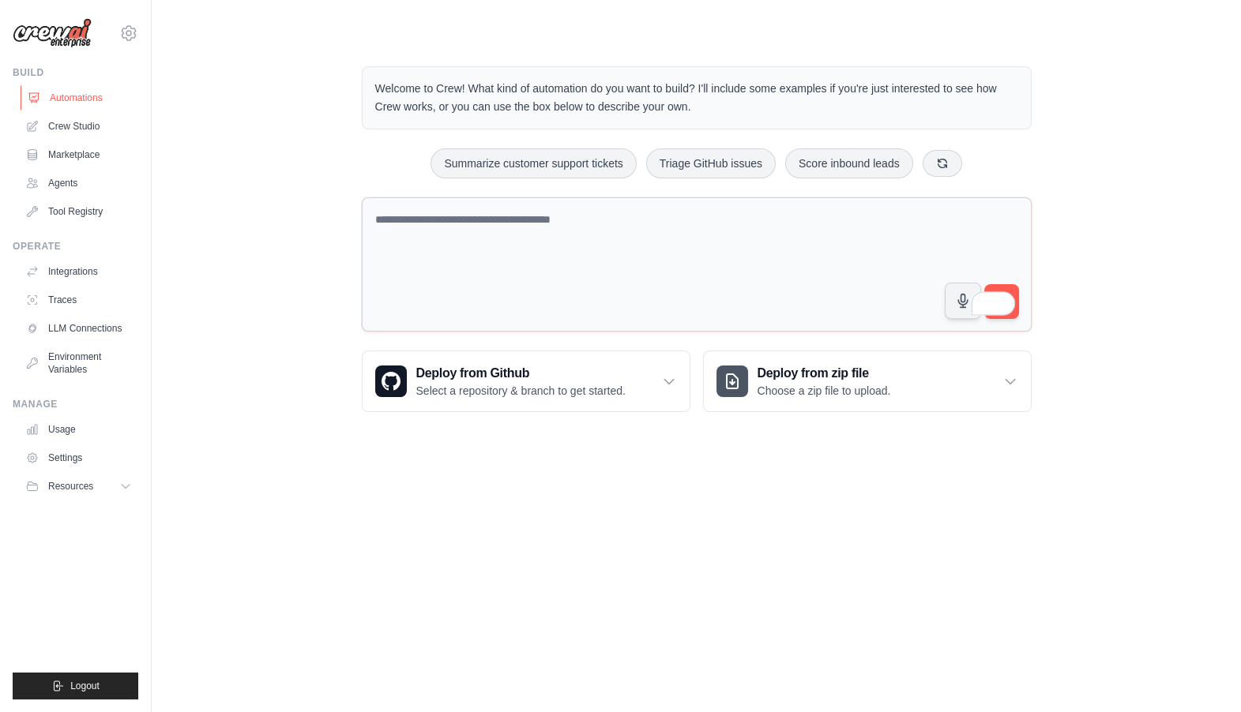
click at [81, 106] on link "Automations" at bounding box center [80, 97] width 119 height 25
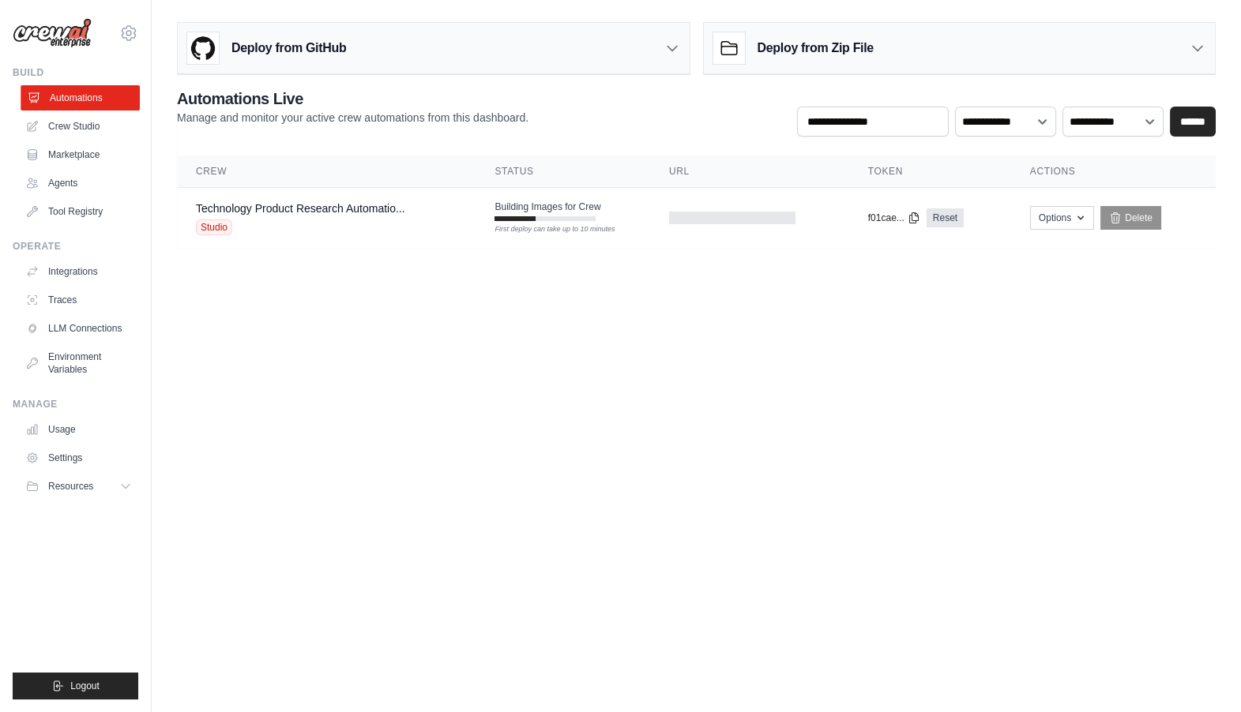
click at [84, 94] on link "Automations" at bounding box center [80, 97] width 119 height 25
click at [107, 124] on link "Crew Studio" at bounding box center [80, 126] width 119 height 25
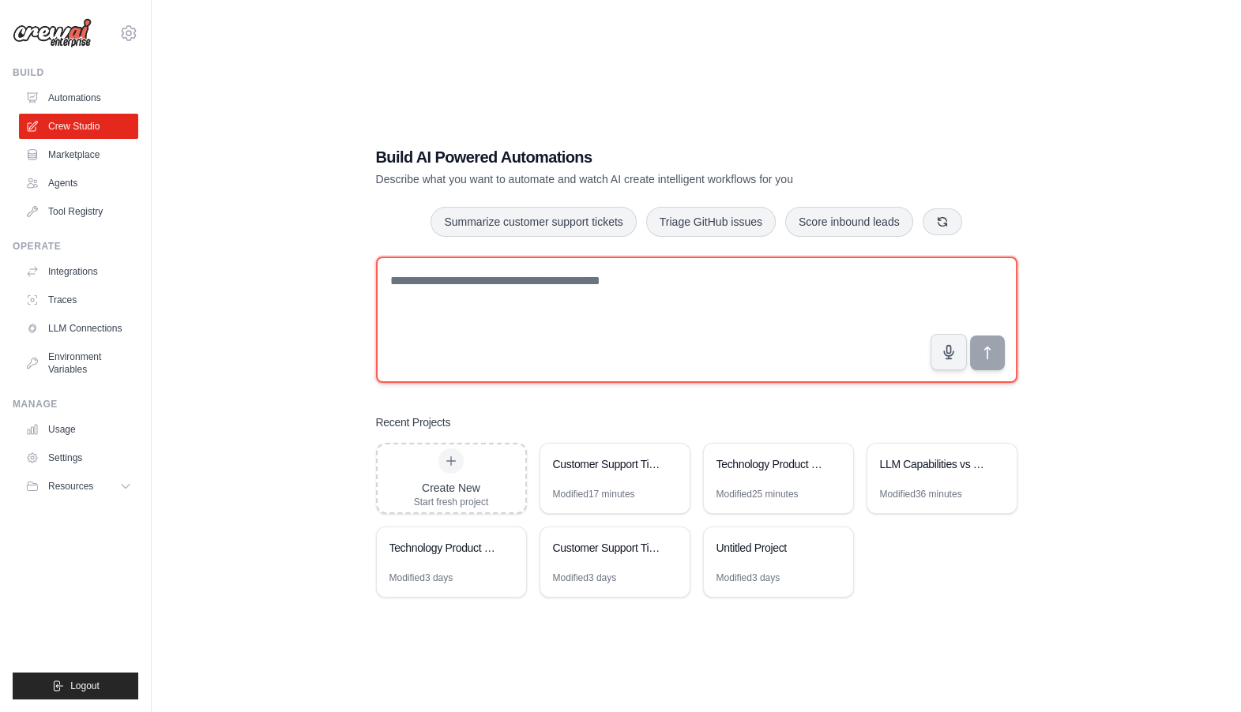
click at [437, 295] on textarea at bounding box center [696, 320] width 641 height 126
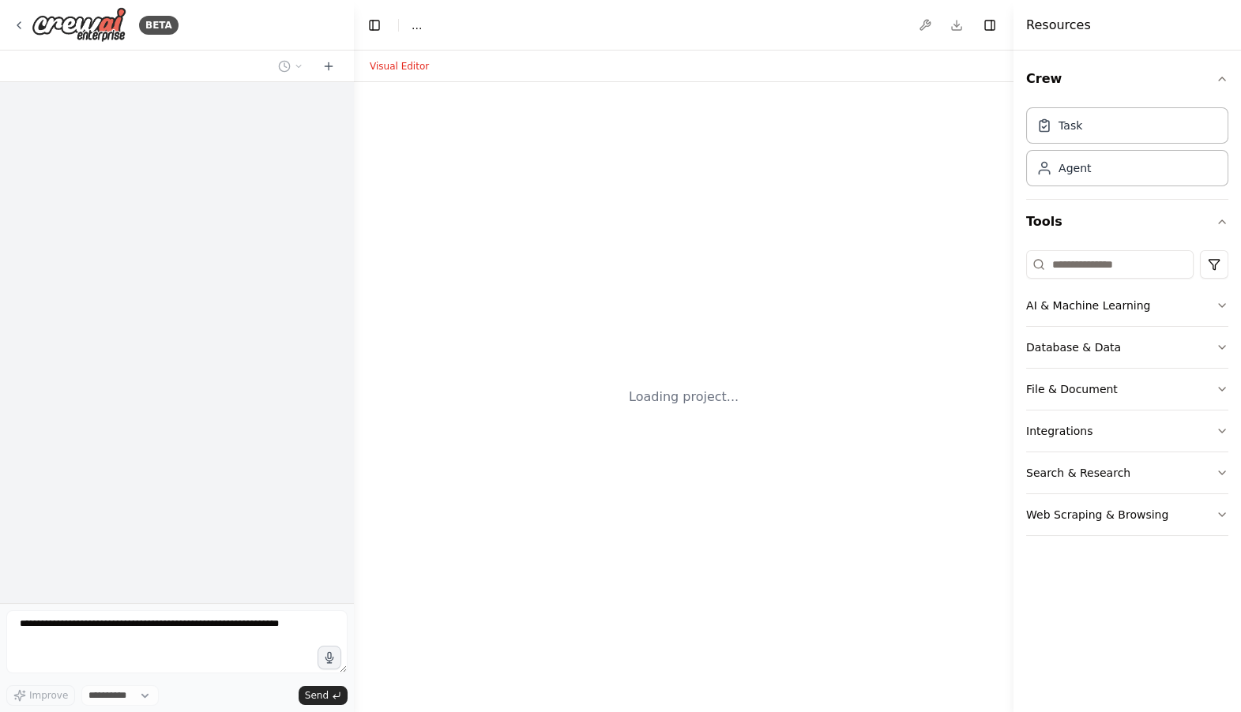
select select "****"
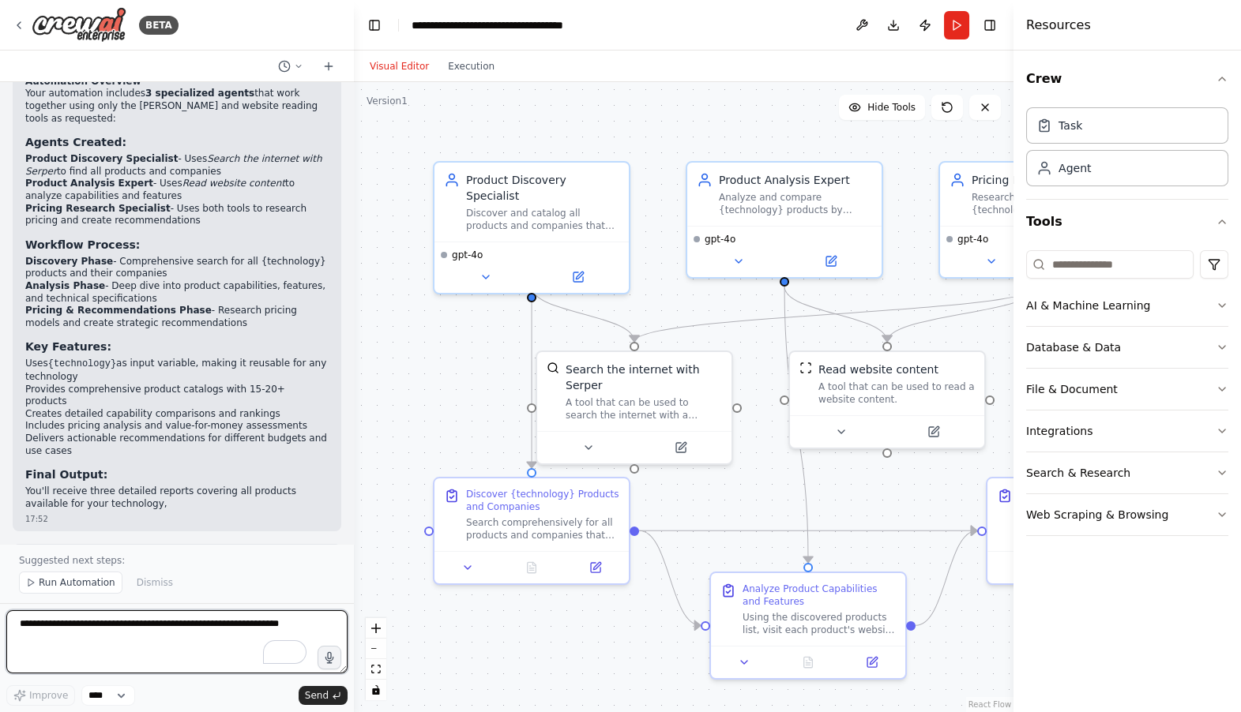
scroll to position [1102, 0]
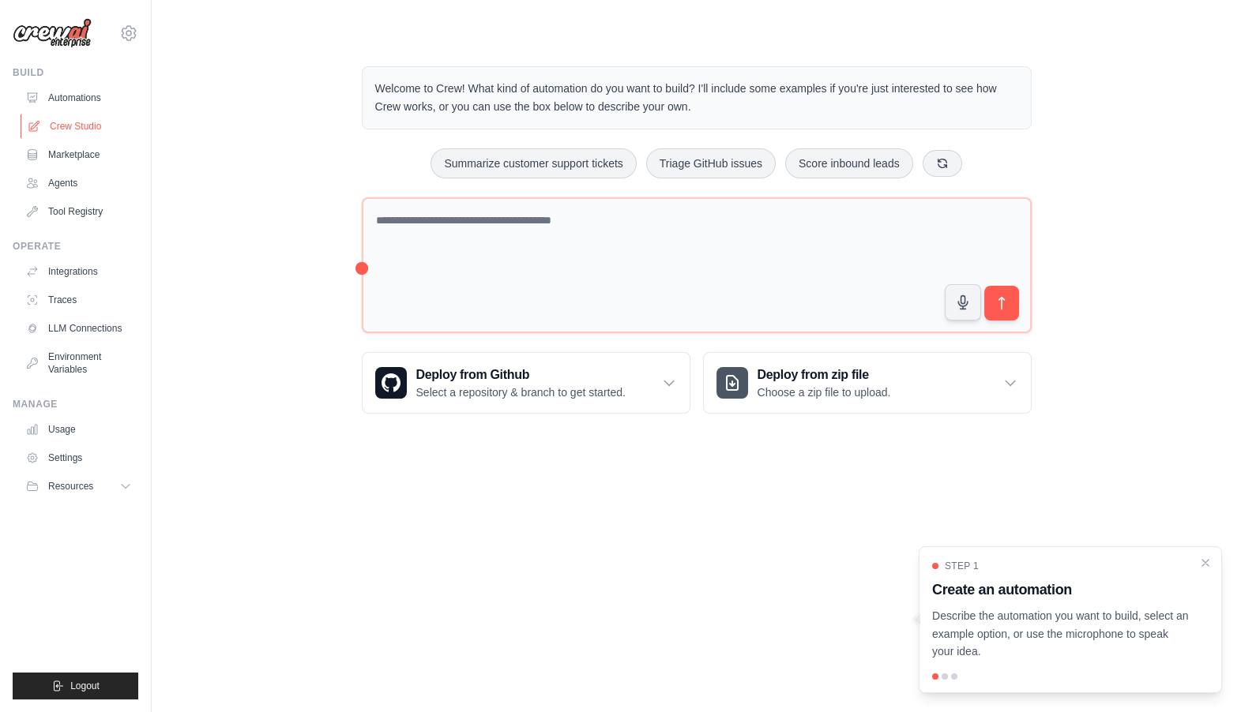
click at [89, 122] on link "Crew Studio" at bounding box center [80, 126] width 119 height 25
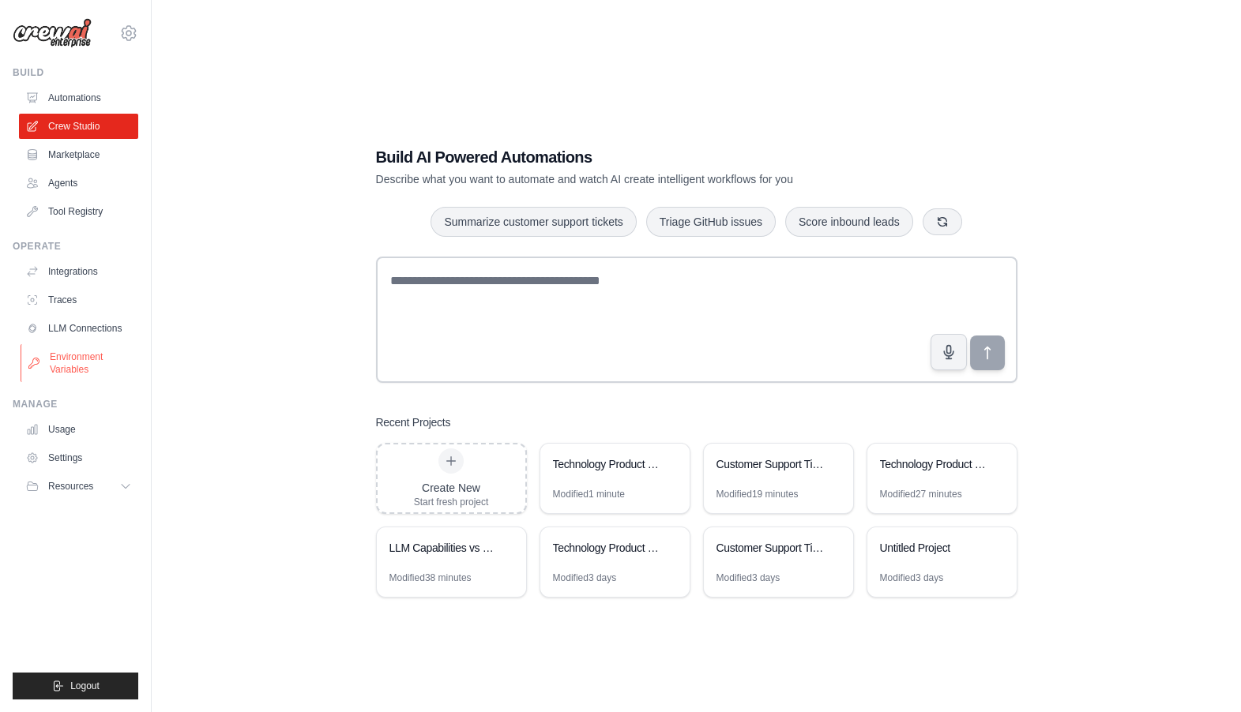
click at [77, 353] on link "Environment Variables" at bounding box center [80, 363] width 119 height 38
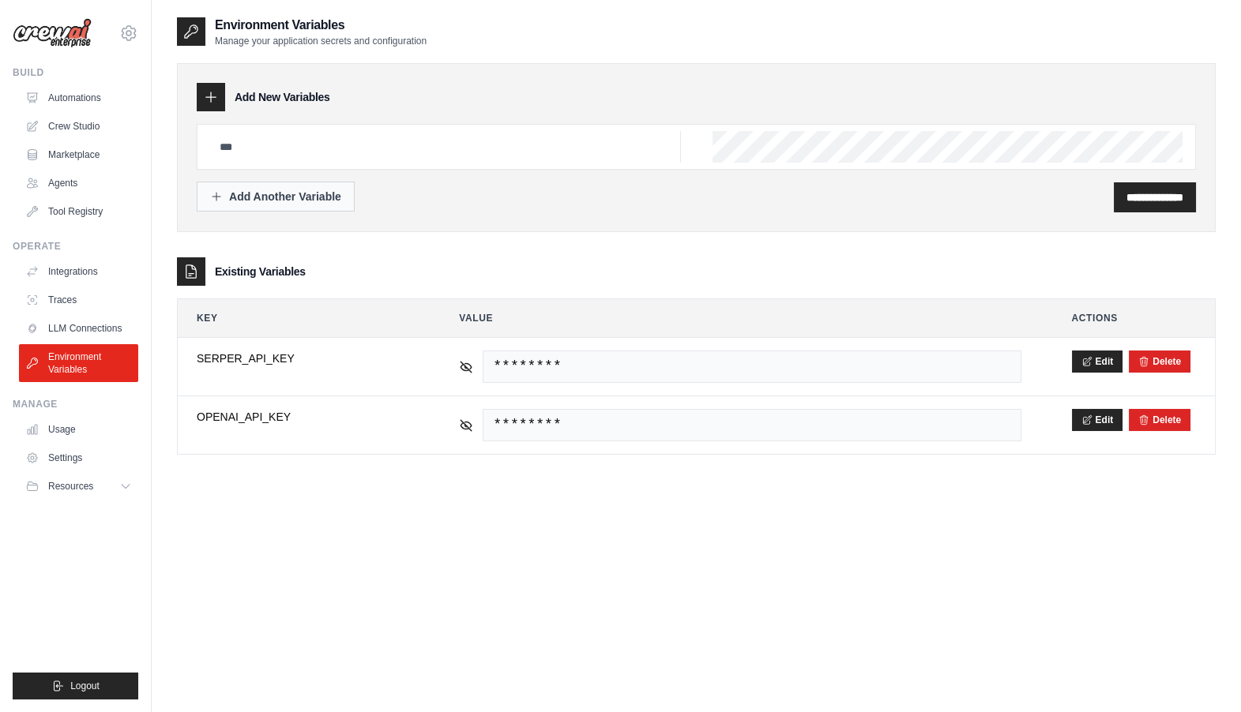
click at [254, 190] on div "Add Another Variable" at bounding box center [275, 197] width 131 height 16
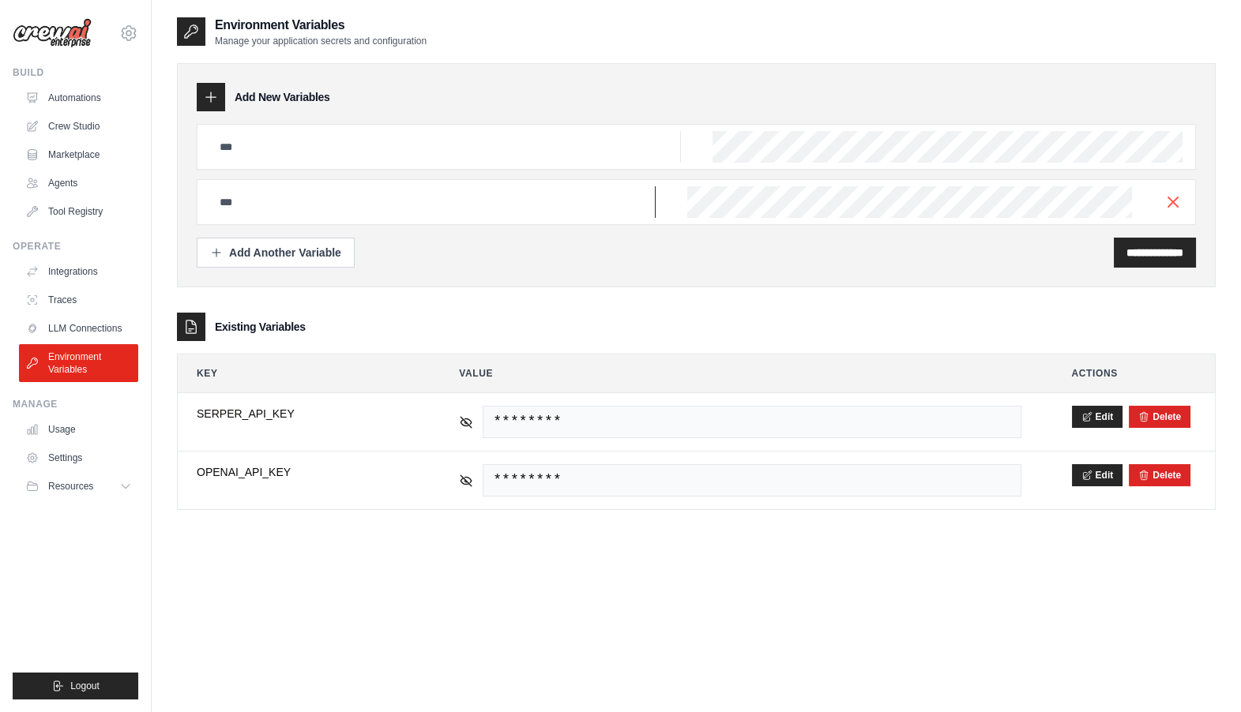
click at [290, 163] on input "text" at bounding box center [445, 147] width 471 height 32
click at [56, 126] on link "Crew Studio" at bounding box center [80, 126] width 119 height 25
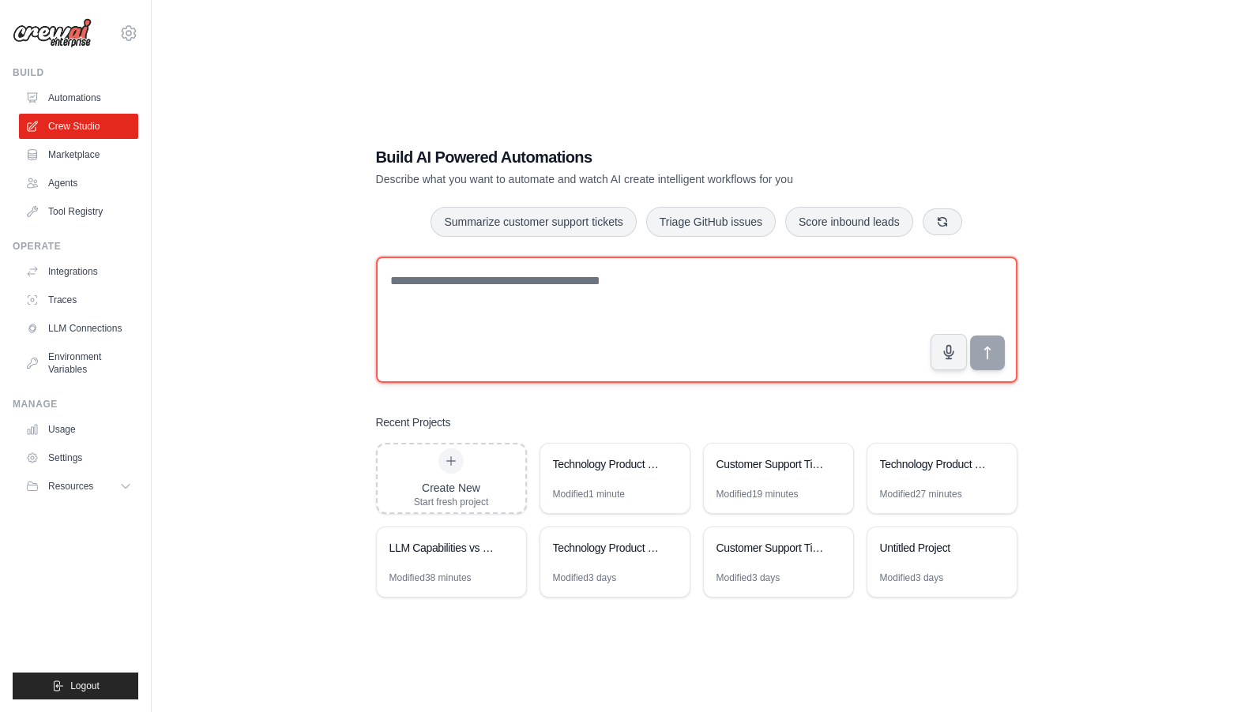
click at [442, 316] on textarea at bounding box center [696, 320] width 641 height 126
paste textarea "**********"
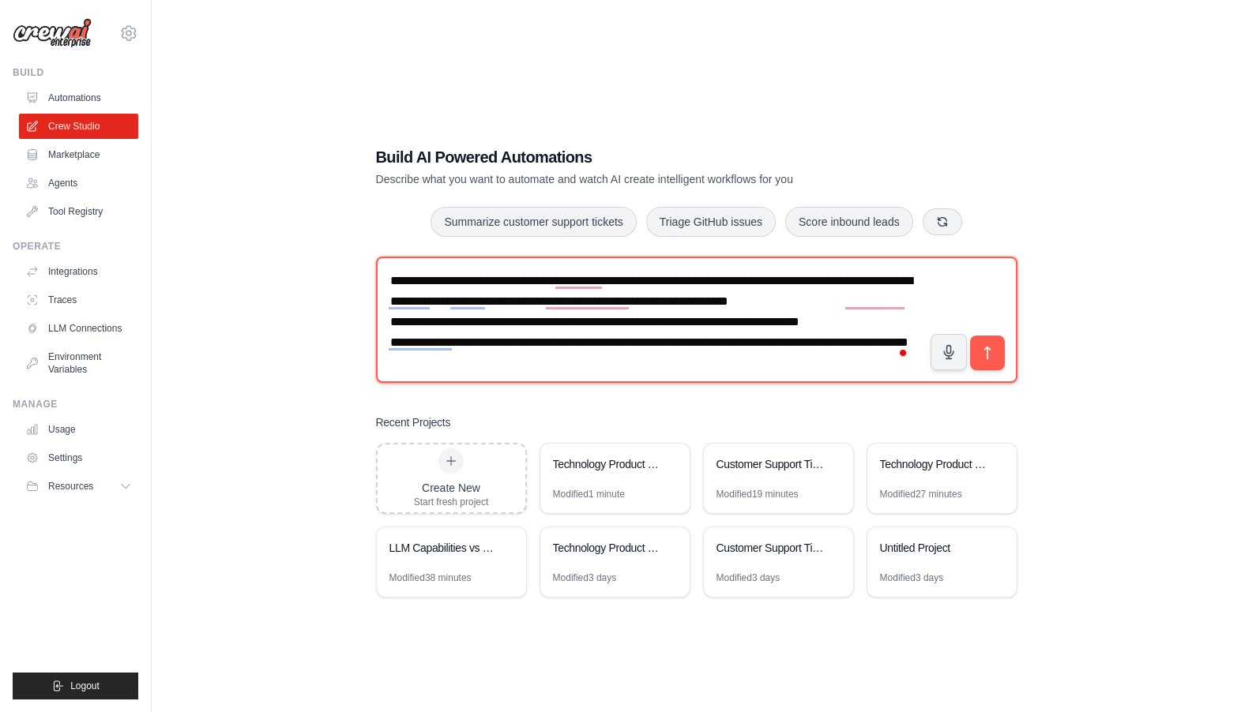
click at [497, 290] on textarea "**********" at bounding box center [696, 320] width 641 height 126
click at [542, 283] on textarea "**********" at bounding box center [696, 320] width 641 height 126
click at [732, 285] on textarea "**********" at bounding box center [696, 320] width 641 height 126
click at [452, 317] on textarea "**********" at bounding box center [696, 320] width 641 height 126
click at [613, 283] on textarea "**********" at bounding box center [696, 320] width 641 height 126
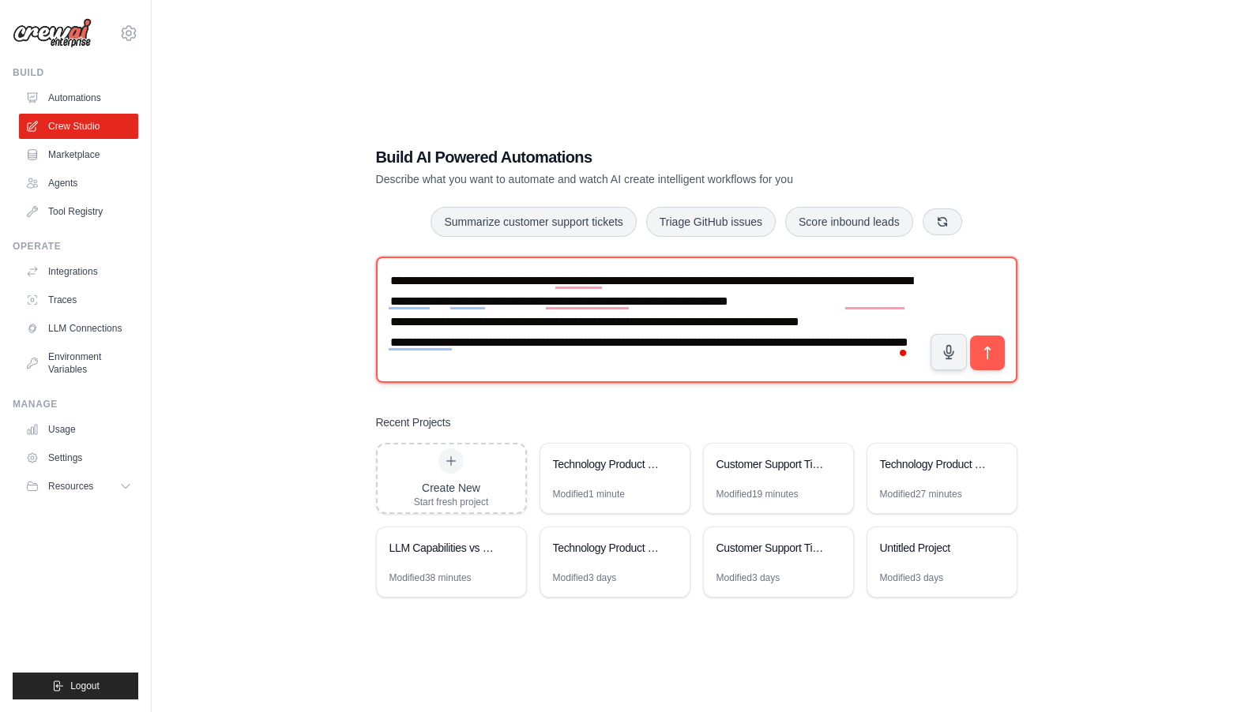
click at [675, 281] on textarea "**********" at bounding box center [696, 320] width 641 height 126
click at [612, 283] on textarea "**********" at bounding box center [696, 320] width 641 height 126
click at [700, 279] on textarea "**********" at bounding box center [696, 320] width 641 height 126
click at [762, 281] on textarea "**********" at bounding box center [696, 320] width 641 height 126
click at [806, 287] on textarea "**********" at bounding box center [696, 320] width 641 height 126
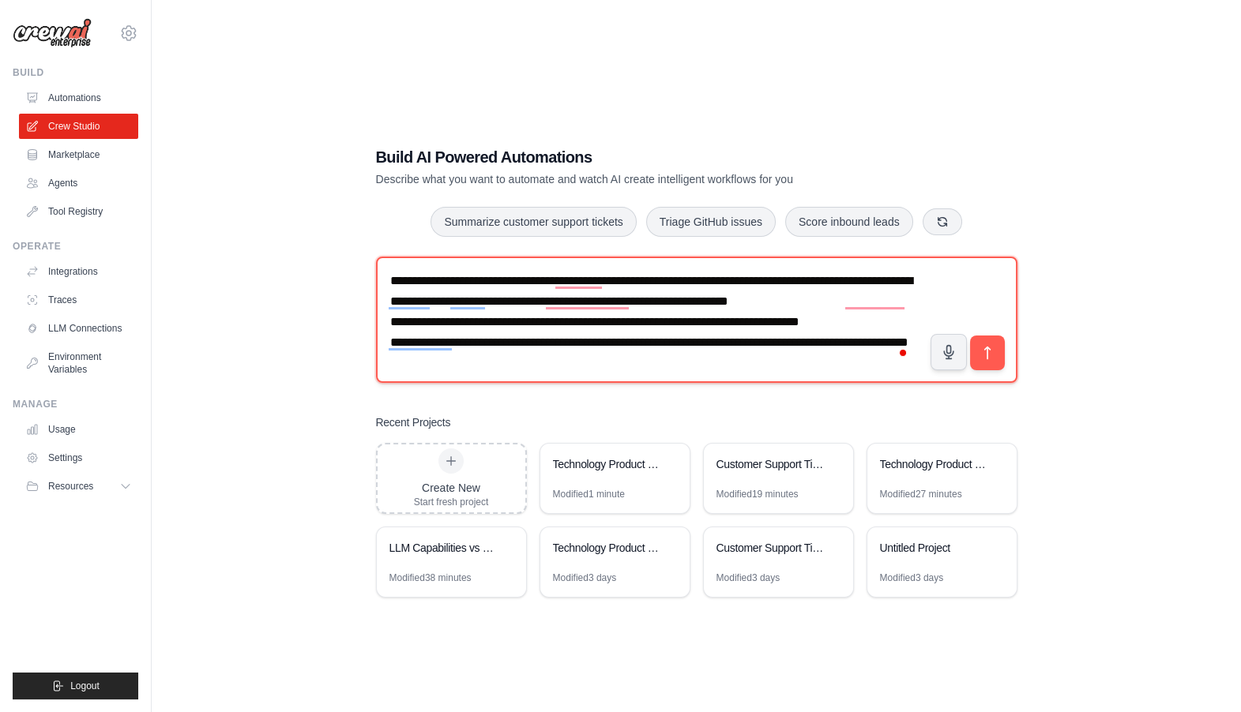
click at [839, 288] on textarea "**********" at bounding box center [696, 320] width 641 height 126
click at [882, 288] on textarea "**********" at bounding box center [696, 320] width 641 height 126
click at [475, 315] on textarea "**********" at bounding box center [696, 320] width 641 height 126
click at [594, 316] on textarea "**********" at bounding box center [696, 320] width 641 height 126
click at [663, 317] on textarea "**********" at bounding box center [696, 320] width 641 height 126
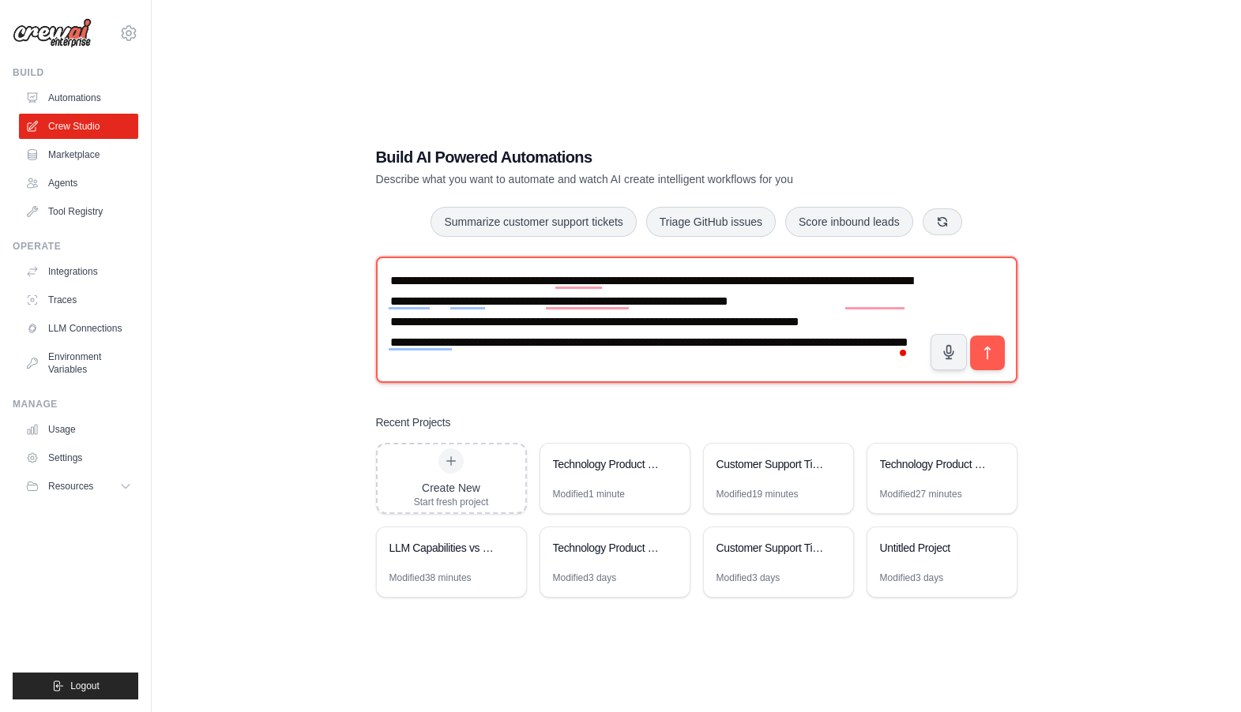
click at [812, 317] on textarea "**********" at bounding box center [696, 320] width 641 height 126
click at [499, 328] on textarea "**********" at bounding box center [696, 320] width 641 height 126
click at [555, 335] on textarea "**********" at bounding box center [696, 320] width 641 height 126
click at [620, 341] on textarea "**********" at bounding box center [696, 320] width 641 height 126
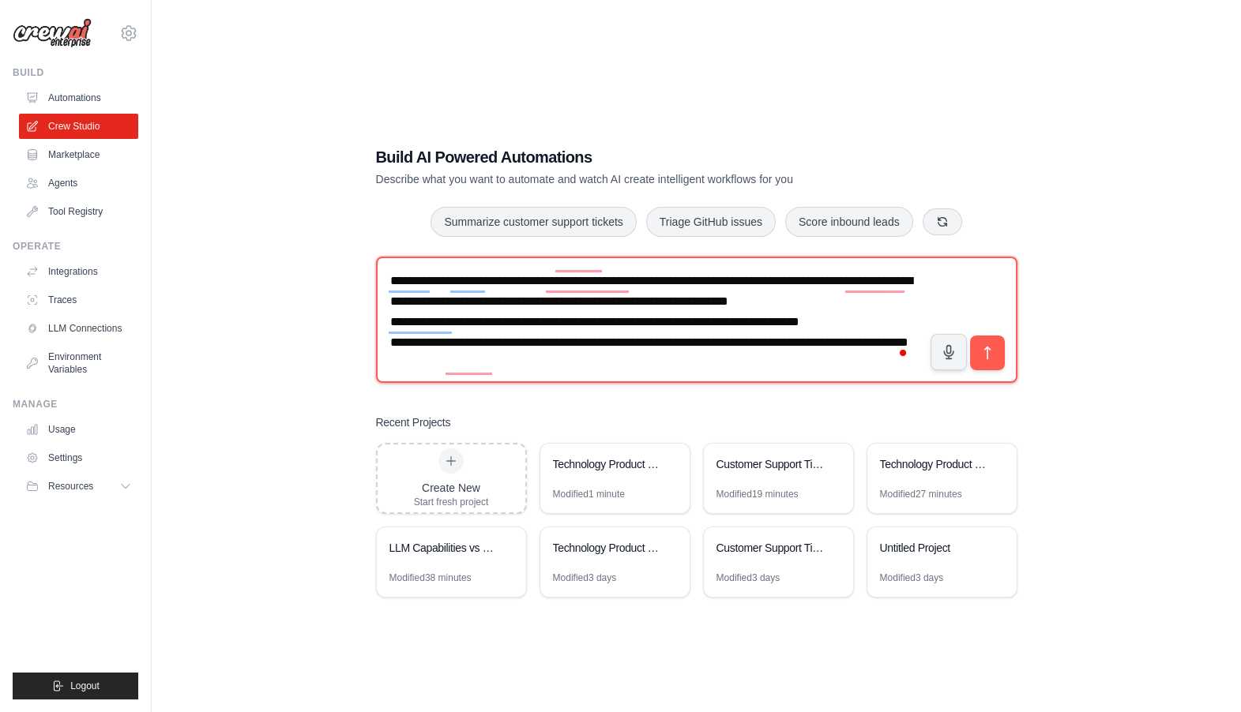
click at [669, 346] on textarea "**********" at bounding box center [696, 320] width 641 height 126
click at [617, 349] on textarea "**********" at bounding box center [696, 320] width 641 height 126
click at [585, 354] on textarea "**********" at bounding box center [696, 320] width 641 height 126
click at [532, 355] on textarea "**********" at bounding box center [696, 320] width 641 height 126
click at [460, 334] on textarea "**********" at bounding box center [696, 320] width 641 height 126
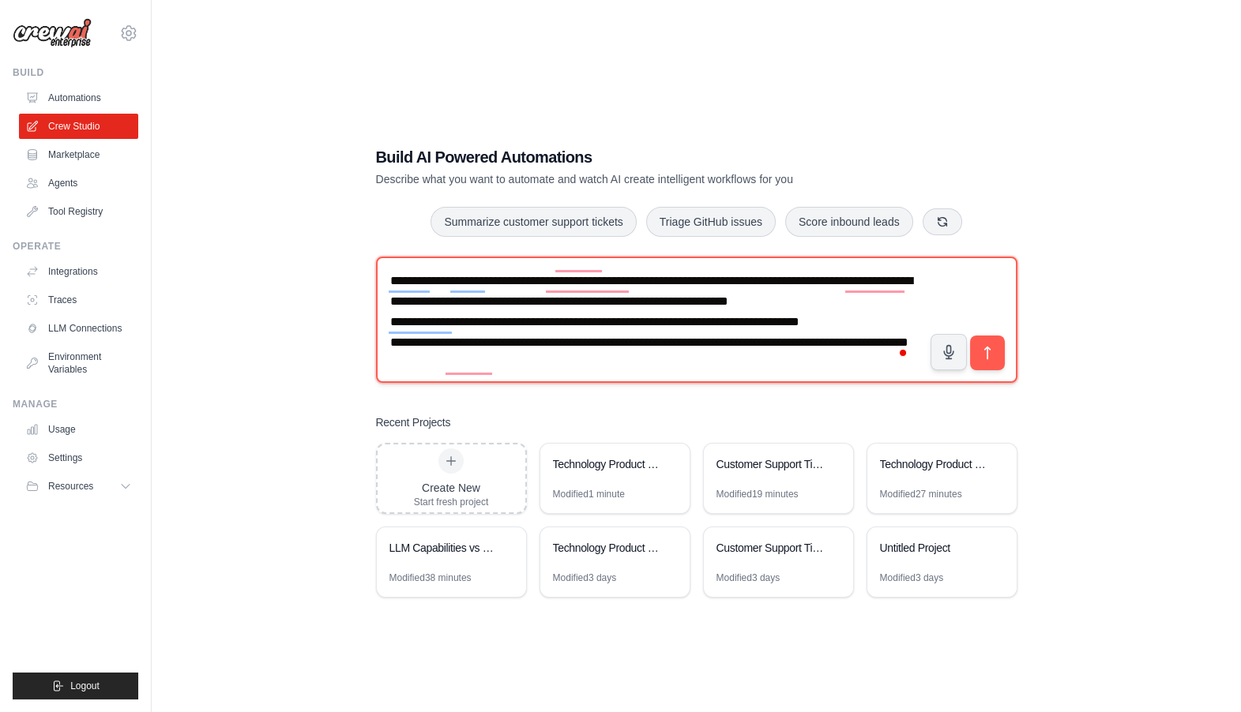
click at [543, 351] on textarea "**********" at bounding box center [696, 320] width 641 height 126
click at [598, 343] on textarea "**********" at bounding box center [696, 320] width 641 height 126
click at [639, 347] on textarea "**********" at bounding box center [696, 320] width 641 height 126
click at [535, 352] on textarea "**********" at bounding box center [696, 320] width 641 height 126
click at [527, 363] on textarea "**********" at bounding box center [696, 320] width 641 height 126
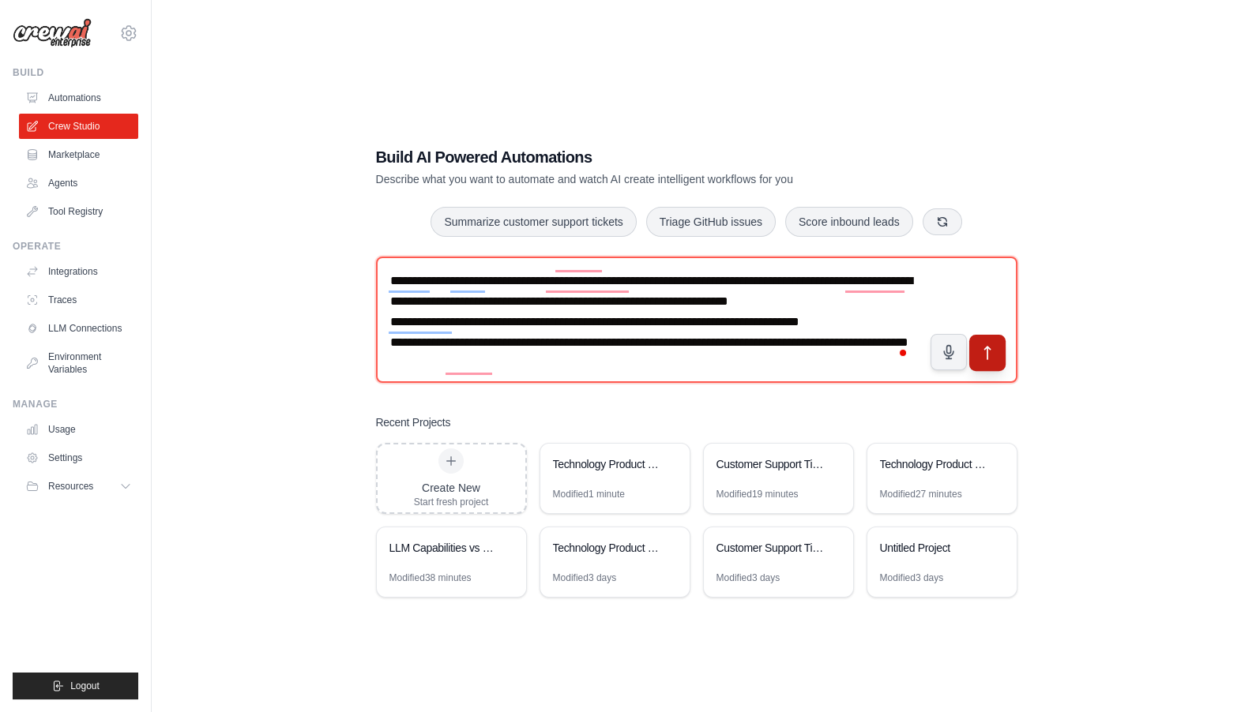
type textarea "**********"
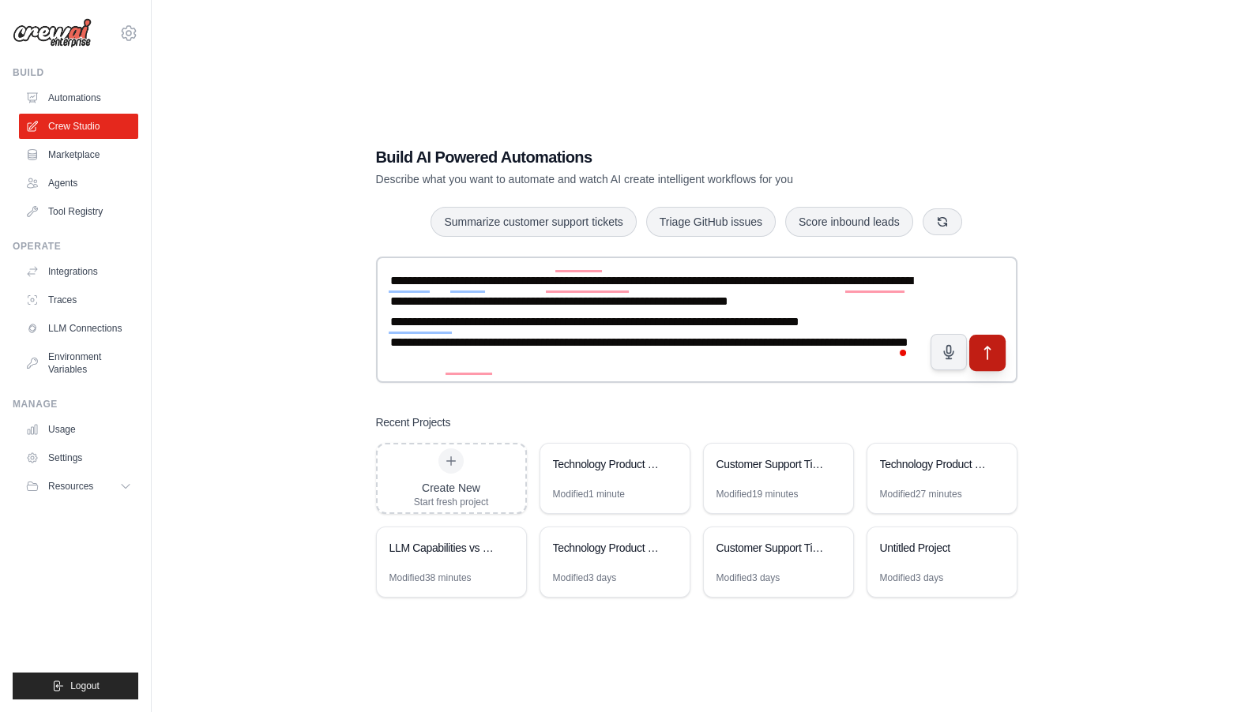
click at [993, 358] on icon "submit" at bounding box center [986, 353] width 17 height 17
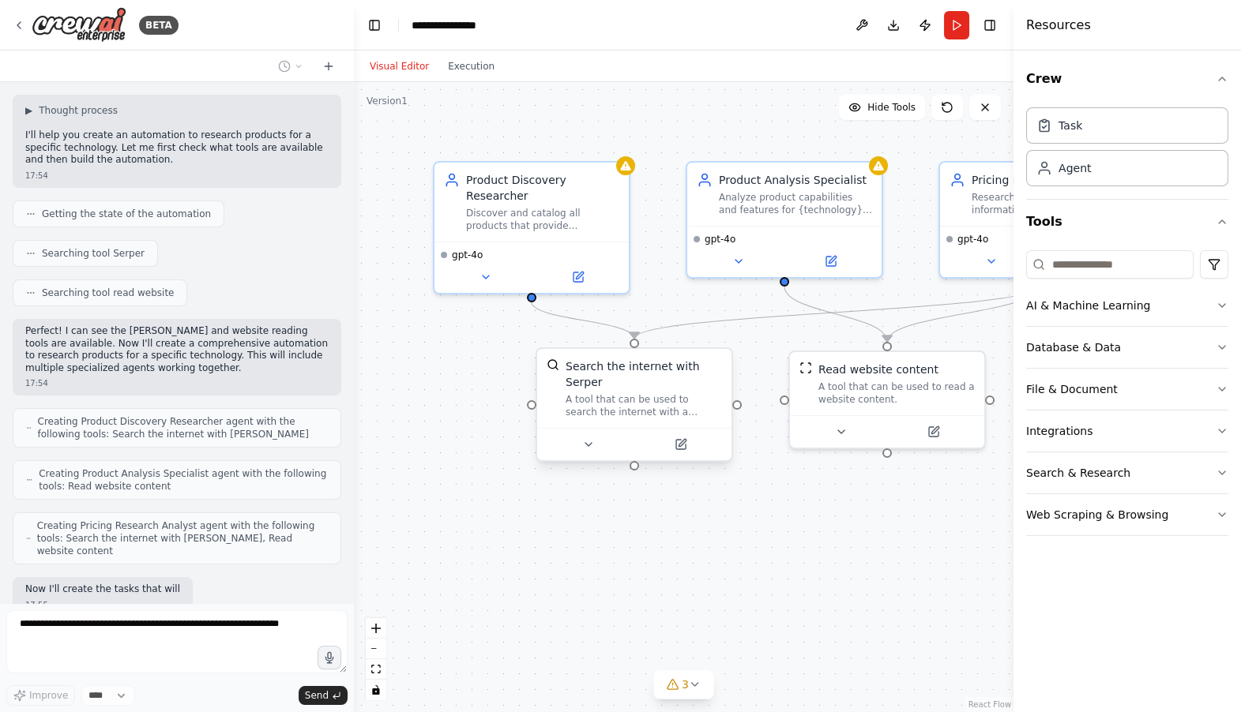
scroll to position [207, 0]
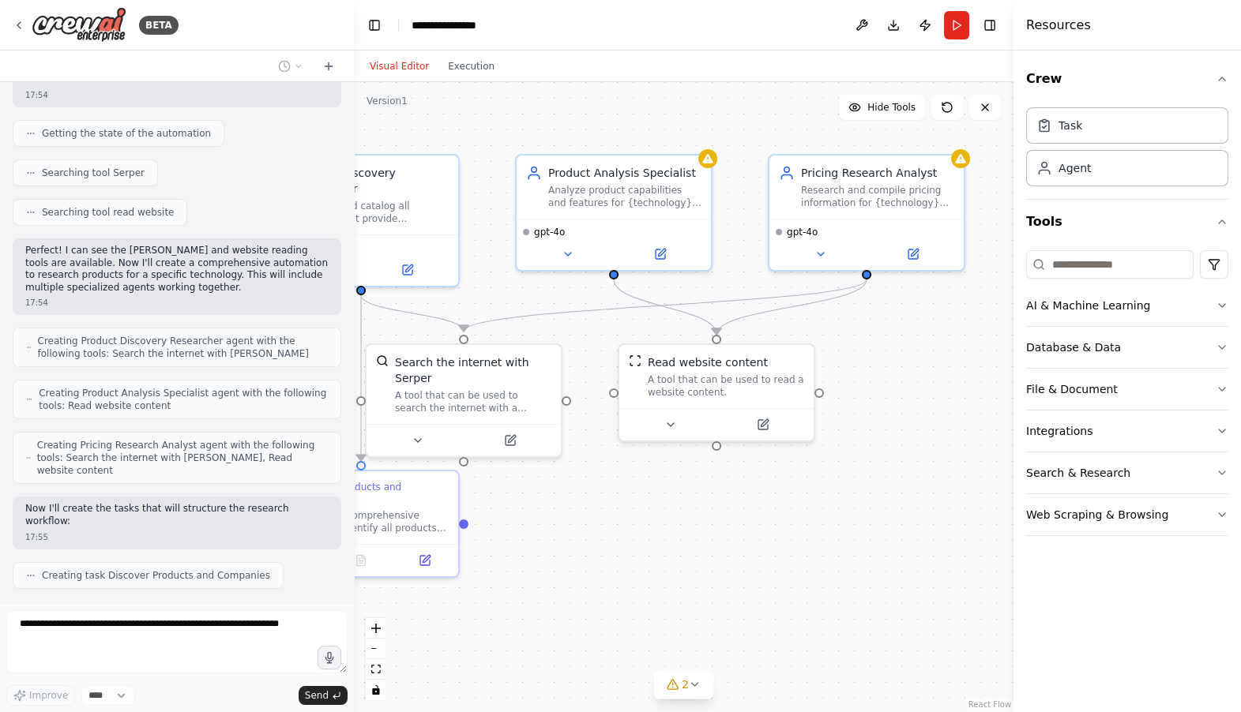
drag, startPoint x: 759, startPoint y: 302, endPoint x: 589, endPoint y: 295, distance: 170.0
click at [589, 295] on div ".deletable-edge-delete-btn { width: 20px; height: 20px; border: 0px solid #ffff…" at bounding box center [683, 397] width 659 height 630
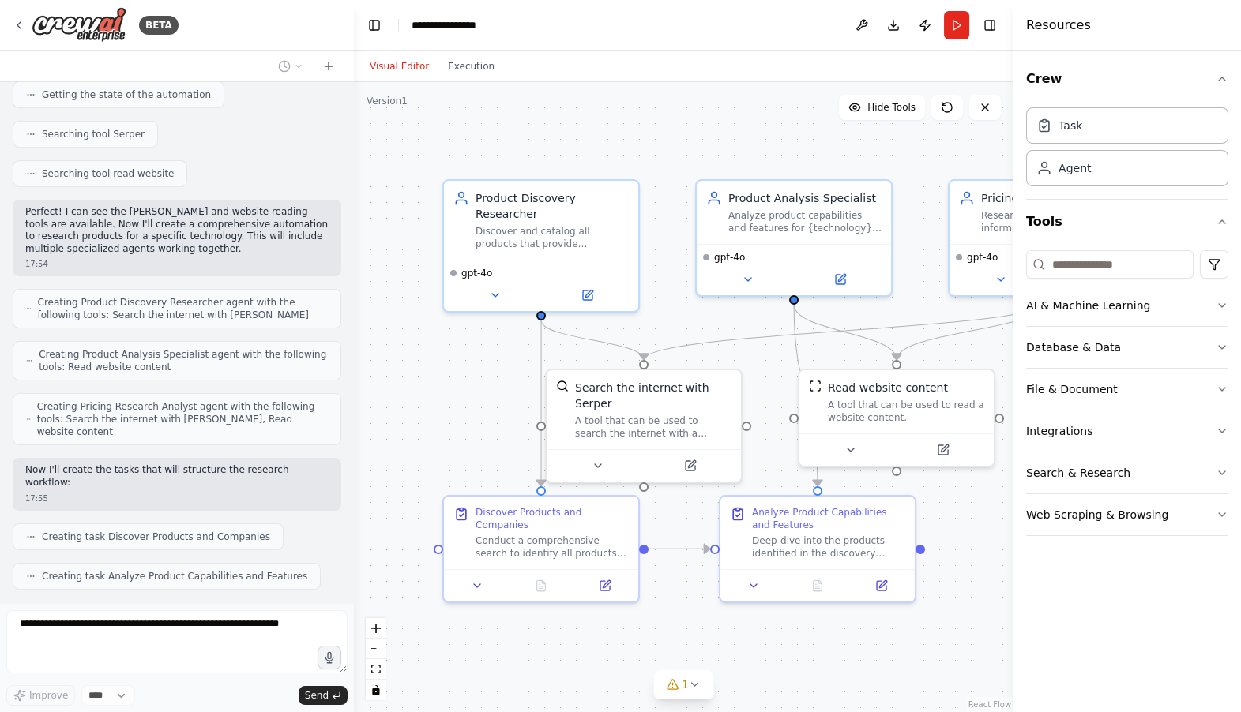
drag, startPoint x: 708, startPoint y: 286, endPoint x: 888, endPoint y: 310, distance: 181.6
click at [888, 310] on div ".deletable-edge-delete-btn { width: 20px; height: 20px; border: 0px solid #ffff…" at bounding box center [683, 397] width 659 height 630
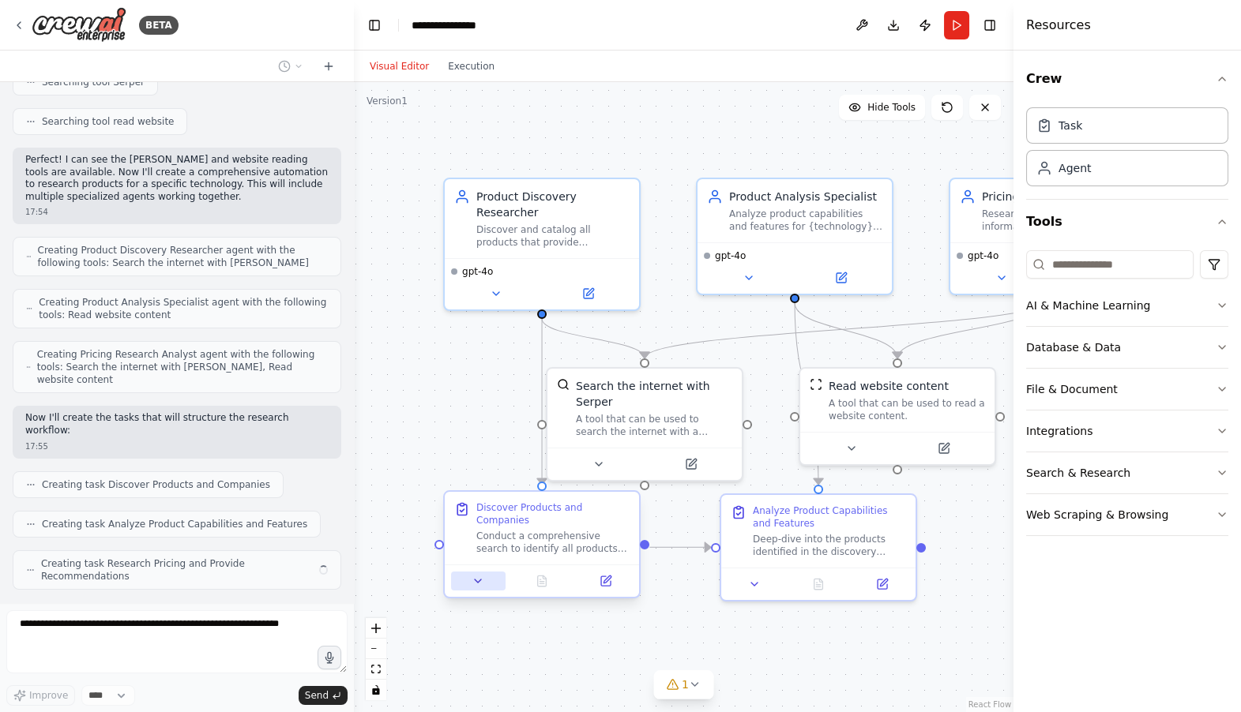
click at [475, 588] on button at bounding box center [478, 581] width 54 height 19
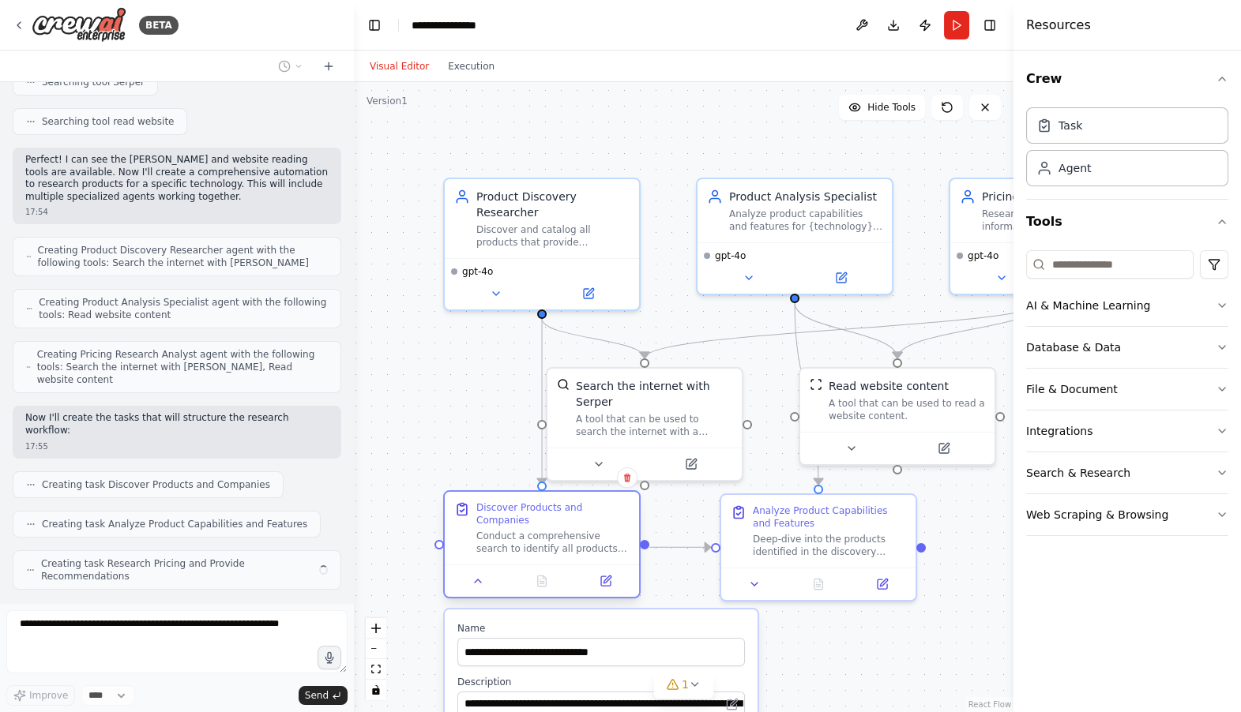
scroll to position [285, 0]
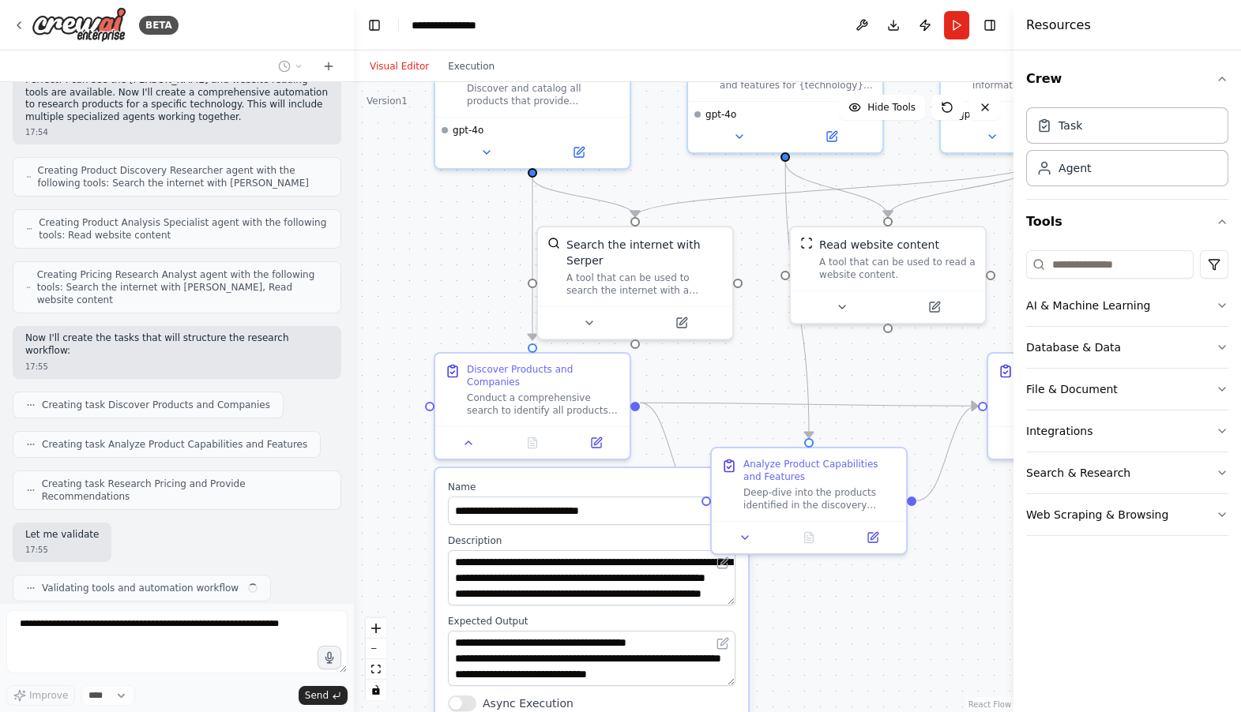
drag, startPoint x: 451, startPoint y: 431, endPoint x: 441, endPoint y: 287, distance: 144.0
click at [441, 287] on div ".deletable-edge-delete-btn { width: 20px; height: 20px; border: 0px solid #ffff…" at bounding box center [683, 397] width 659 height 630
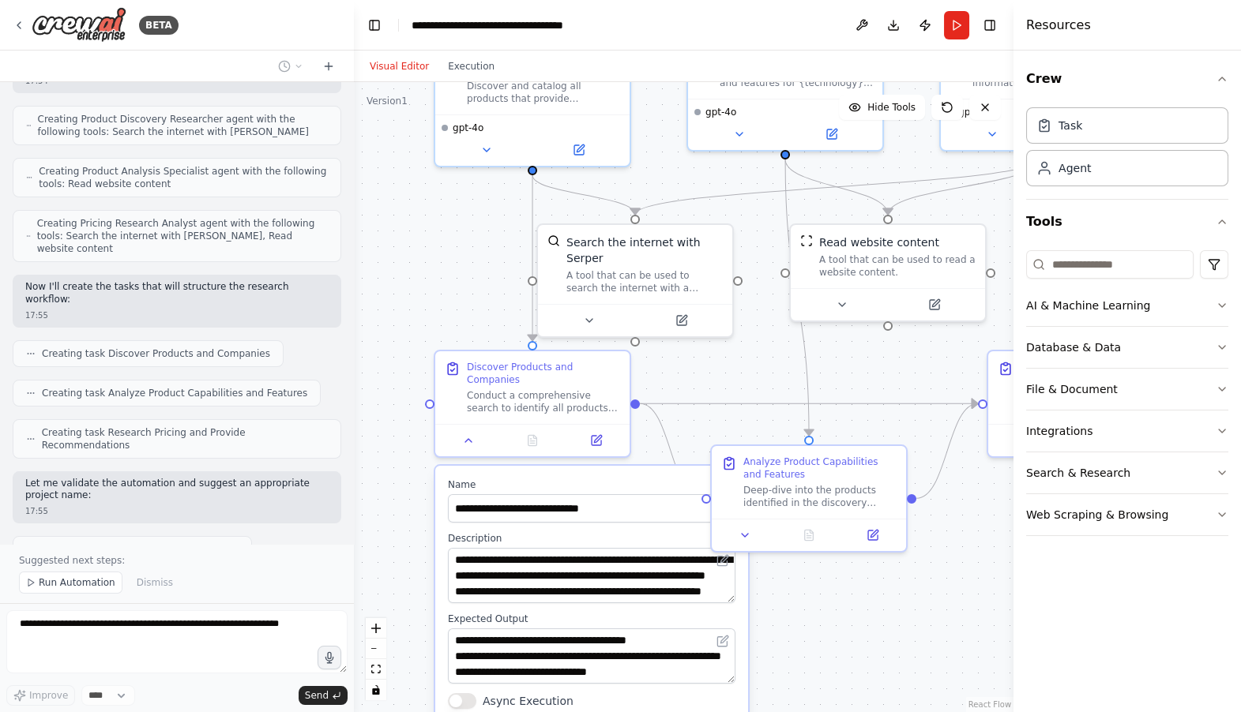
scroll to position [441, 0]
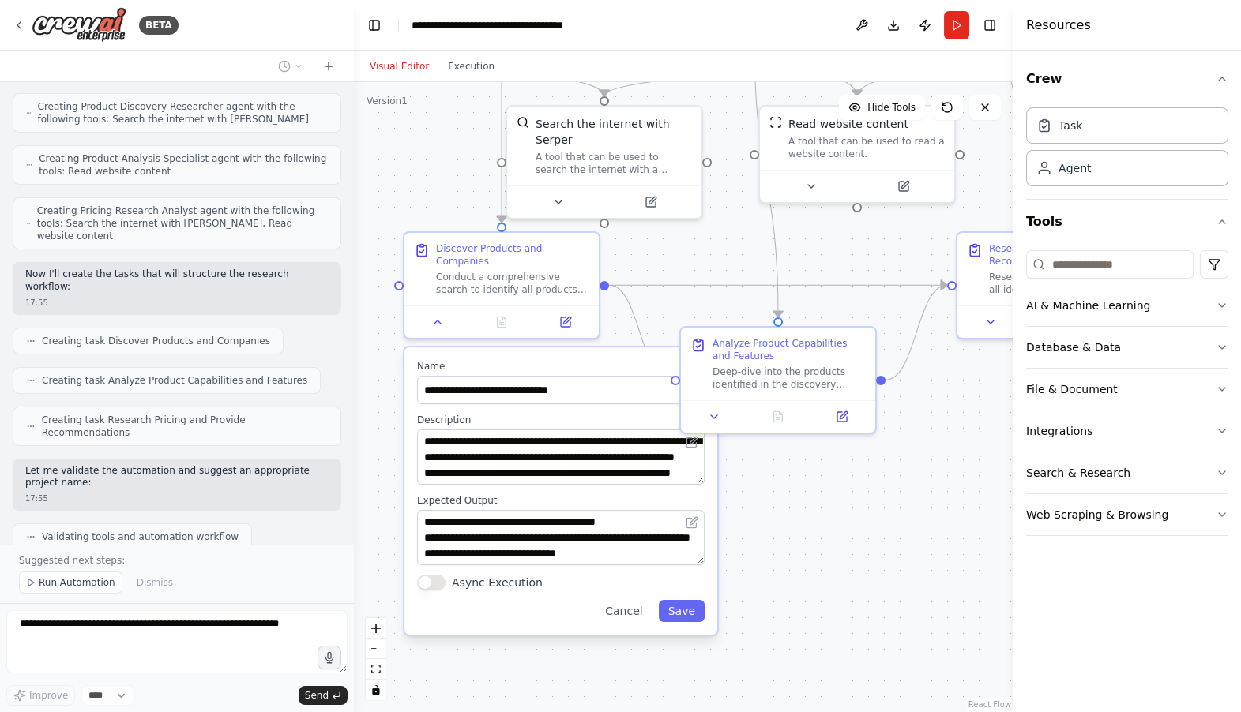
drag, startPoint x: 858, startPoint y: 621, endPoint x: 827, endPoint y: 501, distance: 123.9
click at [827, 501] on div ".deletable-edge-delete-btn { width: 20px; height: 20px; border: 0px solid #ffff…" at bounding box center [683, 397] width 659 height 630
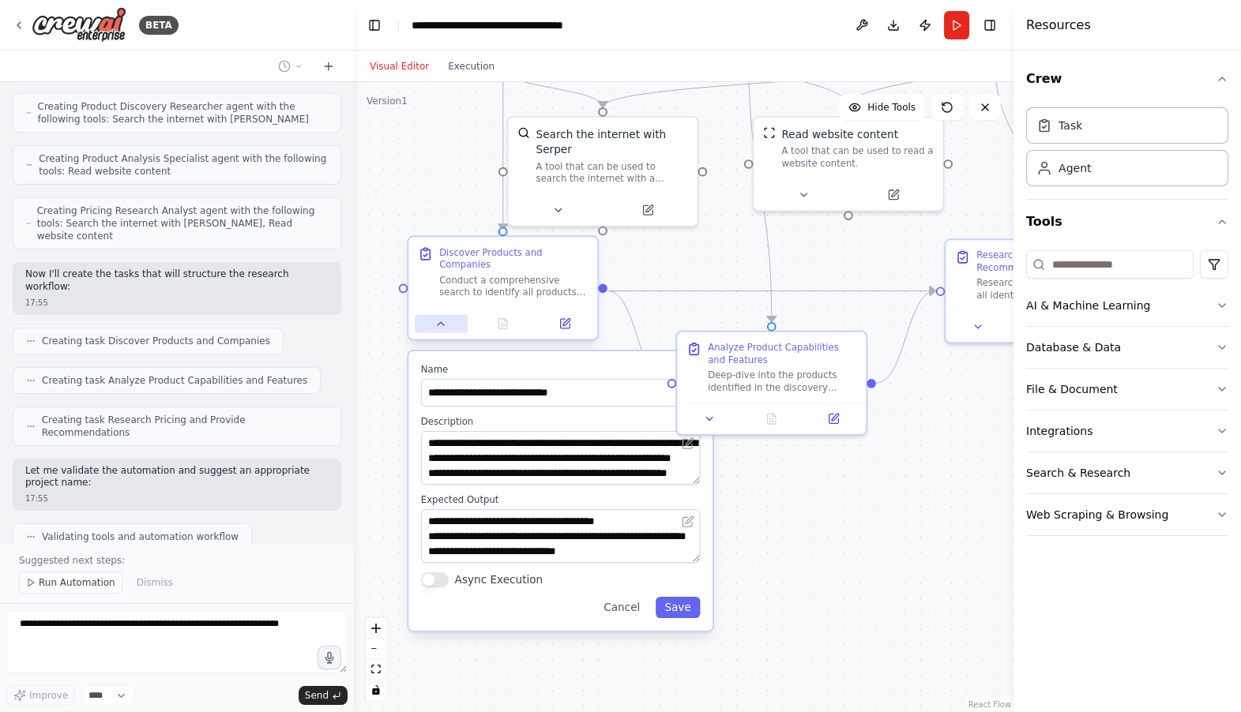
click at [437, 316] on button at bounding box center [441, 323] width 53 height 18
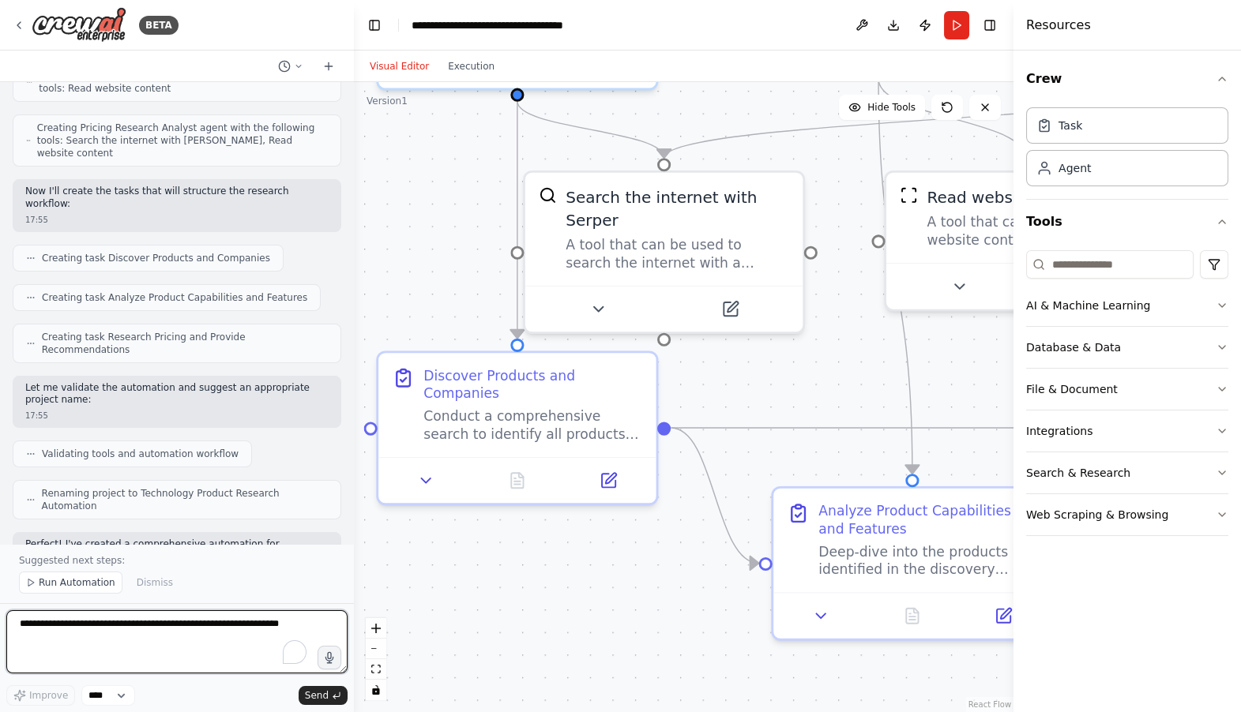
drag, startPoint x: 464, startPoint y: 183, endPoint x: 404, endPoint y: 452, distance: 275.9
click at [405, 452] on div ".deletable-edge-delete-btn { width: 20px; height: 20px; border: 0px solid #ffff…" at bounding box center [683, 397] width 659 height 630
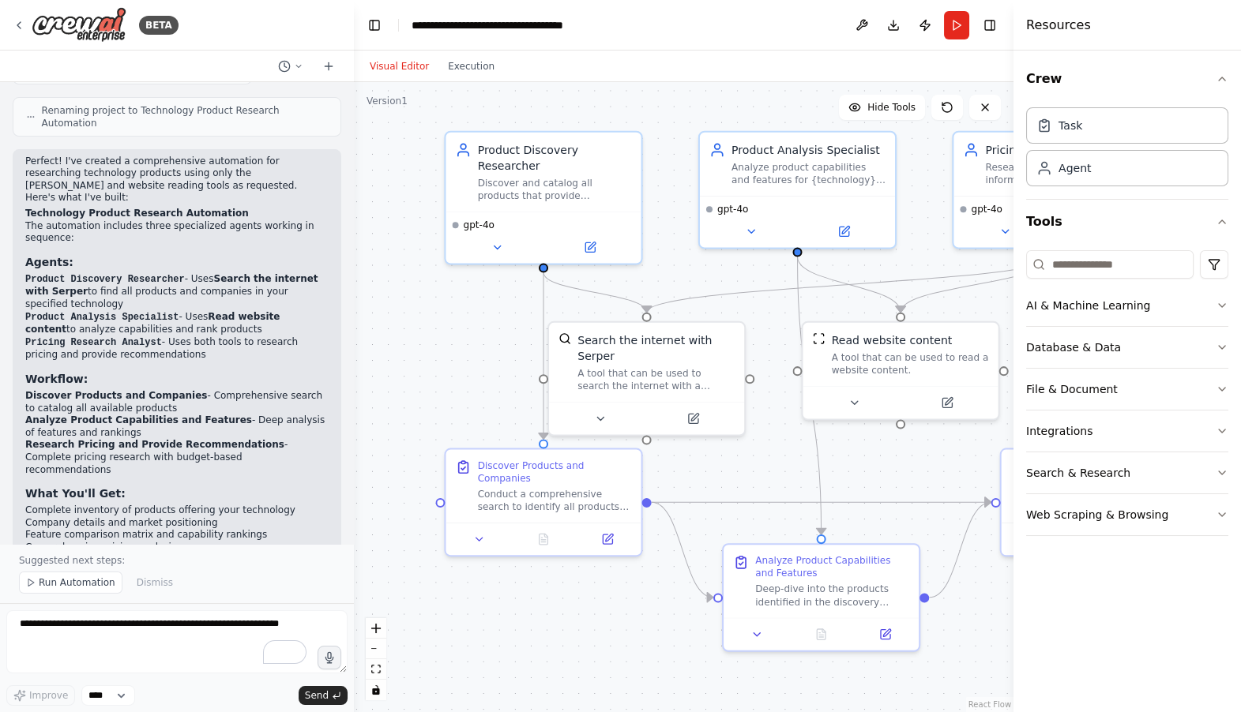
scroll to position [919, 0]
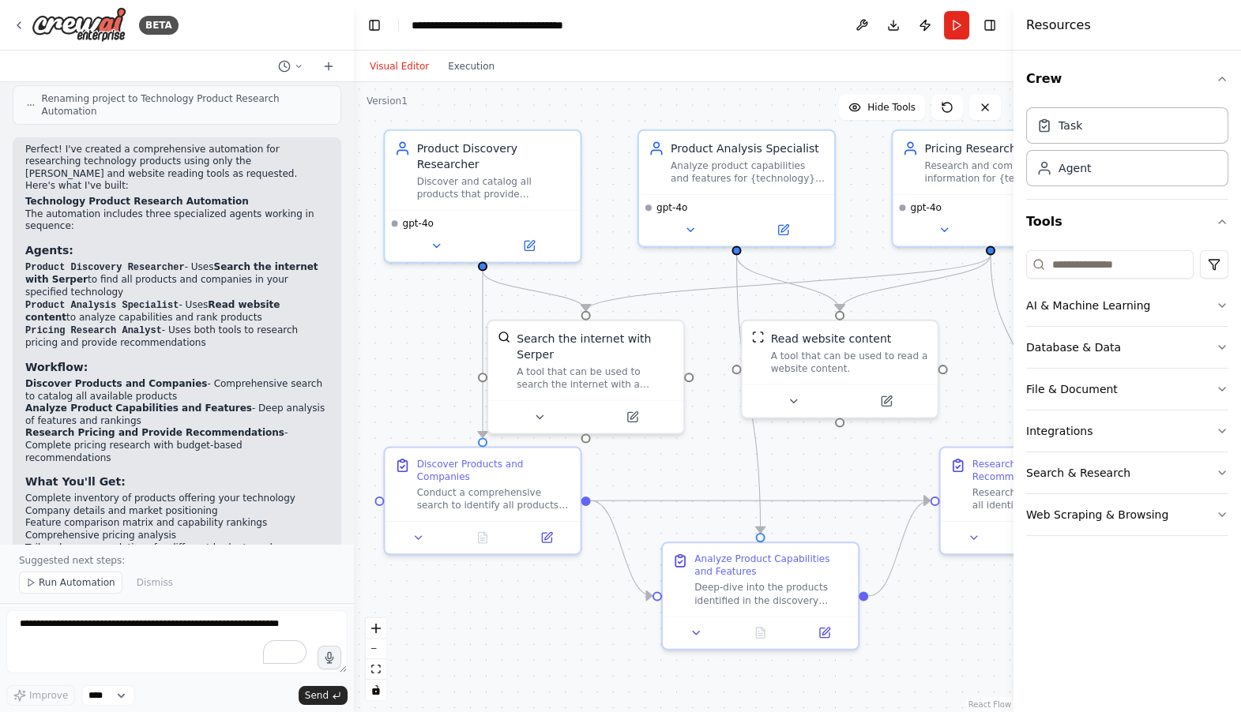
drag, startPoint x: 704, startPoint y: 287, endPoint x: 624, endPoint y: 277, distance: 81.1
click at [624, 277] on div ".deletable-edge-delete-btn { width: 20px; height: 20px; border: 0px solid #ffff…" at bounding box center [683, 397] width 659 height 630
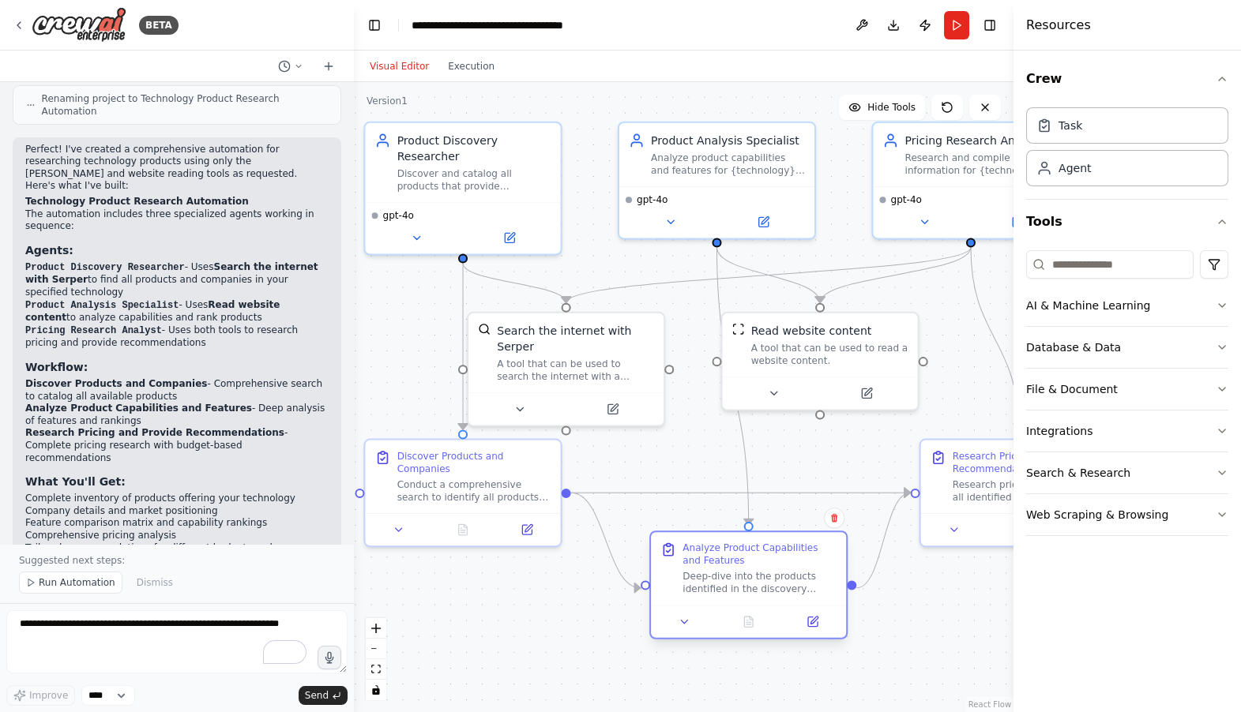
click at [678, 638] on div "Analyze Product Capabilities and Features Deep-dive into the products identifie…" at bounding box center [748, 585] width 198 height 109
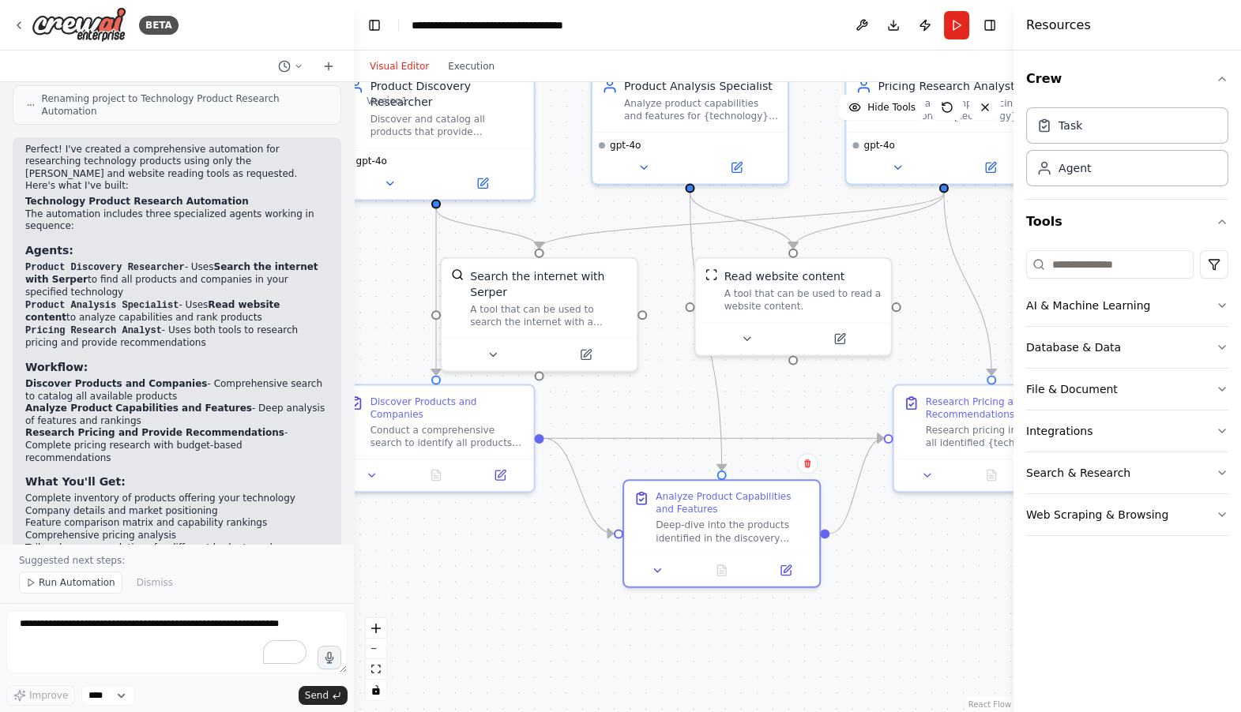
drag, startPoint x: 700, startPoint y: 475, endPoint x: 674, endPoint y: 420, distance: 60.7
click at [674, 420] on div ".deletable-edge-delete-btn { width: 20px; height: 20px; border: 0px solid #ffff…" at bounding box center [683, 397] width 659 height 630
click at [659, 569] on icon at bounding box center [657, 567] width 13 height 13
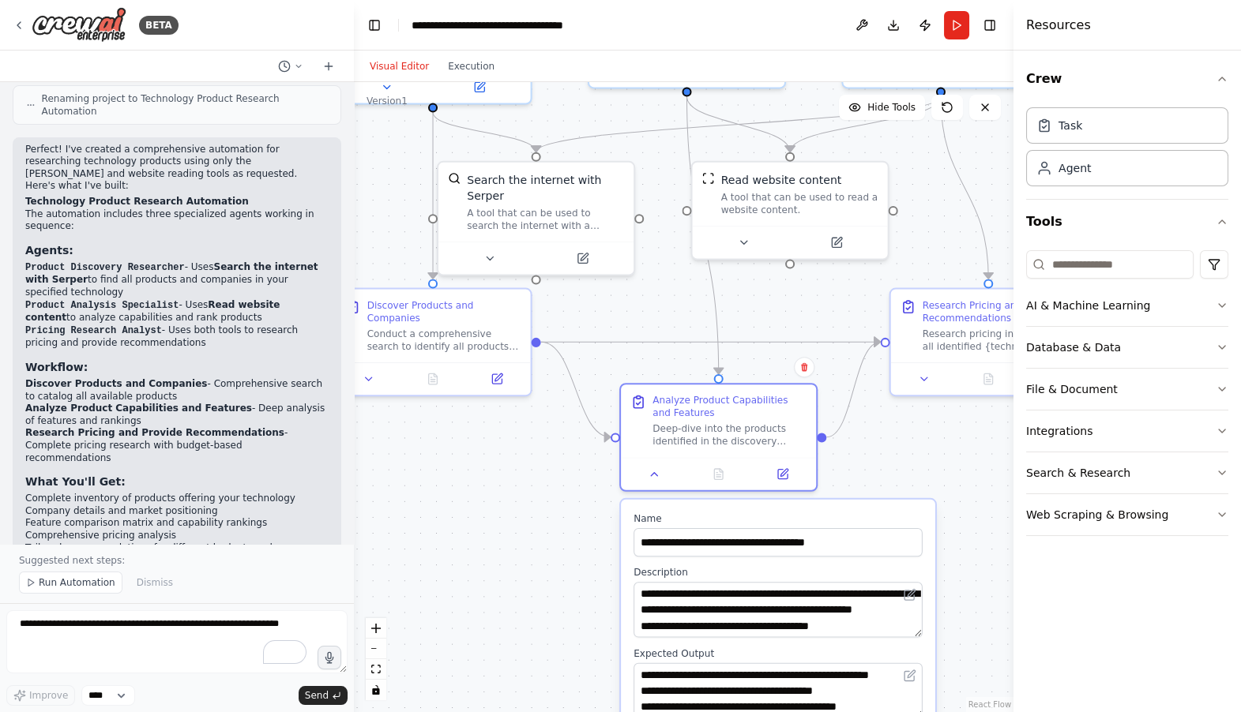
drag, startPoint x: 540, startPoint y: 576, endPoint x: 531, endPoint y: 456, distance: 121.1
click at [532, 456] on div ".deletable-edge-delete-btn { width: 20px; height: 20px; border: 0px solid #ffff…" at bounding box center [683, 397] width 659 height 630
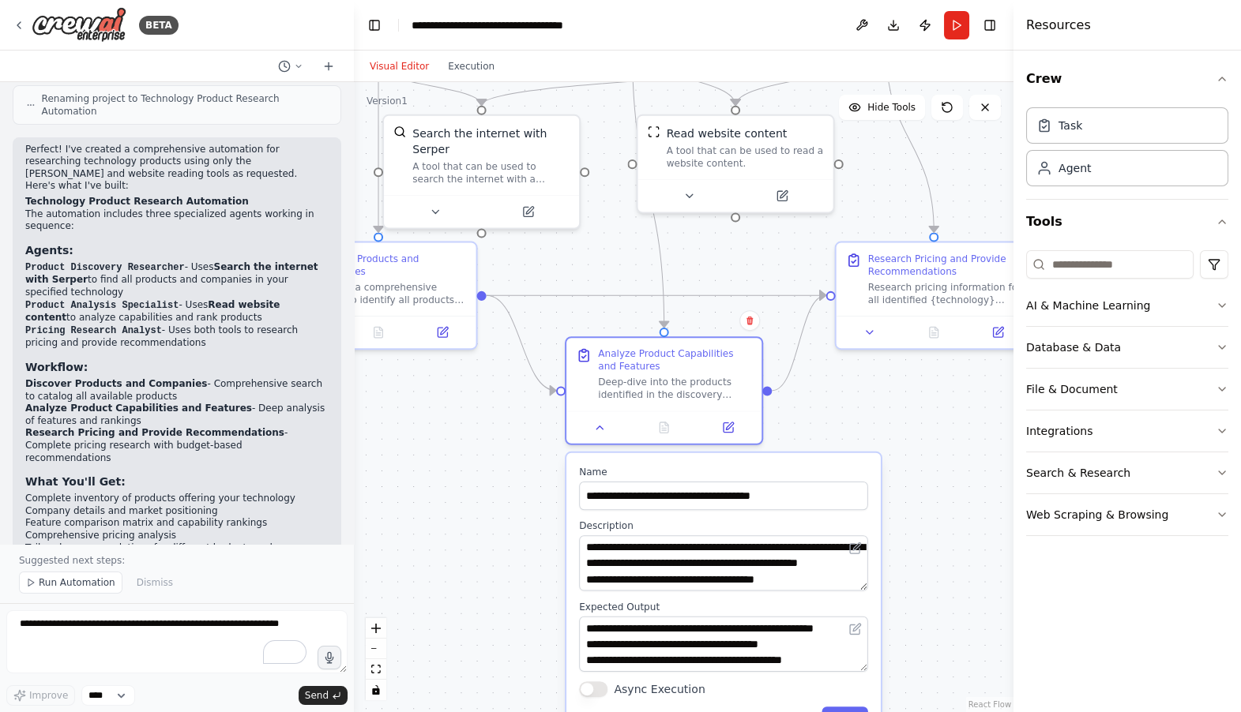
drag, startPoint x: 595, startPoint y: 569, endPoint x: 546, endPoint y: 547, distance: 54.4
click at [546, 547] on div ".deletable-edge-delete-btn { width: 20px; height: 20px; border: 0px solid #ffff…" at bounding box center [683, 397] width 659 height 630
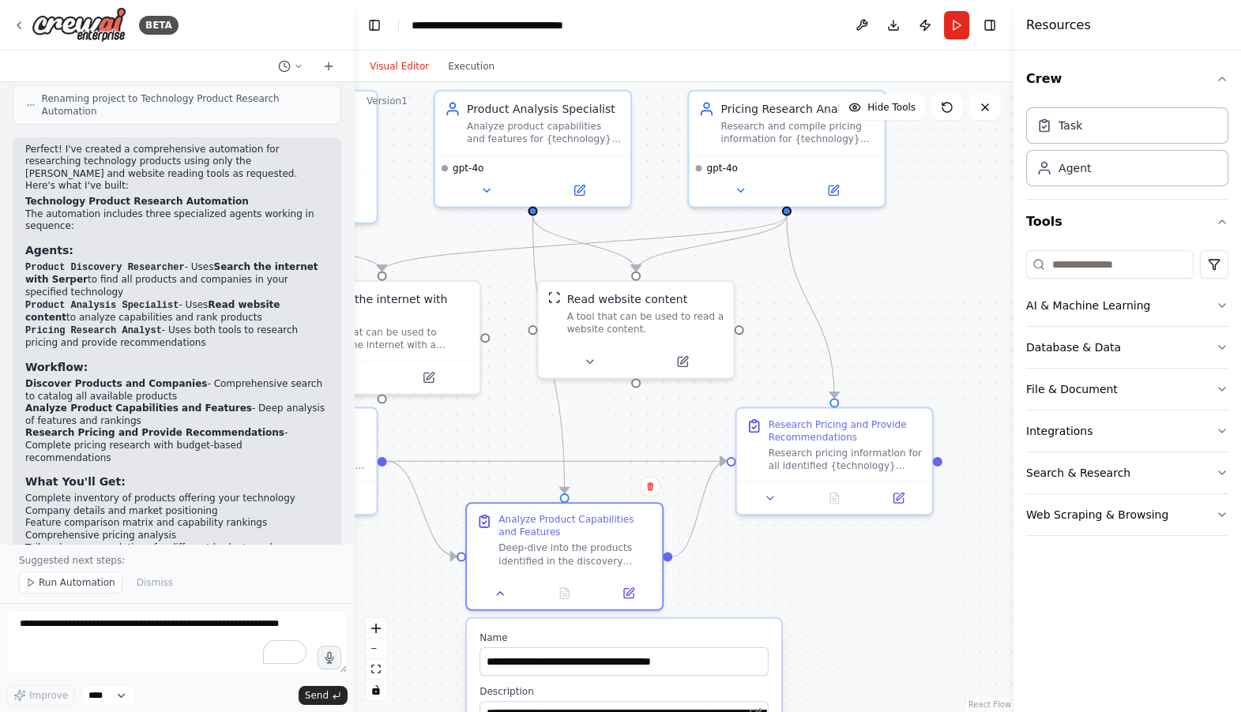
drag, startPoint x: 947, startPoint y: 438, endPoint x: 847, endPoint y: 603, distance: 192.7
click at [847, 604] on div ".deletable-edge-delete-btn { width: 20px; height: 20px; border: 0px solid #ffff…" at bounding box center [683, 397] width 659 height 630
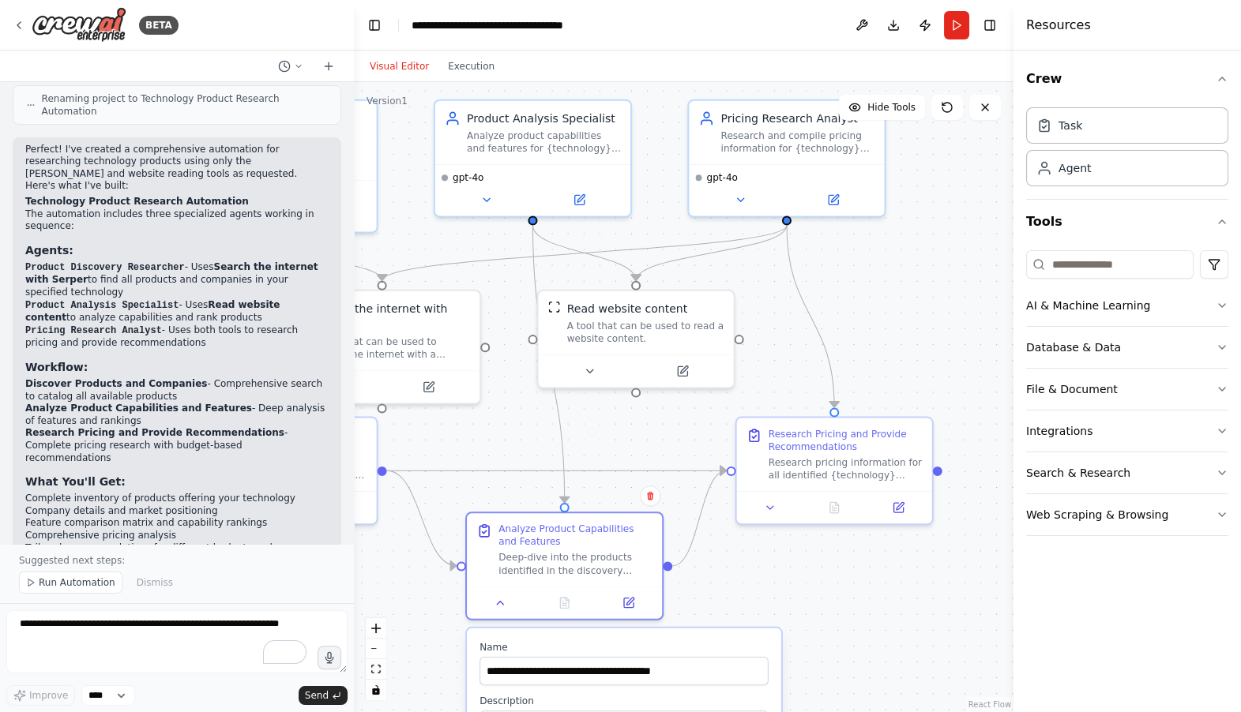
drag, startPoint x: 924, startPoint y: 335, endPoint x: 925, endPoint y: 375, distance: 40.3
click at [925, 376] on div ".deletable-edge-delete-btn { width: 20px; height: 20px; border: 0px solid #ffff…" at bounding box center [683, 397] width 659 height 630
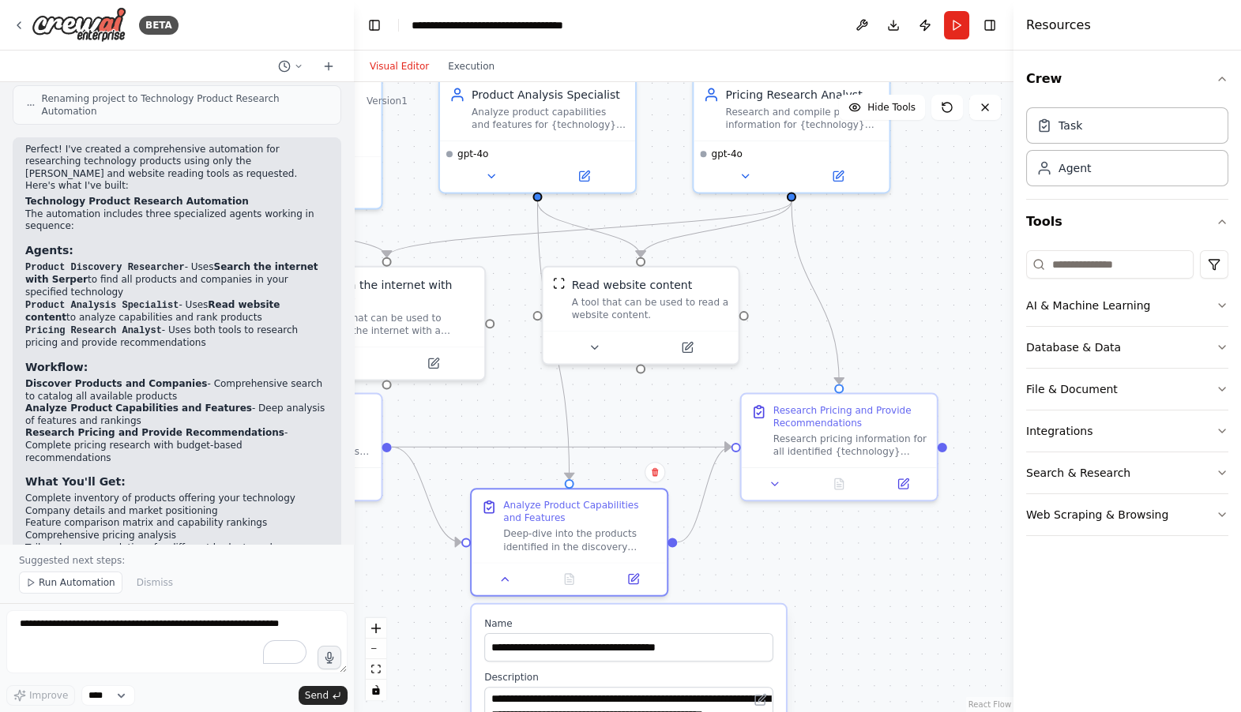
drag, startPoint x: 773, startPoint y: 343, endPoint x: 776, endPoint y: 288, distance: 55.4
click at [776, 288] on div ".deletable-edge-delete-btn { width: 20px; height: 20px; border: 0px solid #ffff…" at bounding box center [683, 397] width 659 height 630
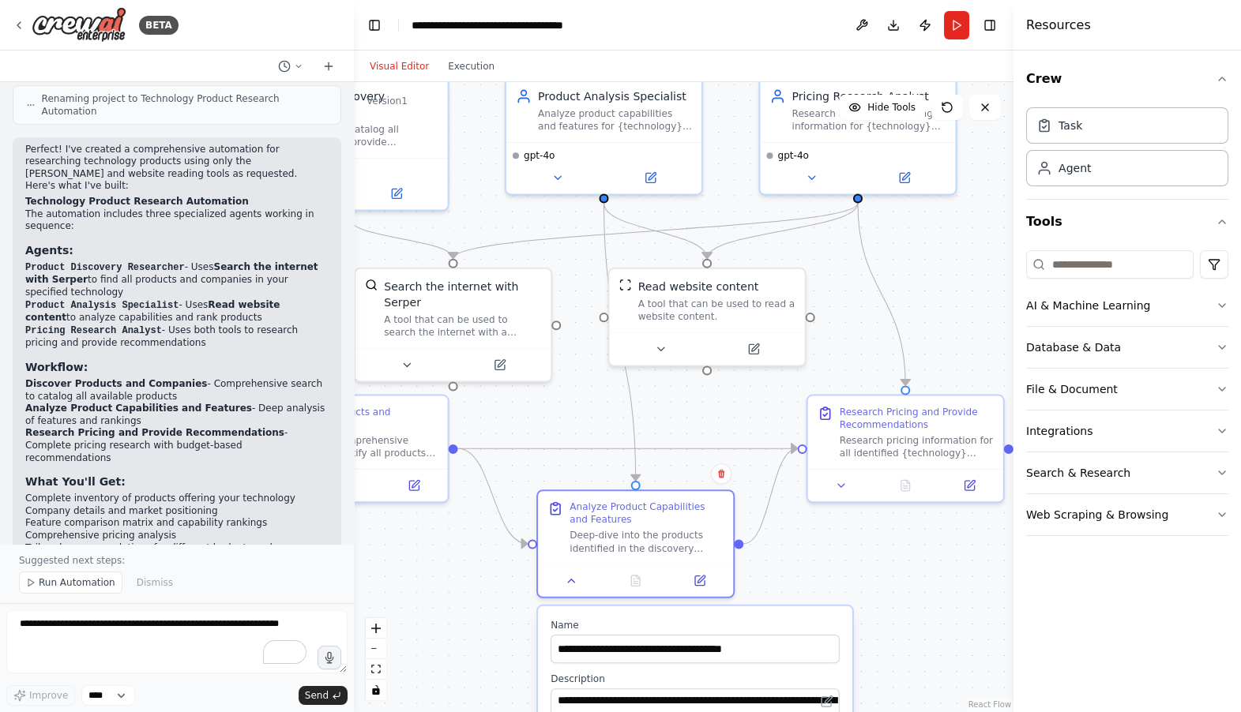
drag, startPoint x: 591, startPoint y: 434, endPoint x: 659, endPoint y: 436, distance: 67.1
click at [659, 436] on div ".deletable-edge-delete-btn { width: 20px; height: 20px; border: 0px solid #ffff…" at bounding box center [683, 397] width 659 height 630
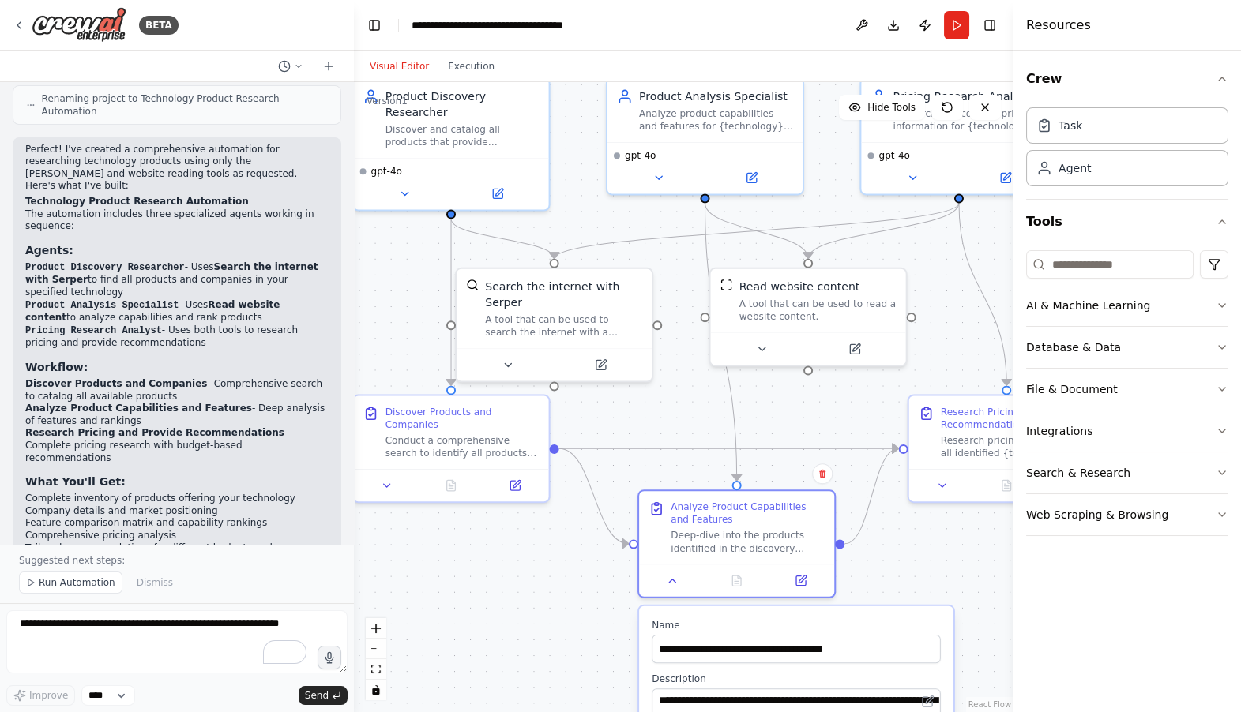
drag, startPoint x: 596, startPoint y: 413, endPoint x: 696, endPoint y: 411, distance: 99.5
click at [696, 411] on div ".deletable-edge-delete-btn { width: 20px; height: 20px; border: 0px solid #ffff…" at bounding box center [683, 397] width 659 height 630
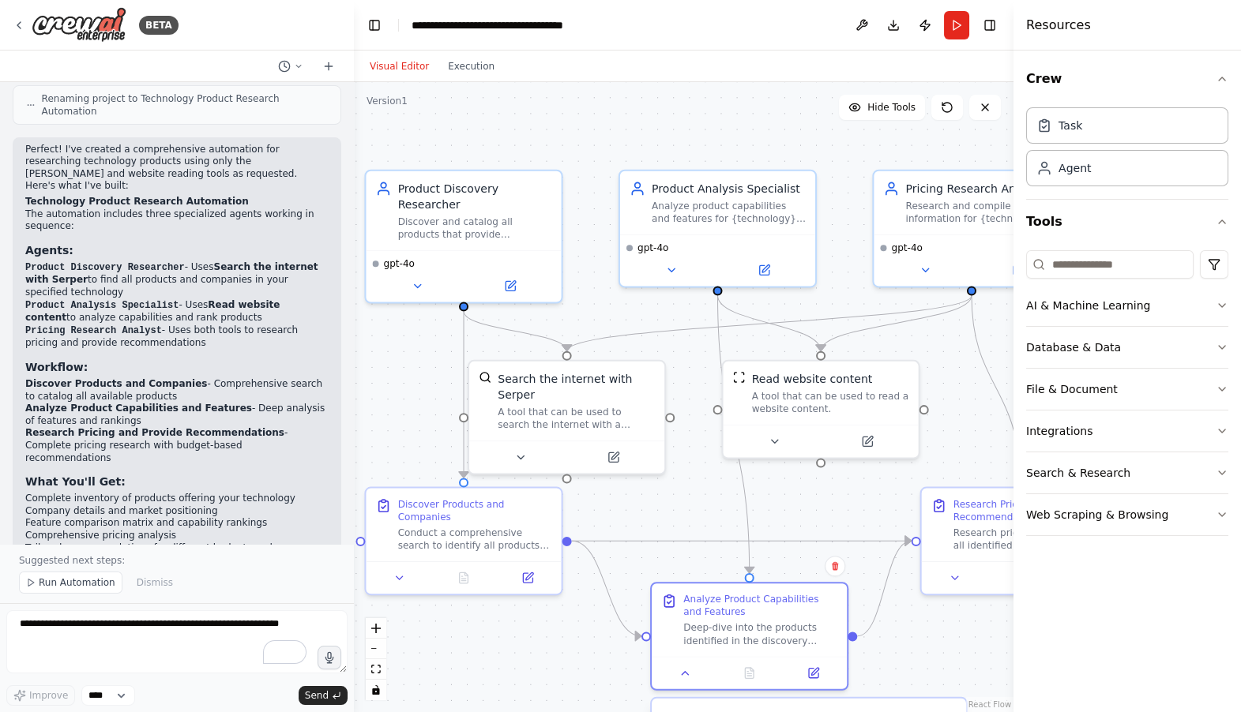
drag, startPoint x: 671, startPoint y: 273, endPoint x: 683, endPoint y: 363, distance: 90.8
click at [683, 364] on div ".deletable-edge-delete-btn { width: 20px; height: 20px; border: 0px solid #ffff…" at bounding box center [683, 397] width 659 height 630
drag, startPoint x: 642, startPoint y: 326, endPoint x: 693, endPoint y: 348, distance: 55.9
click at [693, 348] on div ".deletable-edge-delete-btn { width: 20px; height: 20px; border: 0px solid #ffff…" at bounding box center [683, 397] width 659 height 630
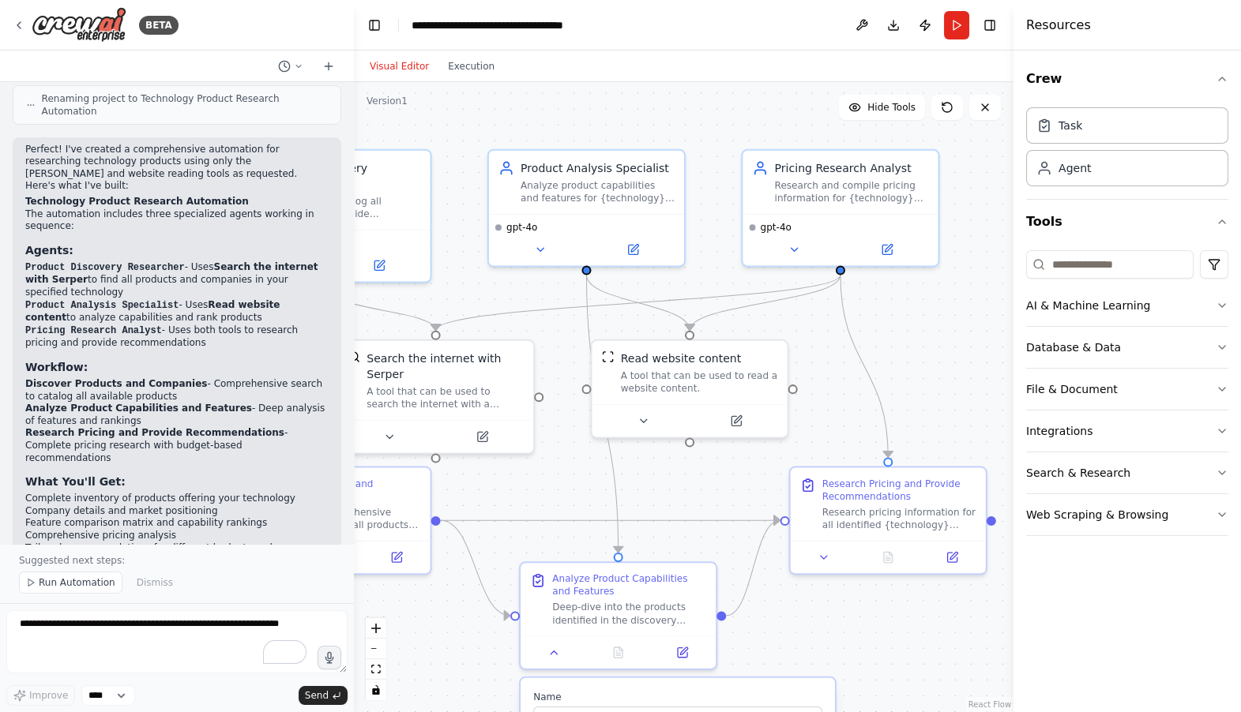
drag, startPoint x: 912, startPoint y: 342, endPoint x: 783, endPoint y: 325, distance: 130.7
click at [783, 325] on div ".deletable-edge-delete-btn { width: 20px; height: 20px; border: 0px solid #ffff…" at bounding box center [683, 397] width 659 height 630
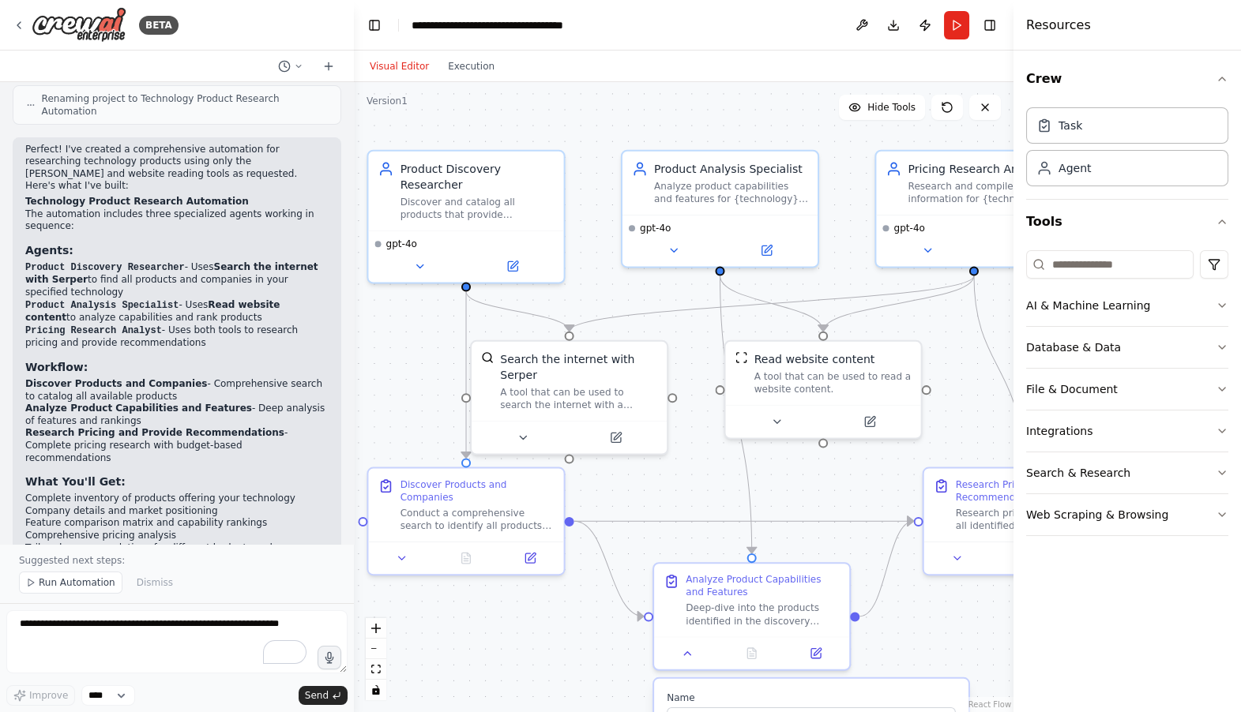
drag, startPoint x: 806, startPoint y: 336, endPoint x: 938, endPoint y: 336, distance: 131.9
click at [938, 336] on div ".deletable-edge-delete-btn { width: 20px; height: 20px; border: 0px solid #ffff…" at bounding box center [683, 397] width 659 height 630
click at [77, 583] on span "Run Automation" at bounding box center [77, 582] width 77 height 13
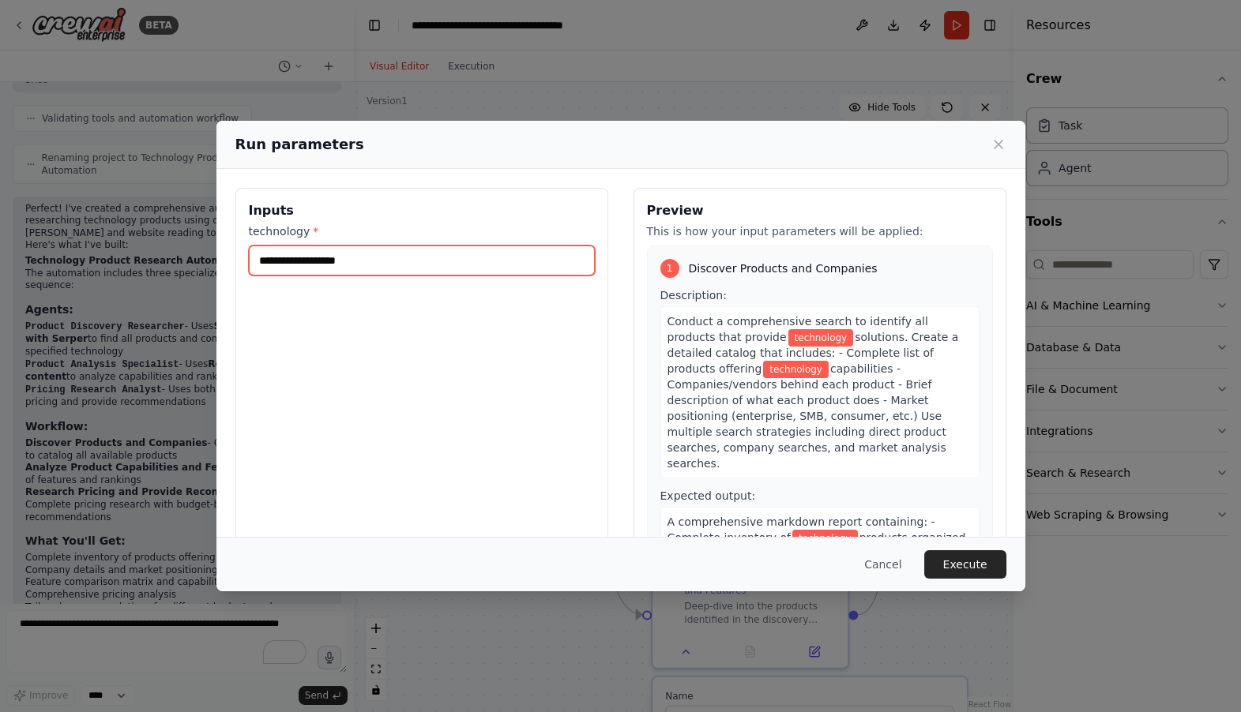
click at [420, 265] on input "technology *" at bounding box center [422, 261] width 346 height 30
type input "**********"
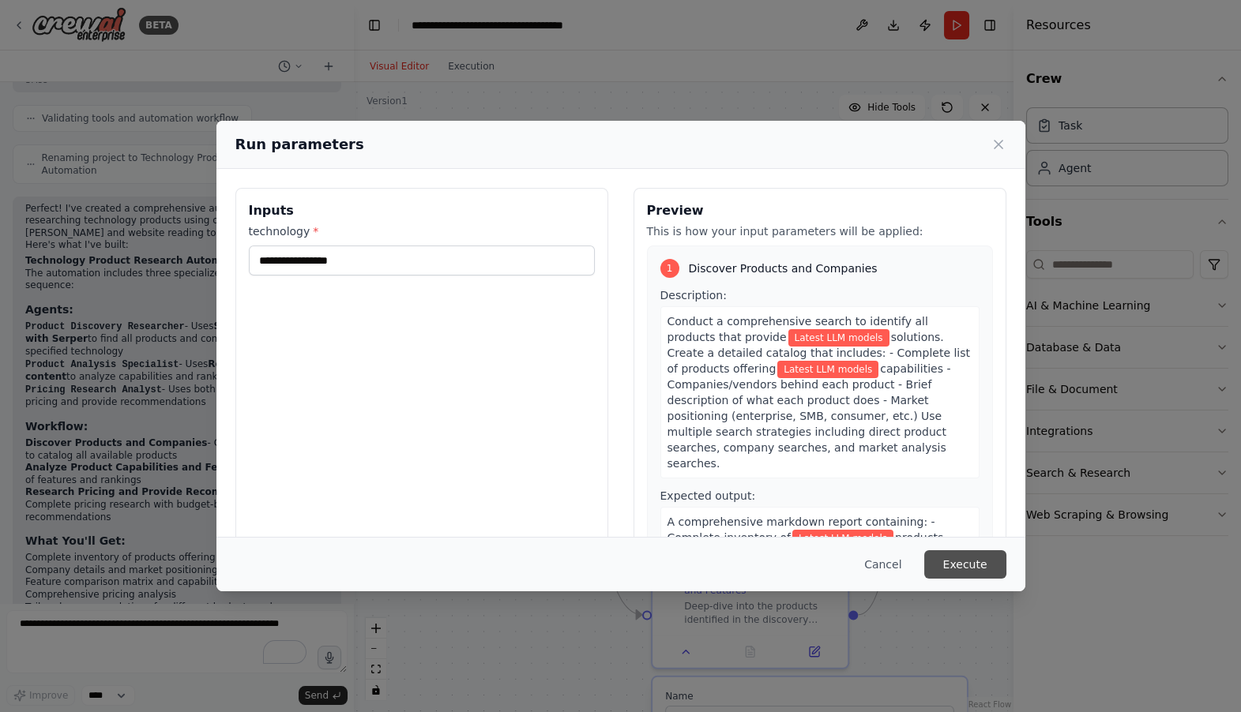
click at [971, 561] on button "Execute" at bounding box center [965, 564] width 82 height 28
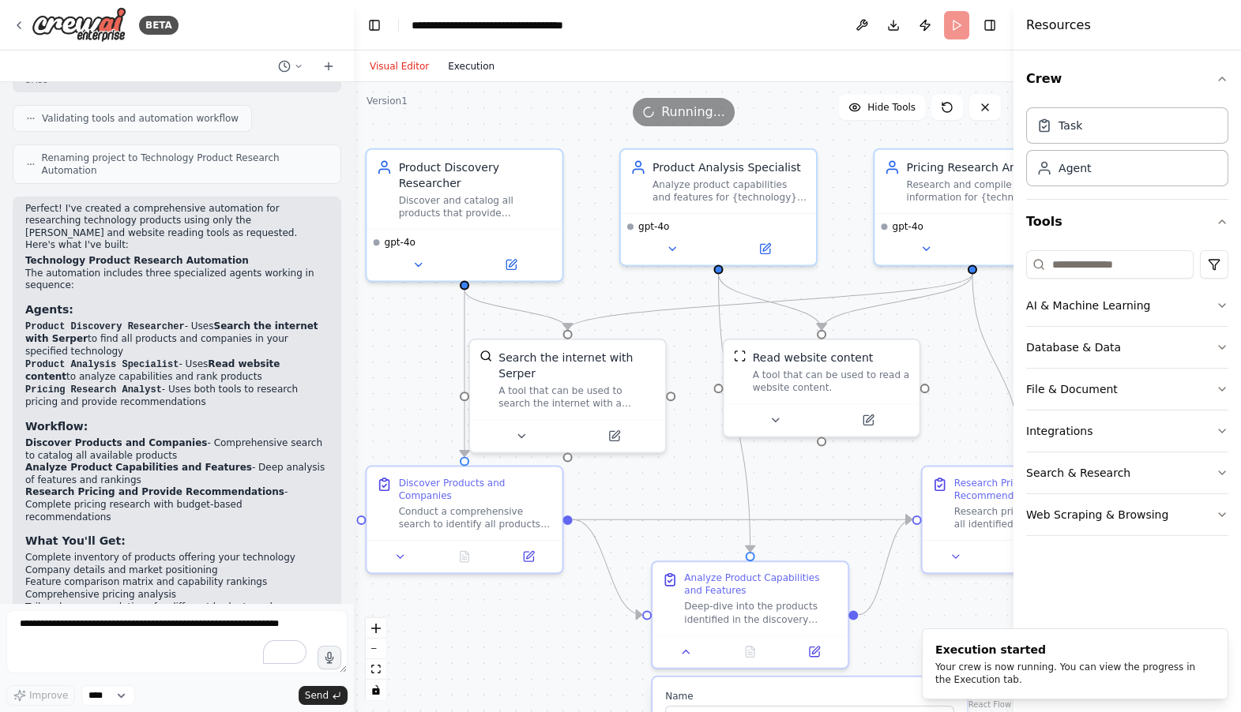
click at [475, 68] on button "Execution" at bounding box center [471, 66] width 66 height 19
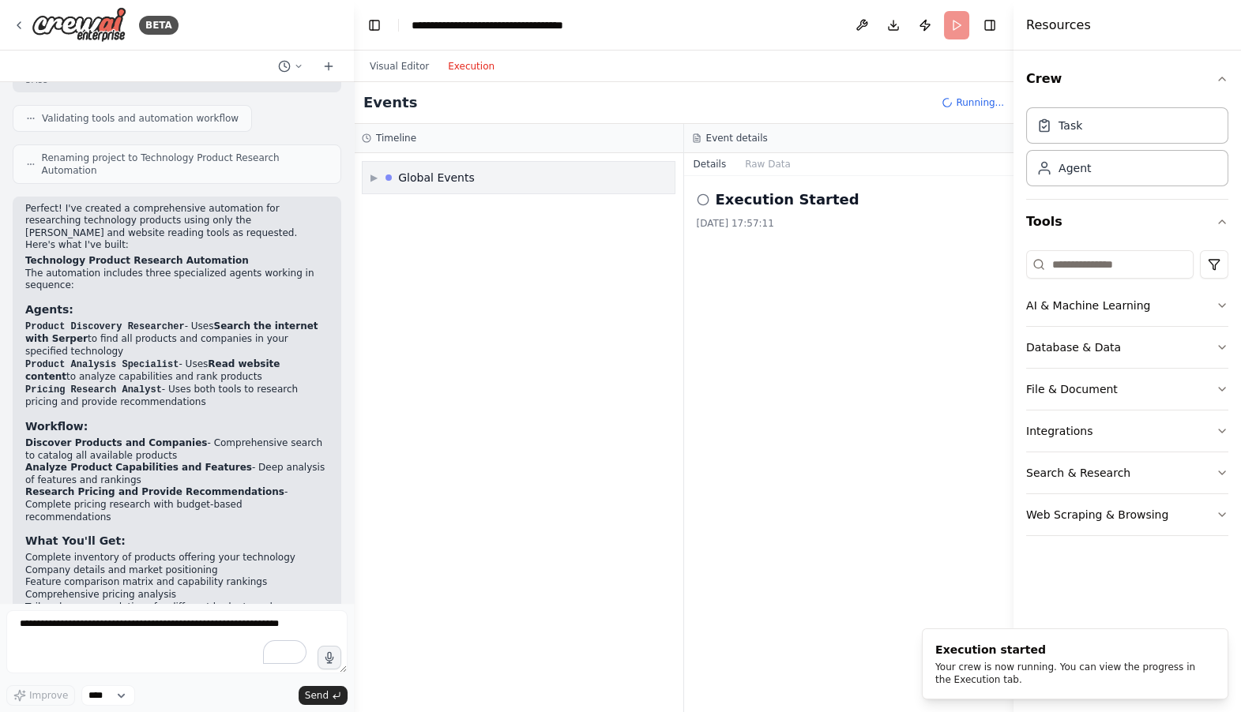
click at [377, 176] on span "▶" at bounding box center [373, 177] width 7 height 13
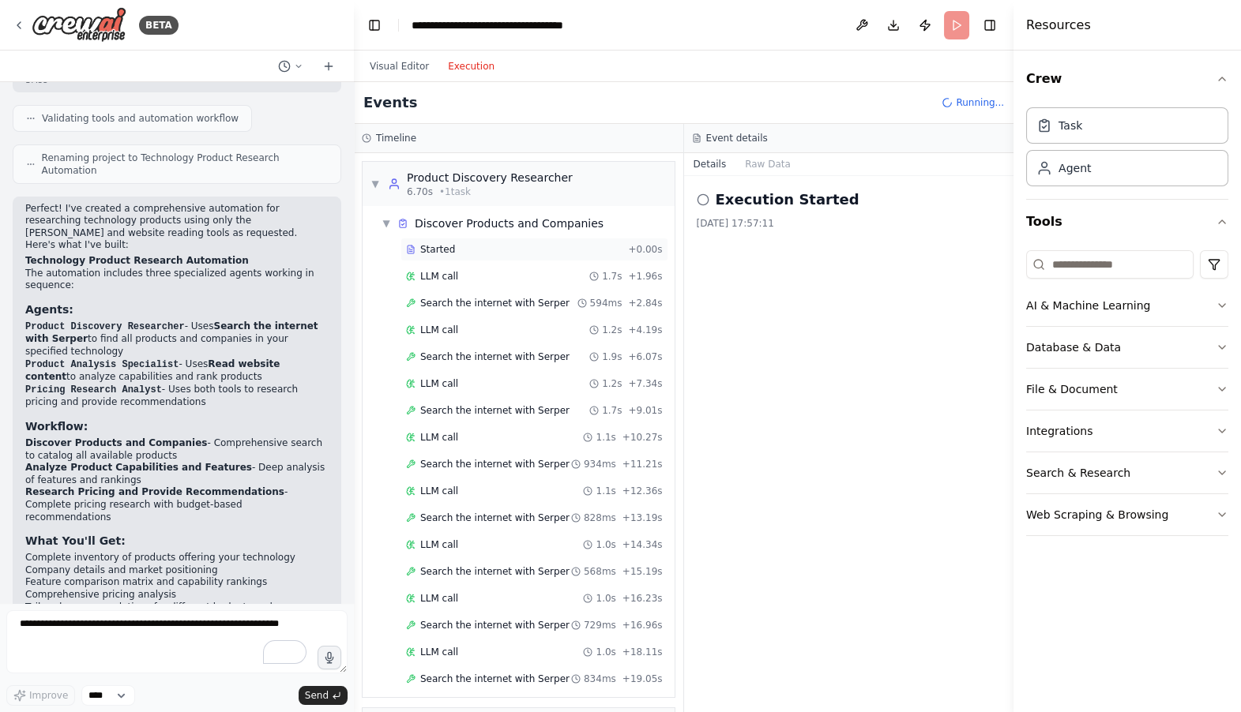
click at [444, 252] on span "Started" at bounding box center [437, 249] width 35 height 13
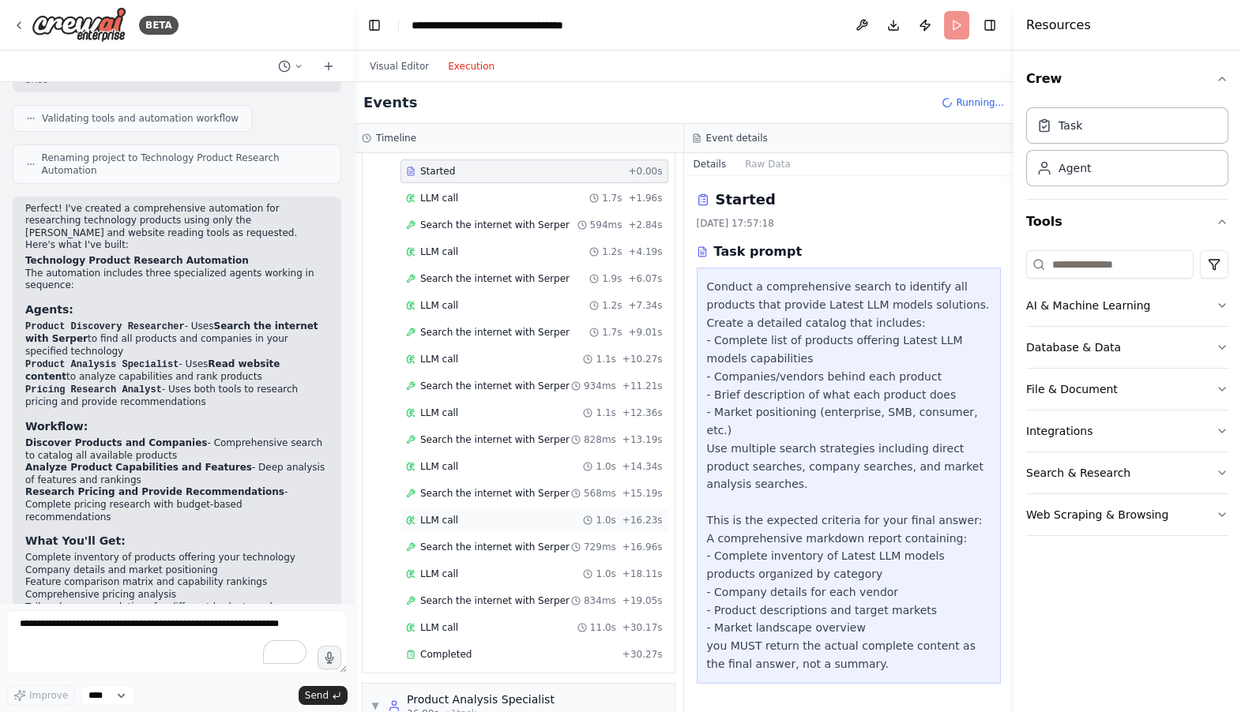
scroll to position [0, 0]
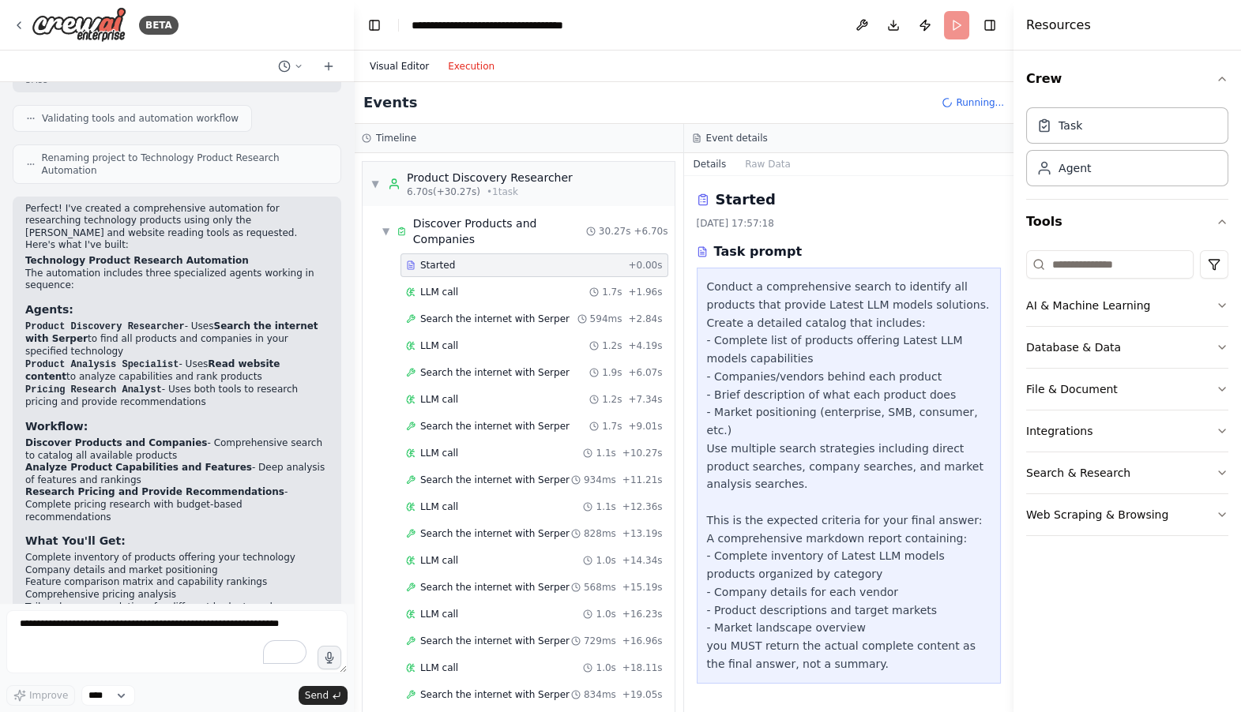
click at [391, 63] on button "Visual Editor" at bounding box center [399, 66] width 78 height 19
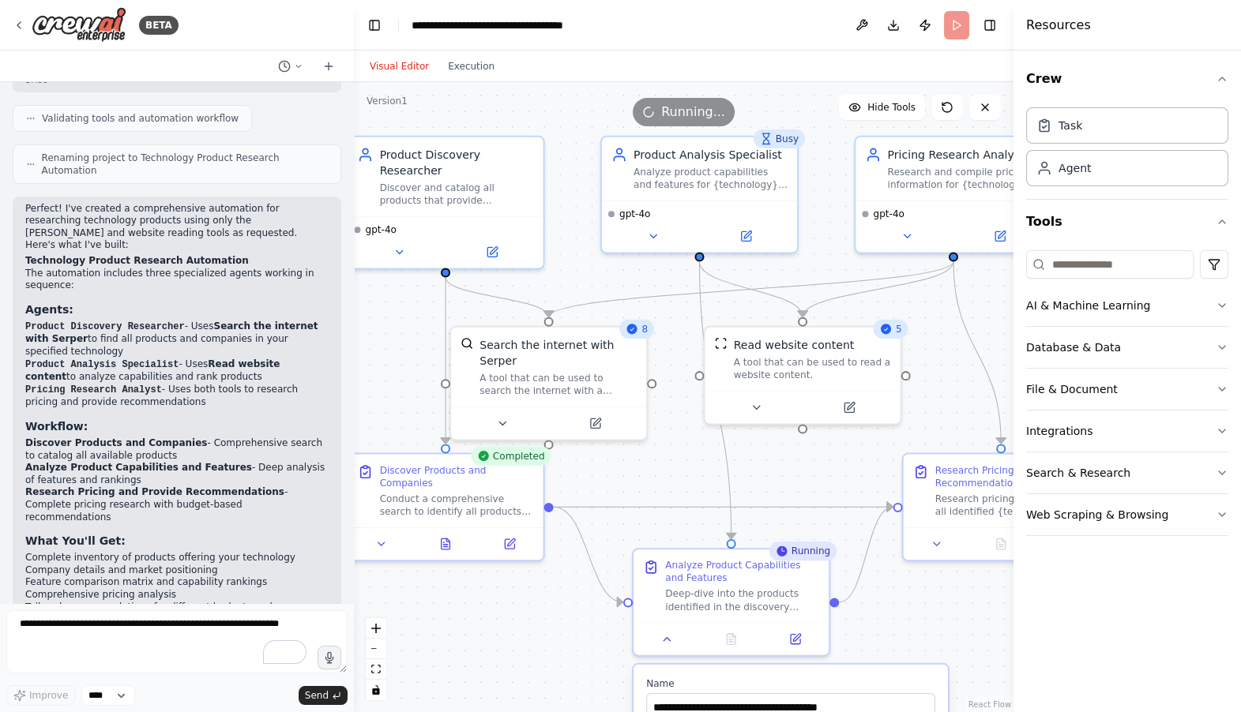
drag, startPoint x: 697, startPoint y: 506, endPoint x: 678, endPoint y: 494, distance: 22.8
click at [678, 494] on div ".deletable-edge-delete-btn { width: 20px; height: 20px; border: 0px solid #ffff…" at bounding box center [683, 397] width 659 height 630
click at [467, 64] on button "Execution" at bounding box center [471, 66] width 66 height 19
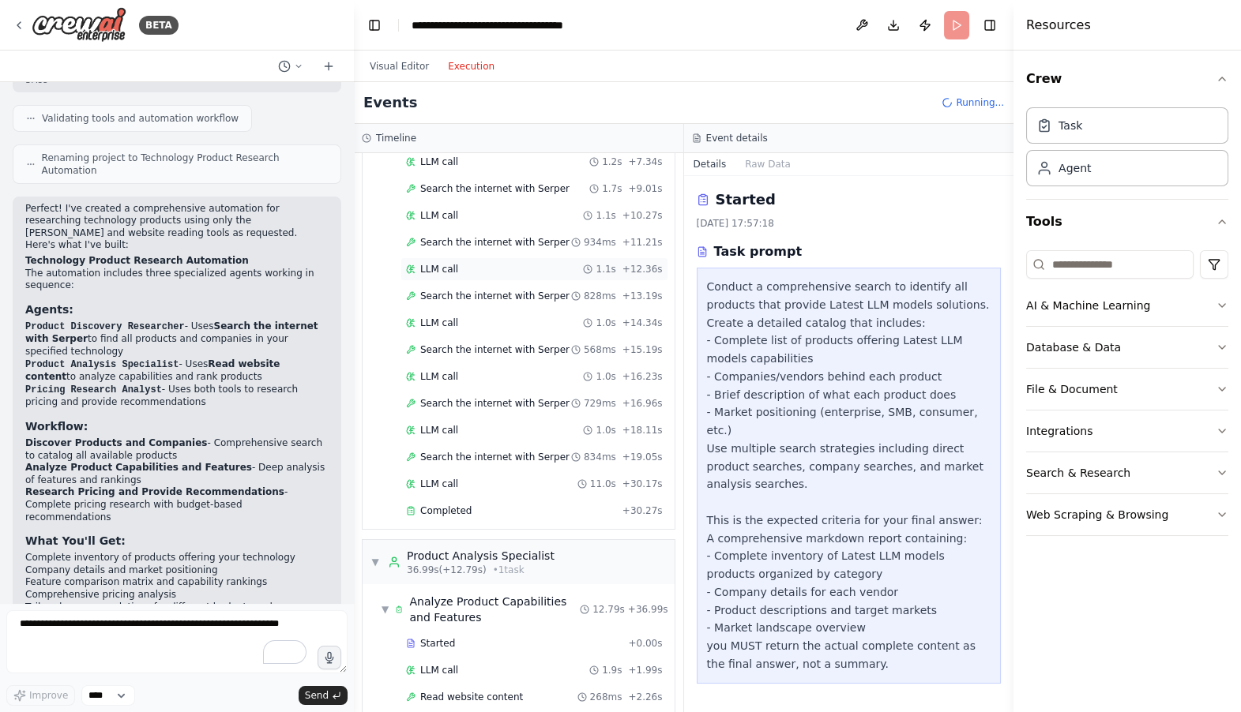
scroll to position [450, 0]
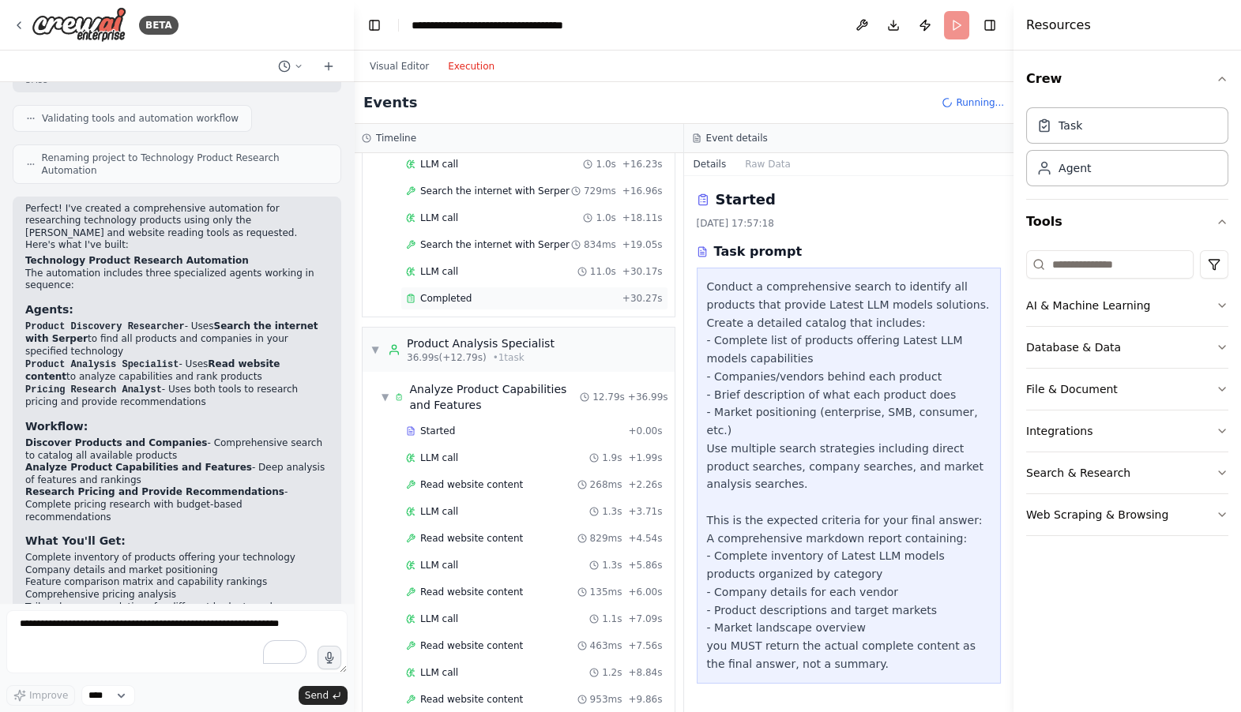
click at [456, 293] on span "Completed" at bounding box center [445, 298] width 51 height 13
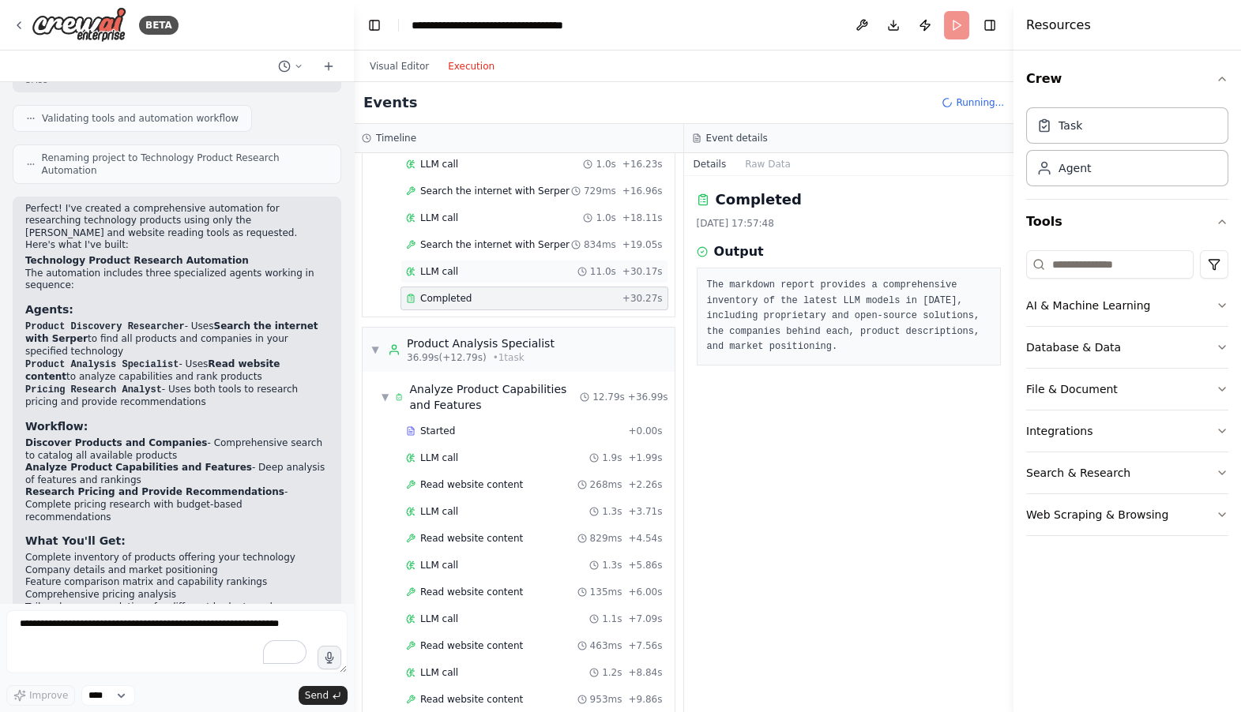
click at [496, 269] on div "LLM call 11.0s + 30.17s" at bounding box center [534, 271] width 257 height 13
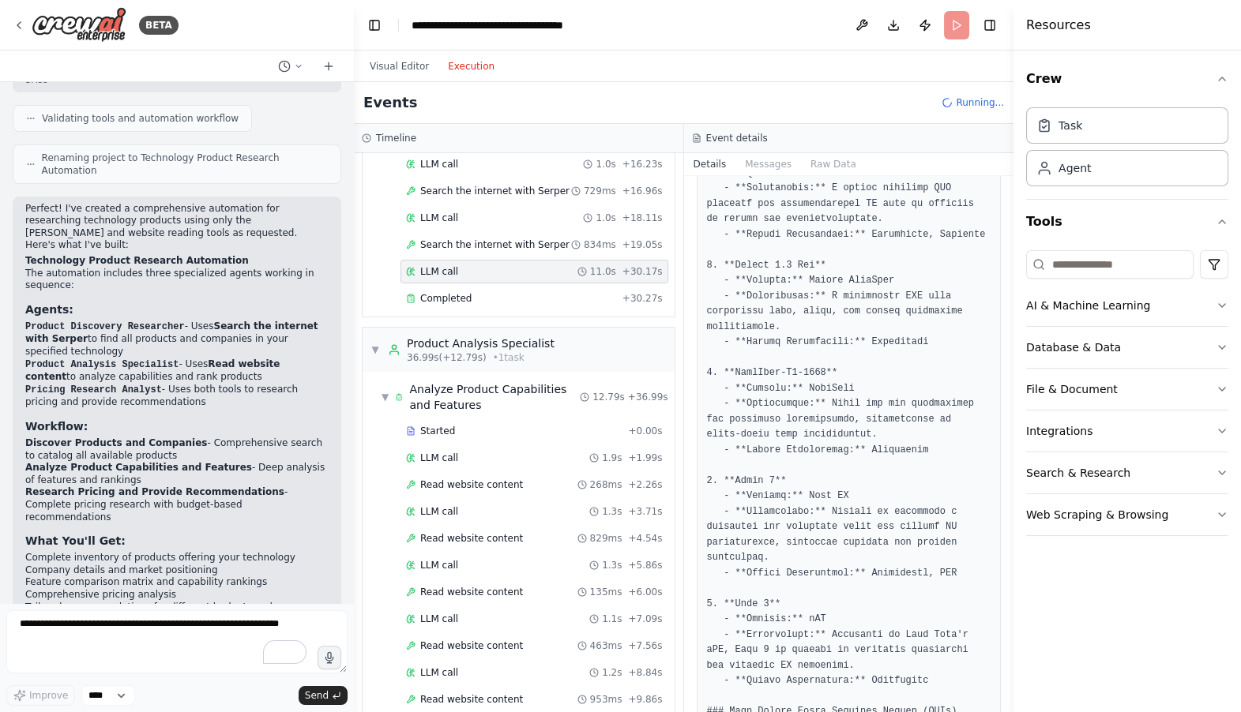
scroll to position [714, 0]
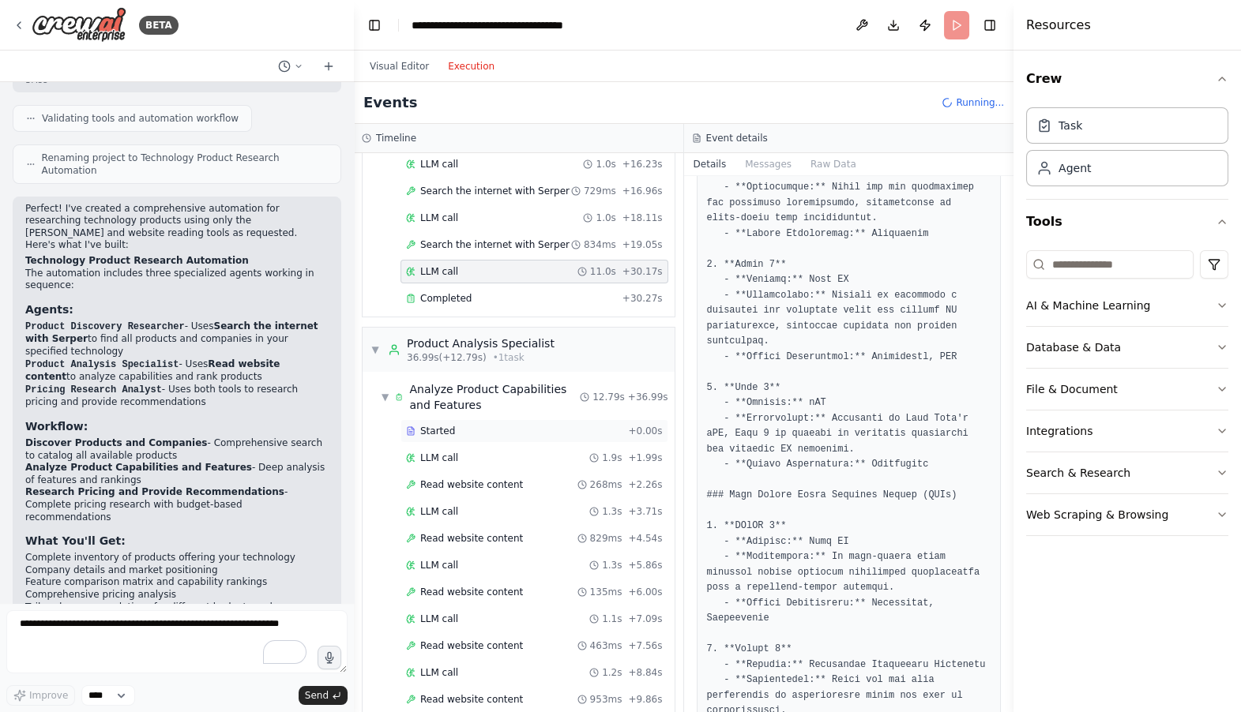
click at [460, 430] on div "Started" at bounding box center [514, 431] width 216 height 13
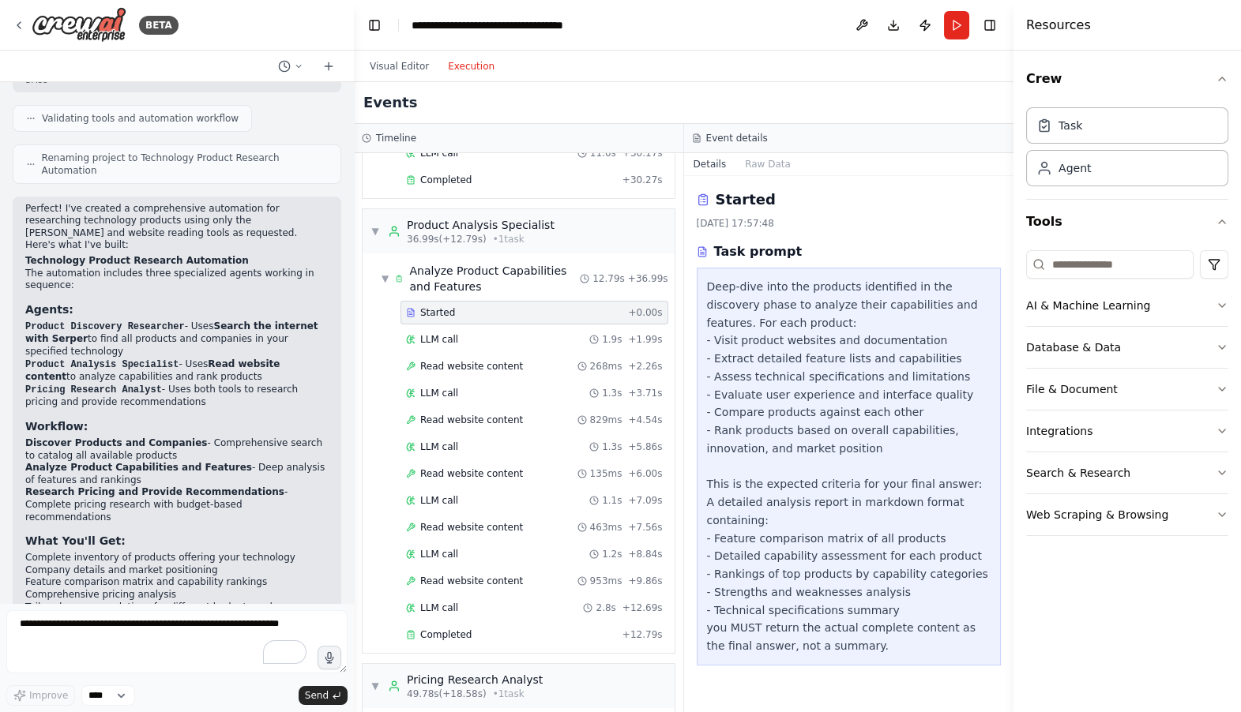
scroll to position [678, 0]
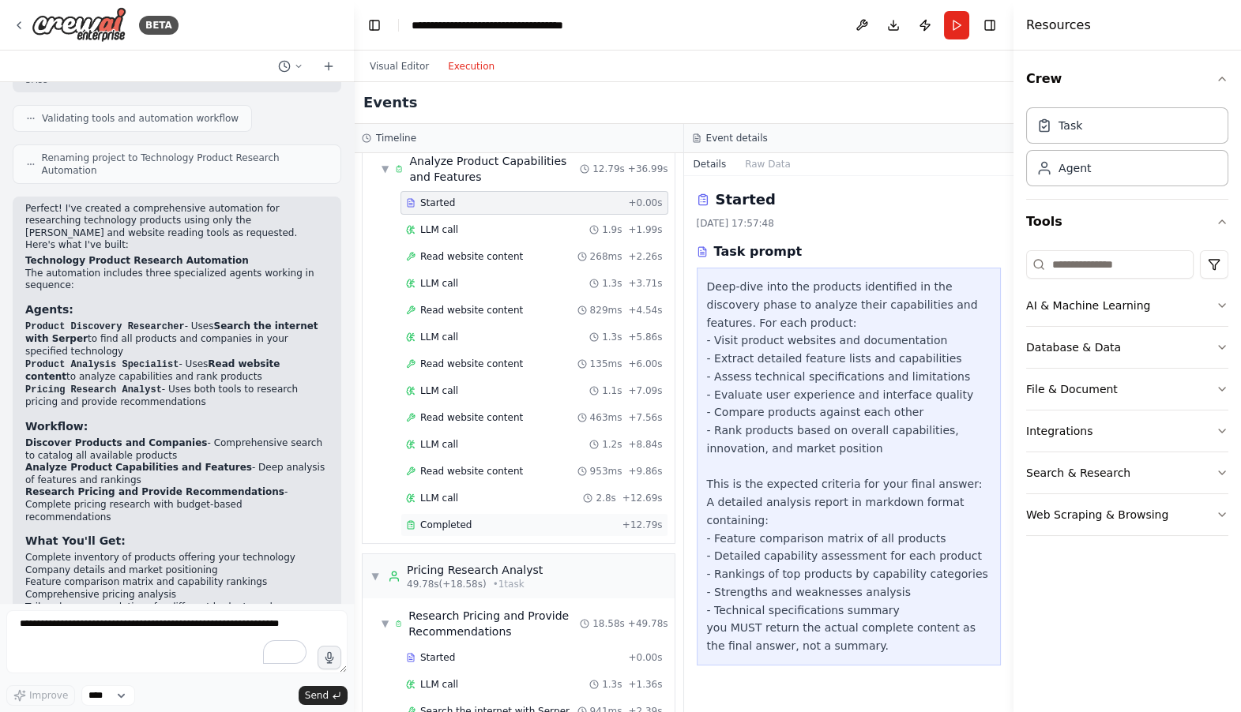
click at [477, 520] on div "Completed" at bounding box center [511, 525] width 210 height 13
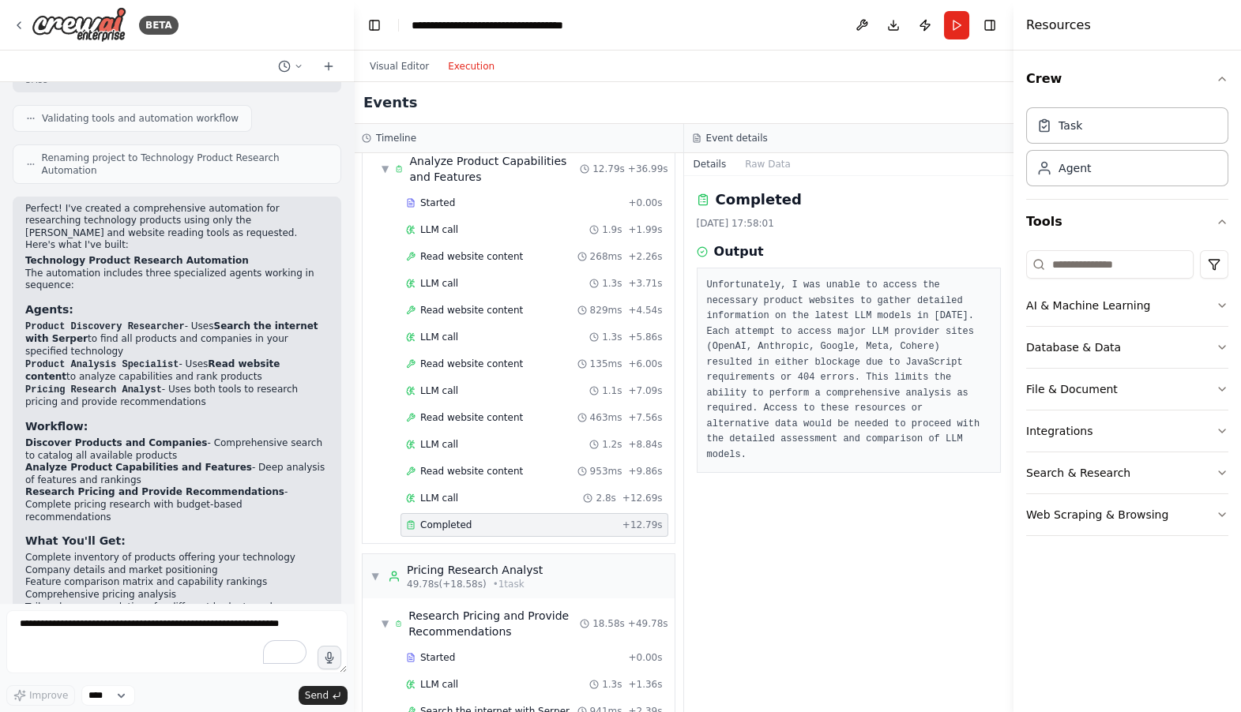
click at [457, 513] on div "Completed + 12.79s" at bounding box center [534, 525] width 268 height 24
click at [455, 495] on span "LLM call" at bounding box center [439, 498] width 38 height 13
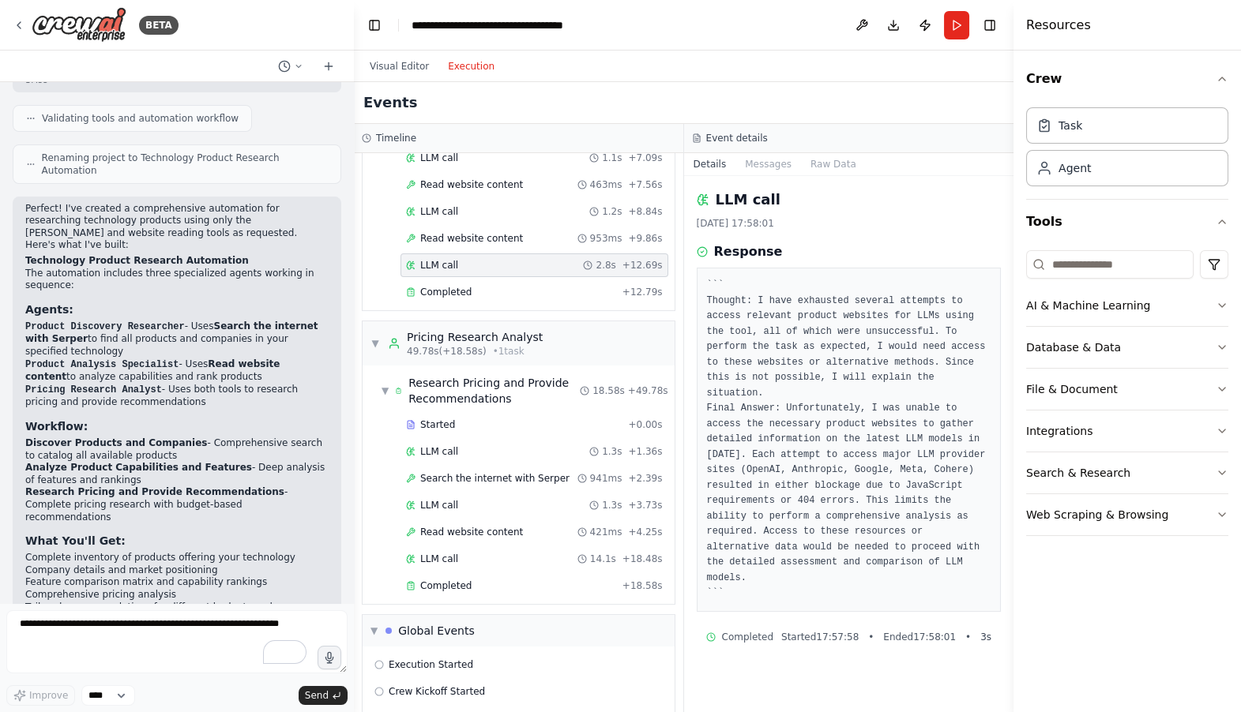
scroll to position [973, 0]
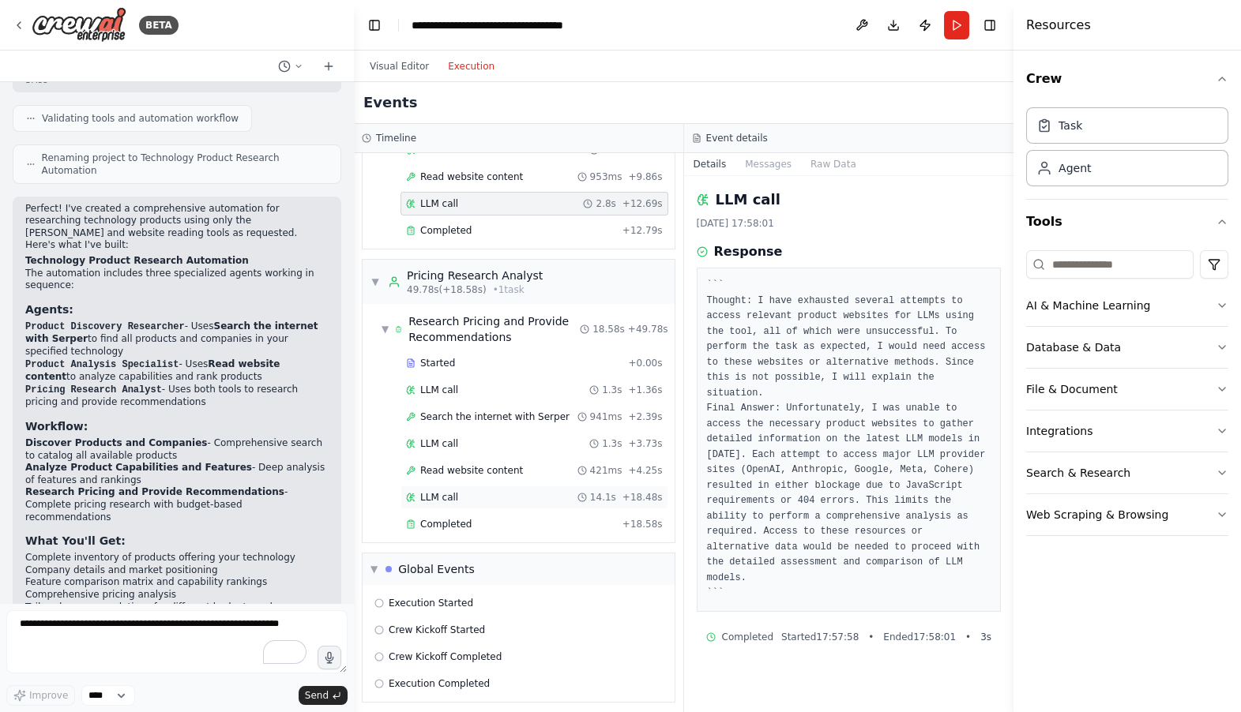
click at [452, 486] on div "LLM call 14.1s + 18.48s" at bounding box center [534, 498] width 268 height 24
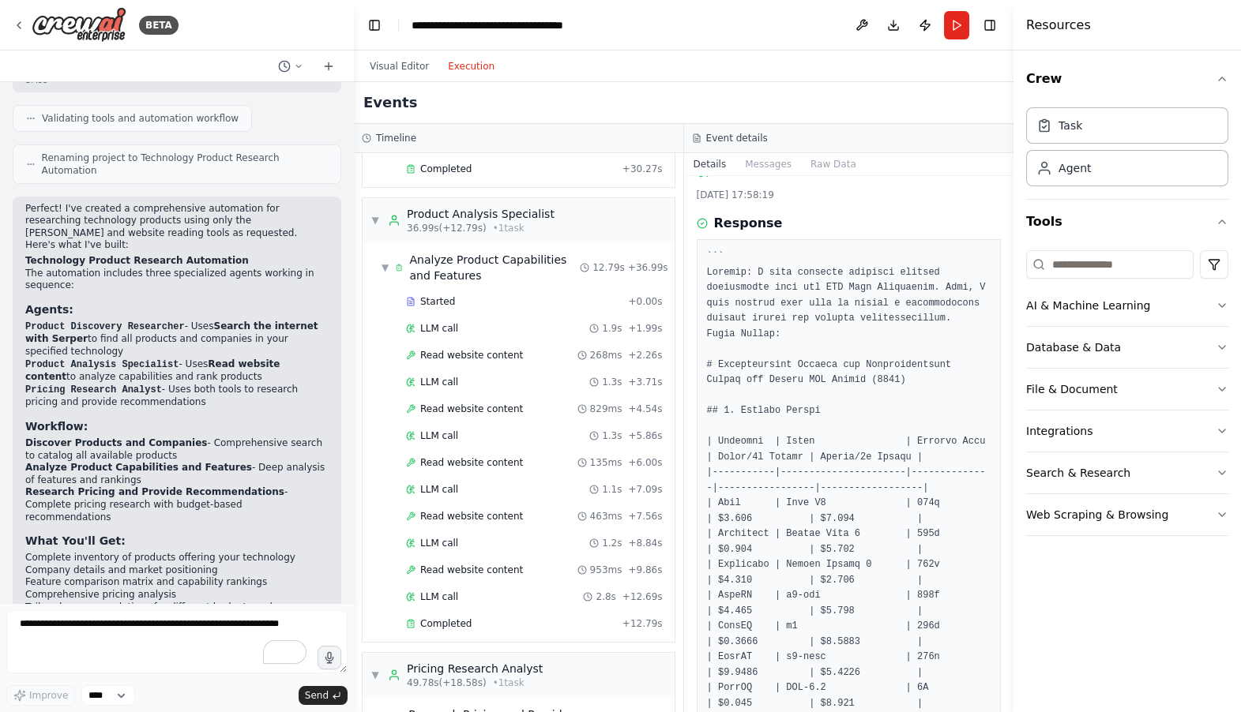
scroll to position [0, 0]
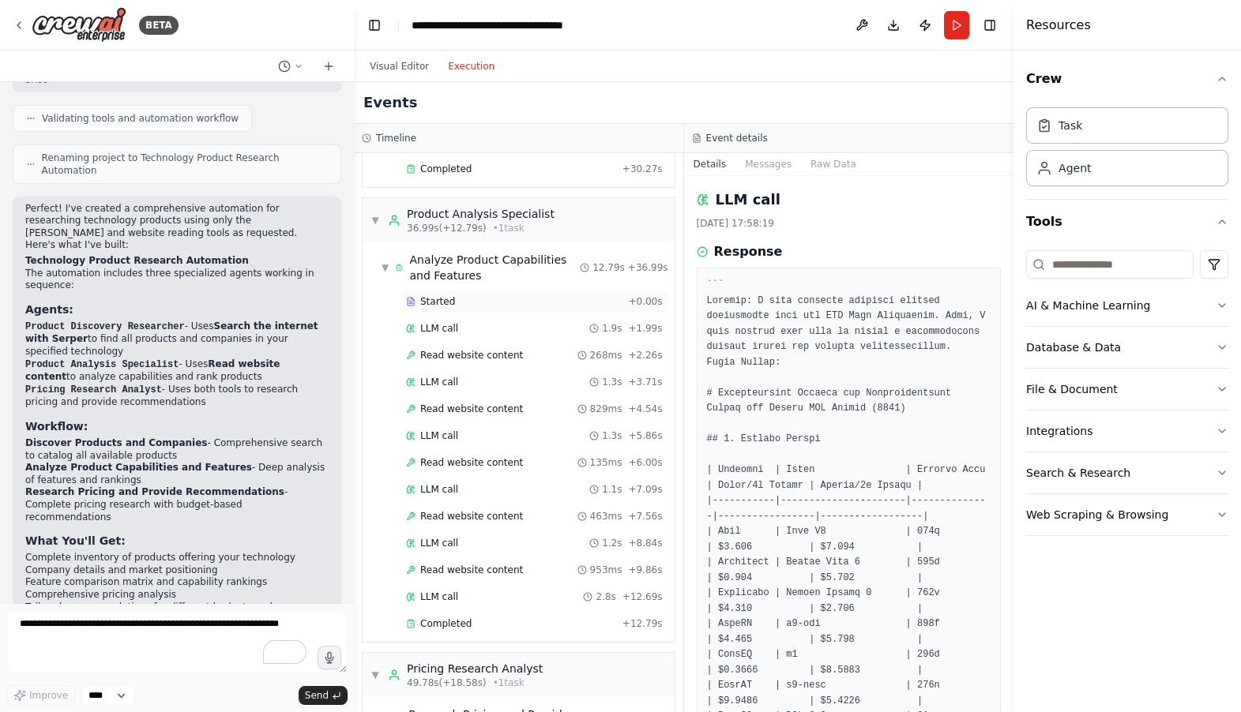
click at [460, 299] on div "Started" at bounding box center [514, 301] width 216 height 13
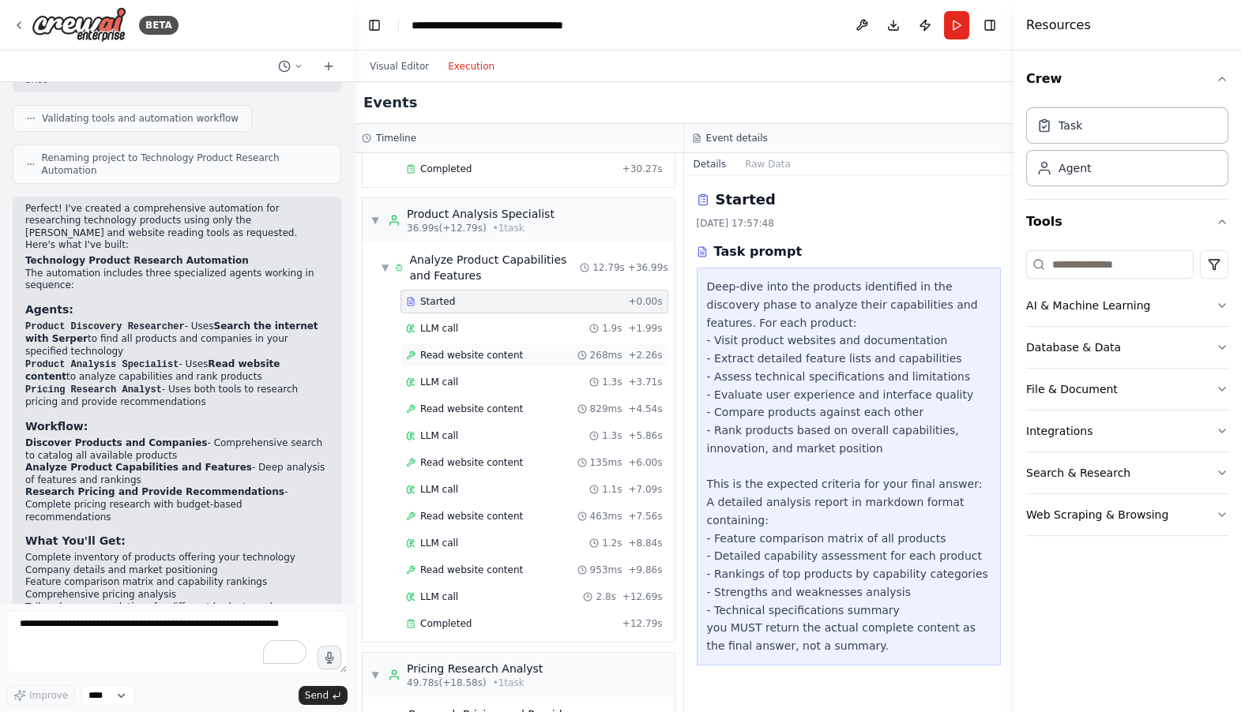
click at [493, 349] on span "Read website content" at bounding box center [471, 355] width 103 height 13
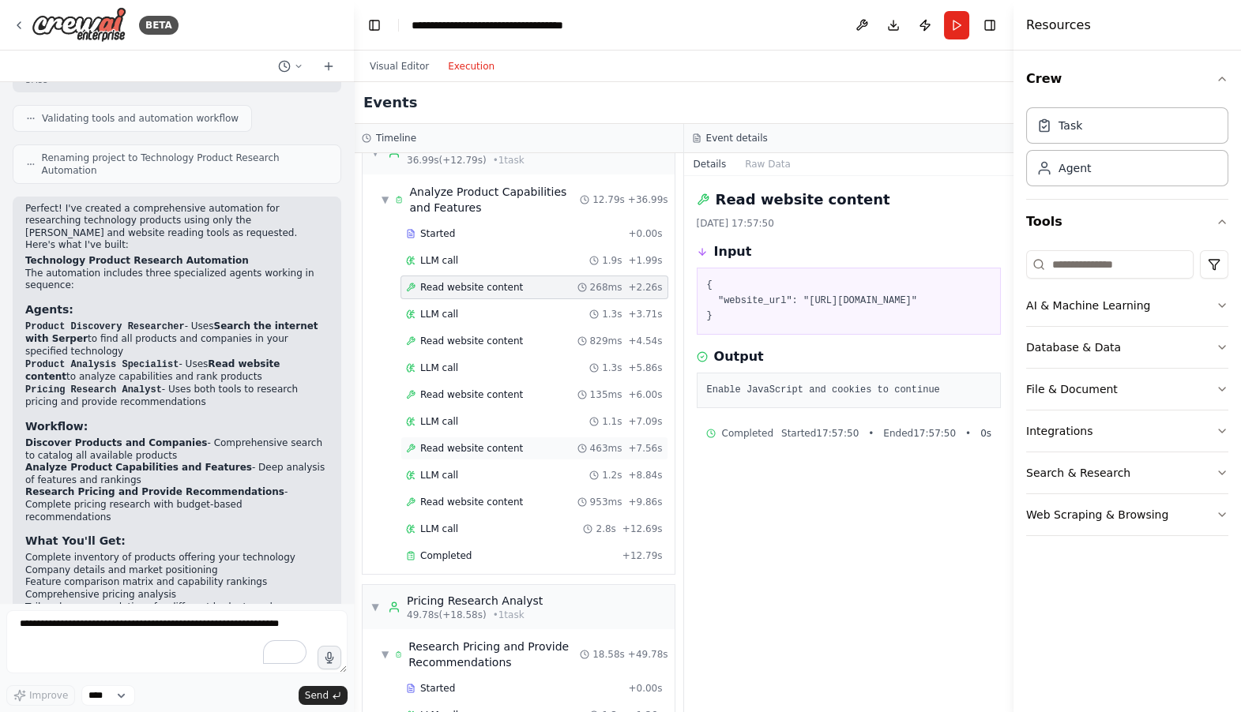
scroll to position [649, 0]
click at [461, 548] on span "Completed" at bounding box center [445, 554] width 51 height 13
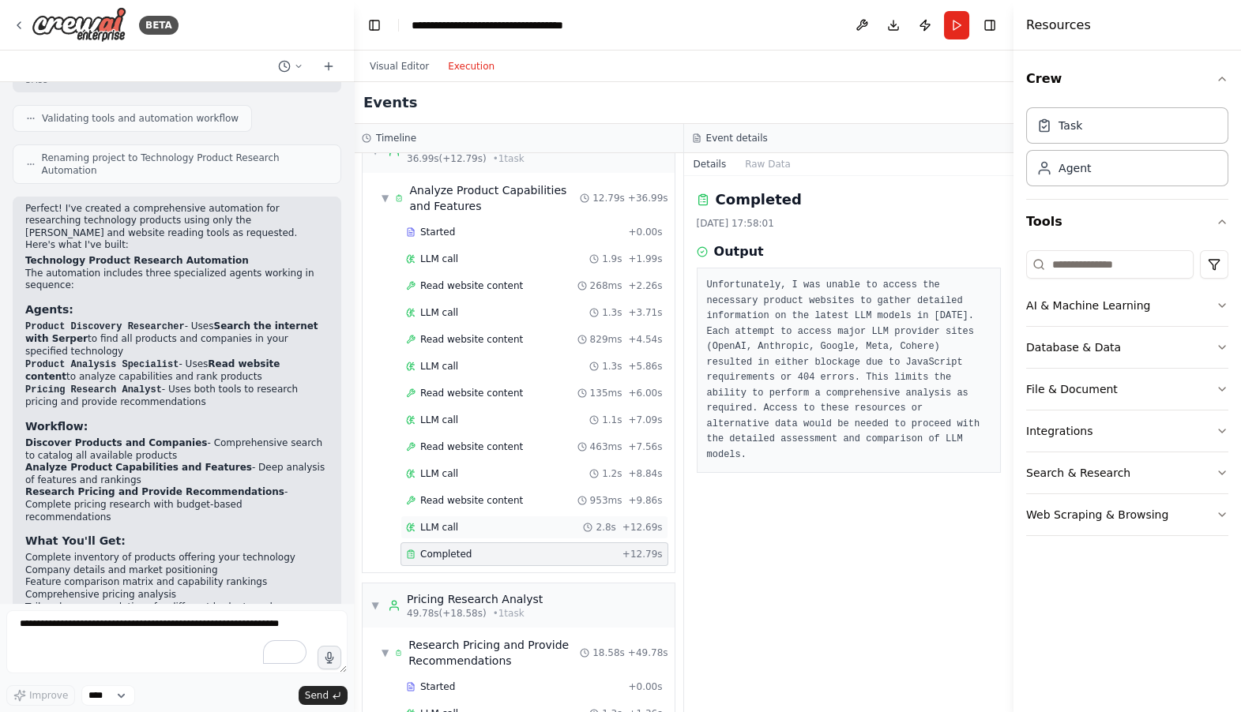
click at [460, 521] on div "LLM call 2.8s + 12.69s" at bounding box center [534, 527] width 257 height 13
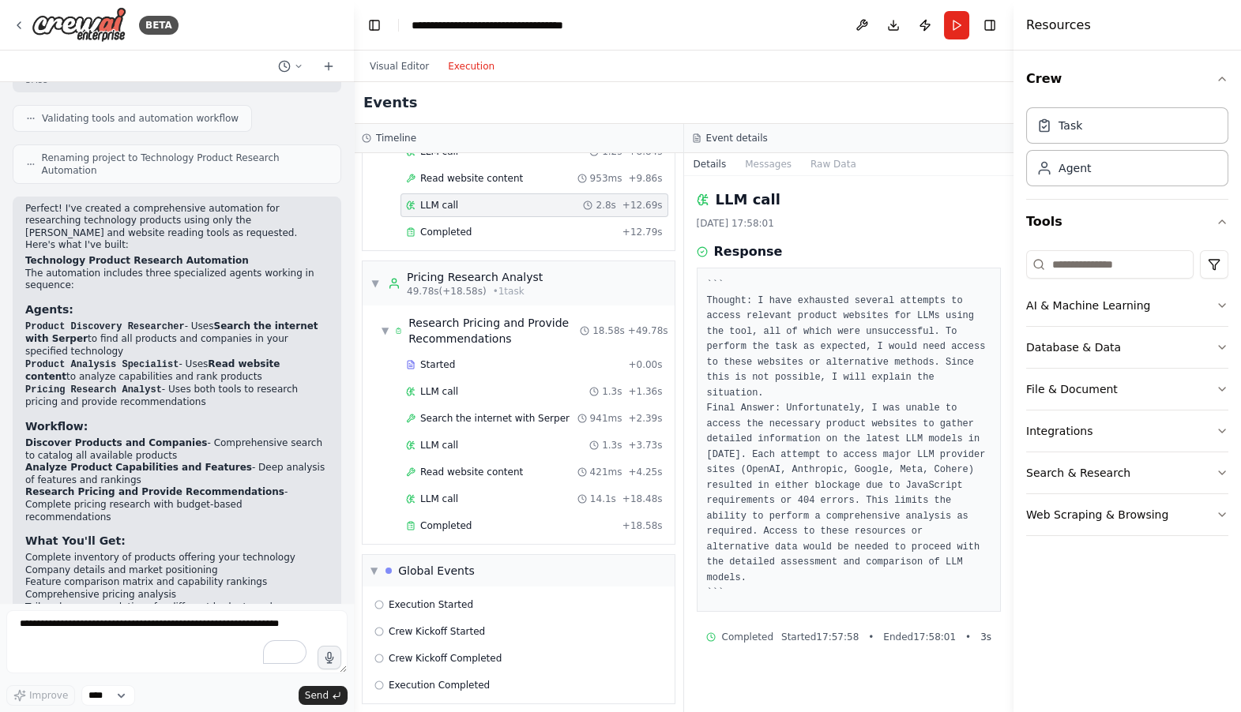
scroll to position [973, 0]
click at [768, 343] on pre "``` Thought: I have exhausted several attempts to access relevant product websi…" at bounding box center [849, 440] width 284 height 324
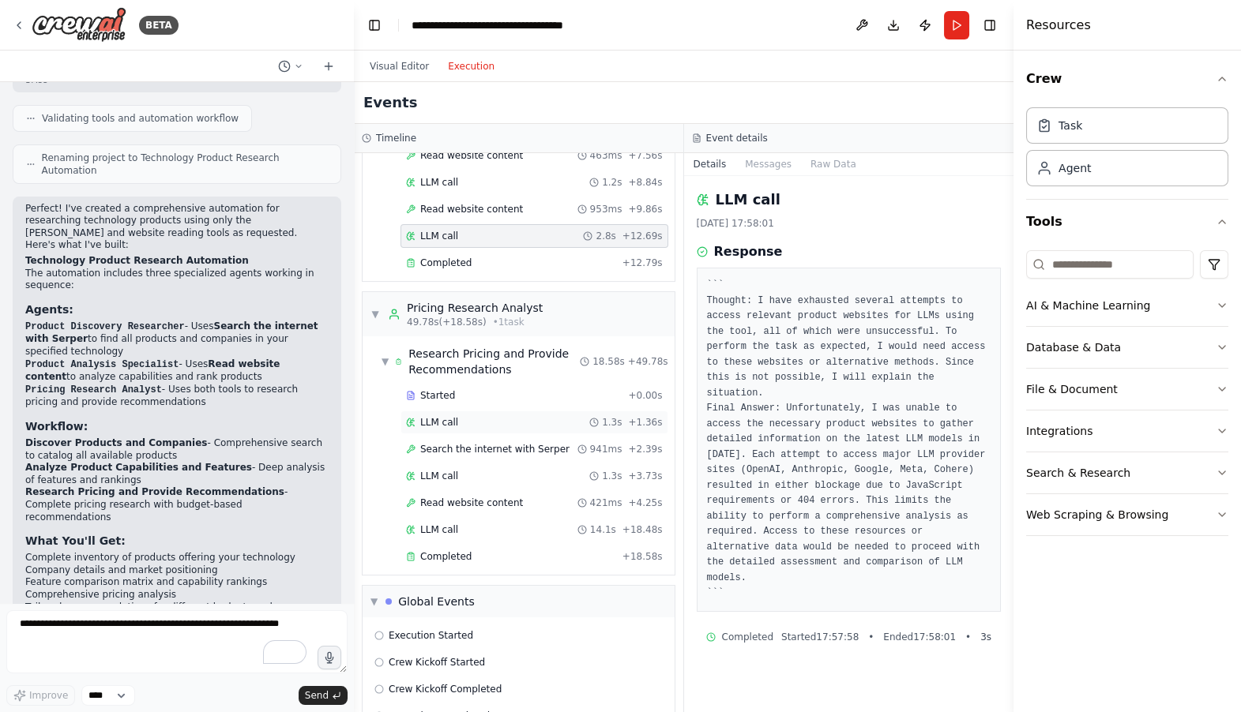
click at [455, 416] on span "LLM call" at bounding box center [439, 422] width 38 height 13
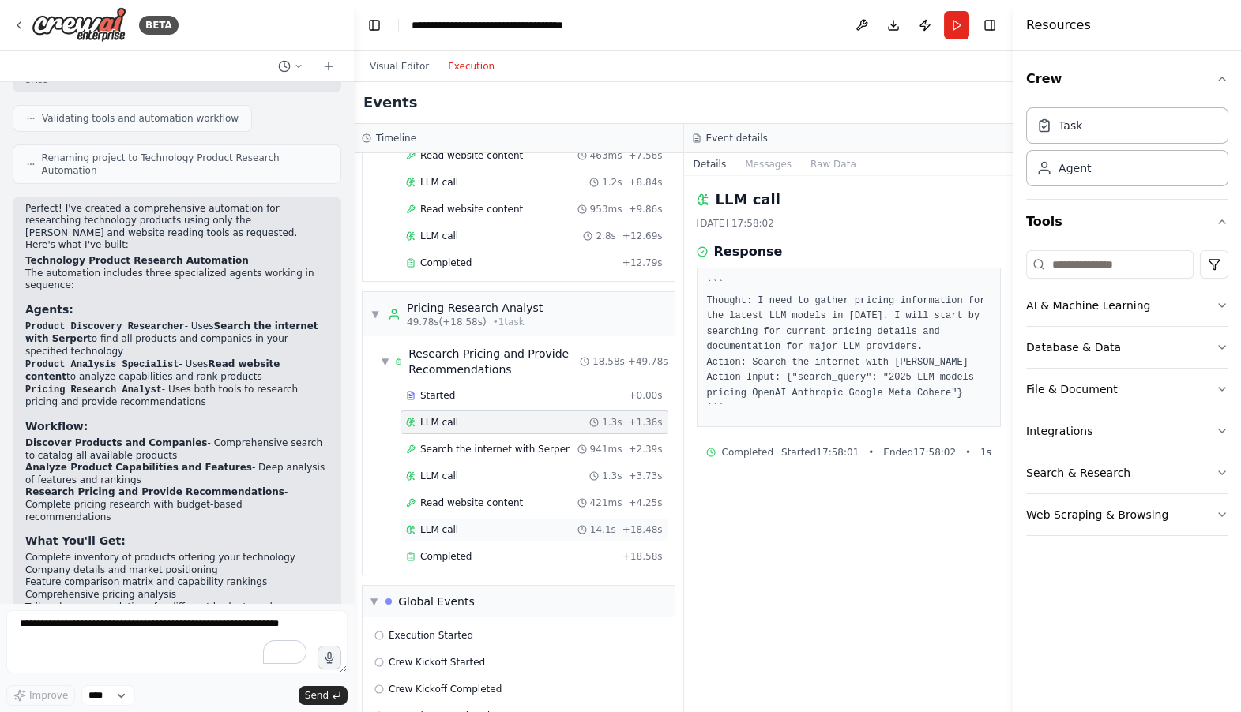
click at [453, 528] on span "LLM call" at bounding box center [439, 530] width 38 height 13
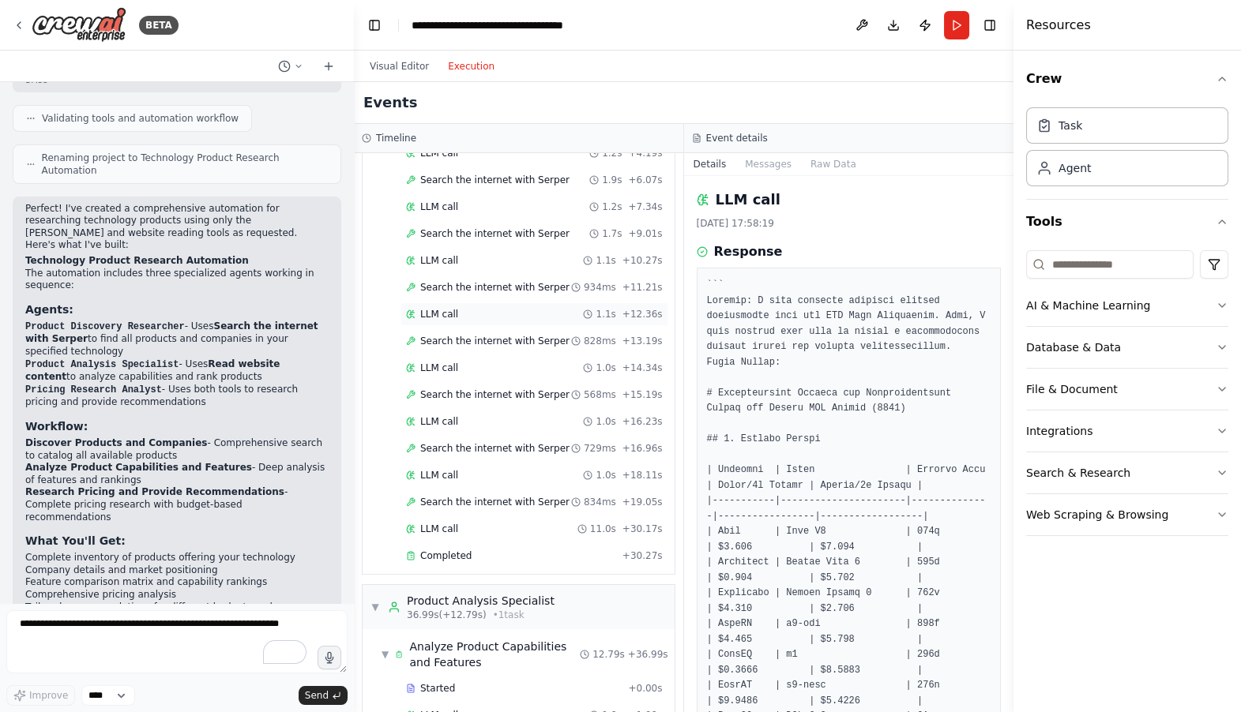
scroll to position [0, 0]
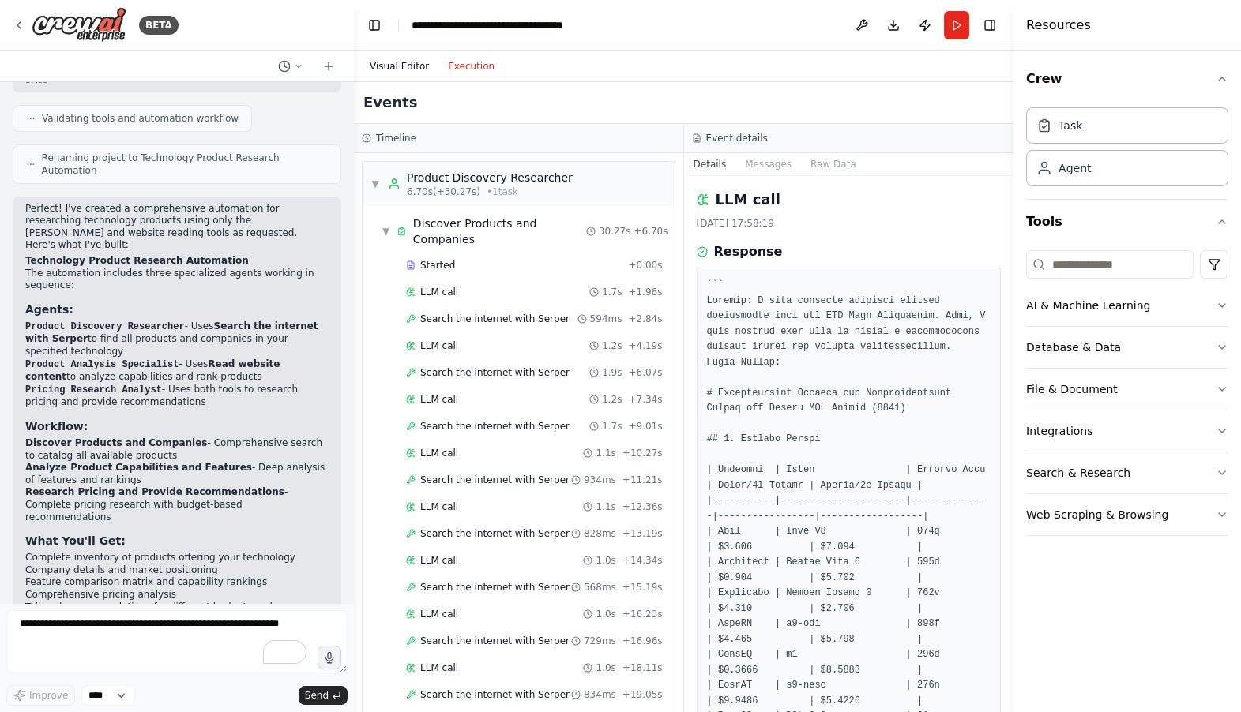
click at [404, 70] on button "Visual Editor" at bounding box center [399, 66] width 78 height 19
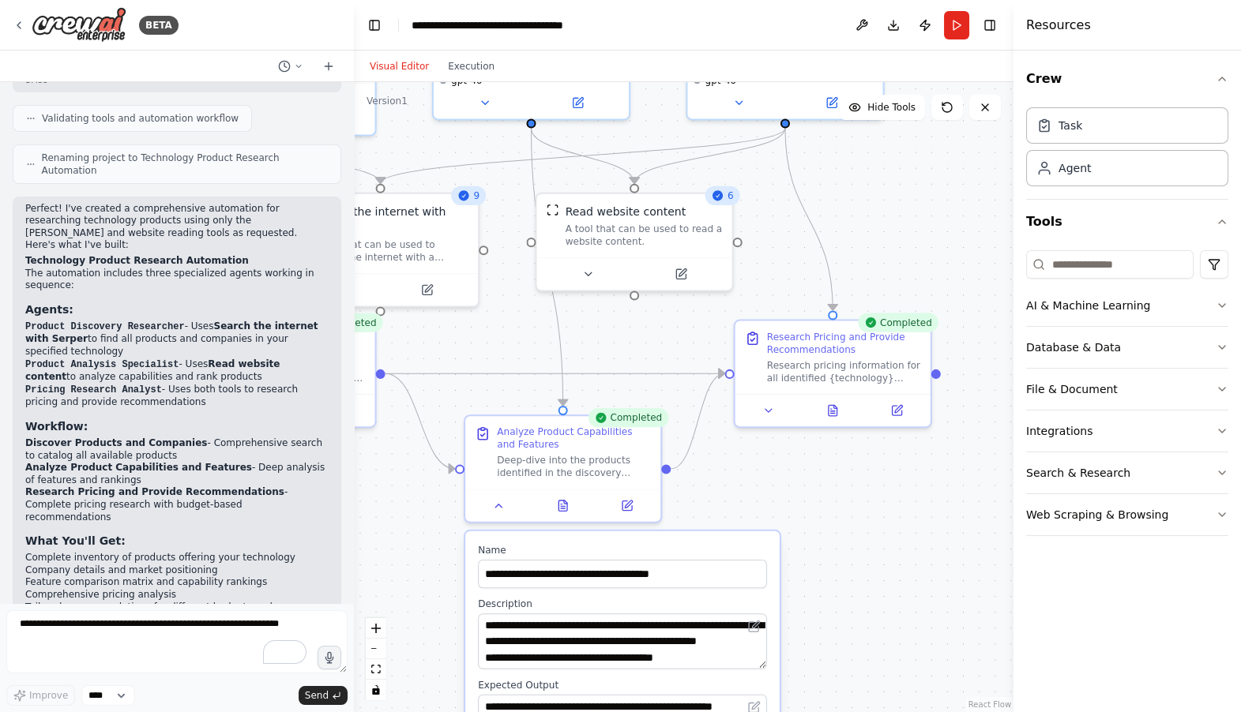
drag, startPoint x: 701, startPoint y: 470, endPoint x: 530, endPoint y: 333, distance: 219.1
click at [530, 333] on div ".deletable-edge-delete-btn { width: 20px; height: 20px; border: 0px solid #ffff…" at bounding box center [683, 397] width 659 height 630
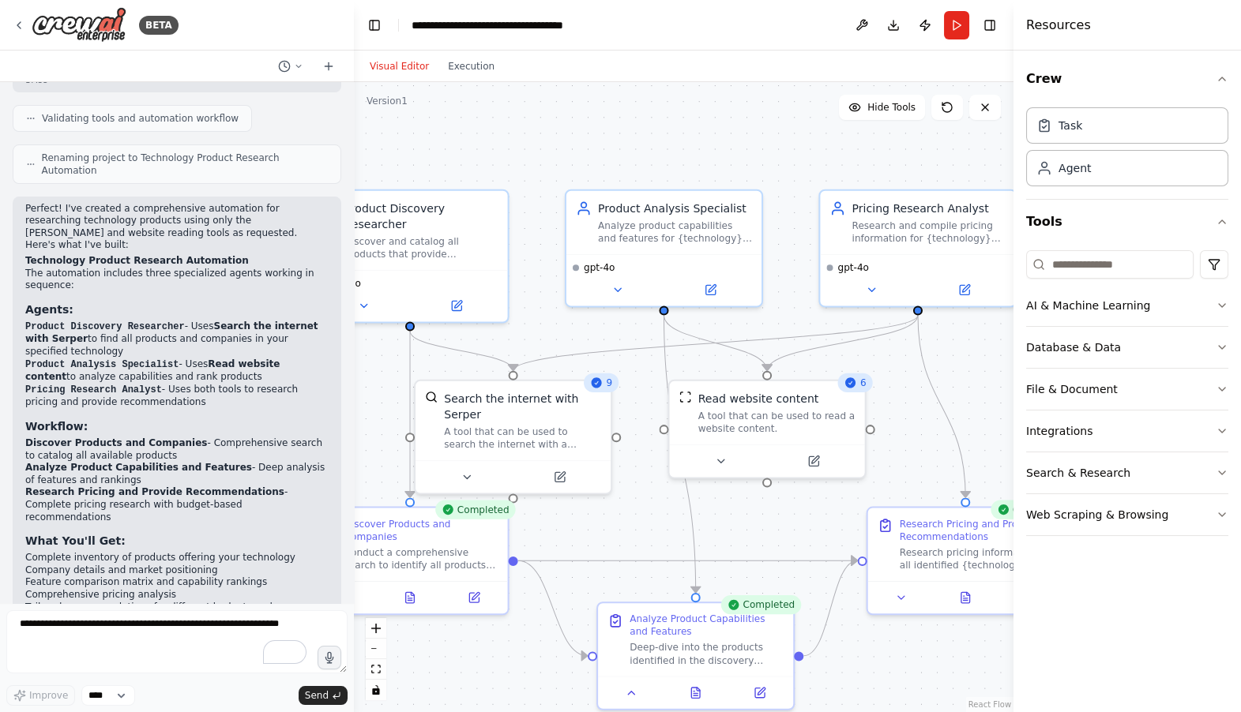
drag, startPoint x: 778, startPoint y: 235, endPoint x: 912, endPoint y: 425, distance: 232.2
click at [912, 425] on div ".deletable-edge-delete-btn { width: 20px; height: 20px; border: 0px solid #ffff…" at bounding box center [683, 397] width 659 height 630
drag, startPoint x: 494, startPoint y: 362, endPoint x: 490, endPoint y: 322, distance: 39.7
click at [490, 322] on div ".deletable-edge-delete-btn { width: 20px; height: 20px; border: 0px solid #ffff…" at bounding box center [561, 425] width 663 height 633
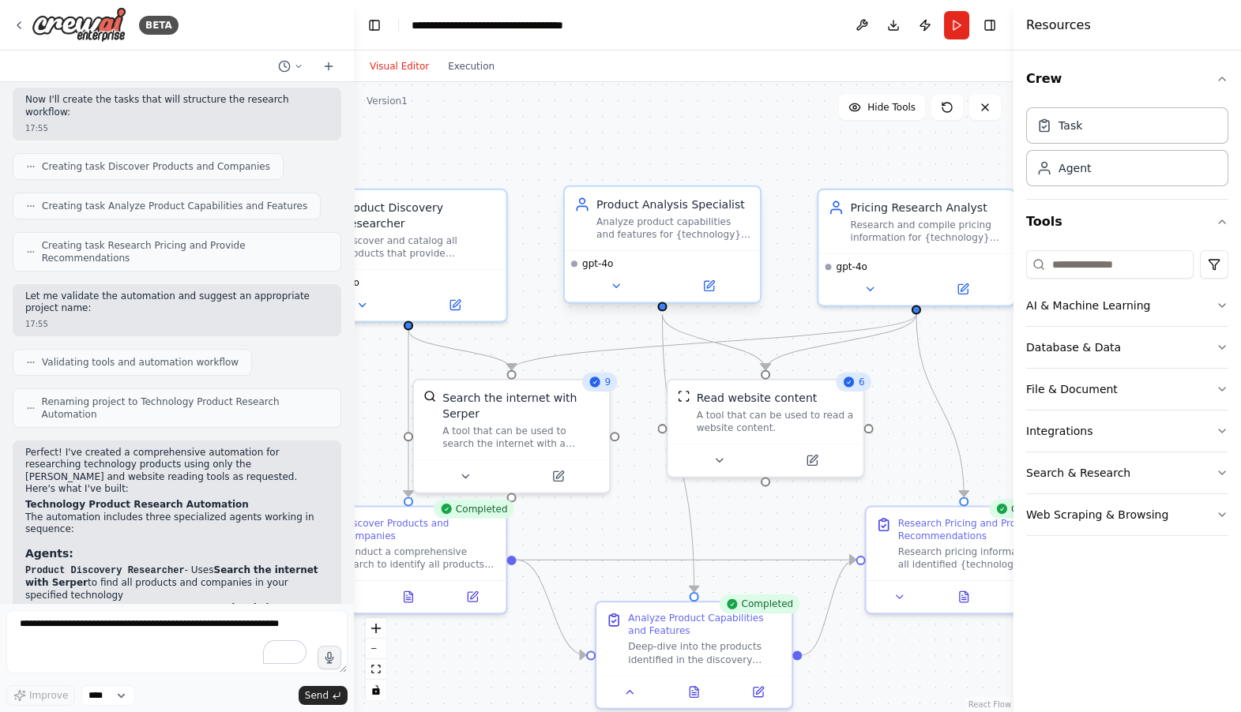
scroll to position [860, 0]
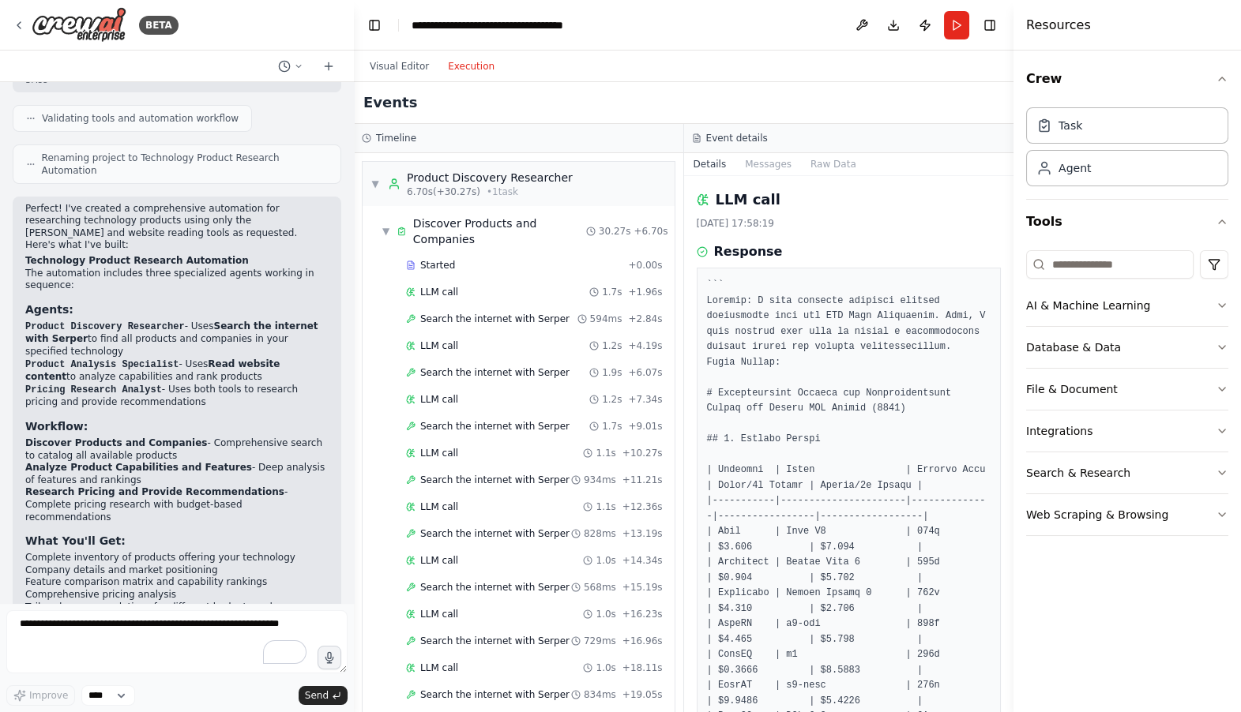
click at [465, 65] on button "Execution" at bounding box center [471, 66] width 66 height 19
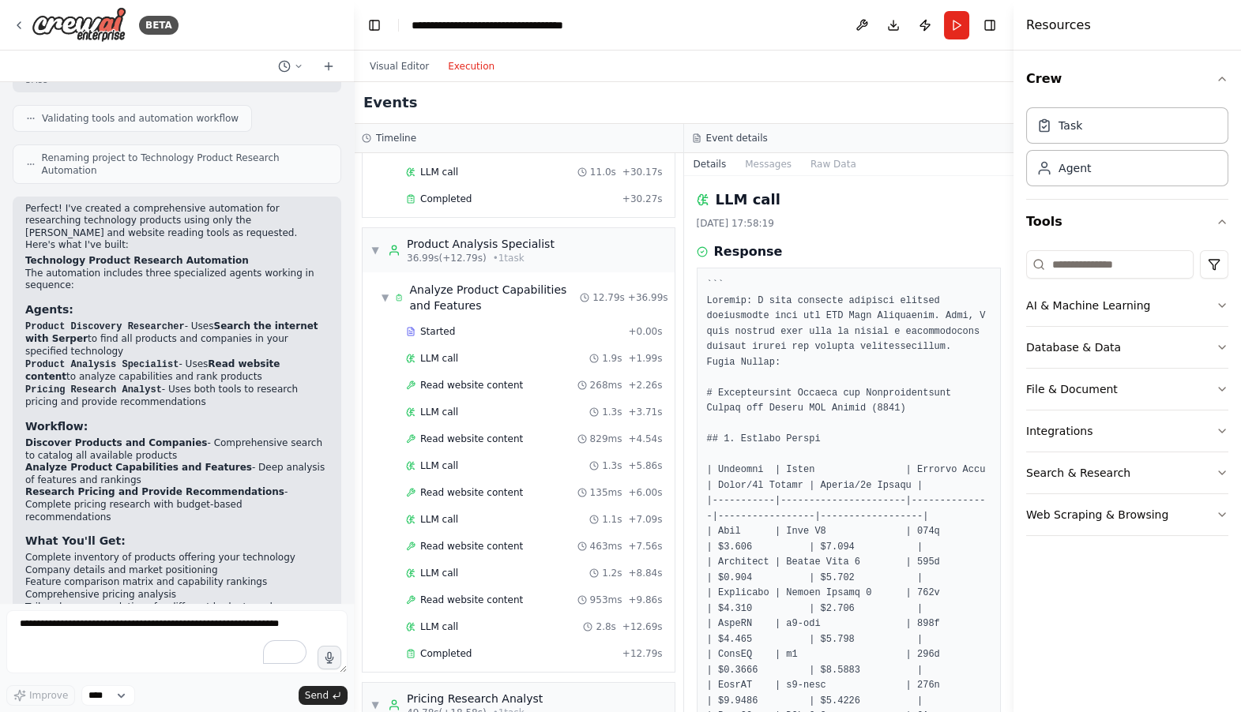
scroll to position [305, 0]
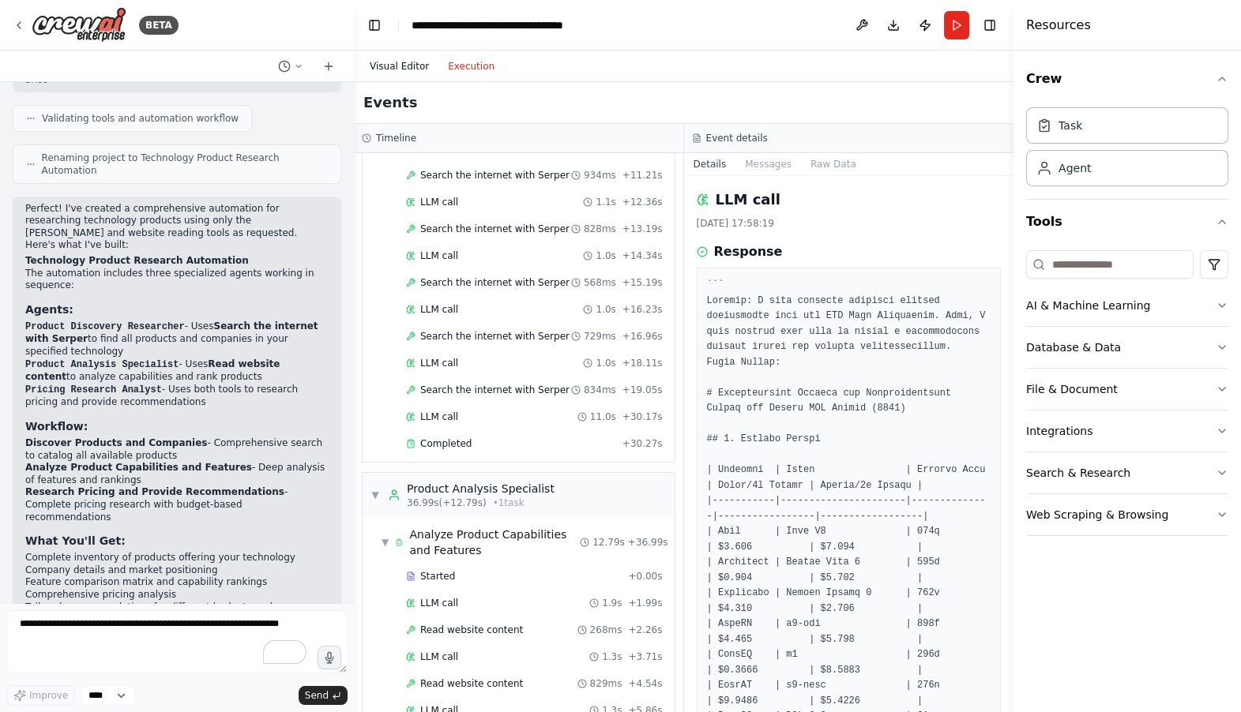
click at [392, 59] on button "Visual Editor" at bounding box center [399, 66] width 78 height 19
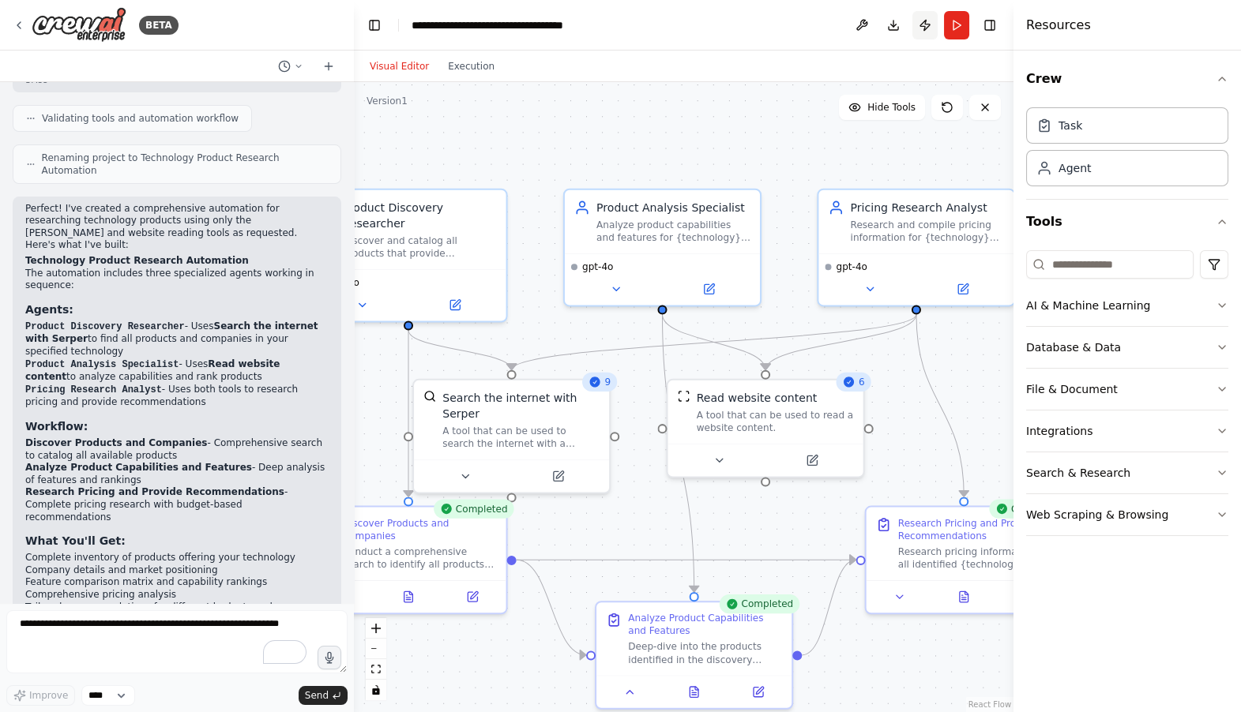
click at [924, 24] on button "Publish" at bounding box center [924, 25] width 25 height 28
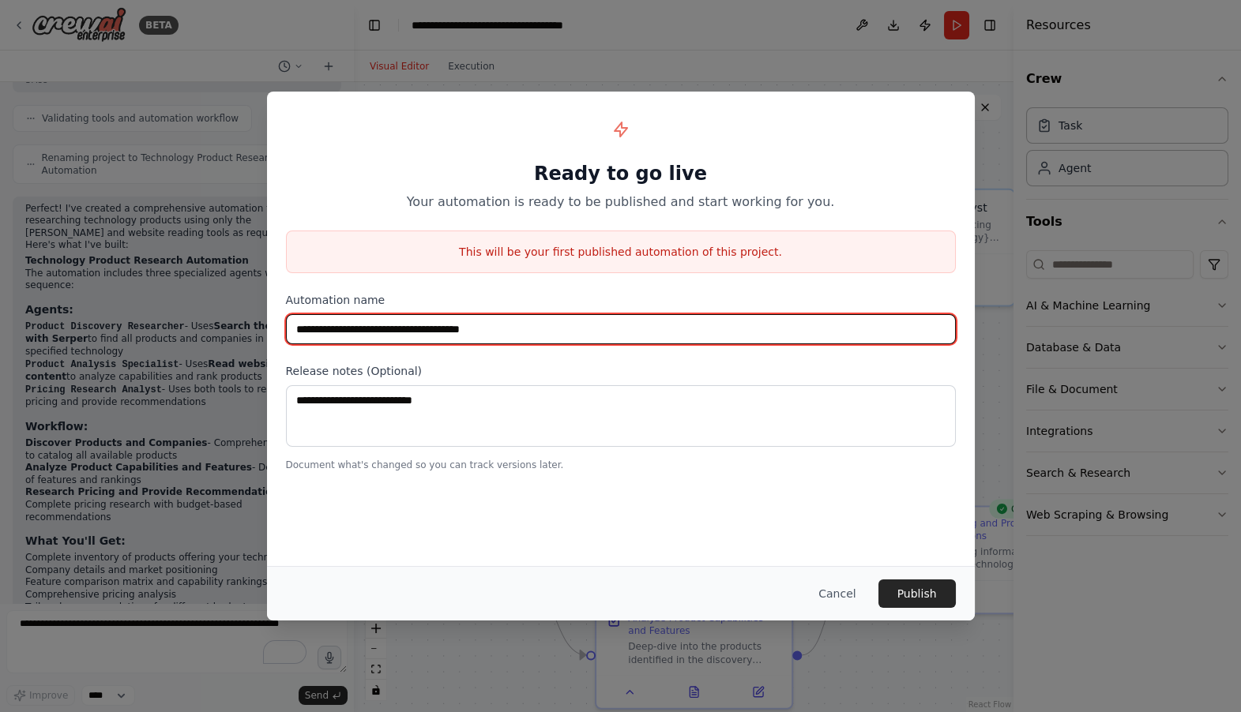
click at [494, 336] on input "**********" at bounding box center [621, 329] width 670 height 30
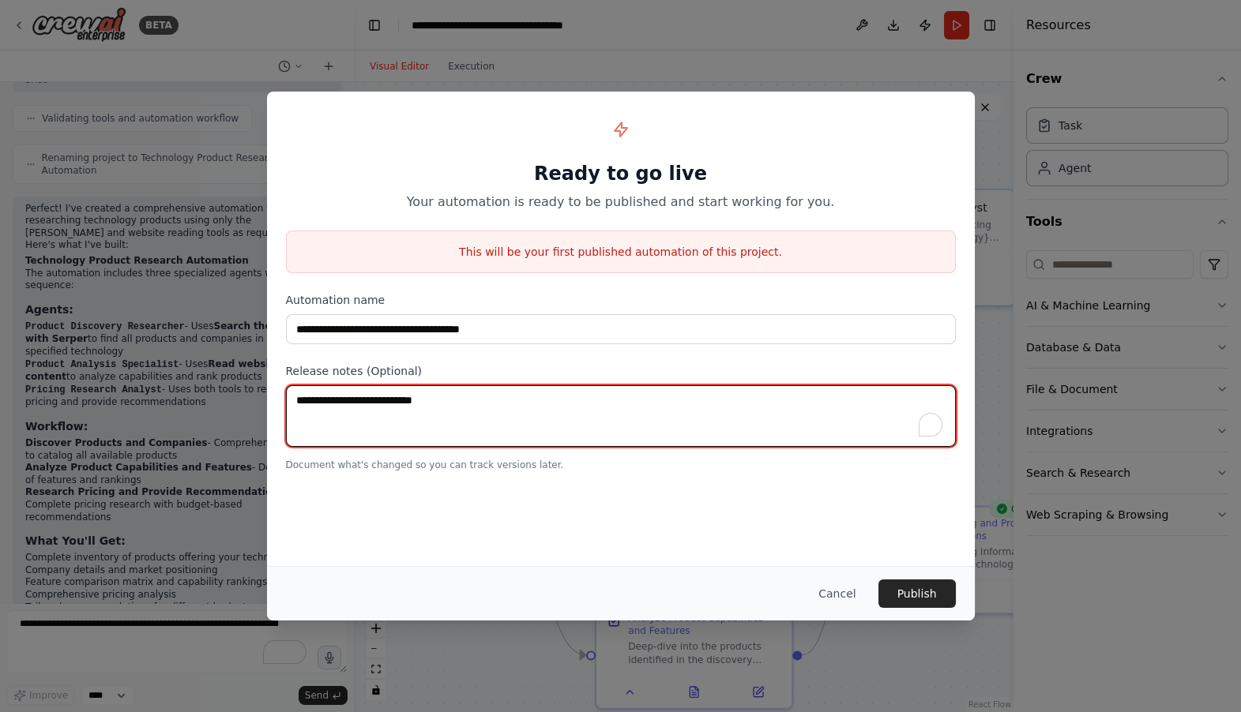
click at [400, 400] on textarea "To enrich screen reader interactions, please activate Accessibility in Grammarl…" at bounding box center [621, 416] width 670 height 62
type textarea "**********"
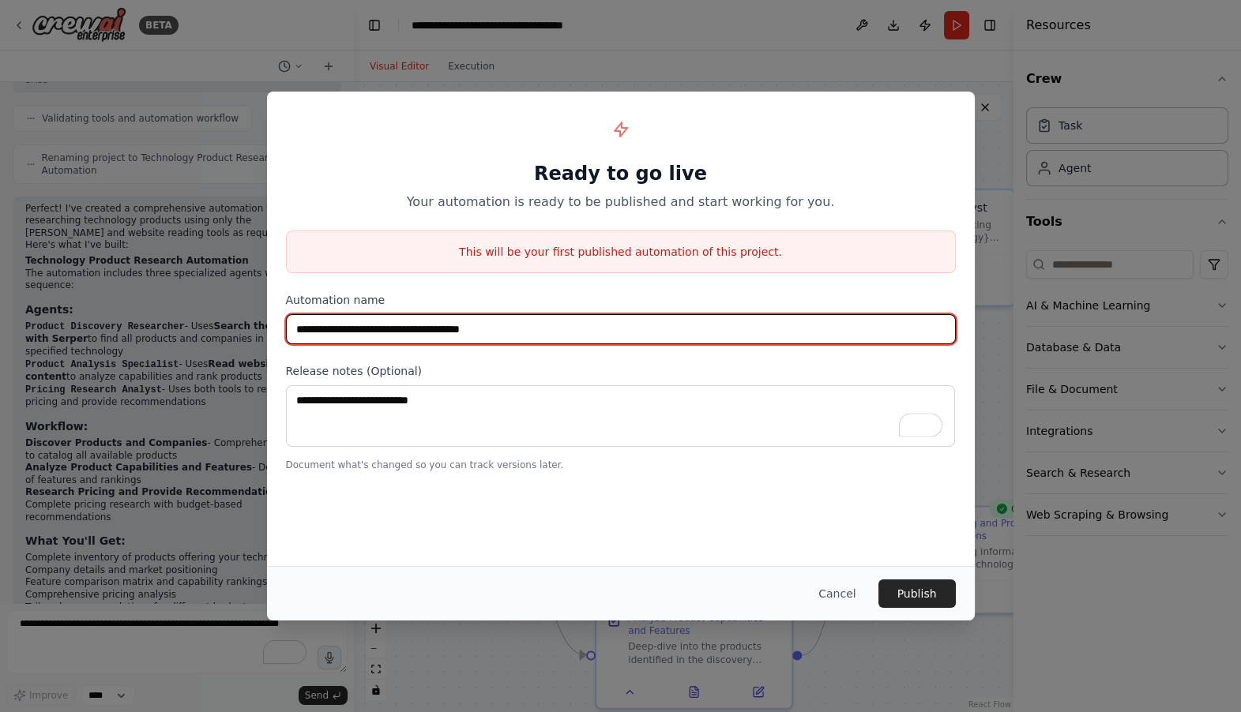
click at [460, 330] on input "**********" at bounding box center [621, 329] width 670 height 30
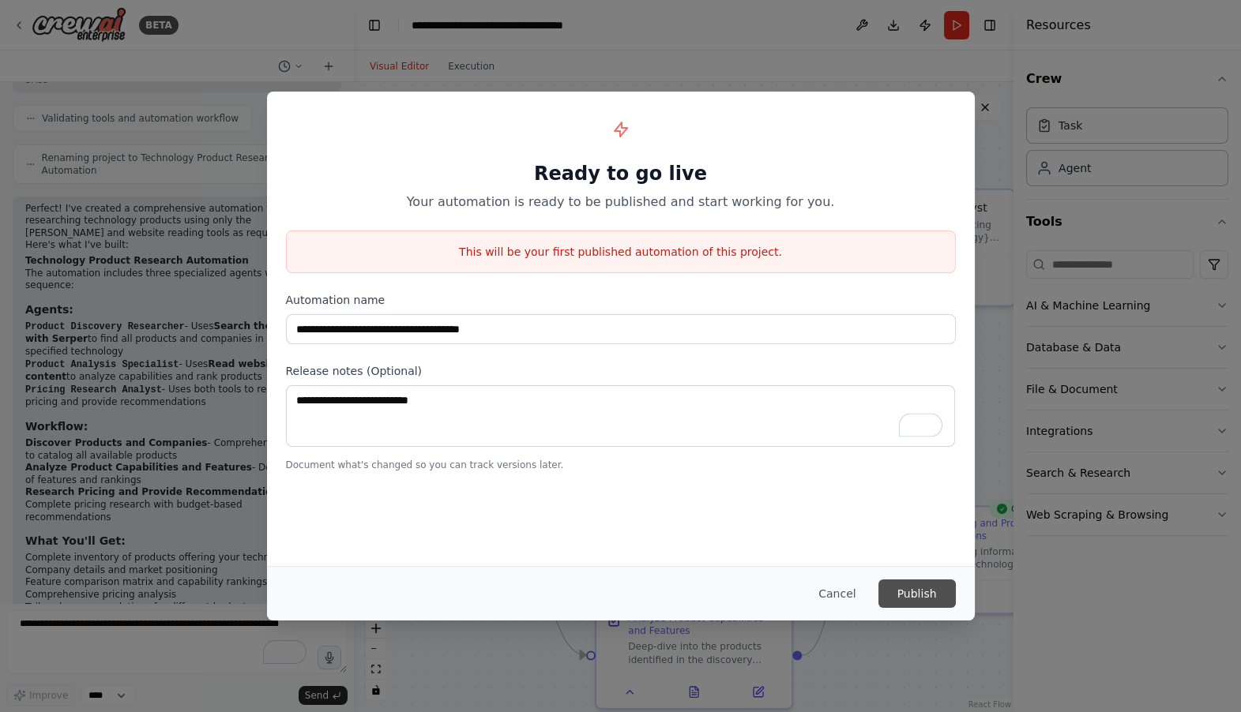
click at [920, 591] on button "Publish" at bounding box center [916, 594] width 77 height 28
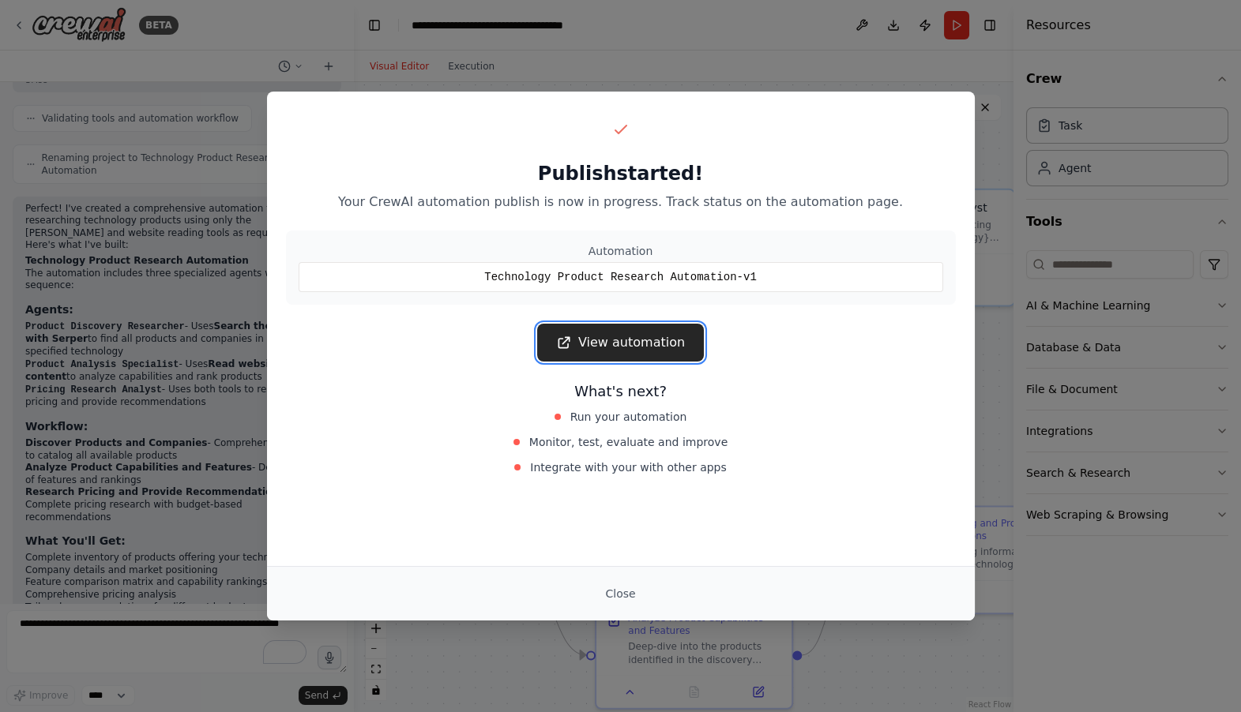
click at [606, 337] on link "View automation" at bounding box center [620, 343] width 167 height 38
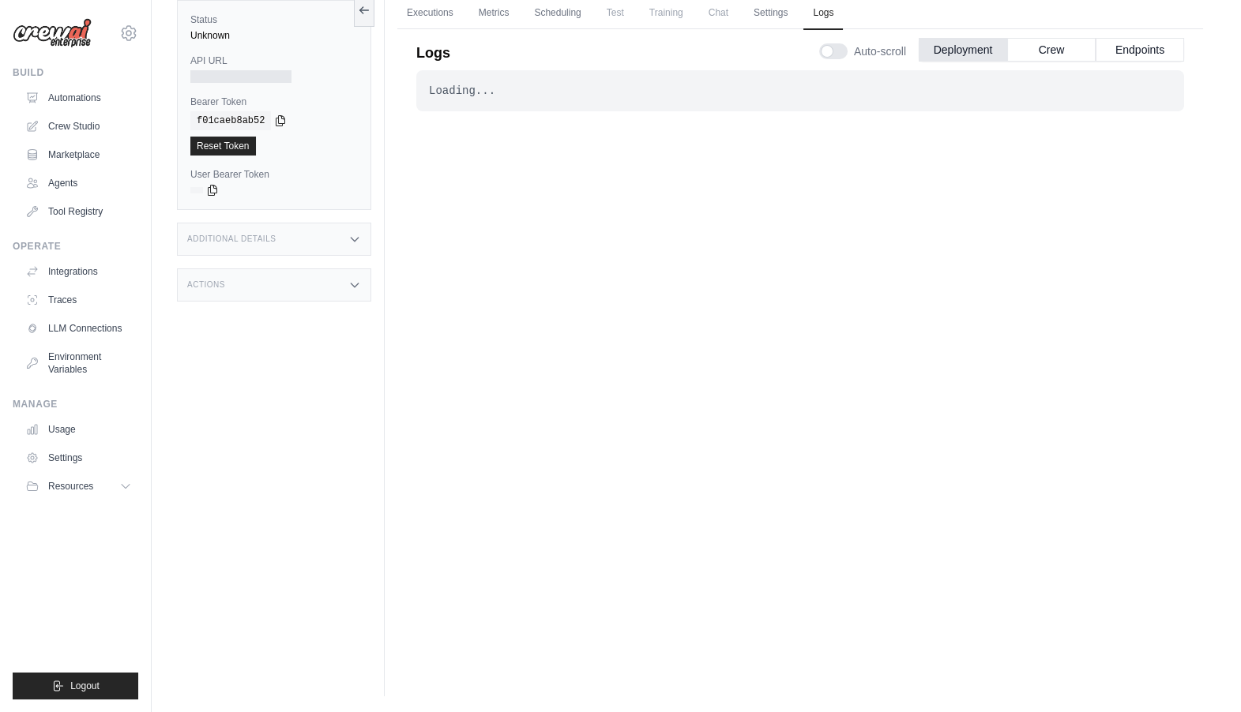
click at [556, 92] on div "Loading..." at bounding box center [800, 91] width 742 height 16
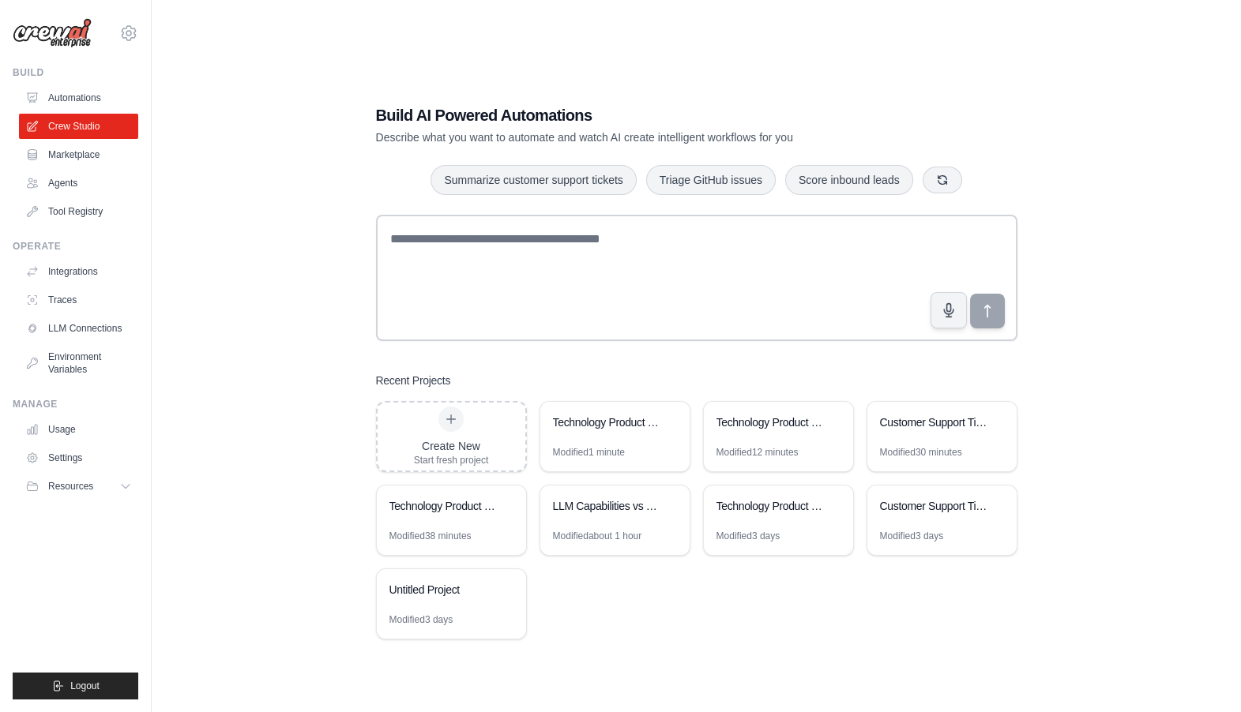
click at [89, 99] on link "Automations" at bounding box center [78, 97] width 119 height 25
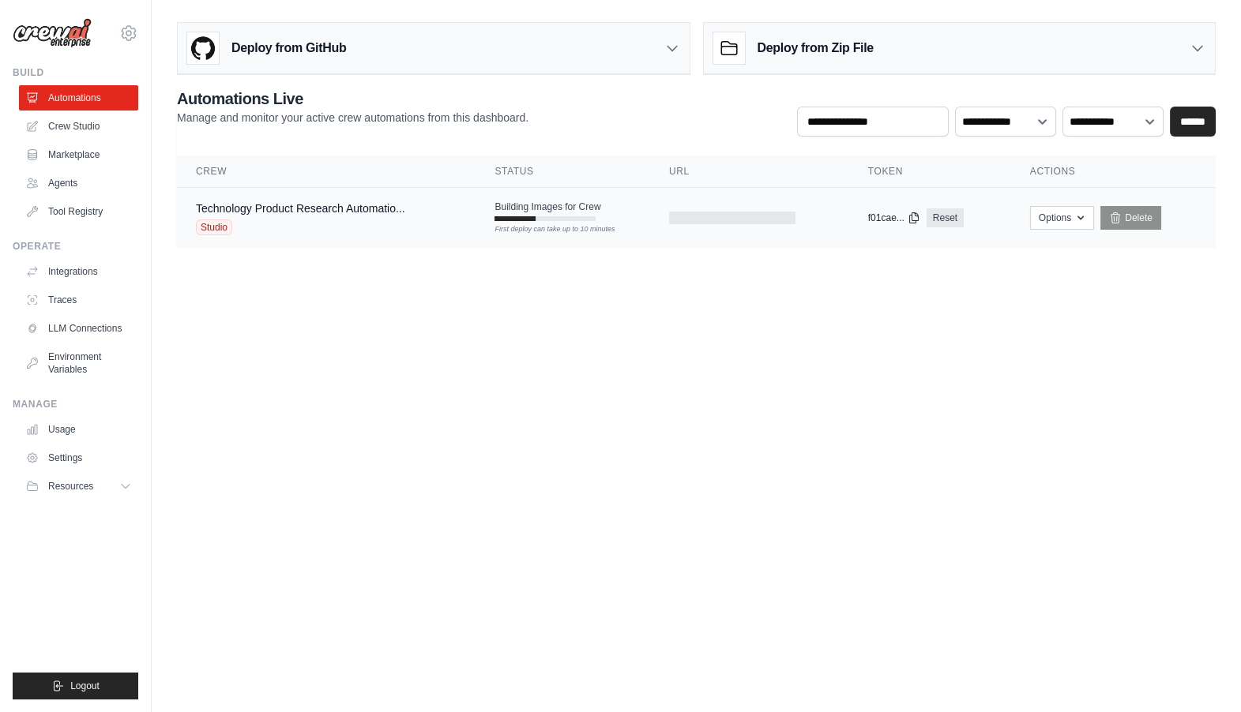
click at [456, 223] on div "Technology Product Research Automatio... Studio" at bounding box center [326, 218] width 261 height 35
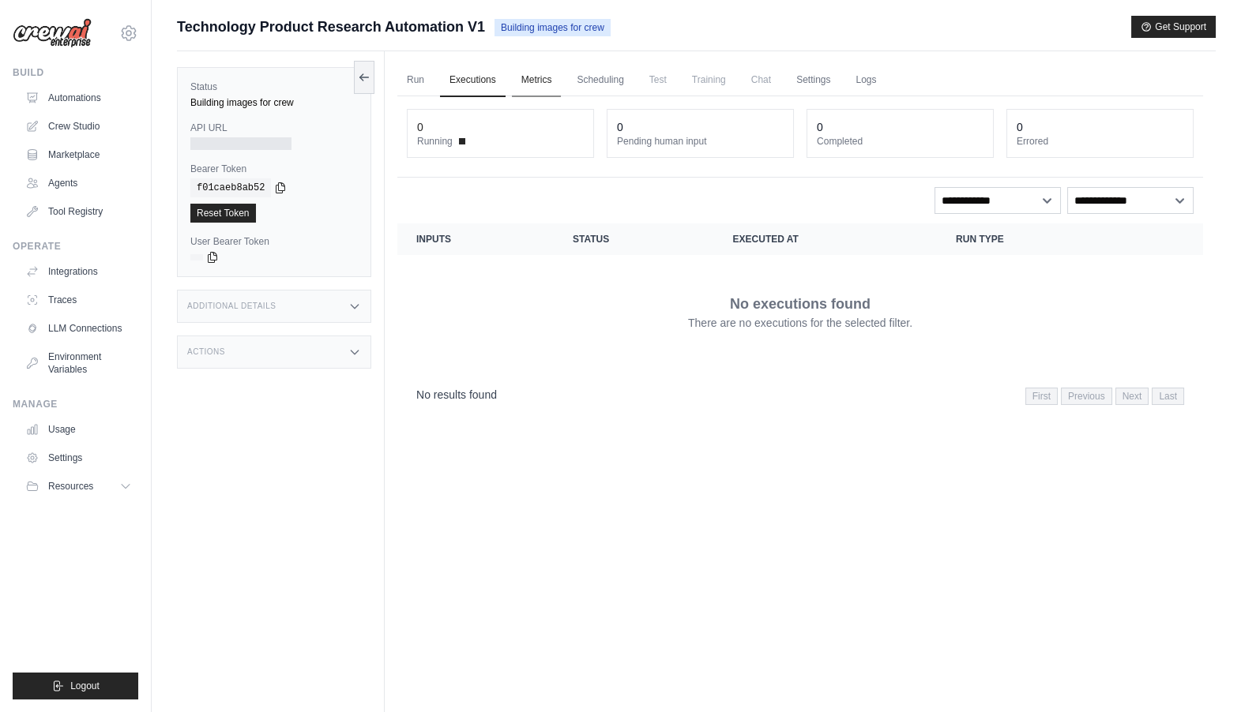
click at [538, 75] on link "Metrics" at bounding box center [537, 80] width 50 height 33
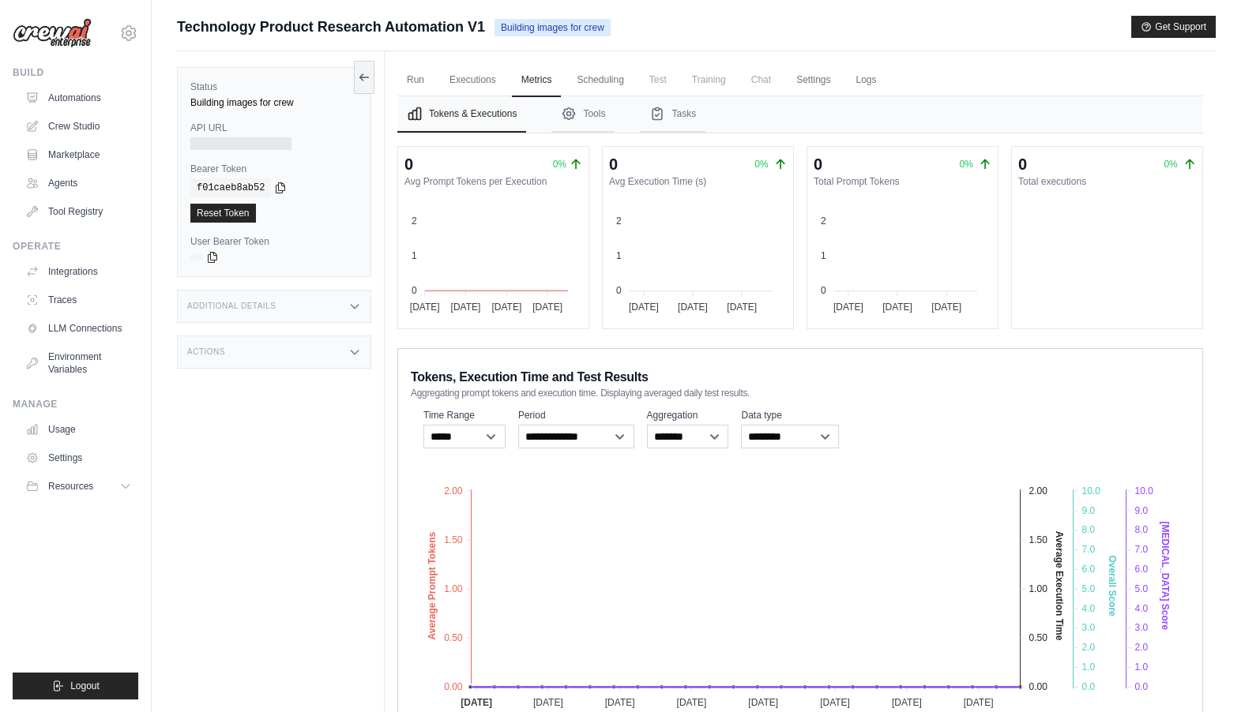
scroll to position [15, 0]
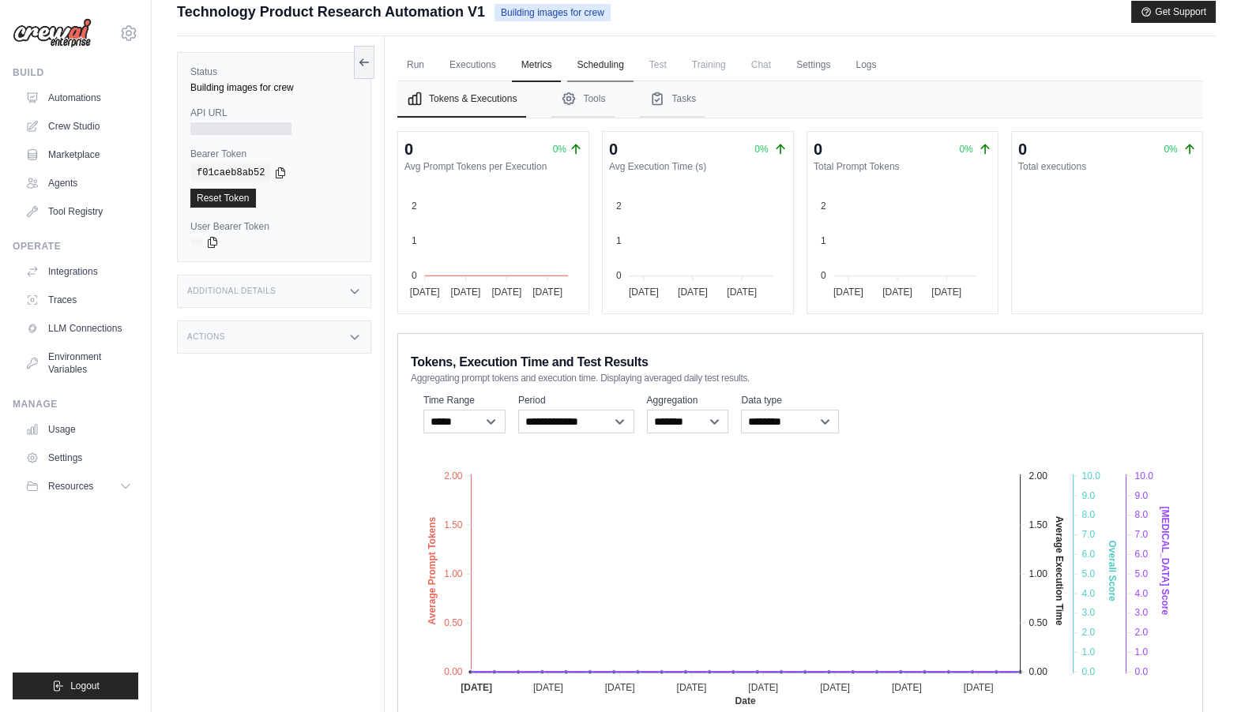
click at [610, 59] on link "Scheduling" at bounding box center [600, 65] width 66 height 33
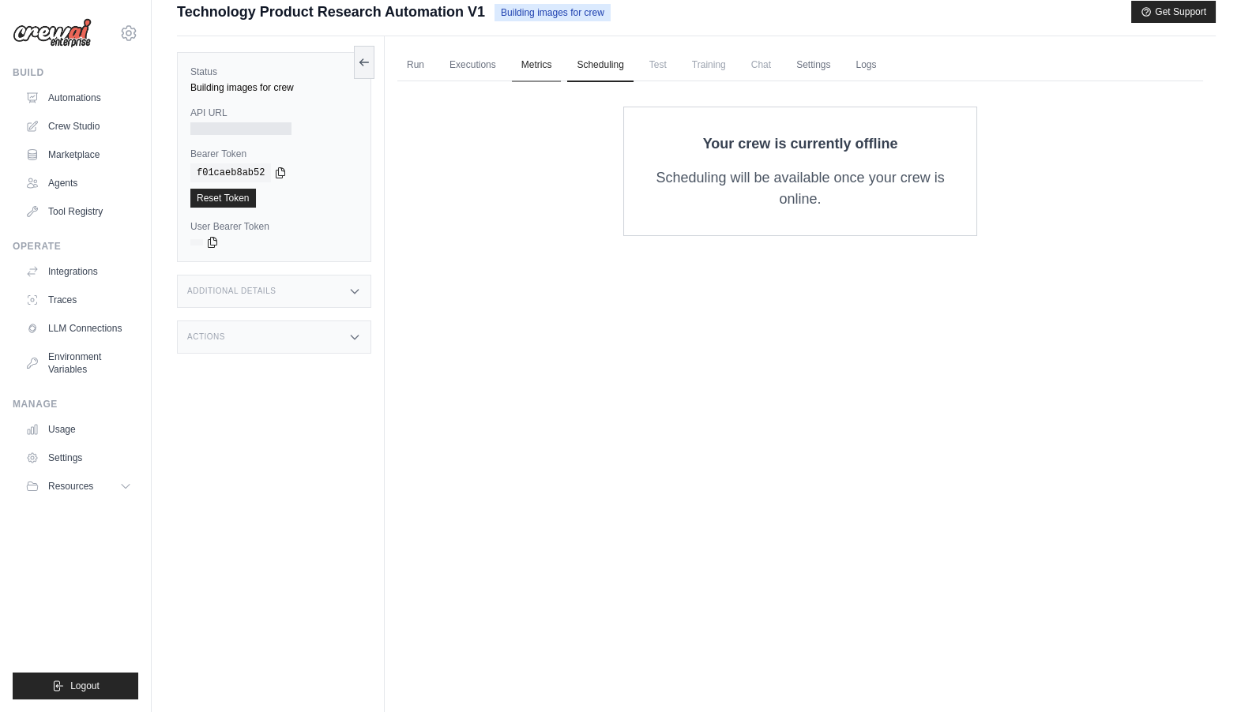
click at [542, 66] on link "Metrics" at bounding box center [537, 65] width 50 height 33
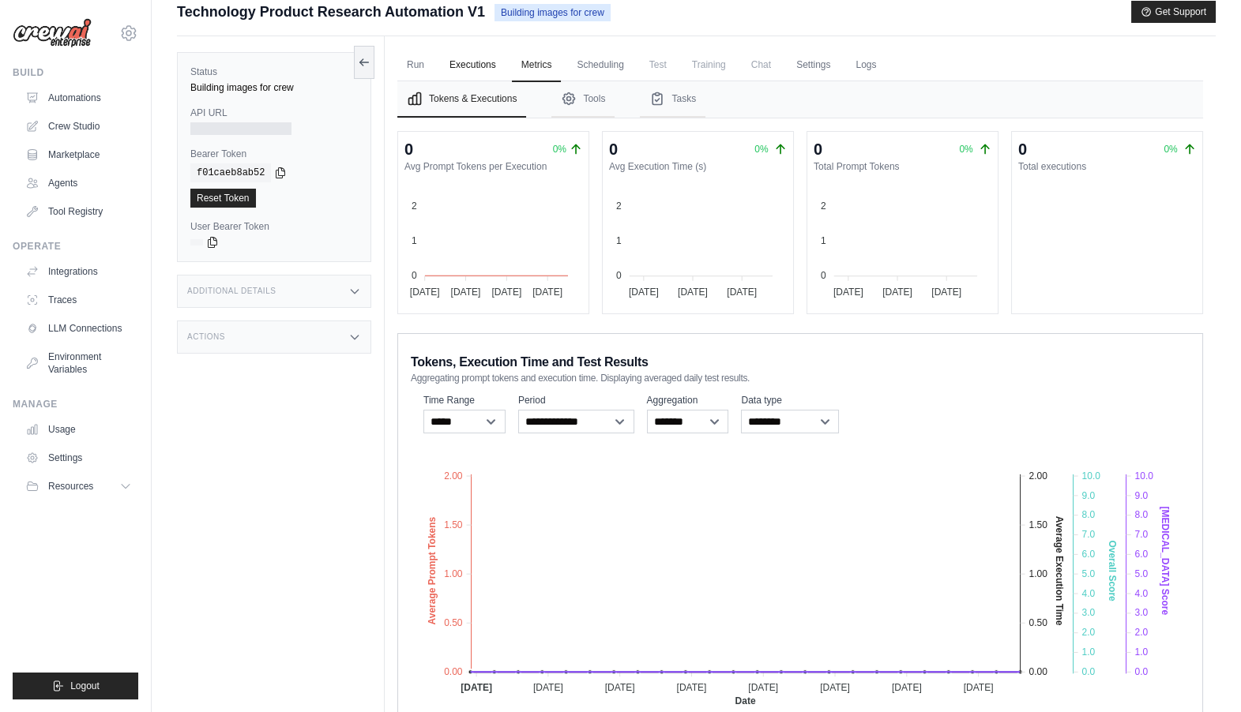
click at [466, 72] on link "Executions" at bounding box center [473, 65] width 66 height 33
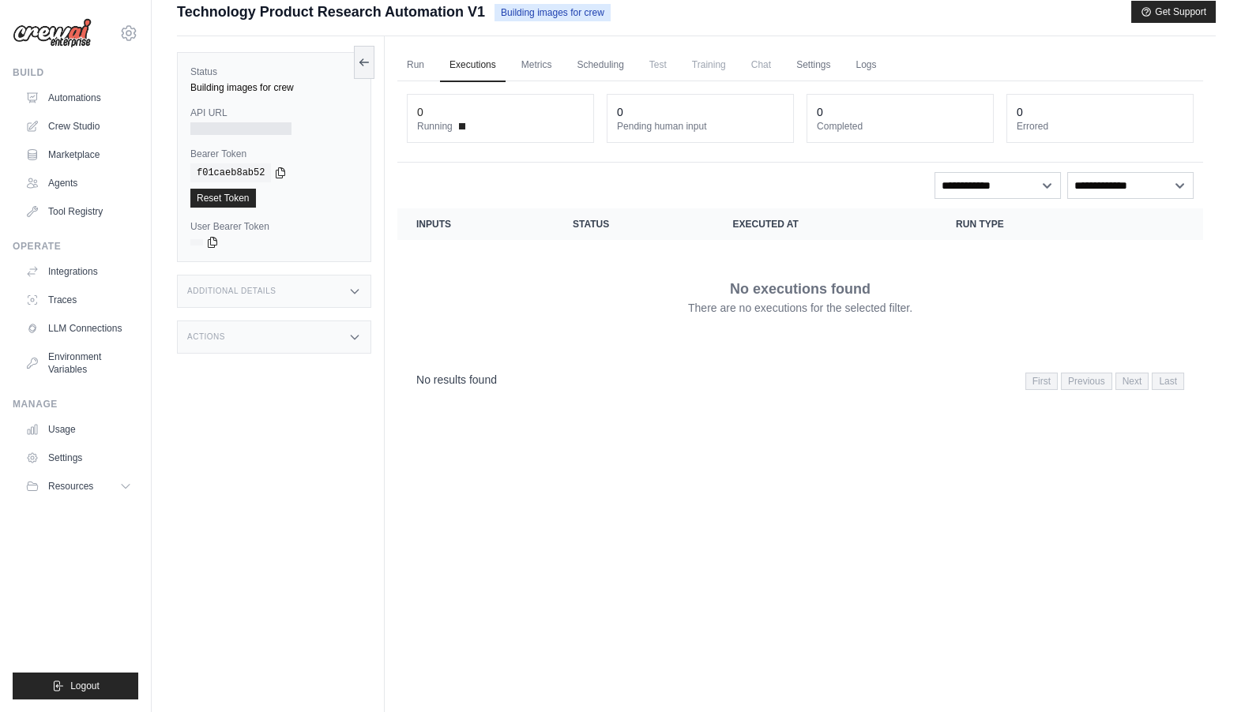
click at [467, 121] on dt "Running" at bounding box center [500, 126] width 167 height 13
click at [73, 100] on link "Automations" at bounding box center [80, 97] width 119 height 25
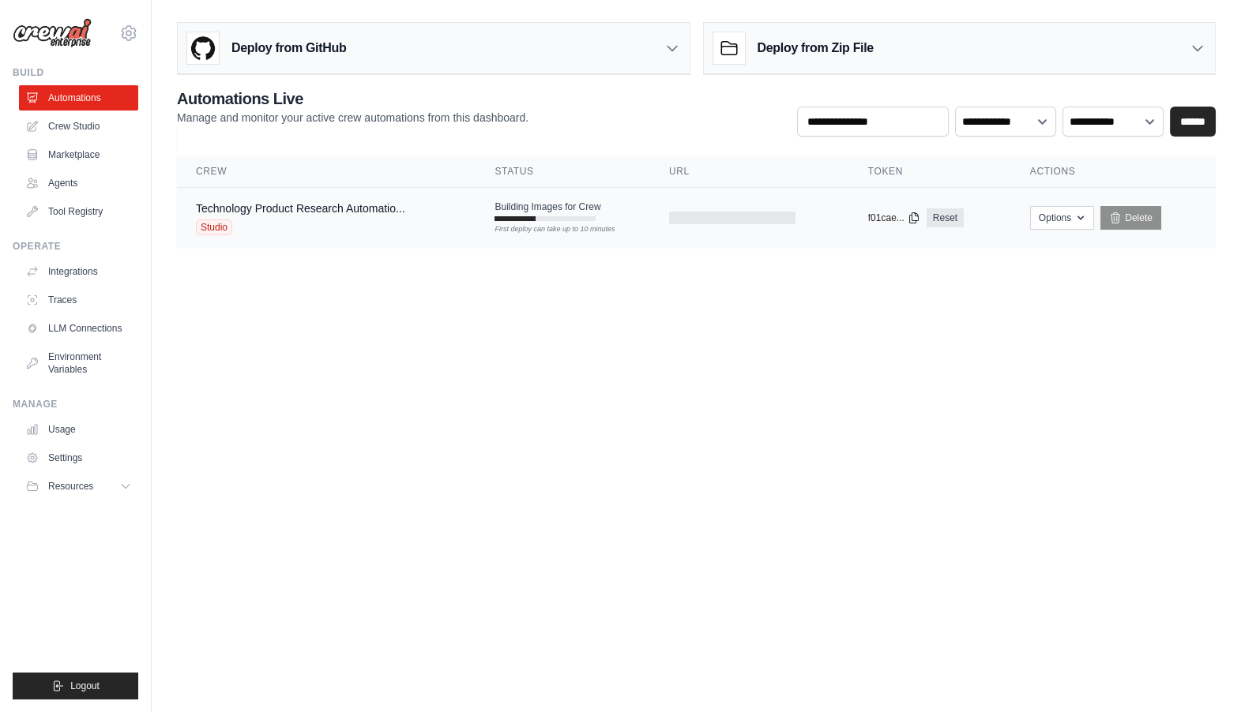
click at [489, 211] on td "Building Images for Crew First deploy can take up to 10 minutes" at bounding box center [562, 211] width 174 height 46
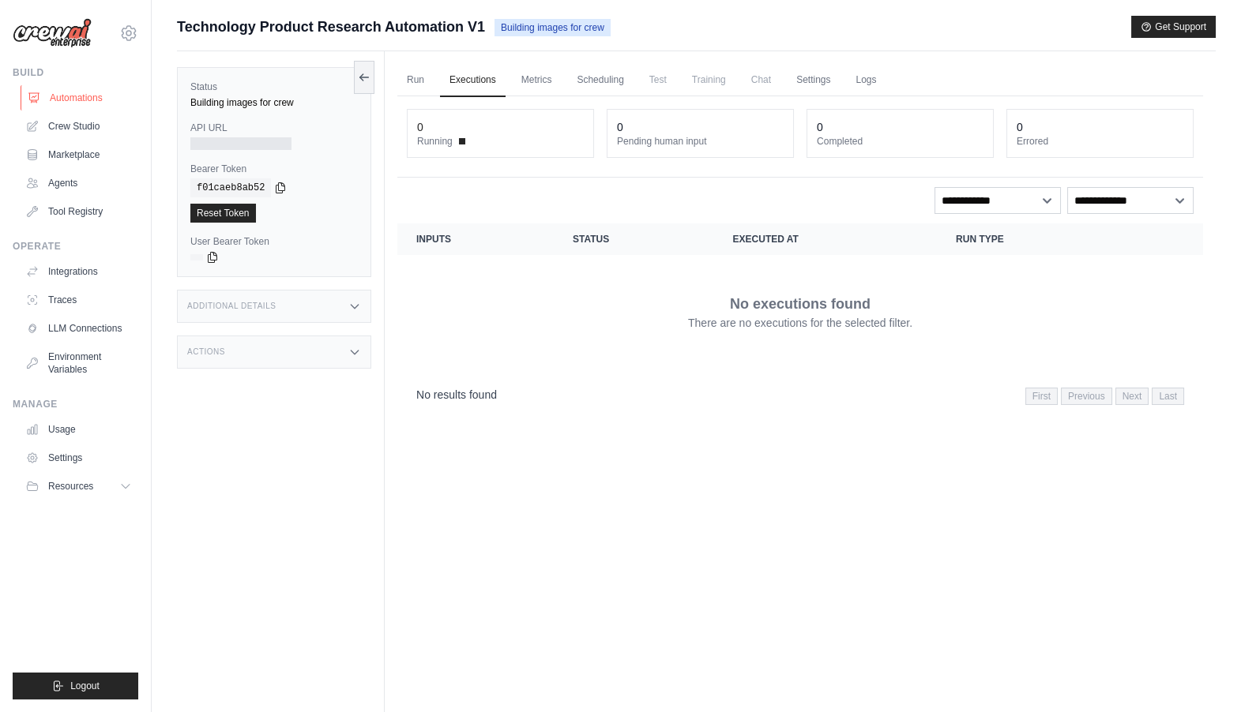
click at [100, 94] on link "Automations" at bounding box center [80, 97] width 119 height 25
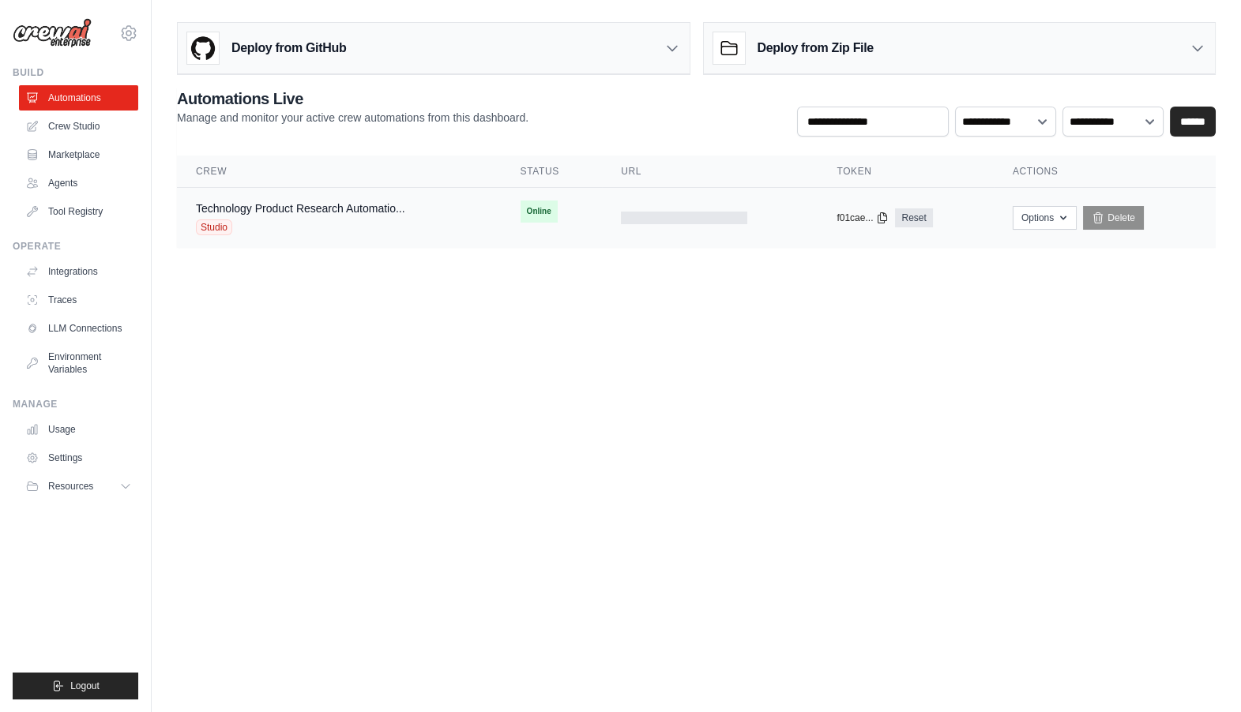
click at [388, 216] on div "Technology Product Research Automatio..." at bounding box center [300, 209] width 209 height 16
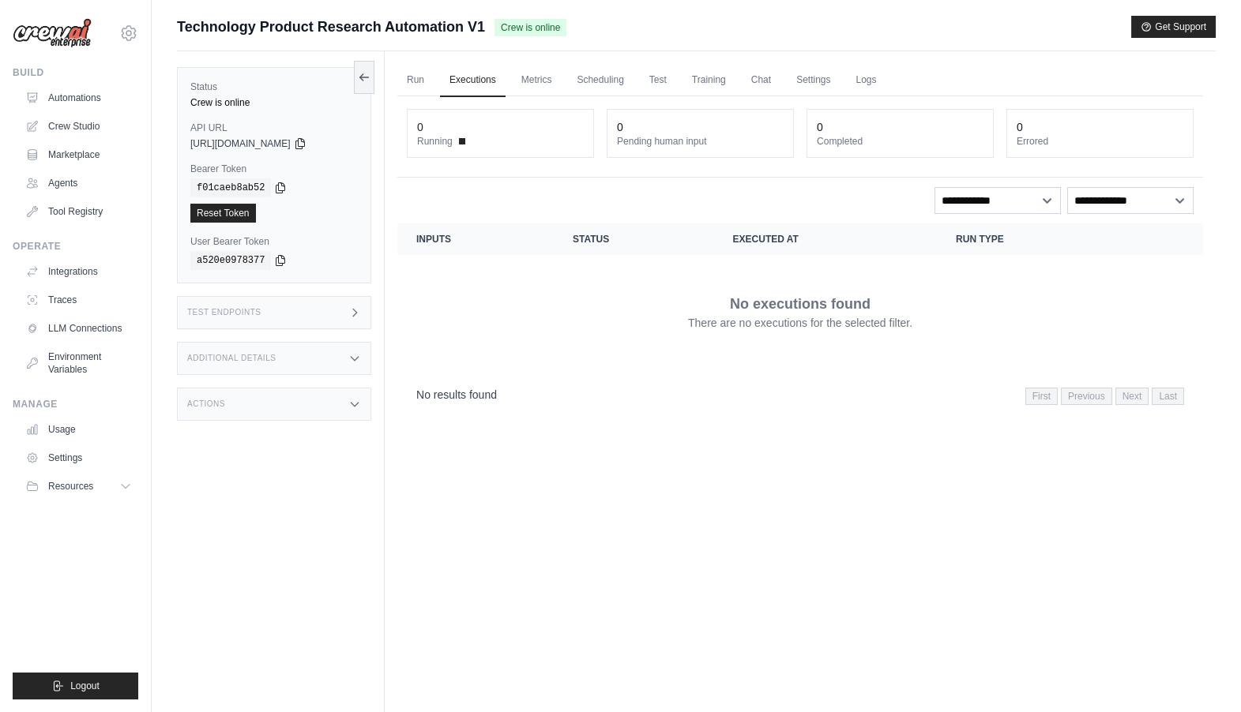
click at [248, 304] on div "Test Endpoints" at bounding box center [274, 312] width 194 height 33
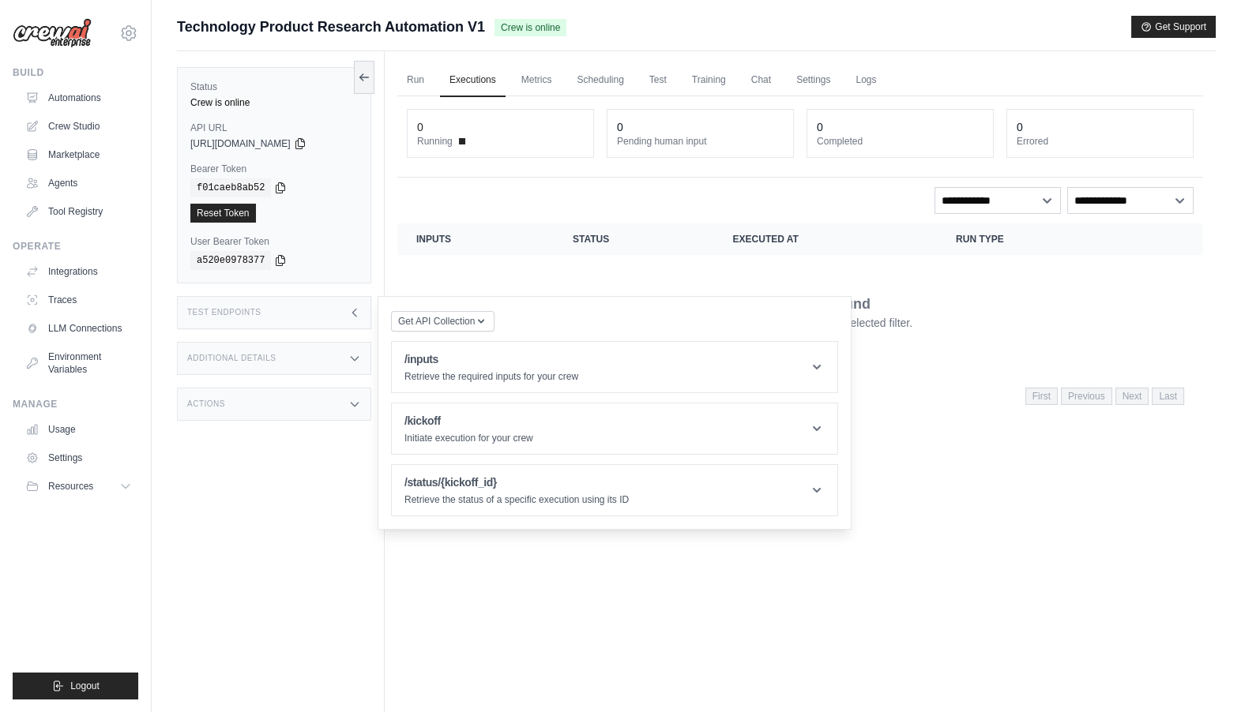
click at [466, 263] on td "No executions found There are no executions for the selected filter." at bounding box center [799, 312] width 805 height 114
click at [418, 80] on link "Run" at bounding box center [415, 80] width 36 height 33
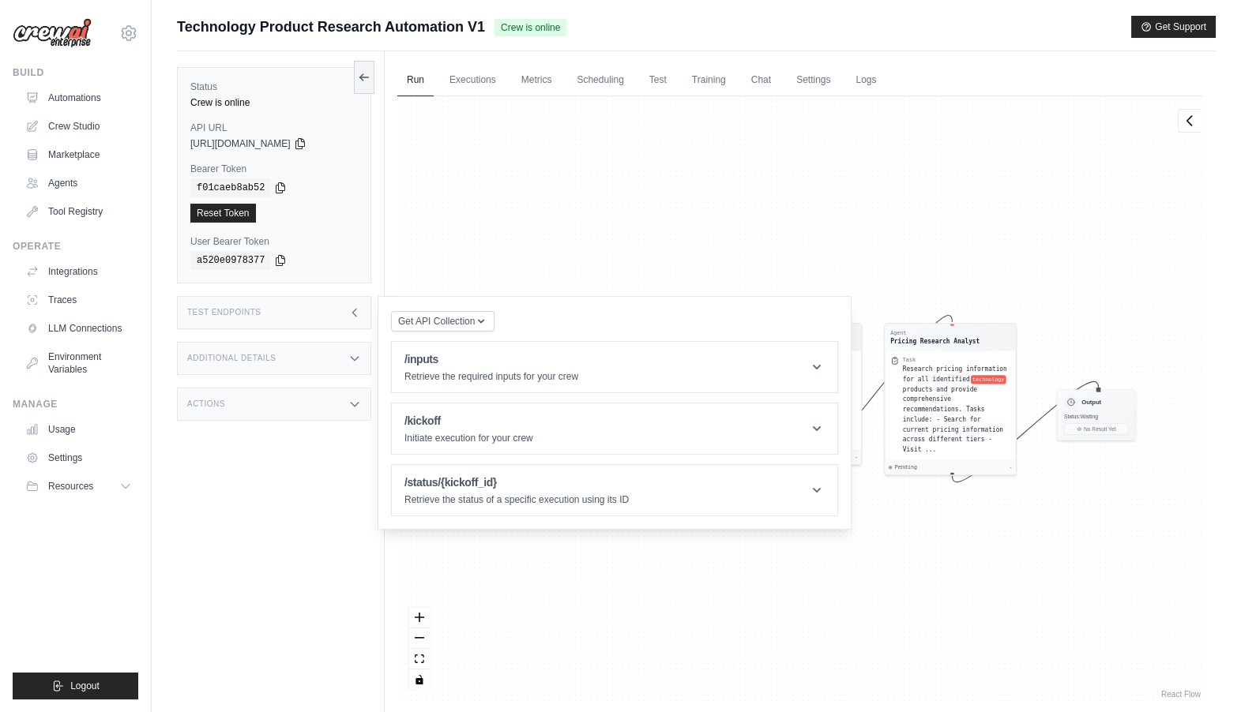
click at [624, 220] on div "Agent Product Discovery Researcher Task Conduct a comprehensive search to ident…" at bounding box center [799, 399] width 805 height 606
click at [285, 366] on div "Additional Details" at bounding box center [274, 358] width 194 height 33
click at [357, 313] on icon at bounding box center [354, 312] width 13 height 13
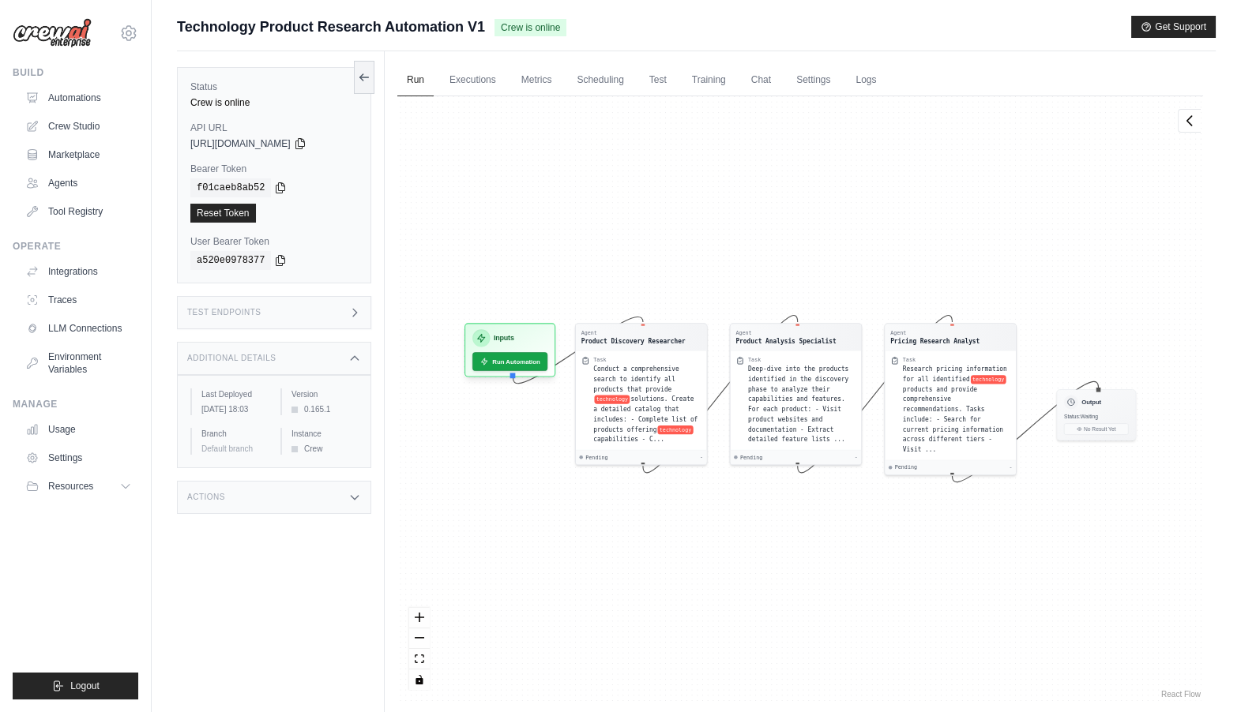
click at [249, 308] on h3 "Test Endpoints" at bounding box center [224, 312] width 74 height 9
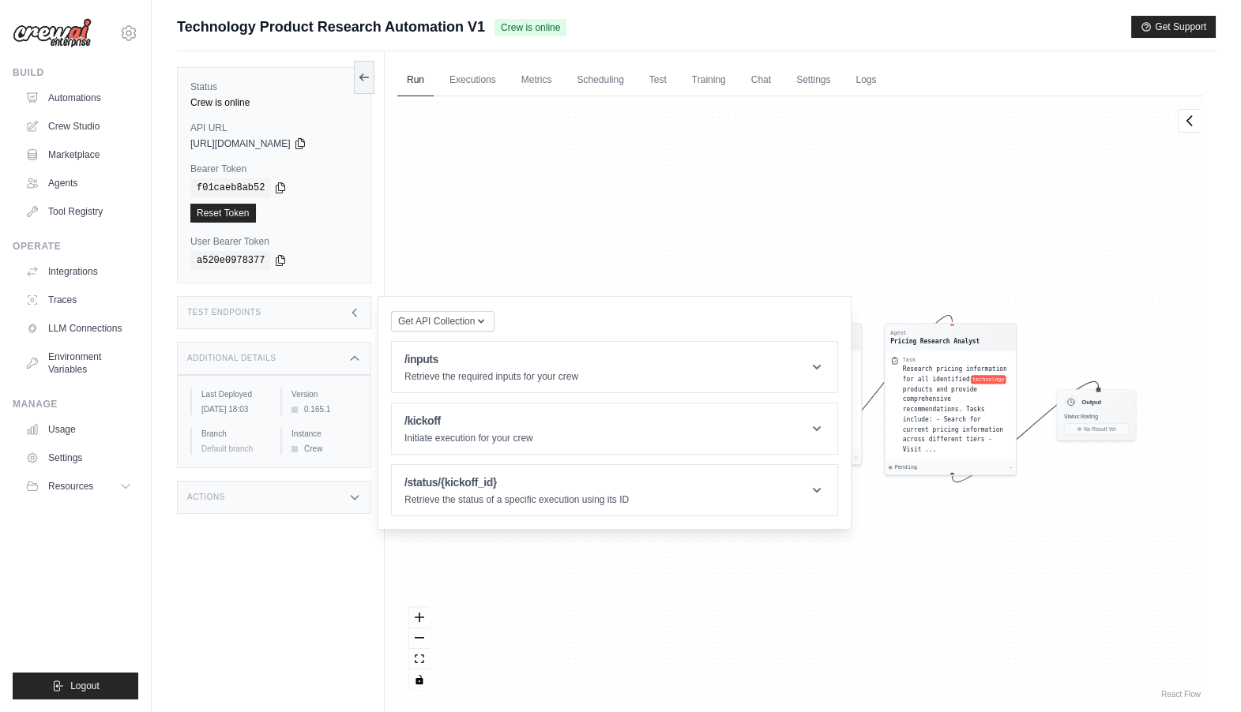
click at [488, 98] on div "Agent Product Discovery Researcher Task Conduct a comprehensive search to ident…" at bounding box center [799, 399] width 805 height 606
click at [476, 77] on link "Executions" at bounding box center [473, 80] width 66 height 33
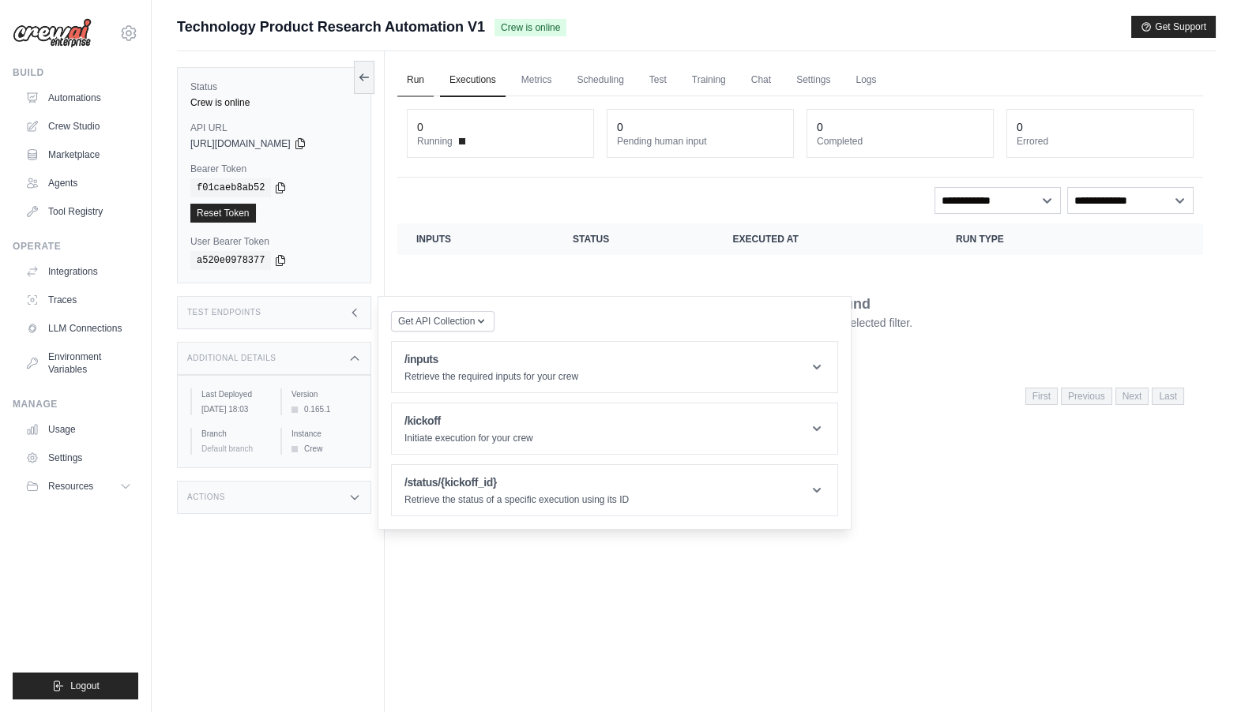
click at [415, 81] on link "Run" at bounding box center [415, 80] width 36 height 33
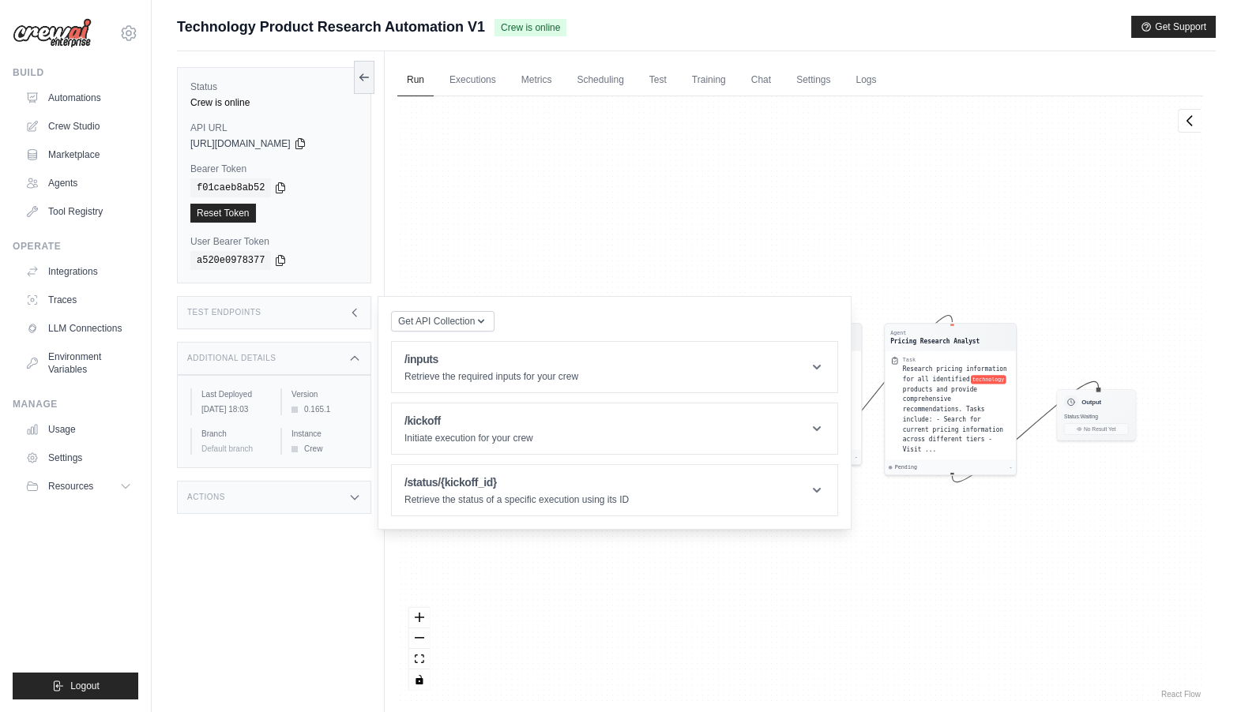
click at [348, 307] on icon at bounding box center [354, 312] width 13 height 13
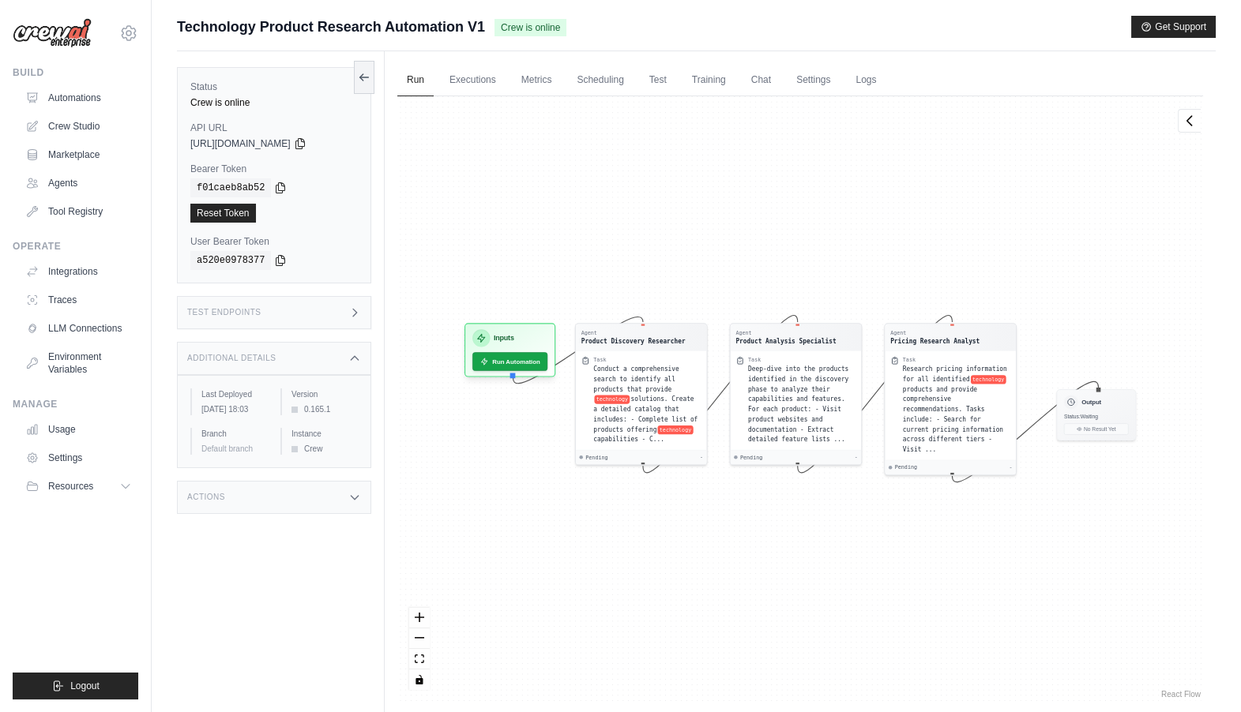
click at [321, 306] on div "Test Endpoints" at bounding box center [274, 312] width 194 height 33
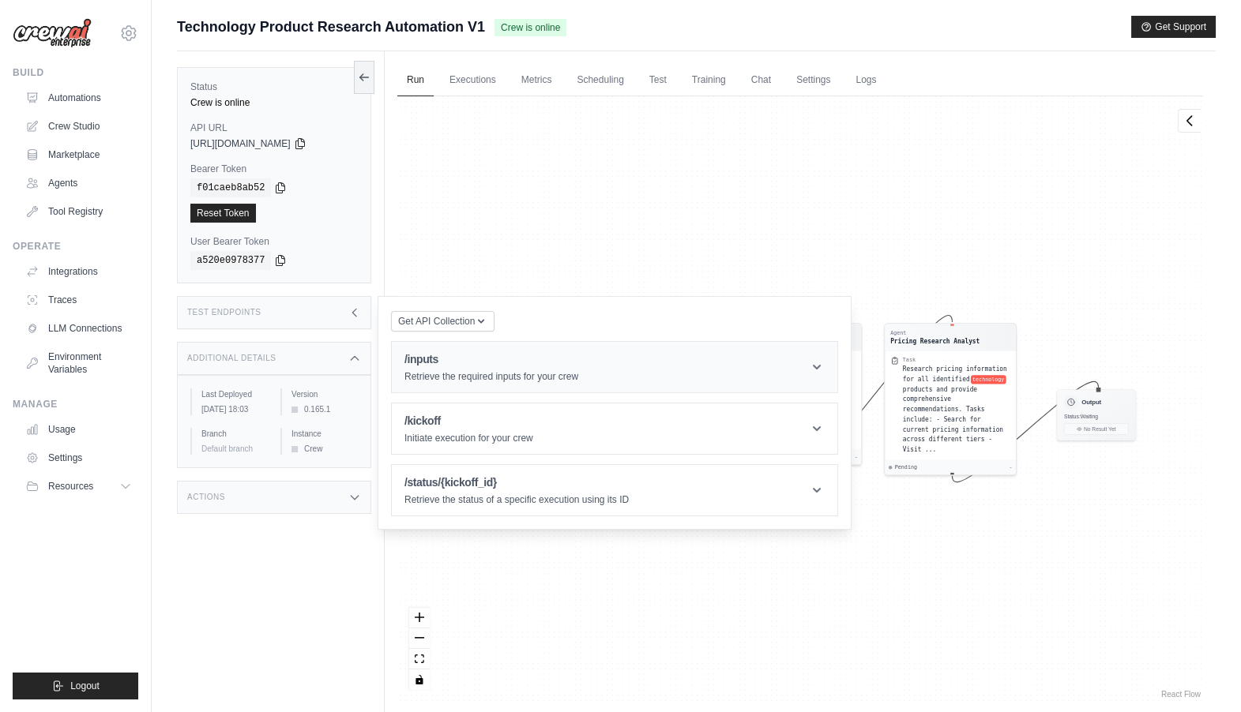
click at [419, 362] on h1 "/inputs" at bounding box center [491, 359] width 174 height 16
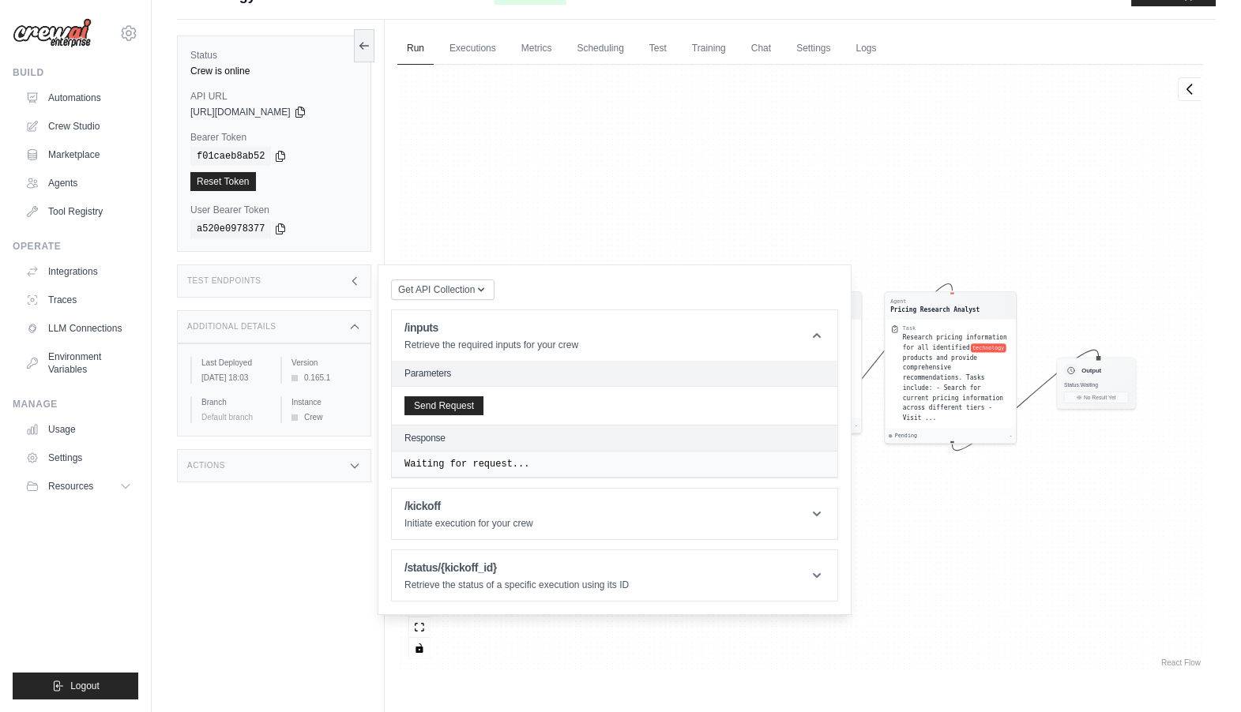
scroll to position [34, 0]
click at [297, 513] on div "Status Crew is online API URL copied [URL][DOMAIN_NAME] Bearer Token copied f01…" at bounding box center [281, 373] width 208 height 712
click at [349, 280] on icon at bounding box center [354, 278] width 13 height 13
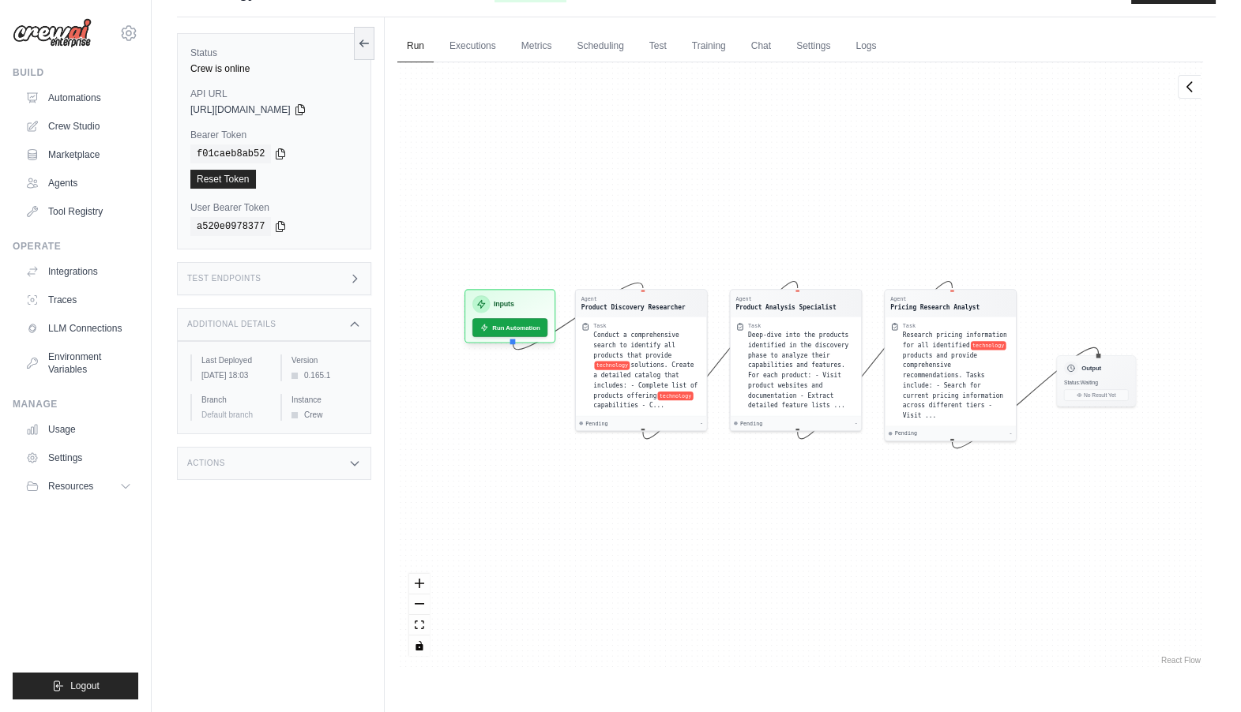
scroll to position [0, 0]
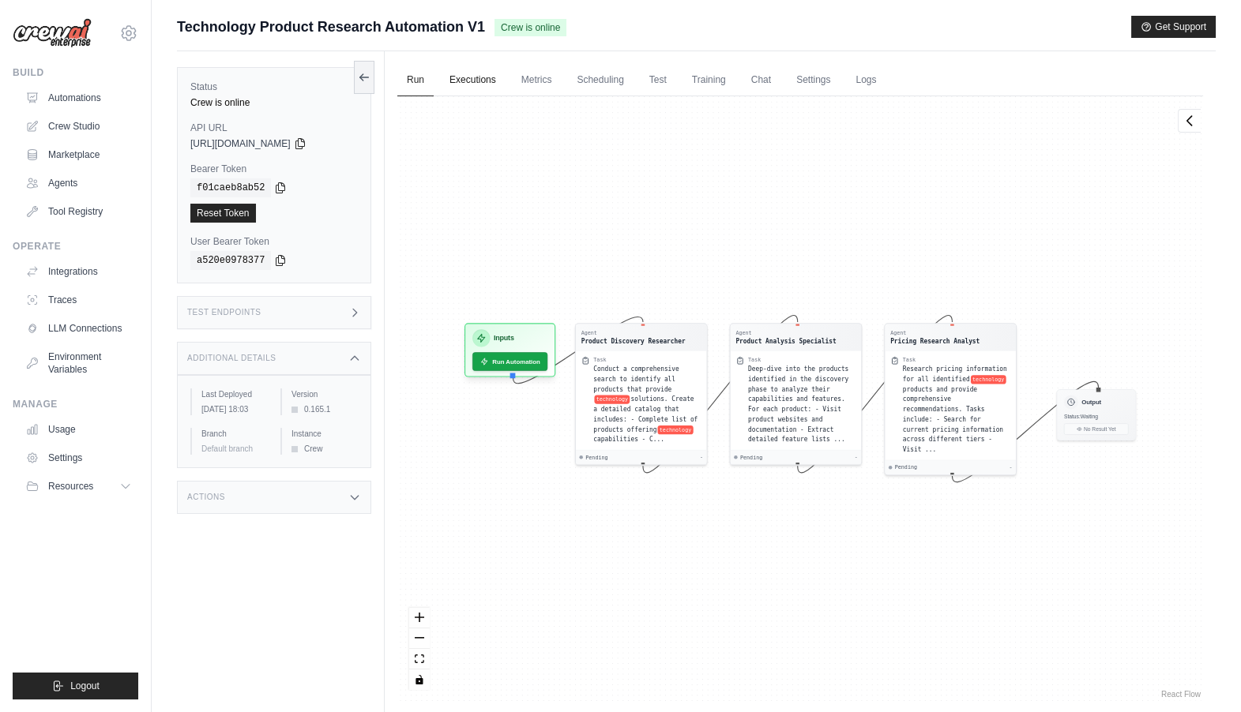
click at [475, 92] on link "Executions" at bounding box center [473, 80] width 66 height 33
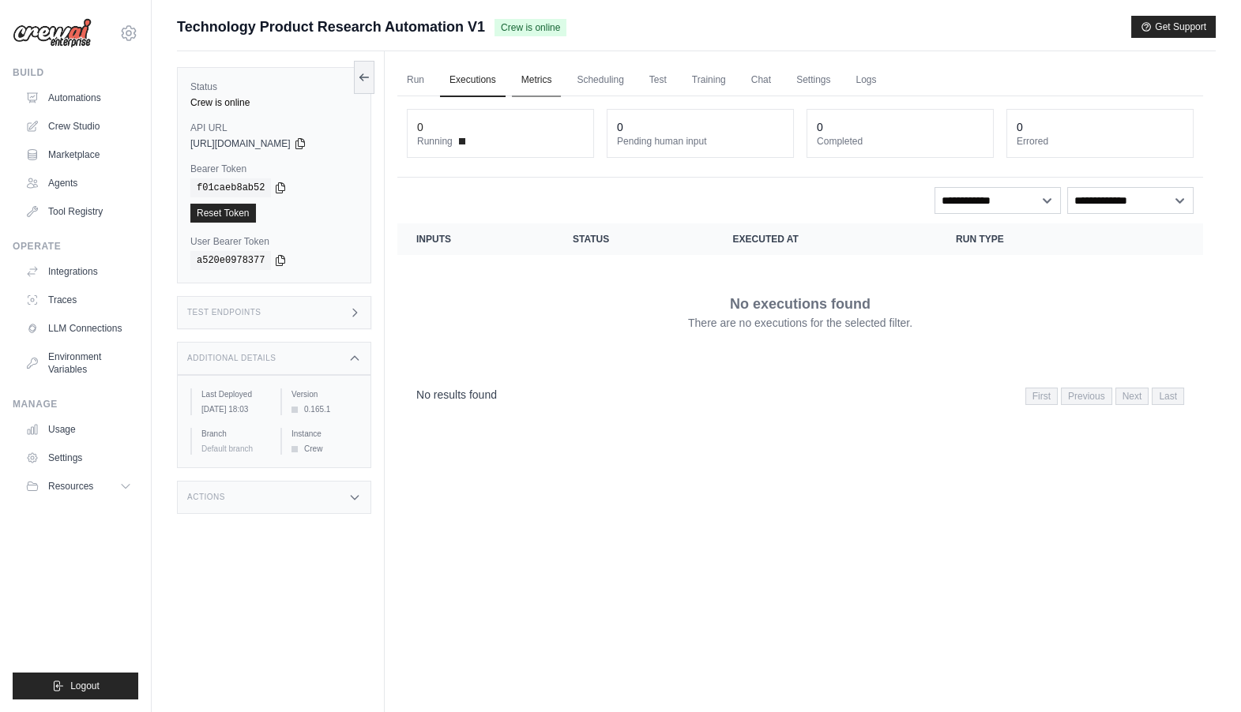
click at [533, 81] on link "Metrics" at bounding box center [537, 80] width 50 height 33
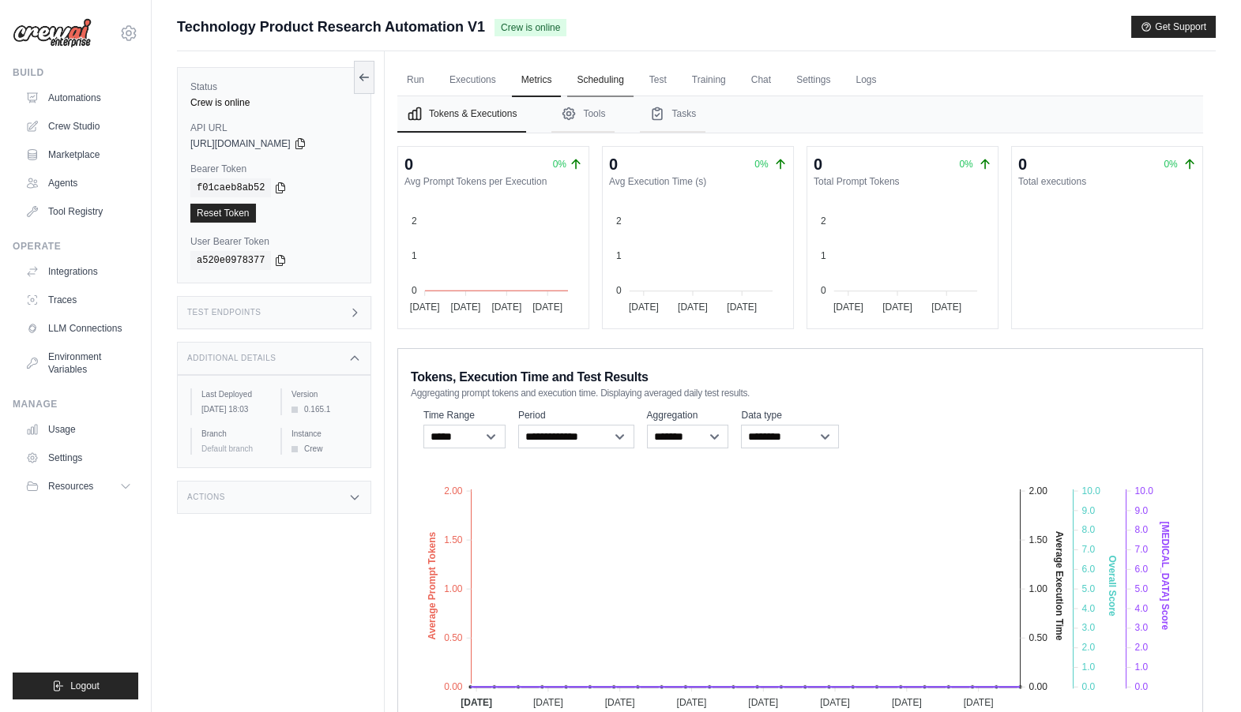
click at [606, 77] on link "Scheduling" at bounding box center [600, 80] width 66 height 33
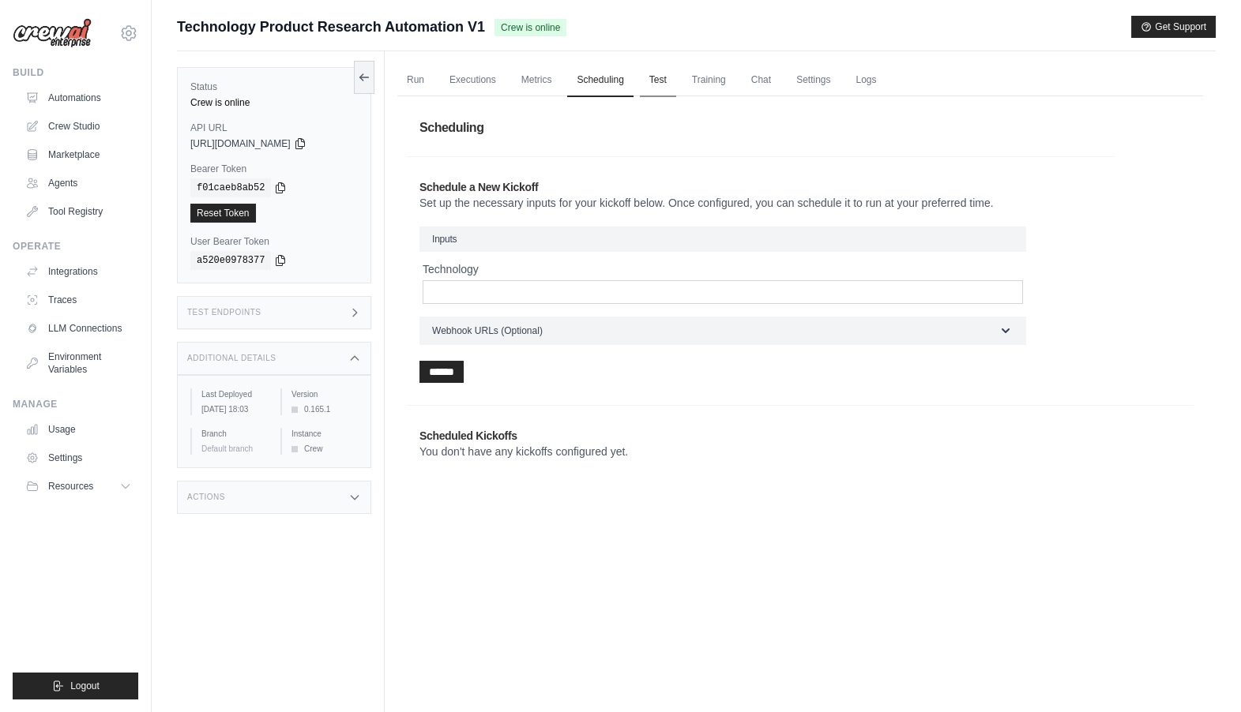
click at [676, 76] on link "Test" at bounding box center [658, 80] width 36 height 33
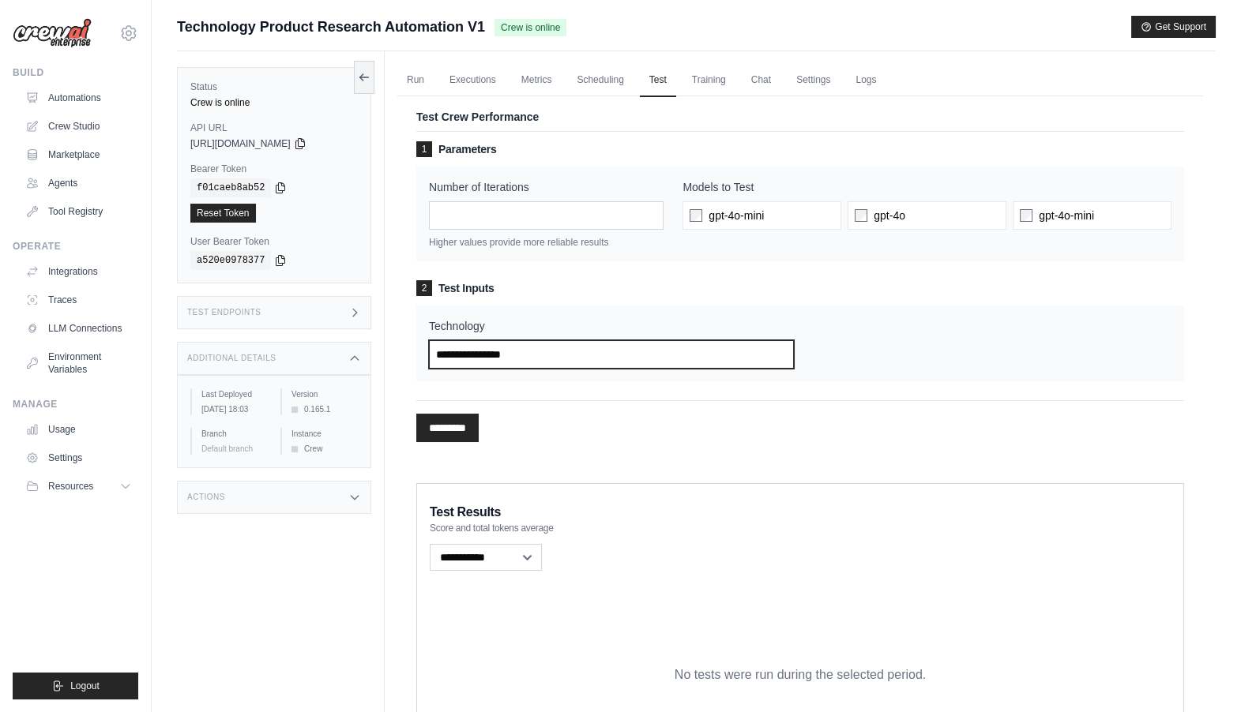
click at [505, 355] on input "Technology" at bounding box center [611, 354] width 365 height 28
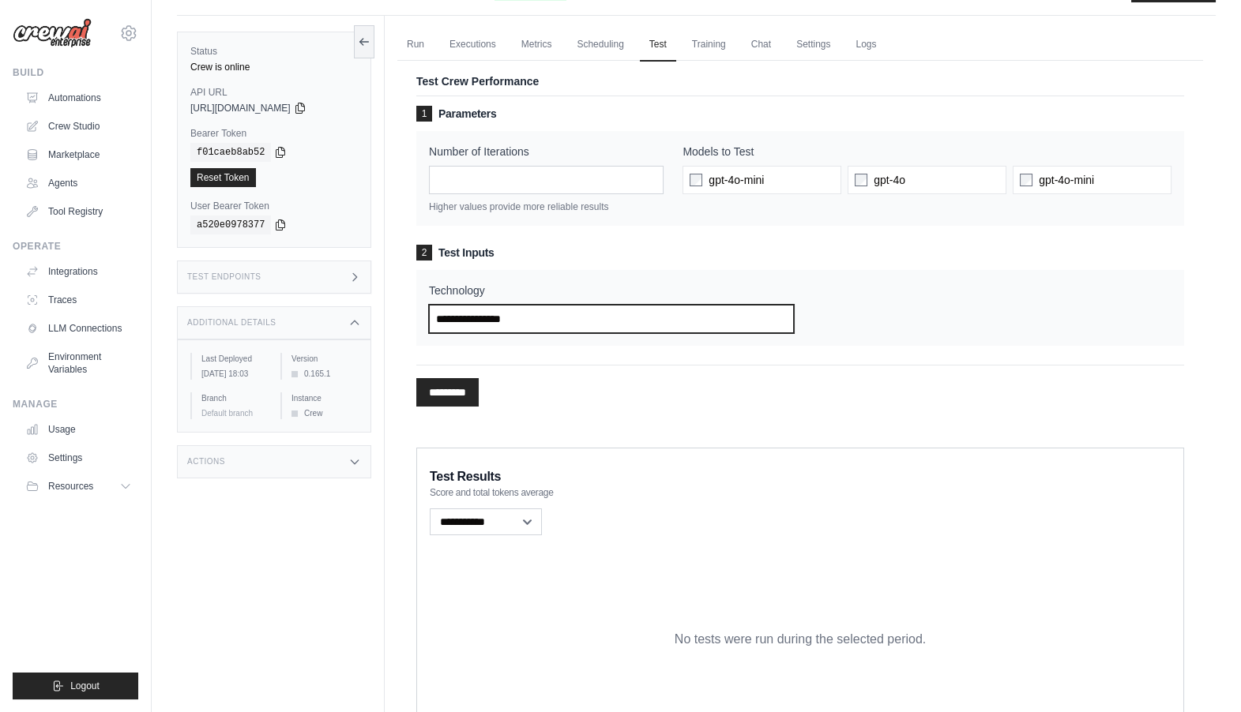
scroll to position [39, 0]
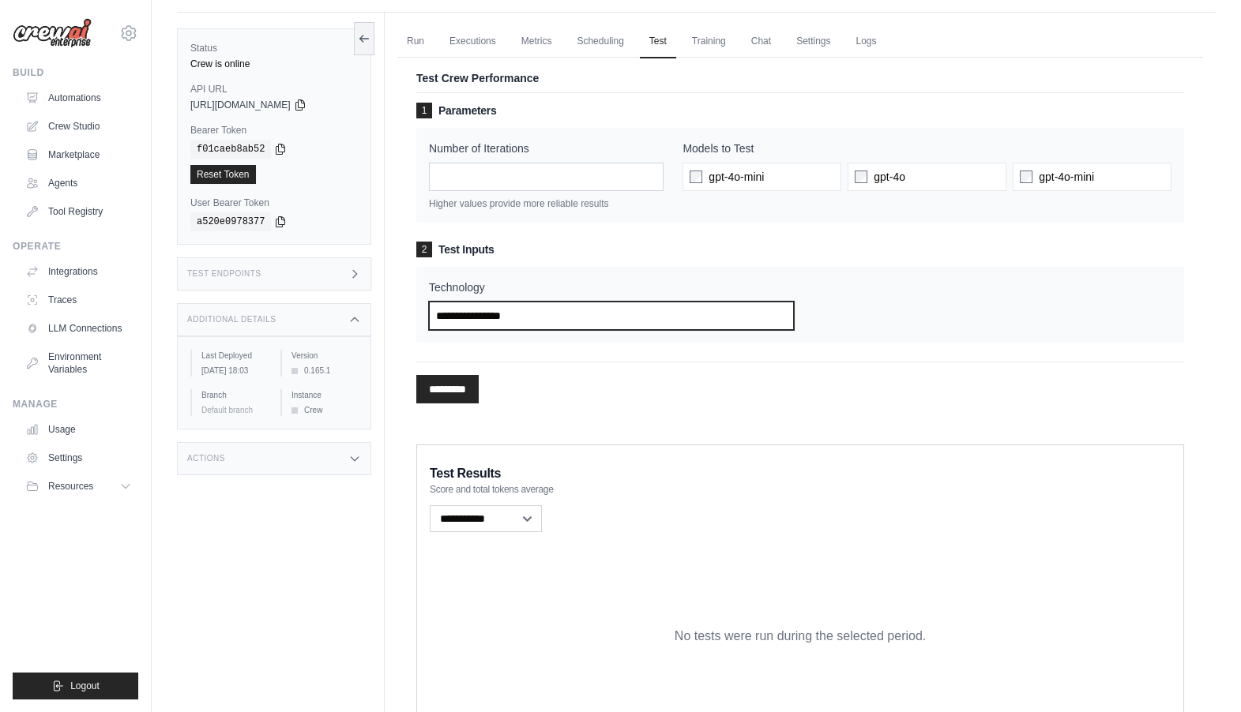
click at [487, 314] on input "Technology" at bounding box center [611, 316] width 365 height 28
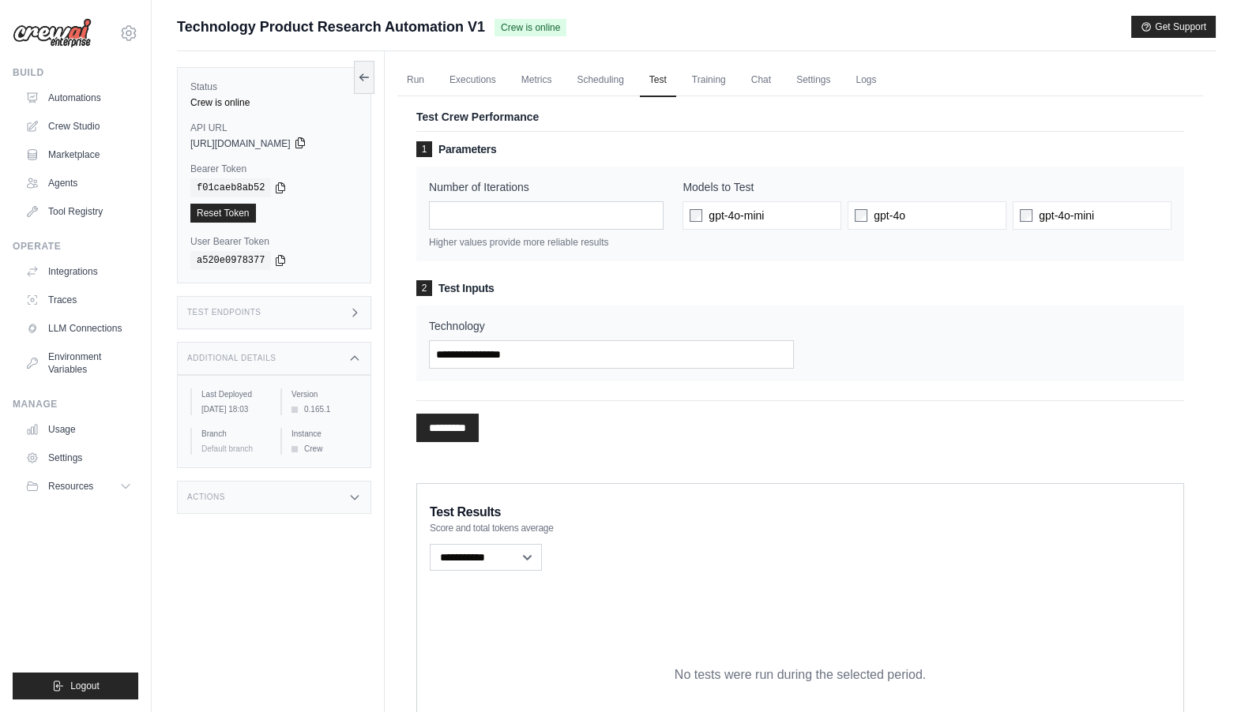
click at [306, 143] on icon at bounding box center [300, 143] width 13 height 13
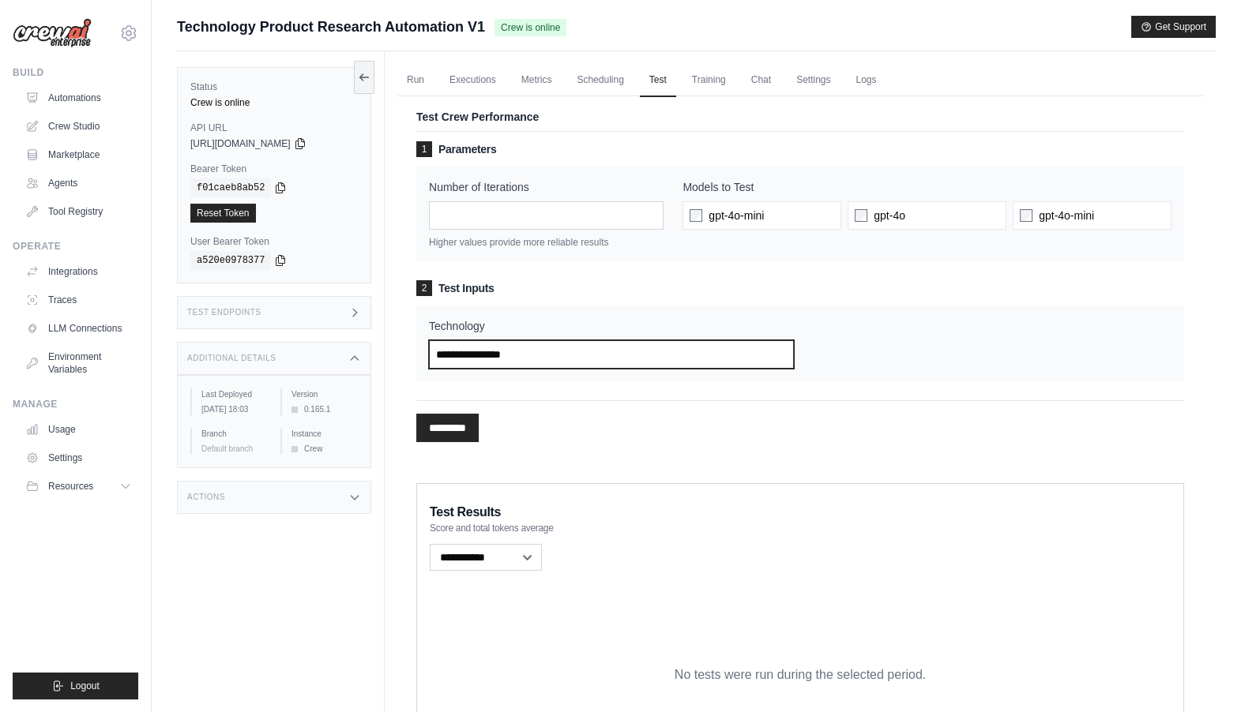
click at [479, 359] on input "Technology" at bounding box center [611, 354] width 365 height 28
